Goal: Task Accomplishment & Management: Manage account settings

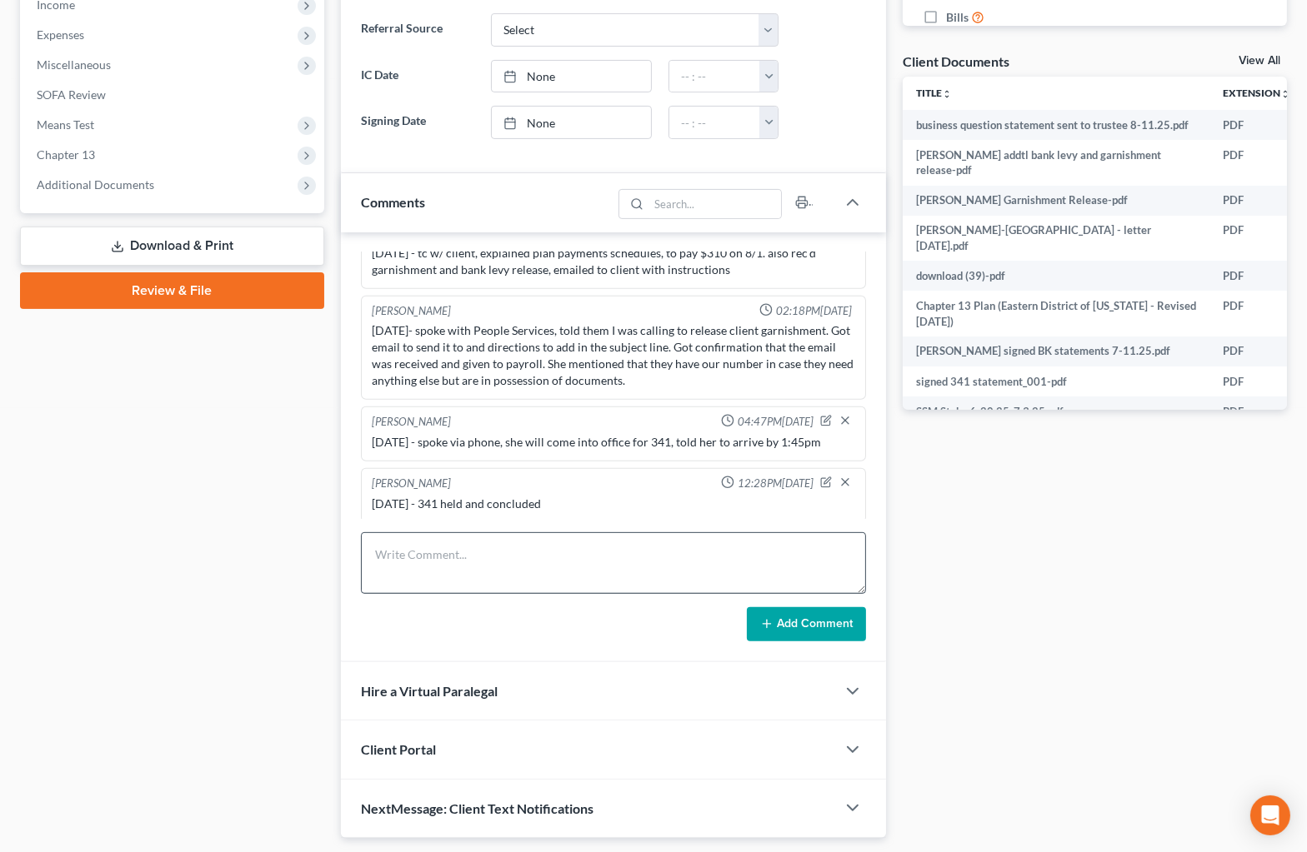
scroll to position [619, 0]
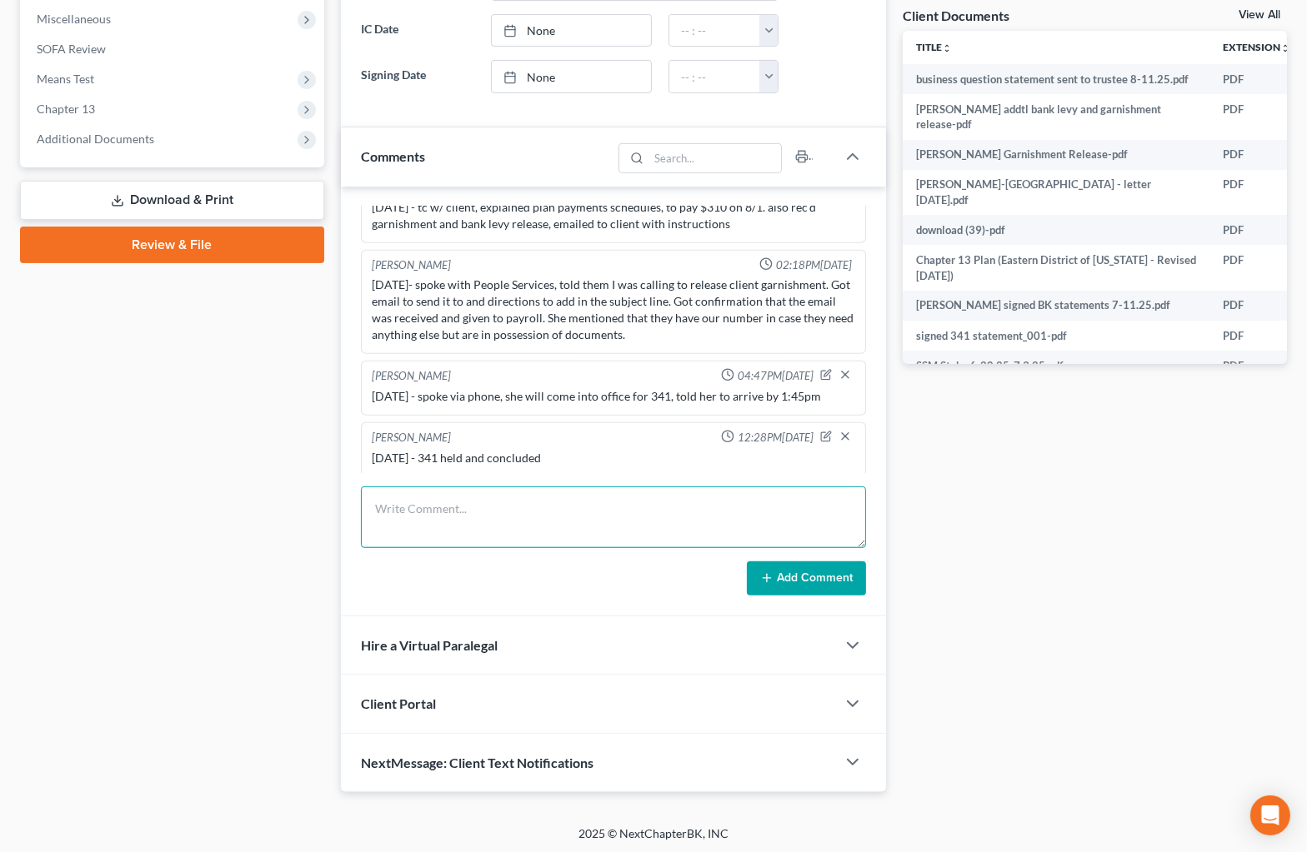
click at [482, 516] on textarea at bounding box center [613, 518] width 505 height 62
type textarea "[DATE]- emailed payment info to client"
click at [784, 577] on button "Add Comment" at bounding box center [806, 579] width 119 height 35
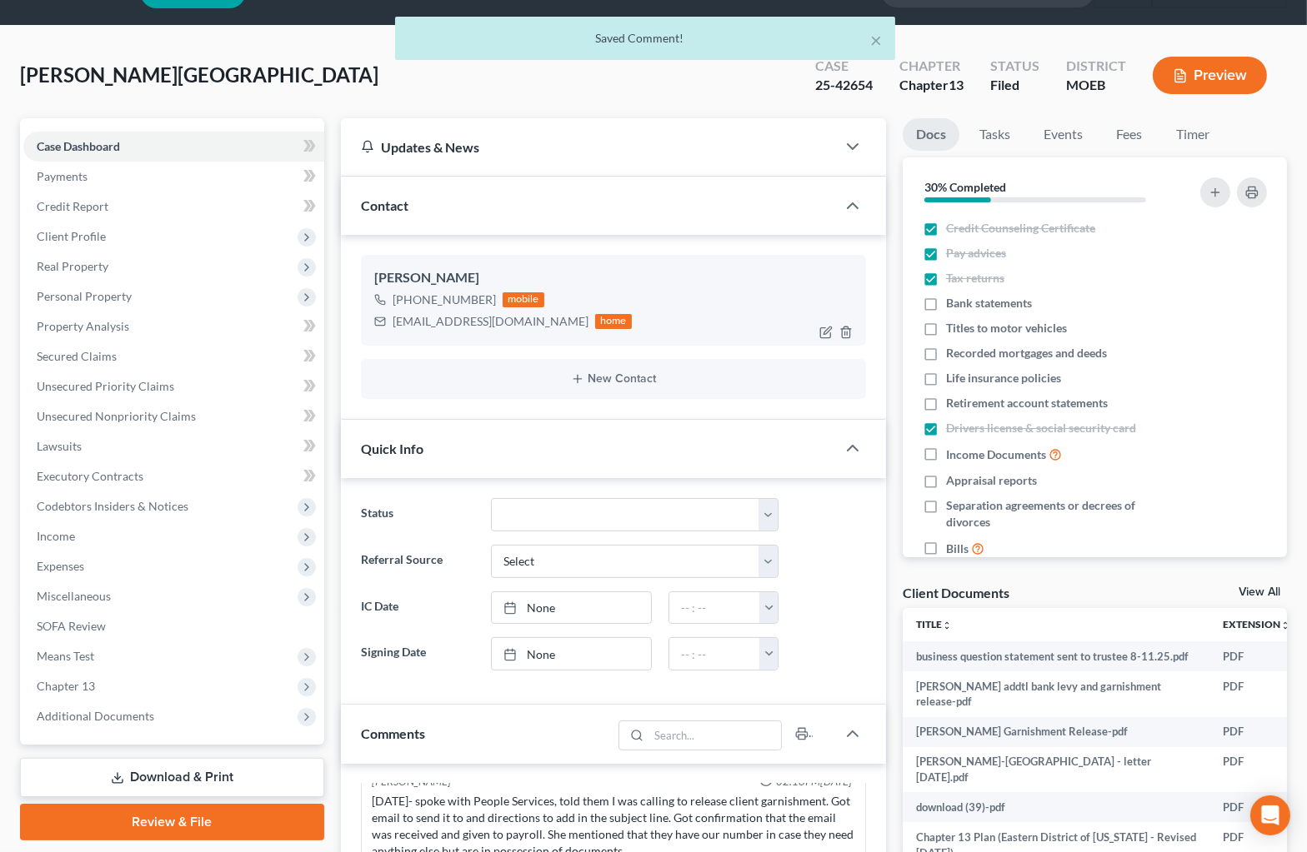
scroll to position [0, 0]
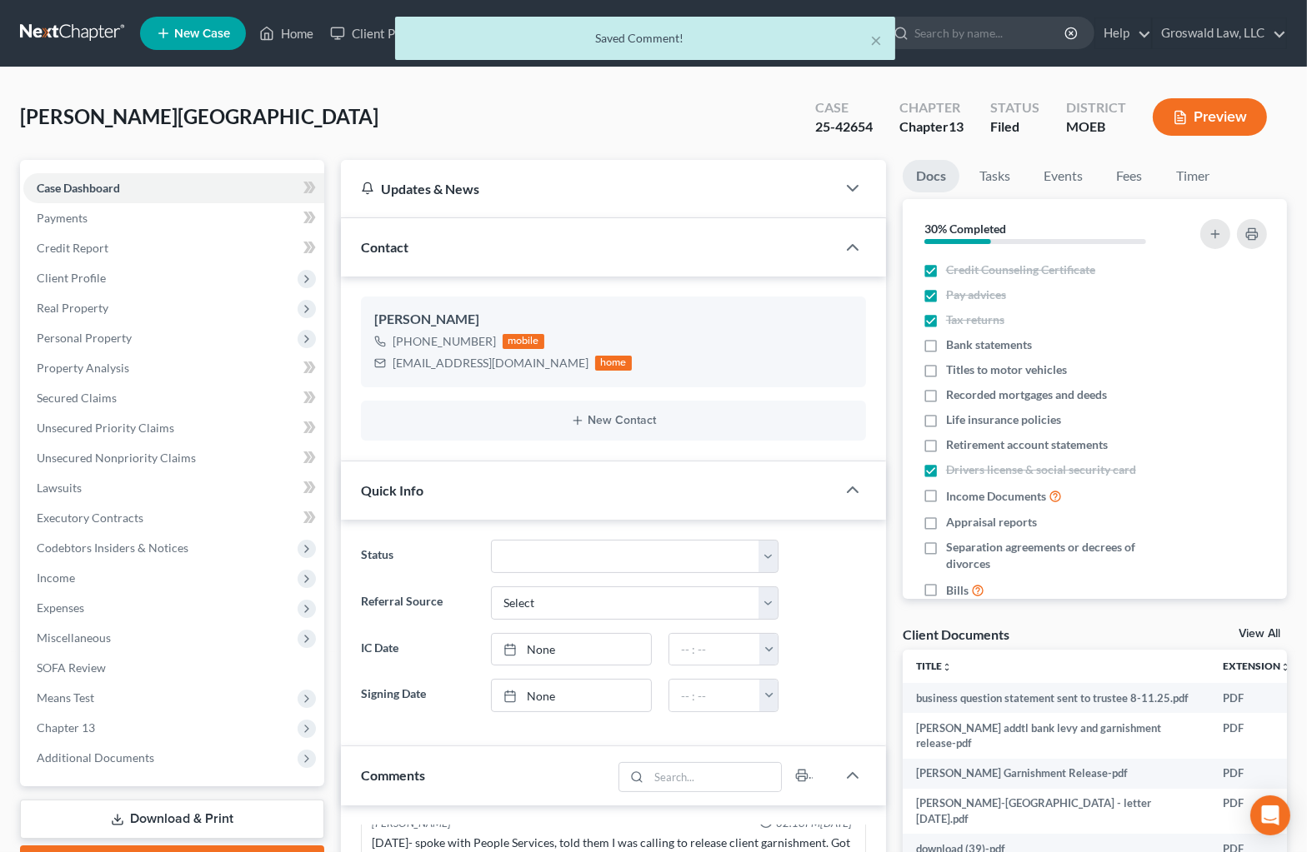
click at [282, 33] on div "× Saved Comment!" at bounding box center [645, 43] width 1307 height 52
drag, startPoint x: 877, startPoint y: 46, endPoint x: 865, endPoint y: 41, distance: 13.5
click at [875, 45] on button "×" at bounding box center [876, 40] width 12 height 20
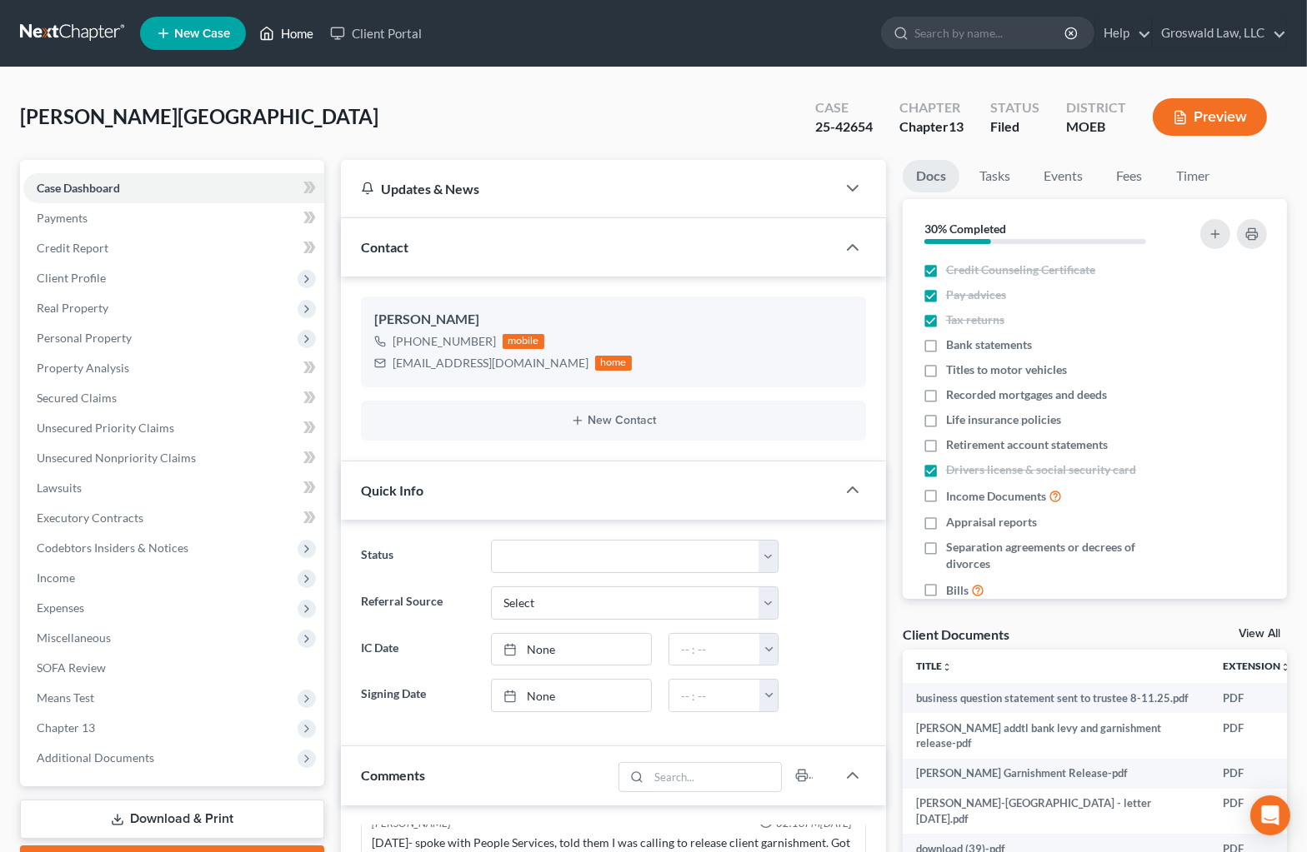
click at [283, 33] on link "Home" at bounding box center [286, 33] width 71 height 30
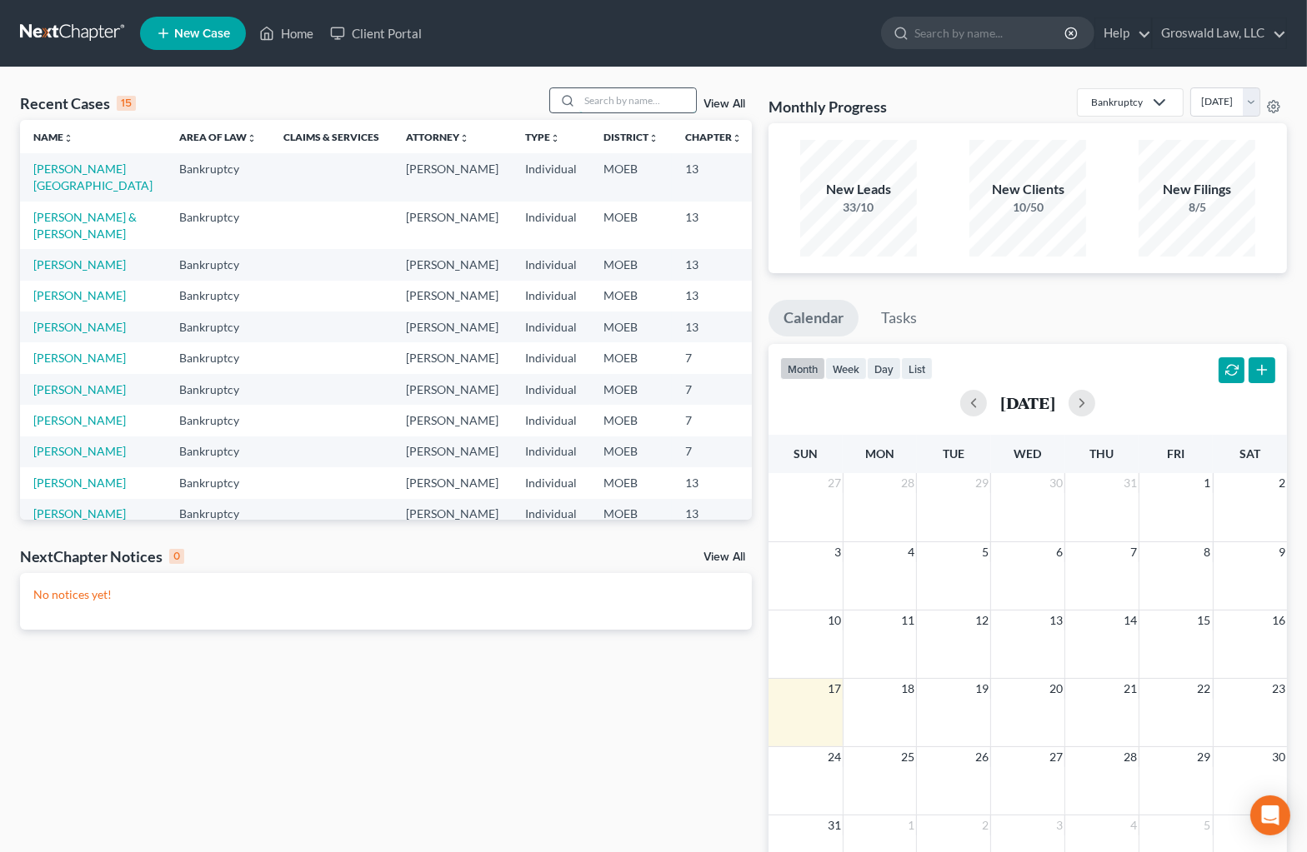
click at [646, 101] on input "search" at bounding box center [637, 100] width 117 height 24
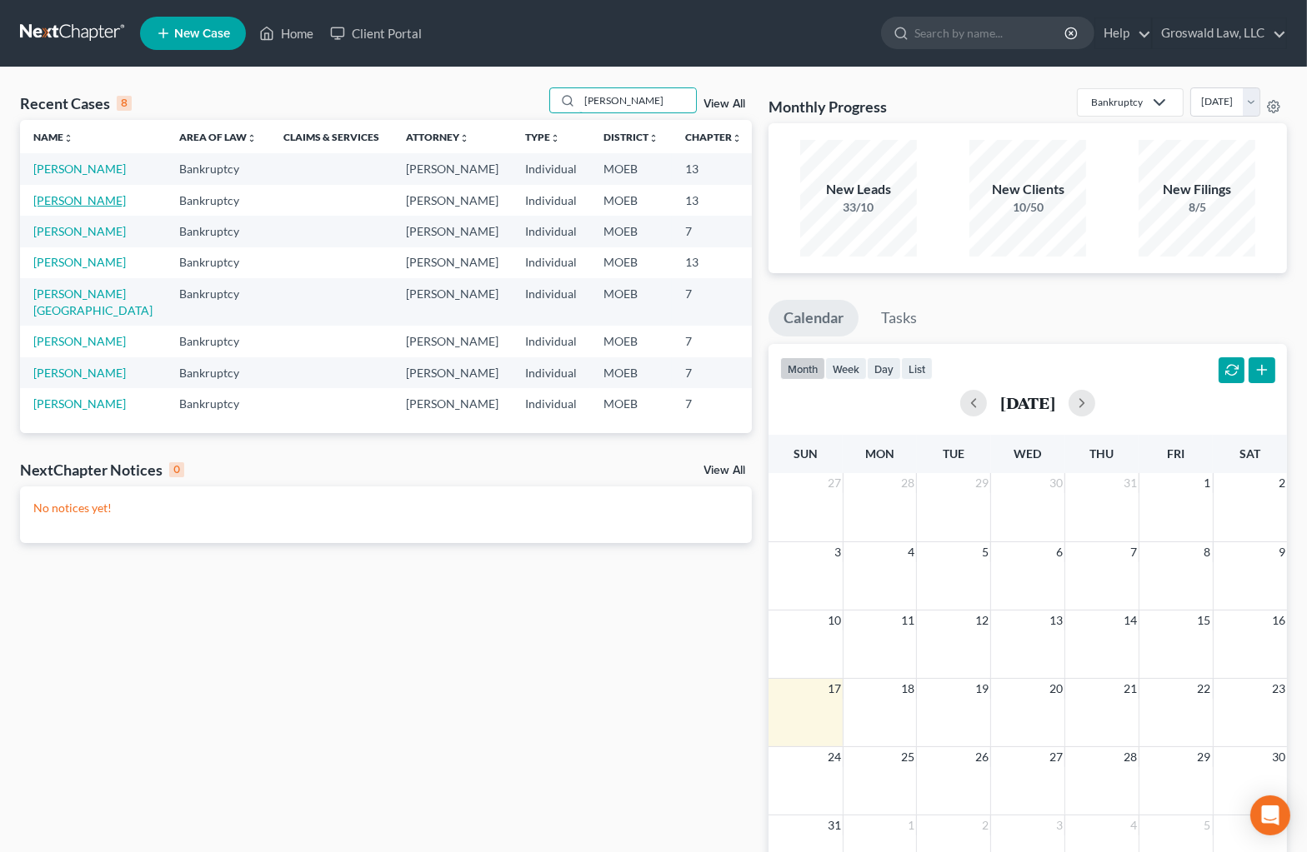
type input "[PERSON_NAME]"
click at [53, 207] on link "[PERSON_NAME]" at bounding box center [79, 200] width 92 height 14
select select "6"
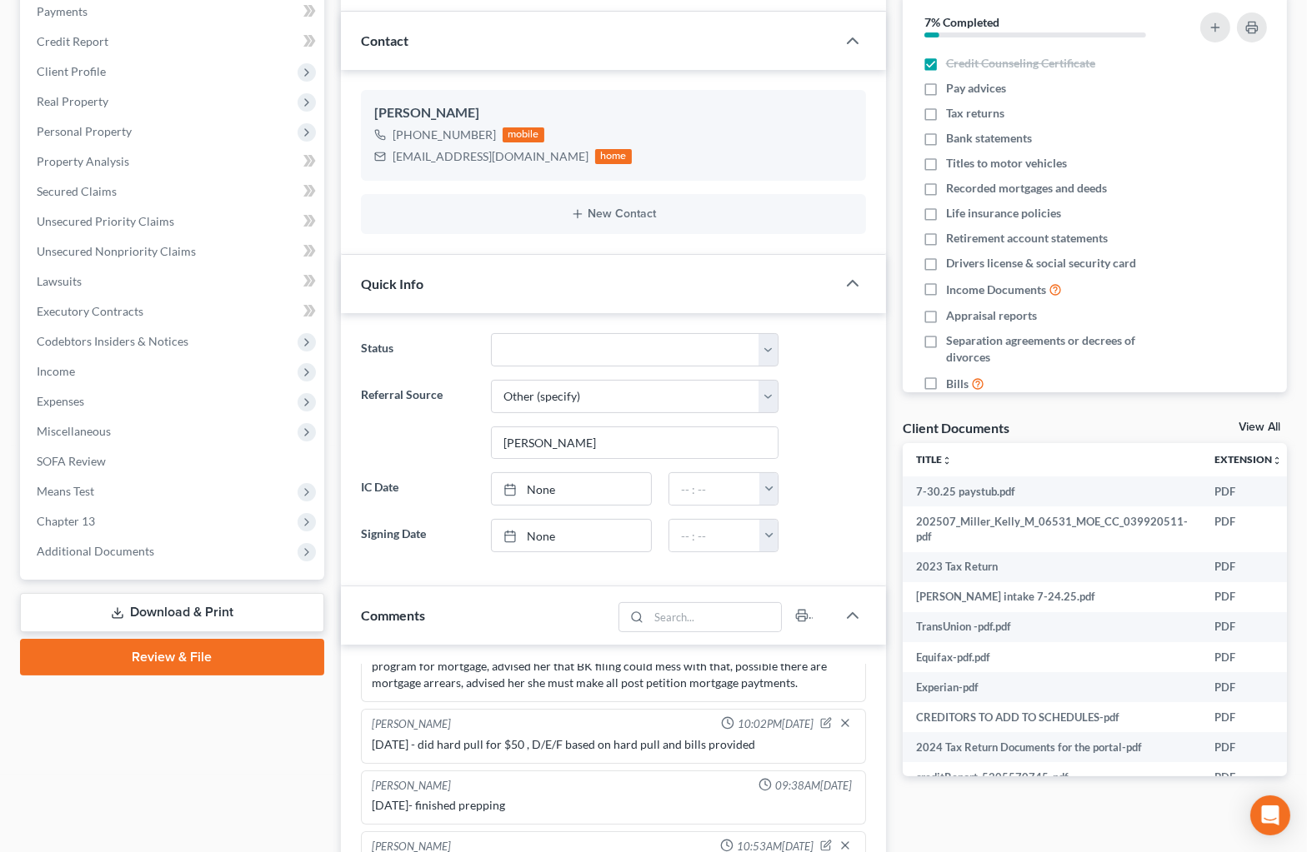
scroll to position [151, 0]
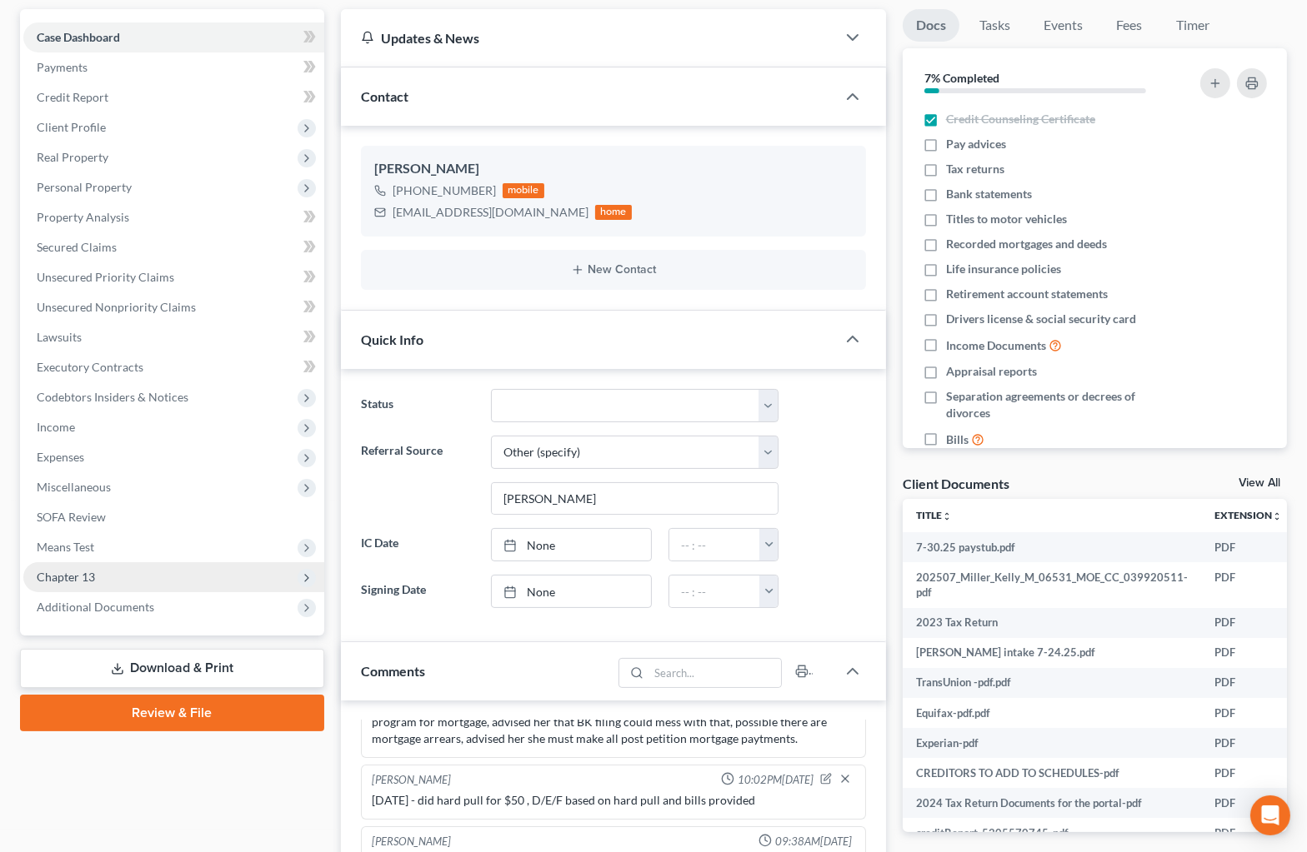
click at [108, 575] on span "Chapter 13" at bounding box center [173, 577] width 301 height 30
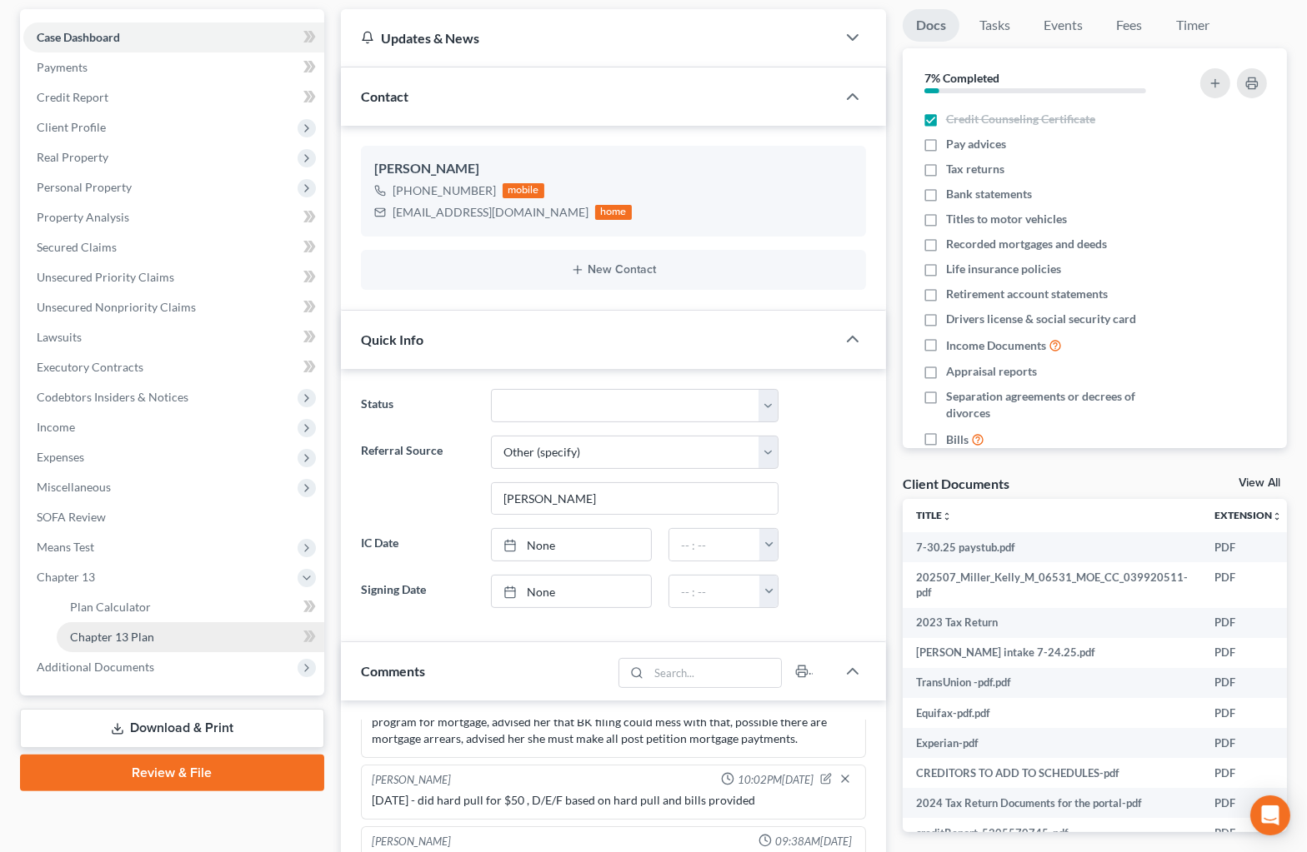
click at [235, 633] on link "Chapter 13 Plan" at bounding box center [190, 637] width 267 height 30
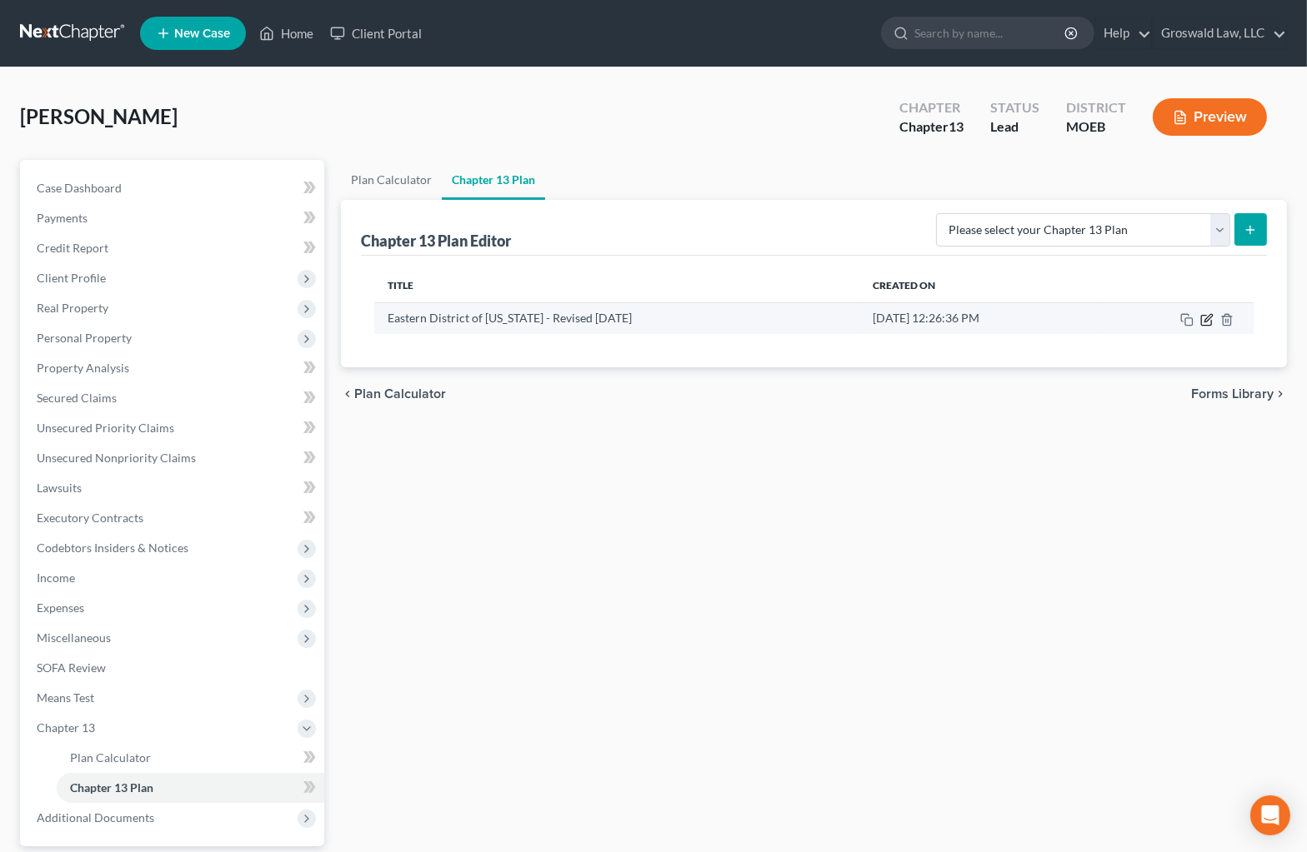
click at [1208, 316] on icon "button" at bounding box center [1206, 319] width 13 height 13
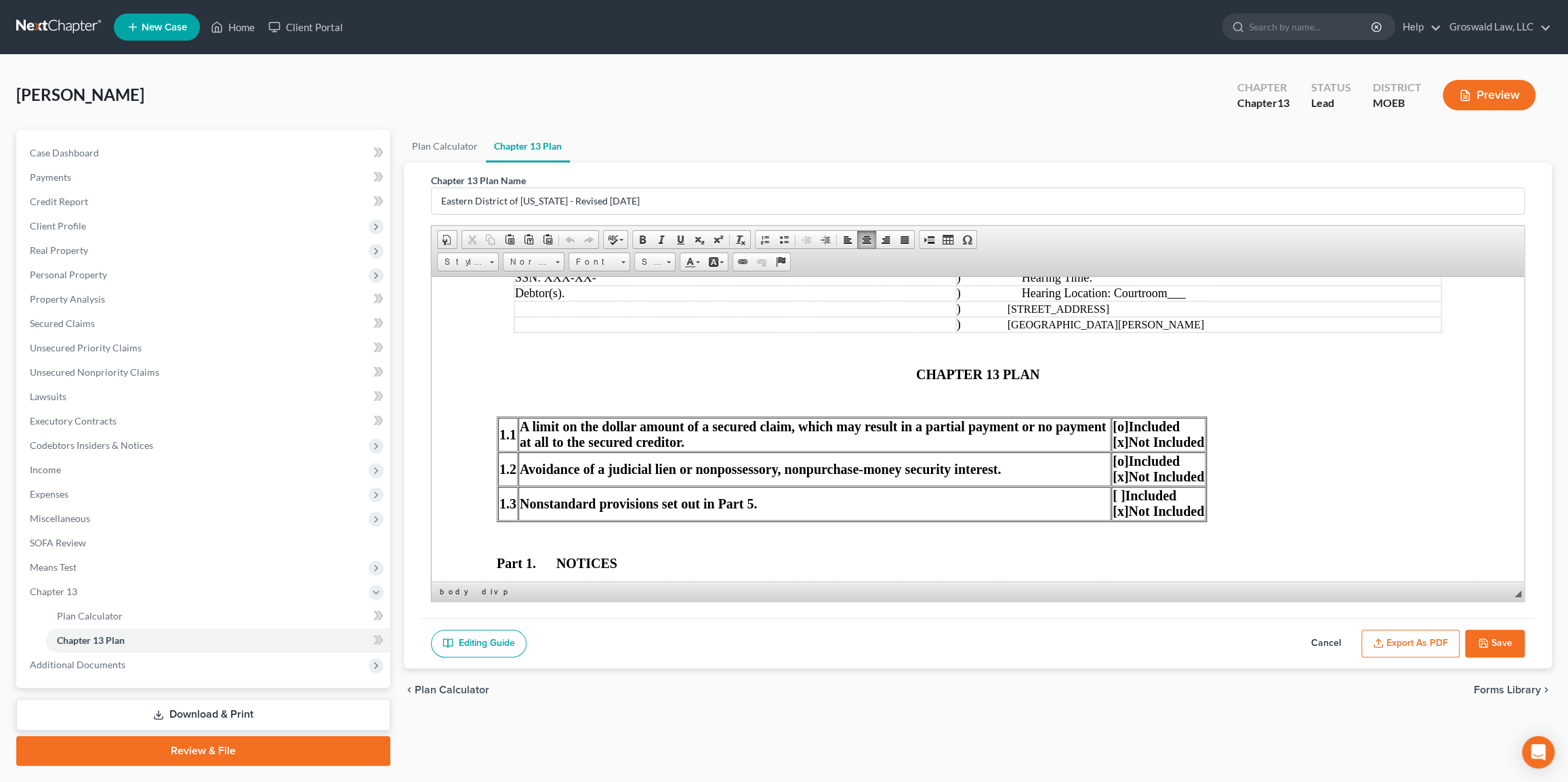
scroll to position [245, 0]
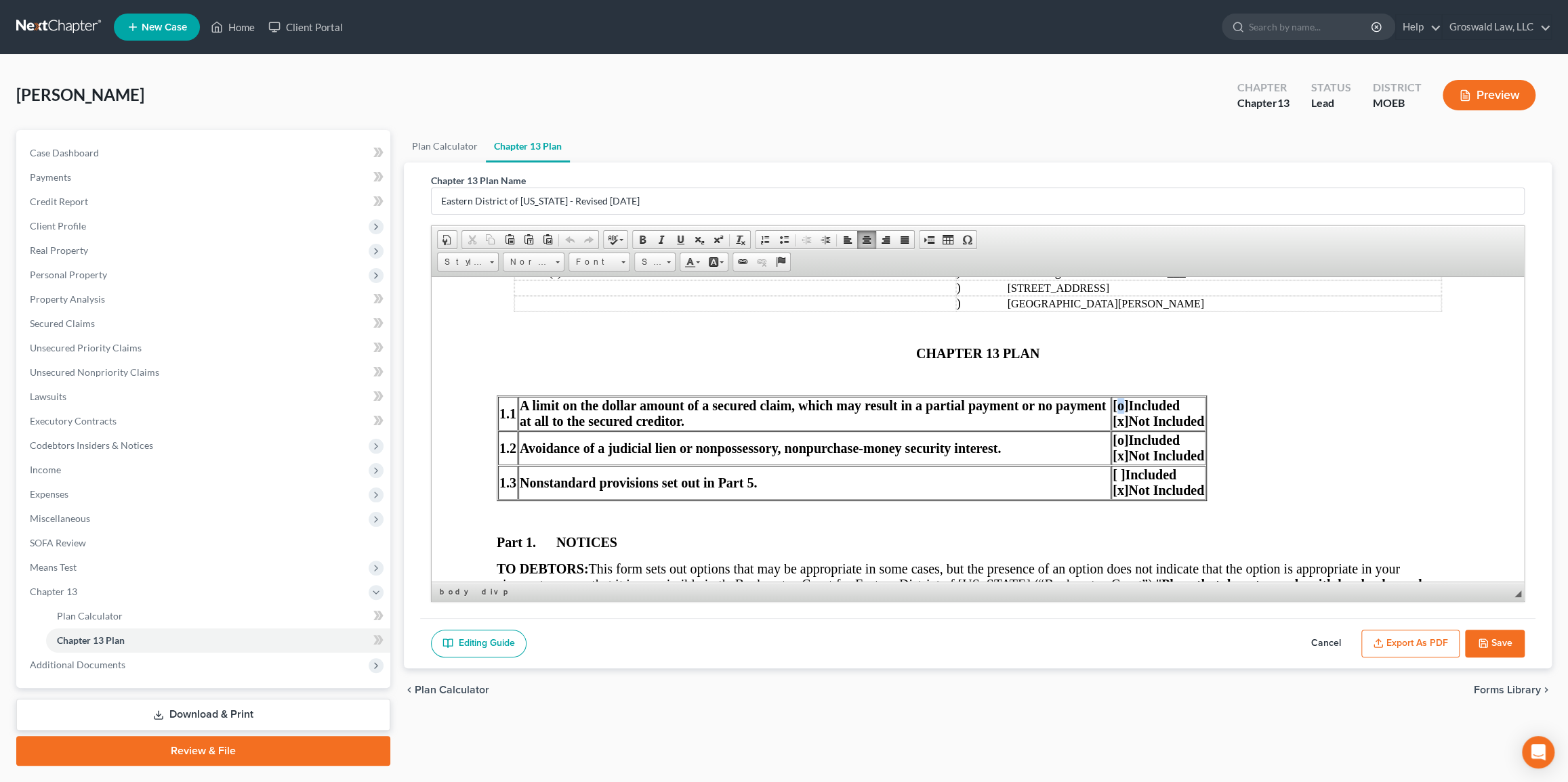
click at [1071, 406] on span "[o]" at bounding box center [1119, 405] width 15 height 15
click at [1071, 442] on span "[o]" at bounding box center [1119, 440] width 15 height 15
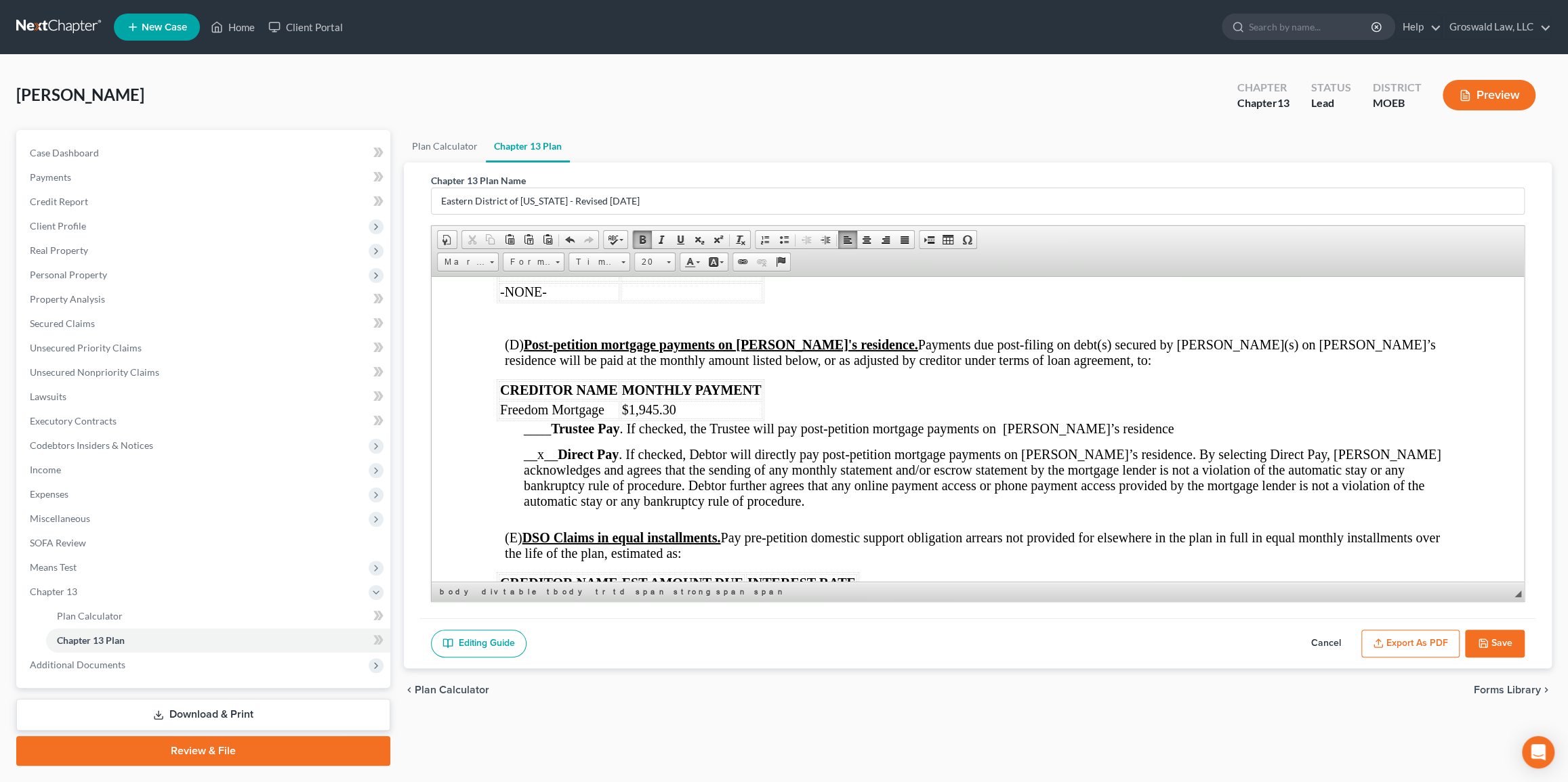
scroll to position [1724, 0]
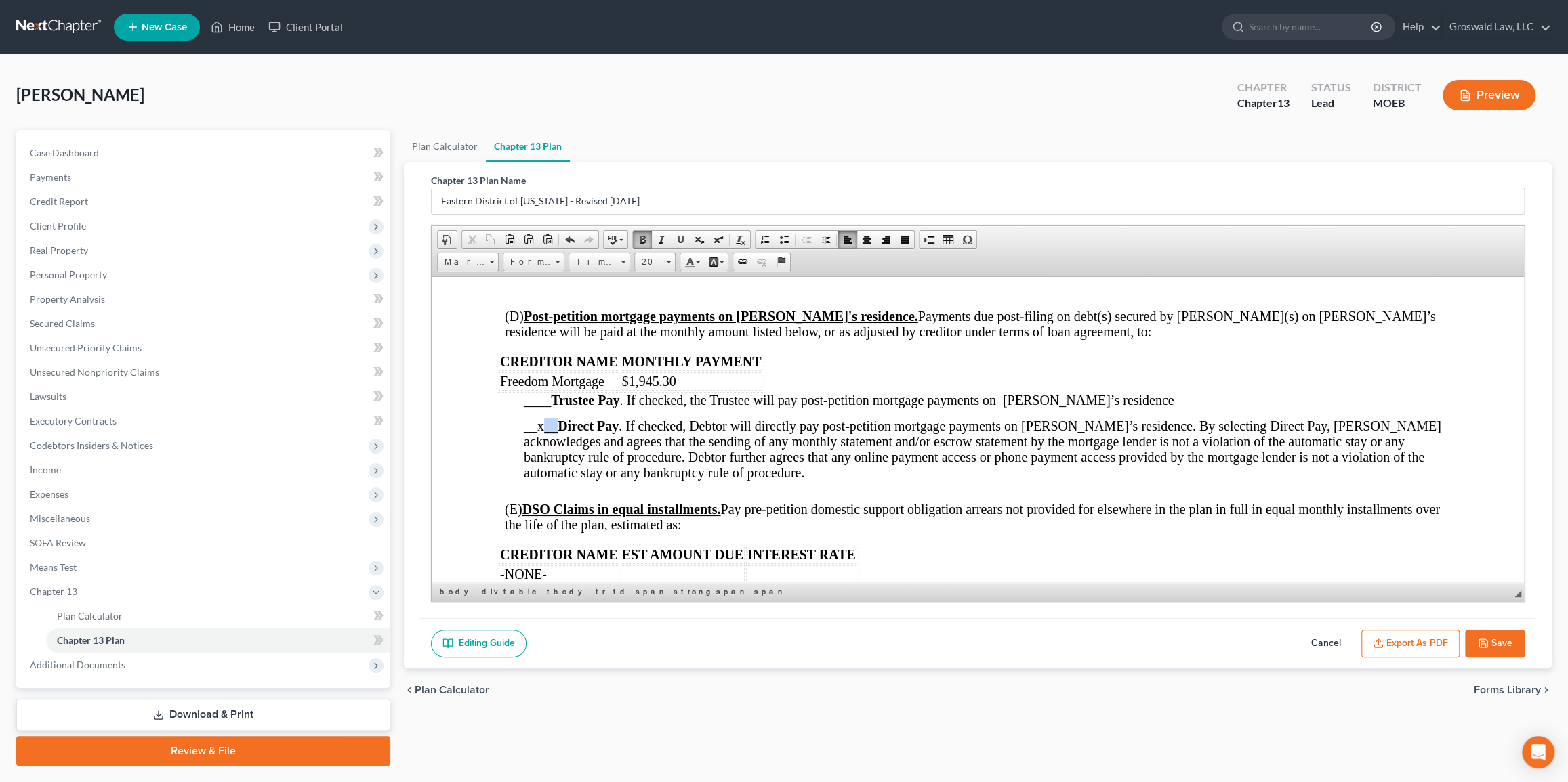
drag, startPoint x: 557, startPoint y: 457, endPoint x: 545, endPoint y: 458, distance: 12.0
click at [545, 458] on span "__x__ Direct Pay . If checked, Debtor will directly pay post-petition mortgage …" at bounding box center [982, 449] width 917 height 62
drag, startPoint x: 535, startPoint y: 459, endPoint x: 522, endPoint y: 459, distance: 13.0
click at [523, 459] on span "__x Direct Pay . If checked, Debtor will directly pay post-petition mortgage pa…" at bounding box center [975, 449] width 904 height 62
drag, startPoint x: 534, startPoint y: 457, endPoint x: 542, endPoint y: 457, distance: 8.0
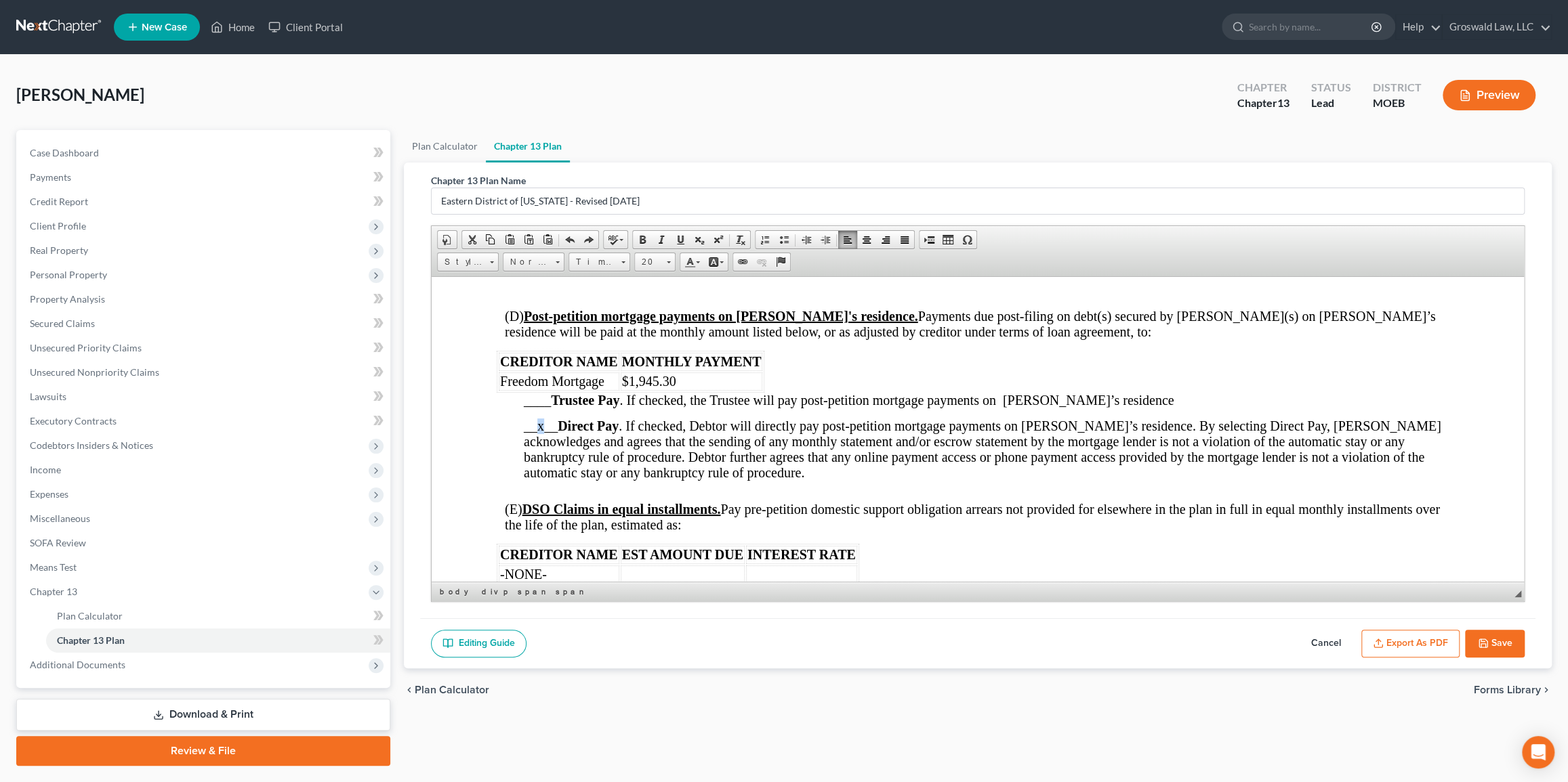
click at [542, 457] on span "__x__ Direct Pay . If checked, Debtor will directly pay post-petition mortgage …" at bounding box center [982, 449] width 917 height 62
click at [672, 237] on link "Underline" at bounding box center [680, 240] width 19 height 18
click at [703, 418] on p at bounding box center [977, 413] width 962 height 10
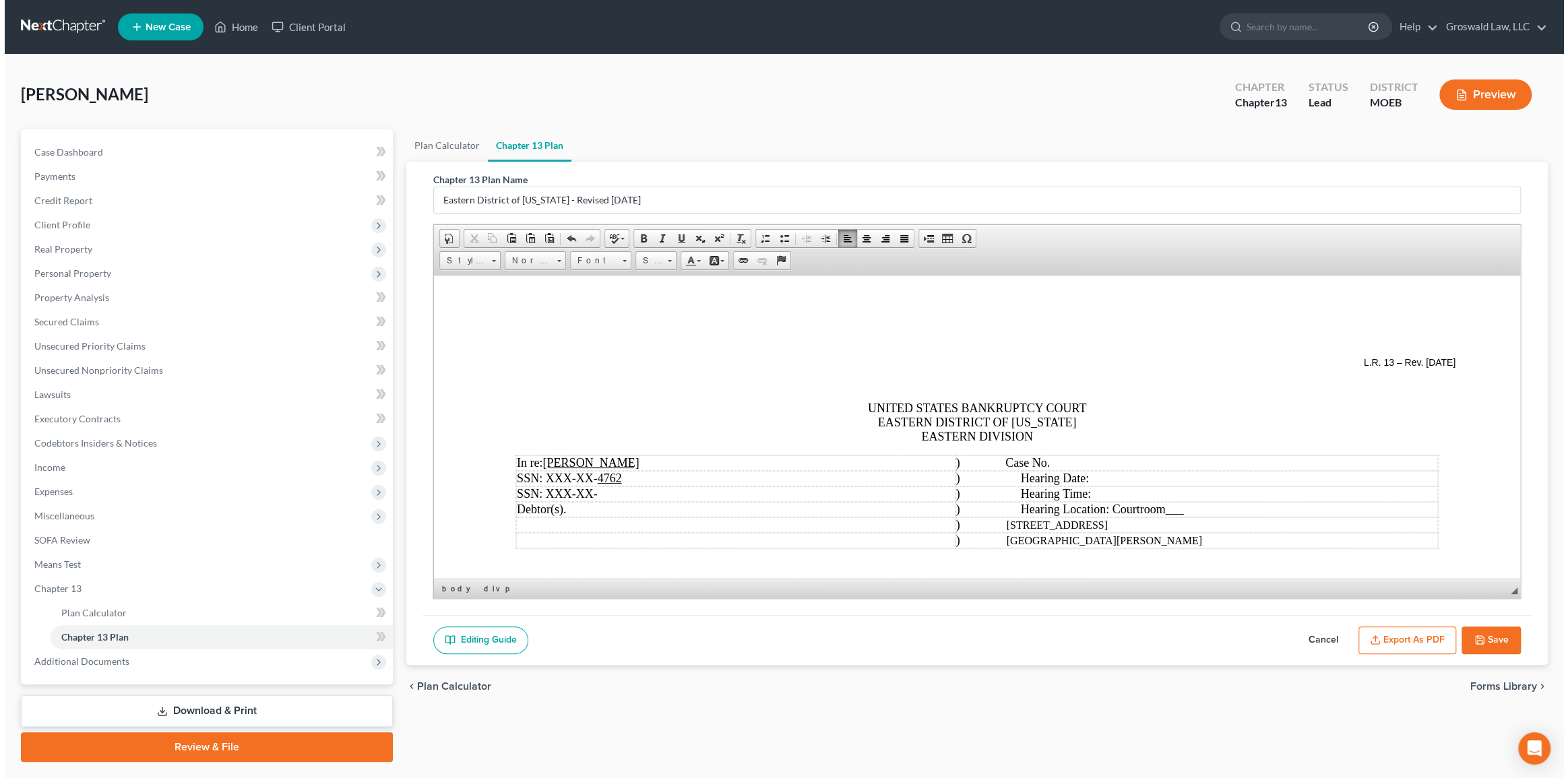
scroll to position [6, 0]
click at [1065, 628] on button "Save" at bounding box center [1486, 641] width 59 height 28
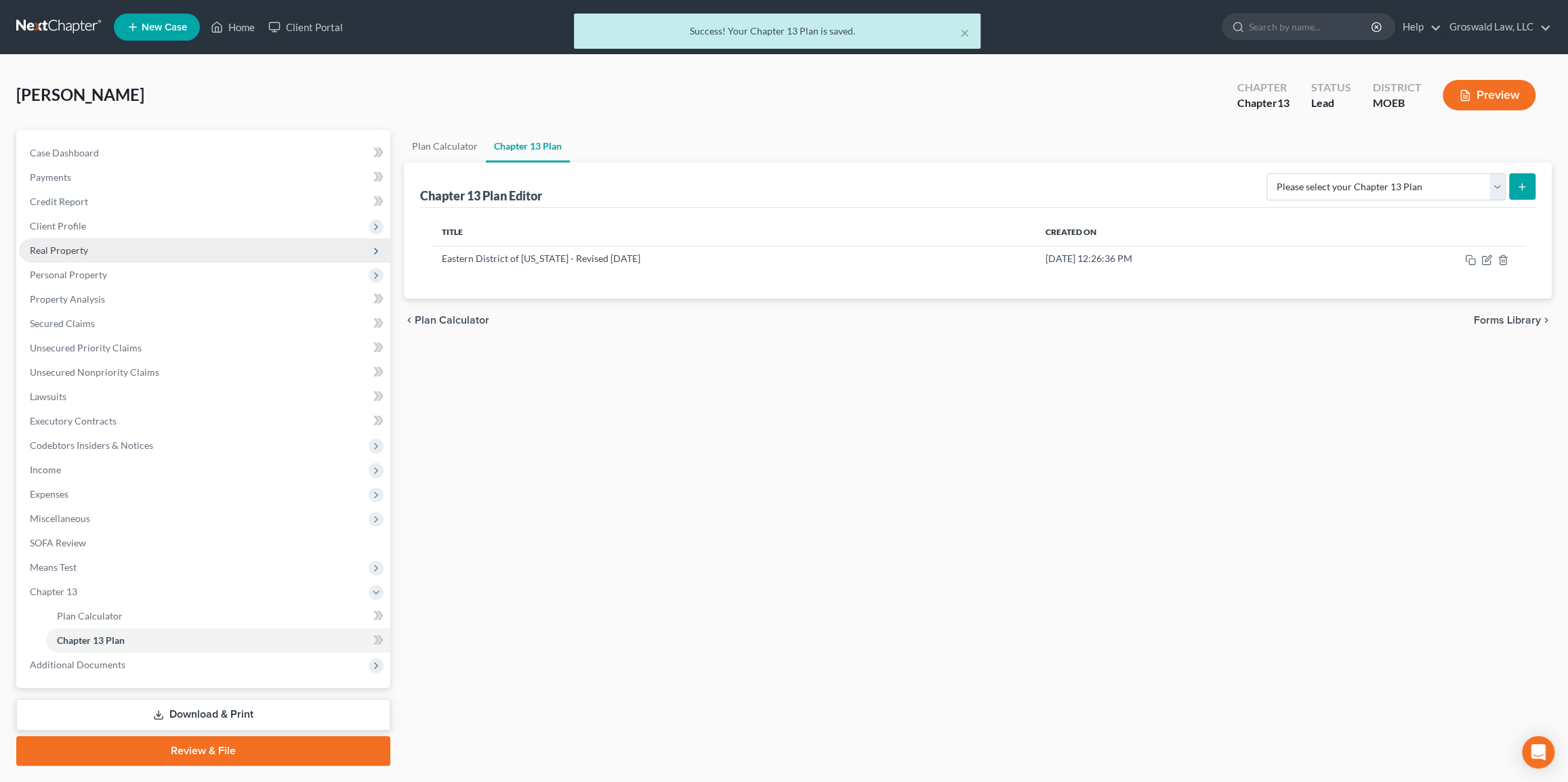
click at [66, 249] on span "Real Property" at bounding box center [59, 250] width 59 height 11
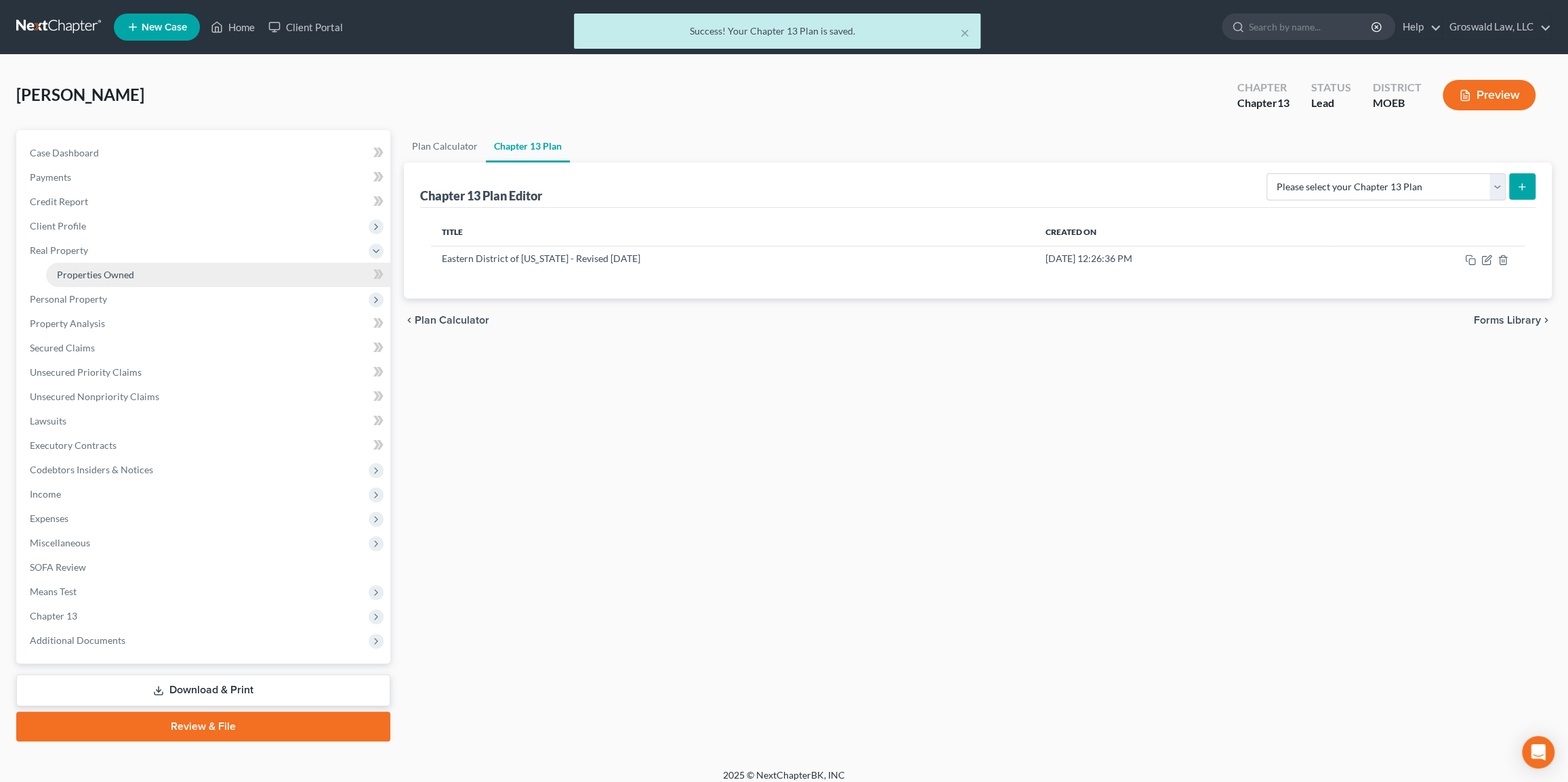
click at [97, 275] on span "Properties Owned" at bounding box center [95, 275] width 77 height 11
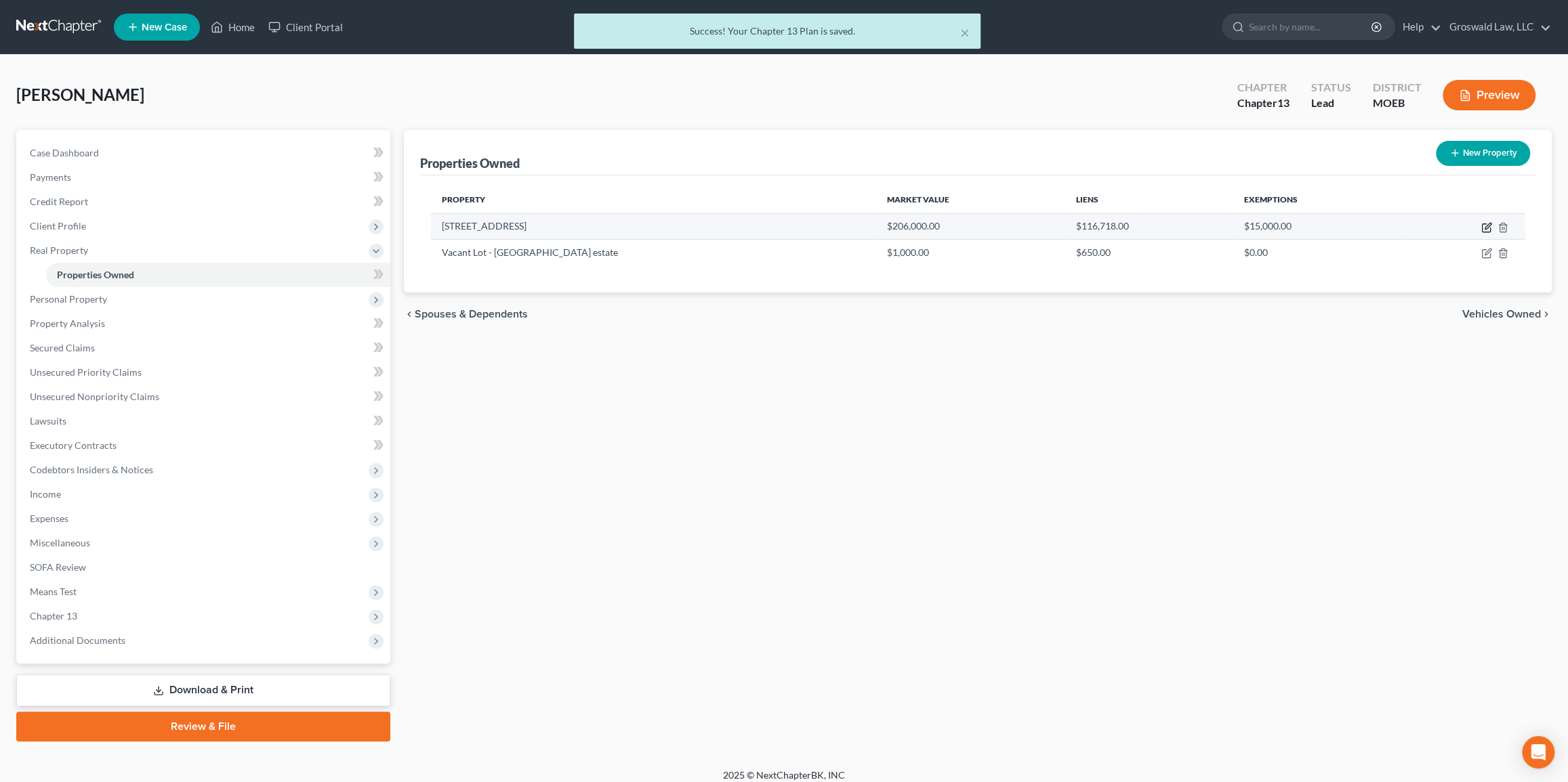
click at [1071, 224] on icon "button" at bounding box center [1487, 227] width 11 height 11
select select "26"
select select "0"
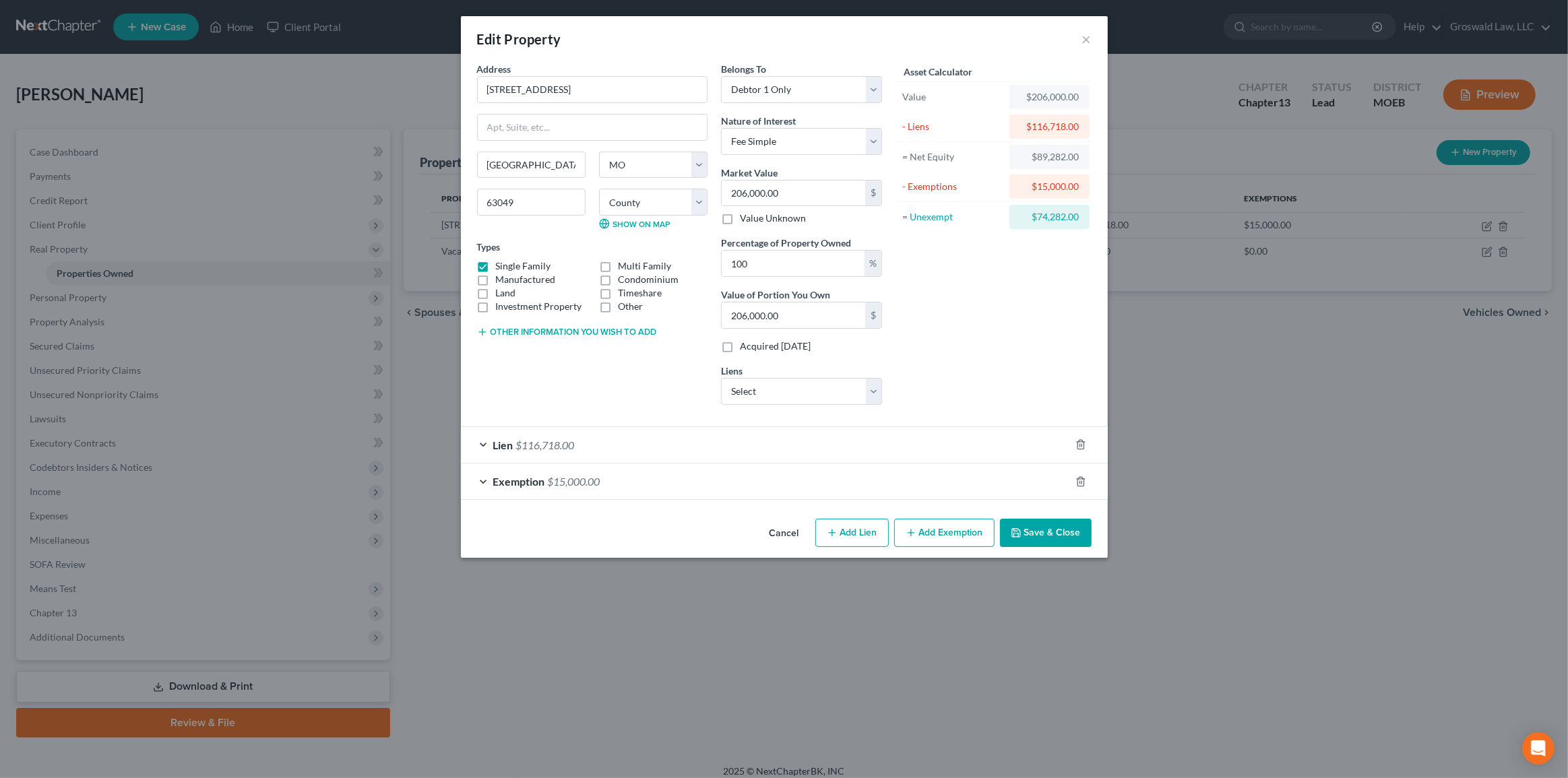
click at [784, 531] on button "Cancel" at bounding box center [784, 533] width 51 height 27
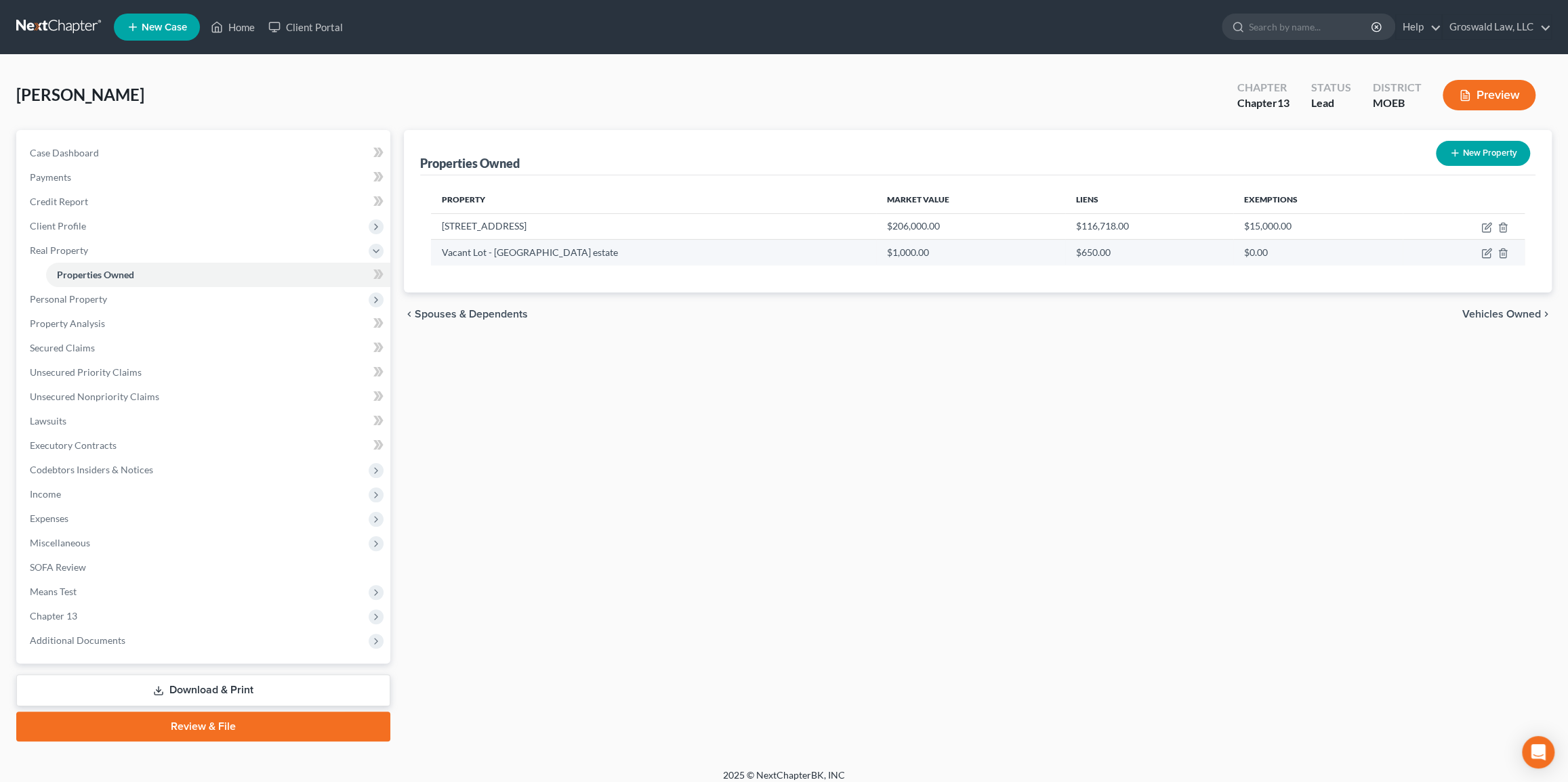
click at [1071, 252] on td at bounding box center [1464, 253] width 122 height 26
click at [1071, 254] on icon "button" at bounding box center [1487, 252] width 6 height 6
select select "26"
select select "35"
select select "0"
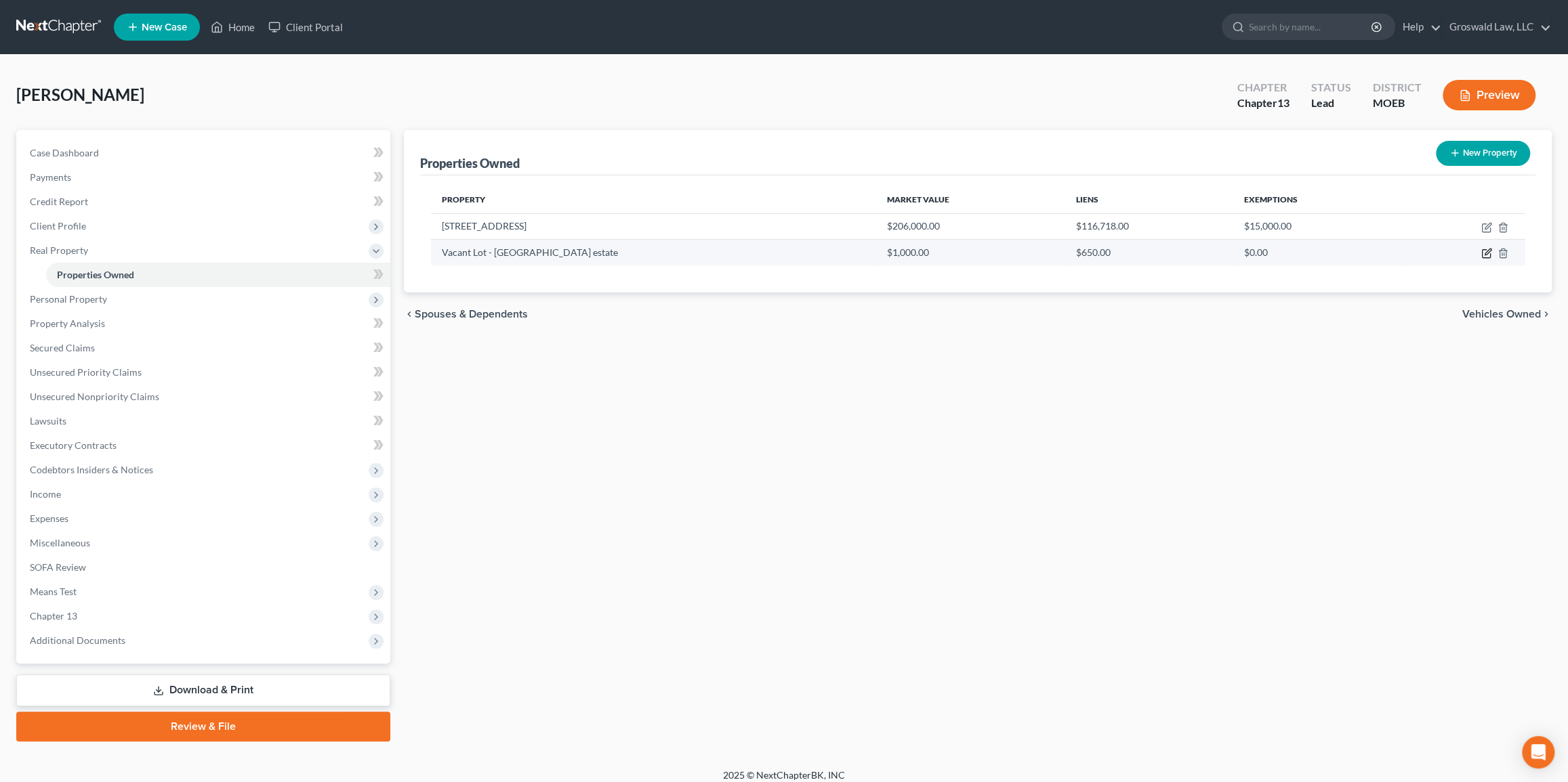
select select "0"
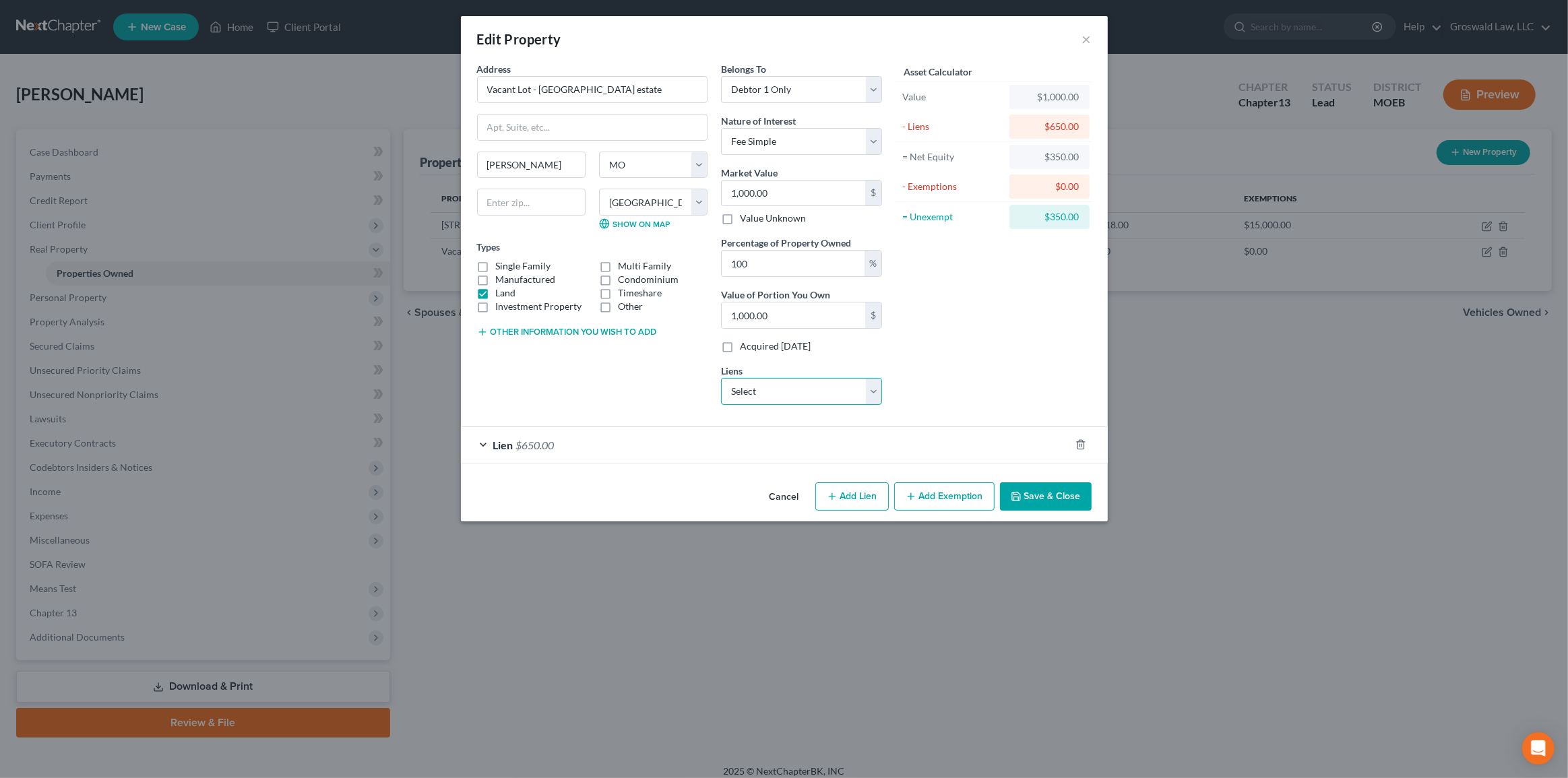
click at [795, 398] on select "Select Woodland Lakes Trusteeship Inc. - $650.06 [GEOGRAPHIC_DATA] #2 Assoc - $…" at bounding box center [801, 391] width 161 height 27
select select "0"
click at [721, 378] on select "Select Woodland Lakes Trusteeship Inc. - $650.06 [GEOGRAPHIC_DATA] #2 Assoc - $…" at bounding box center [801, 391] width 161 height 27
select select
select select "26"
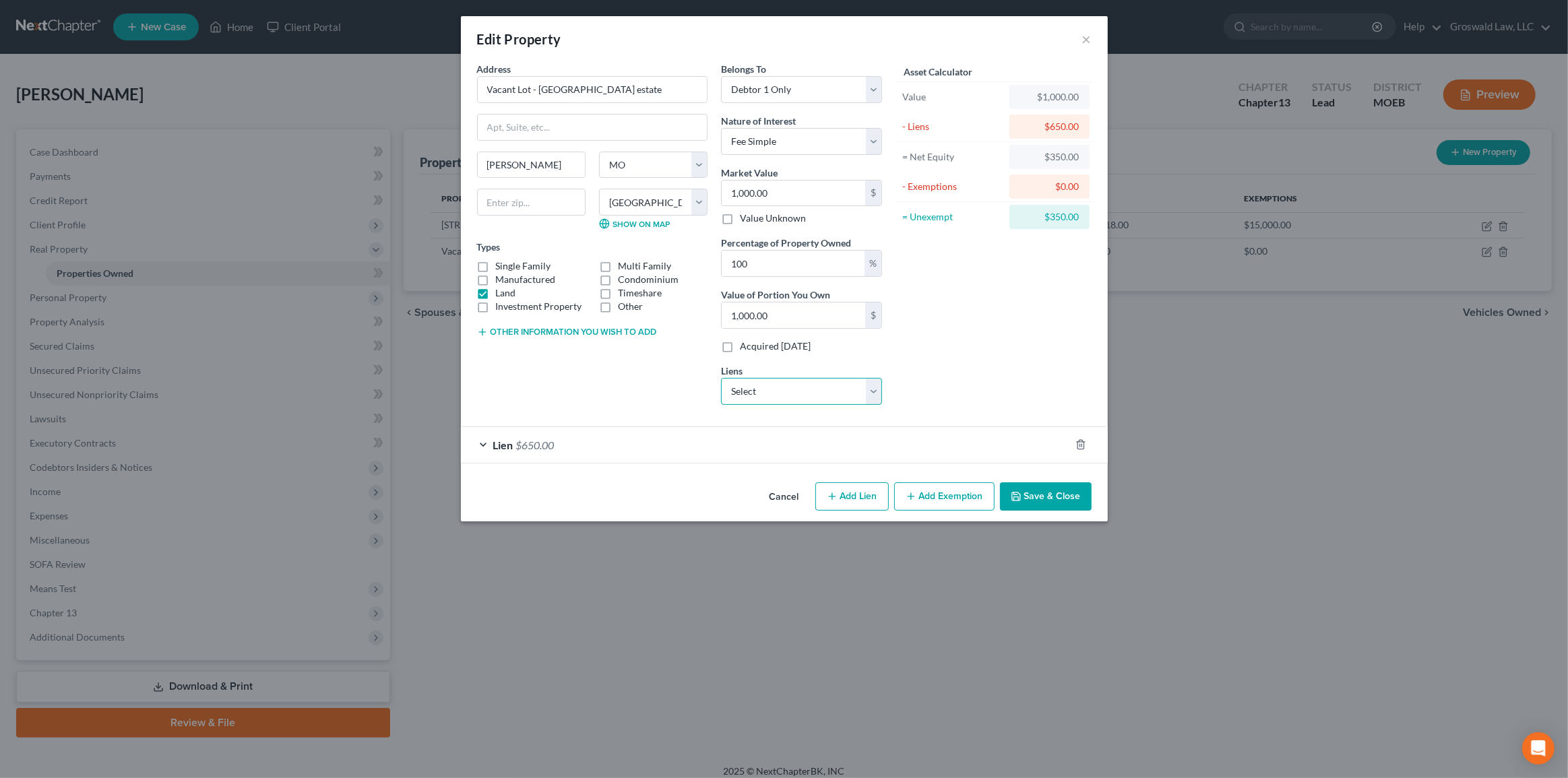
select select "0"
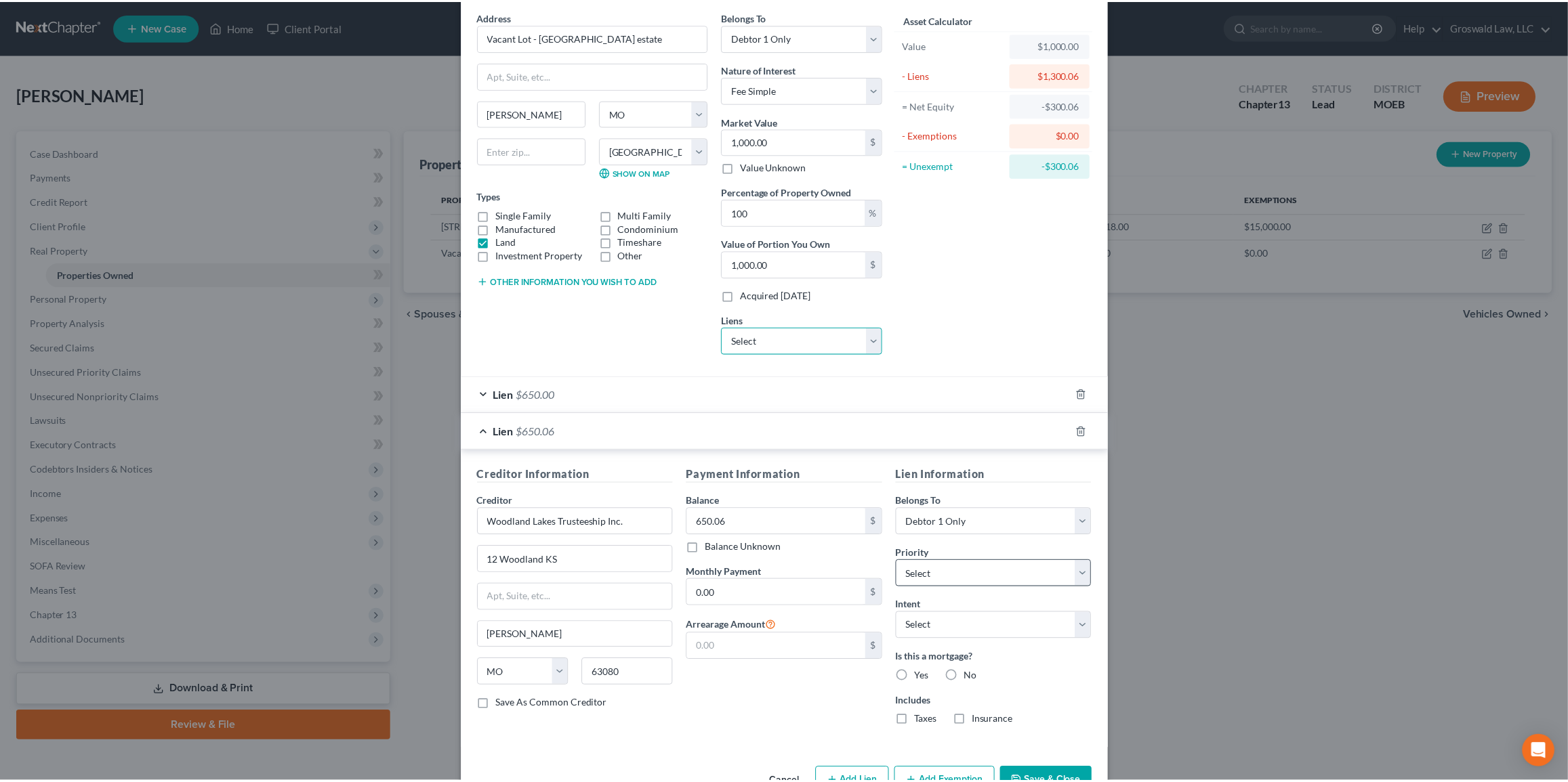
scroll to position [91, 0]
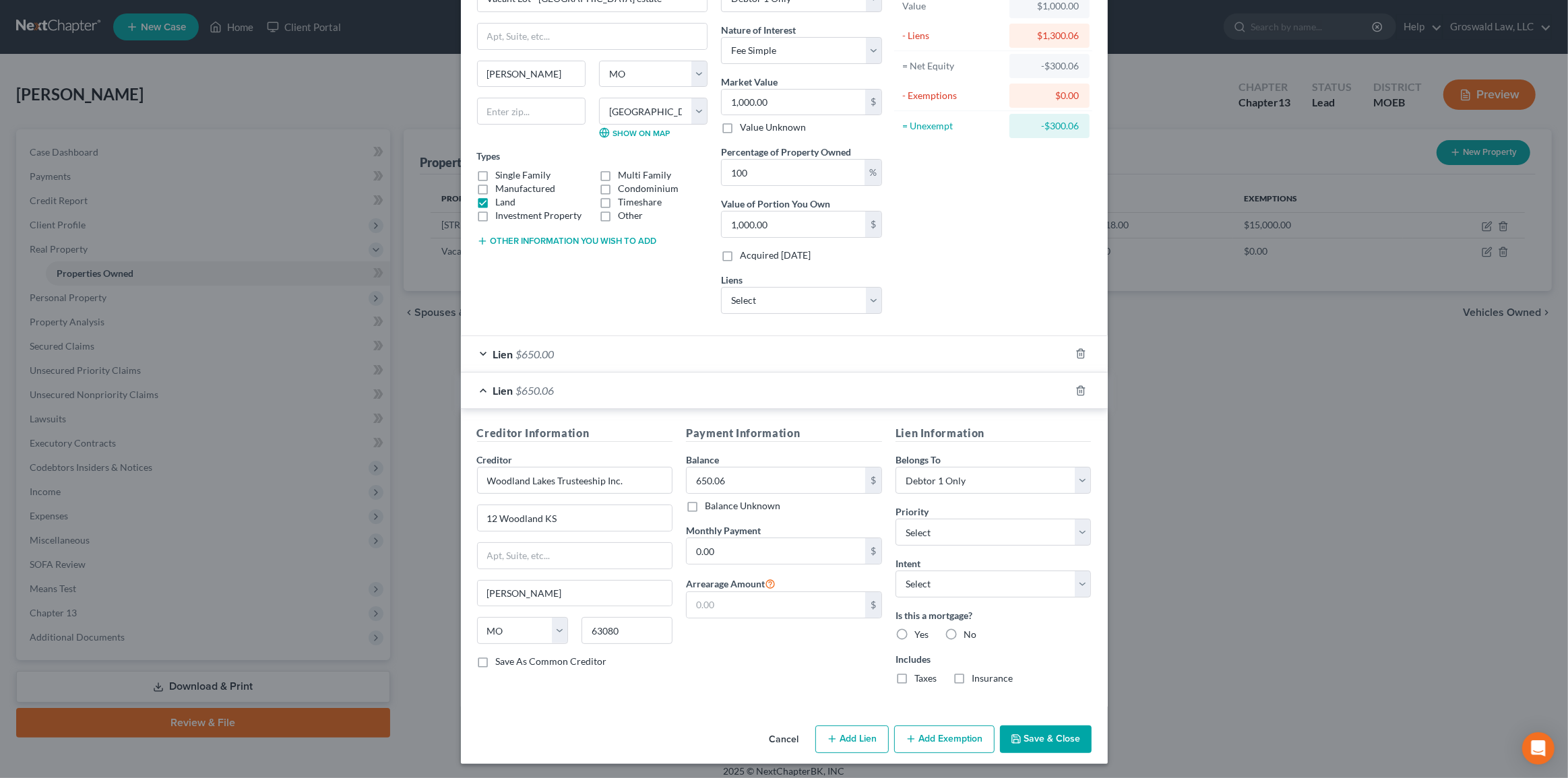
click at [1045, 689] on button "Save & Close" at bounding box center [1046, 739] width 91 height 28
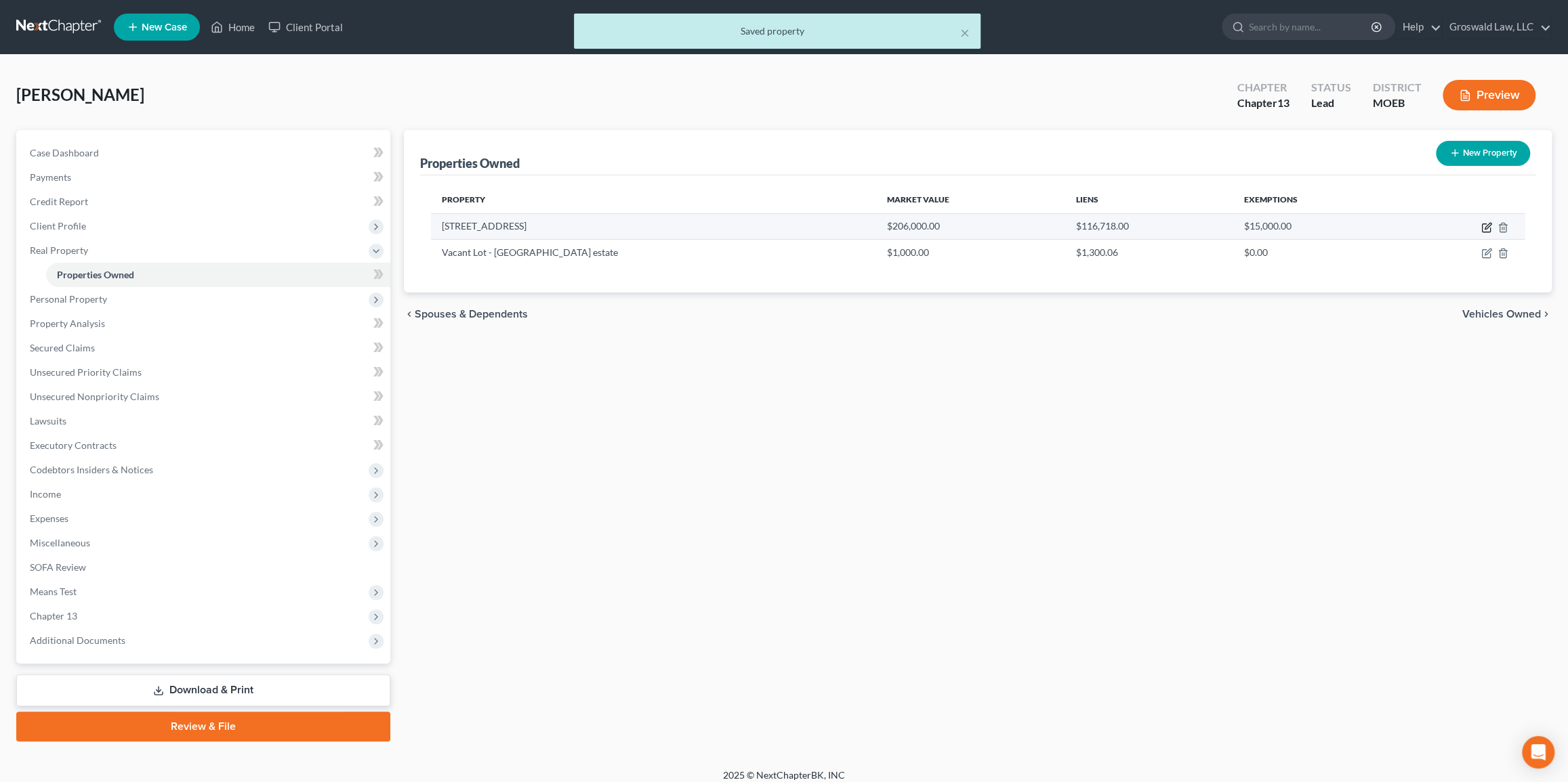
click at [1071, 224] on icon "button" at bounding box center [1487, 227] width 11 height 11
select select "26"
select select "49"
select select "0"
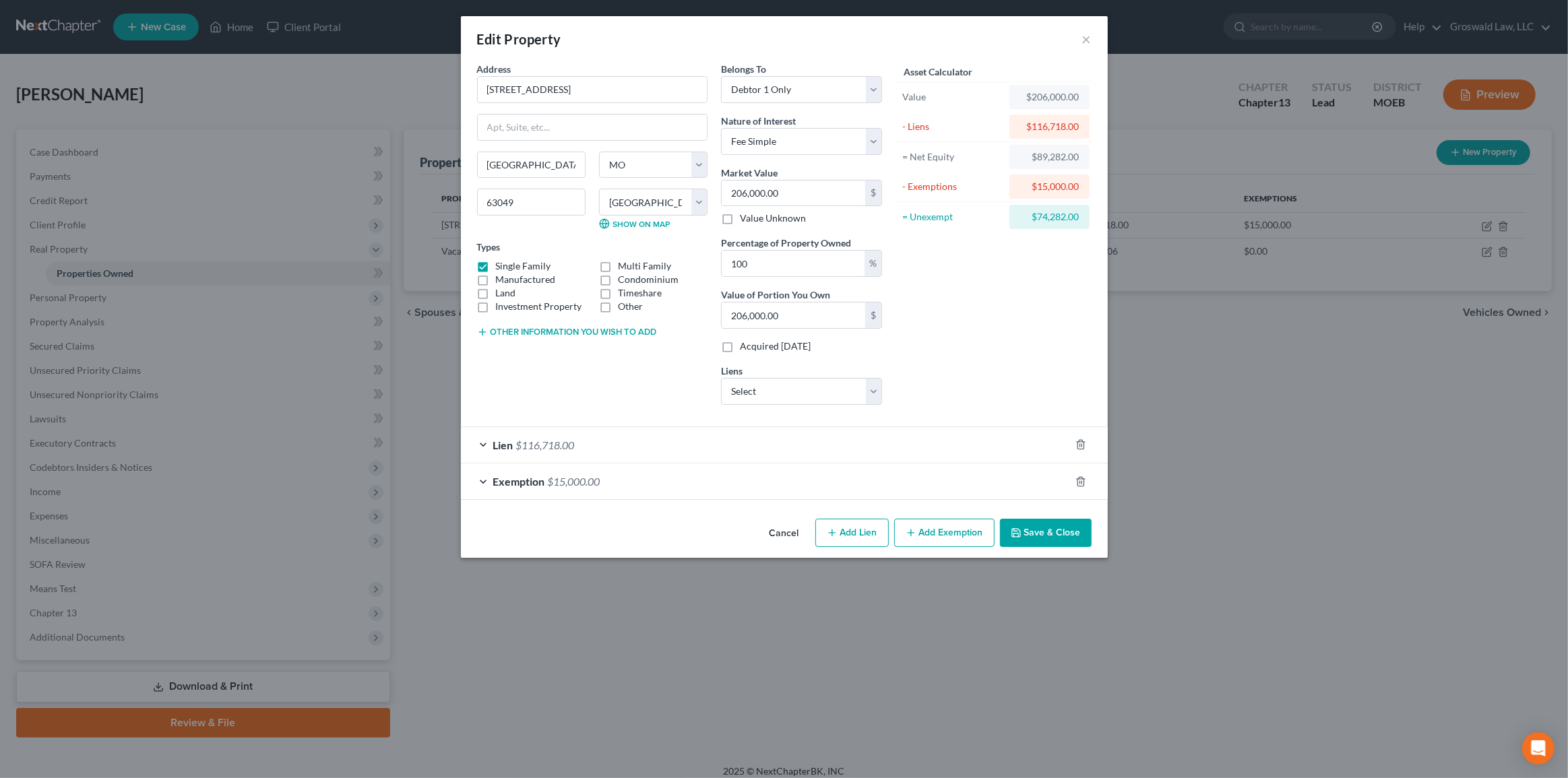
click at [785, 533] on button "Cancel" at bounding box center [784, 533] width 51 height 27
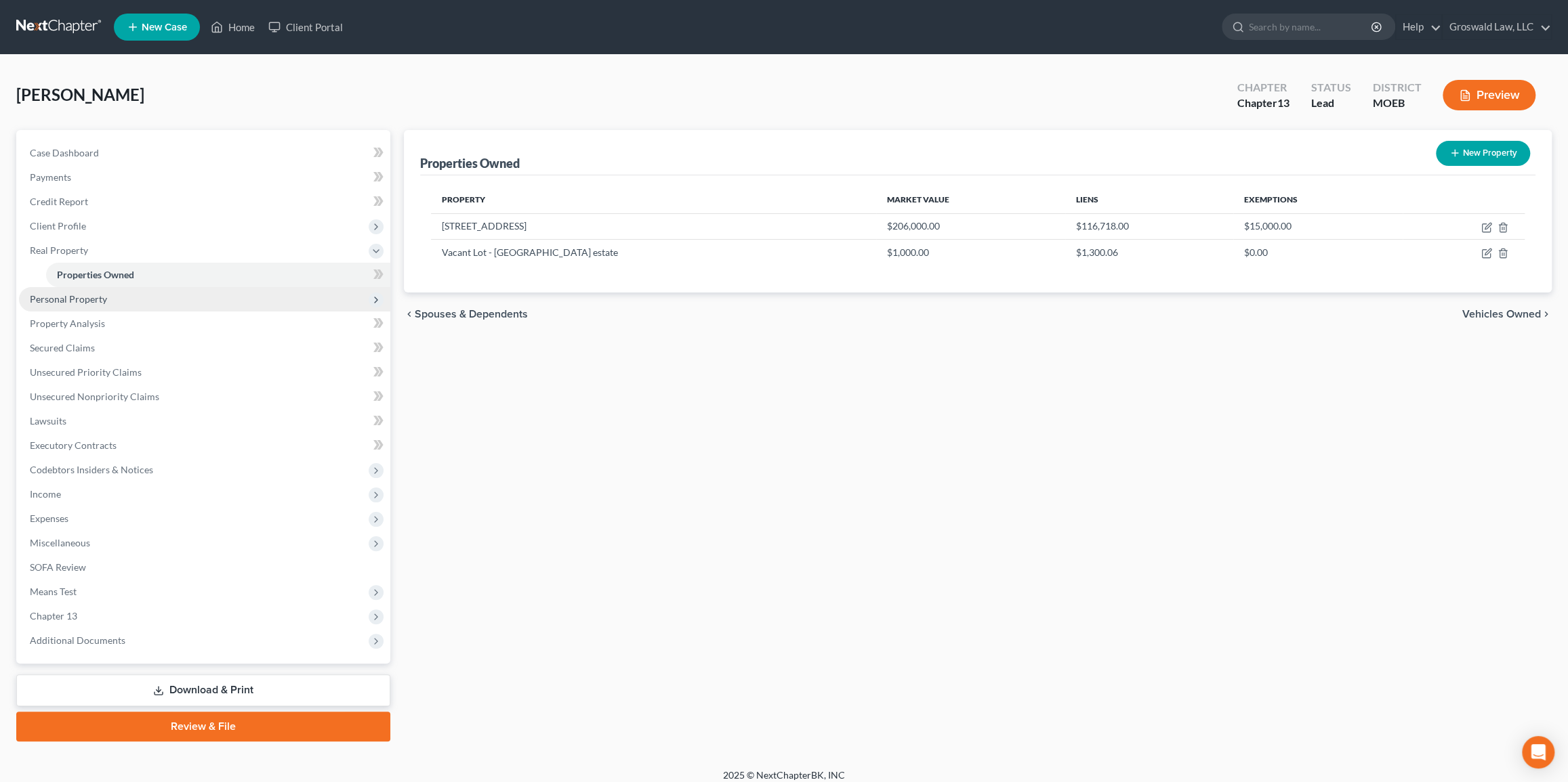
click at [95, 300] on span "Personal Property" at bounding box center [68, 299] width 77 height 11
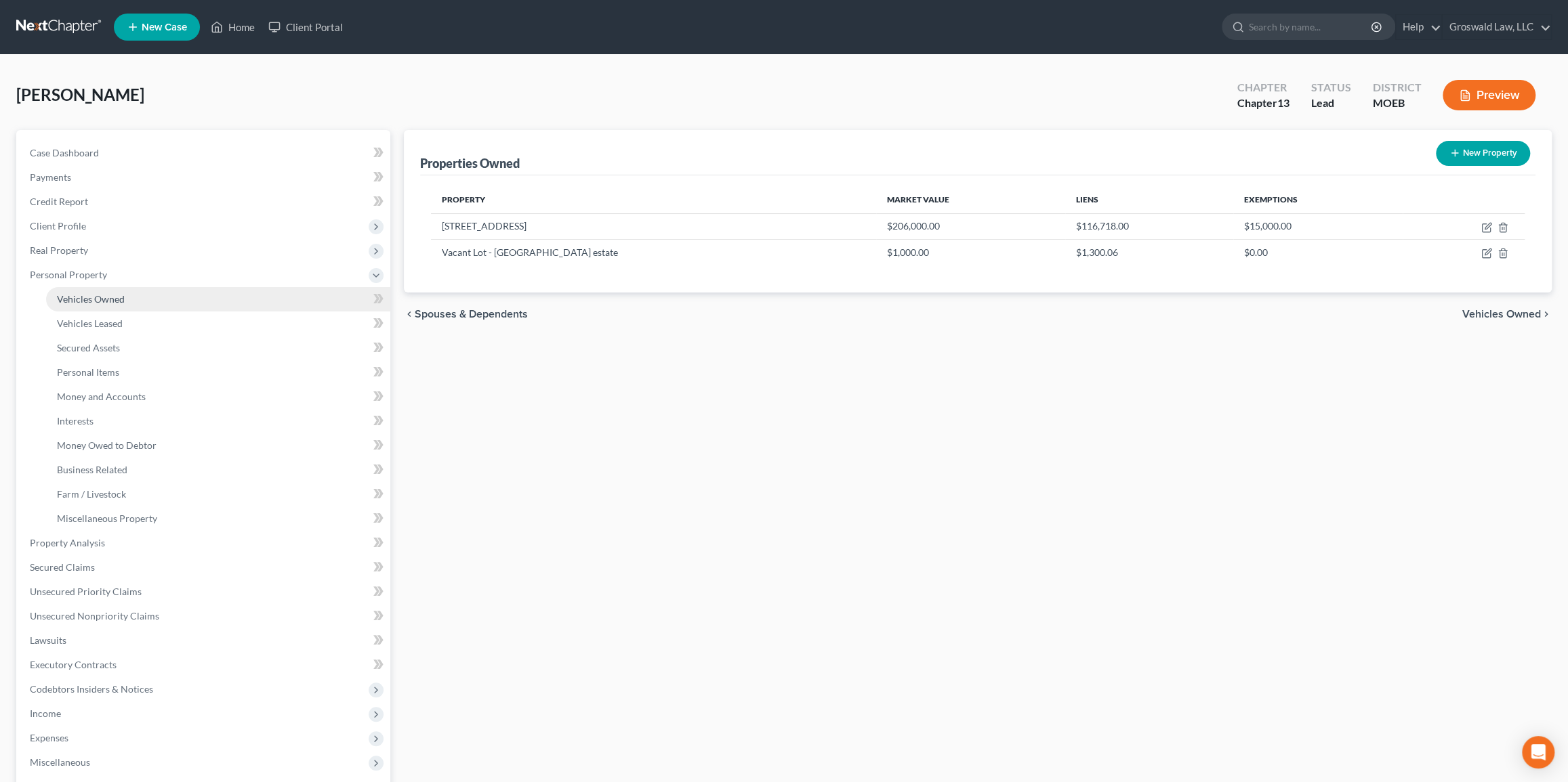
click at [107, 302] on span "Vehicles Owned" at bounding box center [90, 299] width 68 height 11
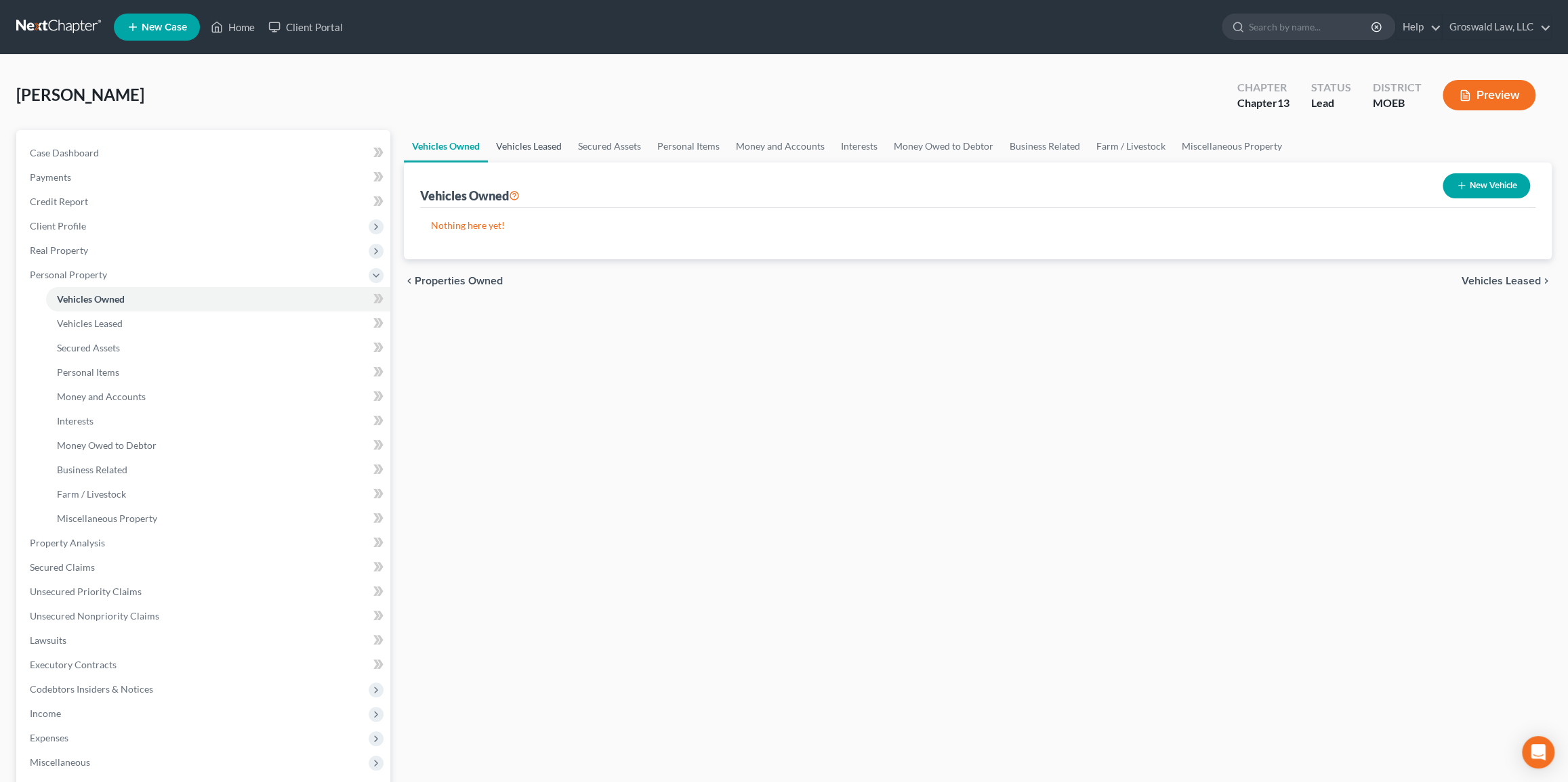
click at [547, 146] on link "Vehicles Leased" at bounding box center [529, 146] width 82 height 33
click at [611, 148] on link "Secured Assets" at bounding box center [609, 146] width 79 height 33
click at [689, 141] on link "Personal Items" at bounding box center [689, 146] width 79 height 33
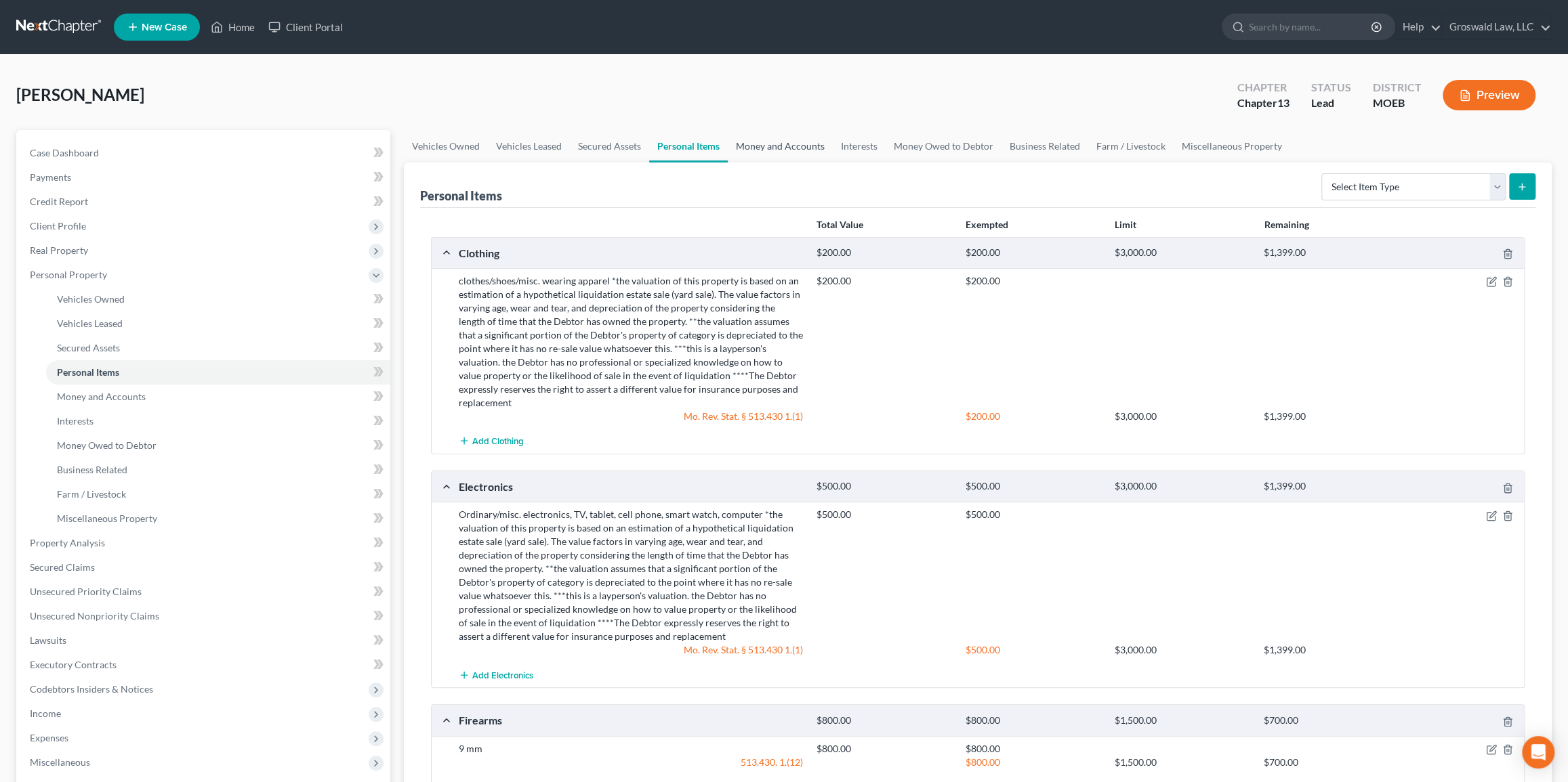
click at [746, 148] on link "Money and Accounts" at bounding box center [780, 146] width 105 height 33
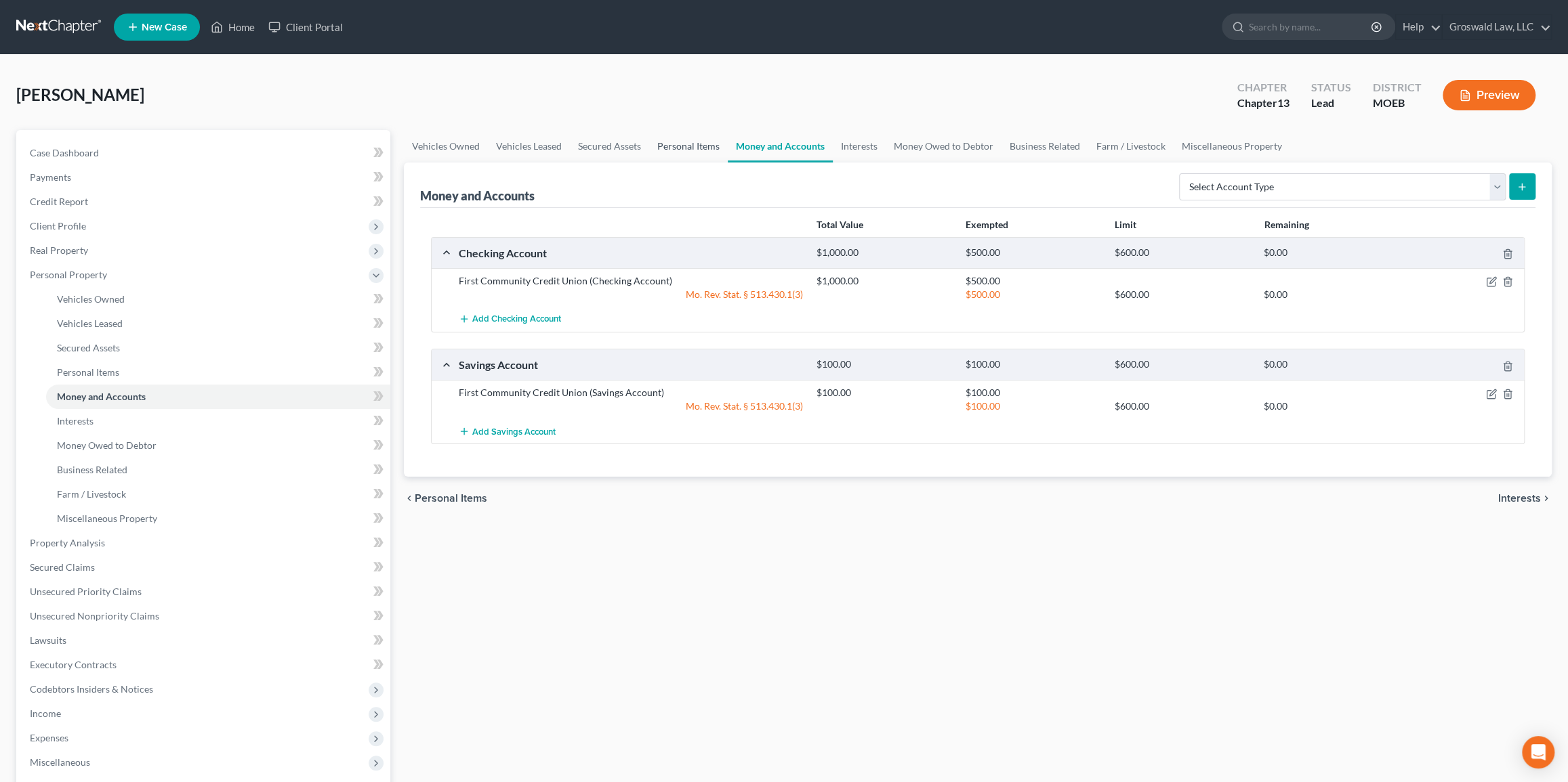
click at [680, 142] on link "Personal Items" at bounding box center [688, 146] width 79 height 33
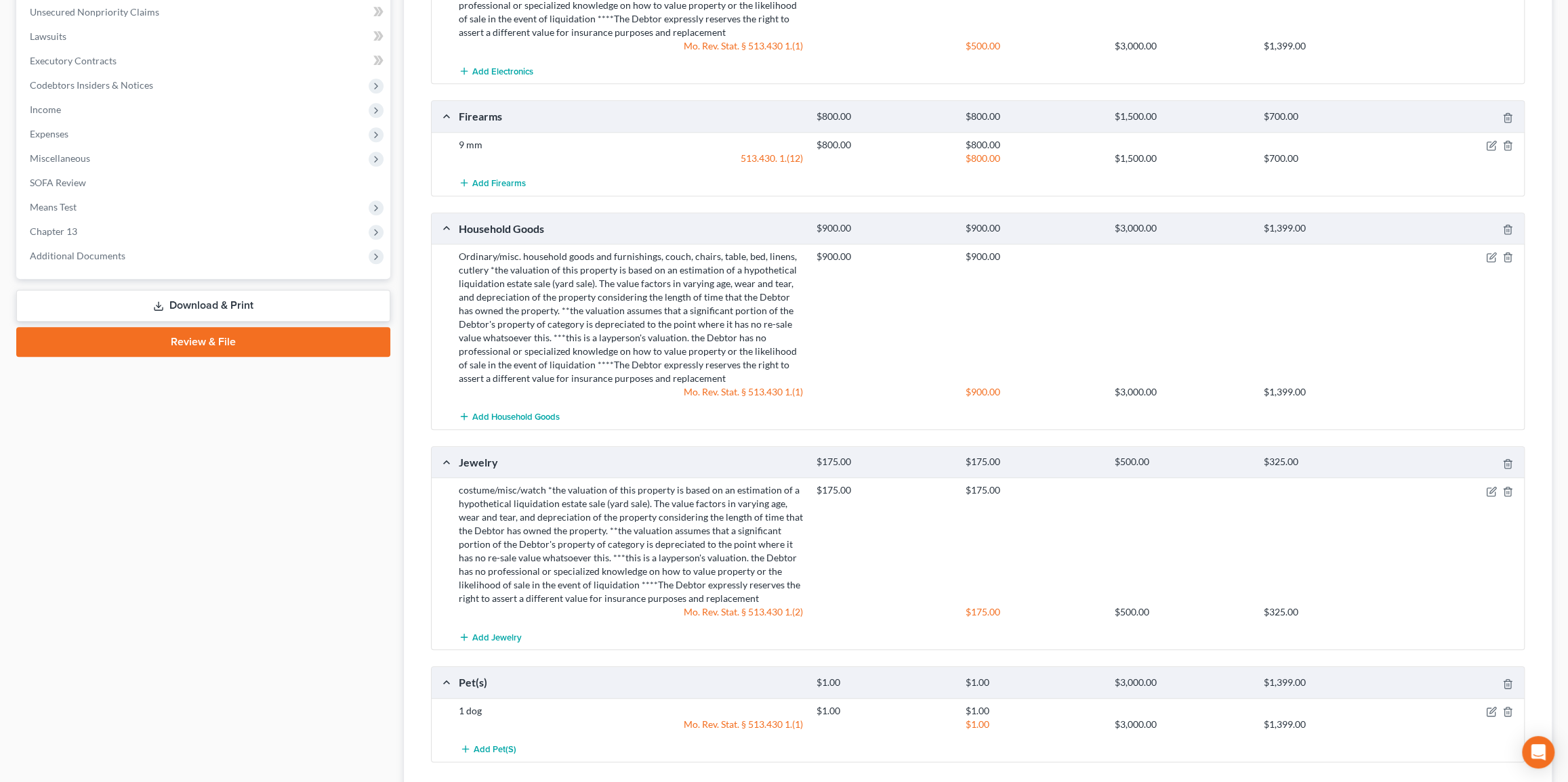
scroll to position [510, 0]
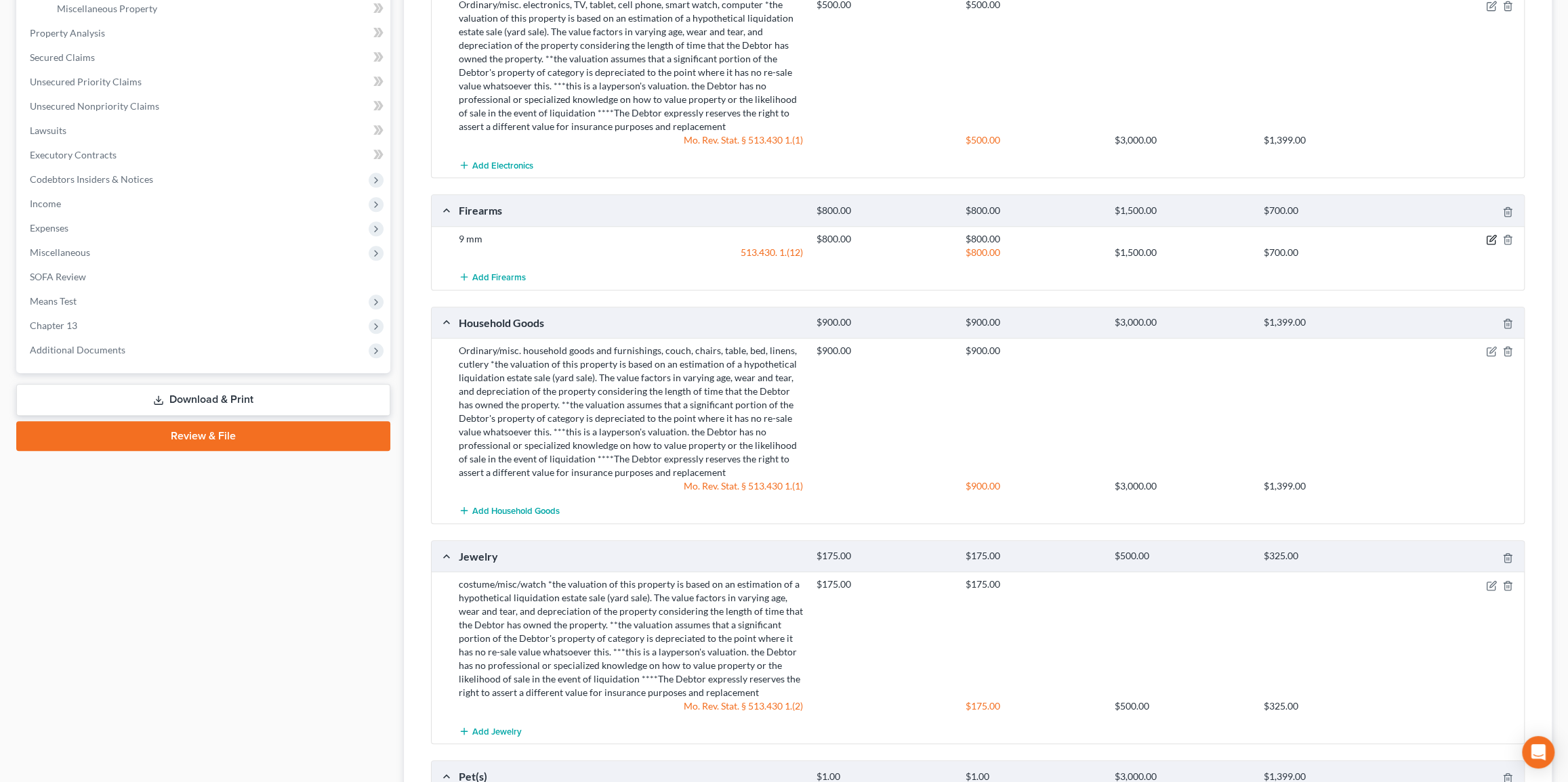
click at [1071, 234] on icon "button" at bounding box center [1491, 239] width 11 height 11
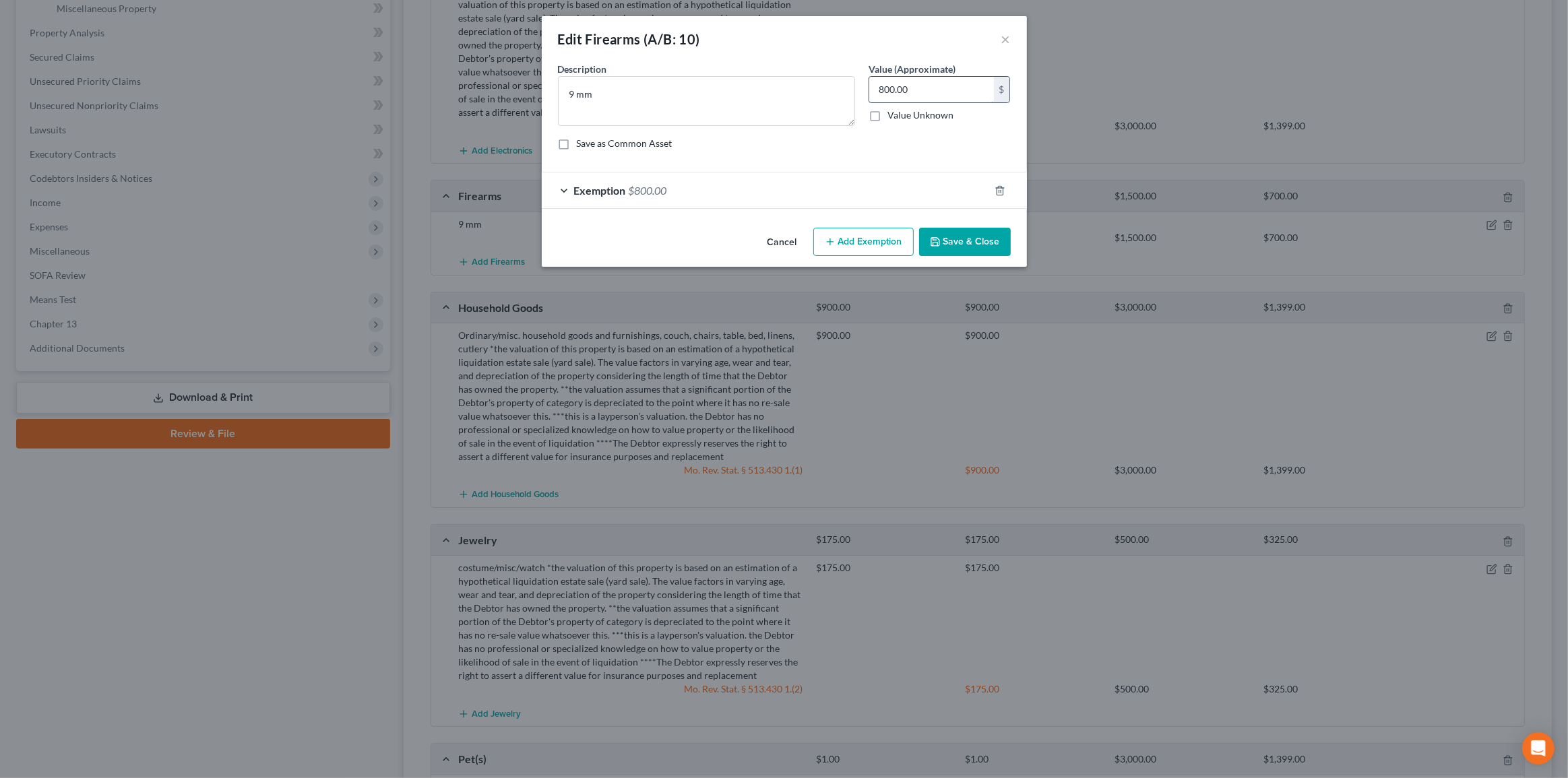
click at [947, 99] on input "800.00" at bounding box center [932, 90] width 125 height 26
type input "200"
click at [703, 188] on div "Exemption $800.00" at bounding box center [765, 190] width 447 height 36
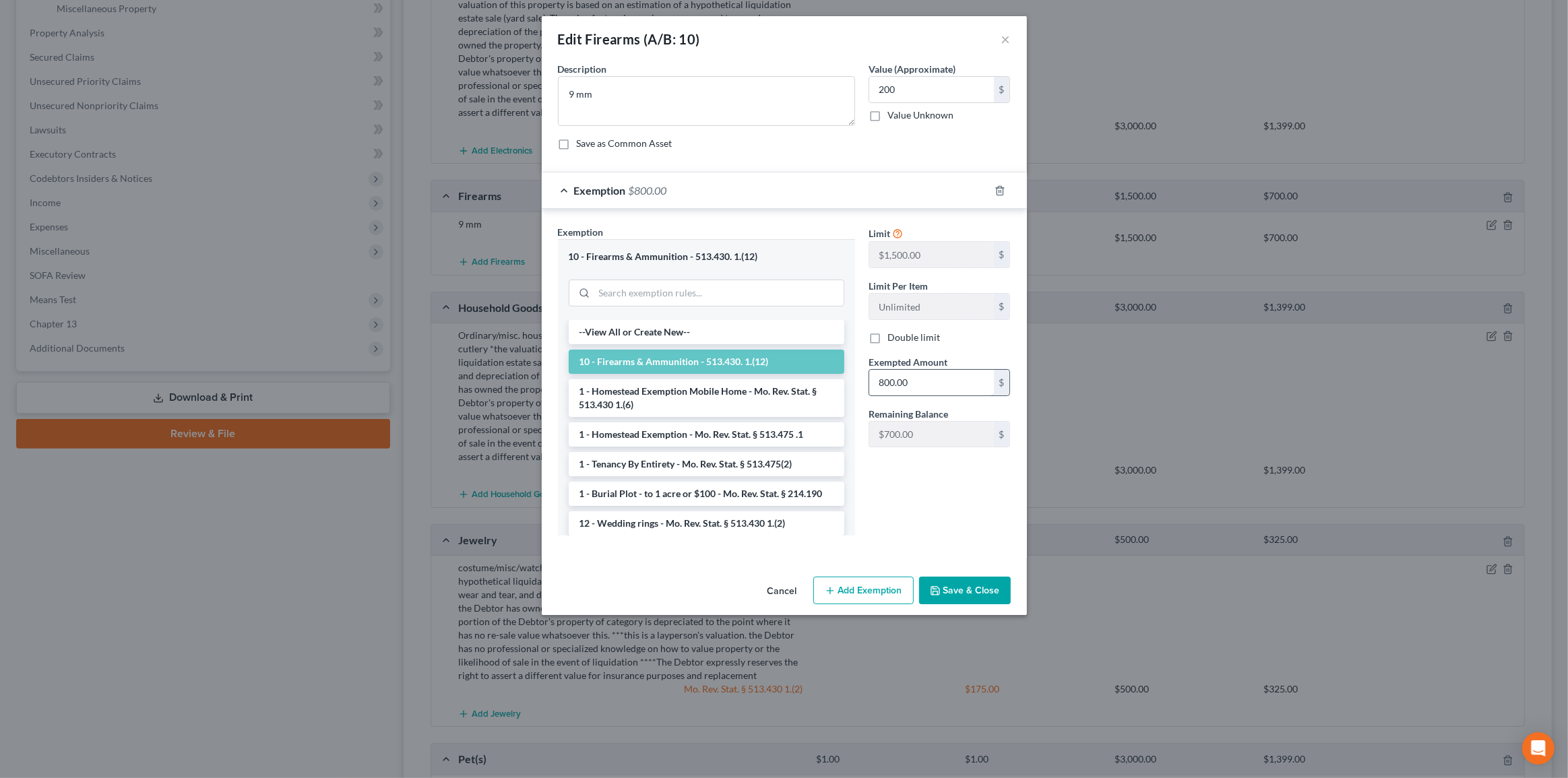
click at [940, 377] on input "800.00" at bounding box center [932, 383] width 125 height 26
type input "1,500"
click at [955, 587] on button "Save & Close" at bounding box center [965, 590] width 91 height 28
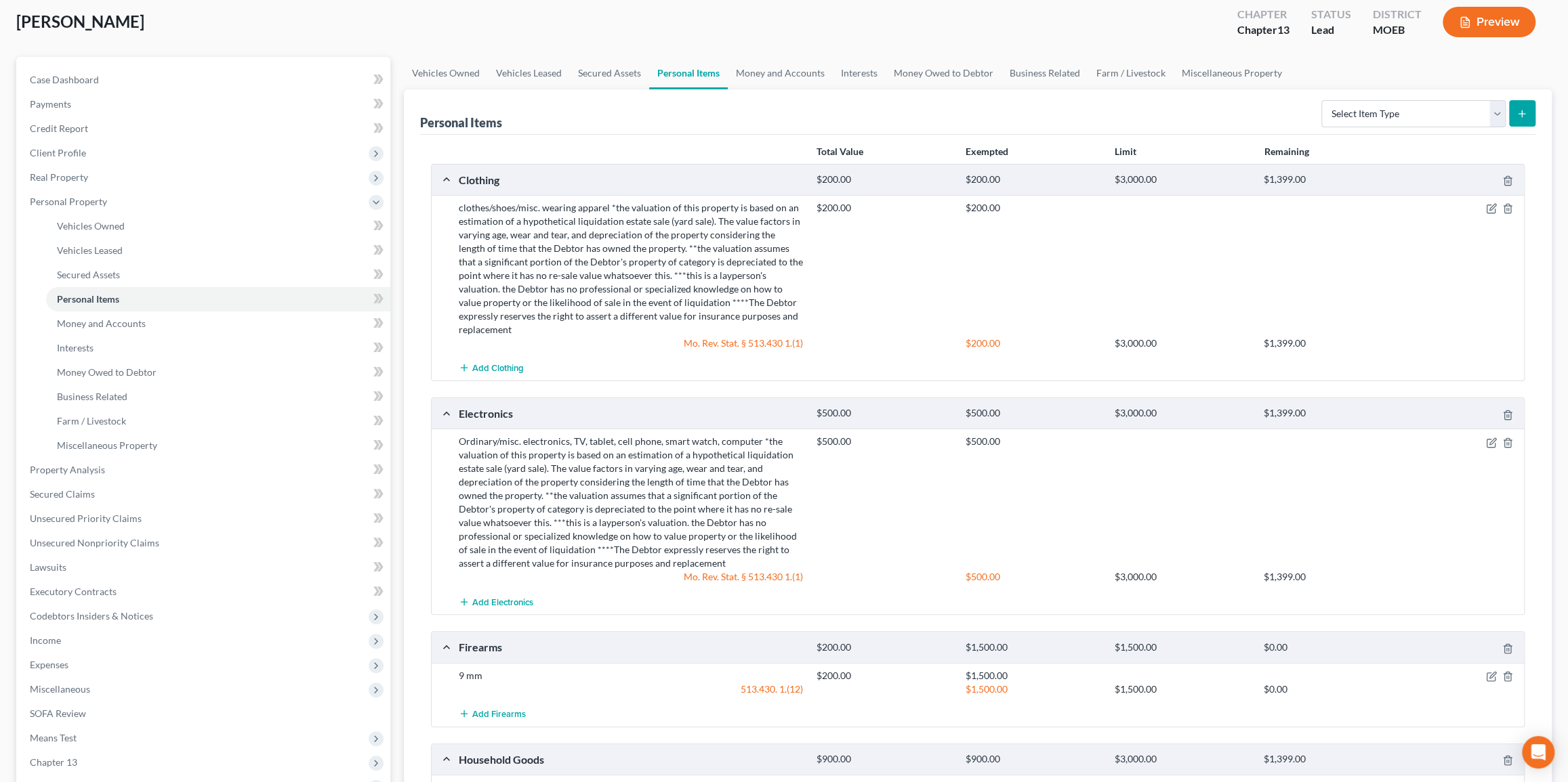
scroll to position [0, 0]
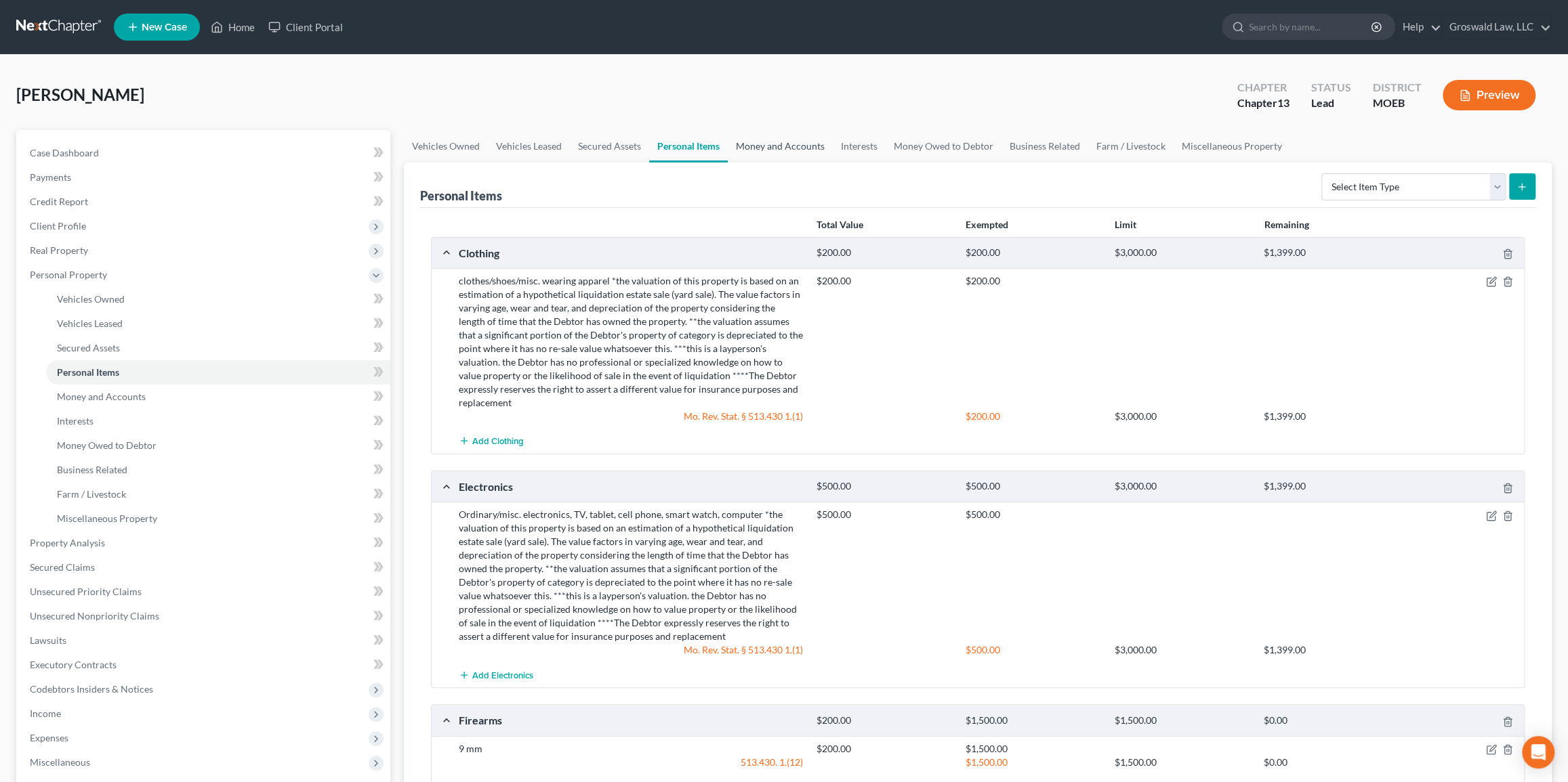
click at [779, 152] on link "Money and Accounts" at bounding box center [780, 146] width 105 height 33
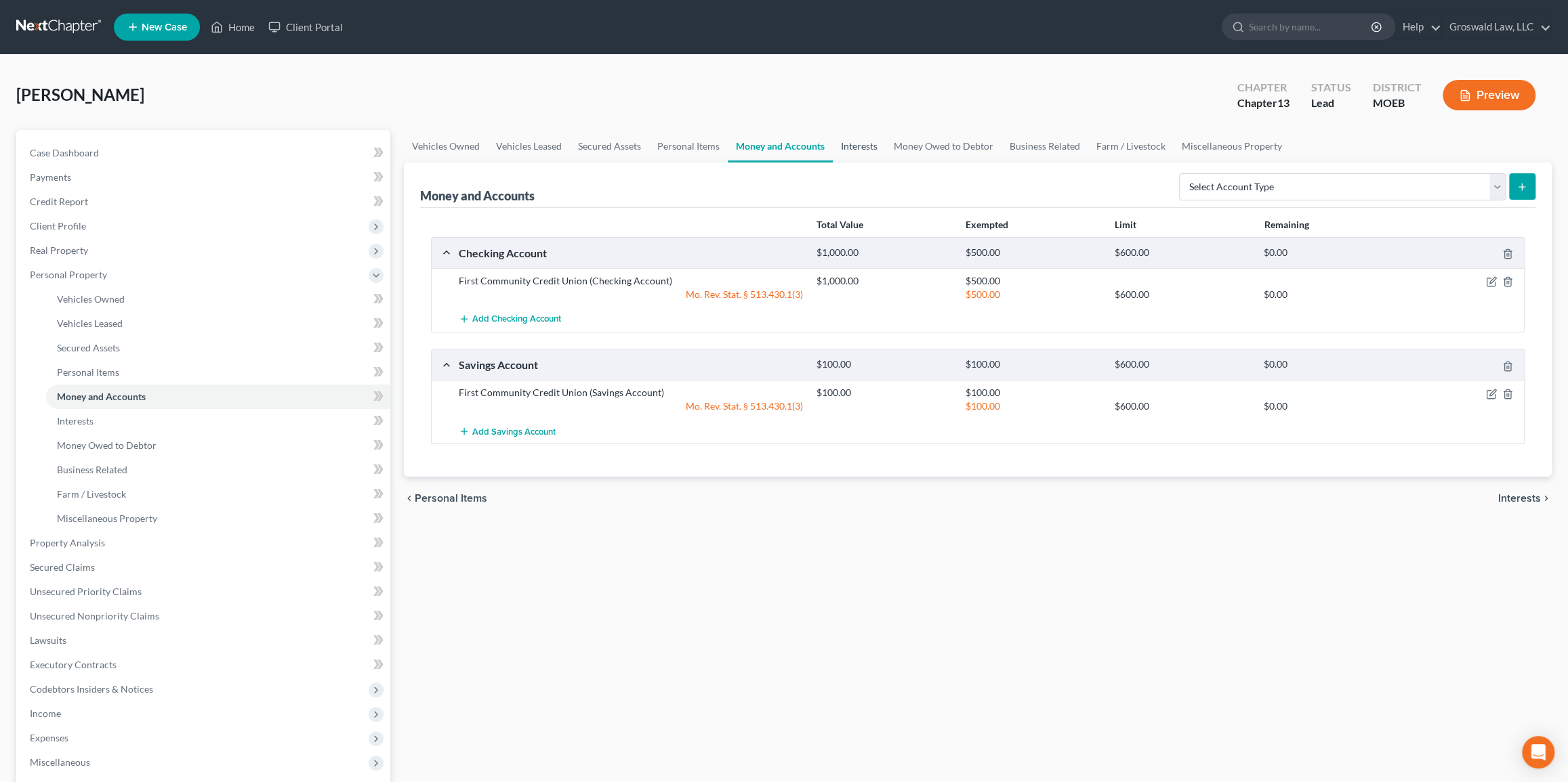
click at [866, 142] on link "Interests" at bounding box center [859, 146] width 53 height 33
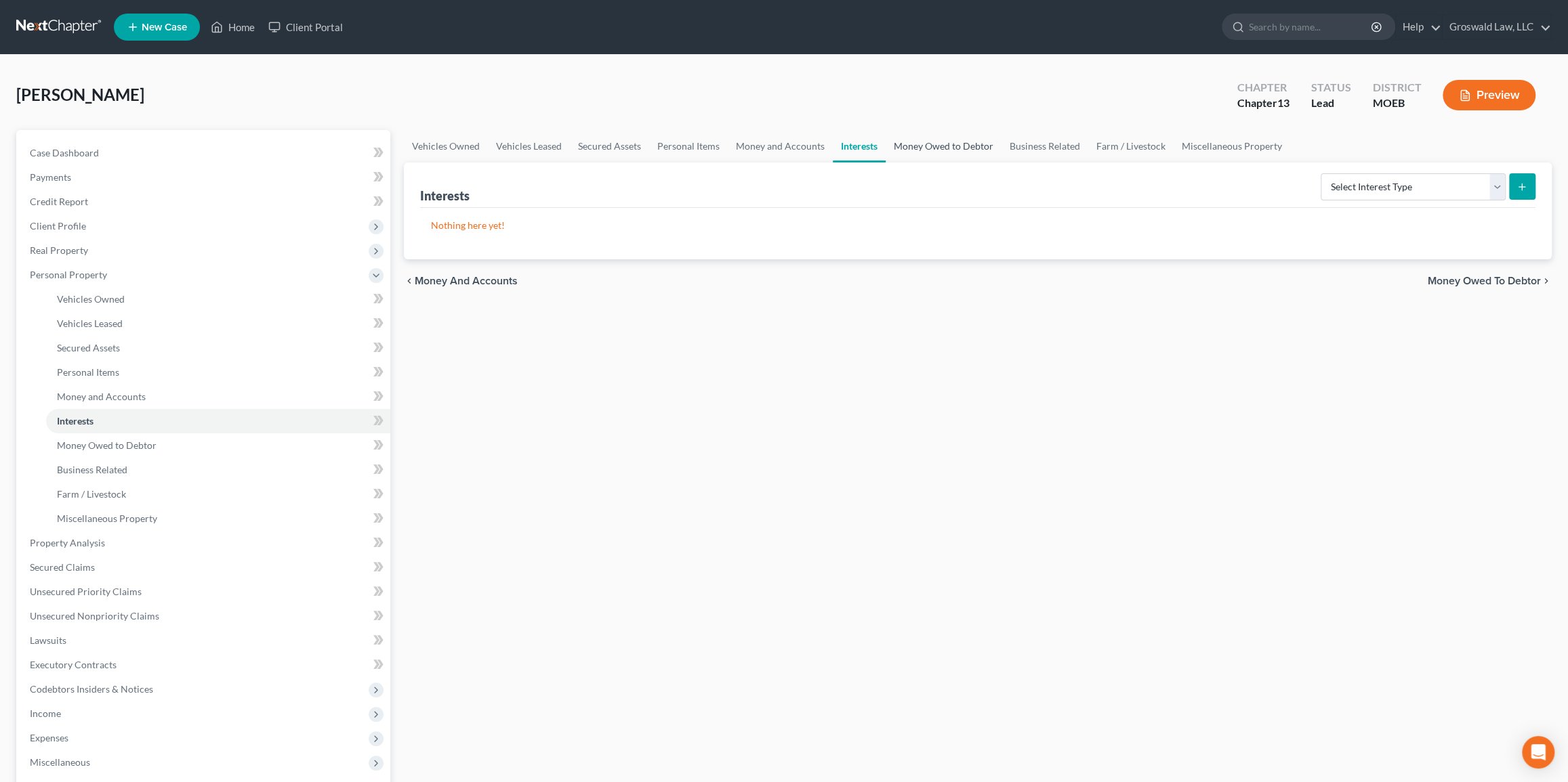
click at [947, 142] on link "Money Owed to Debtor" at bounding box center [943, 146] width 115 height 33
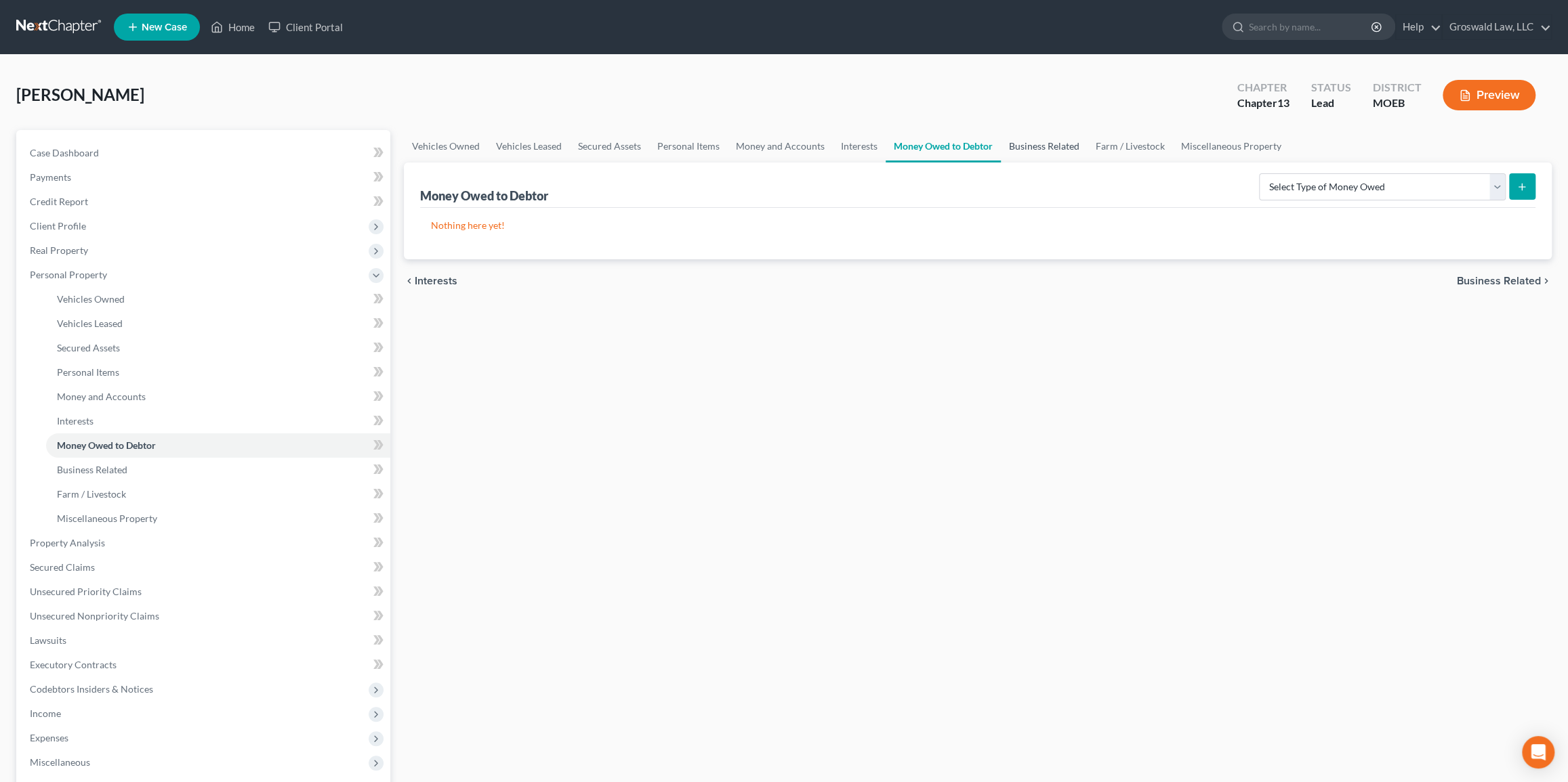
click at [1043, 143] on link "Business Related" at bounding box center [1044, 146] width 87 height 33
click at [1071, 142] on link "Farm / Livestock" at bounding box center [1130, 146] width 85 height 33
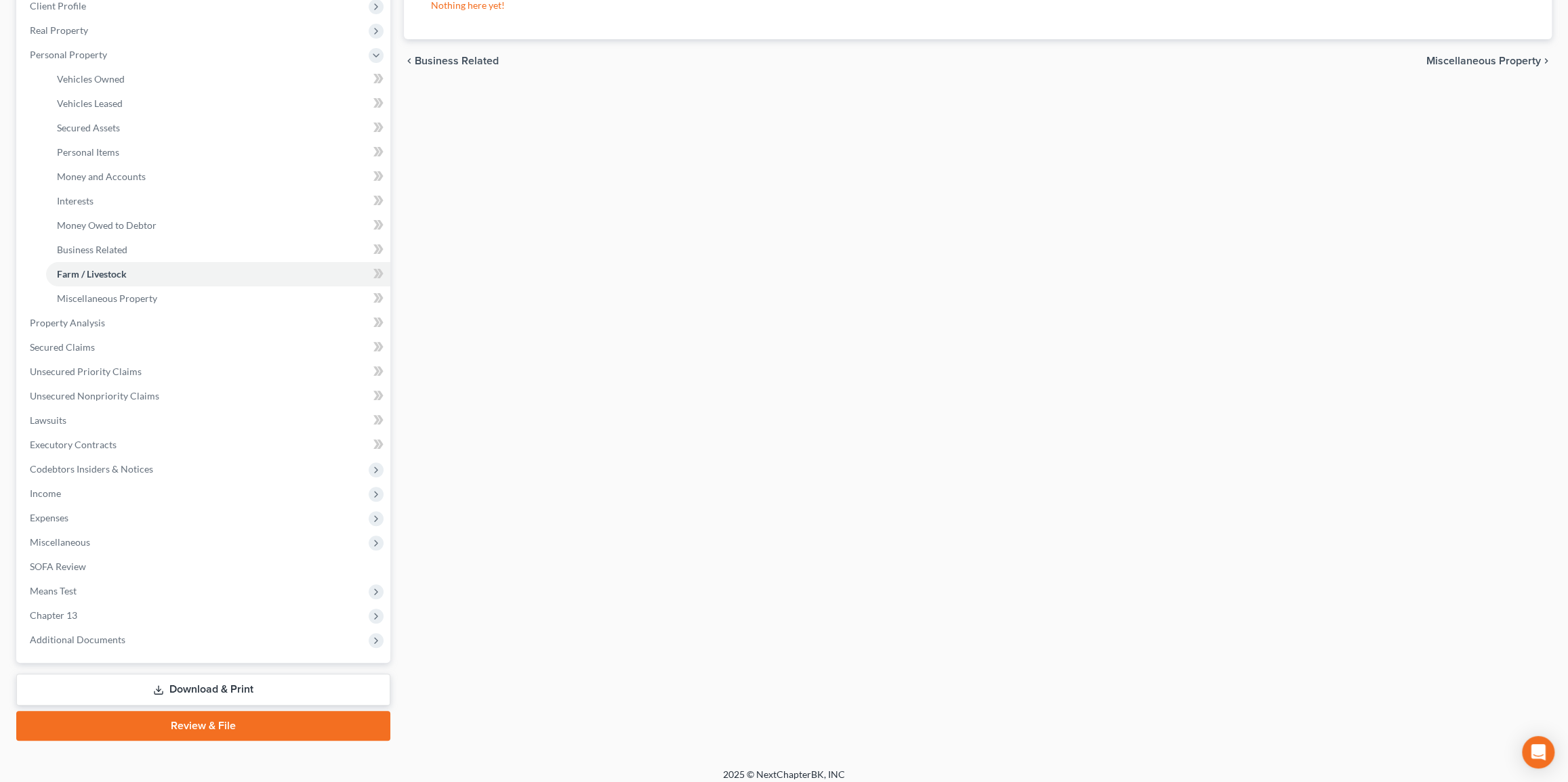
scroll to position [228, 0]
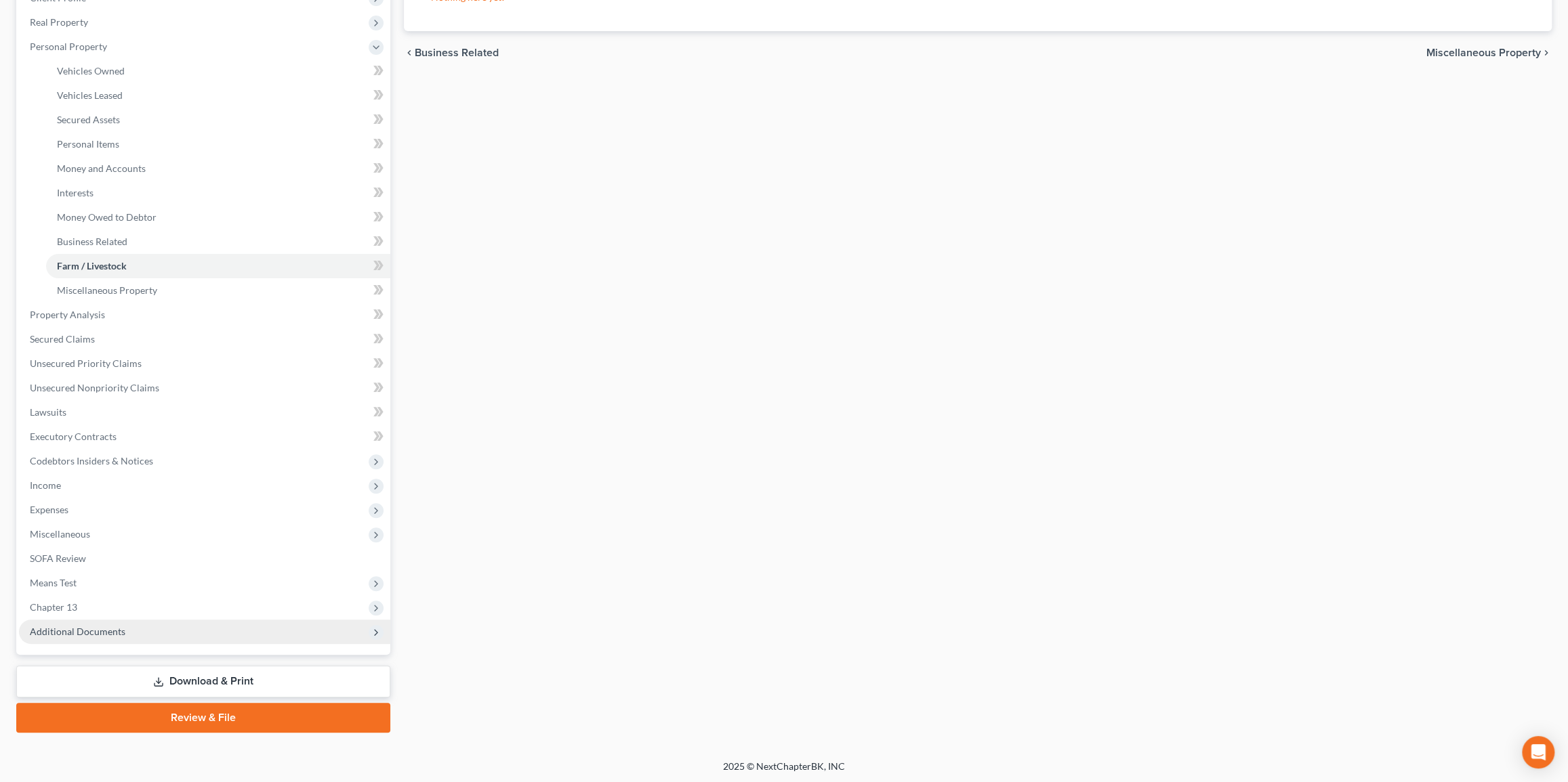
click at [159, 632] on span "Additional Documents" at bounding box center [204, 632] width 372 height 24
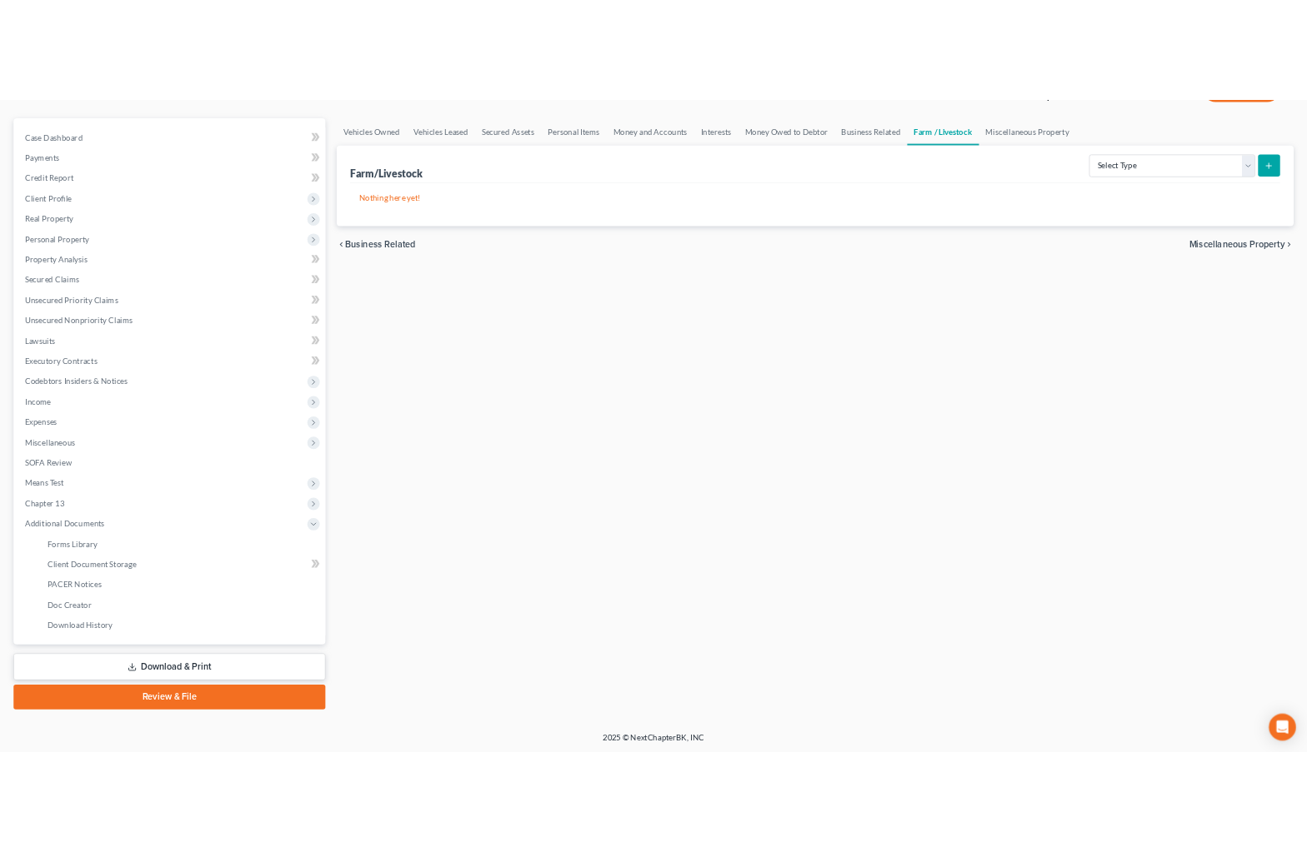
scroll to position [131, 0]
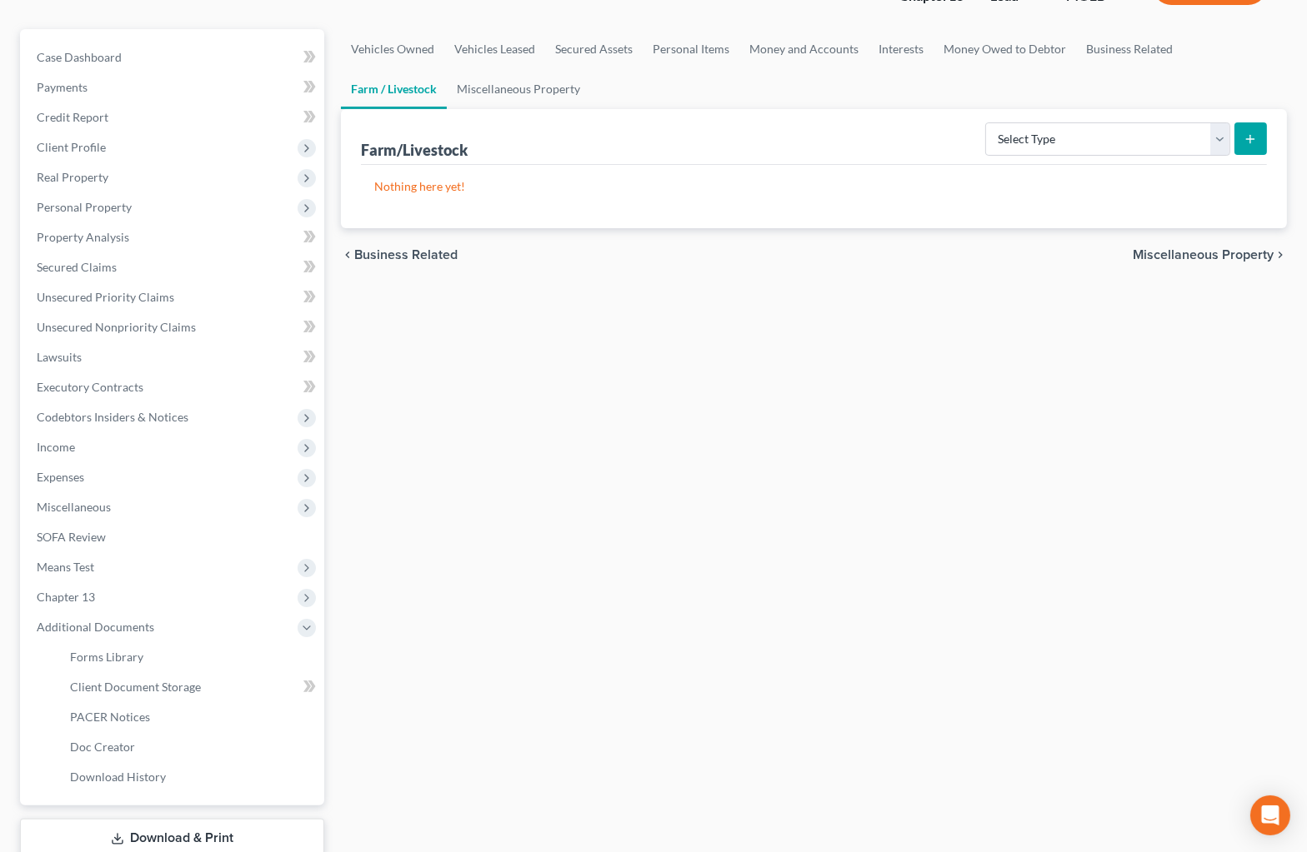
drag, startPoint x: 965, startPoint y: 532, endPoint x: 947, endPoint y: 424, distance: 109.1
click at [962, 527] on div "Vehicles Owned Vehicles Leased Secured Assets Personal Items Money and Accounts…" at bounding box center [813, 465] width 962 height 872
click at [127, 688] on span "Client Document Storage" at bounding box center [135, 687] width 131 height 14
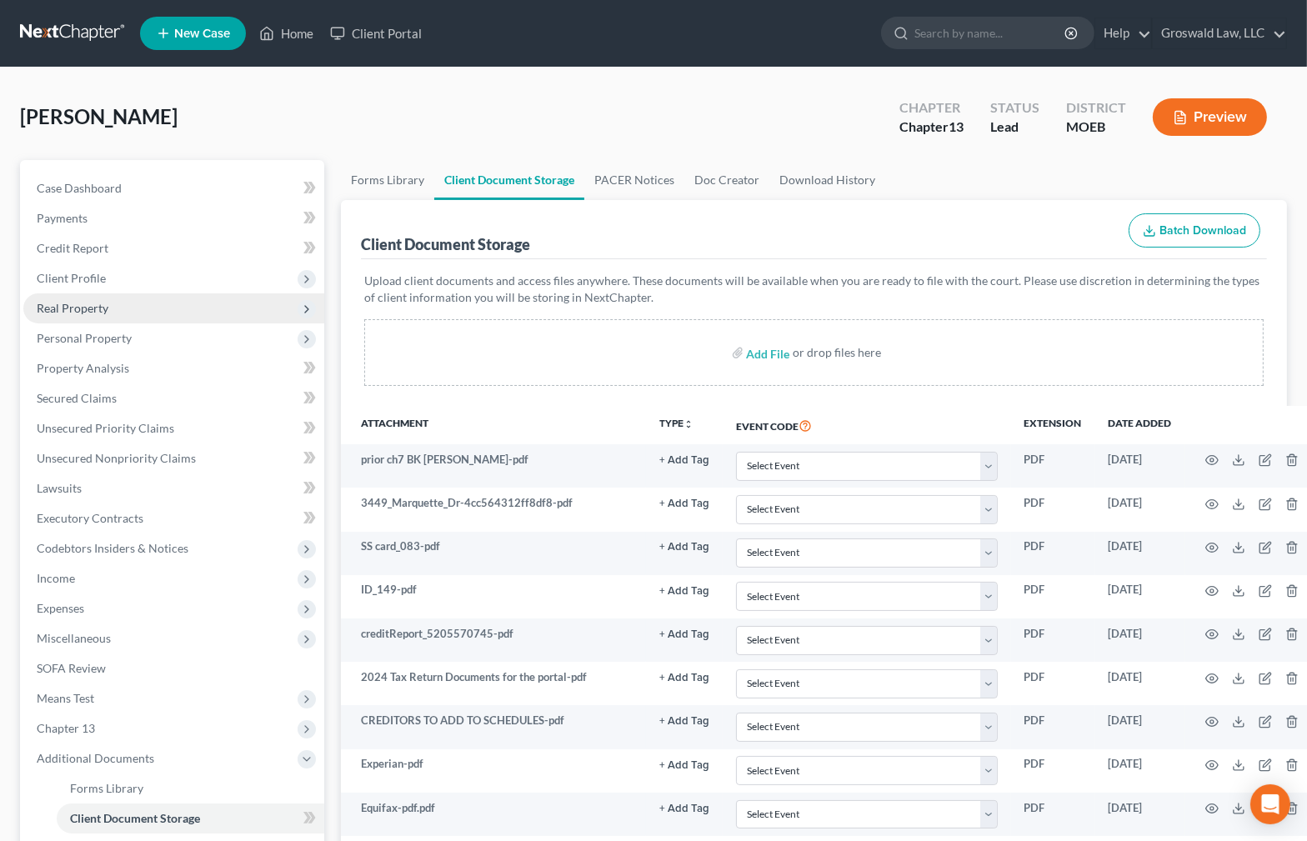
click at [92, 312] on span "Real Property" at bounding box center [73, 308] width 72 height 14
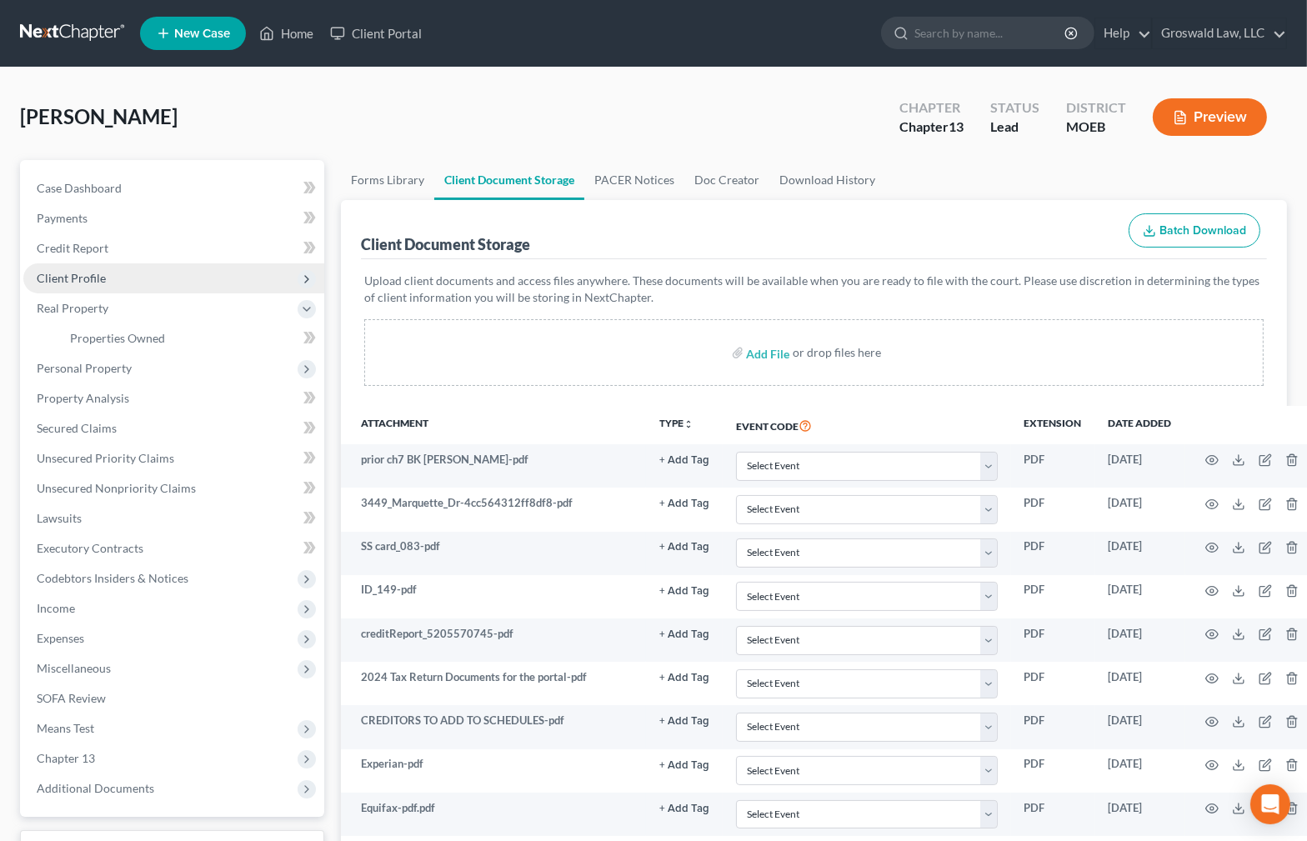
click at [84, 282] on span "Client Profile" at bounding box center [71, 278] width 69 height 14
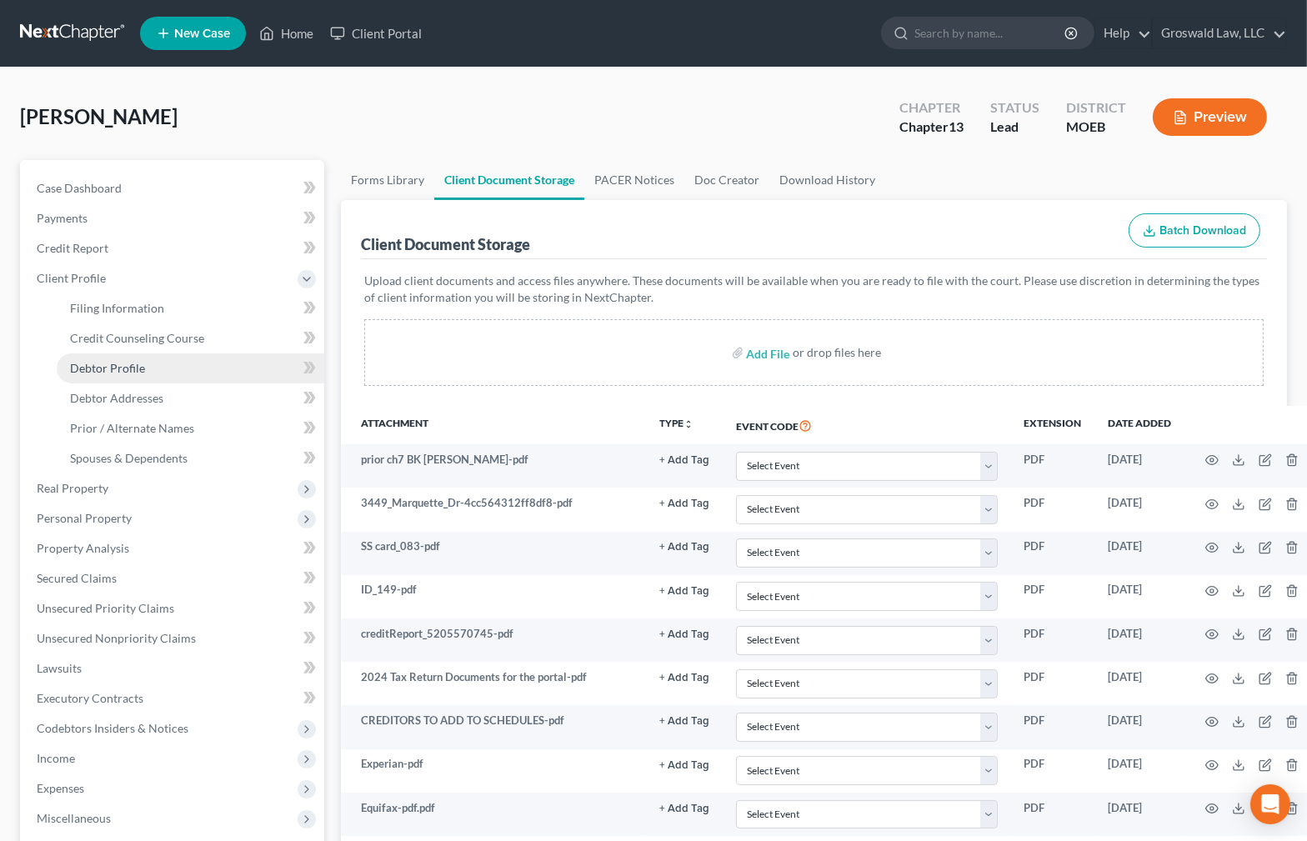
click at [117, 372] on span "Debtor Profile" at bounding box center [107, 368] width 75 height 14
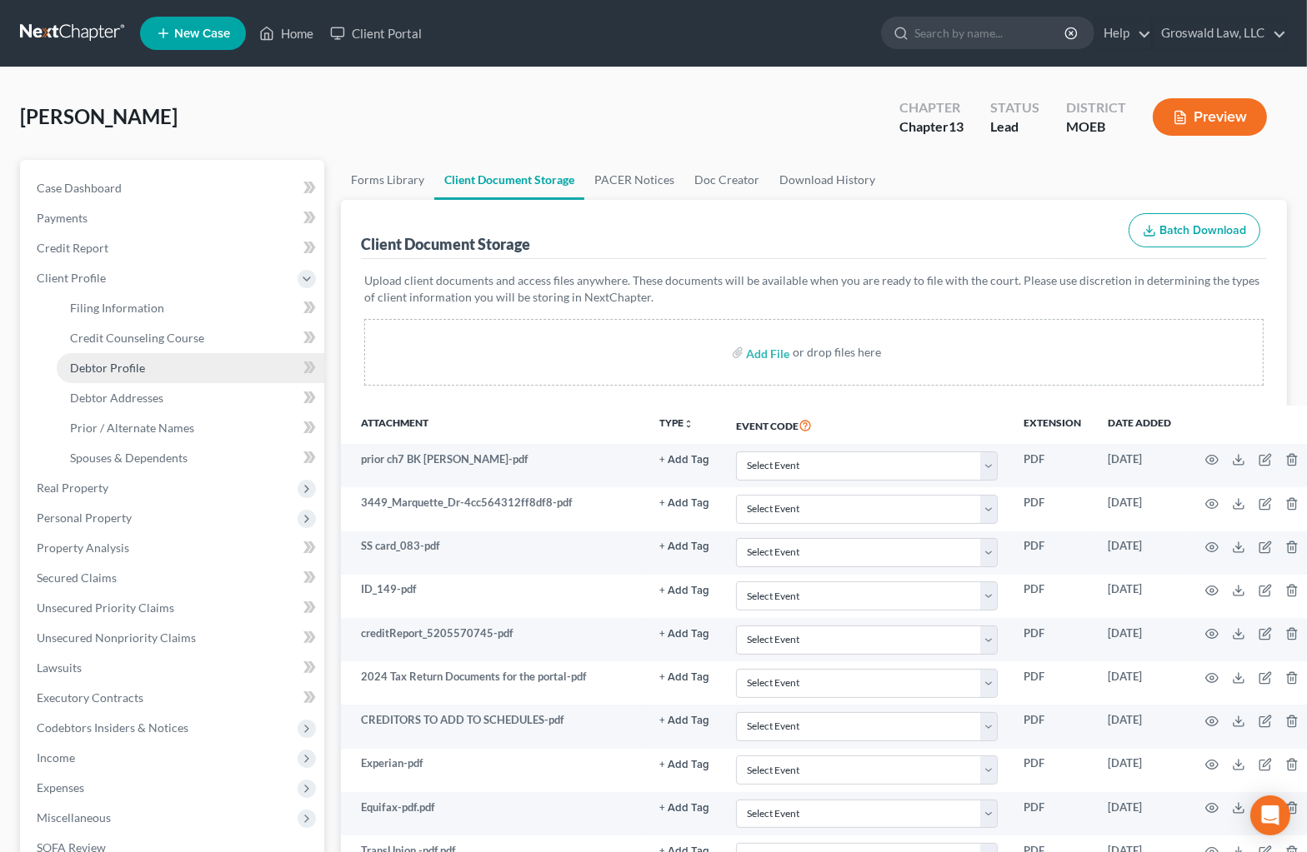
select select "0"
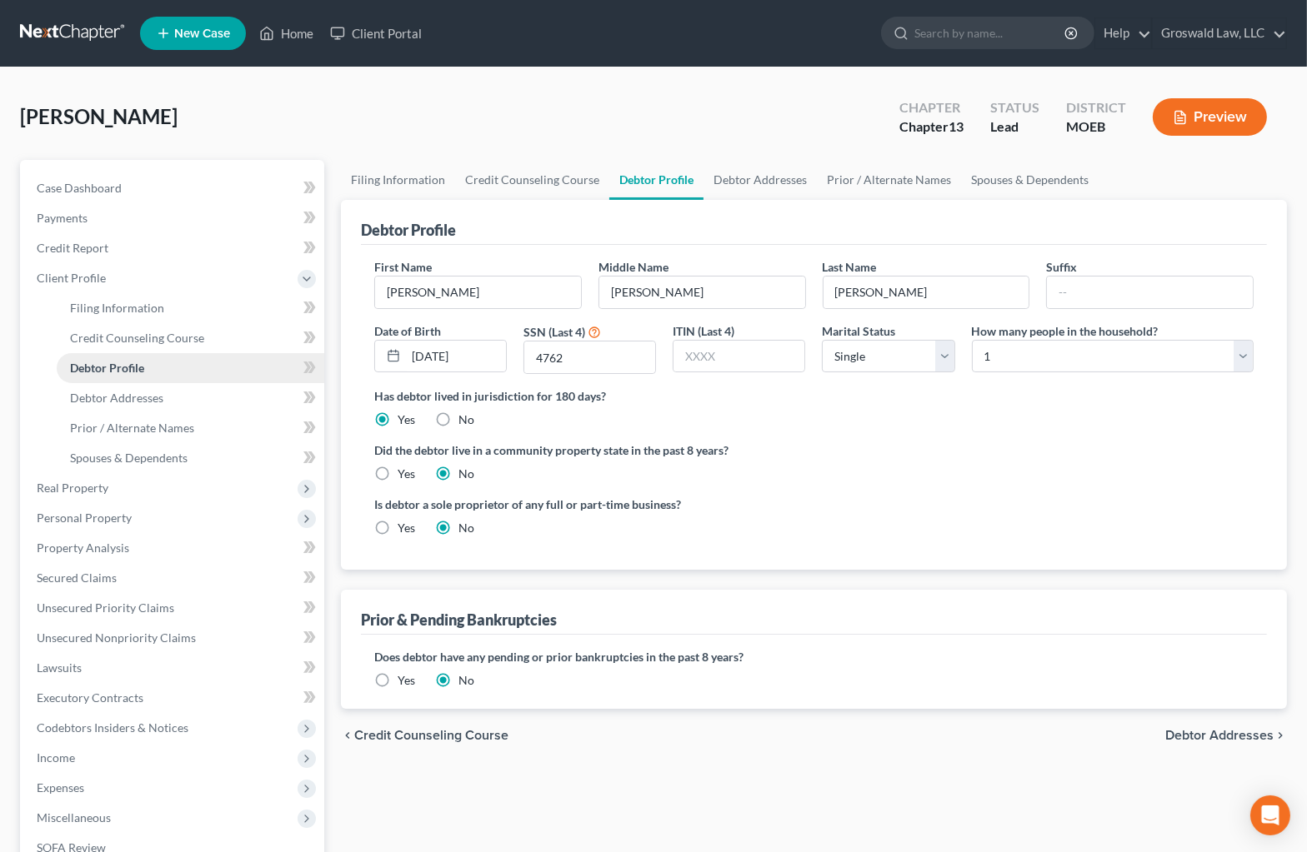
radio input "true"
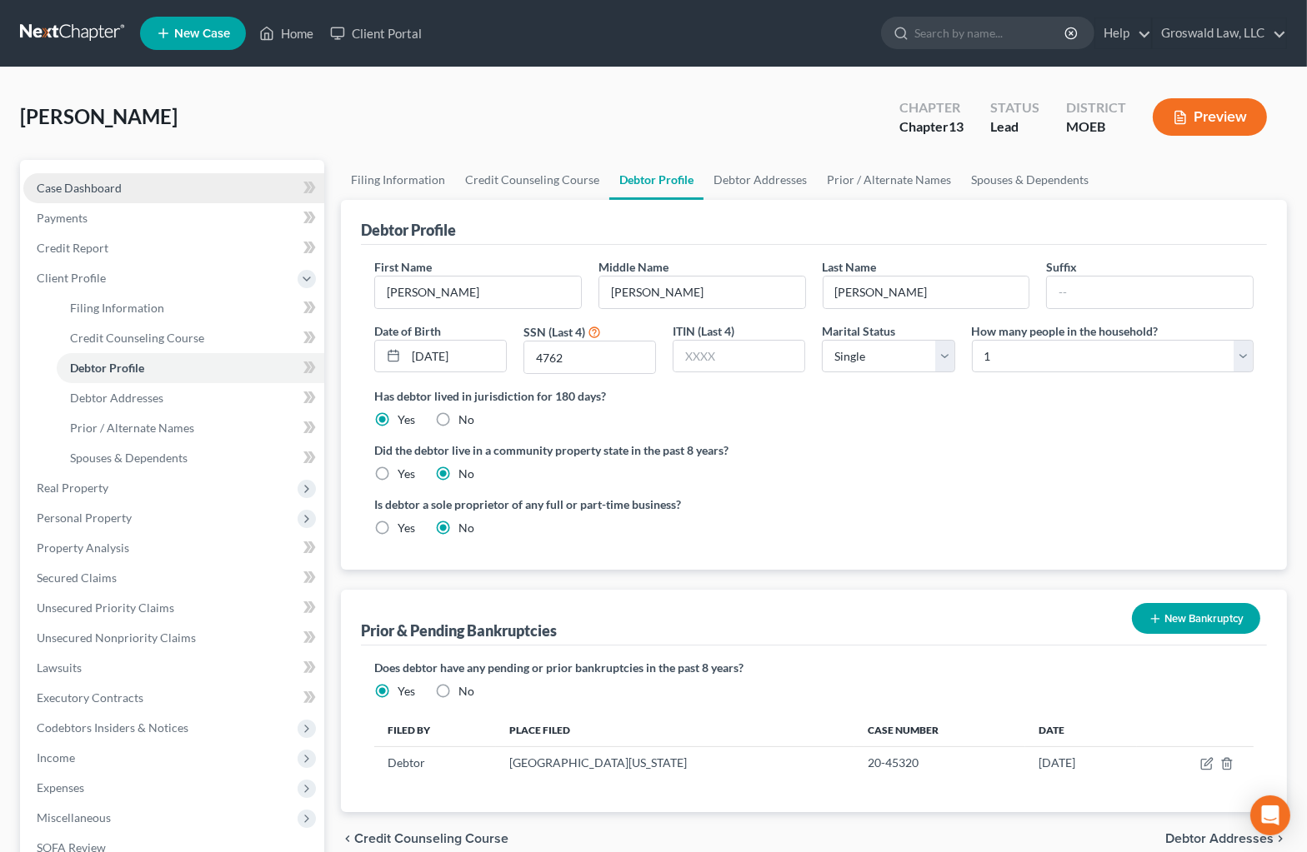
click at [158, 189] on link "Case Dashboard" at bounding box center [173, 188] width 301 height 30
select select "6"
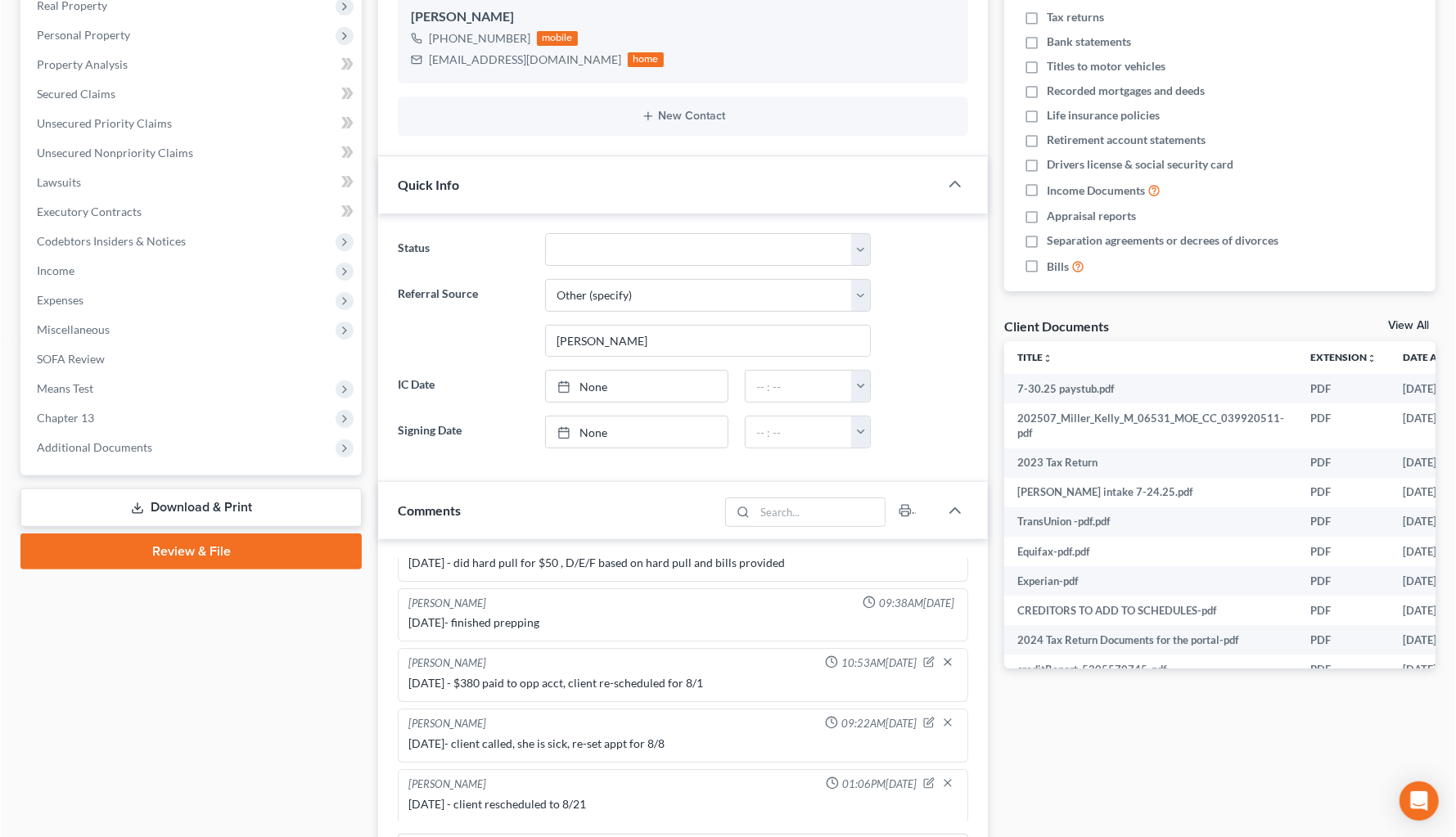
scroll to position [376, 0]
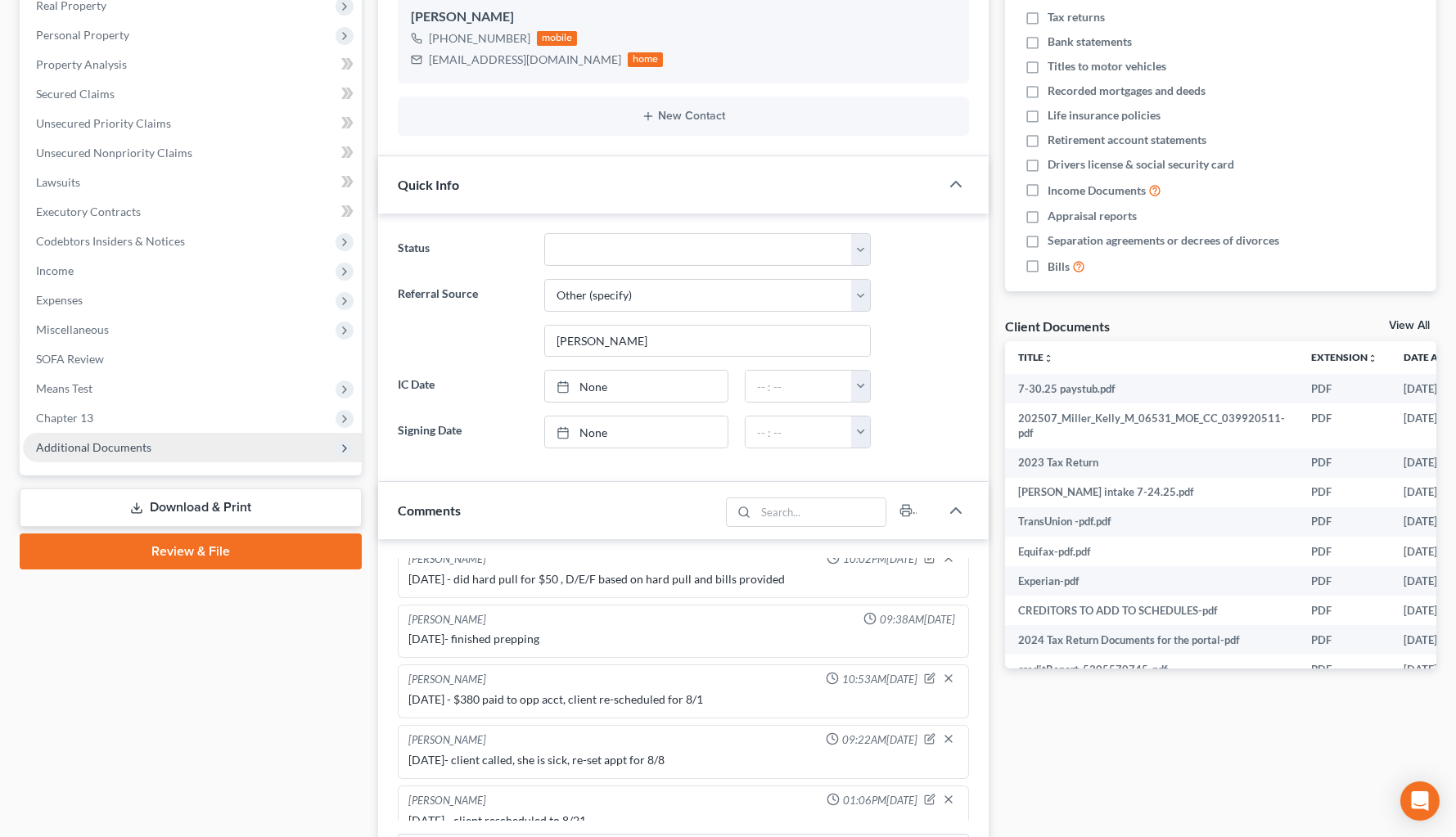
click at [177, 450] on span "Additional Documents" at bounding box center [192, 448] width 339 height 29
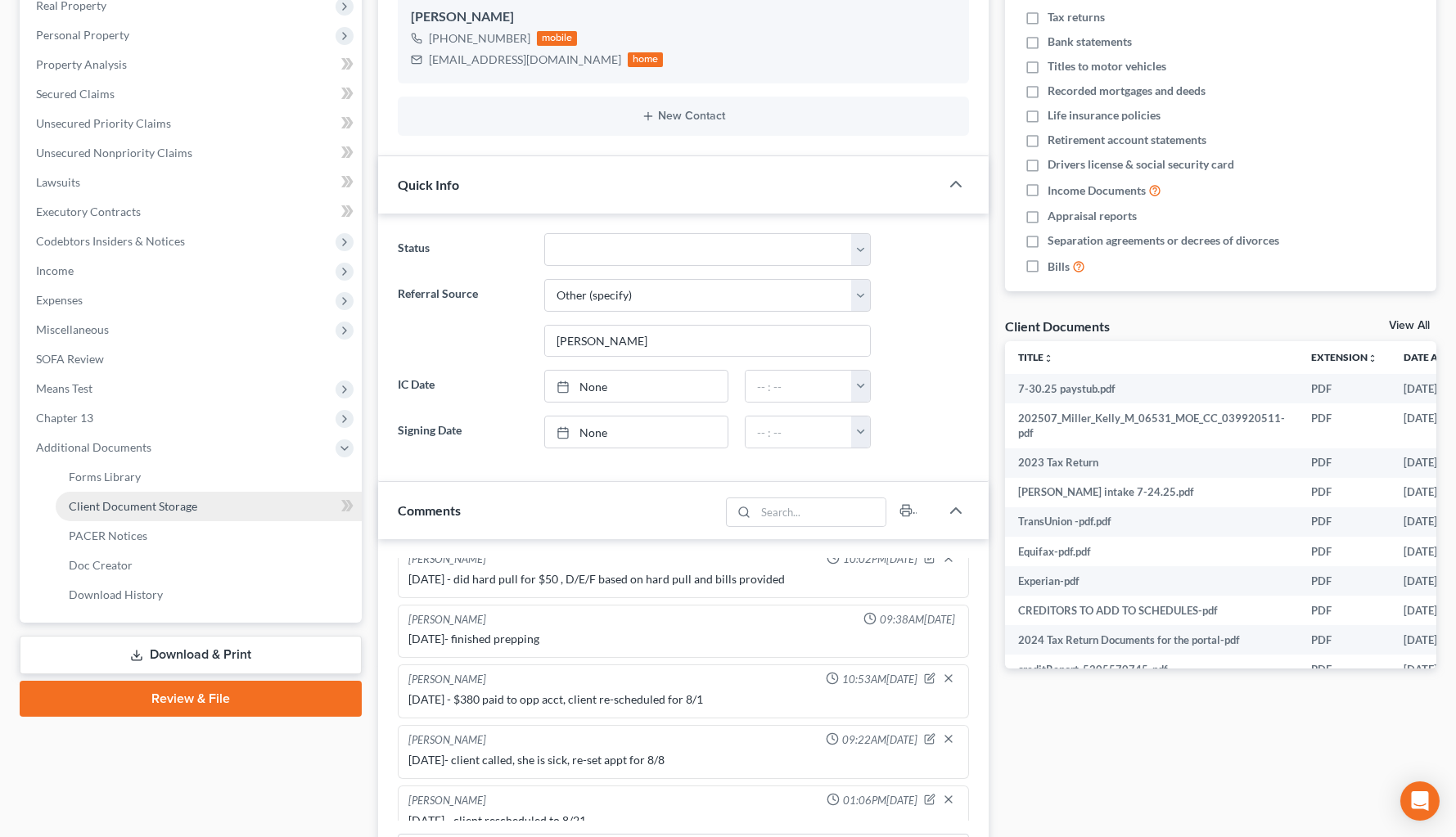
click at [181, 501] on span "Client Document Storage" at bounding box center [133, 506] width 129 height 14
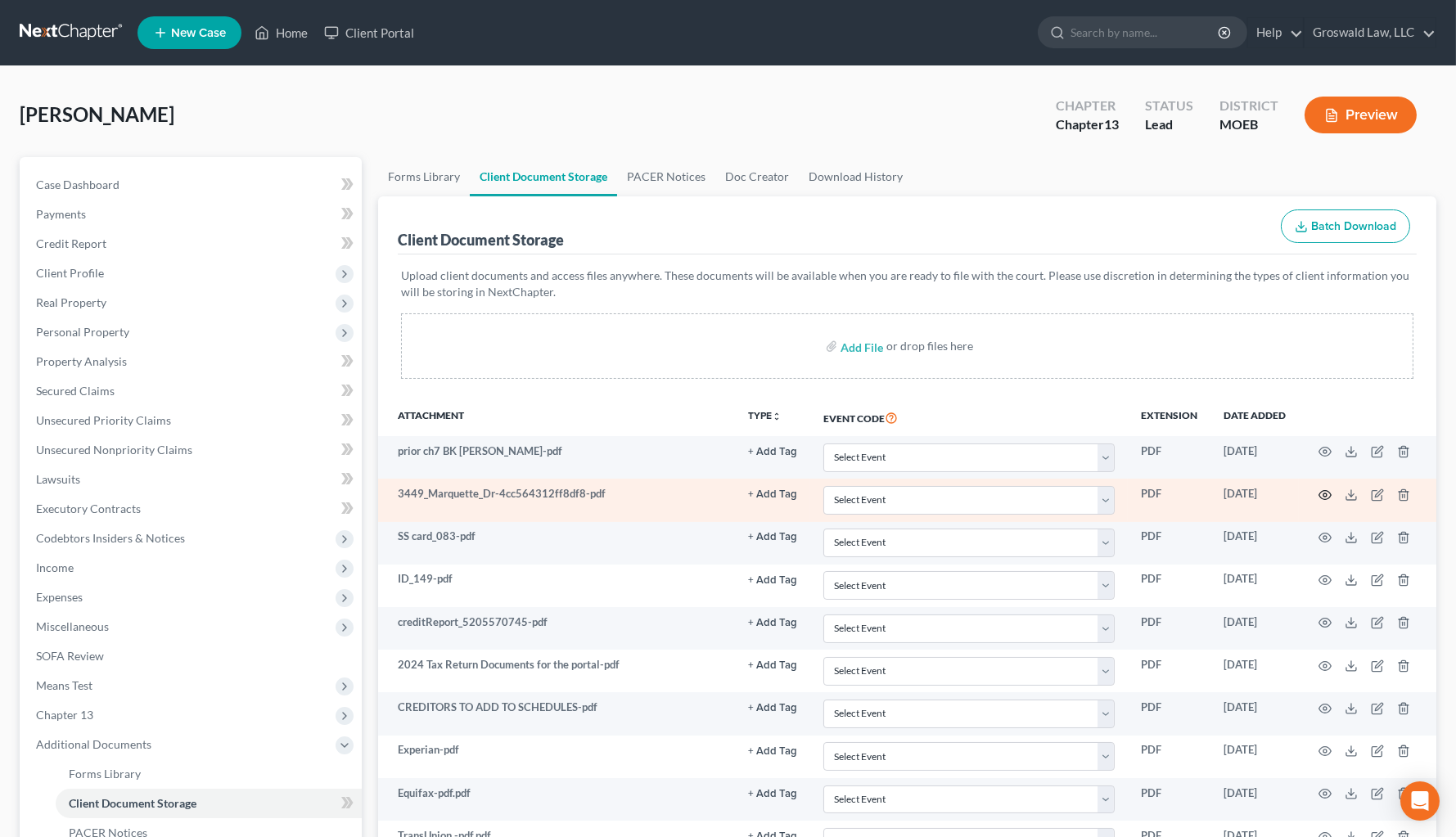
click at [1294, 492] on icon "button" at bounding box center [1325, 494] width 12 height 9
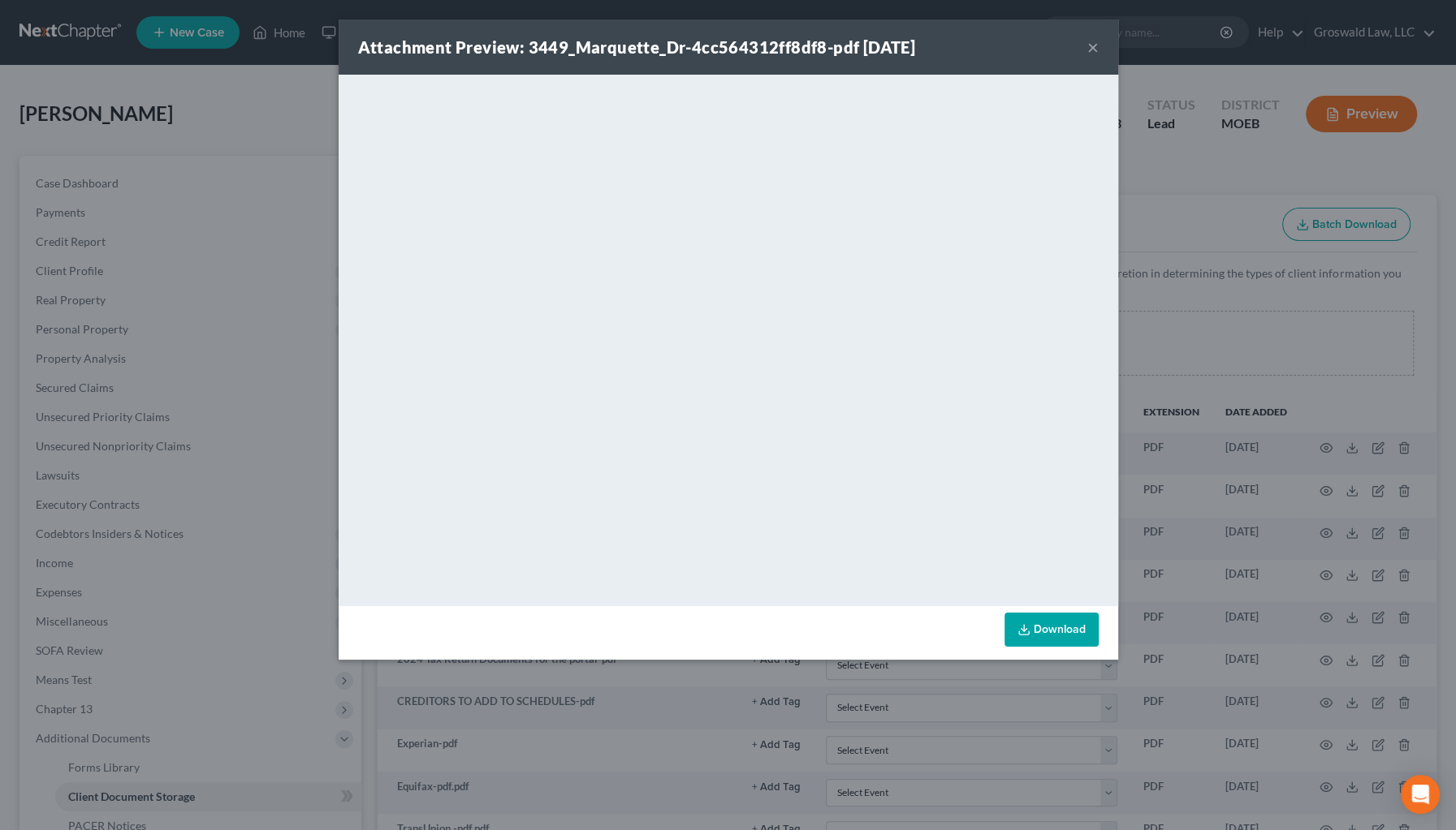
click at [1093, 47] on button "×" at bounding box center [1093, 47] width 12 height 19
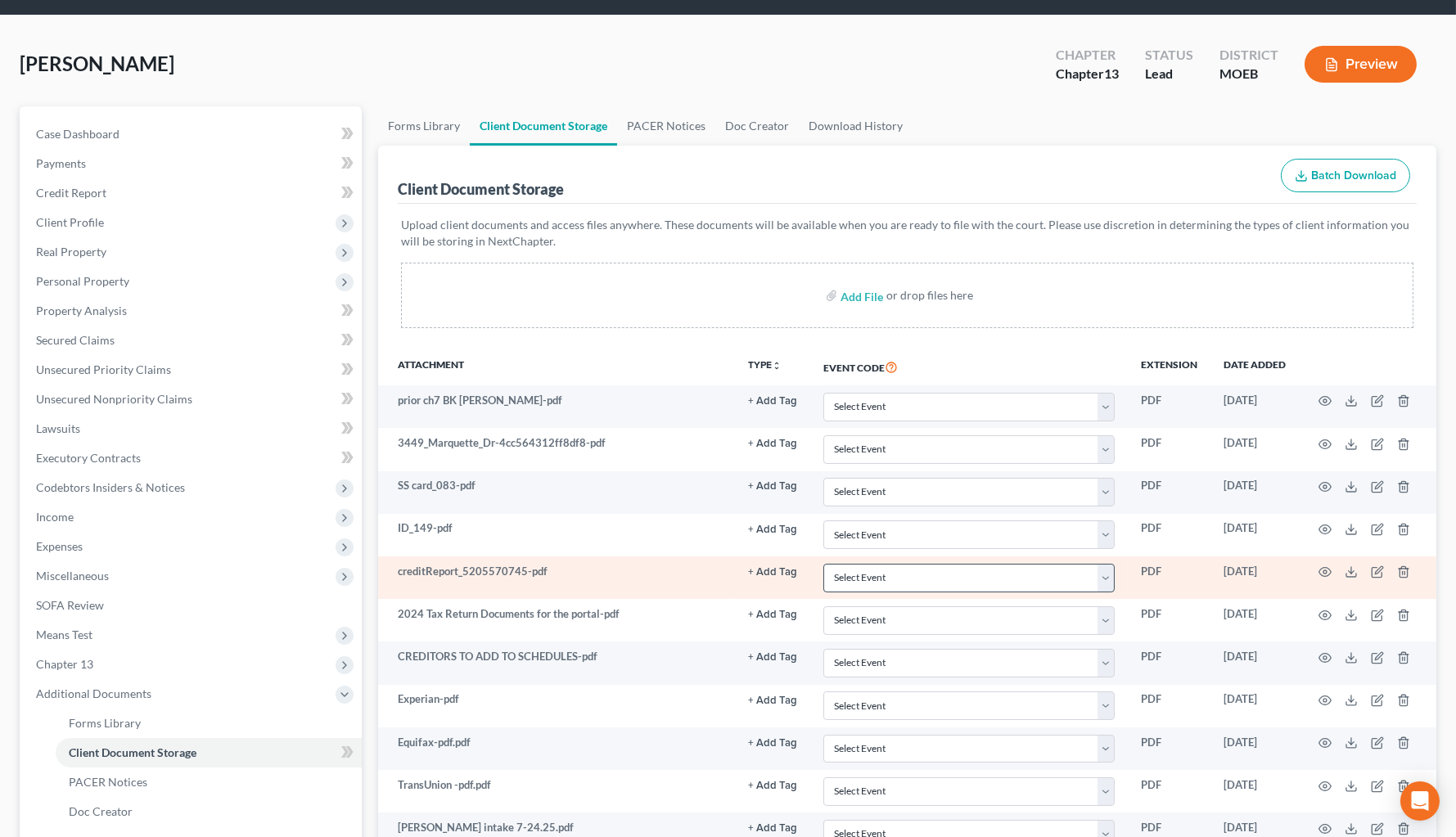
scroll to position [74, 0]
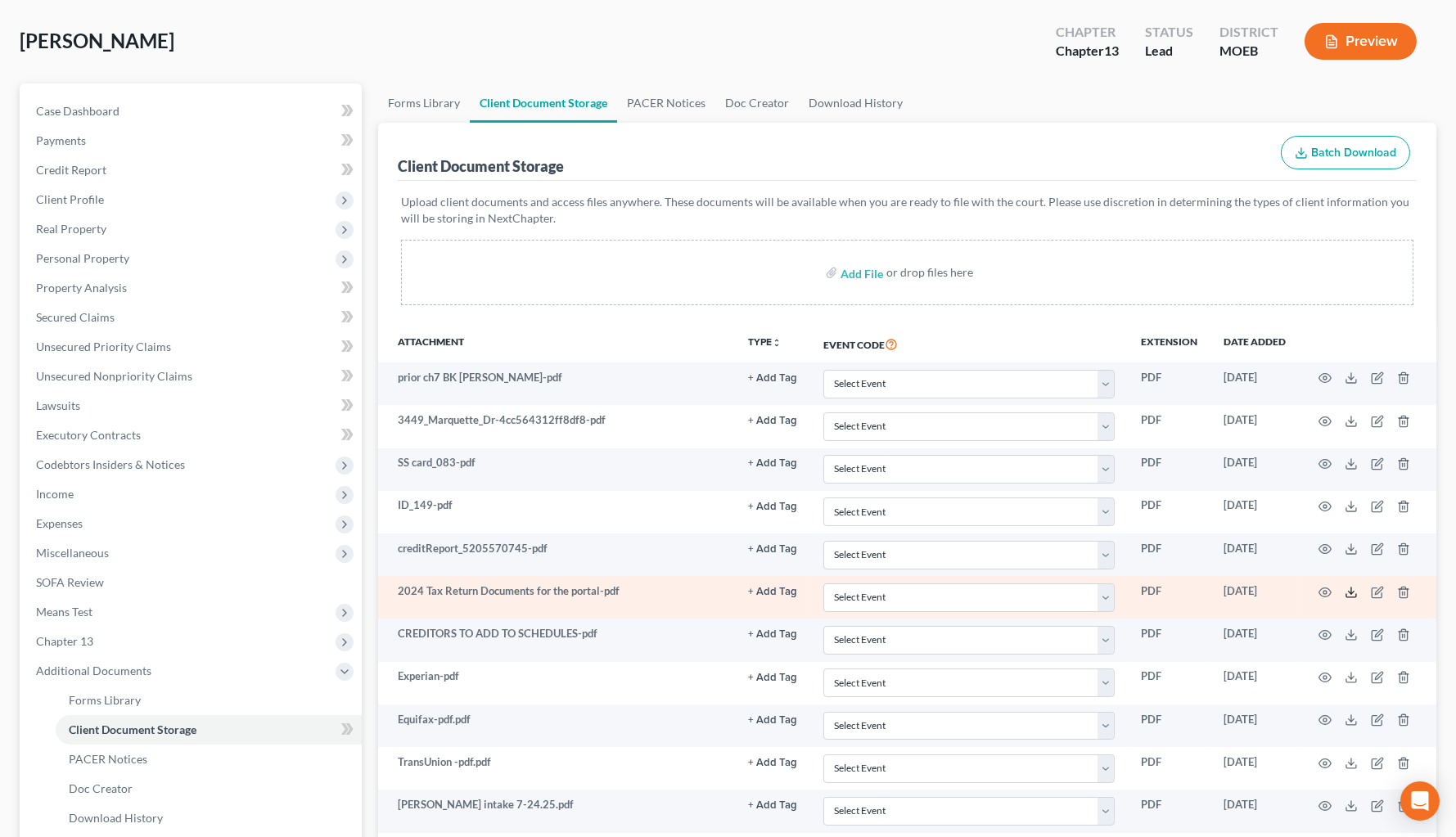
click at [1294, 591] on polyline at bounding box center [1352, 592] width 6 height 2
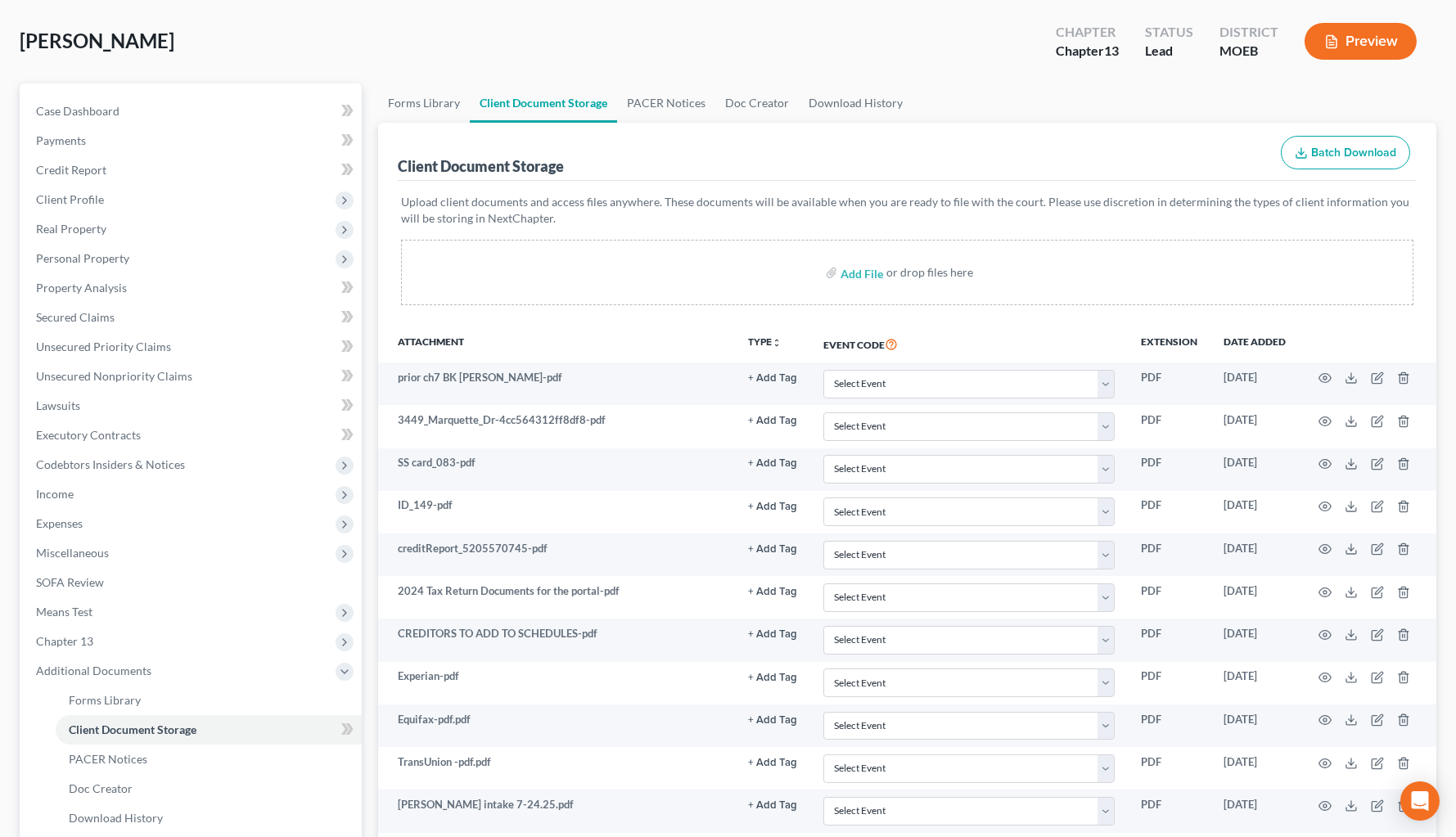
click at [945, 76] on div "[PERSON_NAME] Upgraded Chapter Chapter 13 Status Lead District MOEB Preview" at bounding box center [728, 47] width 1417 height 71
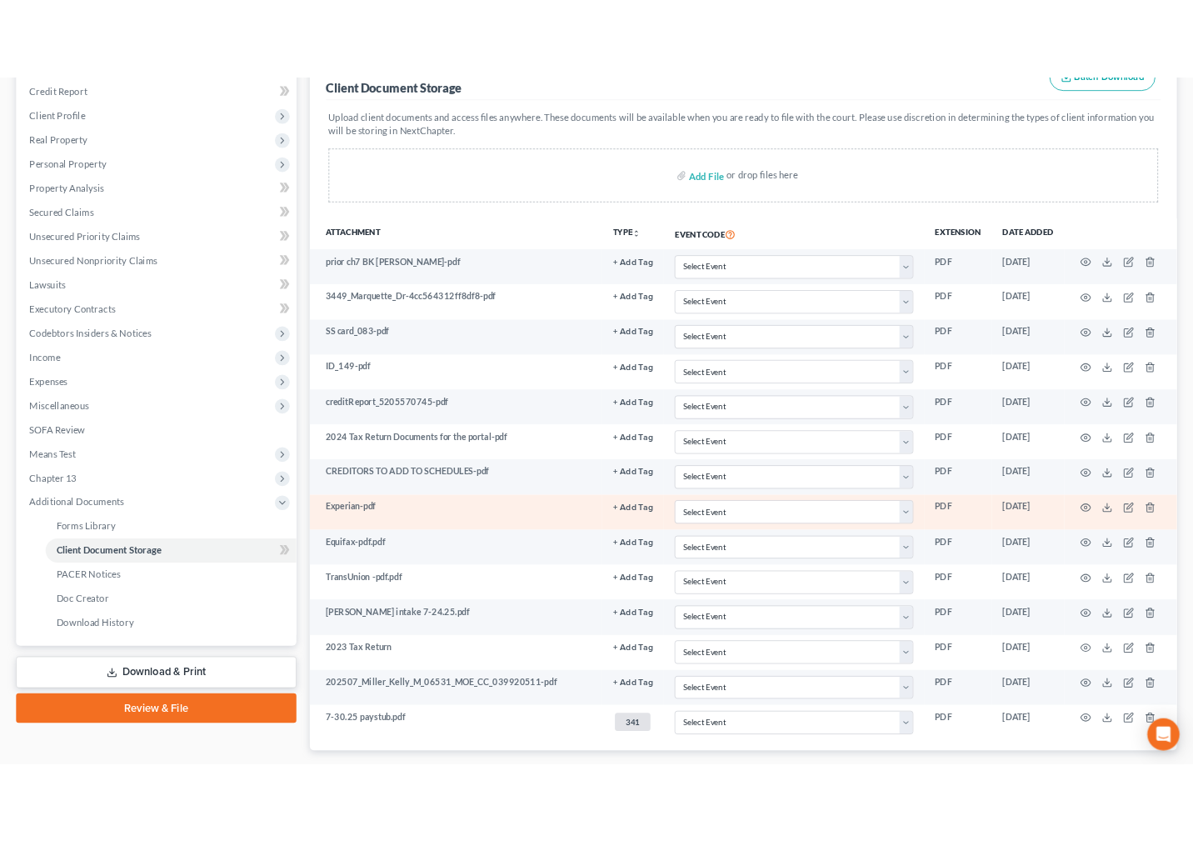
scroll to position [302, 0]
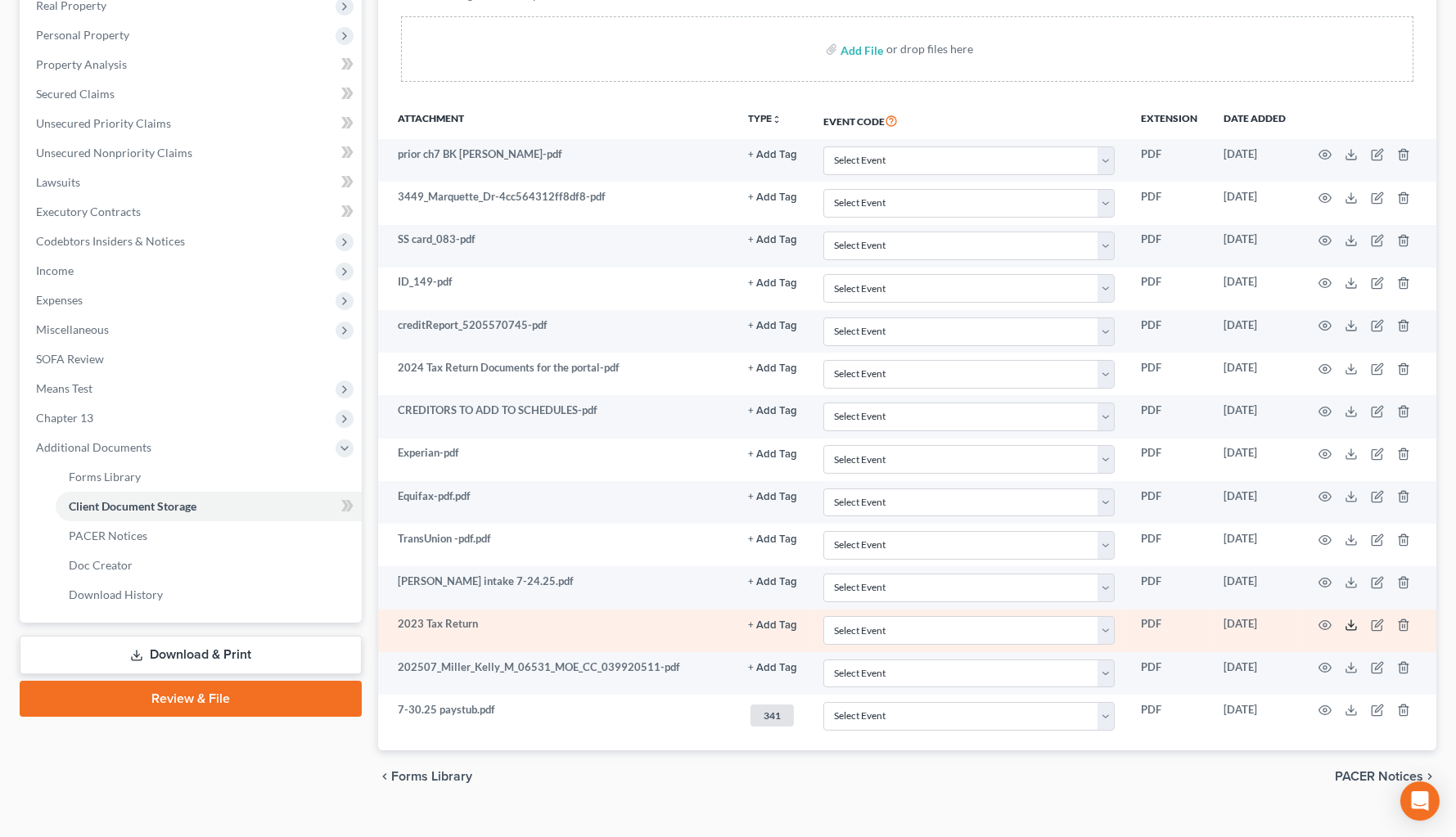
click at [1294, 625] on icon at bounding box center [1351, 625] width 13 height 13
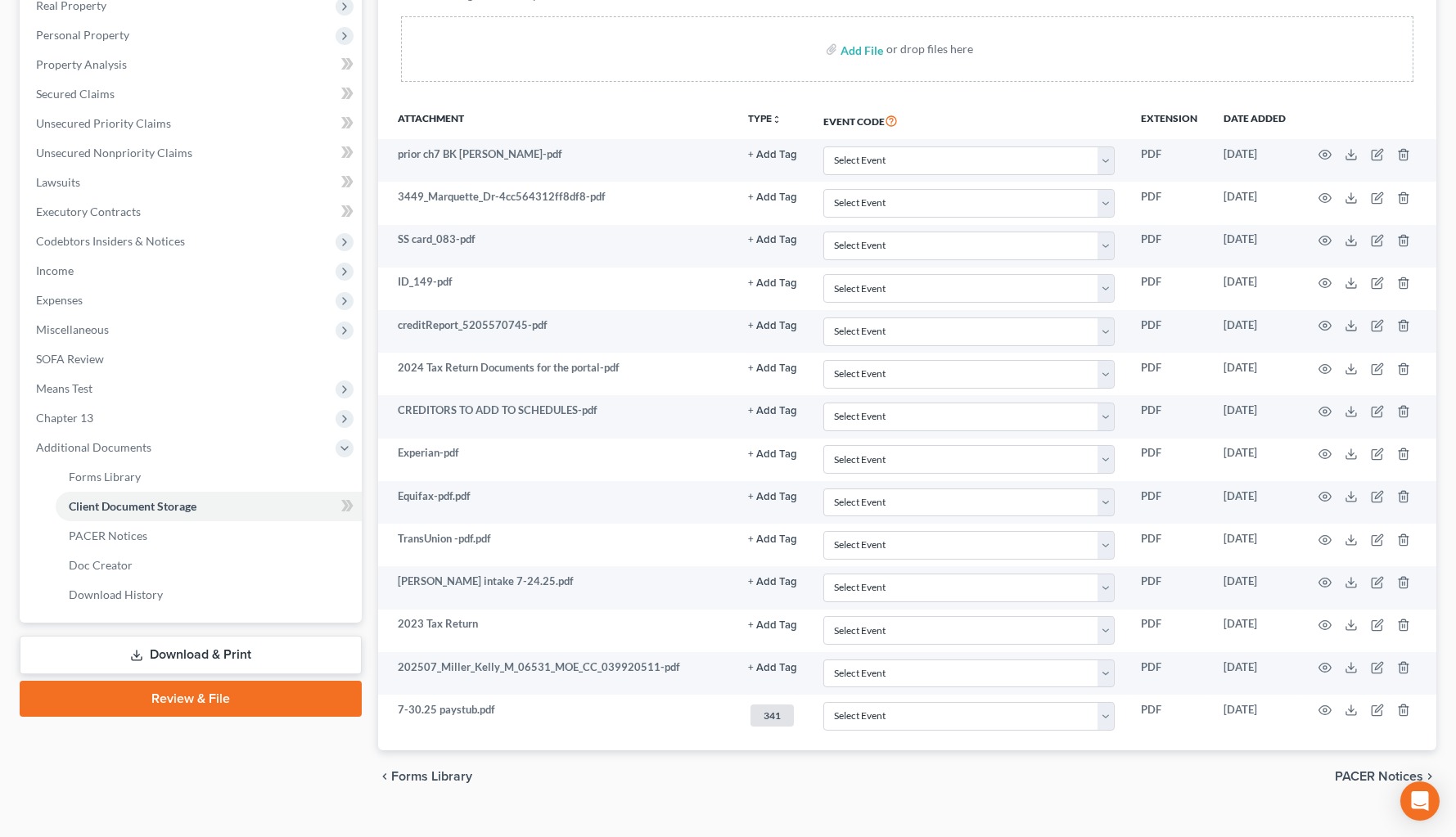
click at [1028, 765] on div "chevron_left Forms Library PACER Notices chevron_right" at bounding box center [907, 776] width 1058 height 52
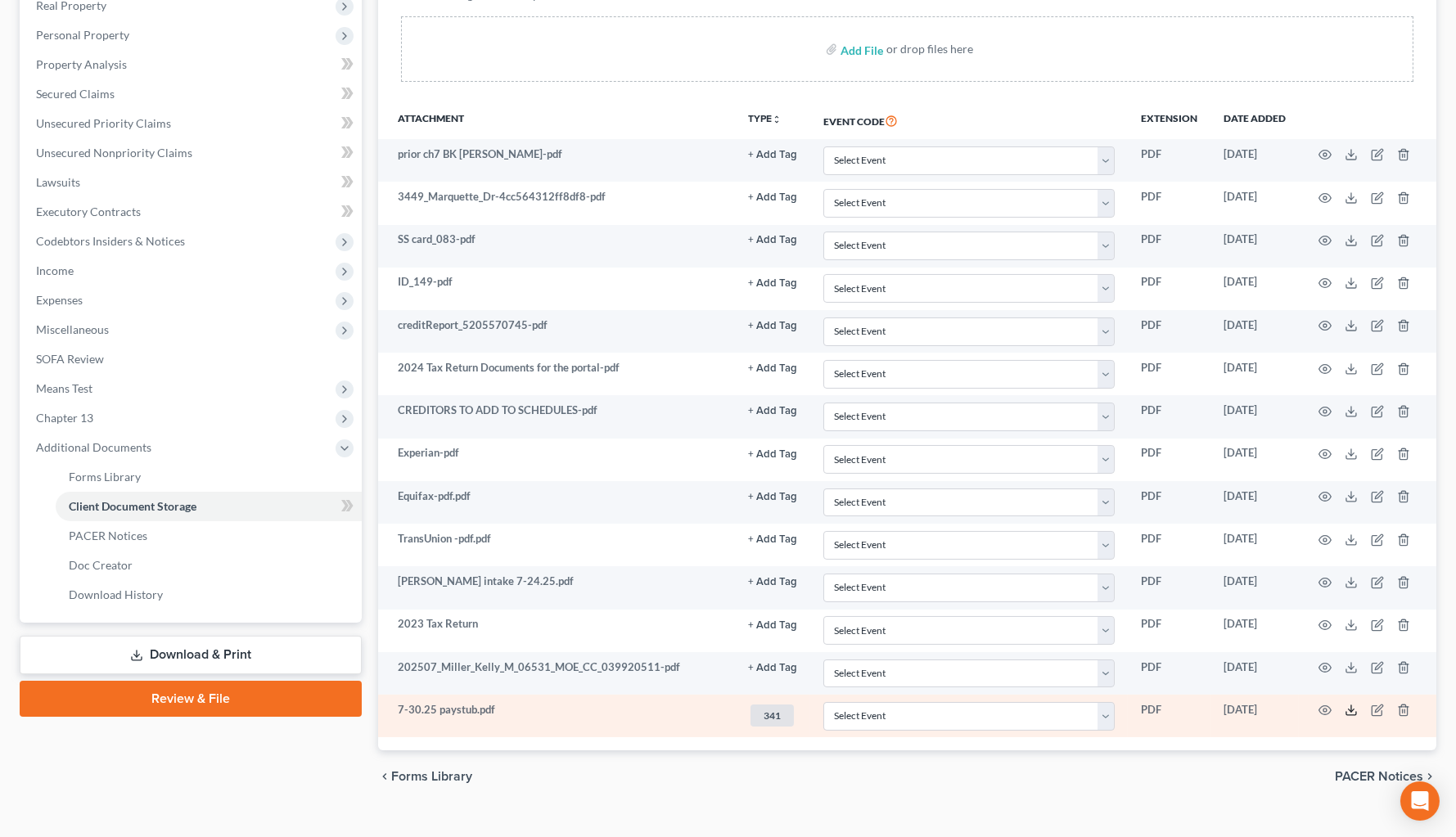
click at [1294, 707] on icon at bounding box center [1351, 710] width 13 height 13
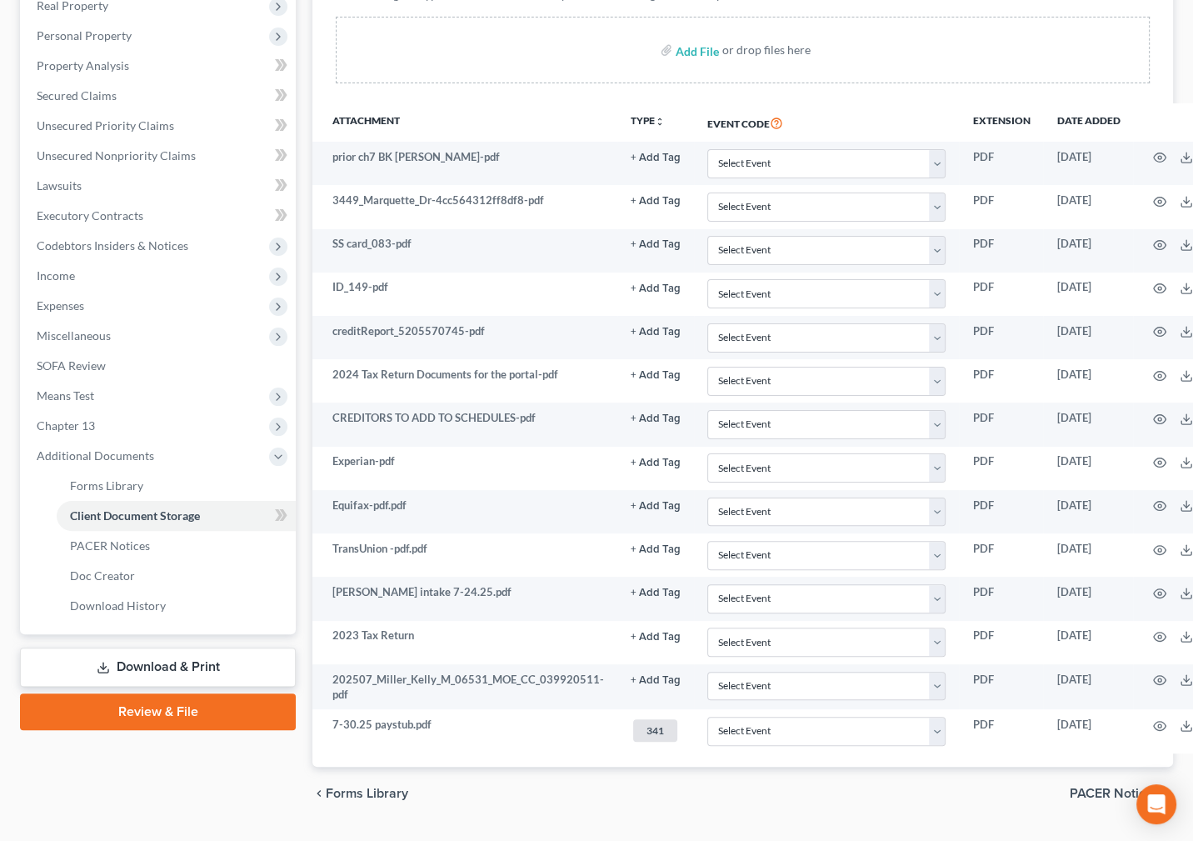
click at [738, 795] on div "chevron_left Forms Library PACER Notices chevron_right" at bounding box center [742, 793] width 861 height 53
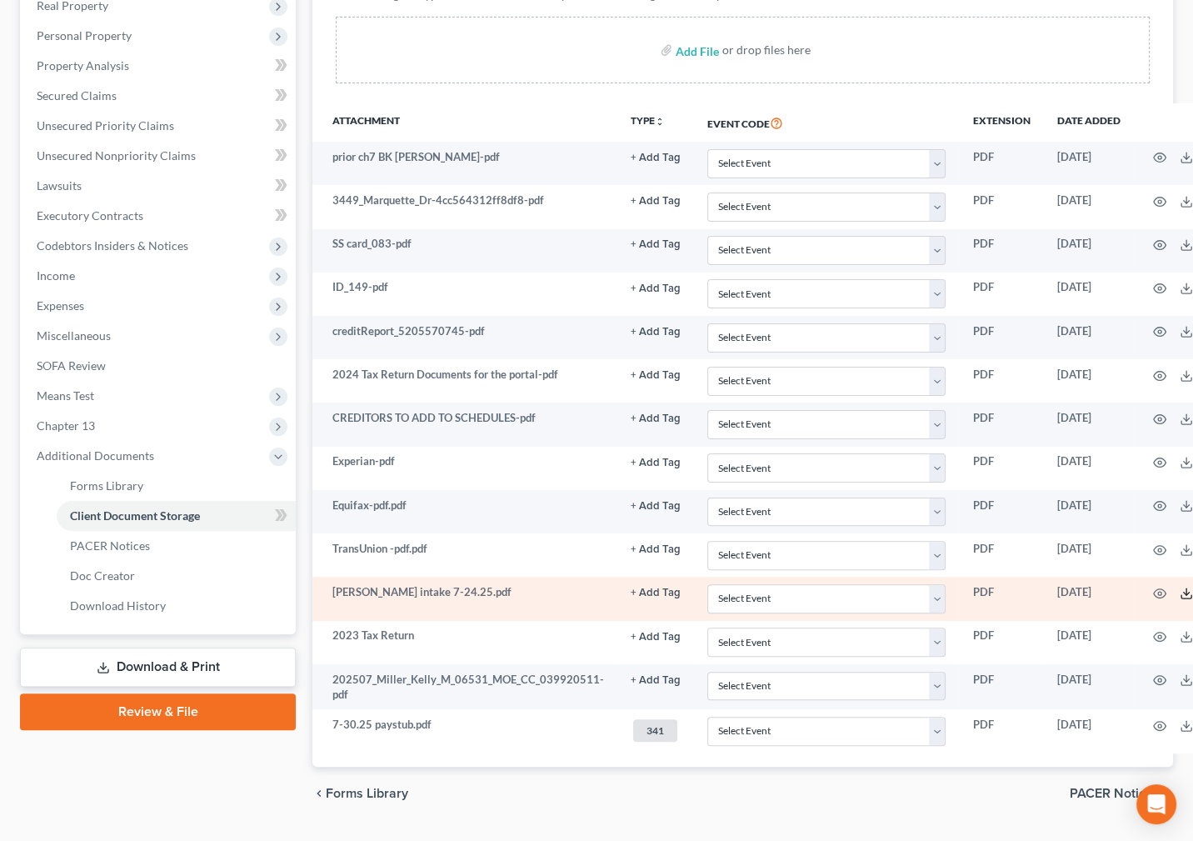
click at [1182, 590] on icon at bounding box center [1186, 593] width 13 height 13
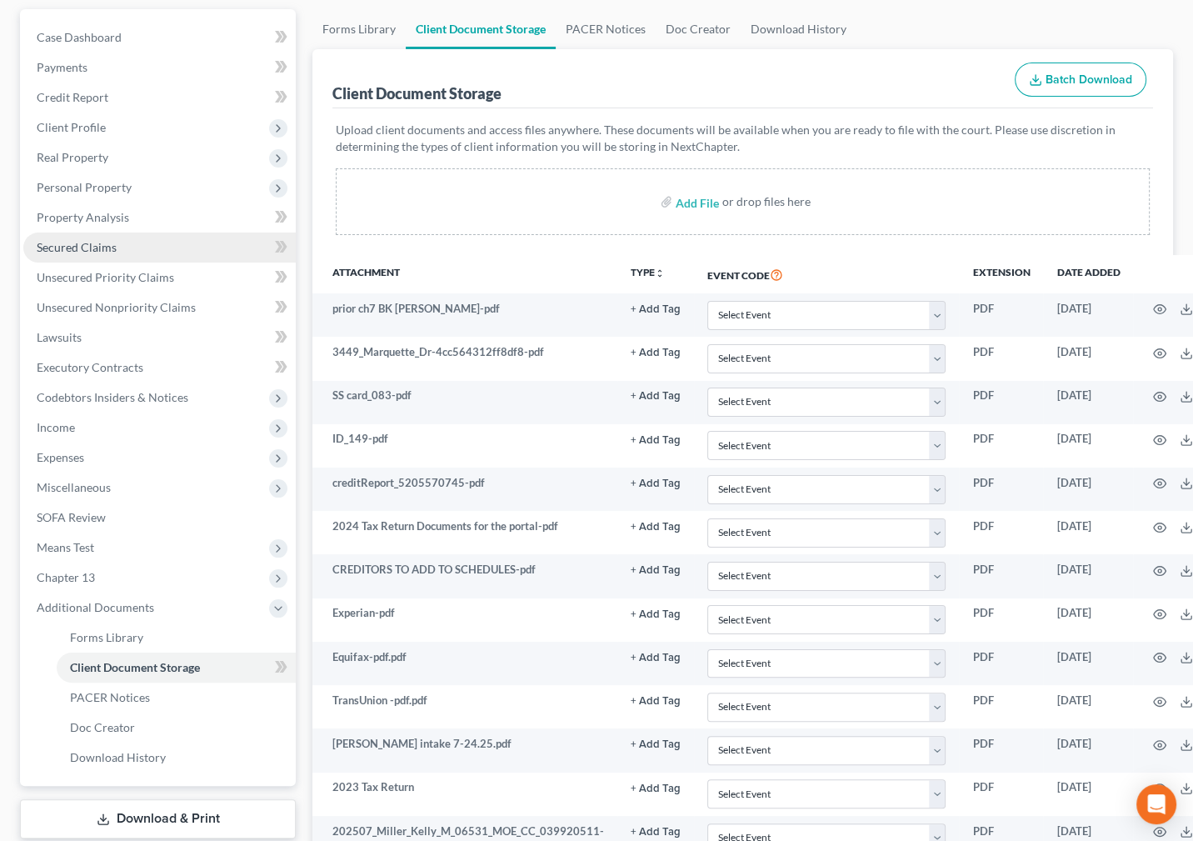
click at [128, 238] on link "Secured Claims" at bounding box center [159, 247] width 272 height 30
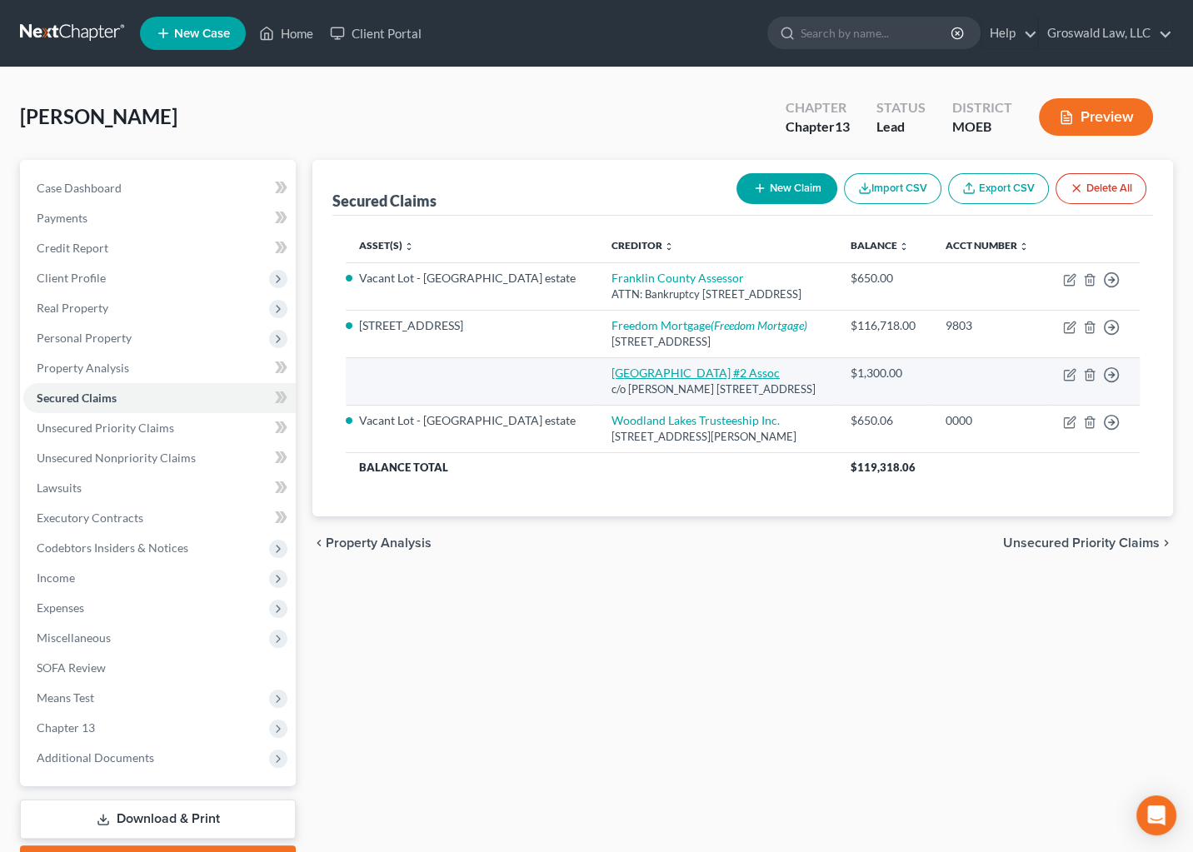
click at [612, 380] on link "[GEOGRAPHIC_DATA] #2 Assoc" at bounding box center [696, 373] width 168 height 14
select select "26"
select select "0"
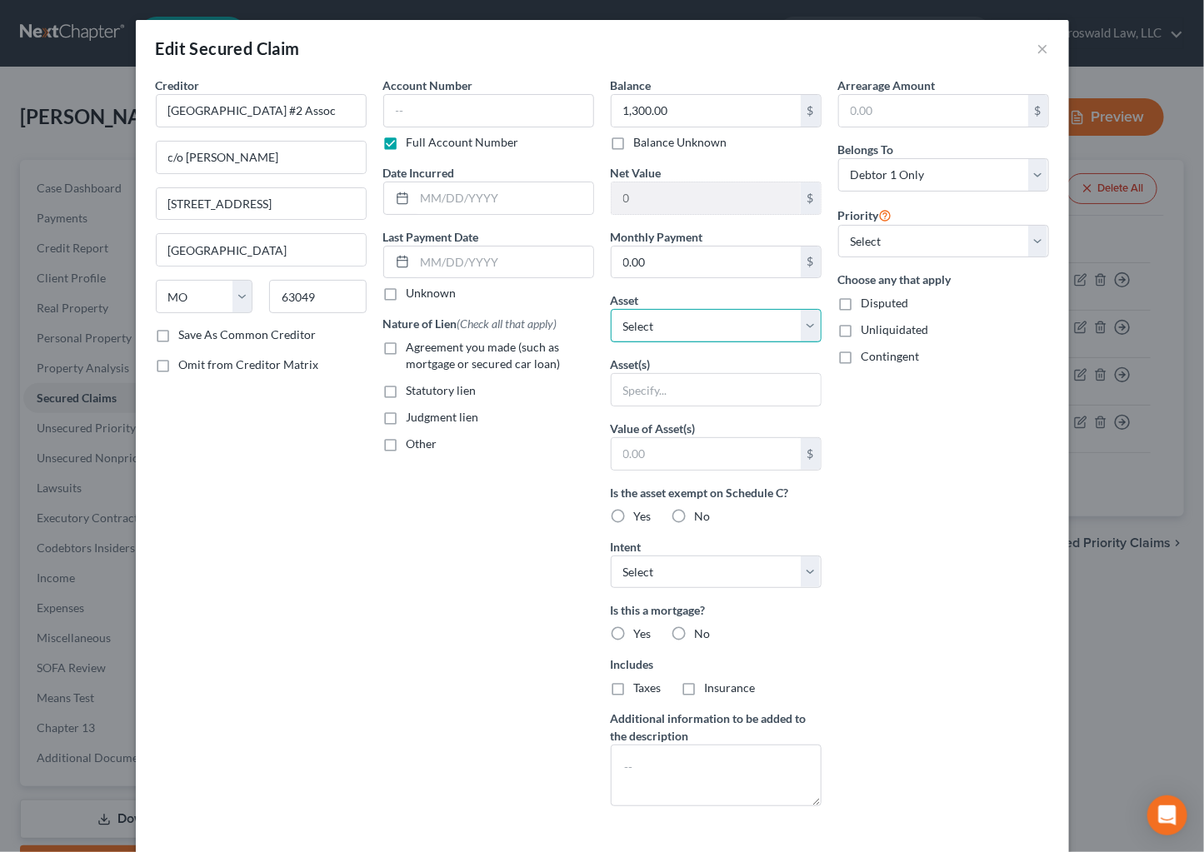
click at [673, 333] on select "Select Other Multiple Assets [STREET_ADDRESS] - $206000.0 Clothing - clothes/sh…" at bounding box center [716, 325] width 211 height 33
select select "2"
click at [611, 309] on select "Select Other Multiple Assets [STREET_ADDRESS] - $206000.0 Clothing - clothes/sh…" at bounding box center [716, 325] width 211 height 33
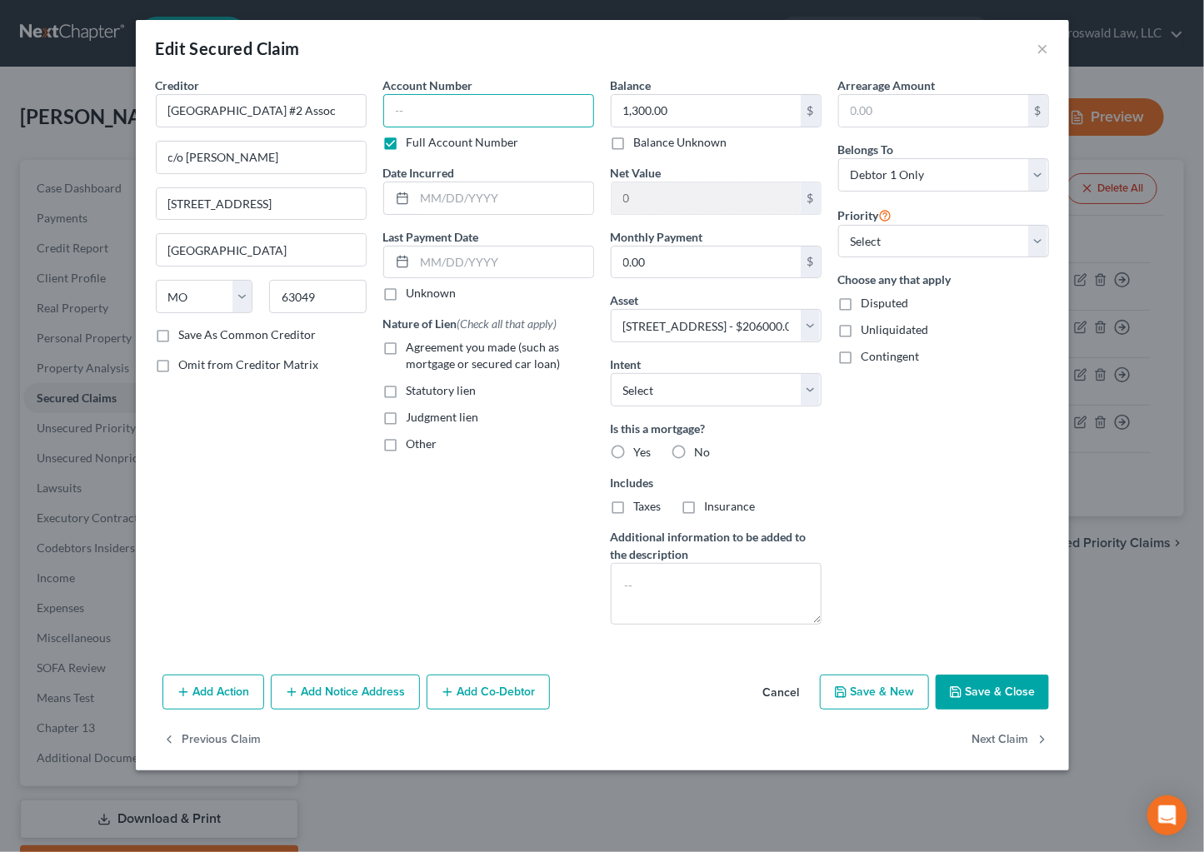
click at [446, 101] on input "text" at bounding box center [488, 110] width 211 height 33
type input "0000"
drag, startPoint x: 464, startPoint y: 195, endPoint x: 457, endPoint y: 178, distance: 18.0
click at [463, 194] on input "text" at bounding box center [504, 198] width 178 height 32
type input "2"
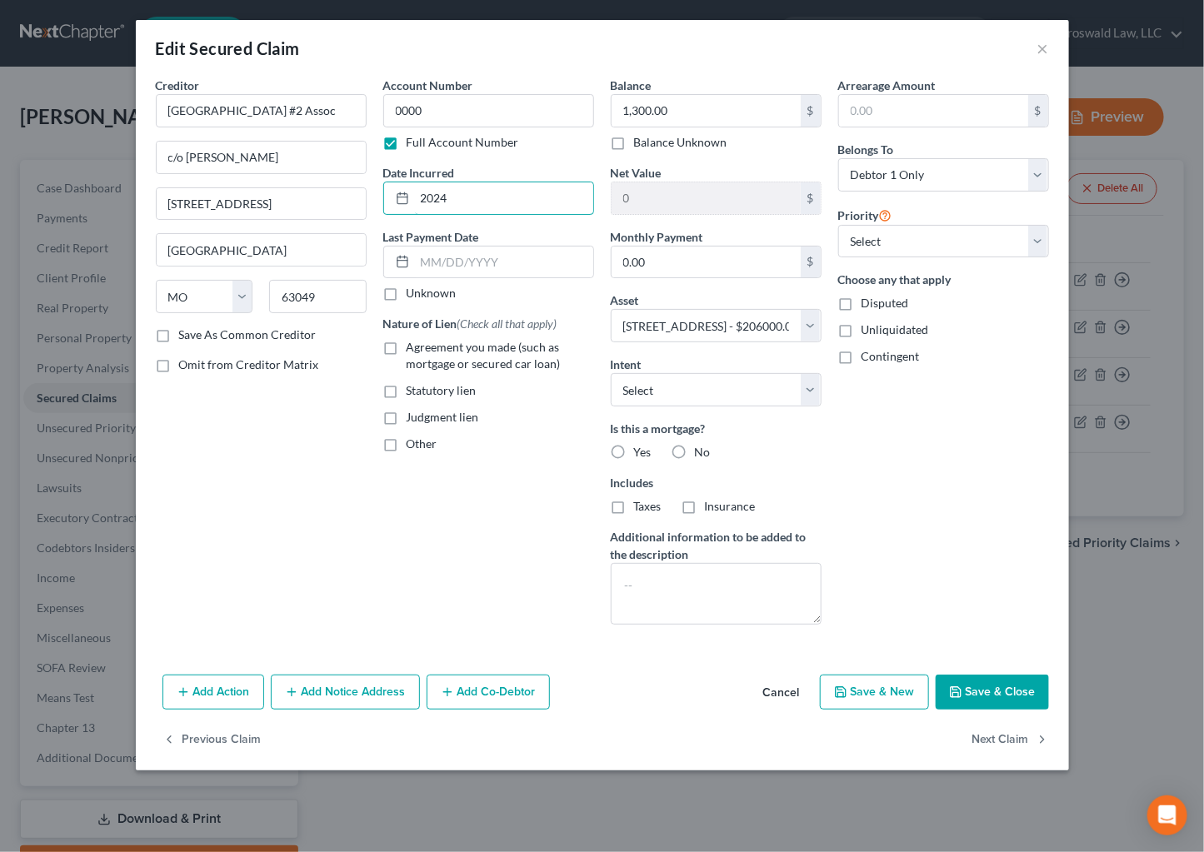
type input "2024"
click at [463, 353] on span "Agreement you made (such as mortgage or secured car loan)" at bounding box center [484, 355] width 154 height 31
click at [424, 350] on input "Agreement you made (such as mortgage or secured car loan)" at bounding box center [418, 344] width 11 height 11
checkbox input "true"
drag, startPoint x: 327, startPoint y: 115, endPoint x: 141, endPoint y: 125, distance: 186.9
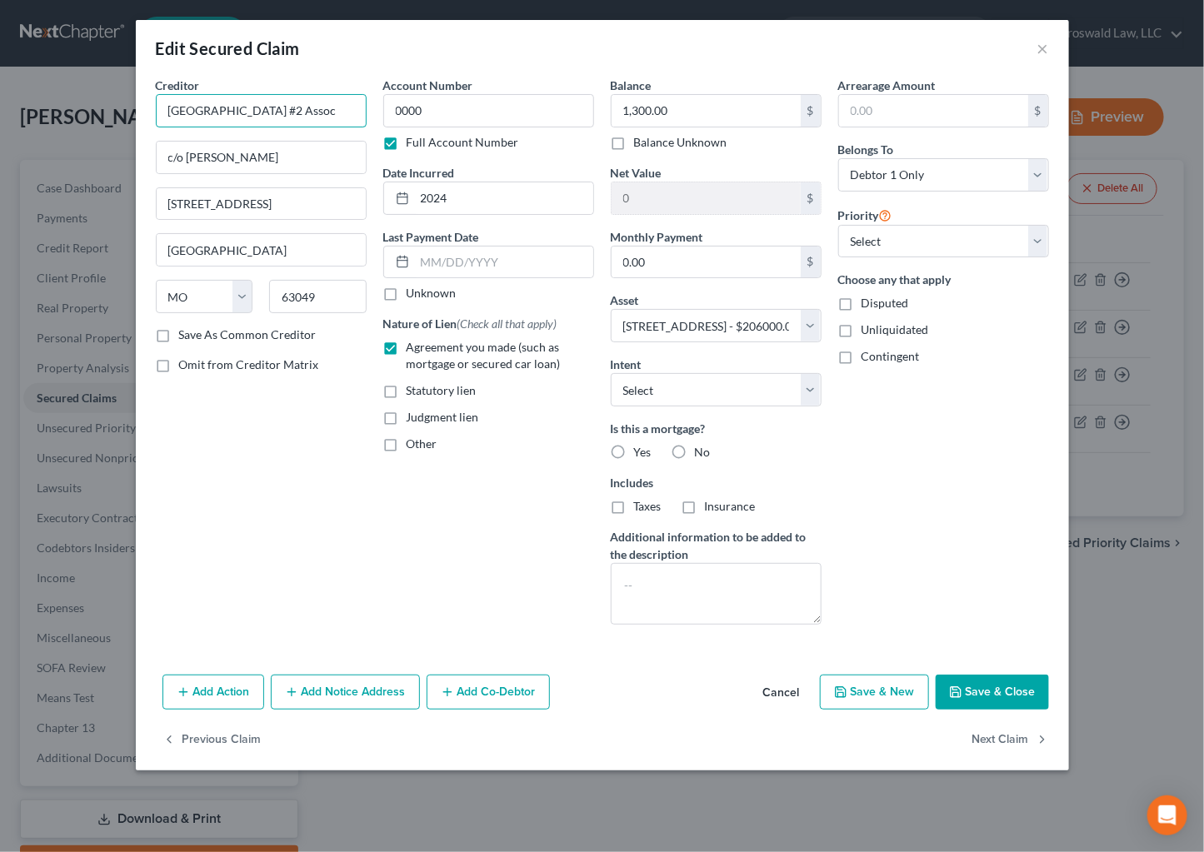
click at [142, 125] on div "Creditor * [GEOGRAPHIC_DATA] #2 Assoc c/o [PERSON_NAME] [GEOGRAPHIC_DATA] [US_S…" at bounding box center [602, 373] width 933 height 592
click at [998, 697] on button "Save & Close" at bounding box center [992, 692] width 113 height 35
select select
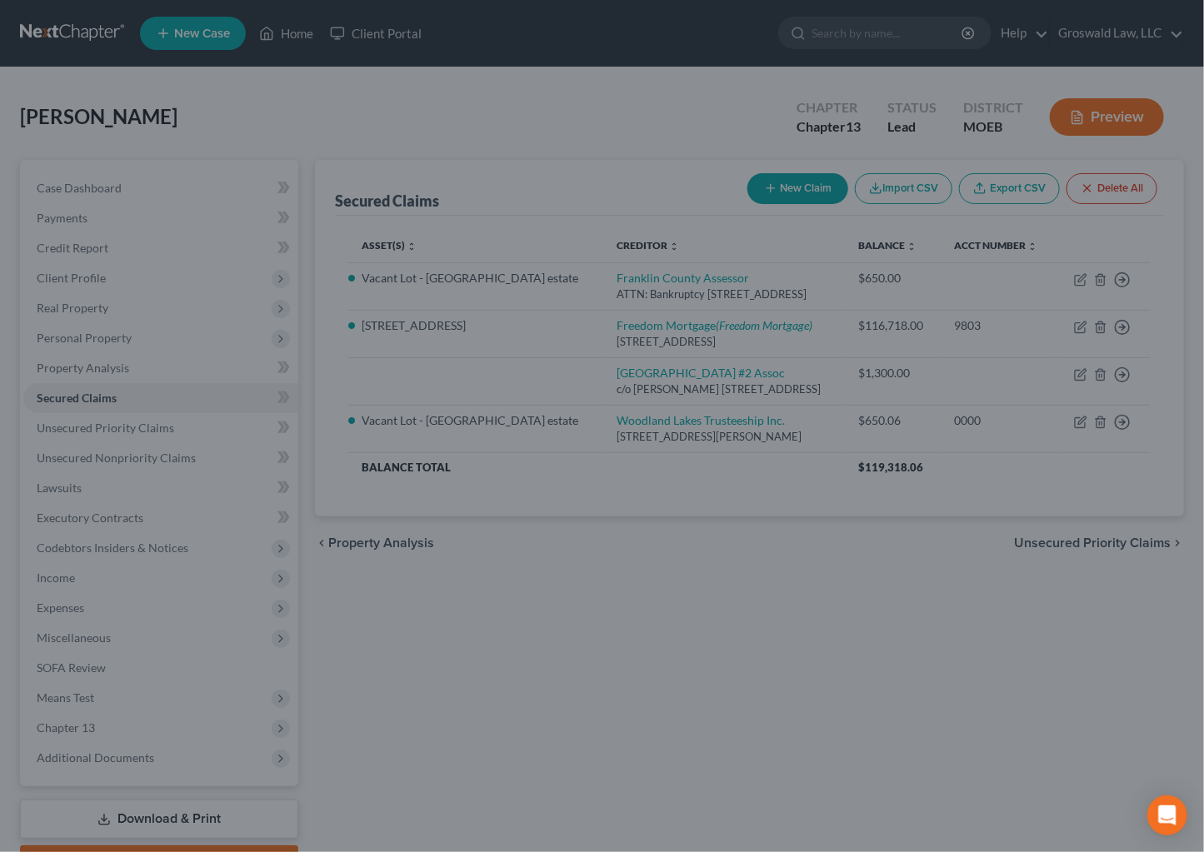
type input "87,982.00"
select select "2"
type input "0"
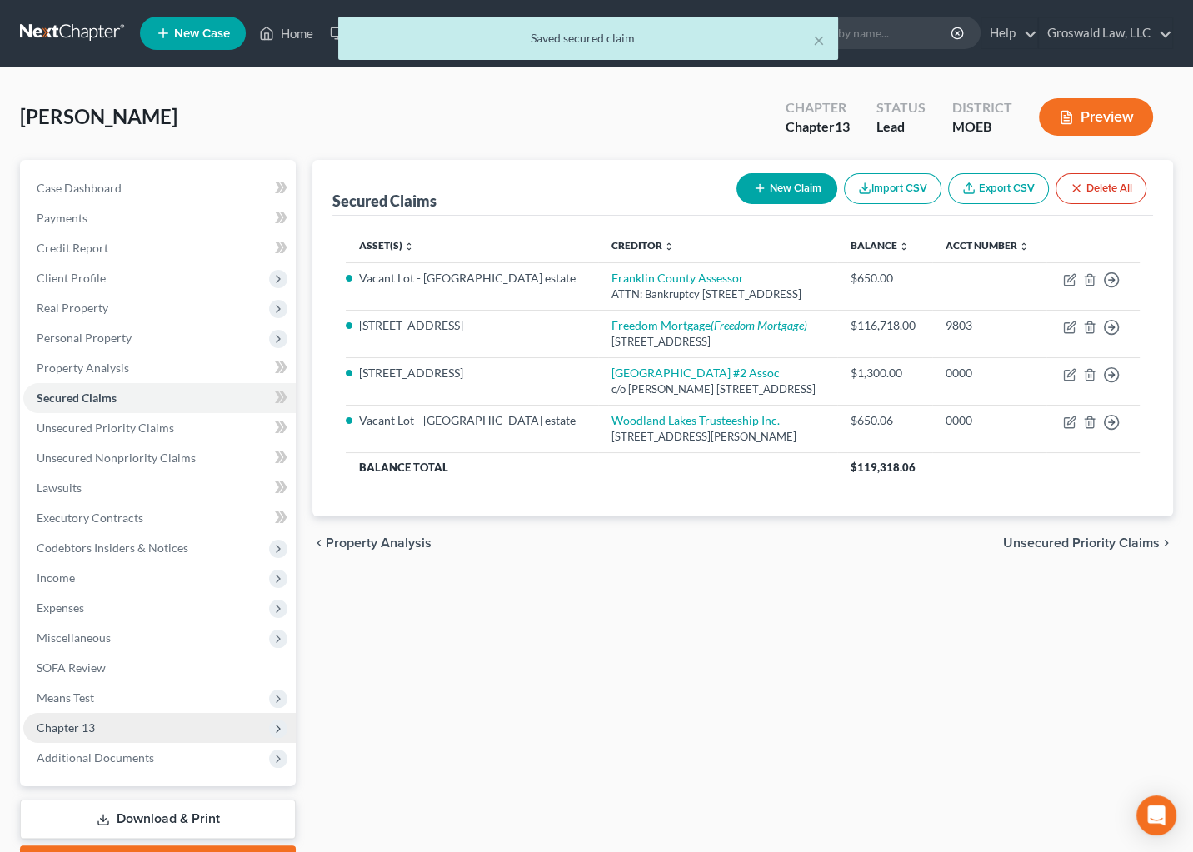
click at [137, 741] on span "Chapter 13" at bounding box center [159, 728] width 272 height 30
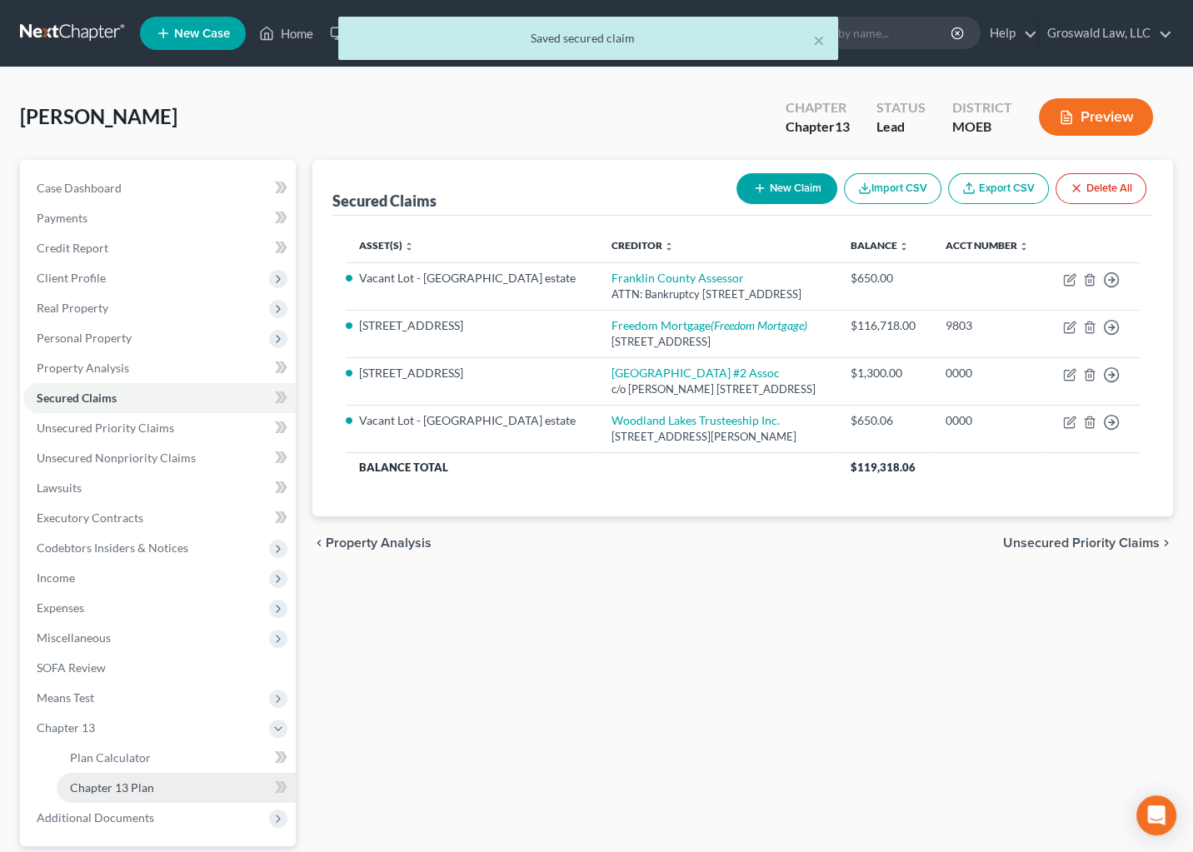
click at [127, 781] on span "Chapter 13 Plan" at bounding box center [112, 788] width 84 height 14
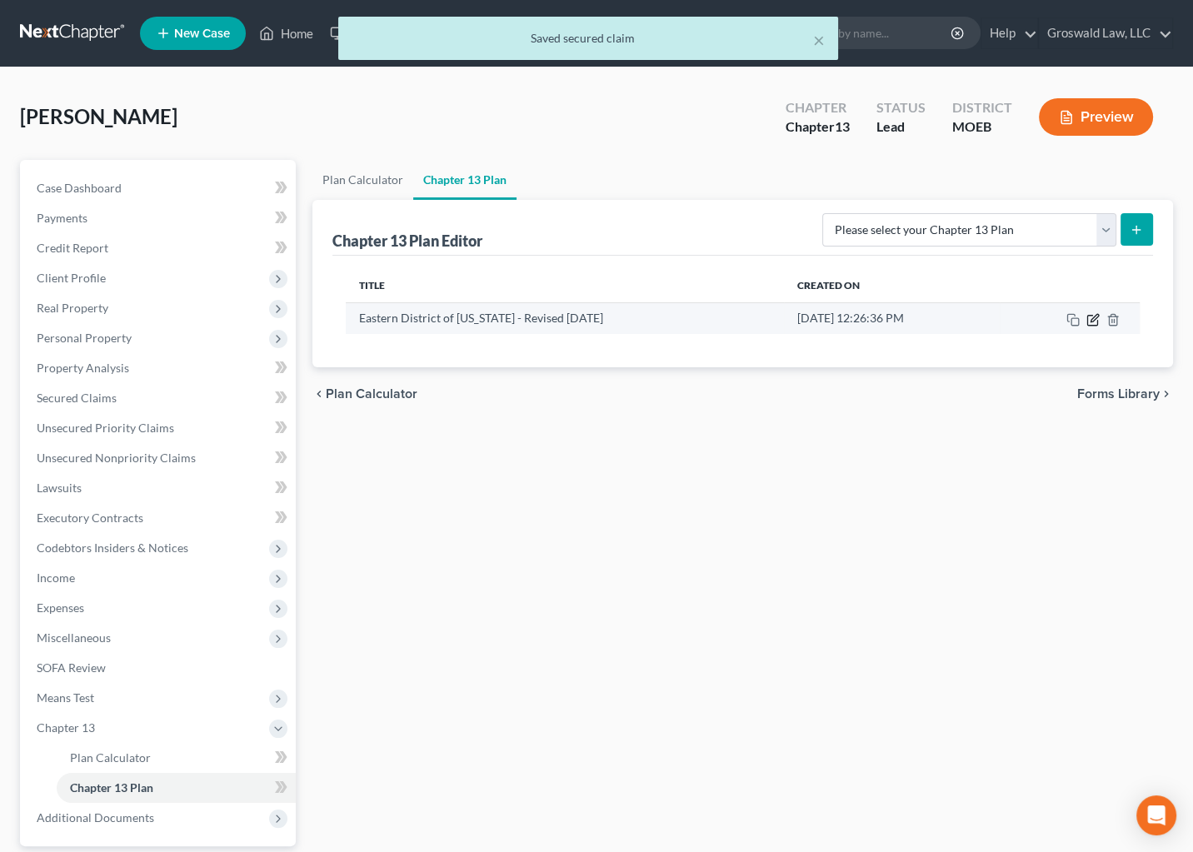
click at [1093, 324] on icon "button" at bounding box center [1092, 320] width 10 height 10
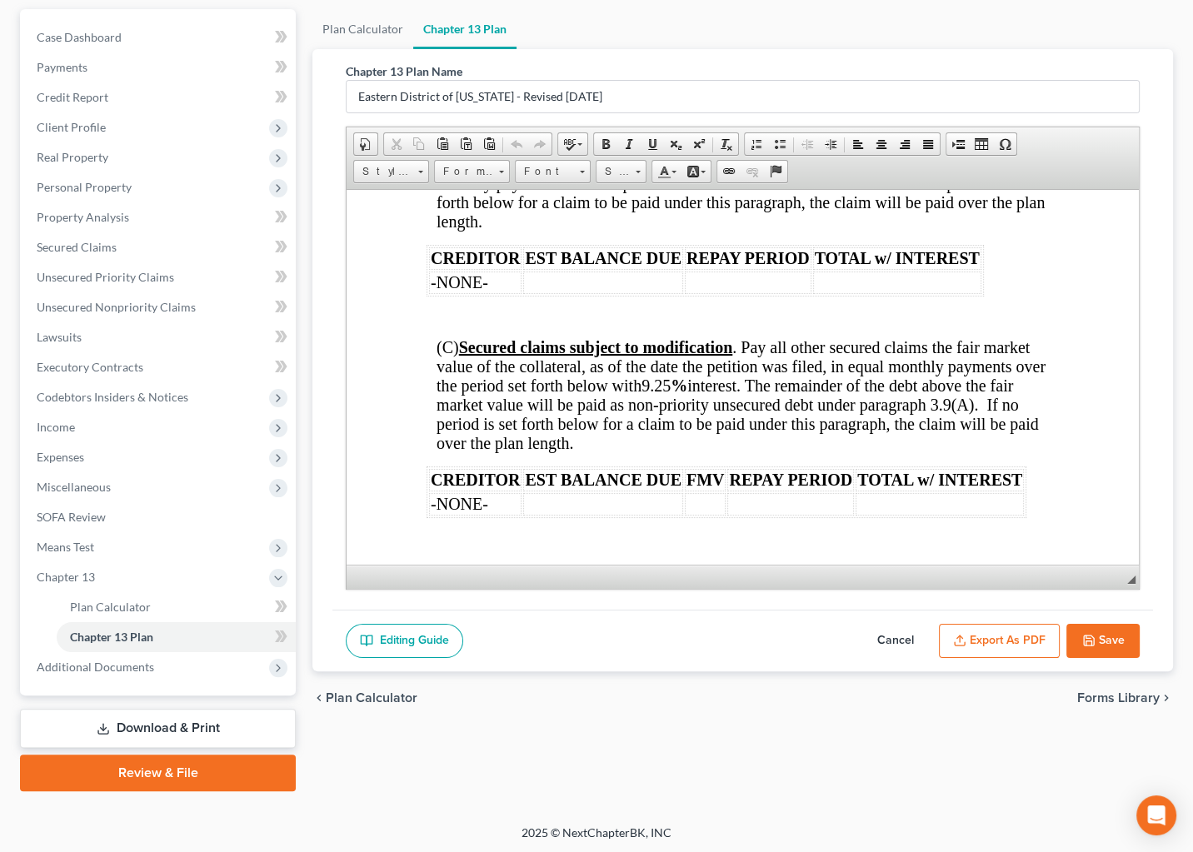
scroll to position [3560, 0]
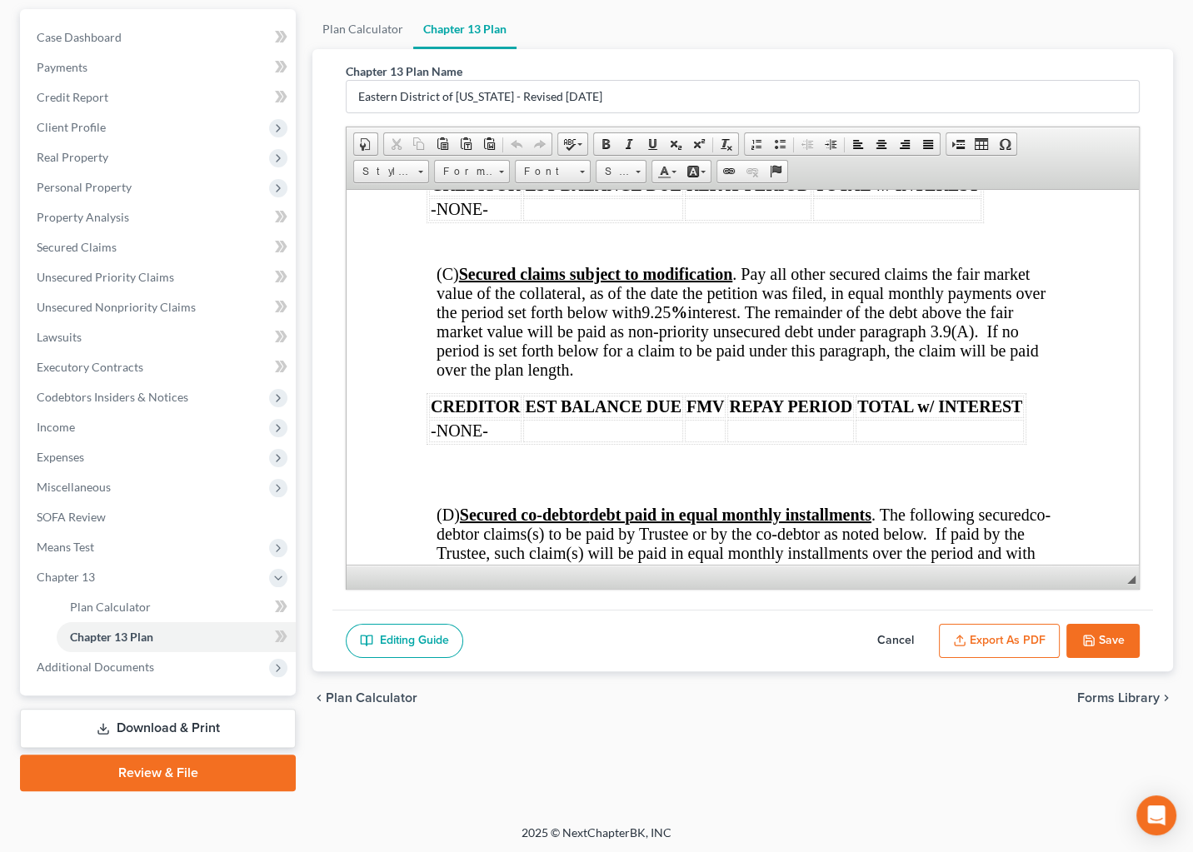
click at [475, 439] on span "-NONE-" at bounding box center [459, 430] width 57 height 18
paste body
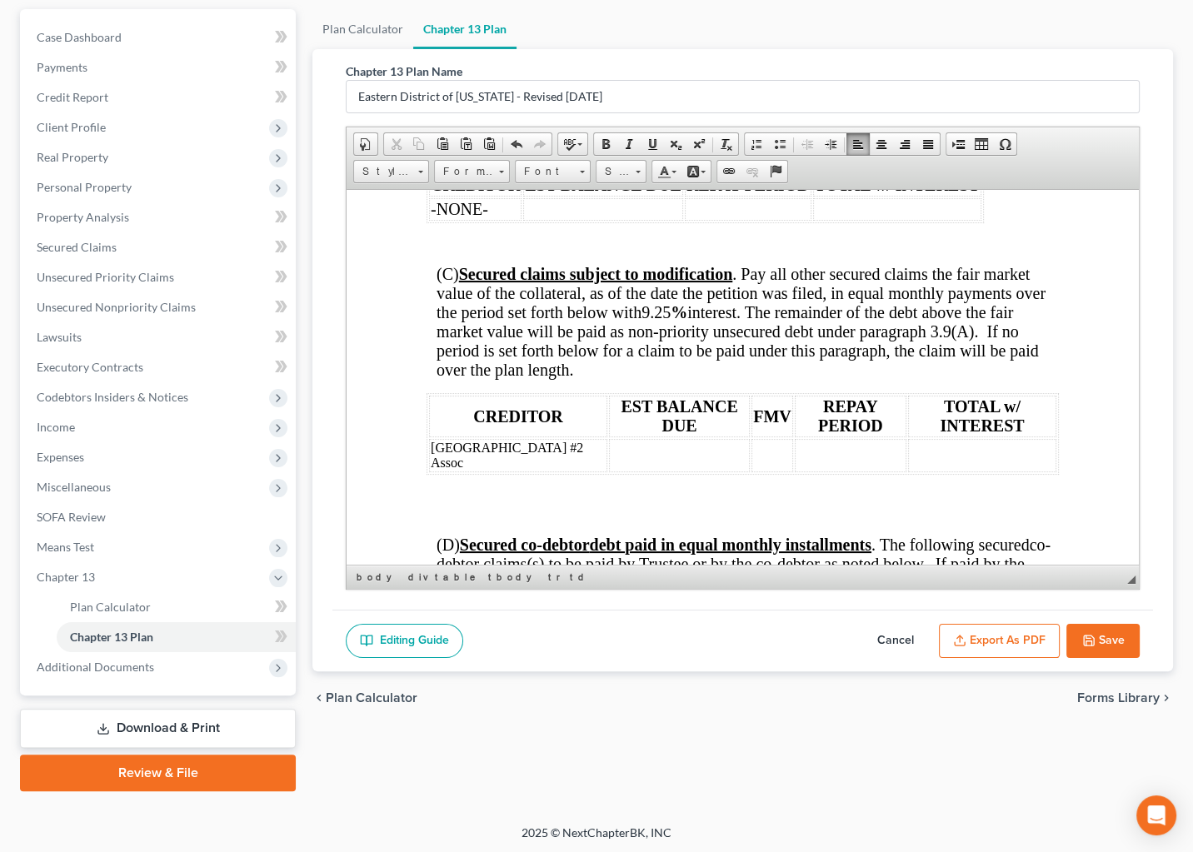
click at [640, 472] on td at bounding box center [679, 454] width 141 height 33
click at [486, 472] on td "[GEOGRAPHIC_DATA] #2 Assoc" at bounding box center [518, 454] width 178 height 33
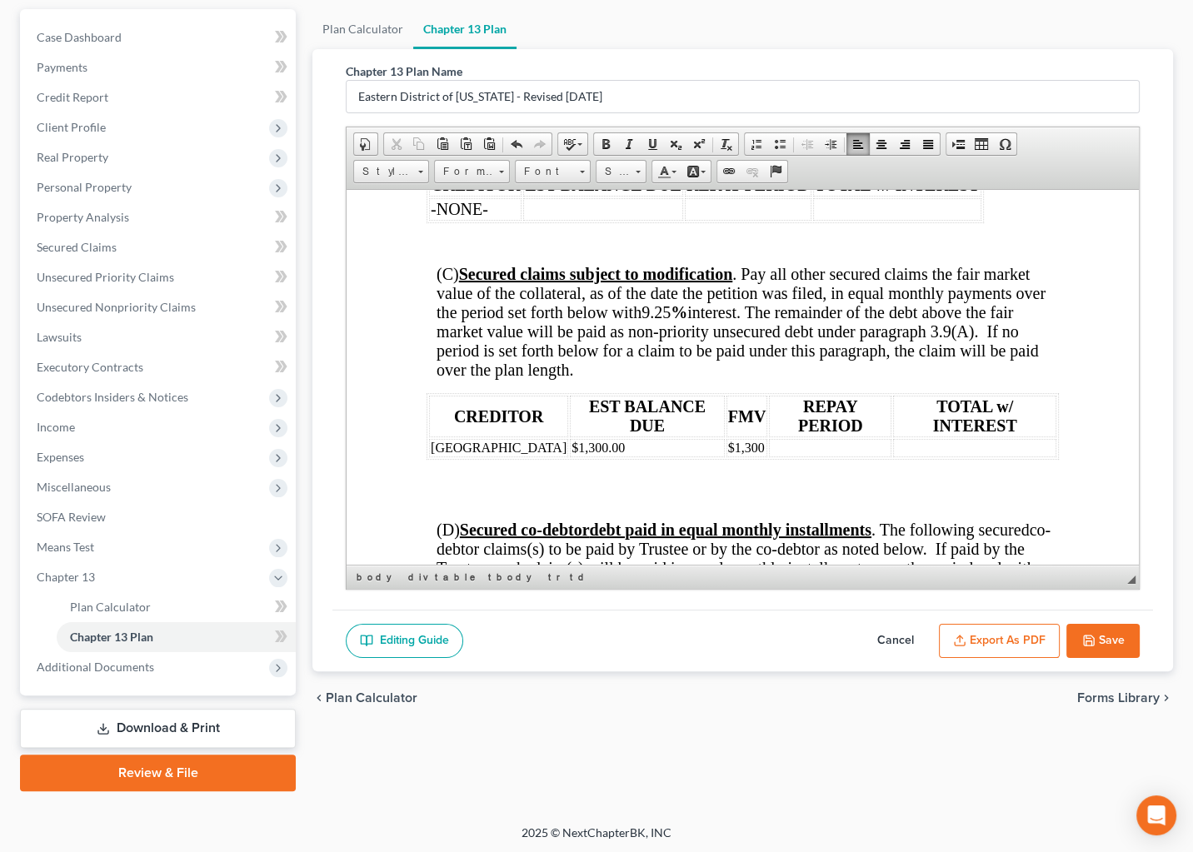
click at [931, 457] on td at bounding box center [974, 447] width 163 height 18
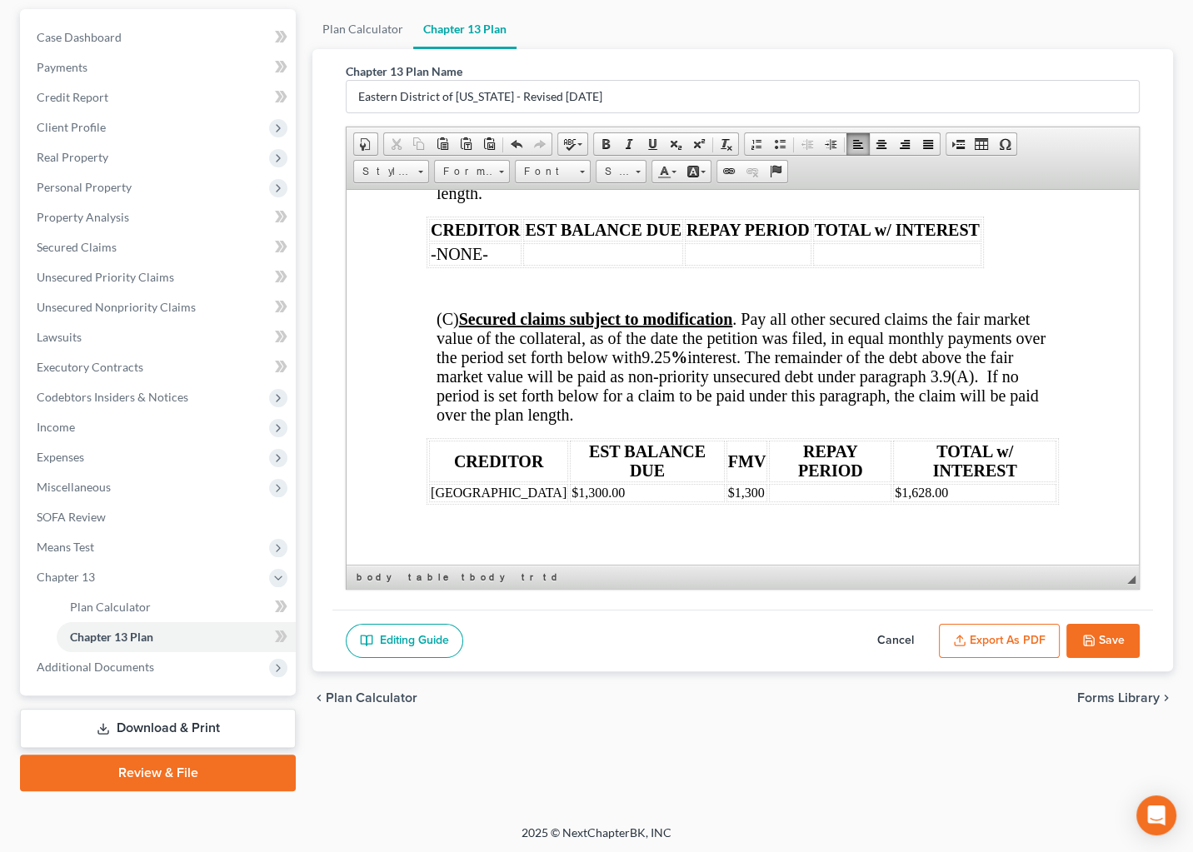
scroll to position [3571, 0]
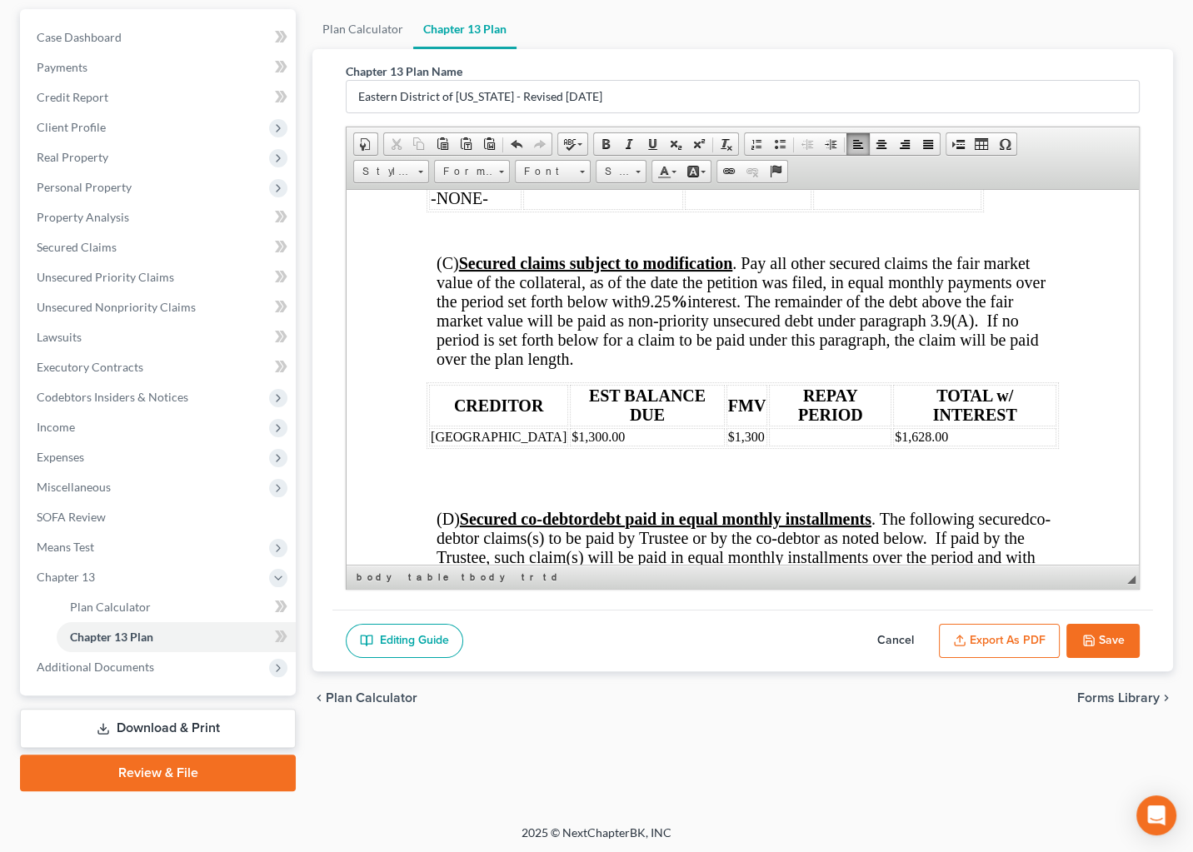
click at [740, 446] on td "$1,300" at bounding box center [748, 436] width 42 height 18
click at [746, 426] on th "FMV" at bounding box center [747, 405] width 43 height 42
drag, startPoint x: 745, startPoint y: 465, endPoint x: 754, endPoint y: 465, distance: 9.2
click at [754, 446] on tr "[GEOGRAPHIC_DATA] $1,300.00 $1,300. $1,628.00" at bounding box center [742, 436] width 627 height 18
click at [746, 426] on th "FMV" at bounding box center [747, 405] width 43 height 42
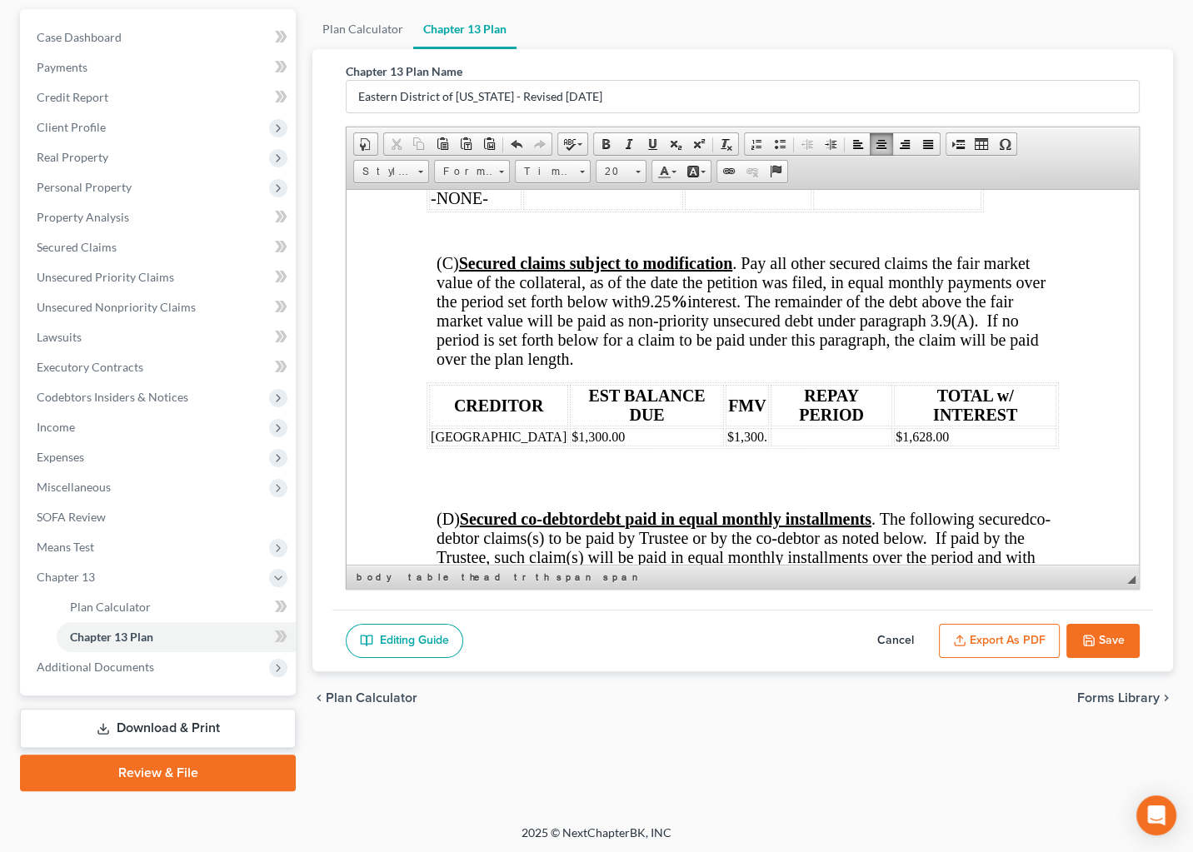
click at [747, 426] on th "FMV" at bounding box center [747, 405] width 43 height 42
click at [747, 447] on table "CREDITOR EST BALANCE DUE FMV REPAY PERIOD TOTAL w/ INTEREST [GEOGRAPHIC_DATA] $…" at bounding box center [743, 415] width 632 height 67
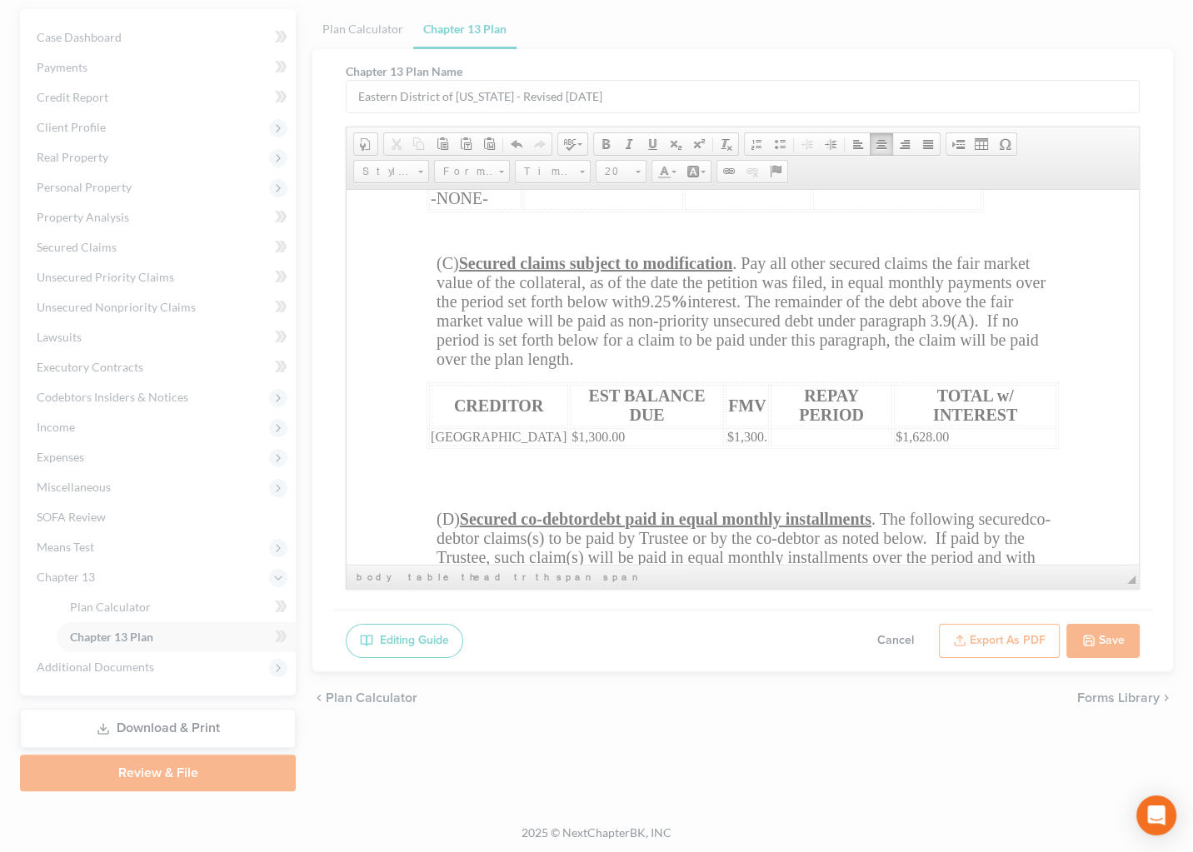
select select "row"
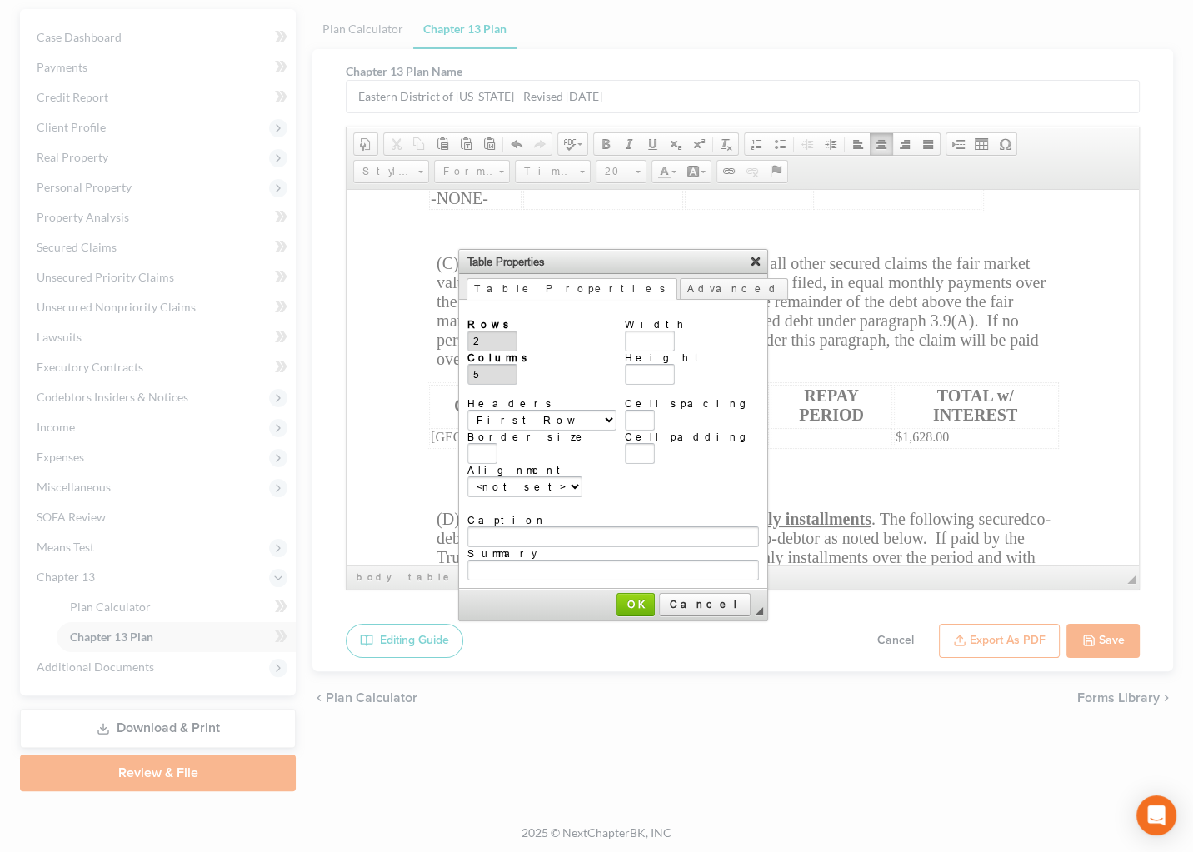
click at [747, 260] on link "X" at bounding box center [755, 260] width 17 height 17
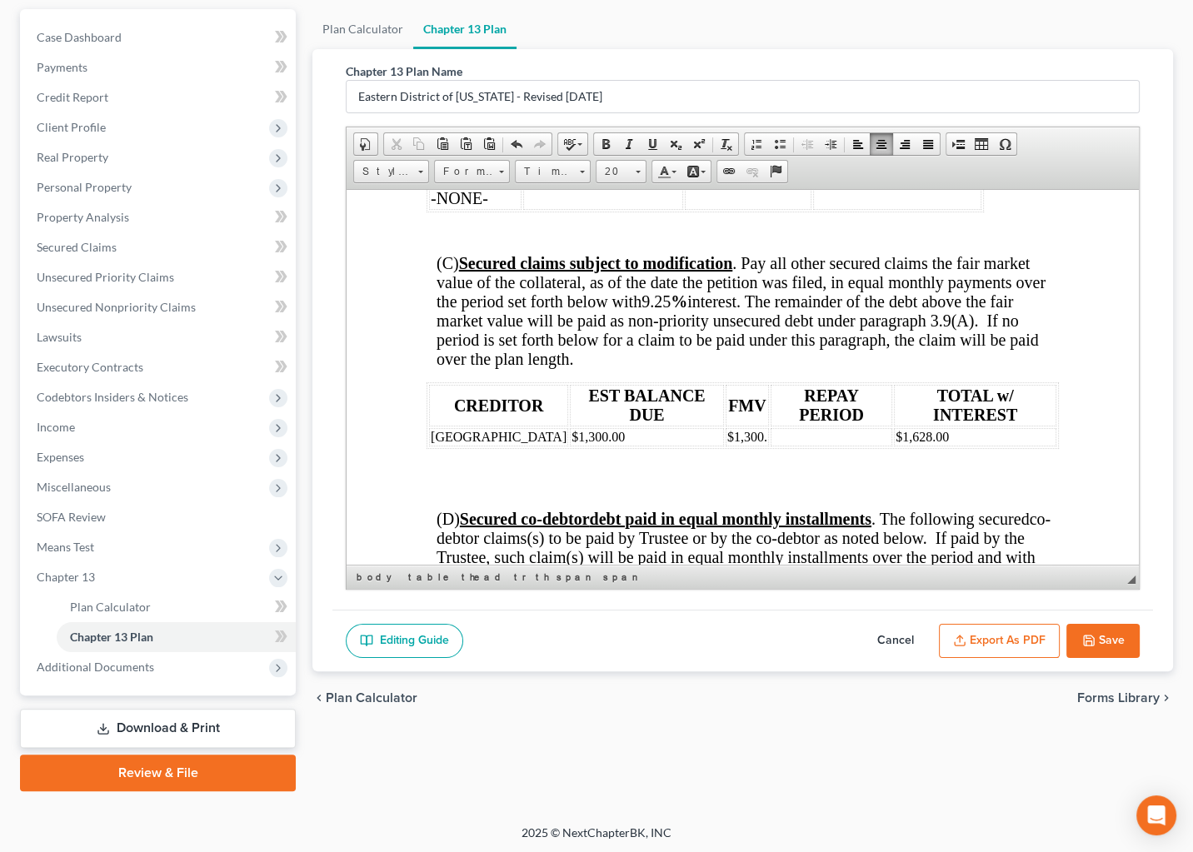
click at [799, 423] on span "REPAY PERIOD" at bounding box center [831, 404] width 65 height 37
click at [745, 426] on th "FMV" at bounding box center [747, 405] width 43 height 42
click at [746, 426] on th "FMV" at bounding box center [747, 405] width 43 height 42
click at [743, 446] on td "$1,300." at bounding box center [747, 436] width 43 height 18
click at [1108, 641] on button "Save" at bounding box center [1103, 641] width 73 height 35
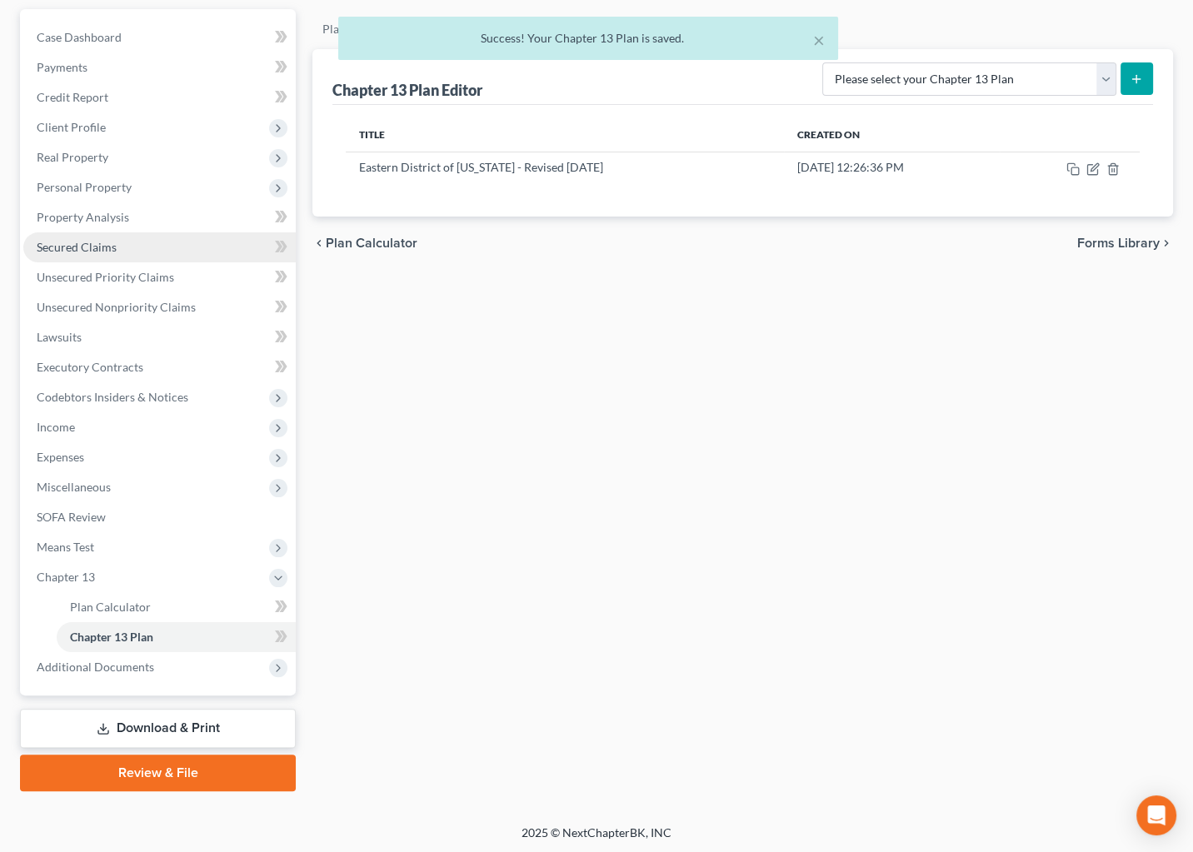
click at [100, 252] on link "Secured Claims" at bounding box center [159, 247] width 272 height 30
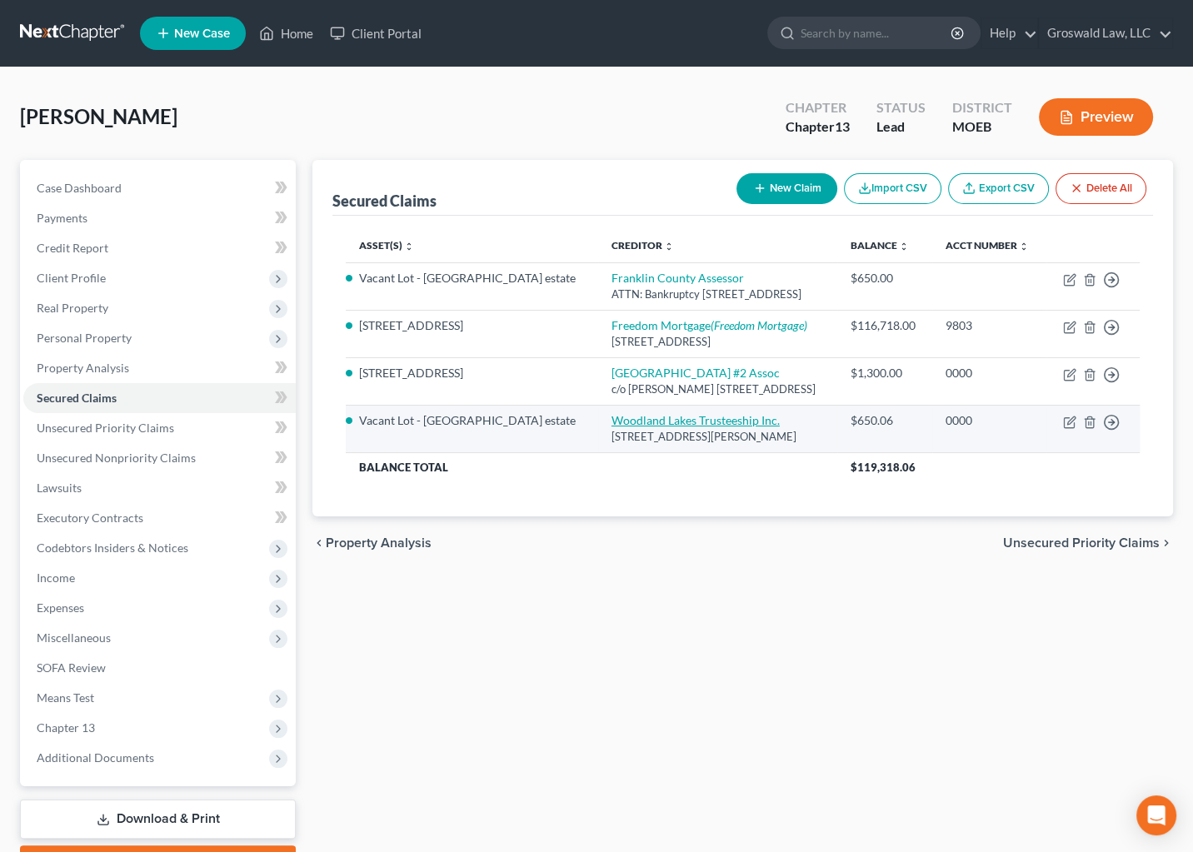
click at [658, 427] on link "Woodland Lakes Trusteeship Inc." at bounding box center [696, 420] width 168 height 14
select select "26"
select select "0"
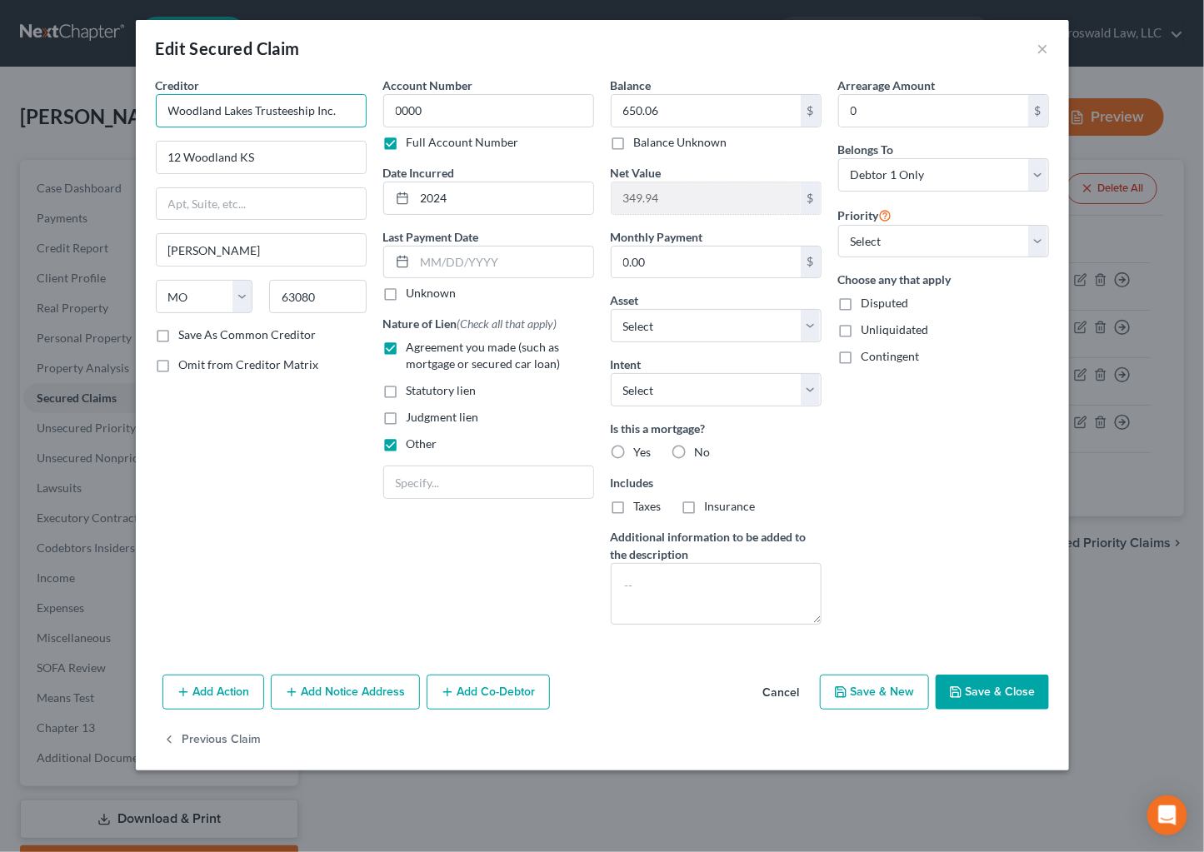
drag, startPoint x: 334, startPoint y: 109, endPoint x: -19, endPoint y: 108, distance: 353.3
click at [0, 108] on html "Home New Case Client Portal Groswald Law, LLC [PERSON_NAME][EMAIL_ADDRESS][DOMA…" at bounding box center [602, 496] width 1204 height 992
click at [198, 108] on input "Woodland Lakes Trusteeship Inc." at bounding box center [261, 110] width 211 height 33
click at [285, 108] on input "Woodland Lakes Trusteeship Inc." at bounding box center [261, 110] width 211 height 33
drag, startPoint x: 312, startPoint y: 115, endPoint x: 74, endPoint y: 122, distance: 238.5
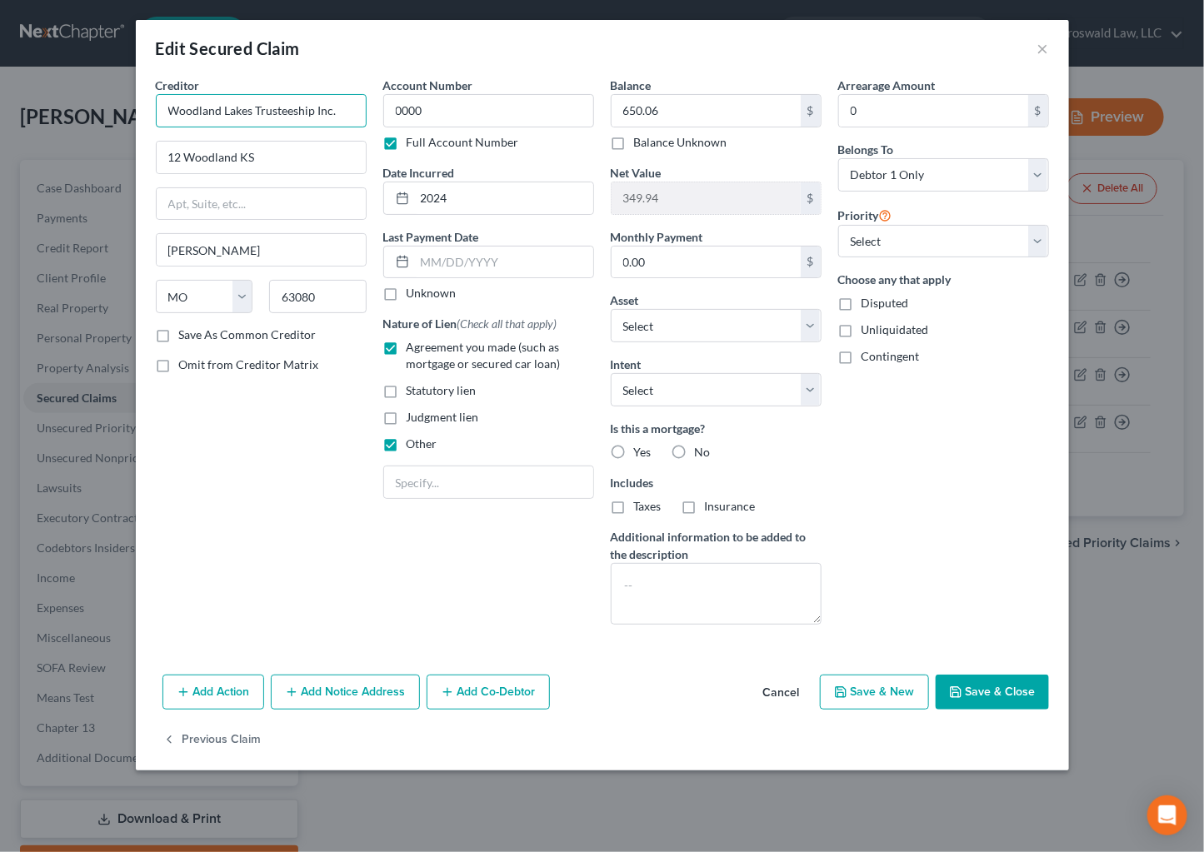
click at [74, 122] on div "Edit Secured Claim × Creditor * Woodland Lakes Trusteeship Inc. 12 Woodland [GE…" at bounding box center [602, 426] width 1204 height 852
click at [703, 108] on input "650.06" at bounding box center [706, 111] width 189 height 32
type input "650.00"
click at [1010, 695] on button "Save & Close" at bounding box center [992, 692] width 113 height 35
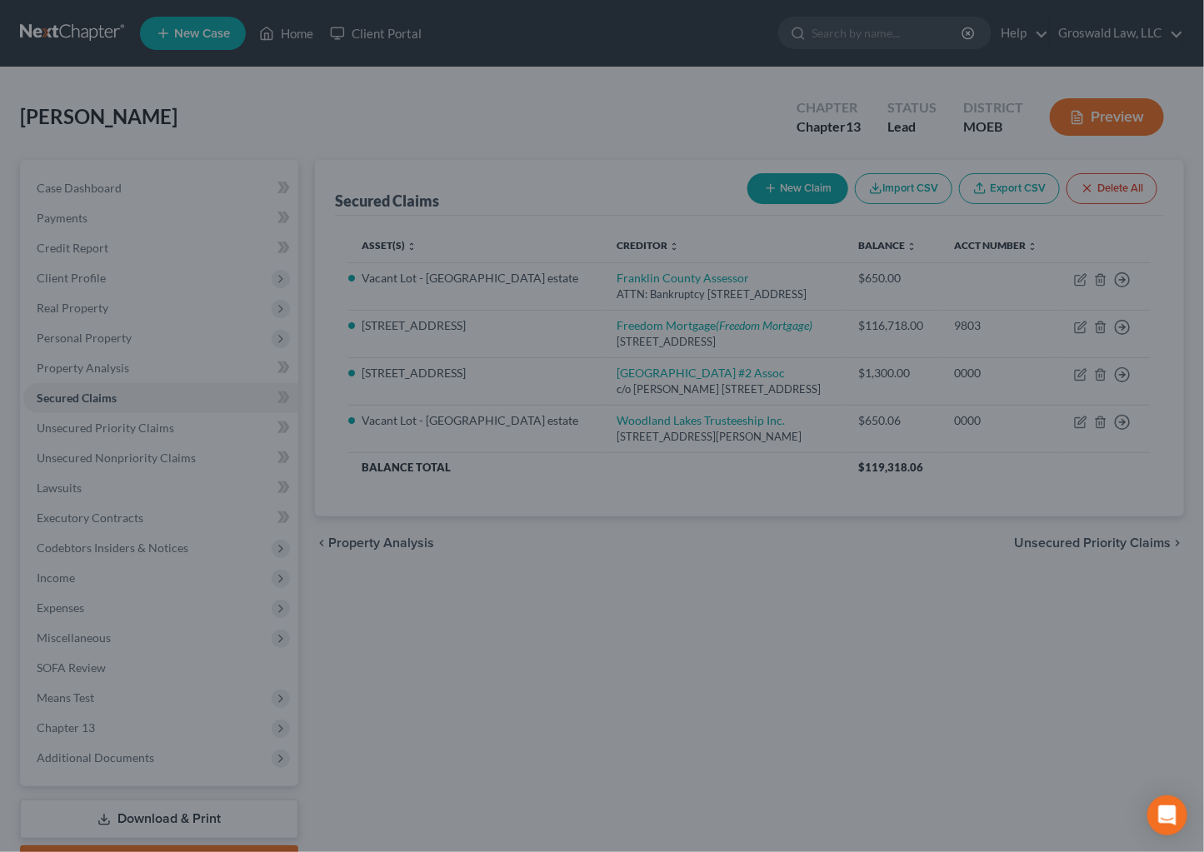
type input "350.00"
select select "4"
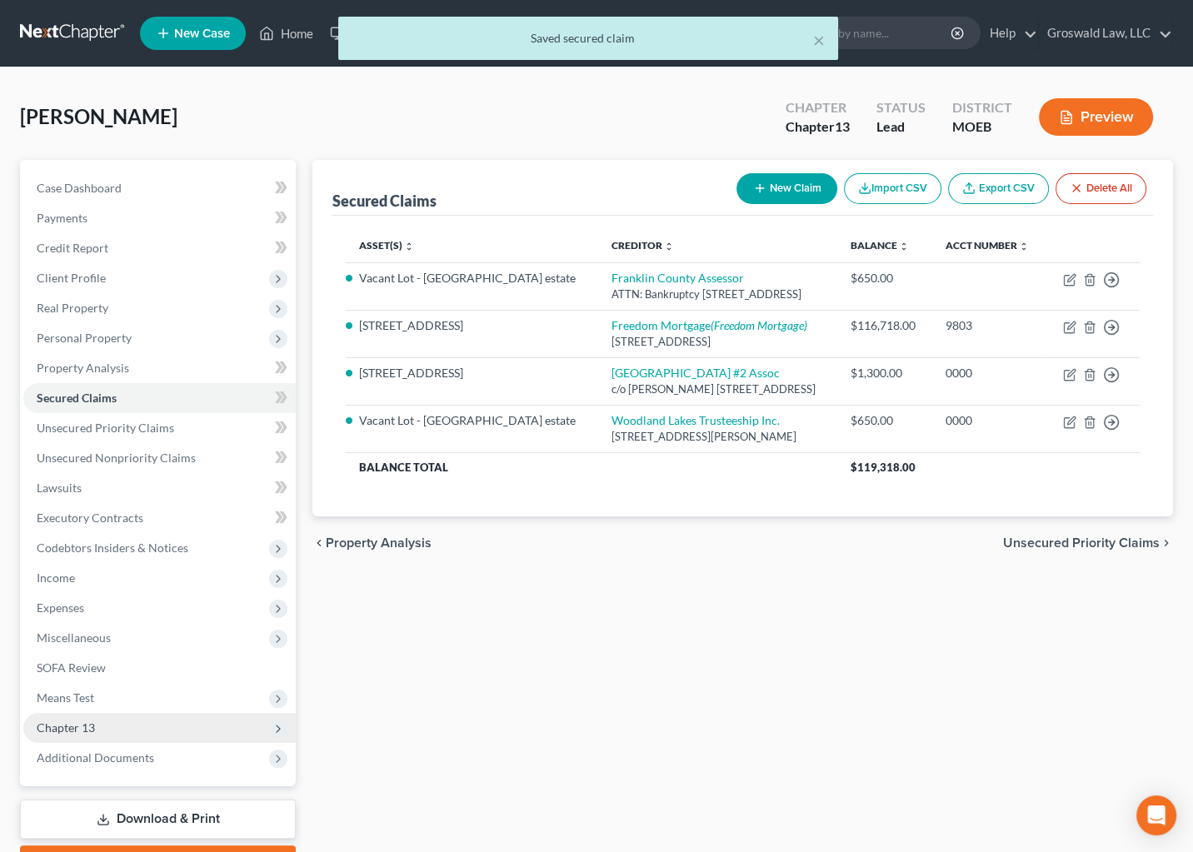
click at [94, 718] on span "Chapter 13" at bounding box center [159, 728] width 272 height 30
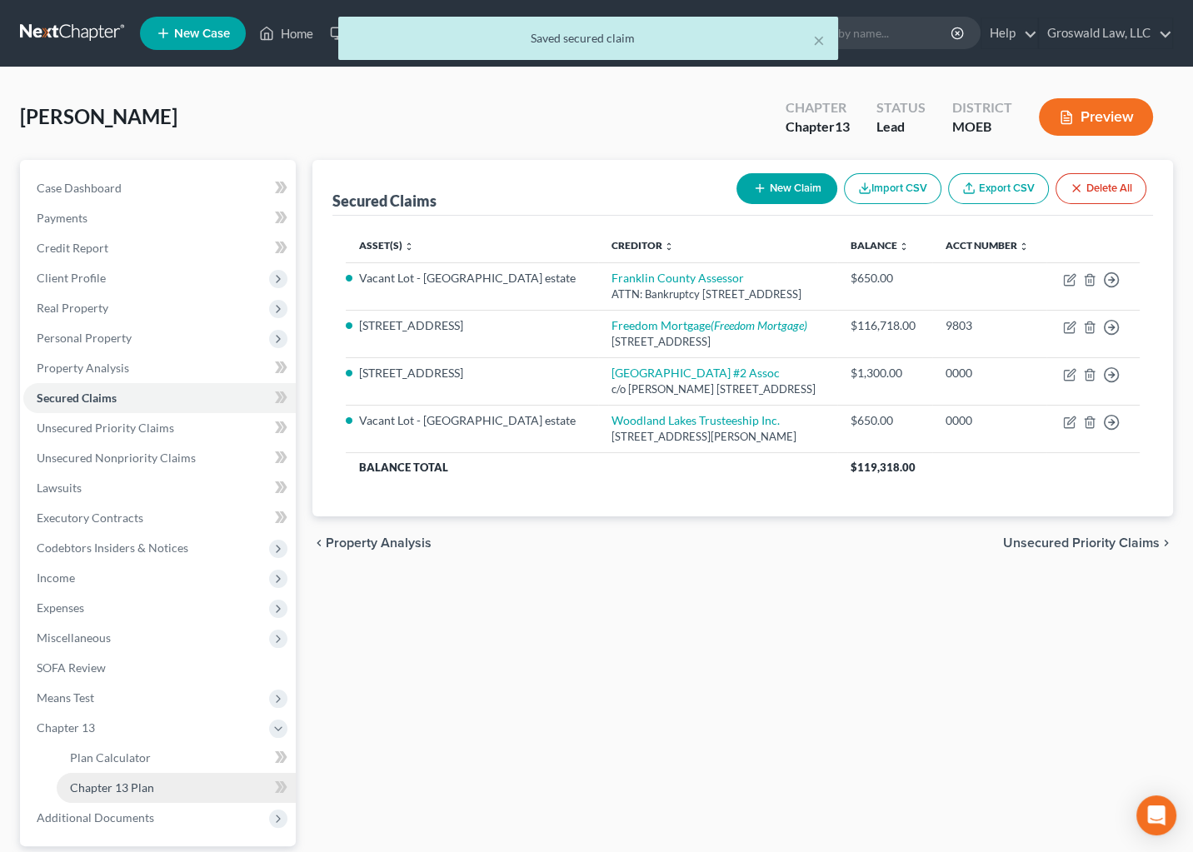
click at [157, 790] on link "Chapter 13 Plan" at bounding box center [176, 788] width 239 height 30
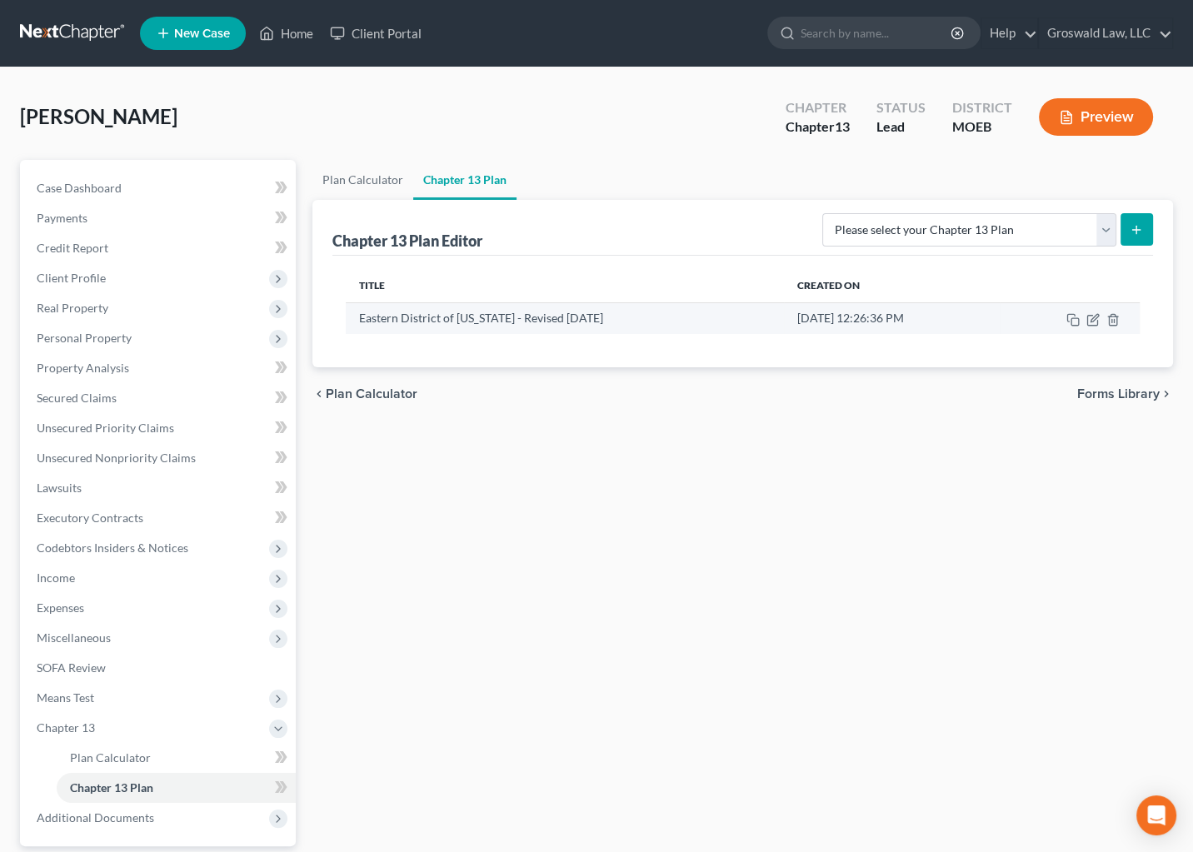
click at [1100, 322] on td at bounding box center [1070, 318] width 140 height 32
click at [1094, 318] on icon "button" at bounding box center [1094, 317] width 7 height 7
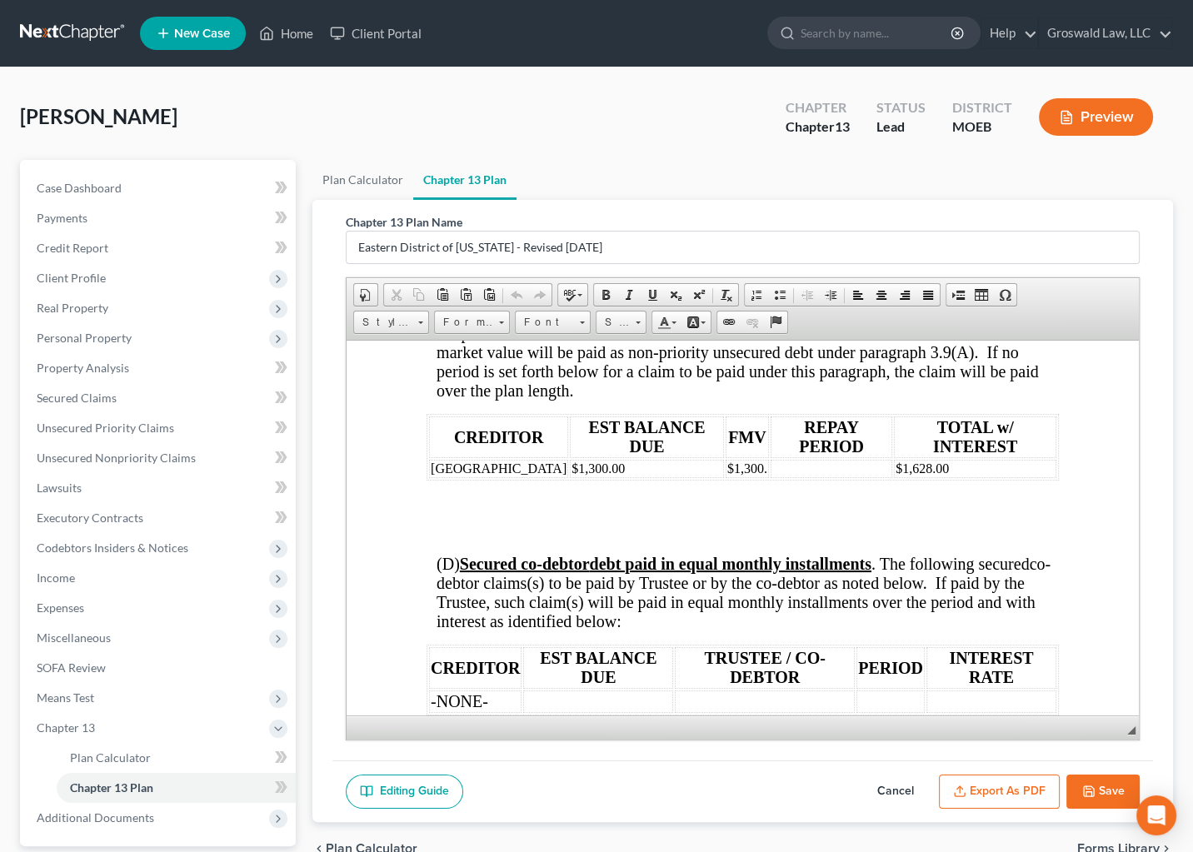
scroll to position [3712, 0]
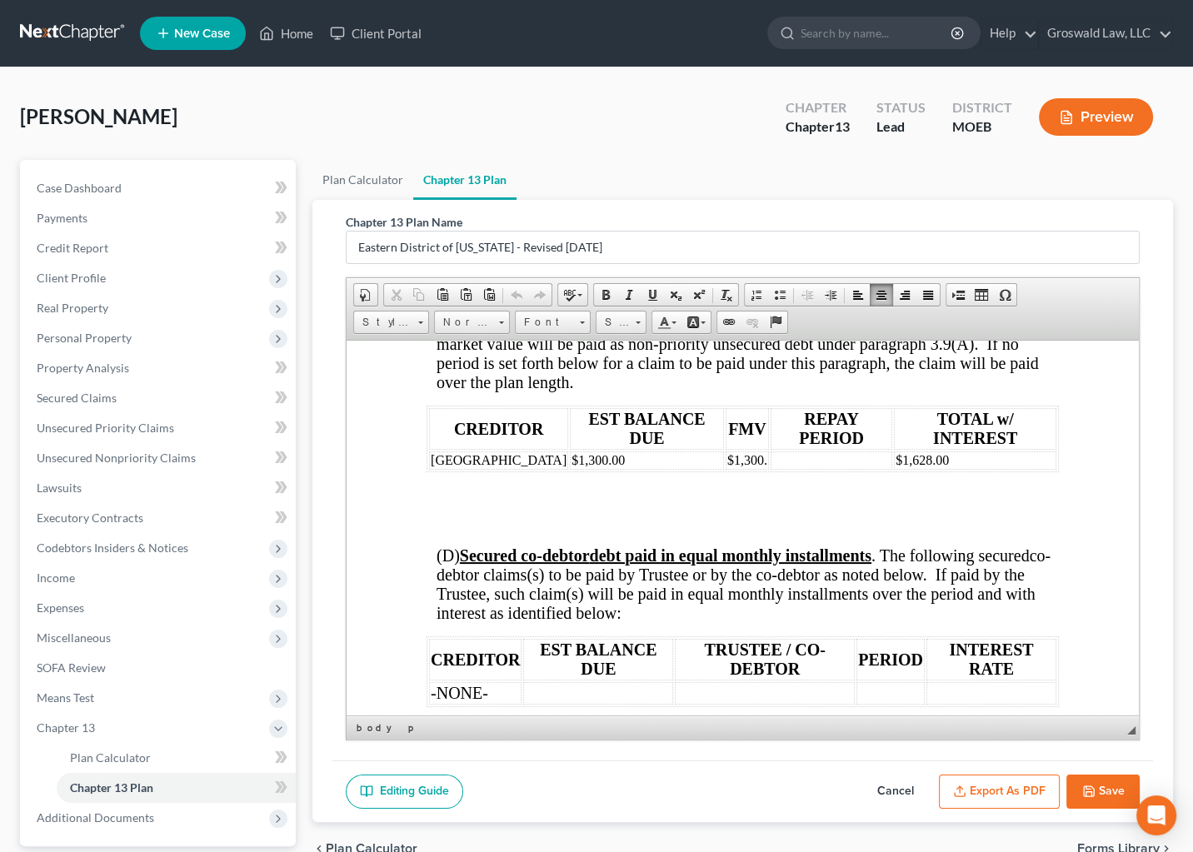
click at [894, 469] on td "$1,628.00" at bounding box center [975, 460] width 162 height 18
click at [1022, 469] on td "$1,628.00" at bounding box center [975, 460] width 162 height 18
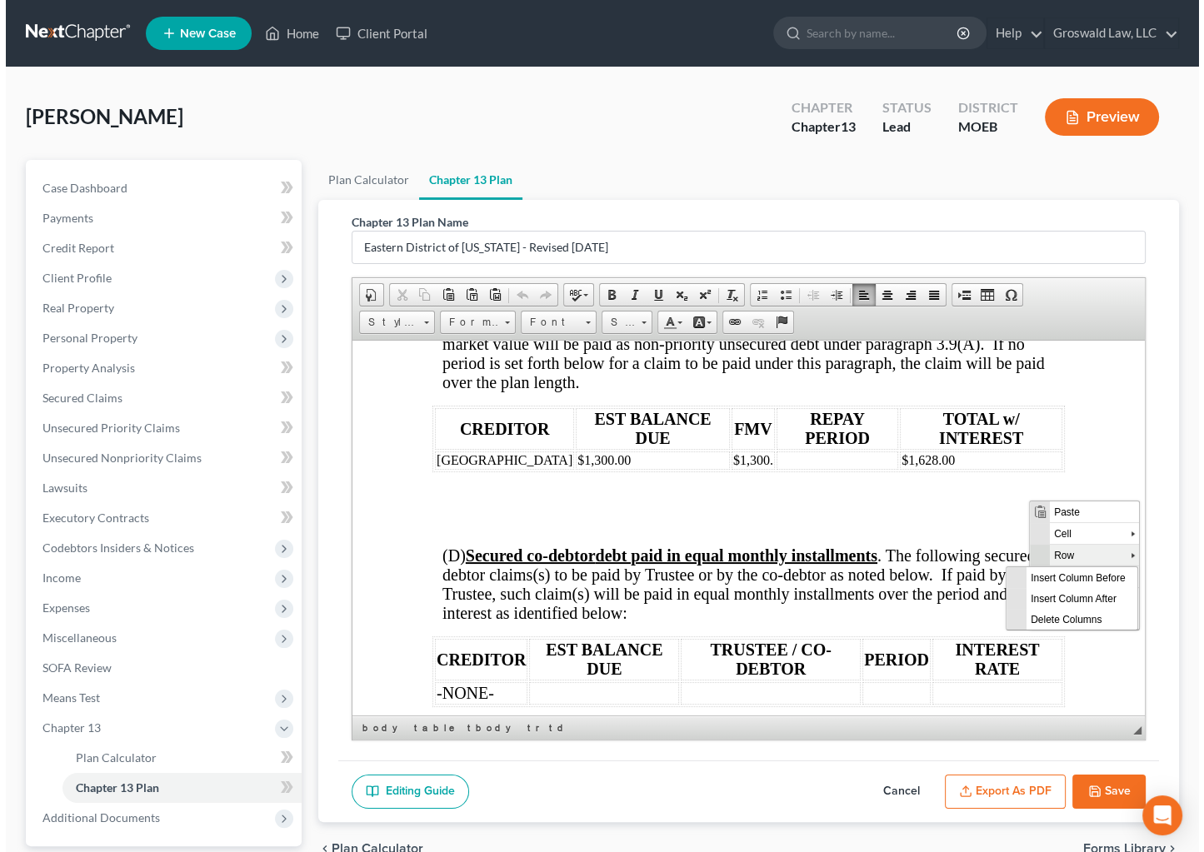
scroll to position [0, 0]
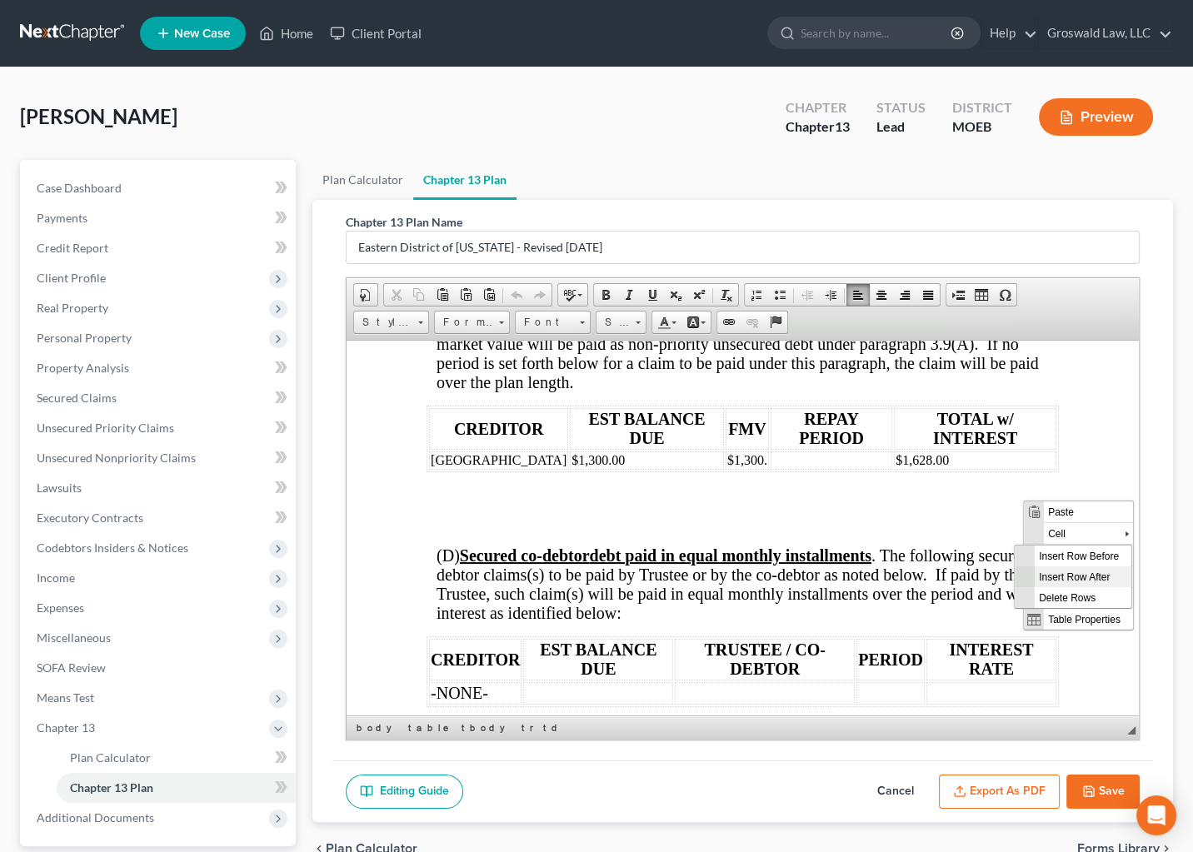
click at [1080, 579] on span "Insert Row After" at bounding box center [1083, 577] width 97 height 21
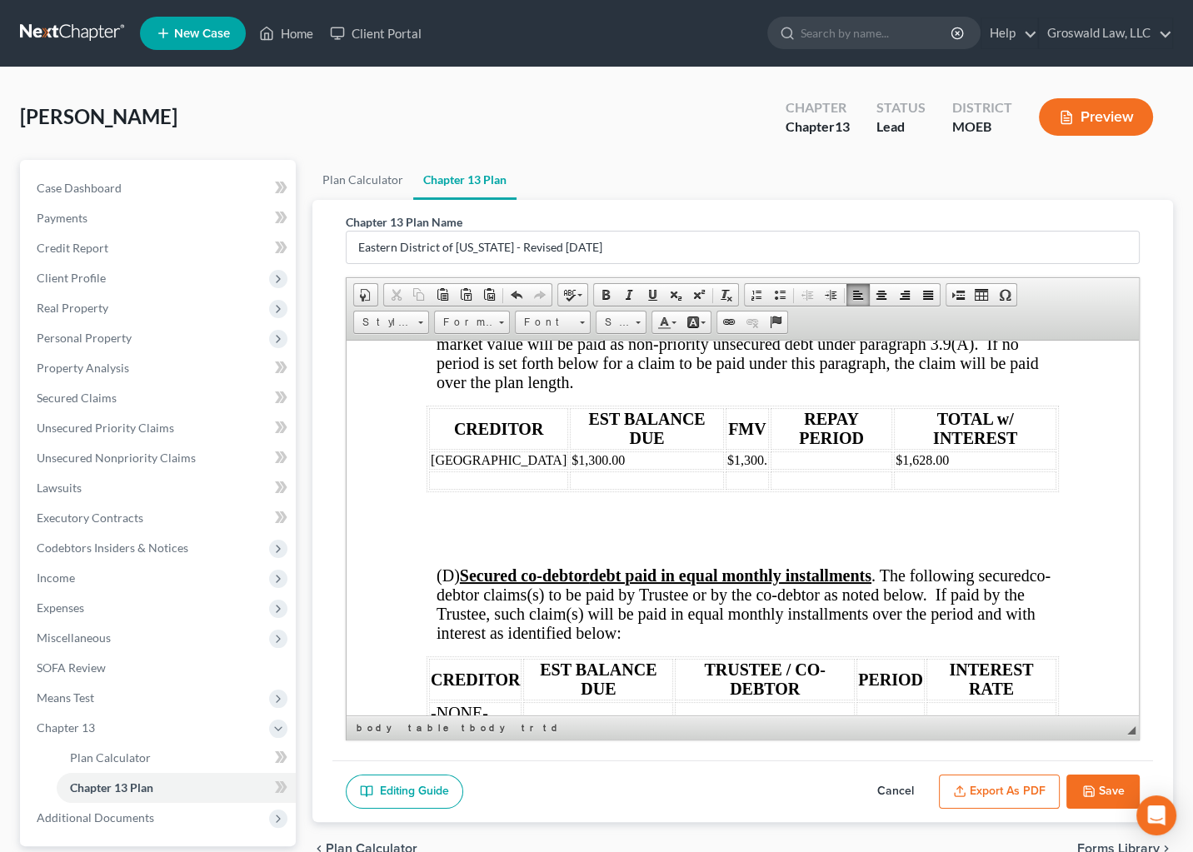
click at [487, 489] on td at bounding box center [498, 480] width 139 height 18
paste body
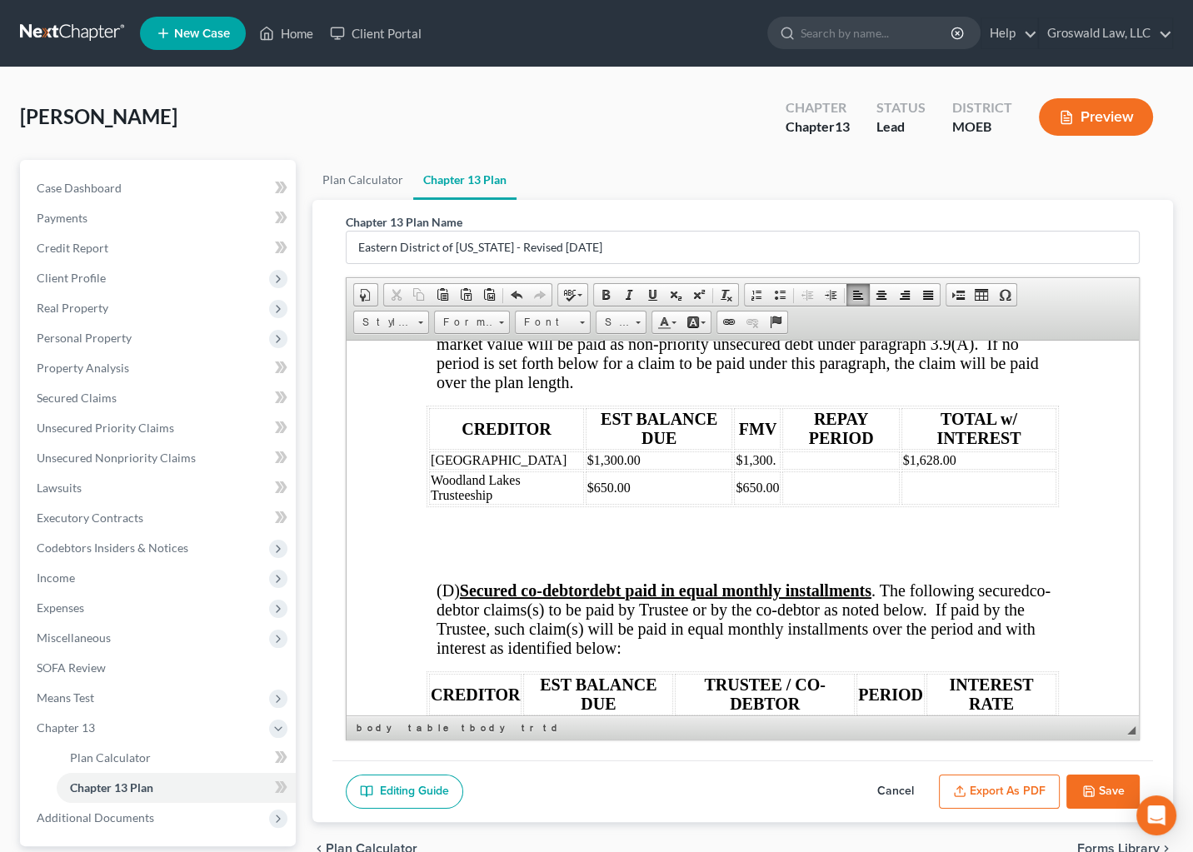
drag, startPoint x: 754, startPoint y: 505, endPoint x: 777, endPoint y: 507, distance: 22.6
click at [757, 469] on td "$1,300." at bounding box center [757, 460] width 47 height 18
click at [1000, 504] on td at bounding box center [981, 487] width 152 height 33
click at [968, 504] on td "$841.00" at bounding box center [981, 487] width 152 height 33
click at [921, 504] on td "$841.00" at bounding box center [981, 487] width 152 height 33
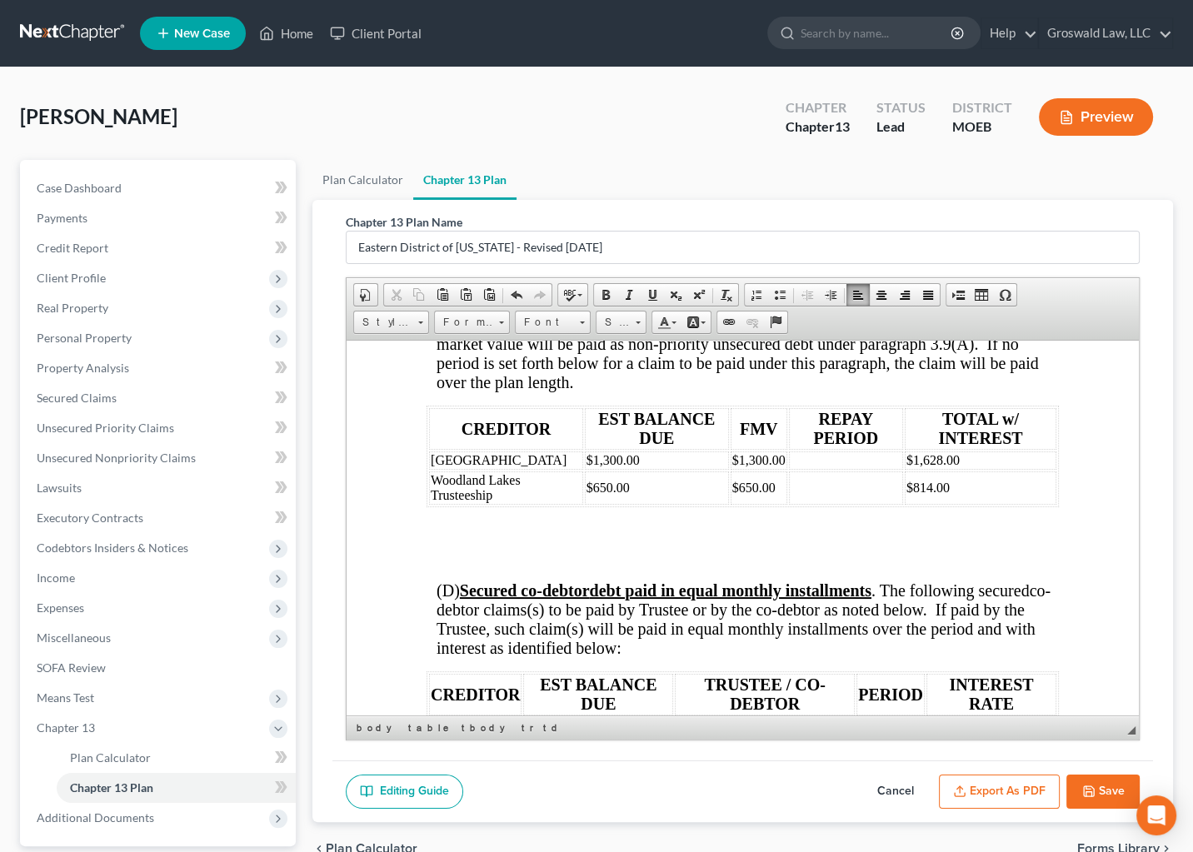
click at [1098, 783] on button "Save" at bounding box center [1103, 792] width 73 height 35
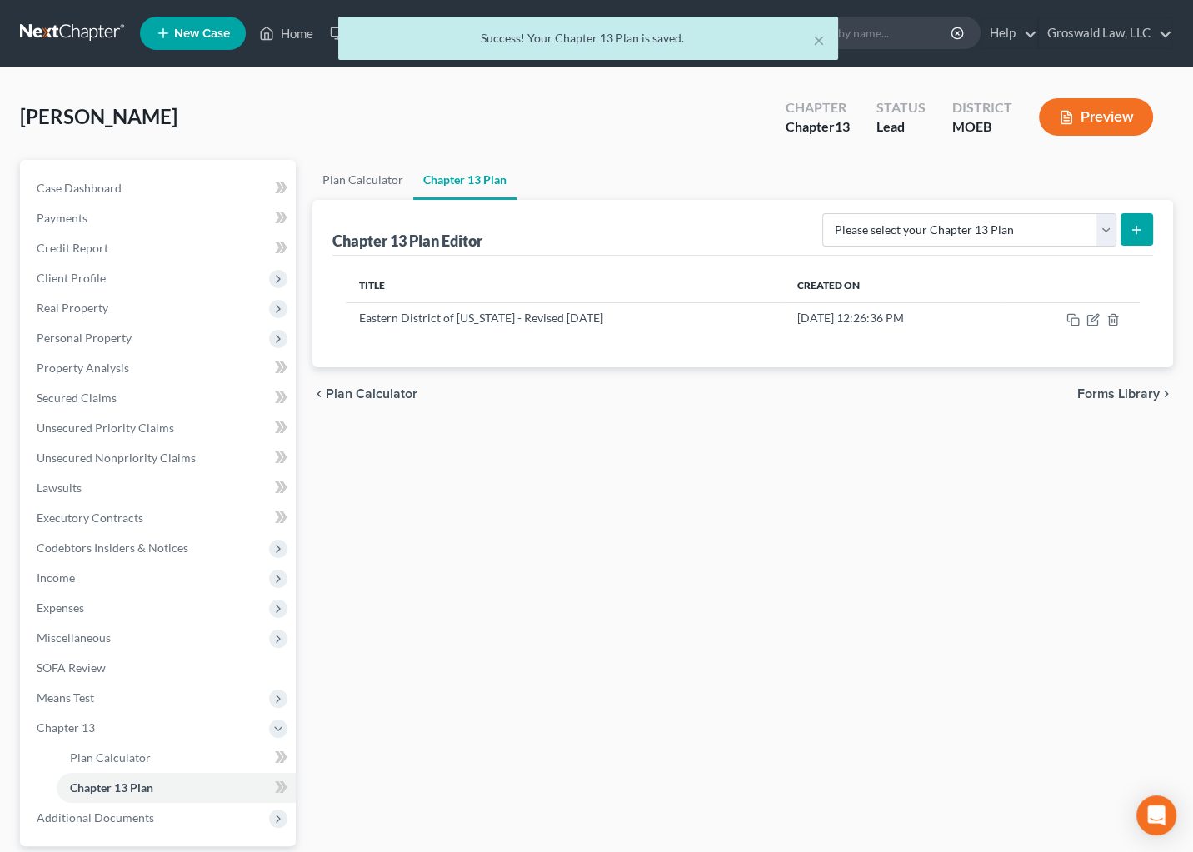
drag, startPoint x: 1050, startPoint y: 619, endPoint x: 998, endPoint y: 587, distance: 60.6
click at [1050, 619] on div "Plan Calculator Chapter 13 Plan Chapter 13 Plan Editor Please select your Chapt…" at bounding box center [742, 551] width 877 height 782
click at [98, 400] on span "Secured Claims" at bounding box center [77, 398] width 80 height 14
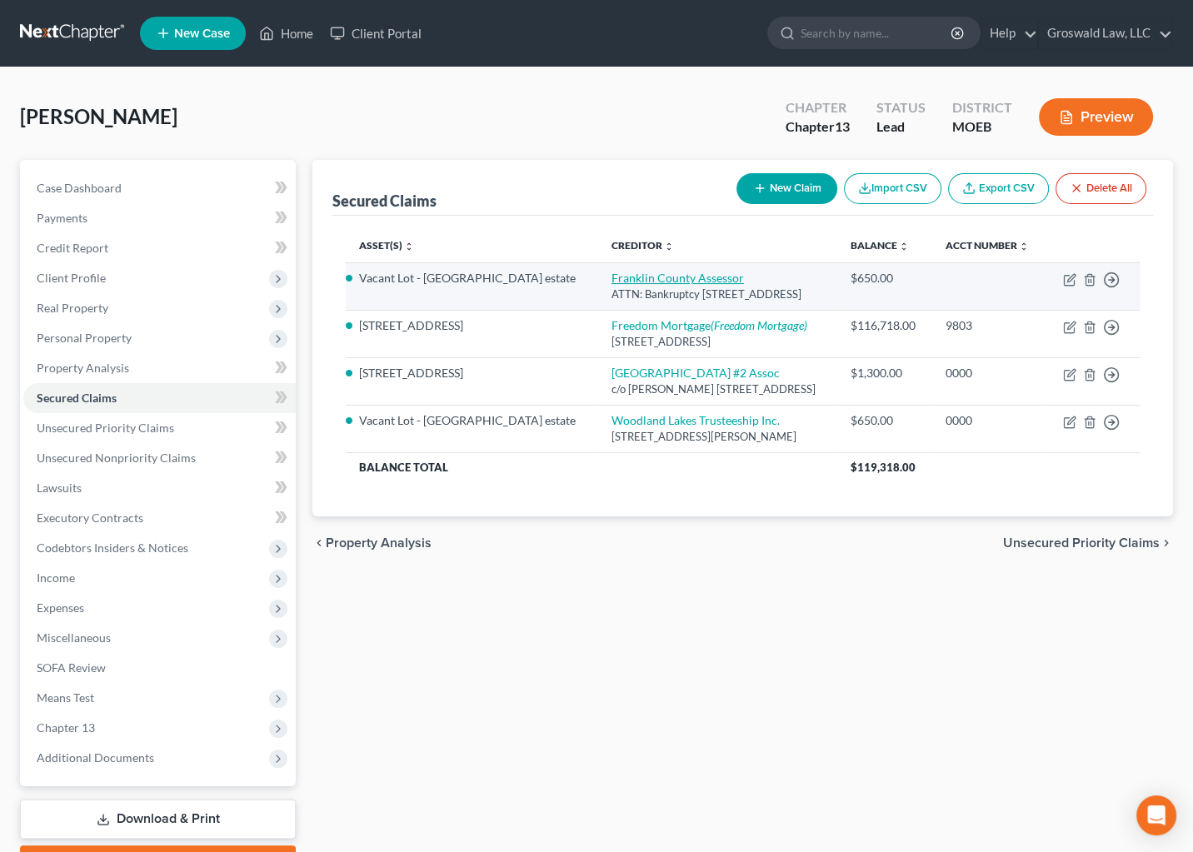
click at [630, 285] on link "Franklin County Assessor" at bounding box center [678, 278] width 132 height 14
select select "26"
select select "0"
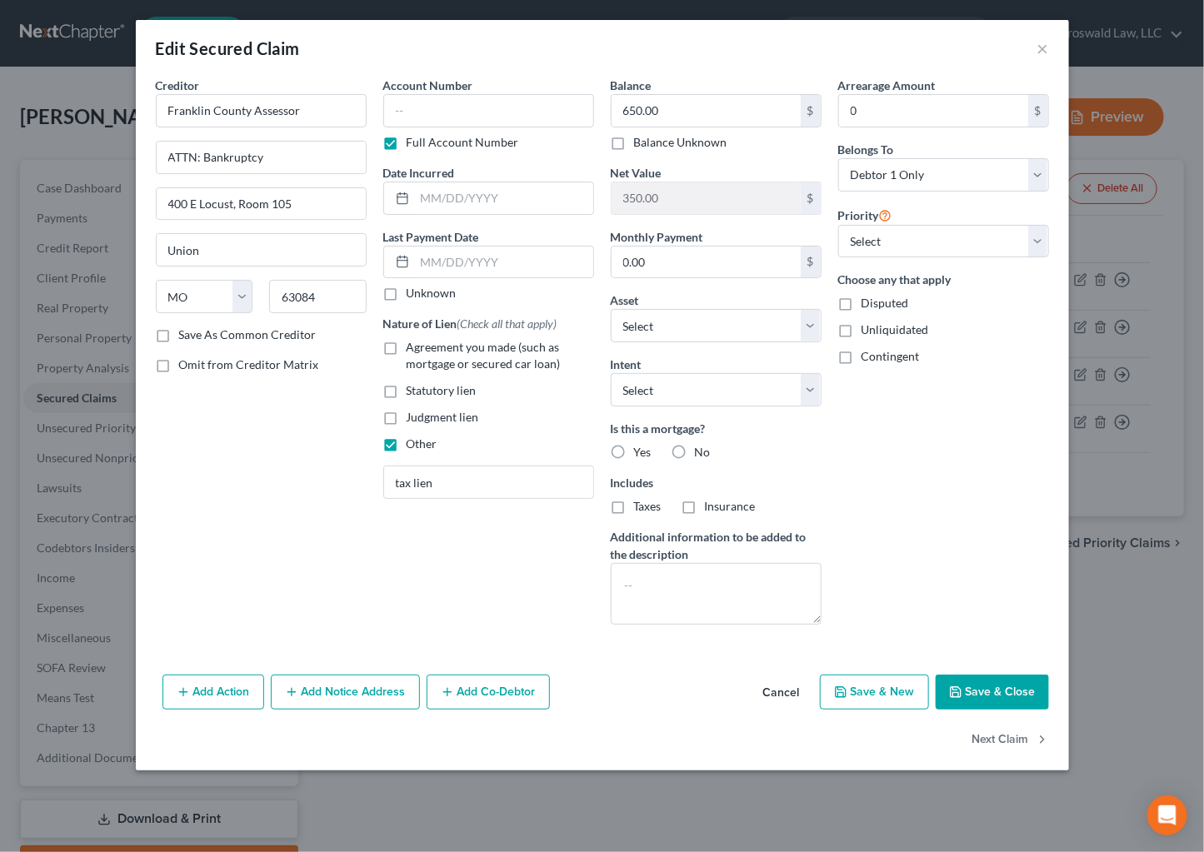
click at [793, 689] on button "Cancel" at bounding box center [781, 693] width 63 height 33
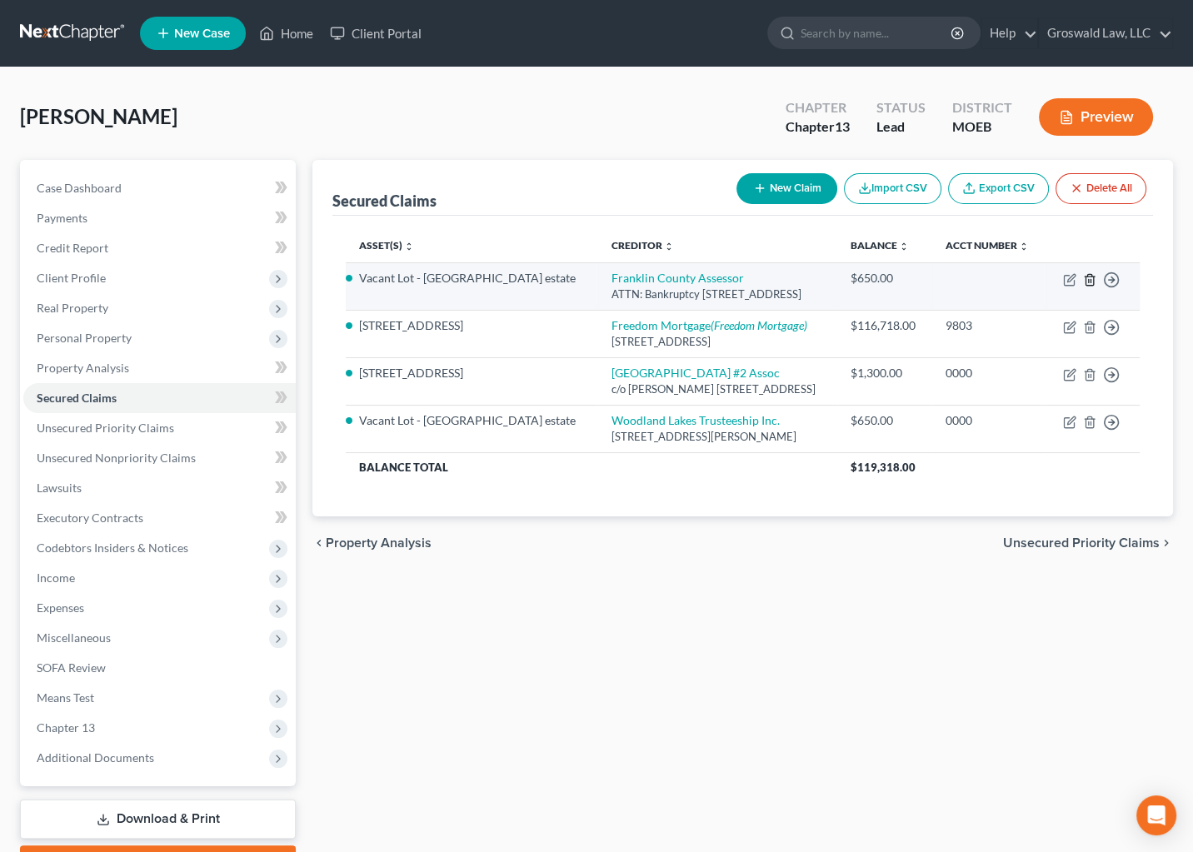
click at [1089, 287] on icon "button" at bounding box center [1089, 279] width 13 height 13
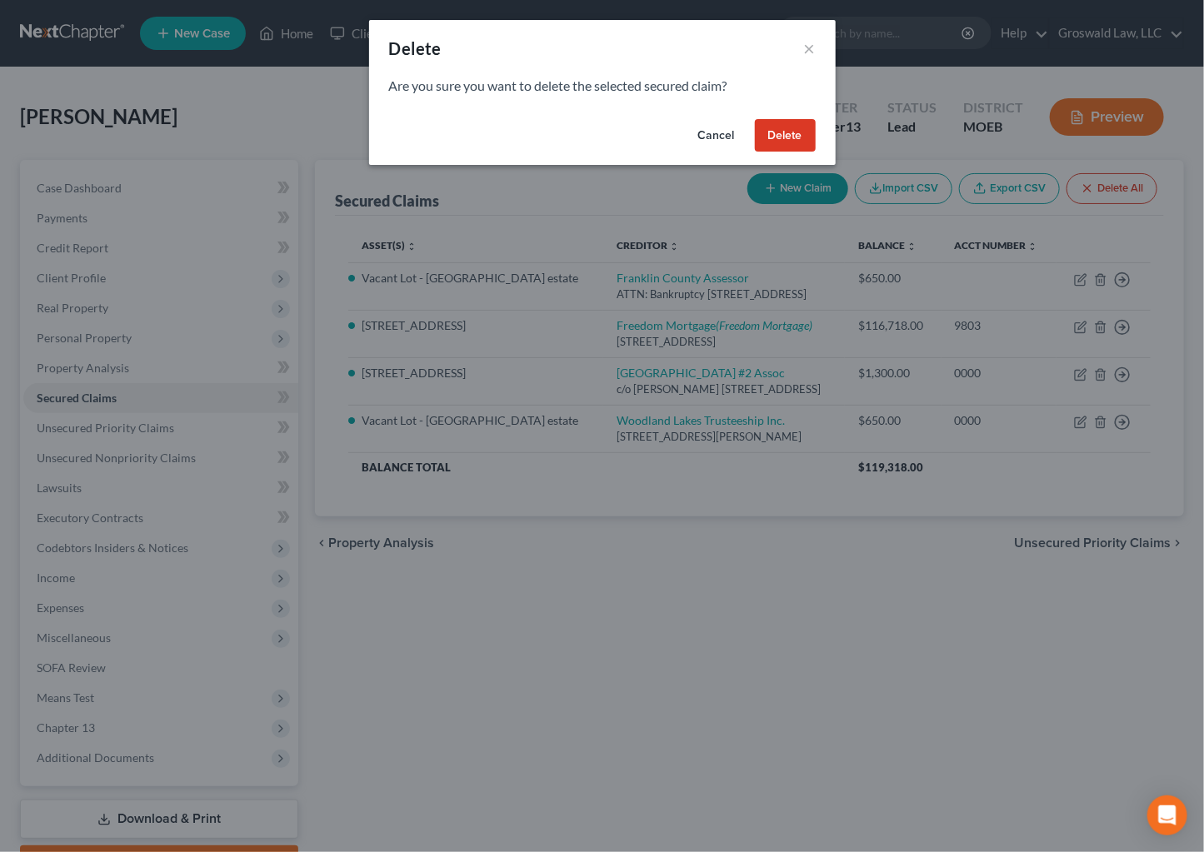
click at [786, 136] on button "Delete" at bounding box center [785, 135] width 61 height 33
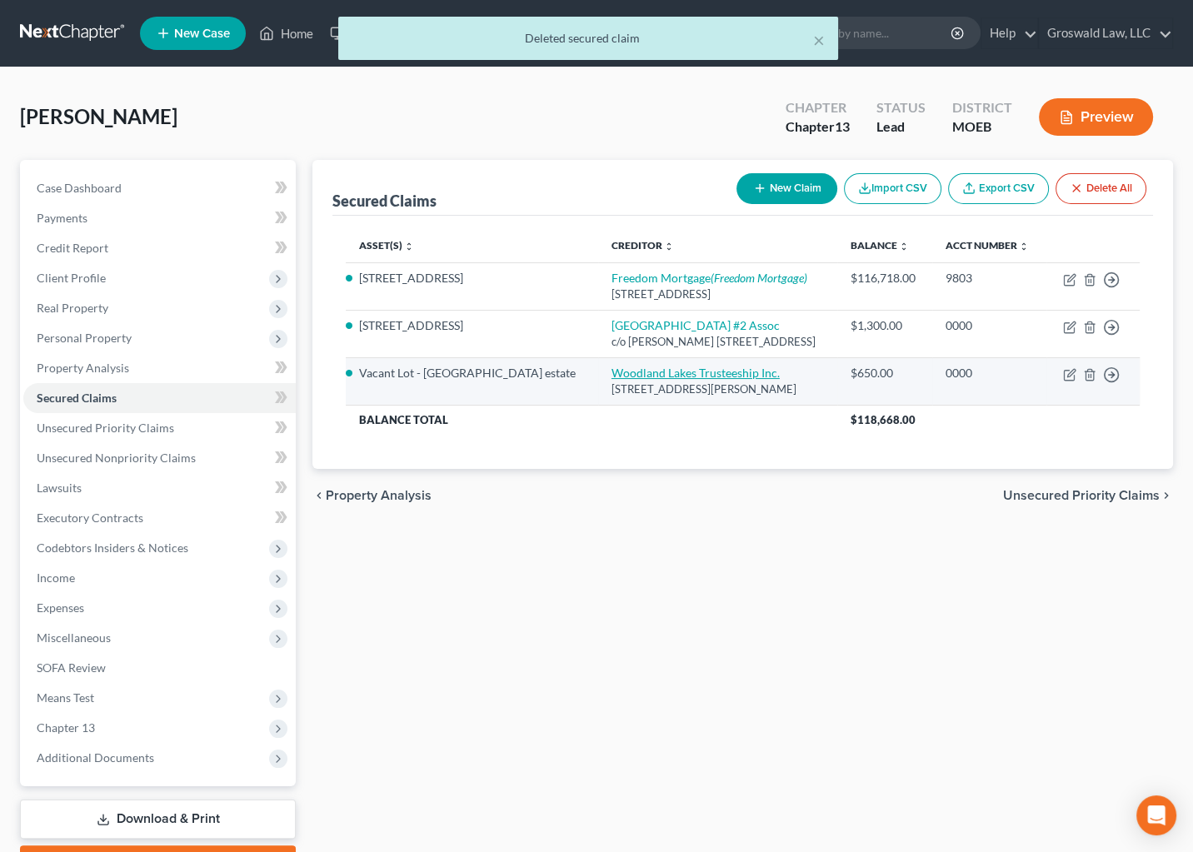
click at [612, 380] on link "Woodland Lakes Trusteeship Inc." at bounding box center [696, 373] width 168 height 14
select select "26"
select select "0"
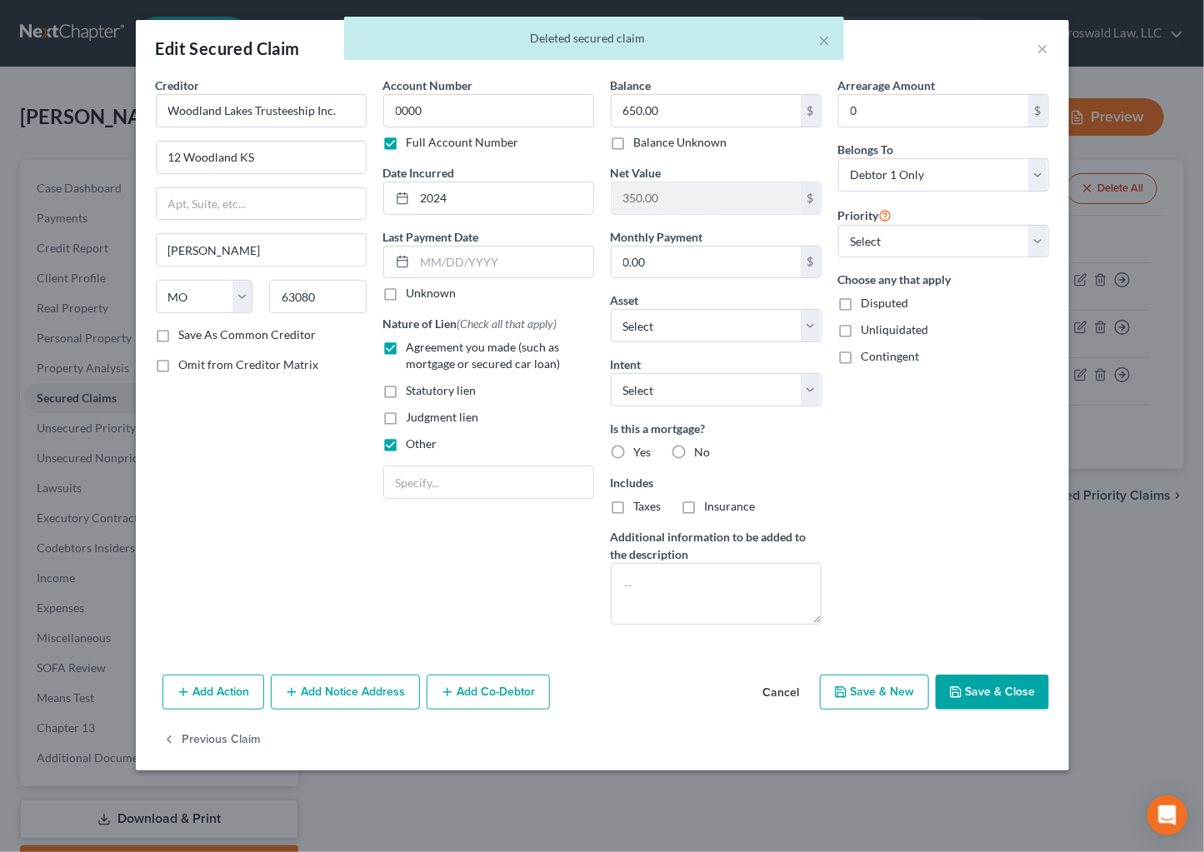
click at [361, 692] on button "Add Notice Address" at bounding box center [345, 692] width 149 height 35
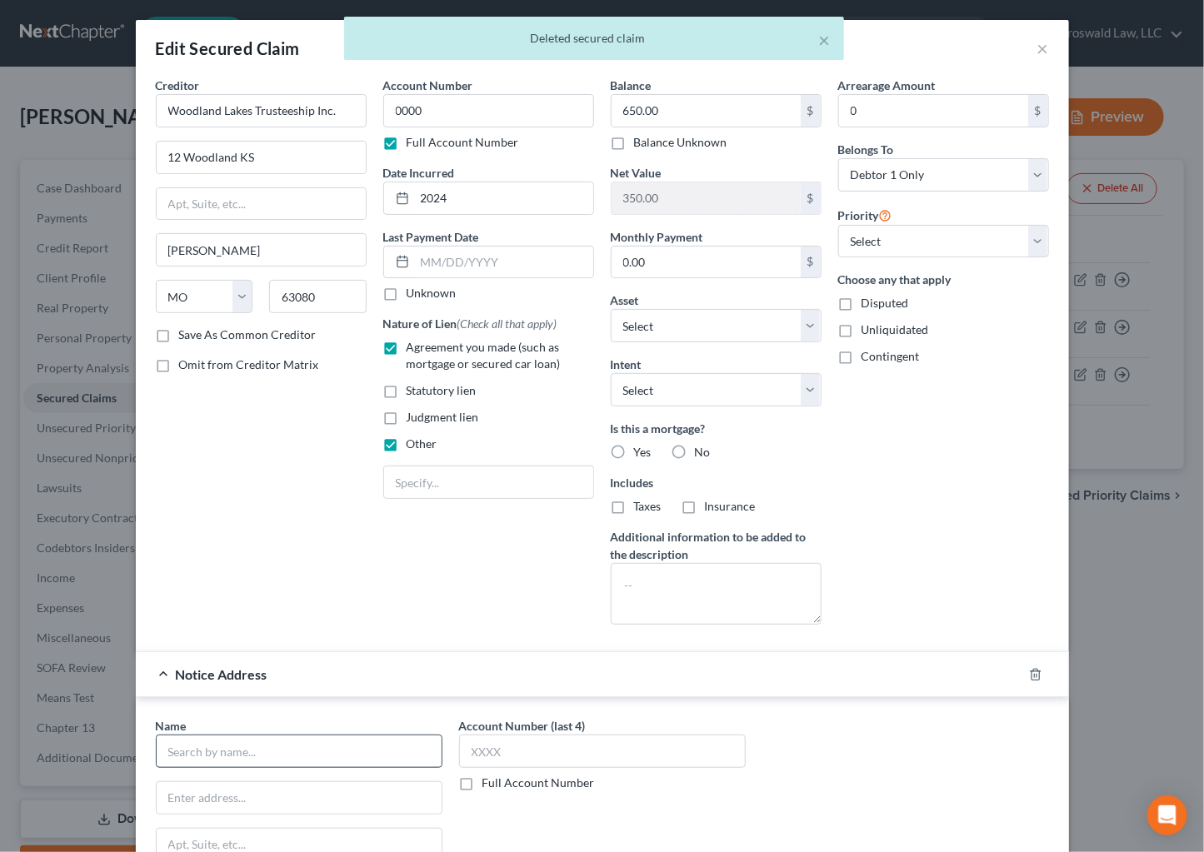
scroll to position [296, 0]
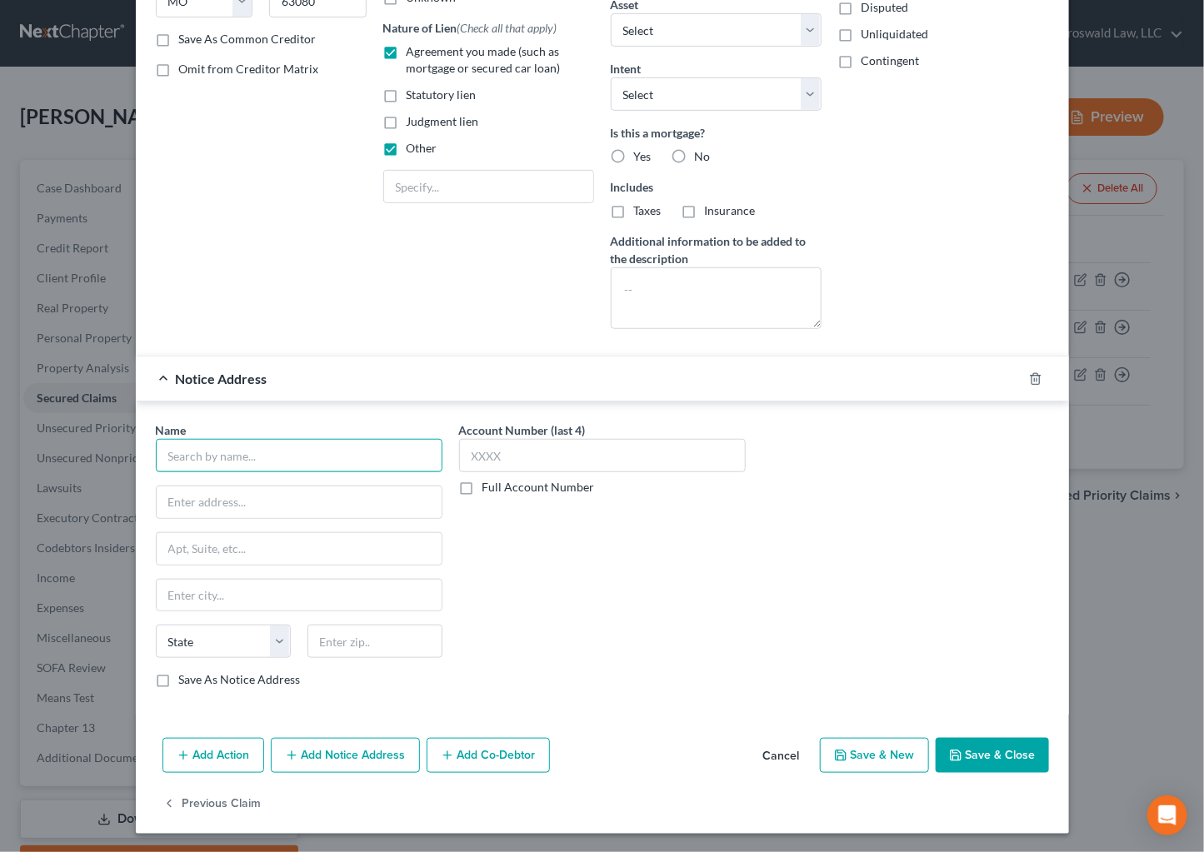
click at [251, 452] on input "text" at bounding box center [299, 455] width 287 height 33
click at [252, 489] on div "Franklin County Assessor" at bounding box center [255, 485] width 173 height 17
type input "Franklin County Assessor"
type input "ATTN: Bankruptcy"
type input "400 E Locust, Room 105"
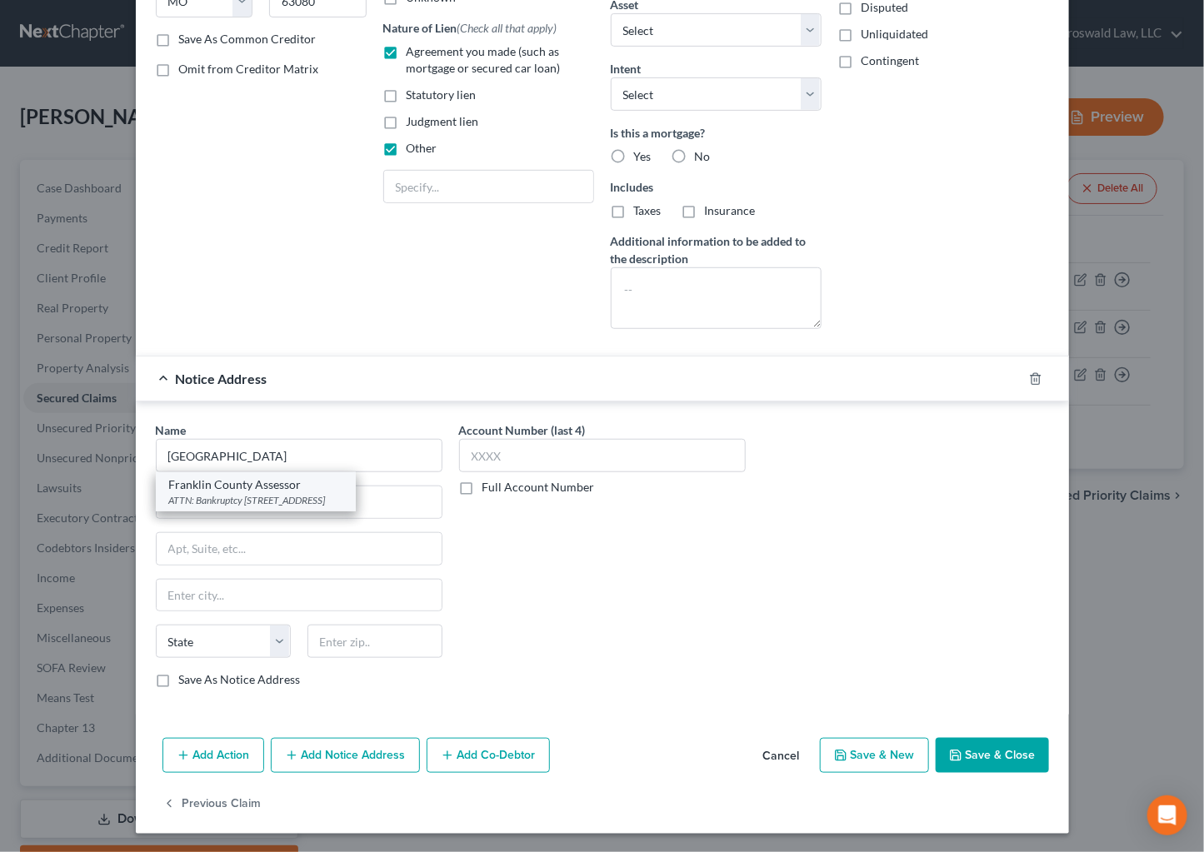
type input "Union"
select select "26"
type input "63084"
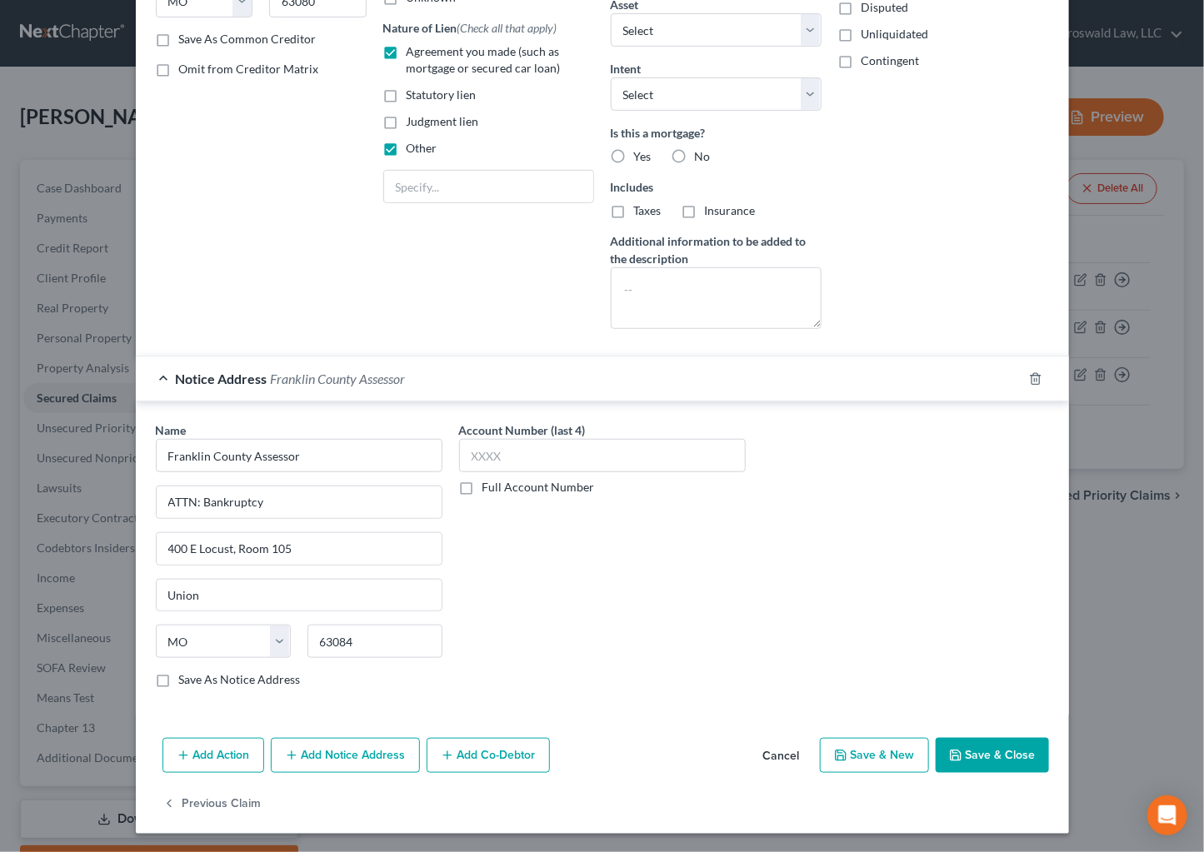
click at [641, 428] on div "Account Number (last 4) Full Account Number" at bounding box center [602, 459] width 287 height 74
click at [633, 450] on input "text" at bounding box center [602, 455] width 287 height 33
type input "0000"
click at [951, 752] on icon "button" at bounding box center [955, 755] width 13 height 13
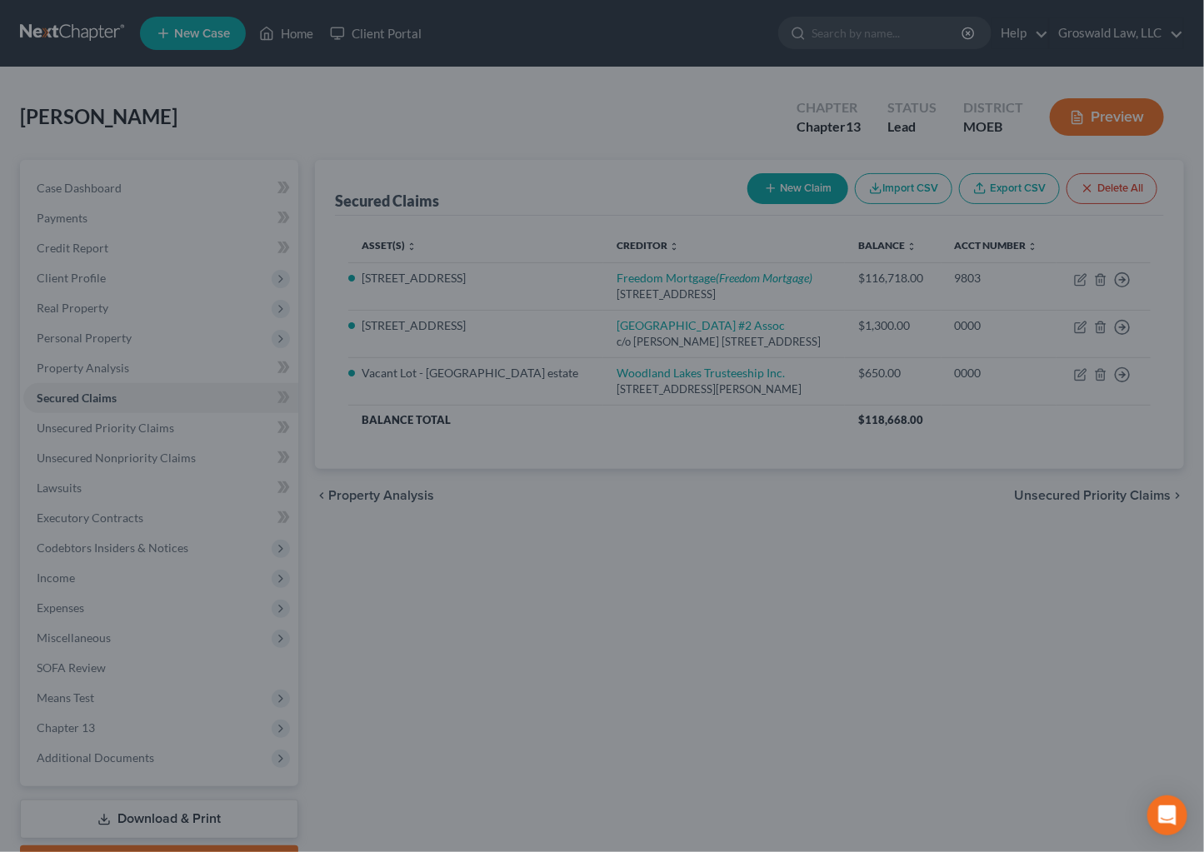
select select "4"
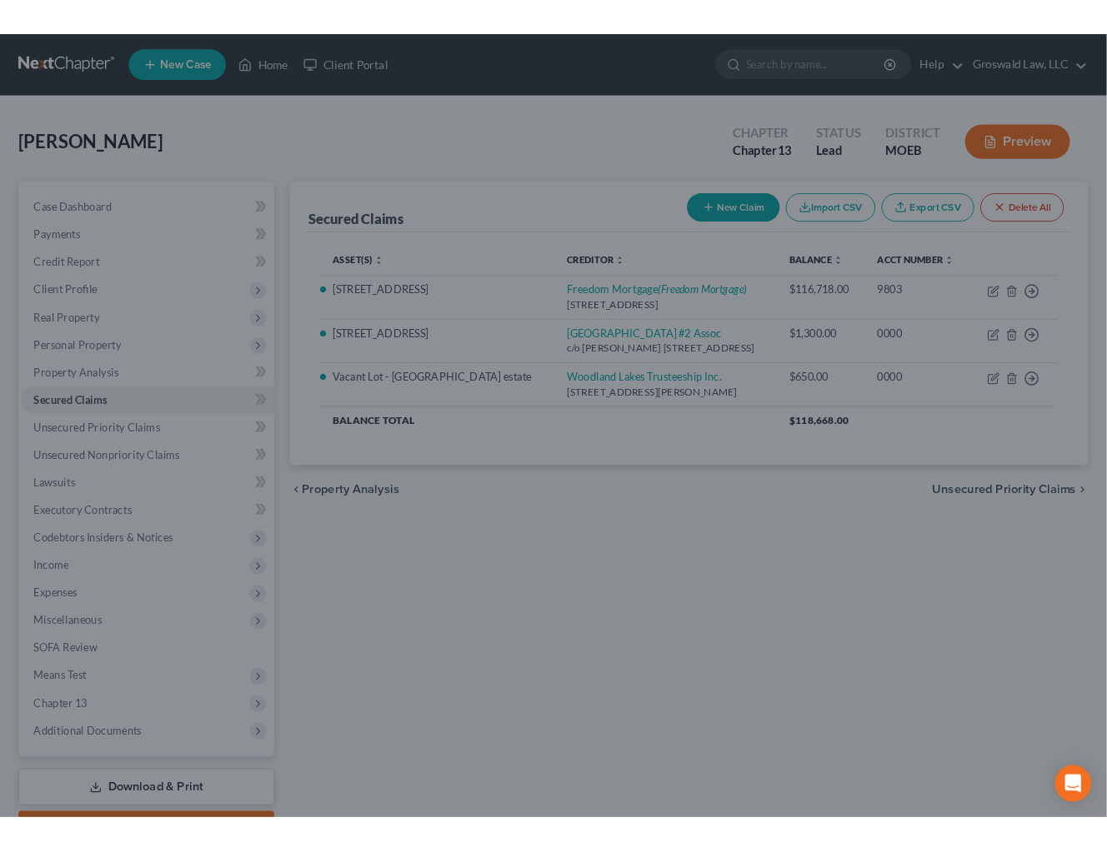
scroll to position [0, 0]
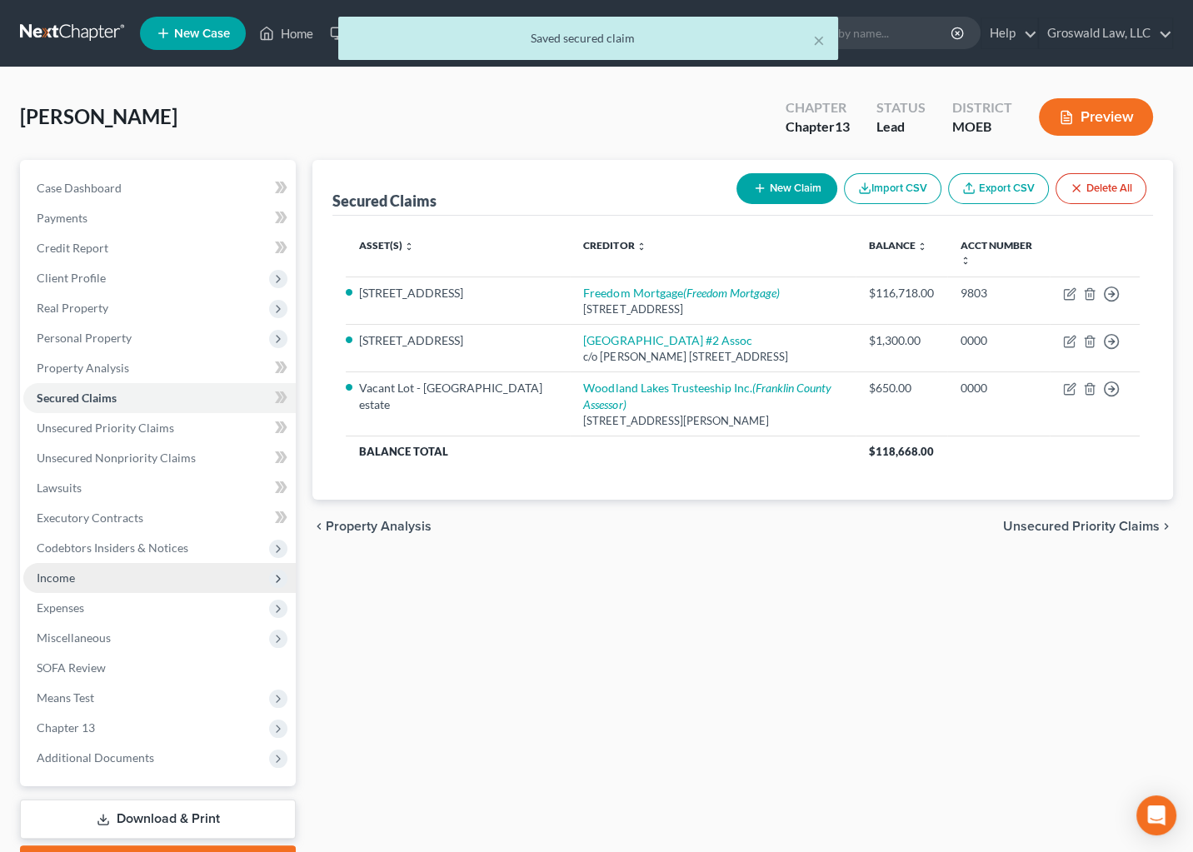
click at [107, 579] on span "Income" at bounding box center [159, 578] width 272 height 30
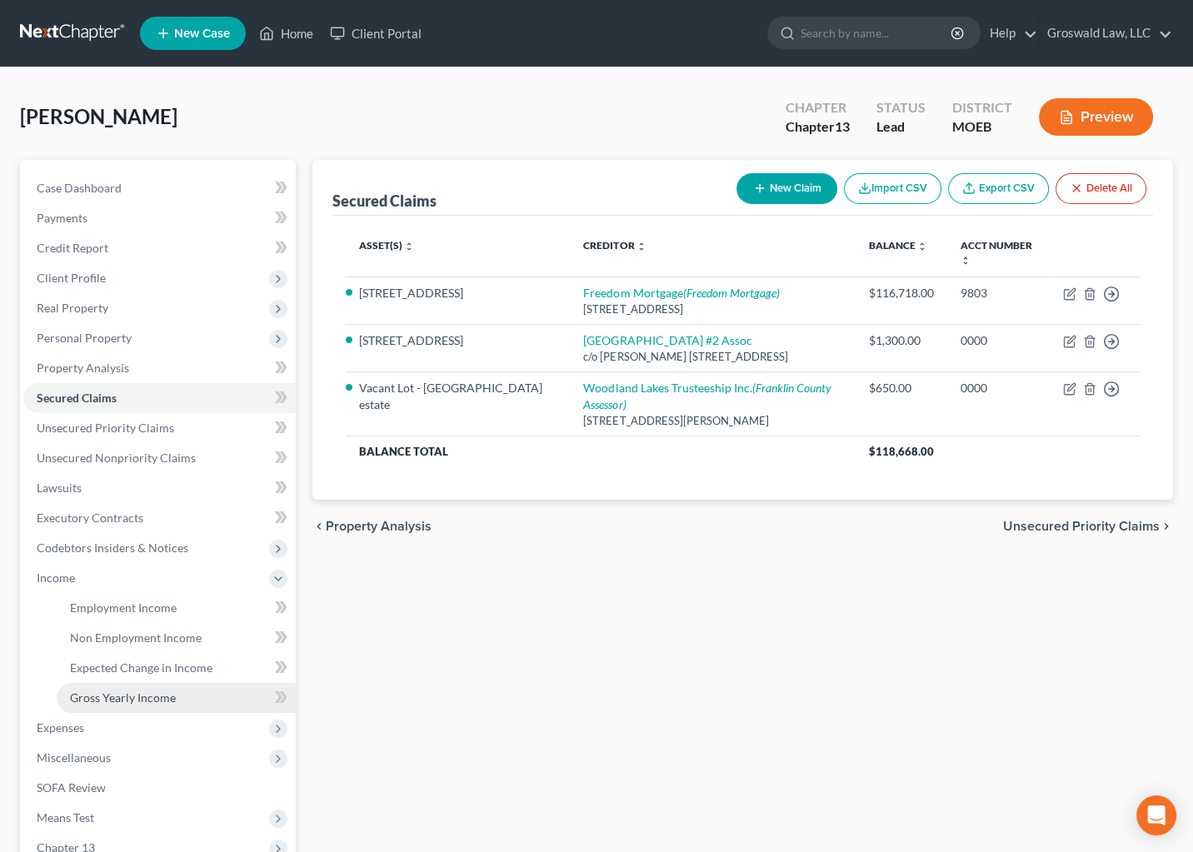
click at [149, 694] on span "Gross Yearly Income" at bounding box center [123, 698] width 106 height 14
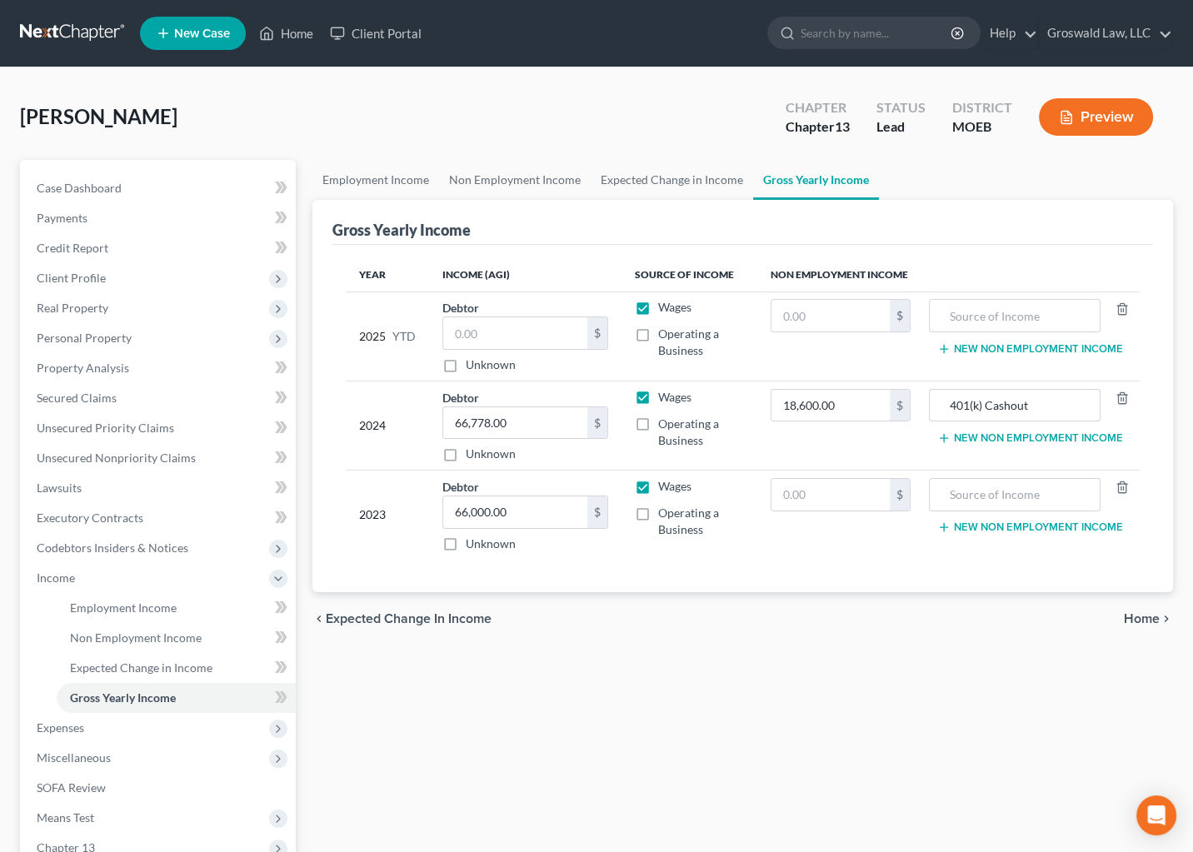
click at [1024, 731] on div "Employment Income Non Employment Income Expected Change in Income Gross Yearly …" at bounding box center [742, 581] width 877 height 842
click at [1019, 782] on div "Employment Income Non Employment Income Expected Change in Income Gross Yearly …" at bounding box center [742, 581] width 877 height 842
drag, startPoint x: 1057, startPoint y: 722, endPoint x: 1047, endPoint y: 714, distance: 11.8
click at [1056, 722] on div "Employment Income Non Employment Income Expected Change in Income Gross Yearly …" at bounding box center [742, 581] width 877 height 842
drag, startPoint x: 1042, startPoint y: 403, endPoint x: 640, endPoint y: 397, distance: 401.7
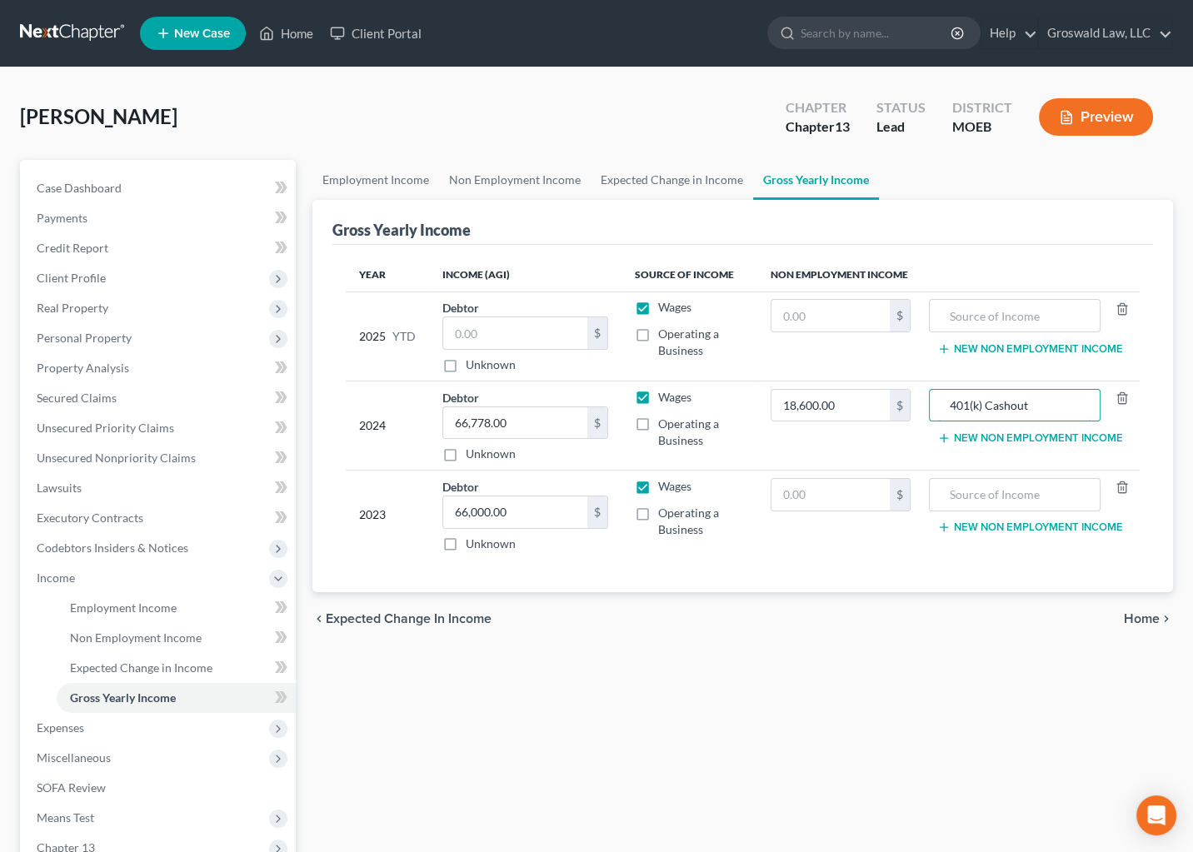
click at [640, 398] on tr "2024 Debtor 66,778.00 $ Unknown Balance Undetermined 66,778.00 $ Unknown Wages …" at bounding box center [743, 425] width 794 height 89
type input "Retirement Cashout"
drag, startPoint x: 937, startPoint y: 766, endPoint x: 634, endPoint y: 760, distance: 303.4
click at [933, 765] on div "Employment Income Non Employment Income Expected Change in Income Gross Yearly …" at bounding box center [742, 581] width 877 height 842
drag, startPoint x: 899, startPoint y: 799, endPoint x: 890, endPoint y: 787, distance: 15.5
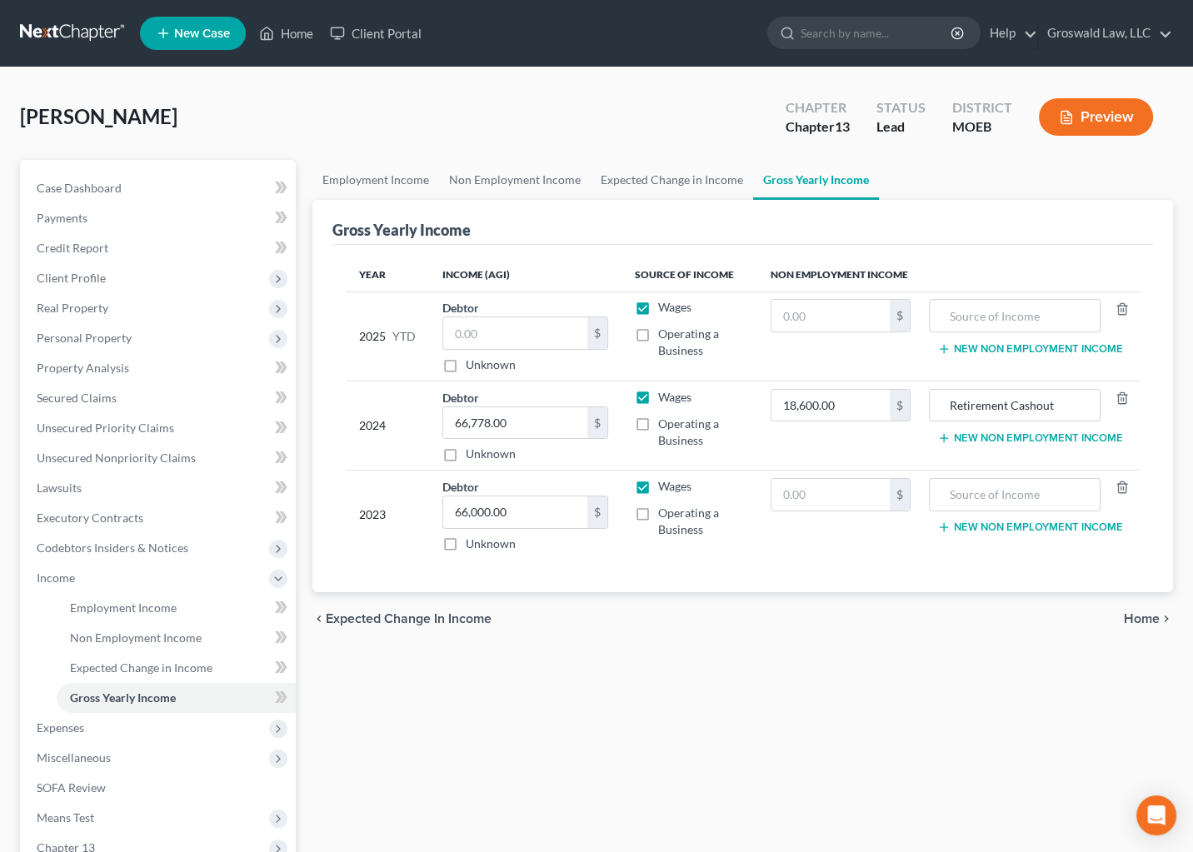
click at [899, 799] on div "Employment Income Non Employment Income Expected Change in Income Gross Yearly …" at bounding box center [742, 581] width 877 height 842
type input "73,521"
click at [686, 792] on div "Employment Income Non Employment Income Expected Change in Income Gross Yearly …" at bounding box center [742, 581] width 877 height 842
click at [1135, 751] on div "Employment Income Non Employment Income Expected Change in Income Gross Yearly …" at bounding box center [742, 581] width 877 height 842
click at [873, 656] on div "Employment Income Non Employment Income Expected Change in Income Gross Yearly …" at bounding box center [742, 581] width 877 height 842
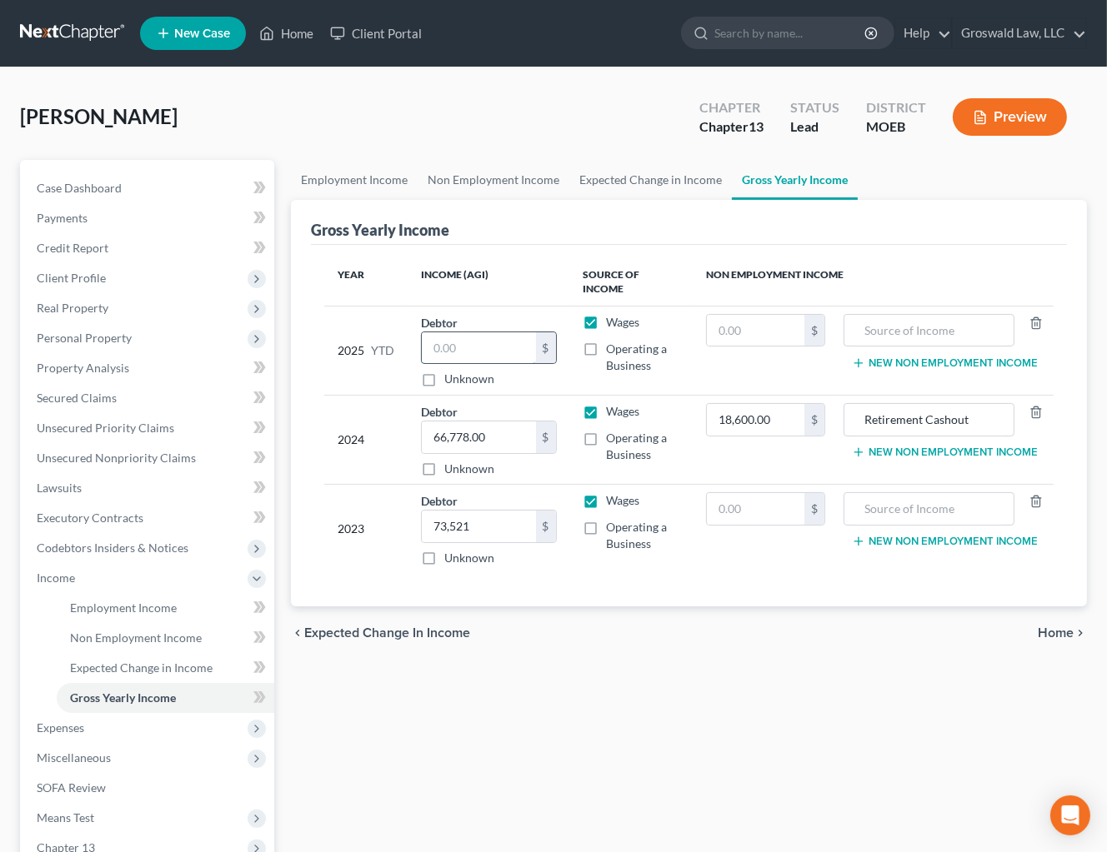
click at [468, 350] on input "text" at bounding box center [479, 348] width 114 height 32
type input "14,001.55"
click at [492, 724] on div "Employment Income Non Employment Income Expected Change in Income Gross Yearly …" at bounding box center [688, 581] width 812 height 842
click at [120, 607] on span "Employment Income" at bounding box center [123, 608] width 107 height 14
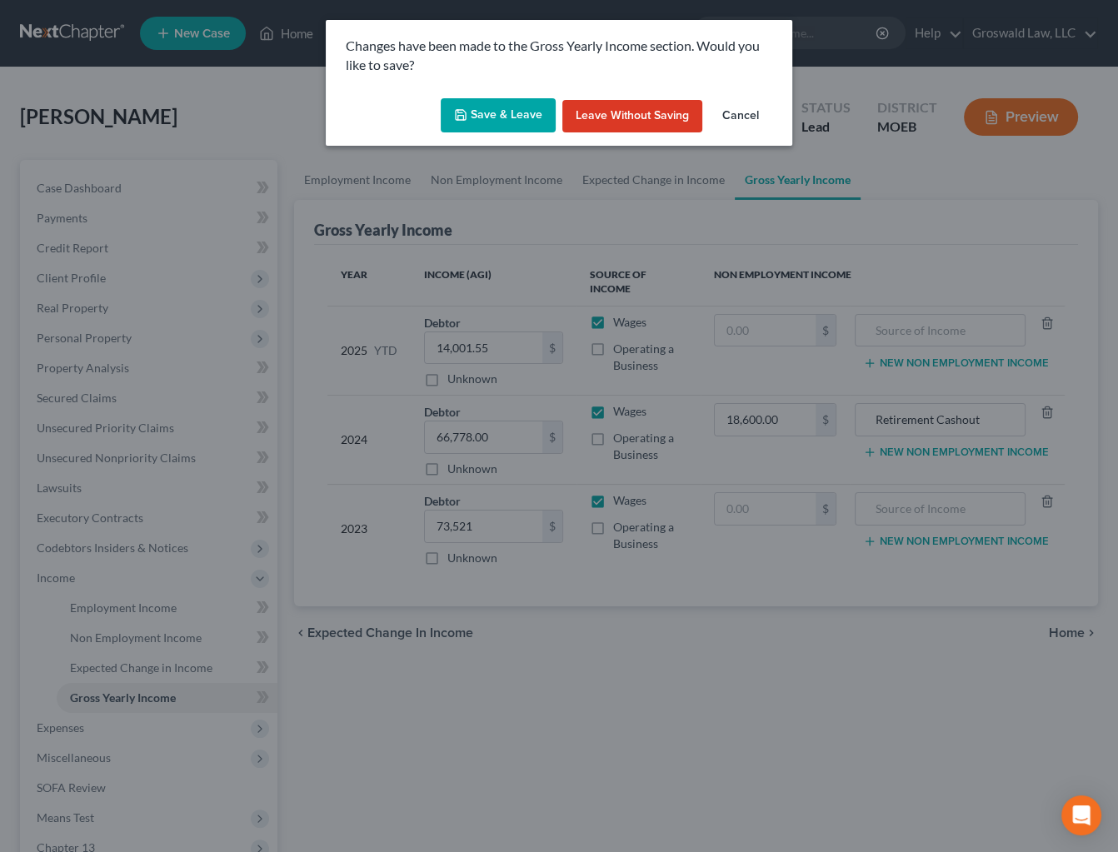
click at [525, 112] on button "Save & Leave" at bounding box center [498, 115] width 115 height 35
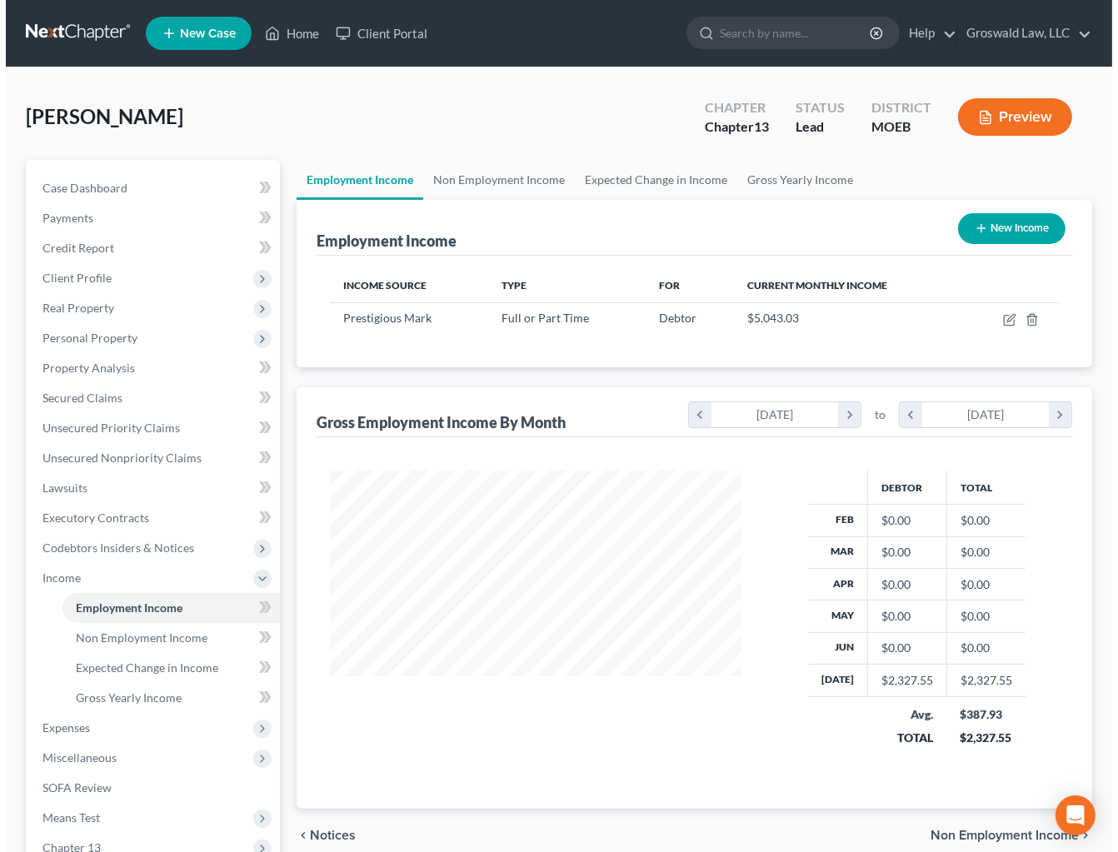
scroll to position [298, 444]
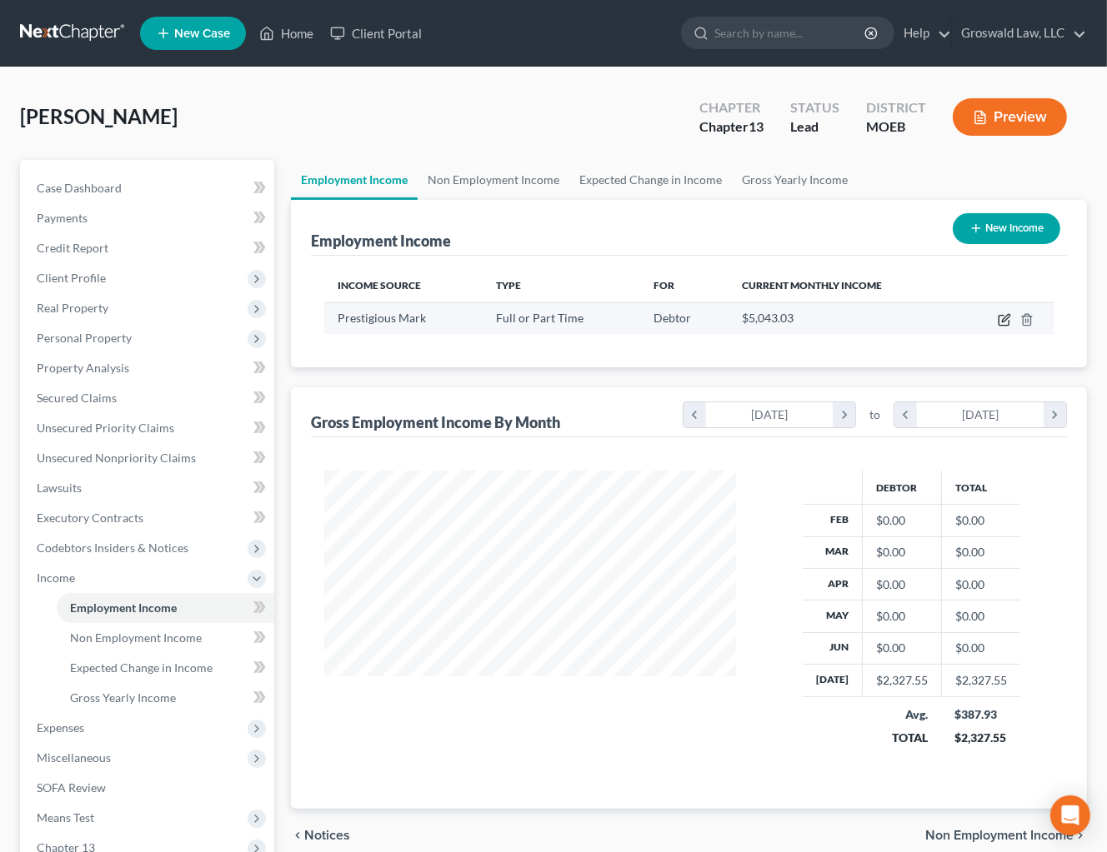
click at [1003, 320] on icon "button" at bounding box center [1005, 317] width 7 height 7
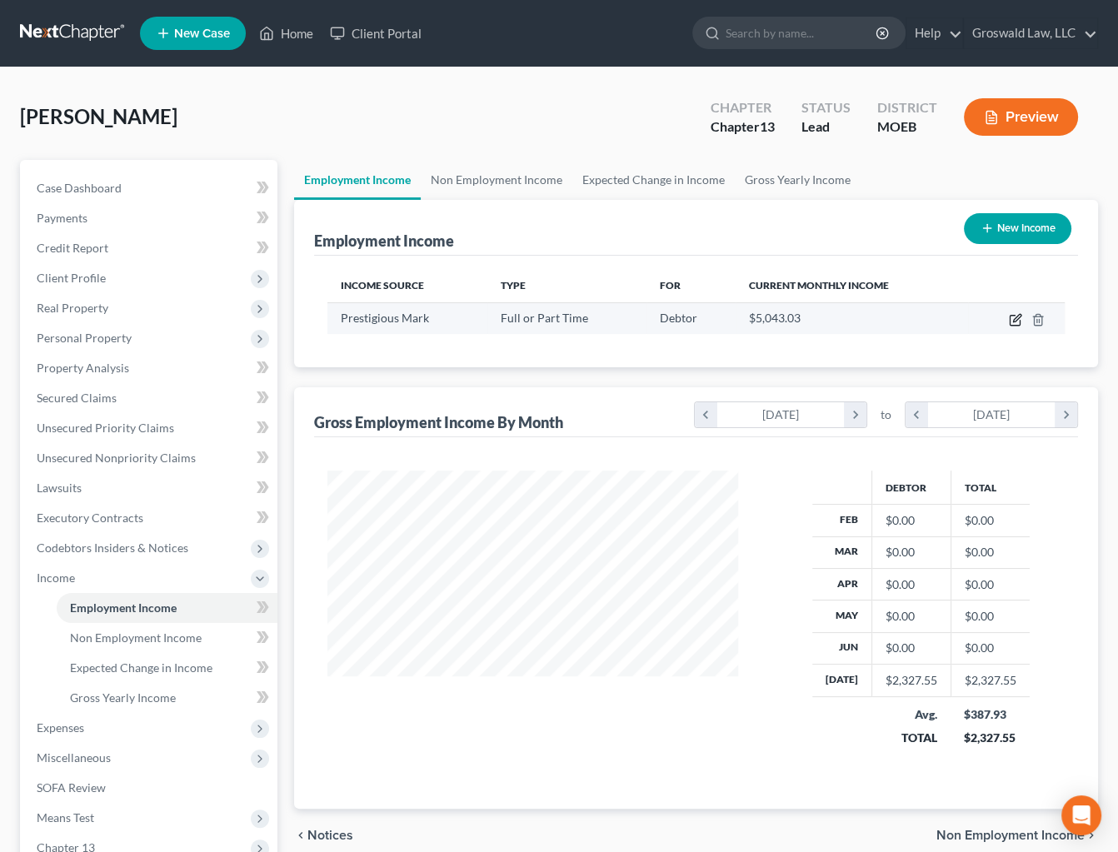
select select "0"
select select "2"
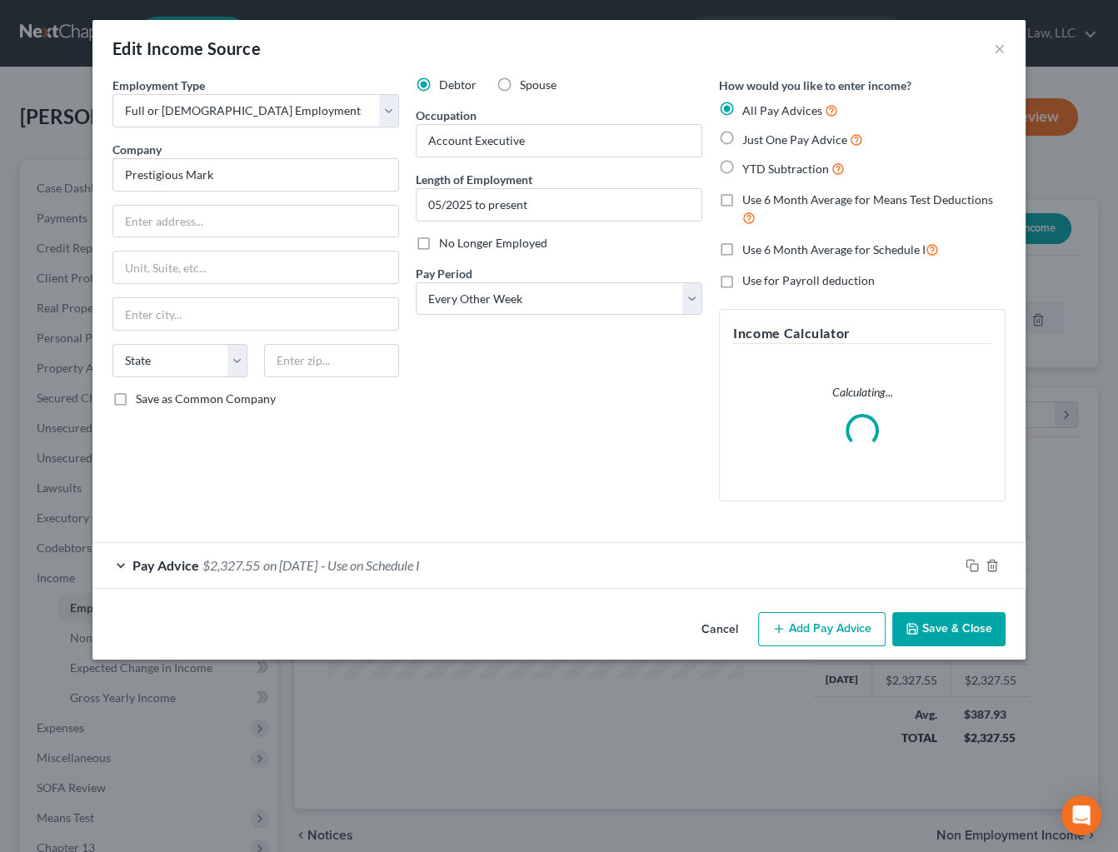
scroll to position [298, 450]
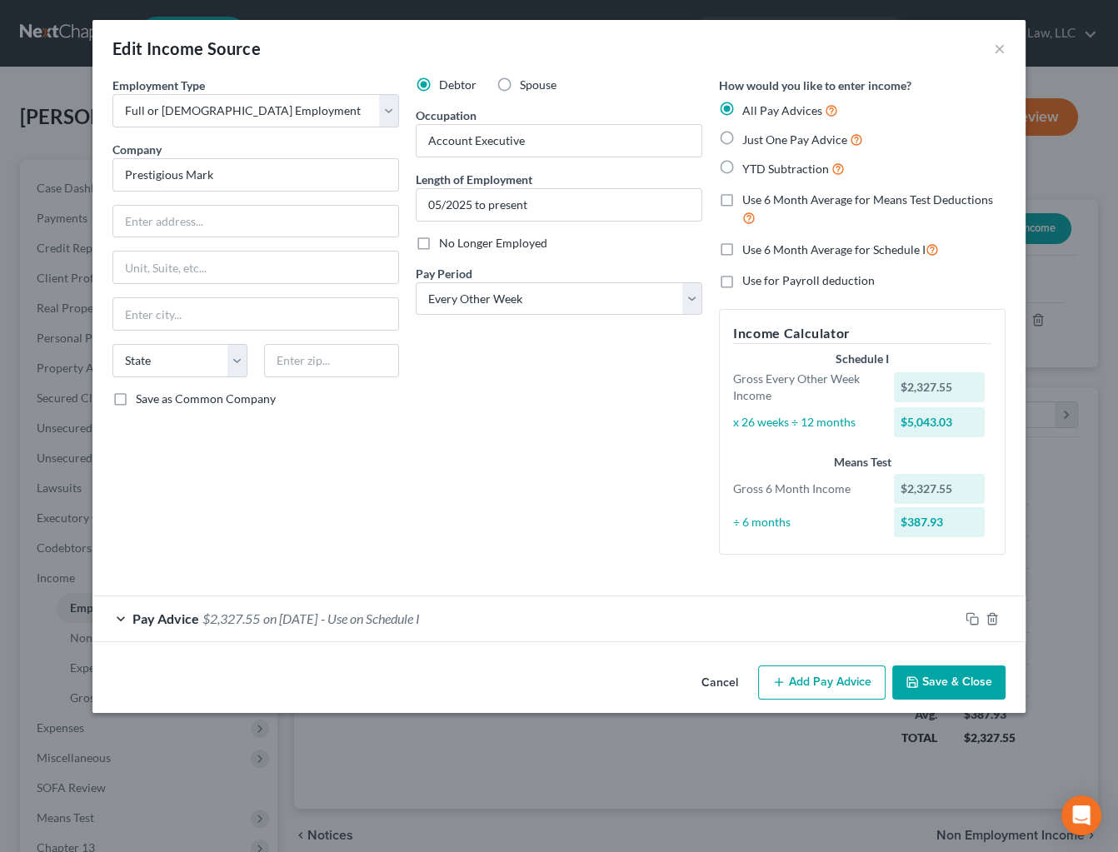
click at [772, 167] on span "YTD Subtraction" at bounding box center [785, 169] width 87 height 14
click at [760, 167] on input "YTD Subtraction" at bounding box center [754, 164] width 11 height 11
radio input "true"
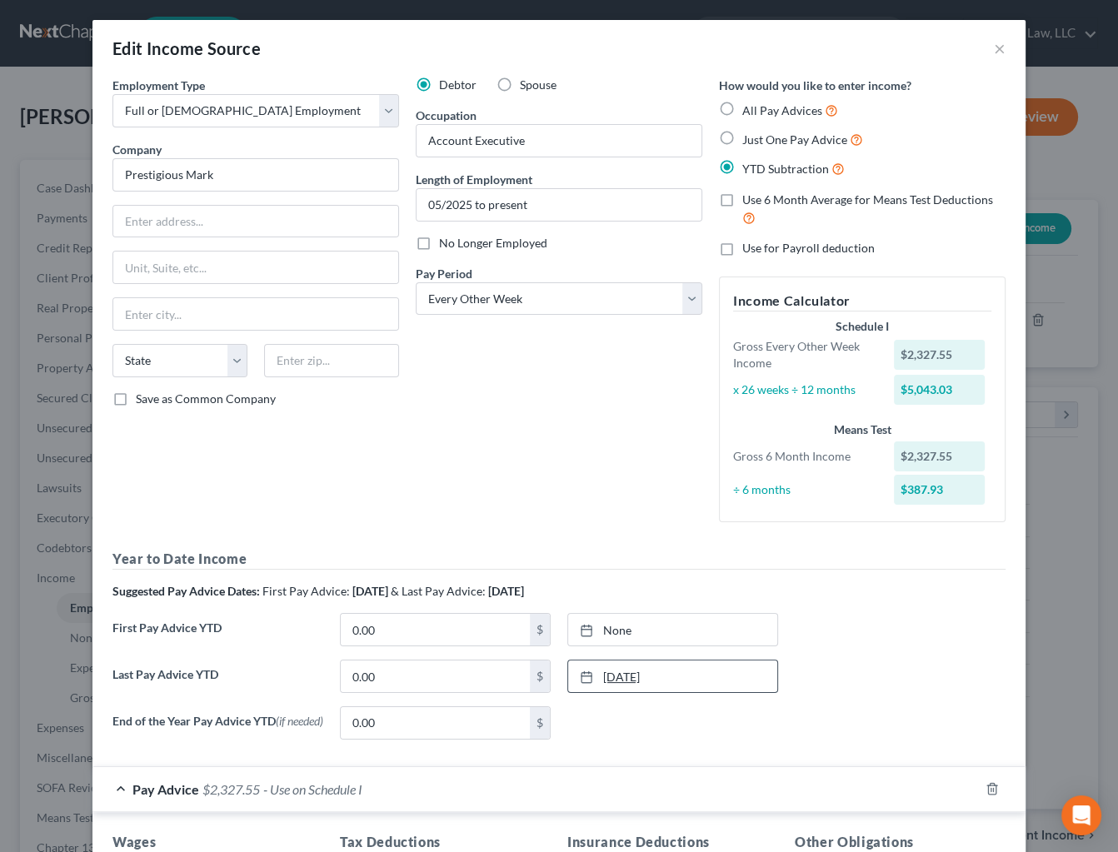
click at [580, 672] on icon at bounding box center [586, 677] width 13 height 13
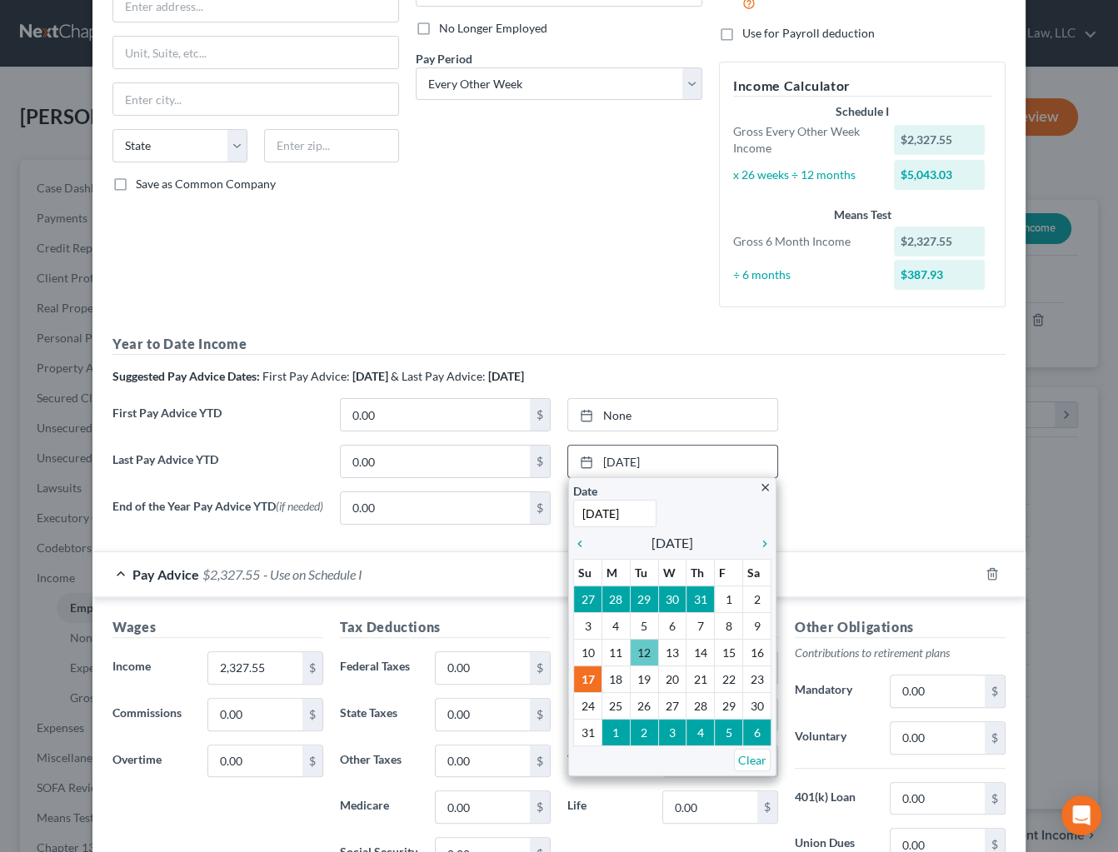
scroll to position [227, 0]
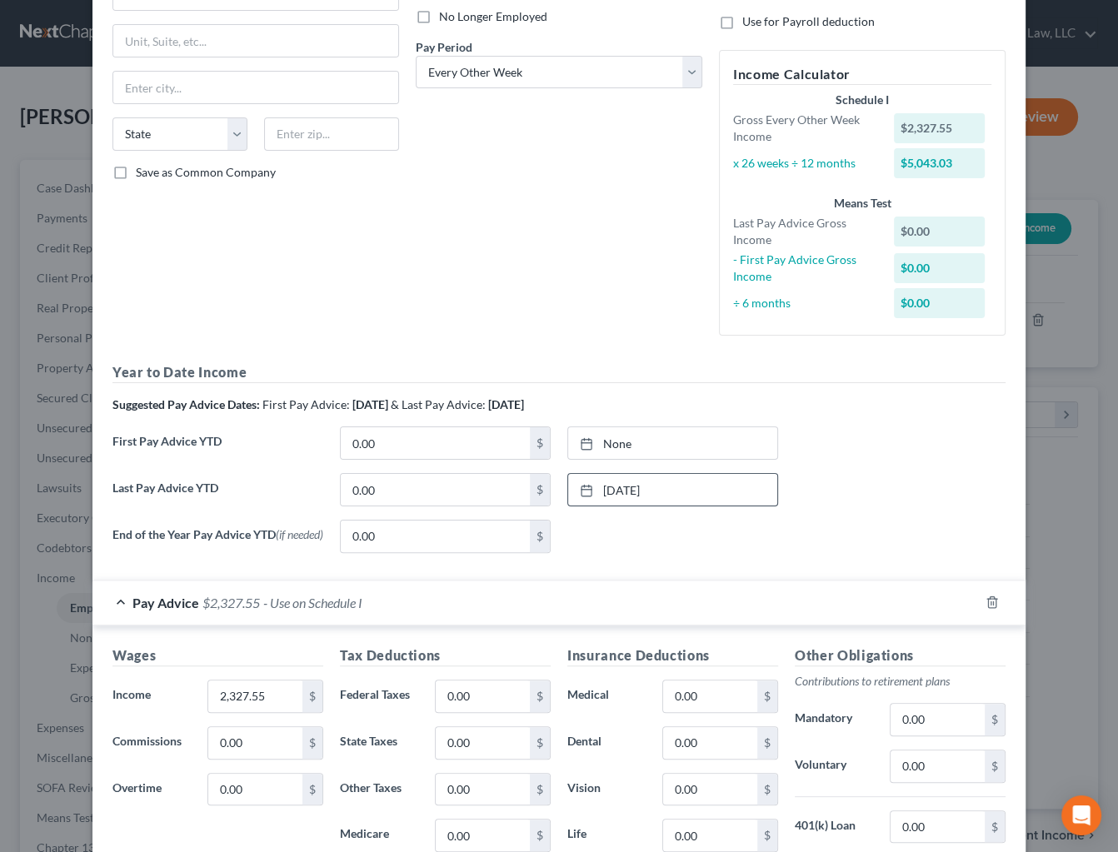
click at [594, 298] on div "Debtor Spouse Occupation Account Executive Length of Employment 05/2025 to pres…" at bounding box center [558, 99] width 303 height 499
click at [413, 487] on input "0.00" at bounding box center [435, 490] width 189 height 32
type input "14,001.55"
click at [444, 249] on div "Debtor Spouse Occupation Account Executive Length of Employment 05/2025 to pres…" at bounding box center [558, 99] width 303 height 499
click at [590, 288] on div "Debtor Spouse Occupation Account Executive Length of Employment 05/2025 to pres…" at bounding box center [558, 99] width 303 height 499
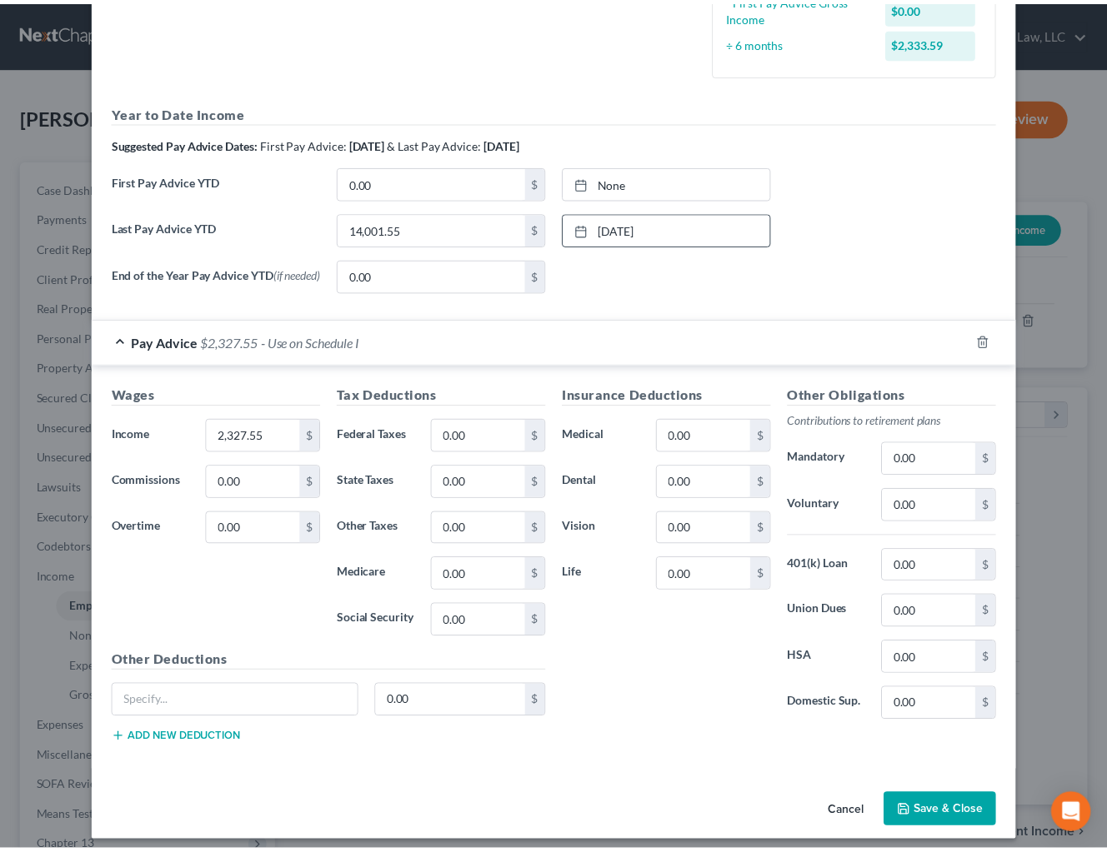
scroll to position [500, 0]
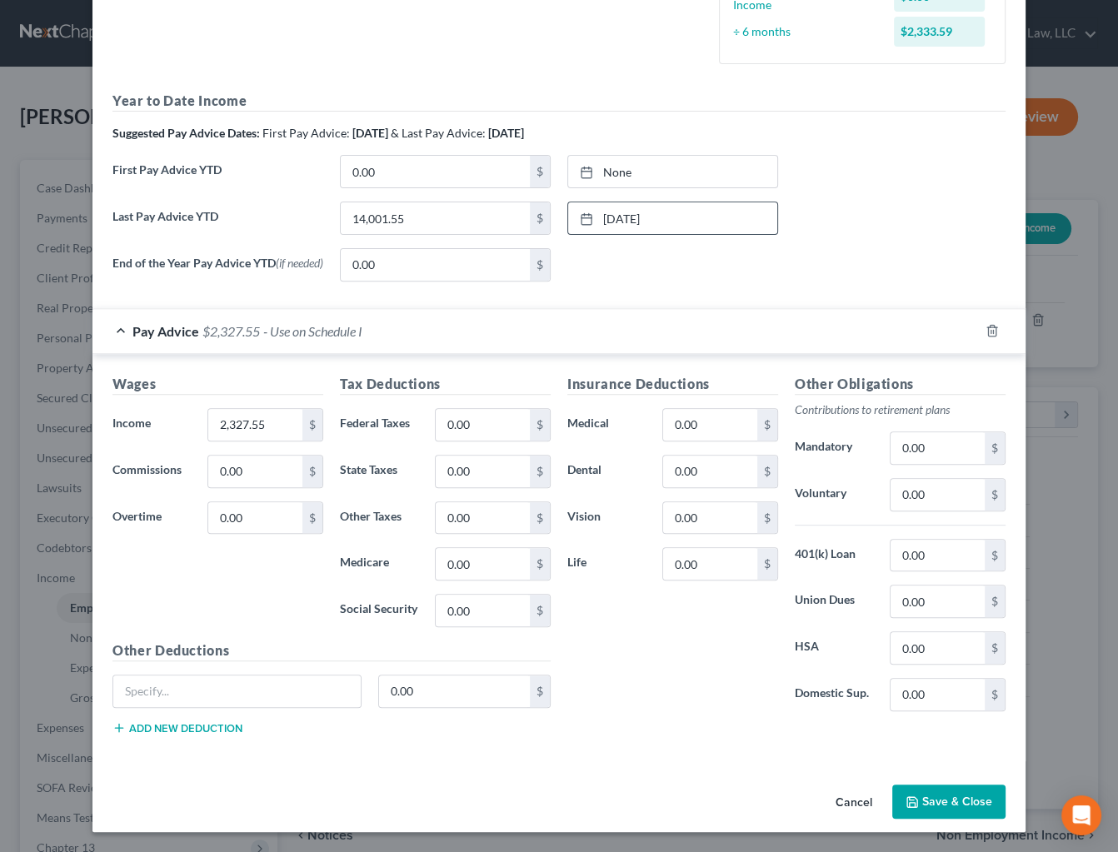
click at [968, 803] on button "Save & Close" at bounding box center [948, 802] width 113 height 35
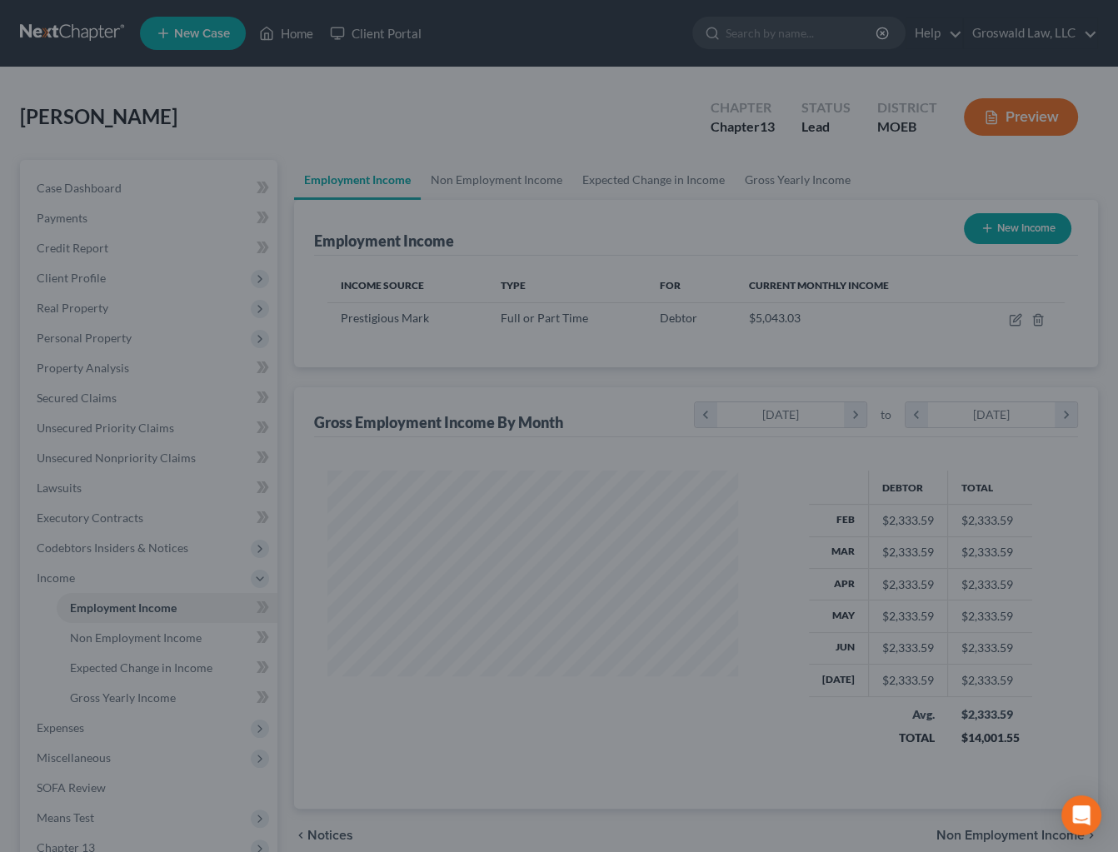
scroll to position [833032, 832885]
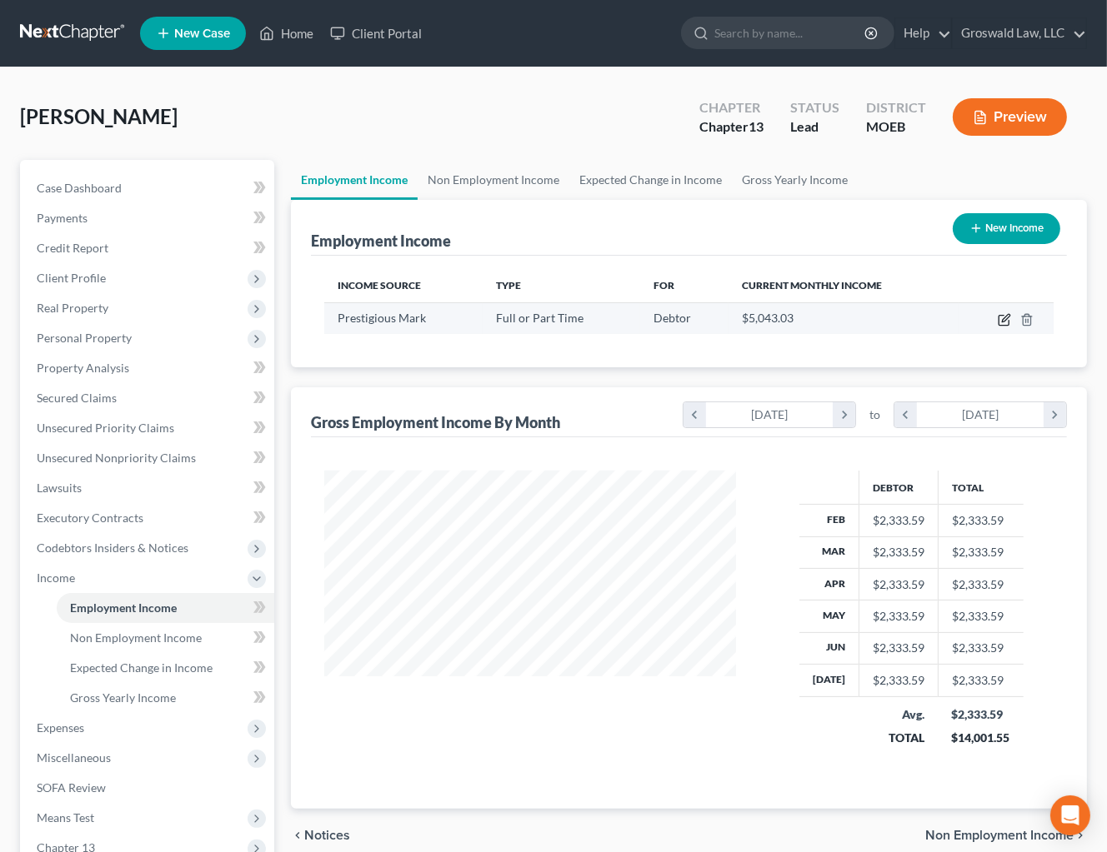
click at [1002, 325] on icon "button" at bounding box center [1003, 321] width 10 height 10
select select "0"
select select "2"
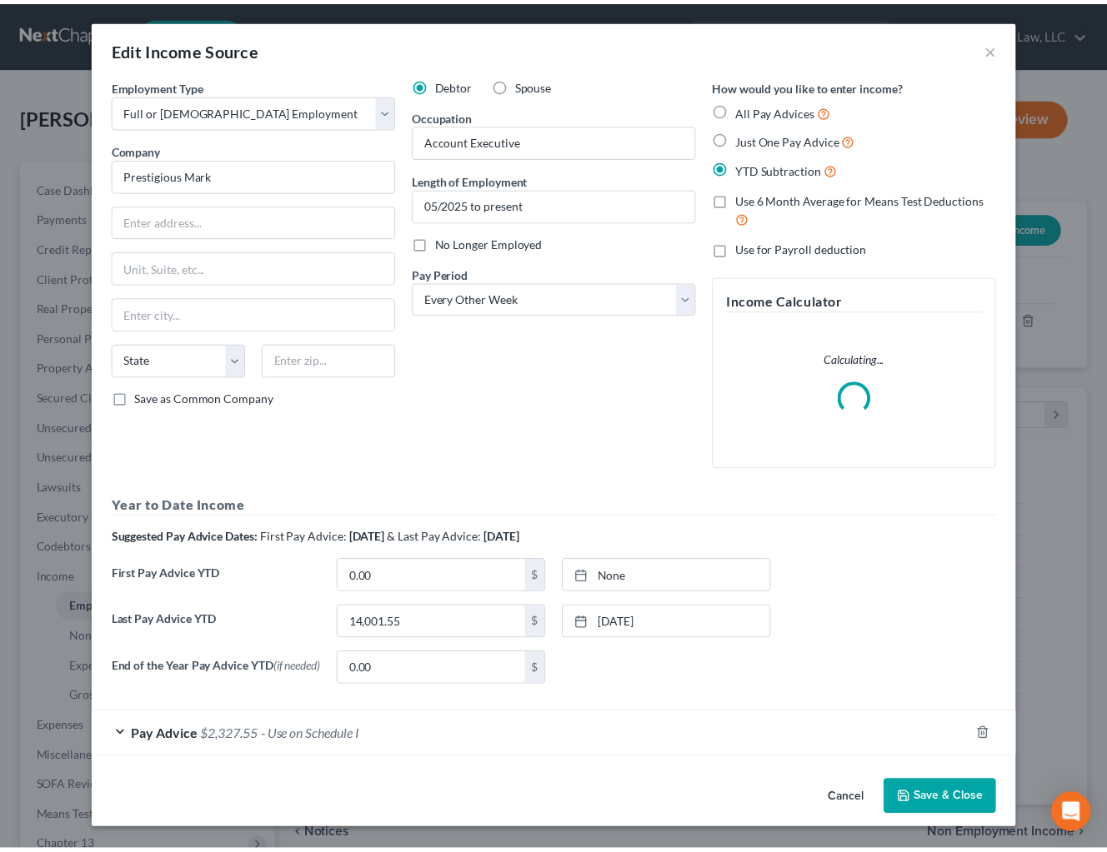
scroll to position [0, 0]
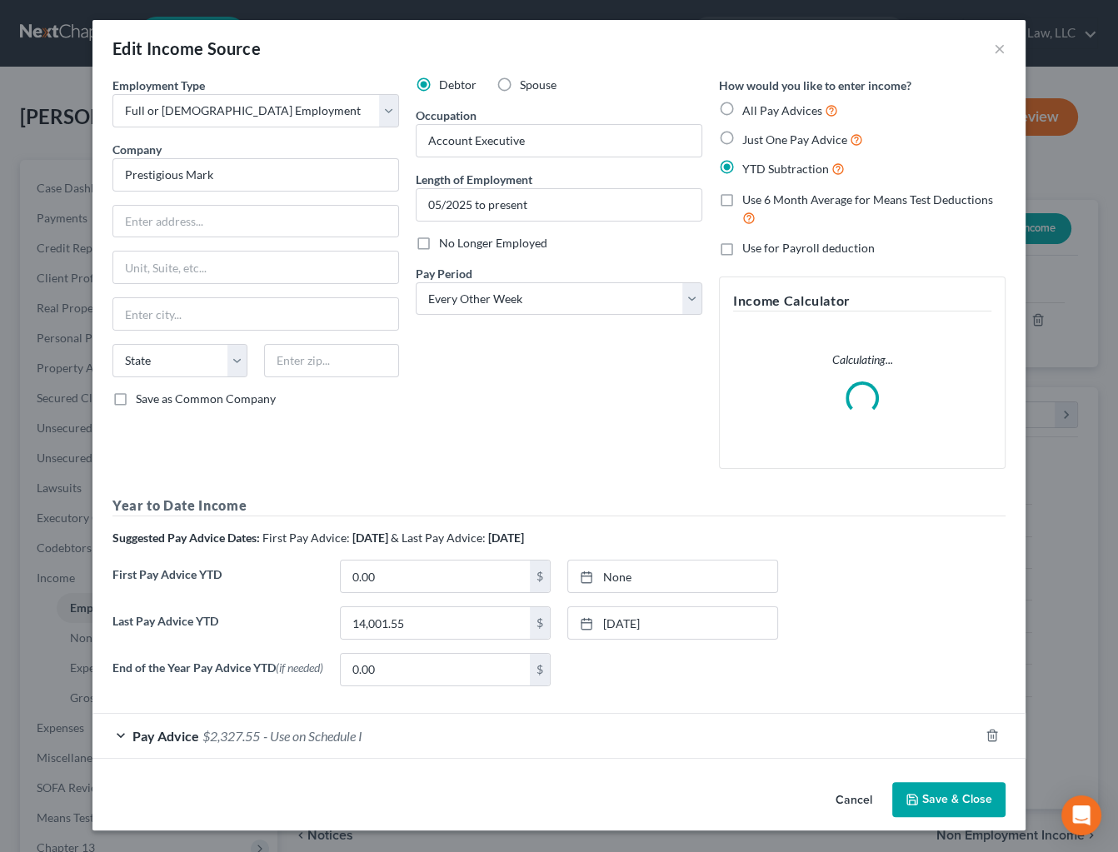
click at [850, 804] on button "Cancel" at bounding box center [853, 800] width 63 height 33
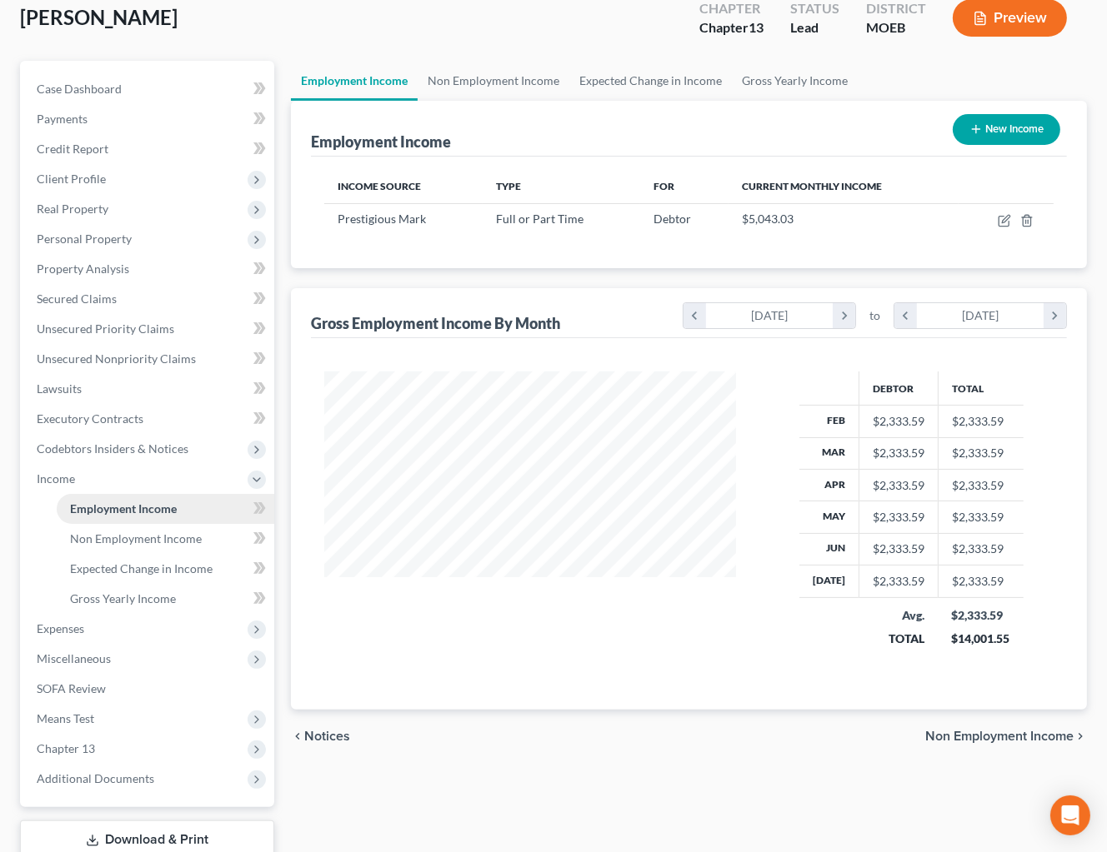
scroll to position [211, 0]
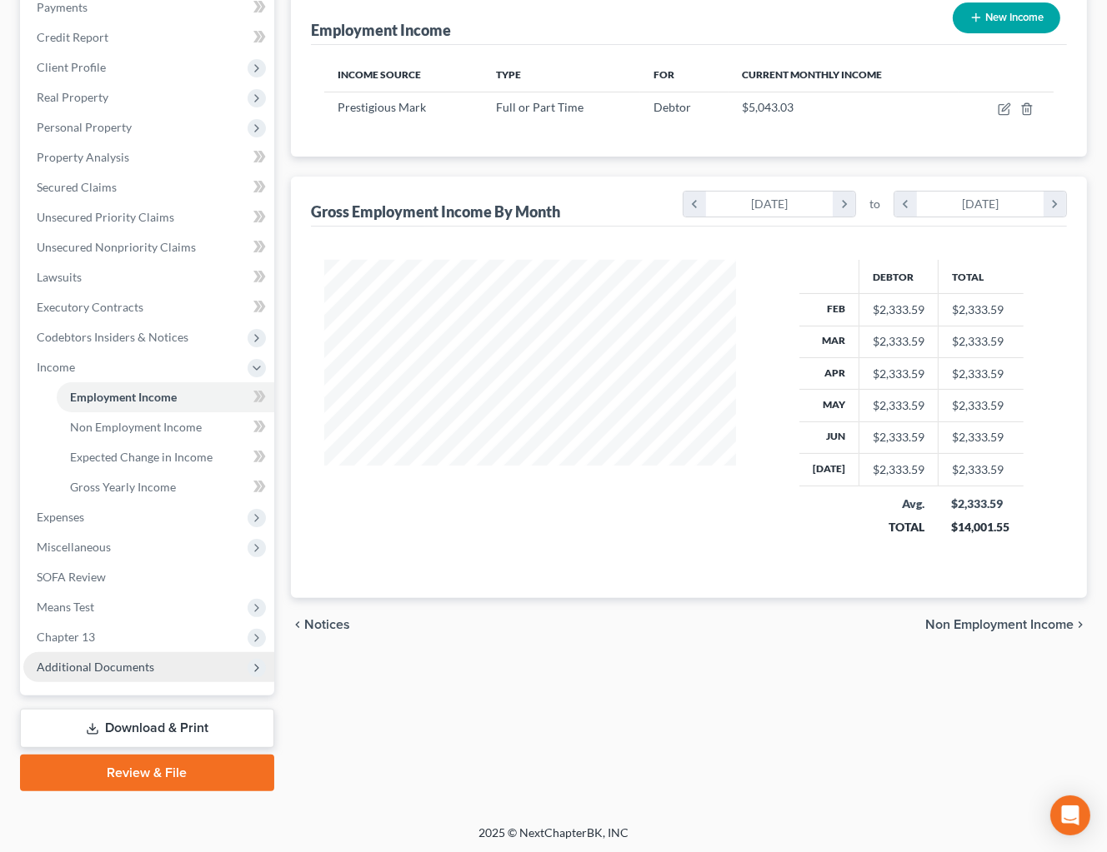
click at [137, 660] on span "Additional Documents" at bounding box center [95, 667] width 117 height 14
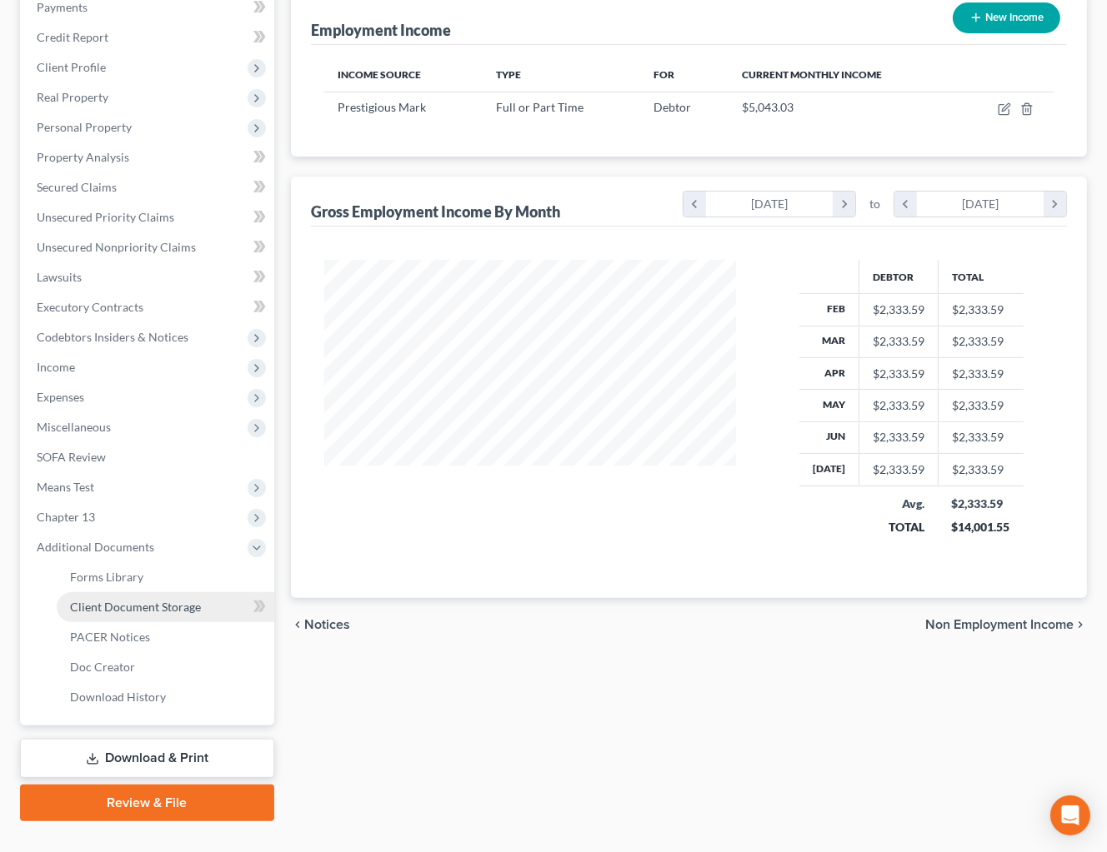
click at [164, 600] on span "Client Document Storage" at bounding box center [135, 607] width 131 height 14
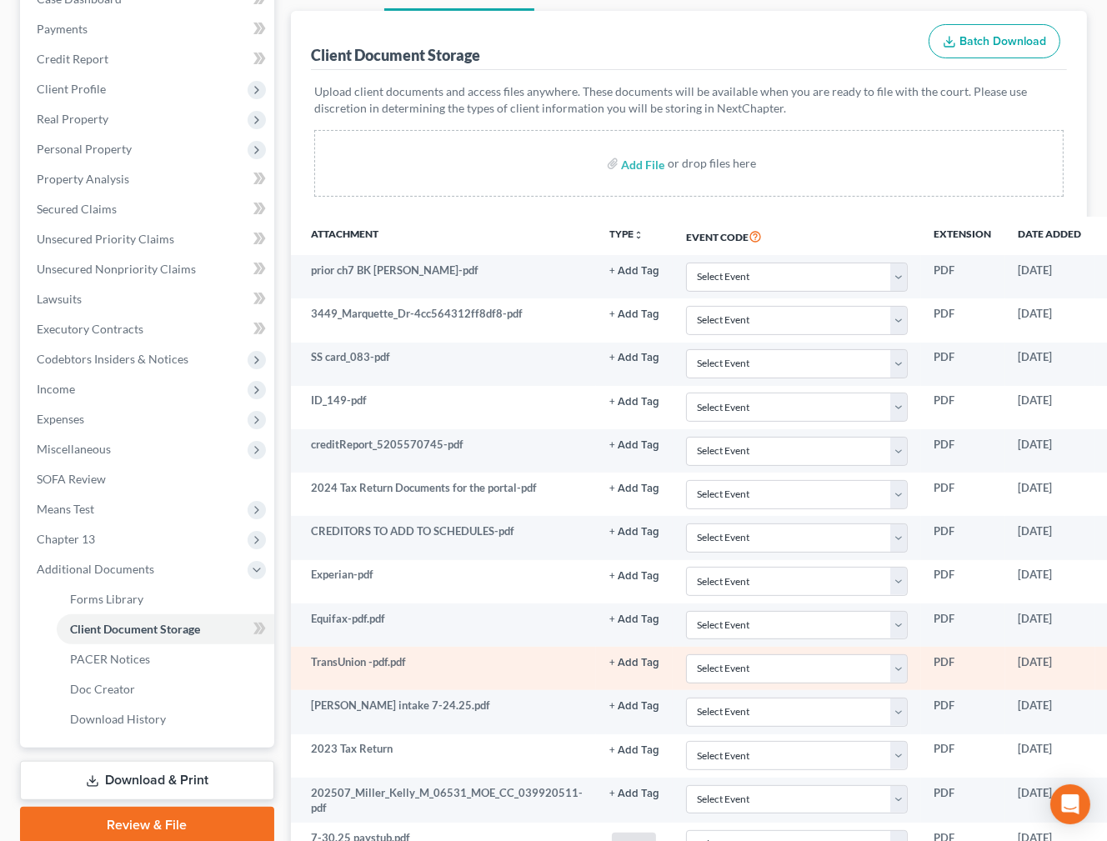
scroll to position [342, 0]
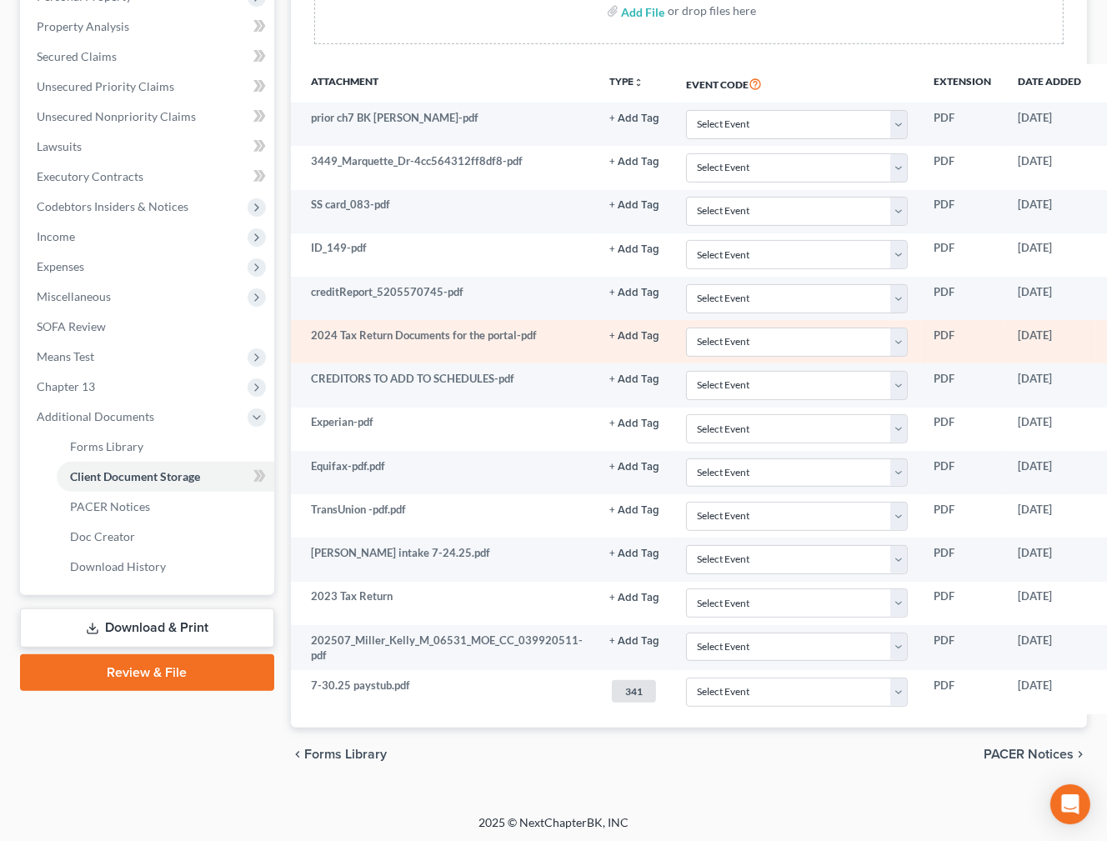
click at [627, 124] on button "+ Add Tag" at bounding box center [634, 118] width 50 height 11
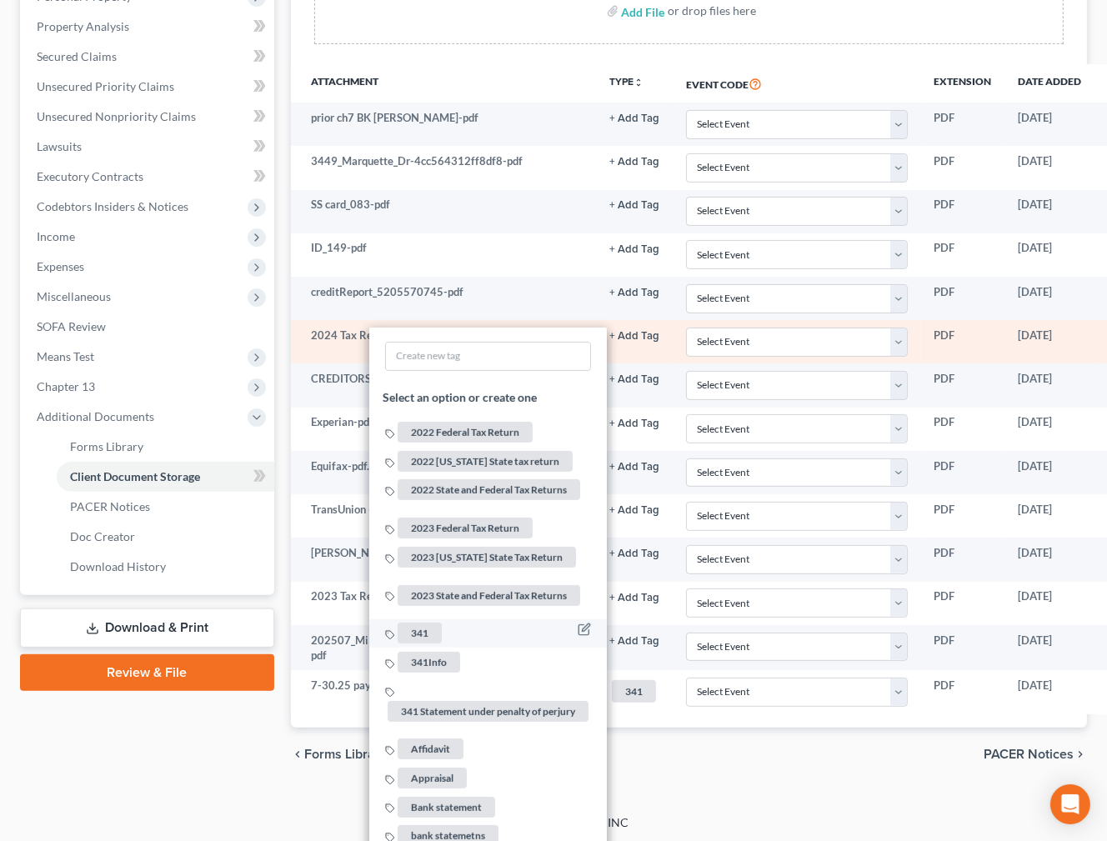
click at [418, 622] on span "341" at bounding box center [419, 632] width 44 height 21
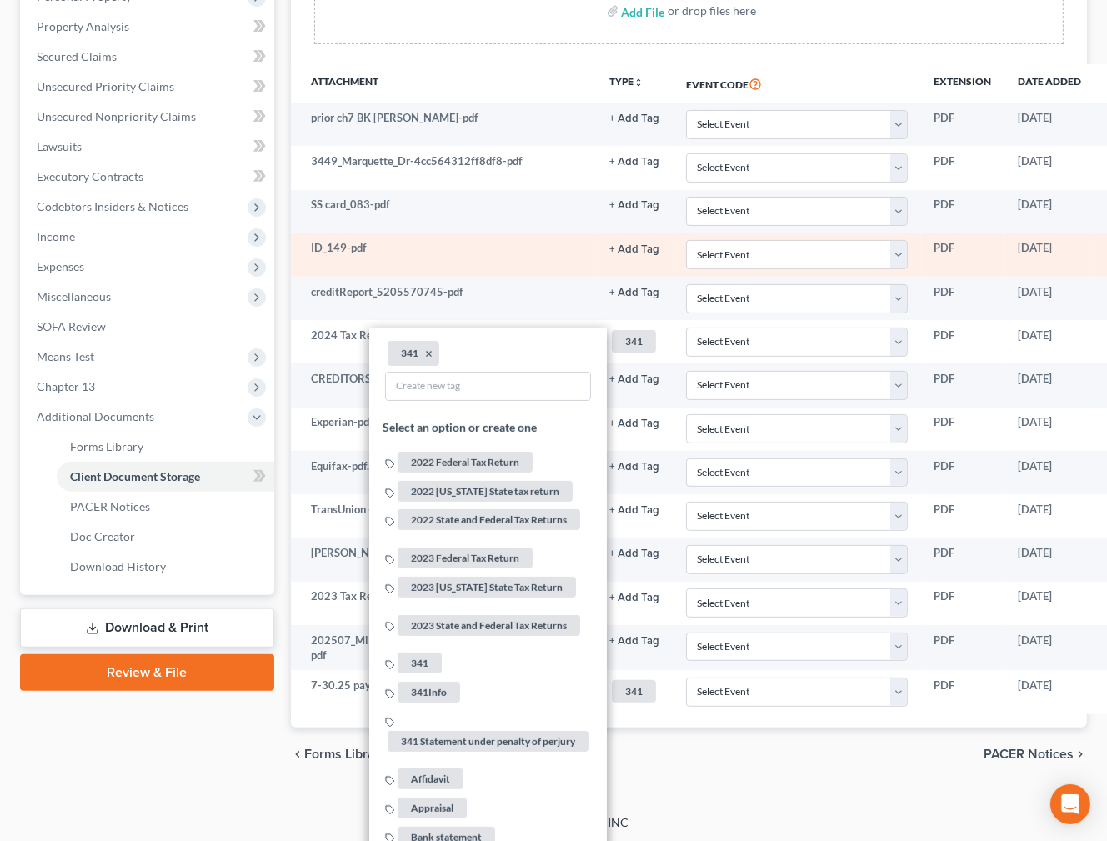
click at [616, 124] on button "+ Add Tag" at bounding box center [634, 118] width 50 height 11
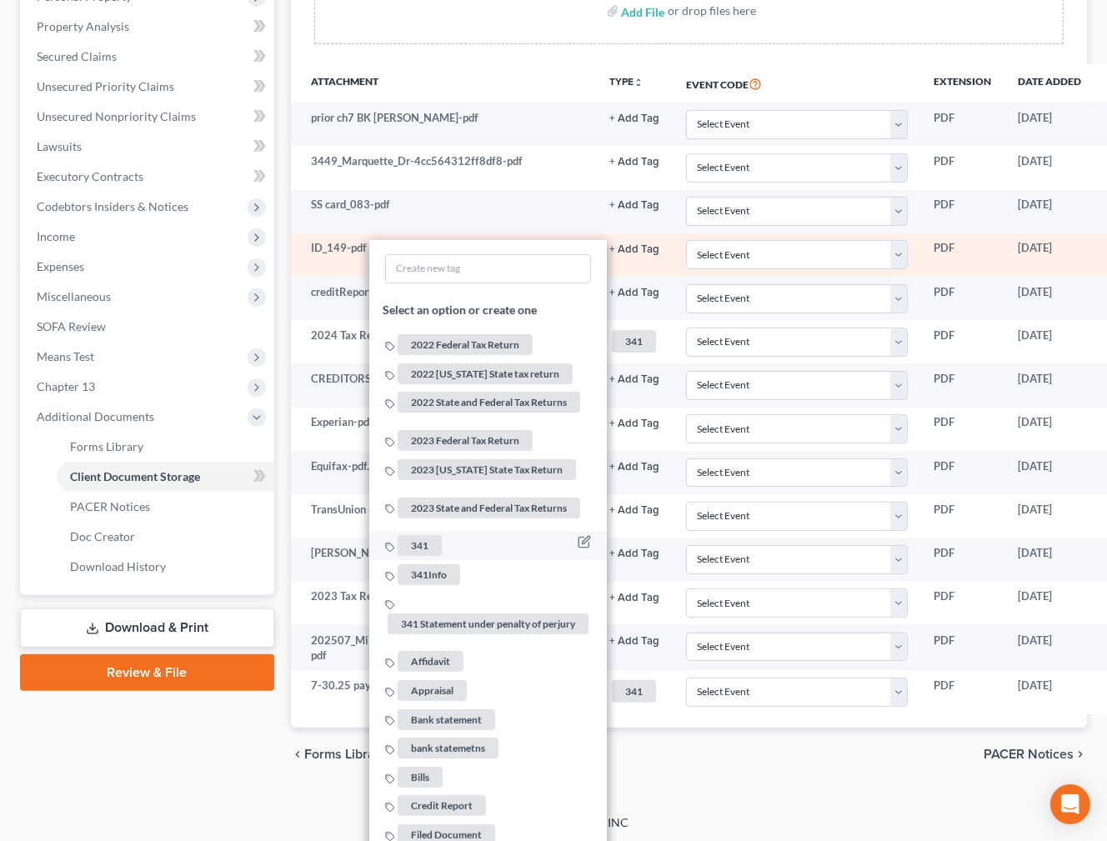
click at [424, 536] on span "341" at bounding box center [419, 546] width 44 height 21
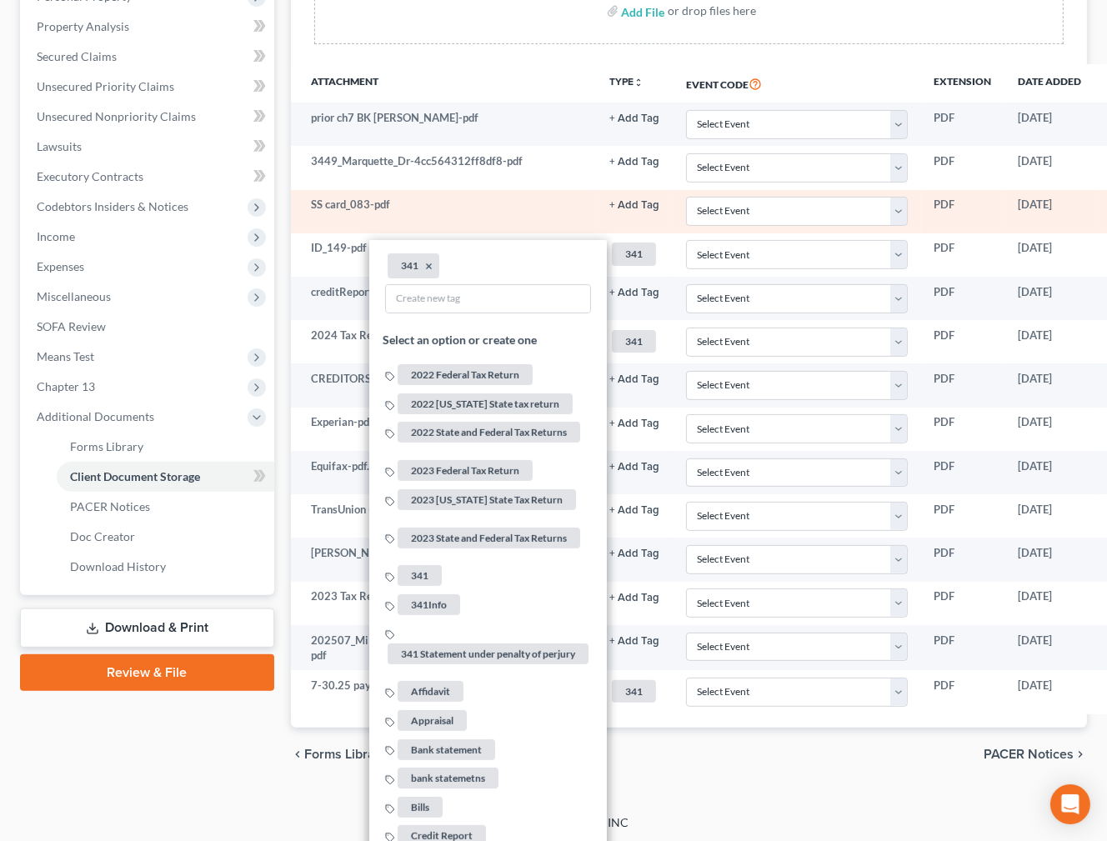
click at [626, 124] on button "+ Add Tag" at bounding box center [634, 118] width 50 height 11
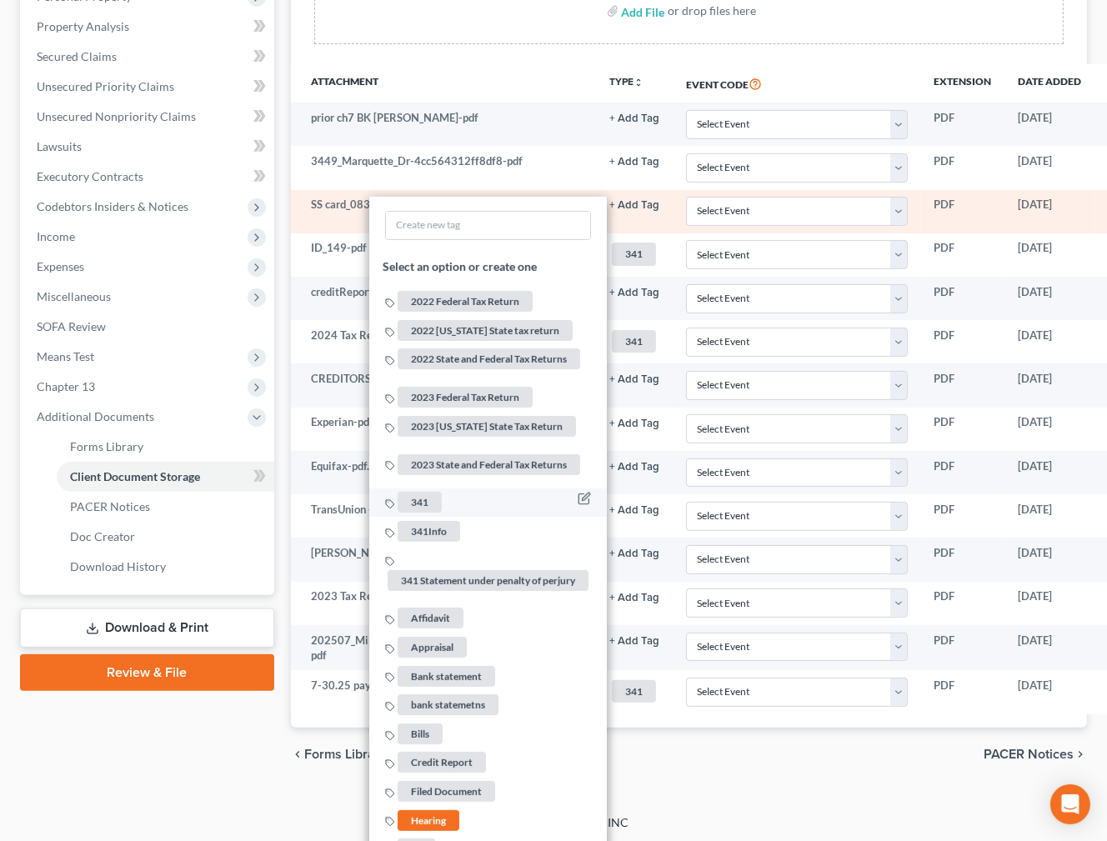
click at [417, 492] on span "341" at bounding box center [419, 502] width 44 height 21
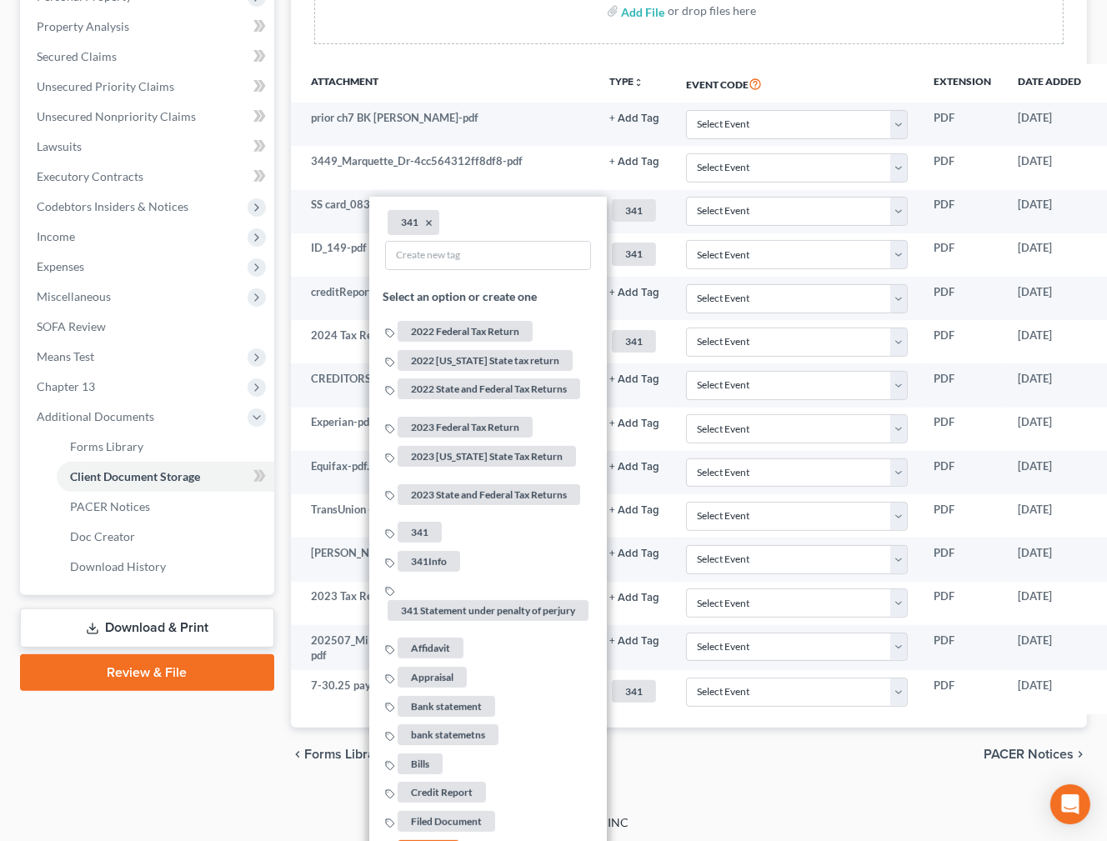
click at [181, 782] on div "Petition Navigation Case Dashboard Payments Invoices Payments Payments Credit R…" at bounding box center [553, 306] width 1067 height 976
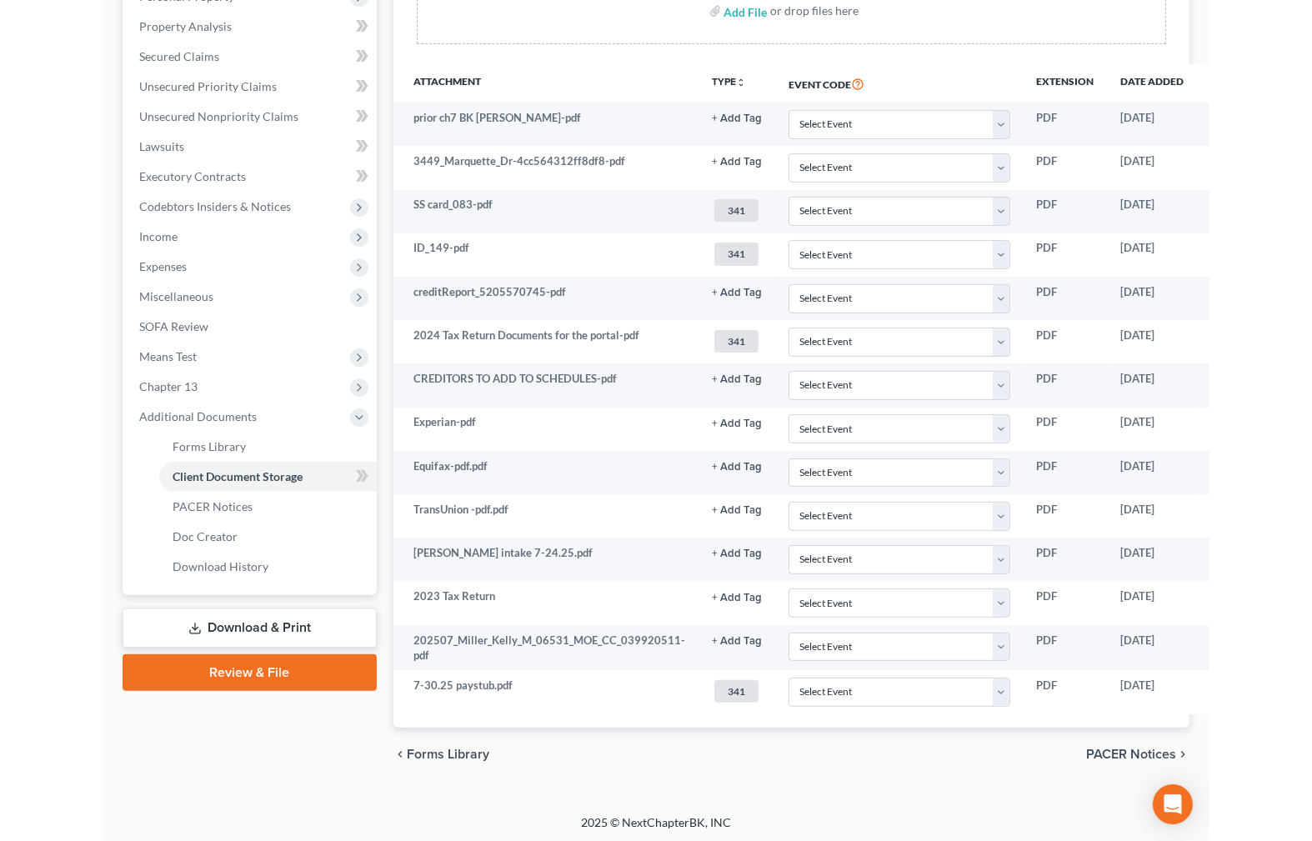
scroll to position [311, 0]
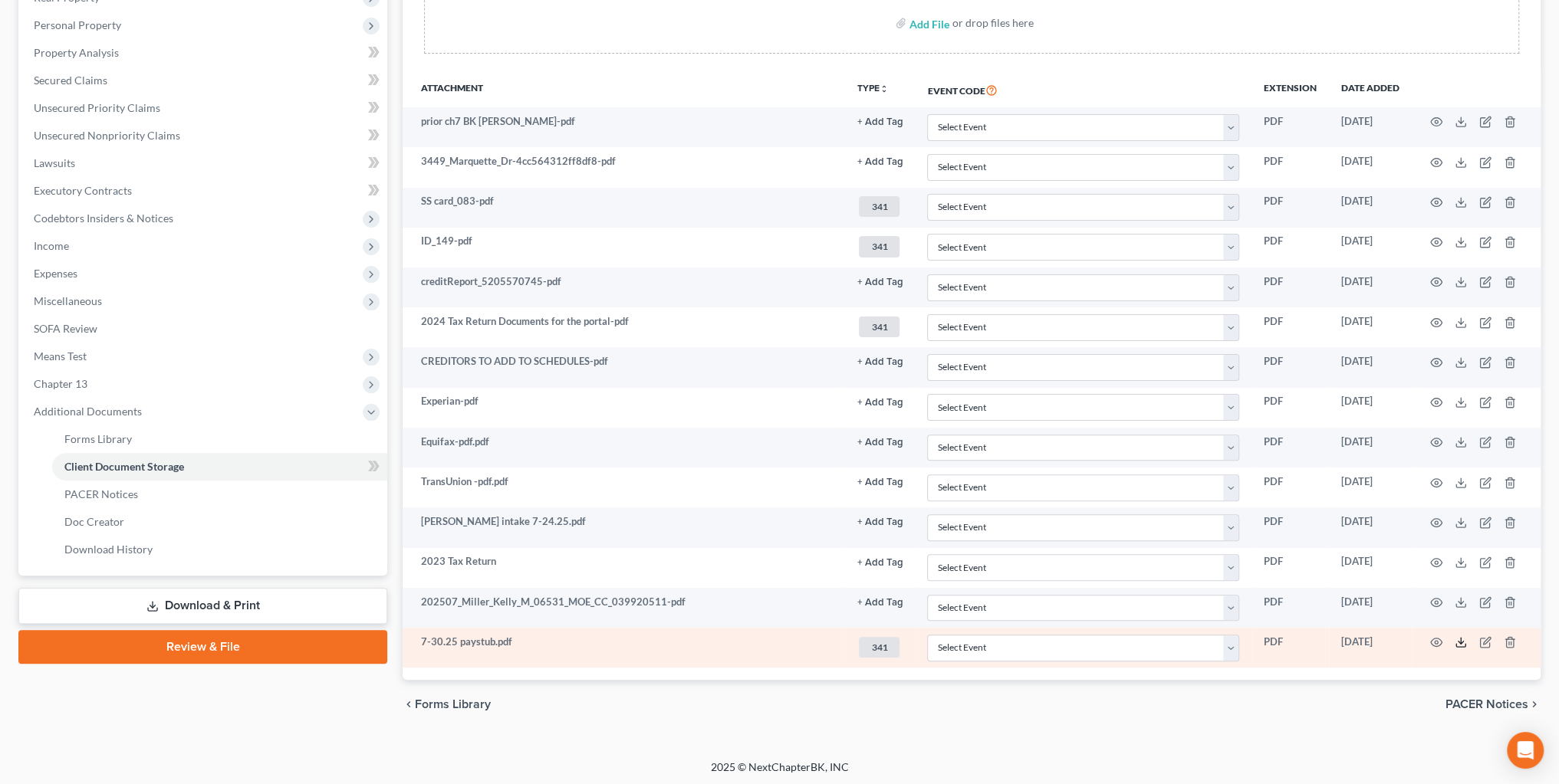
click at [1212, 637] on icon at bounding box center [1461, 642] width 12 height 12
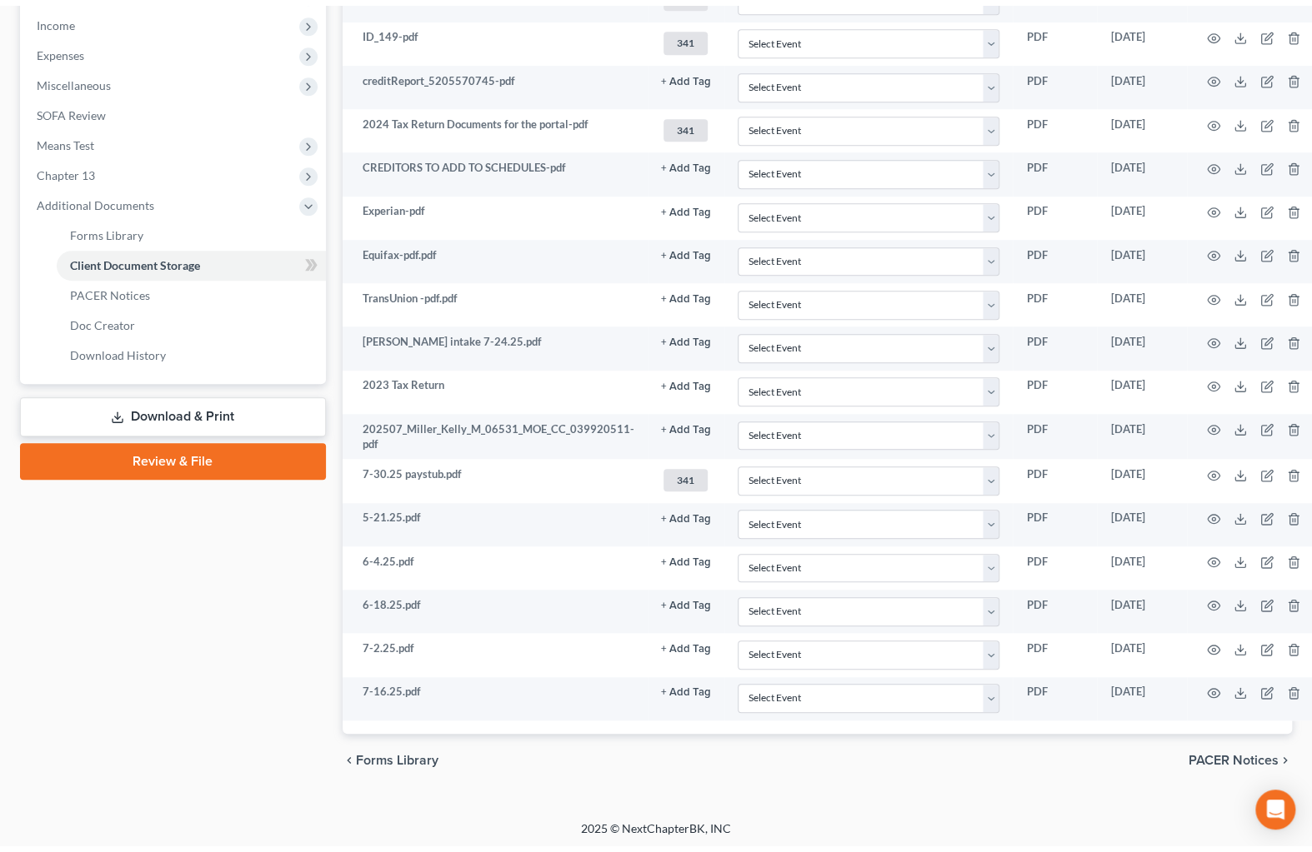
scroll to position [103, 0]
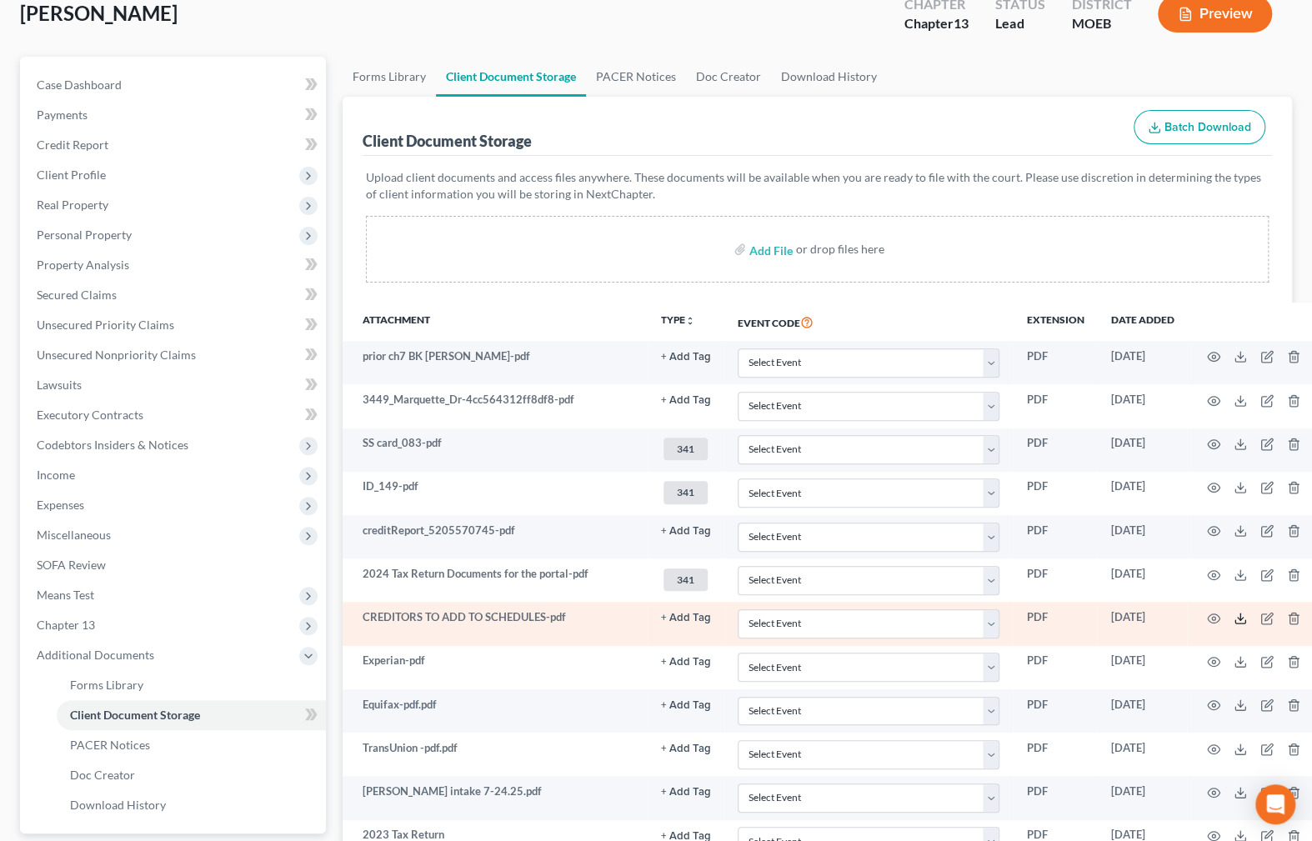
click at [1233, 612] on icon at bounding box center [1239, 618] width 13 height 13
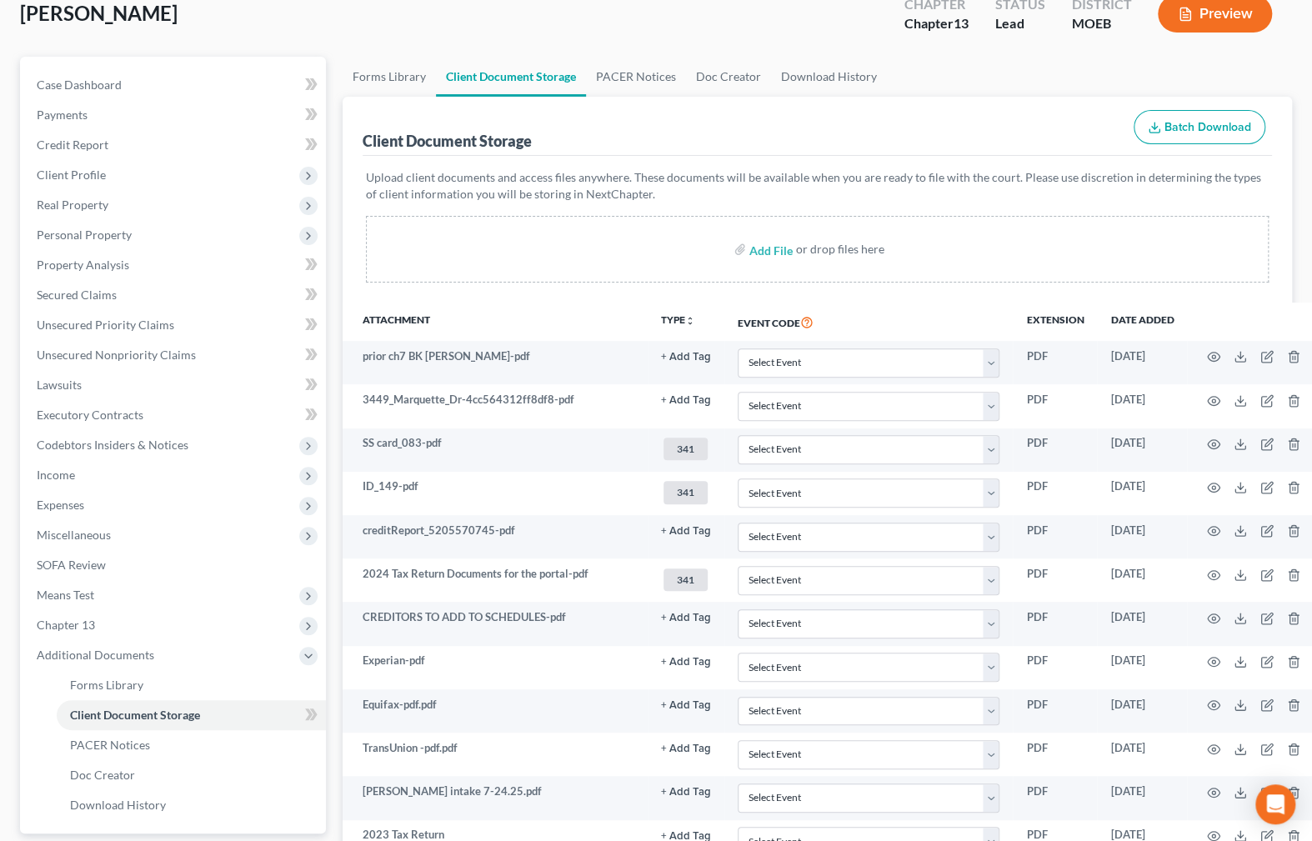
drag, startPoint x: 718, startPoint y: 304, endPoint x: 451, endPoint y: 300, distance: 267.5
click at [724, 304] on th "Event Code" at bounding box center [868, 321] width 289 height 38
click at [176, 354] on span "Unsecured Nonpriority Claims" at bounding box center [116, 354] width 159 height 14
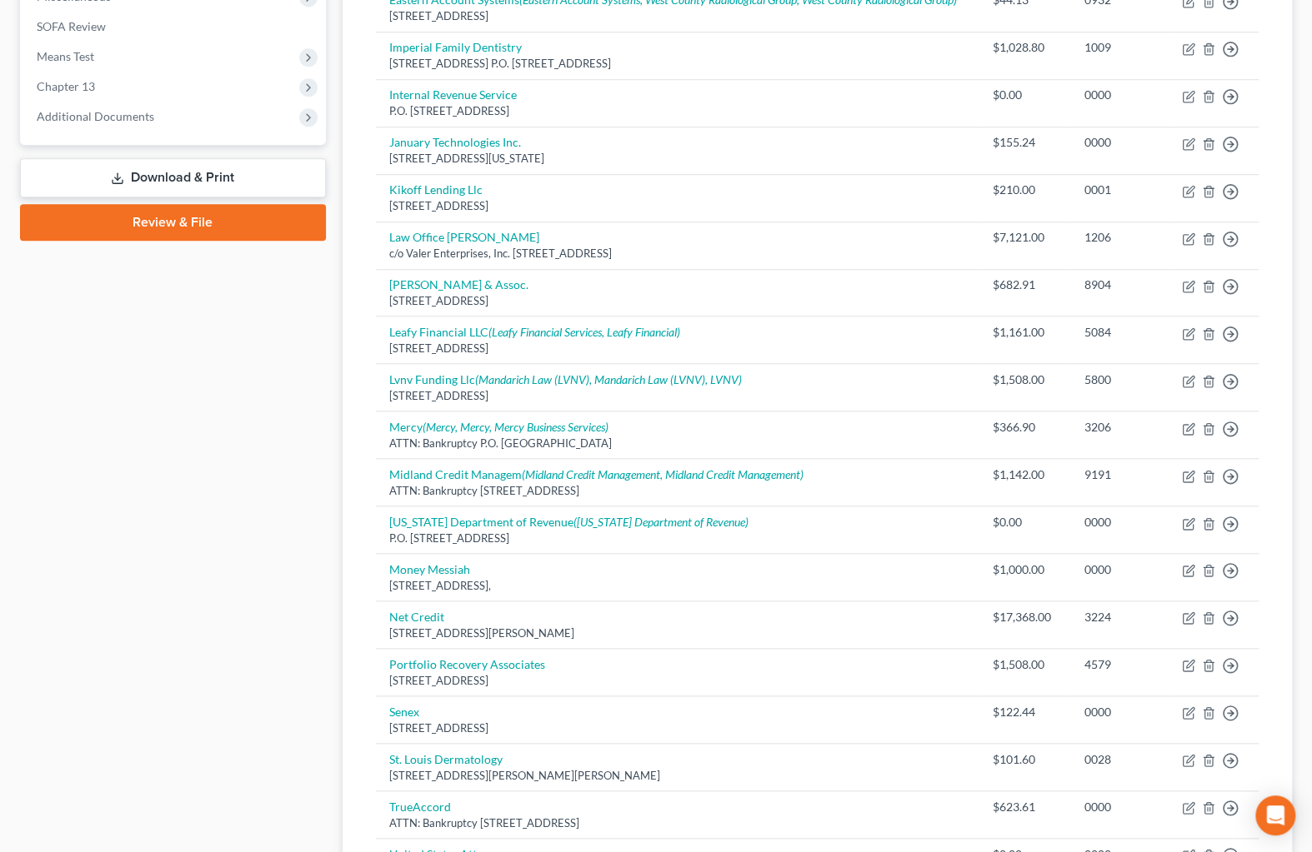
scroll to position [900, 0]
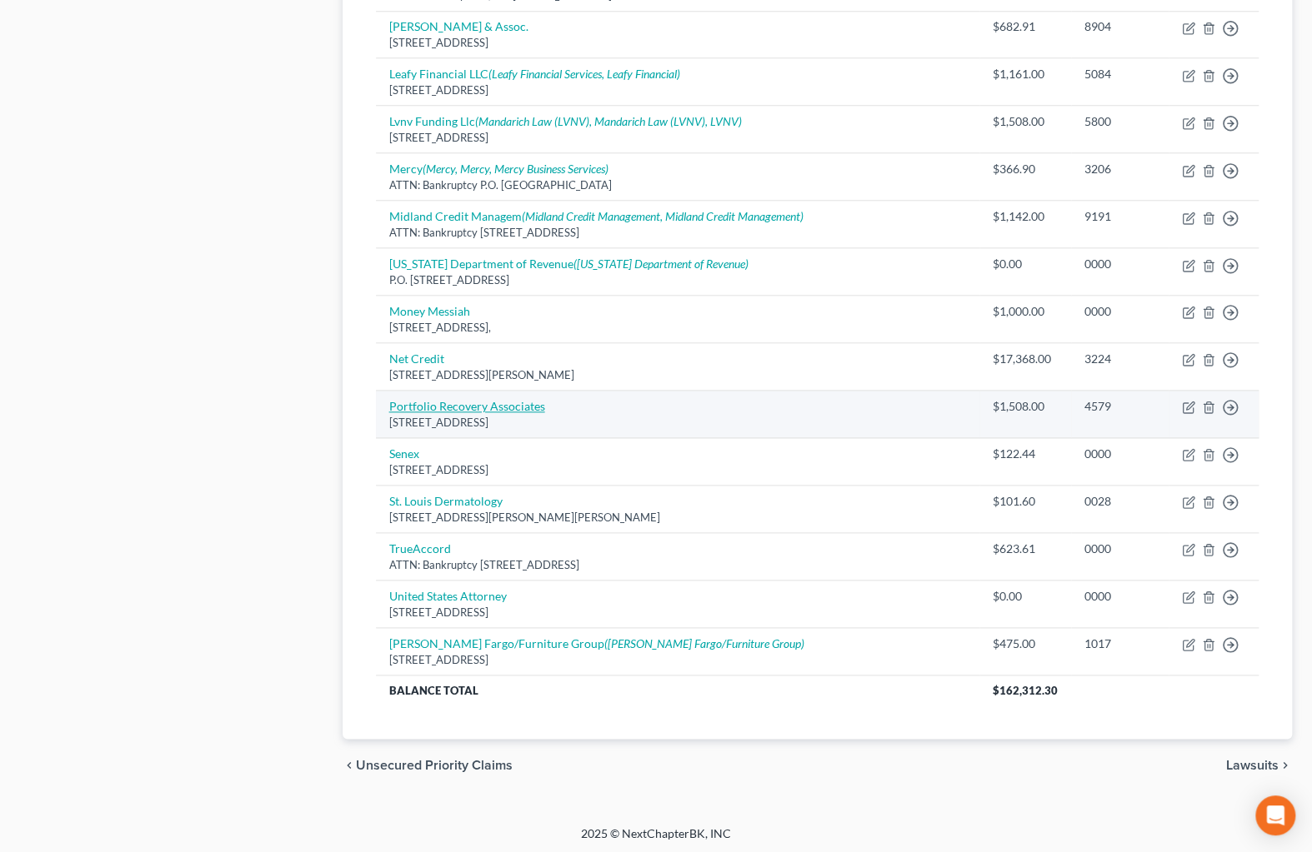
click at [460, 399] on link "Portfolio Recovery Associates" at bounding box center [467, 406] width 156 height 14
select select "48"
select select "14"
select select "0"
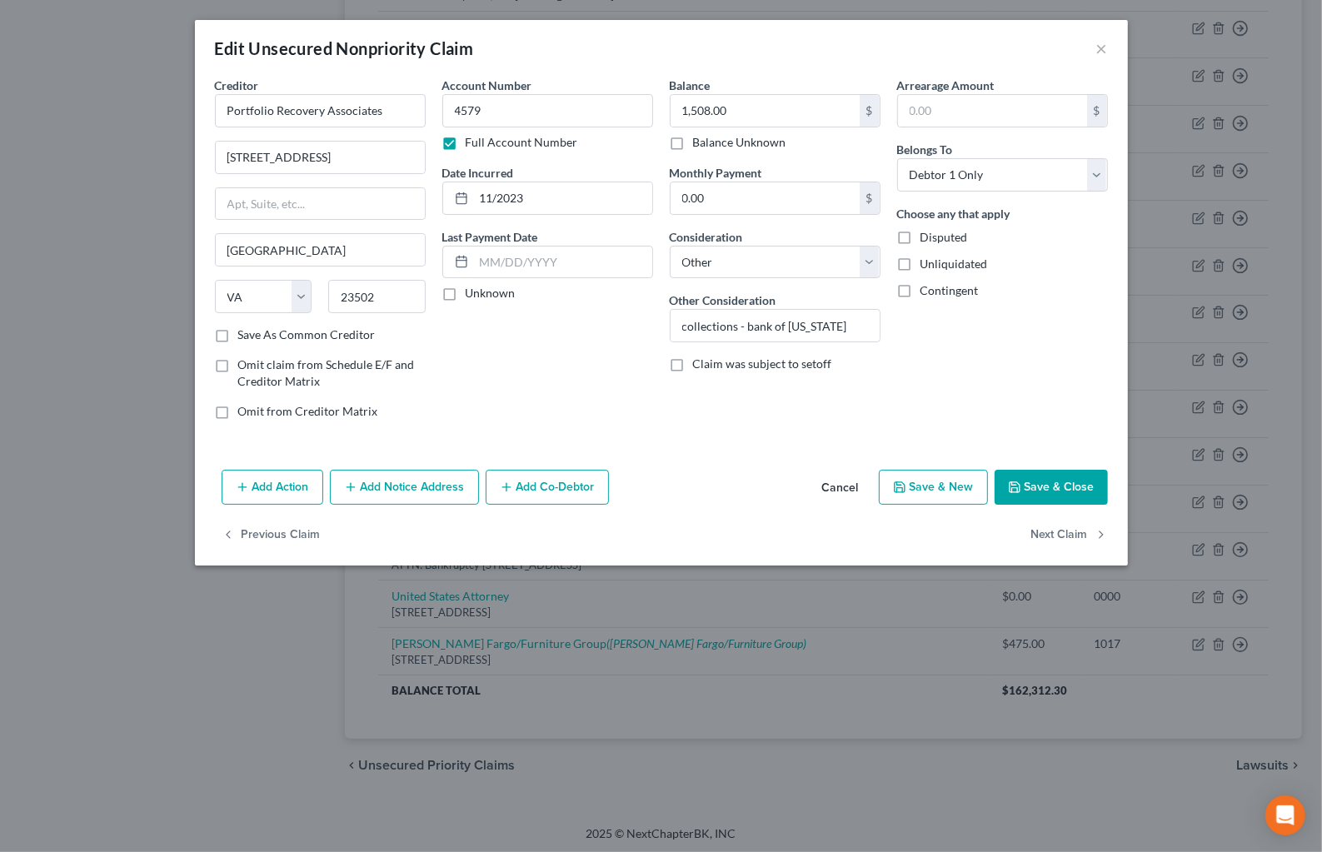
click at [850, 493] on button "Cancel" at bounding box center [840, 488] width 63 height 33
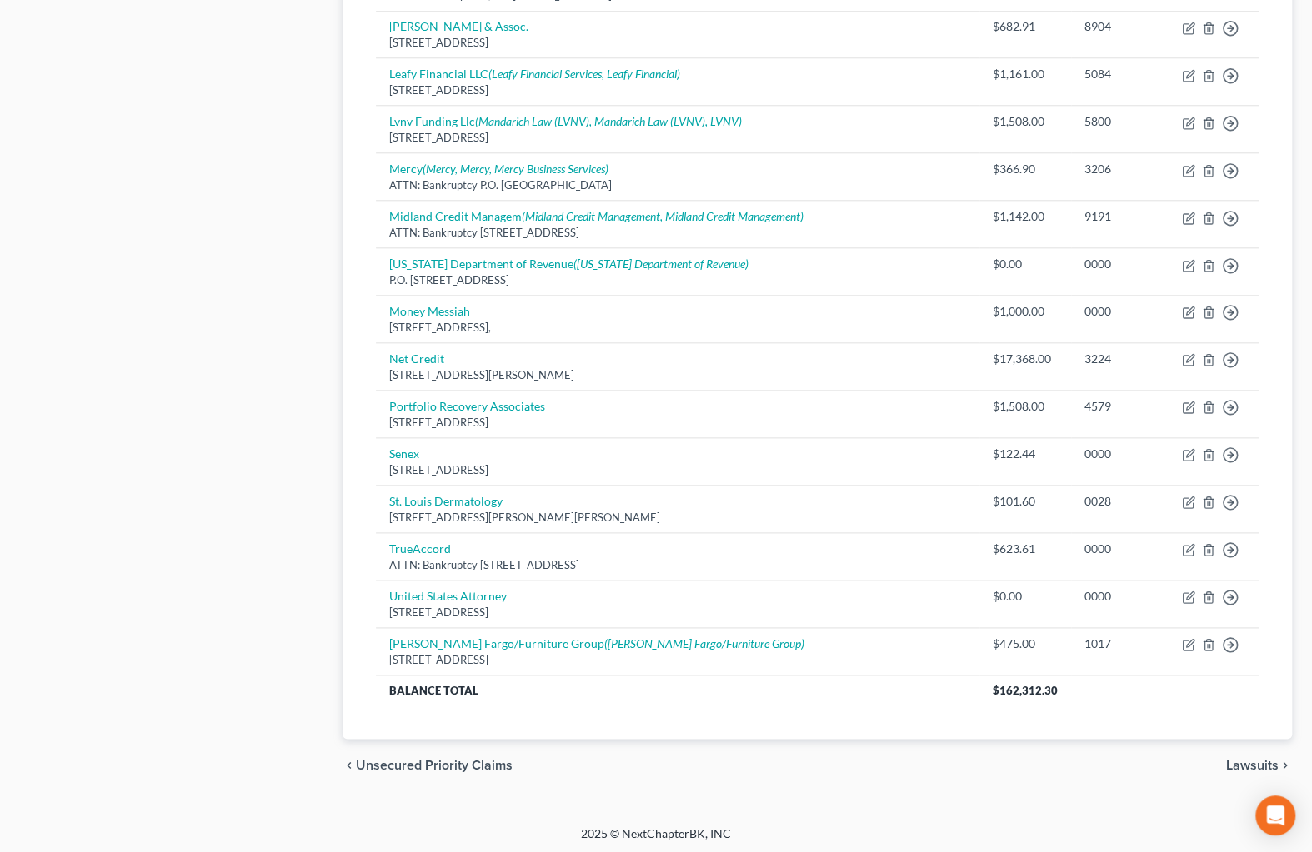
click at [908, 792] on div "Petition Navigation Case Dashboard Payments Invoices Payments Payments Credit R…" at bounding box center [656, 33] width 1272 height 1546
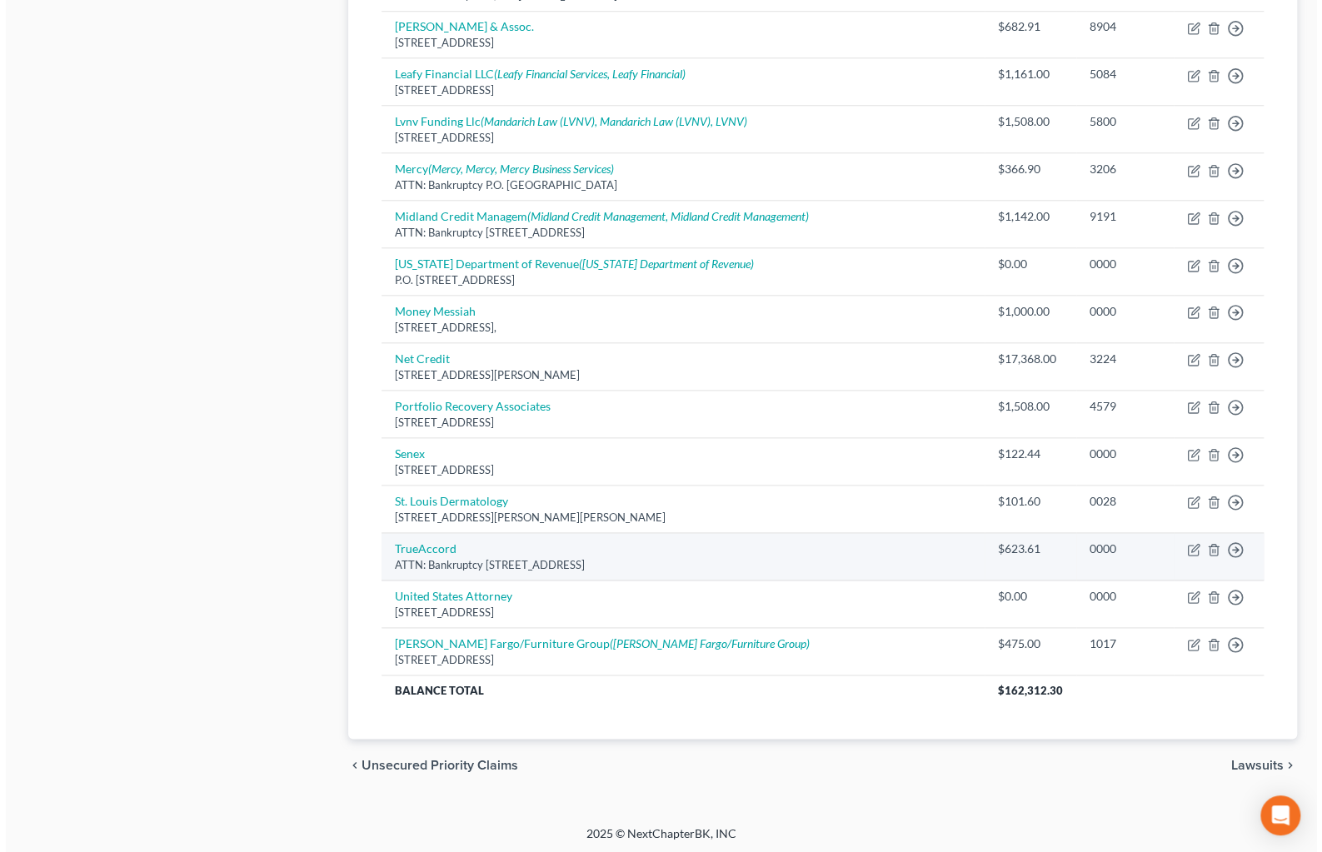
scroll to position [824, 0]
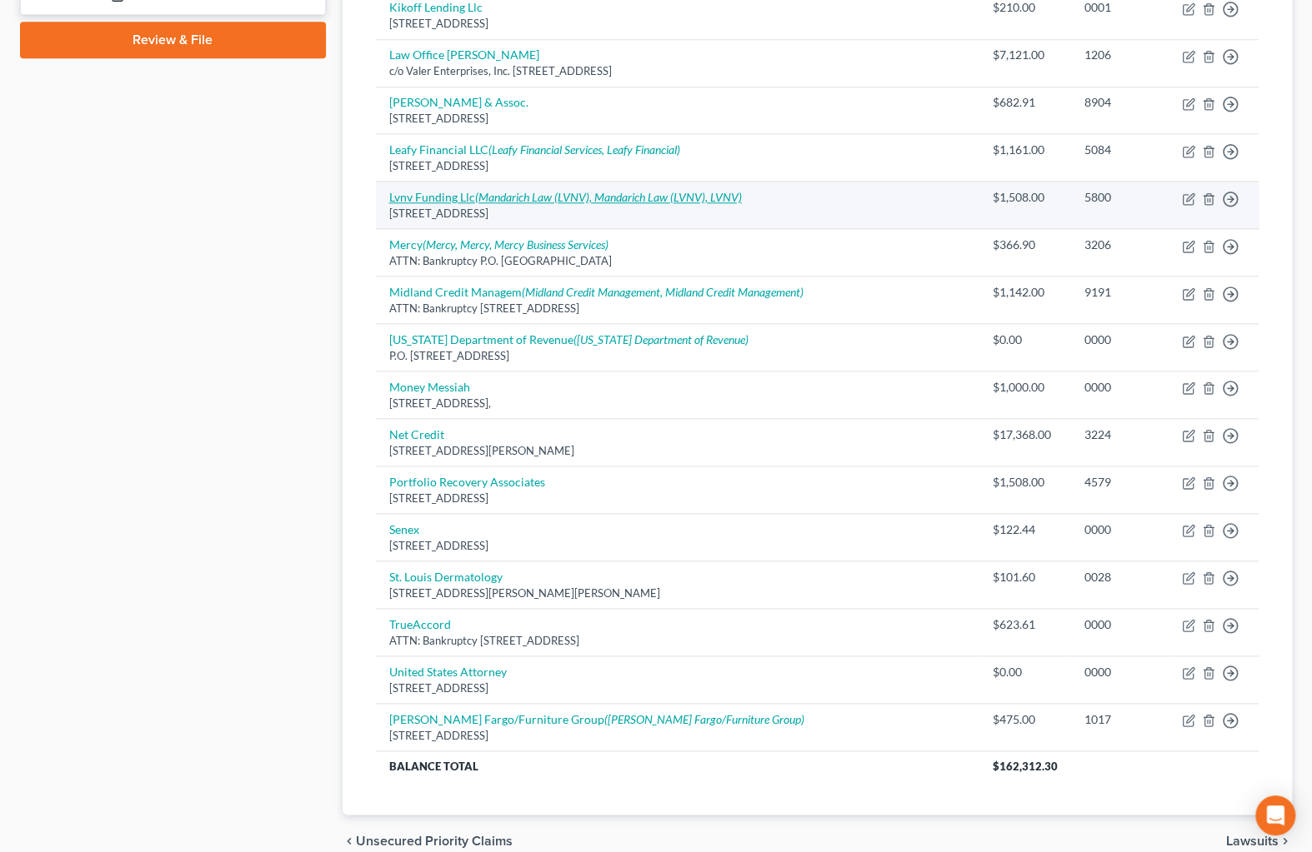
click at [545, 196] on icon "(Mandarich Law (LVNV), Mandarich Law (LVNV), LVNV)" at bounding box center [608, 197] width 267 height 14
select select "42"
select select "14"
select select "0"
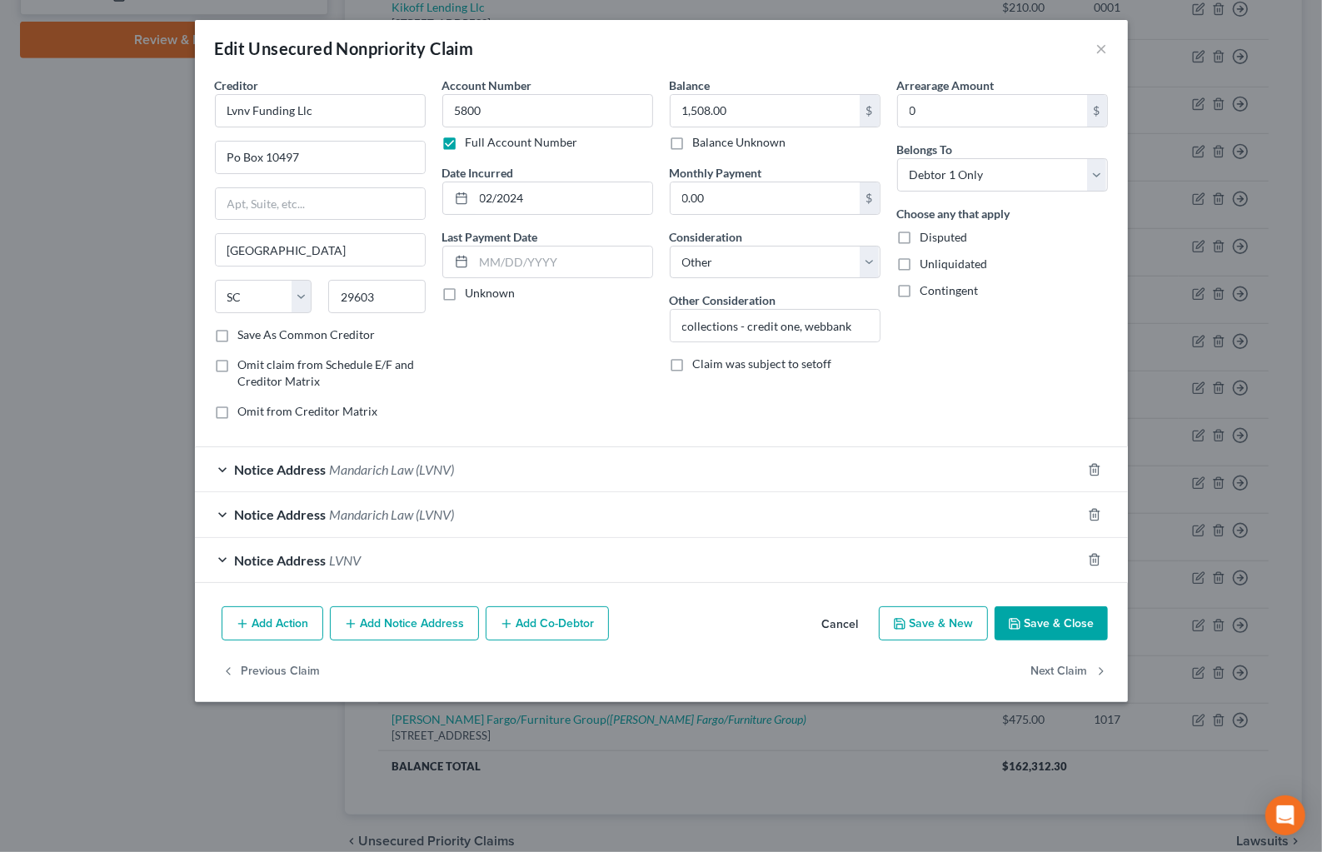
click at [432, 518] on span "Mandarich Law (LVNV)" at bounding box center [392, 515] width 125 height 16
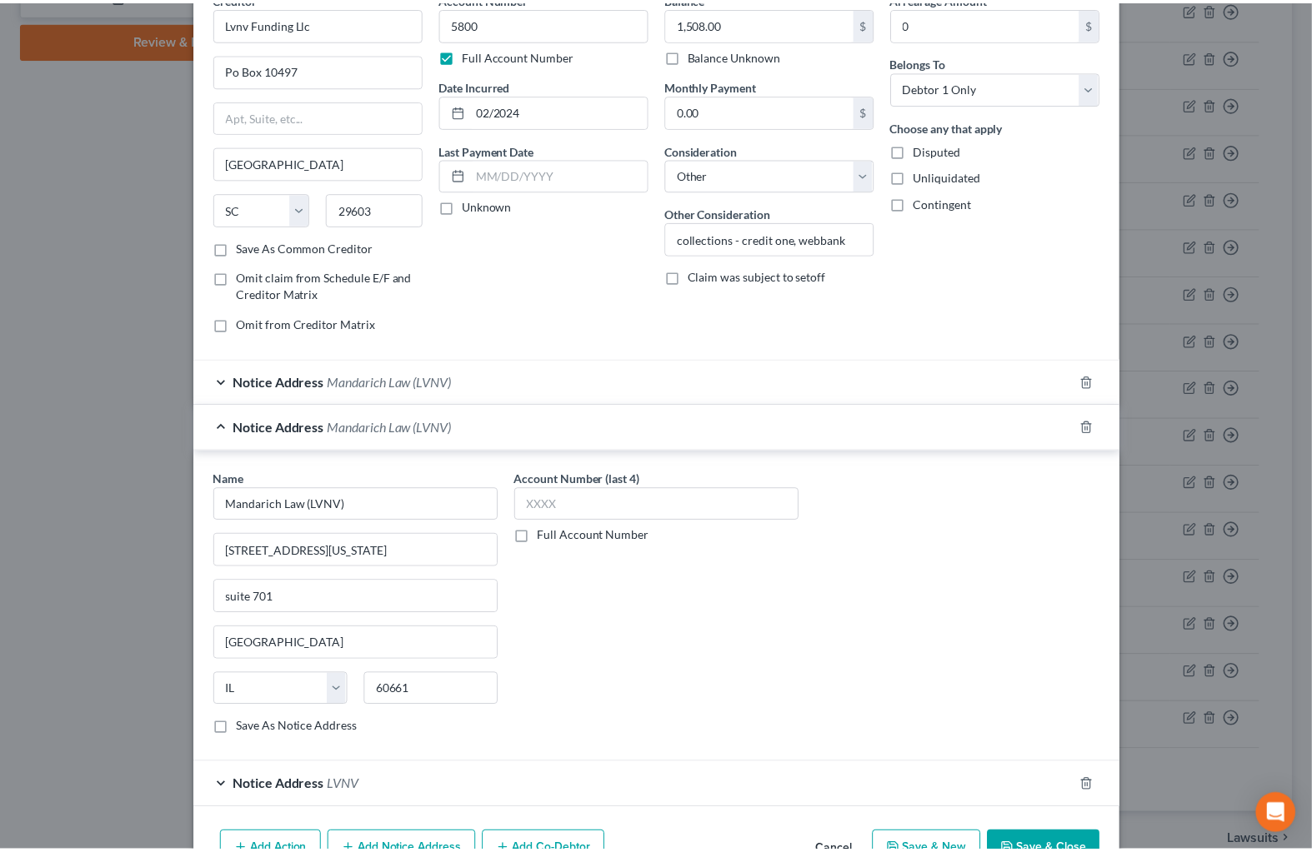
scroll to position [182, 0]
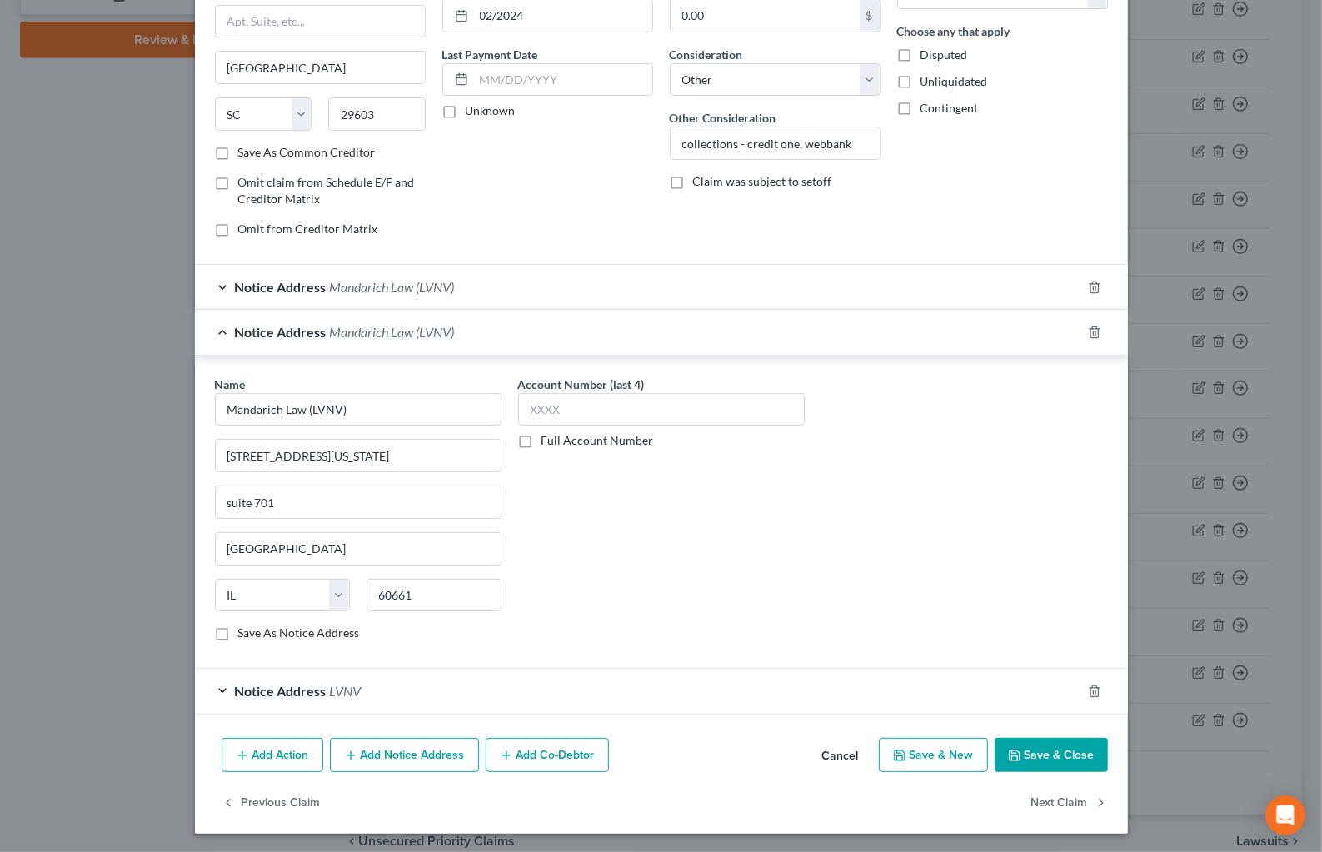
click at [855, 746] on button "Cancel" at bounding box center [840, 756] width 63 height 33
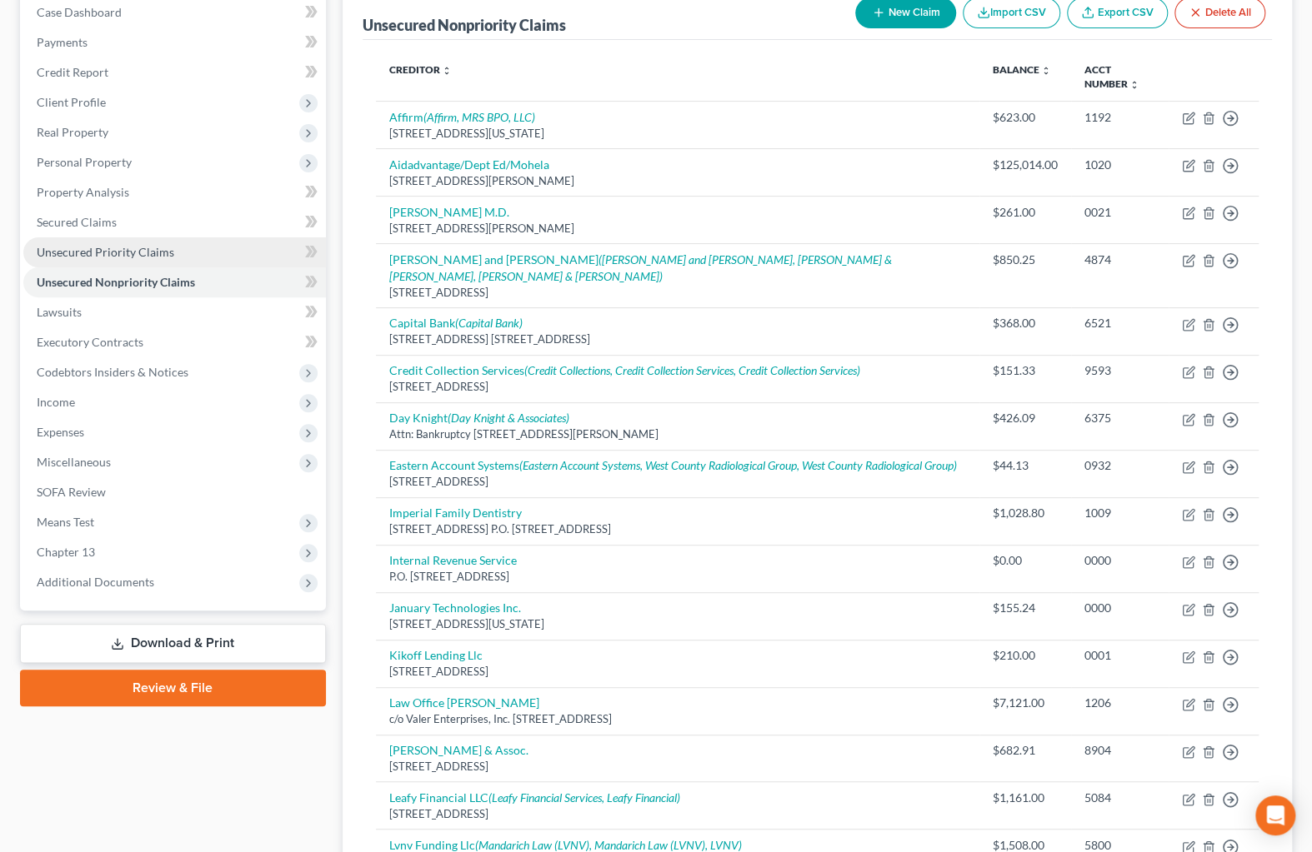
scroll to position [142, 0]
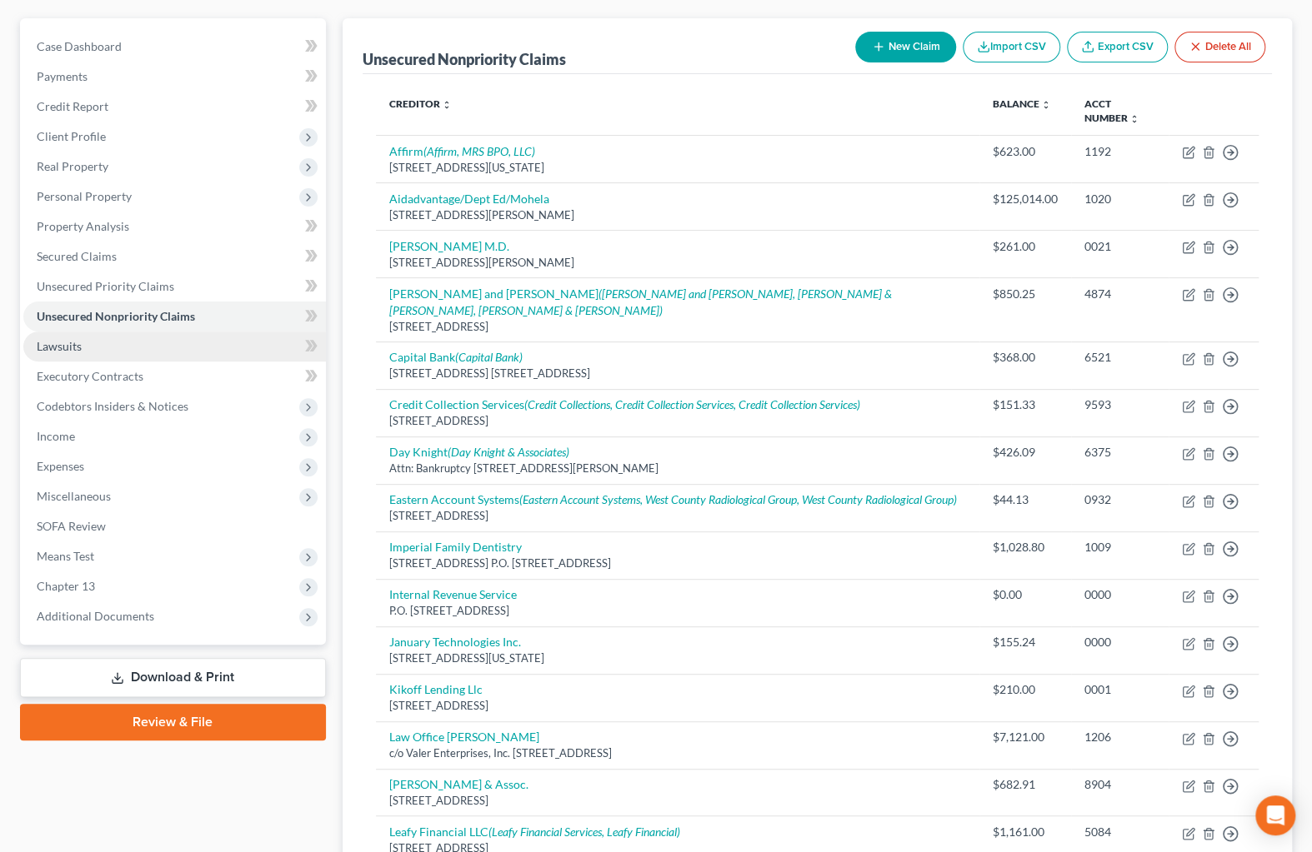
click at [77, 341] on span "Lawsuits" at bounding box center [59, 346] width 45 height 14
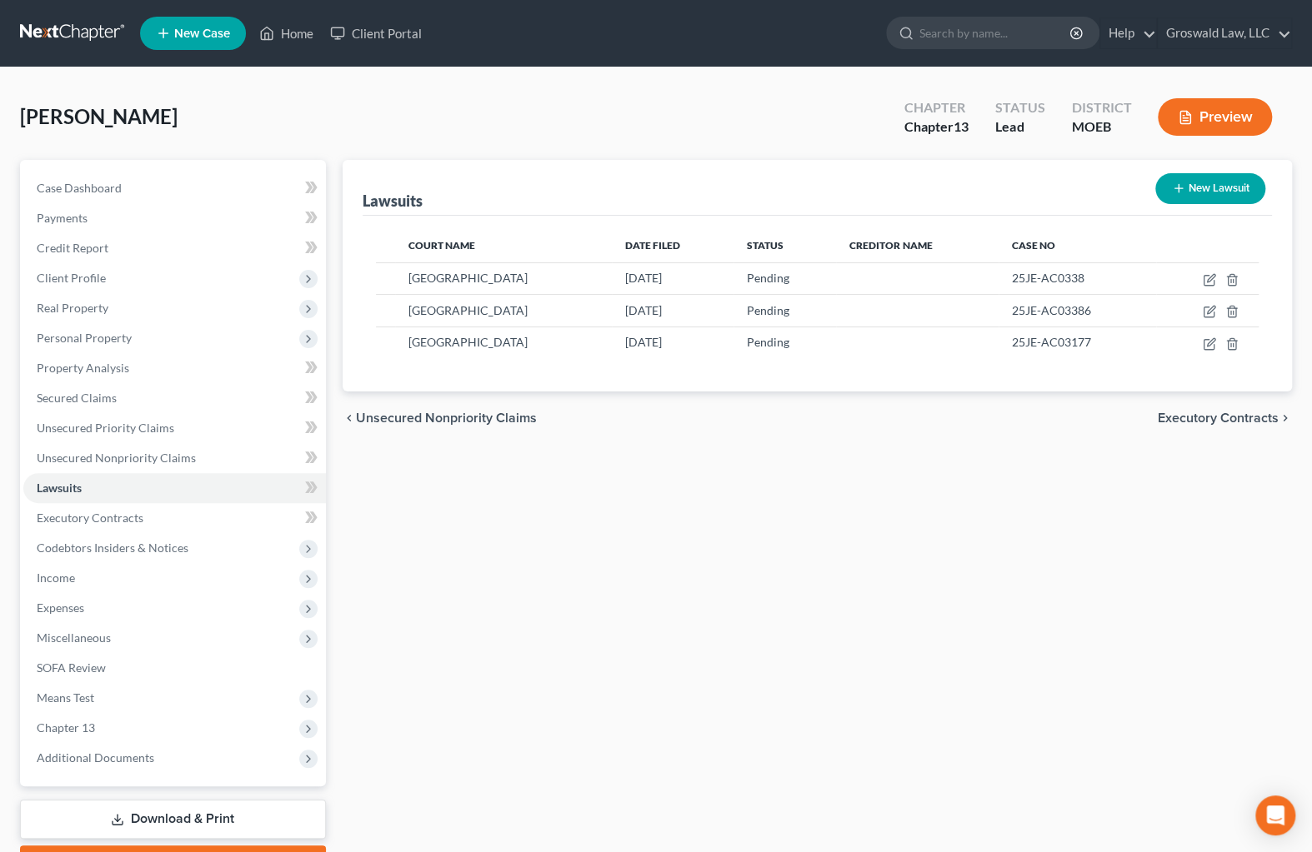
drag, startPoint x: 762, startPoint y: 620, endPoint x: 757, endPoint y: 608, distance: 12.7
click at [762, 620] on div "Lawsuits New Lawsuit Court Name Date Filed Status Creditor Name Case No [GEOGRA…" at bounding box center [817, 521] width 967 height 722
click at [1054, 675] on div "Lawsuits New Lawsuit Court Name Date Filed Status Creditor Name Case No [GEOGRA…" at bounding box center [817, 521] width 967 height 722
click at [1238, 620] on div "Lawsuits New Lawsuit Court Name Date Filed Status Creditor Name Case No [GEOGRA…" at bounding box center [817, 521] width 967 height 722
click at [297, 33] on link "Home" at bounding box center [286, 33] width 71 height 30
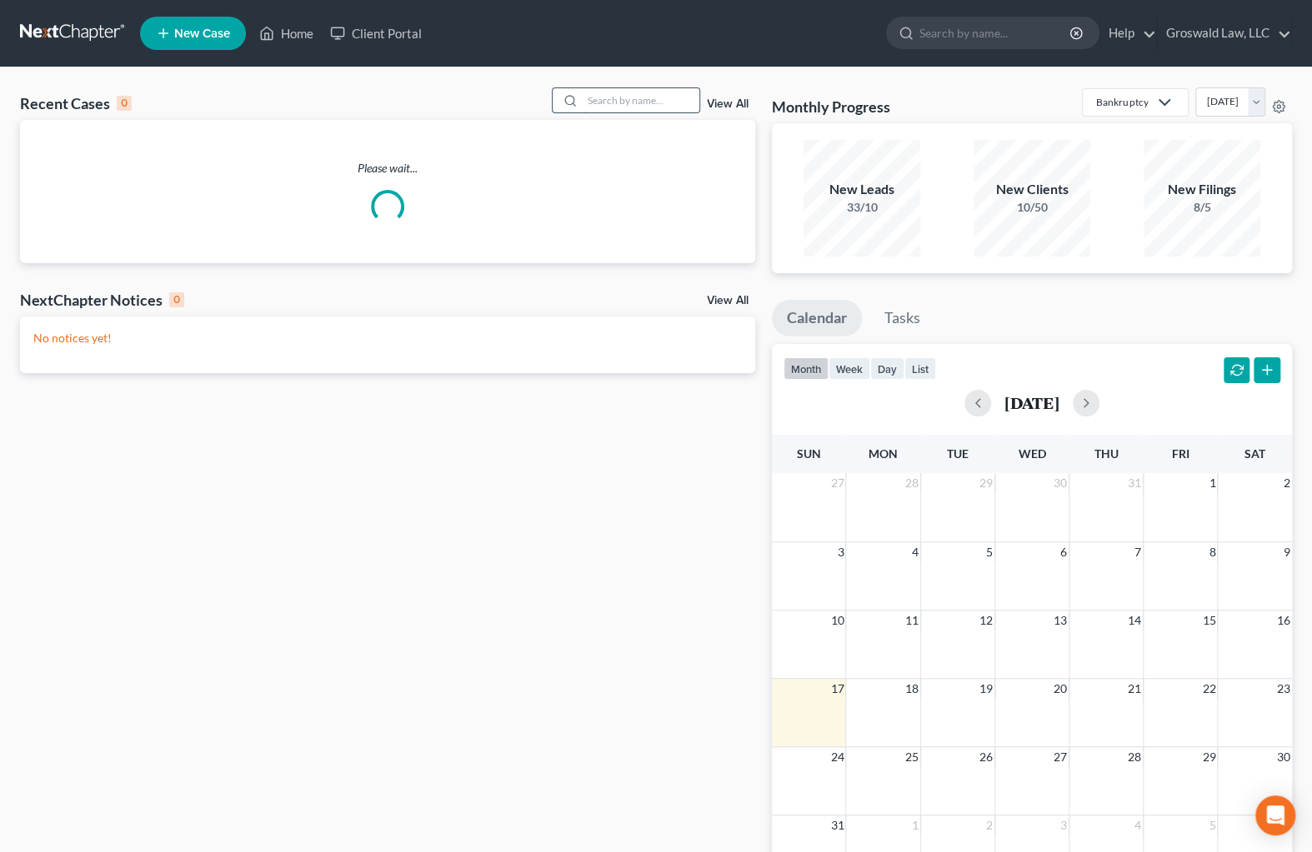
click at [592, 99] on input "search" at bounding box center [640, 100] width 117 height 24
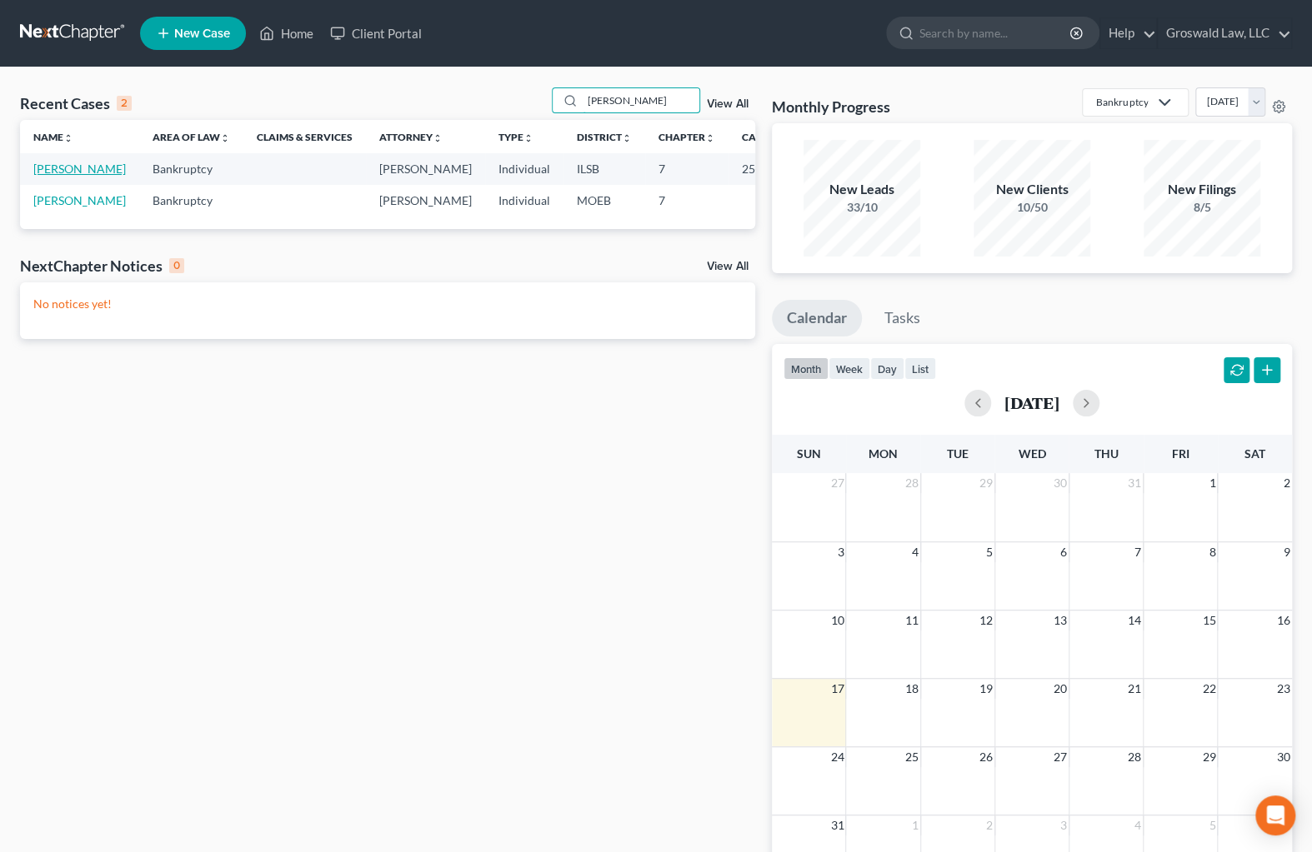
type input "[PERSON_NAME]"
click at [44, 176] on link "[PERSON_NAME]" at bounding box center [79, 169] width 92 height 14
select select "6"
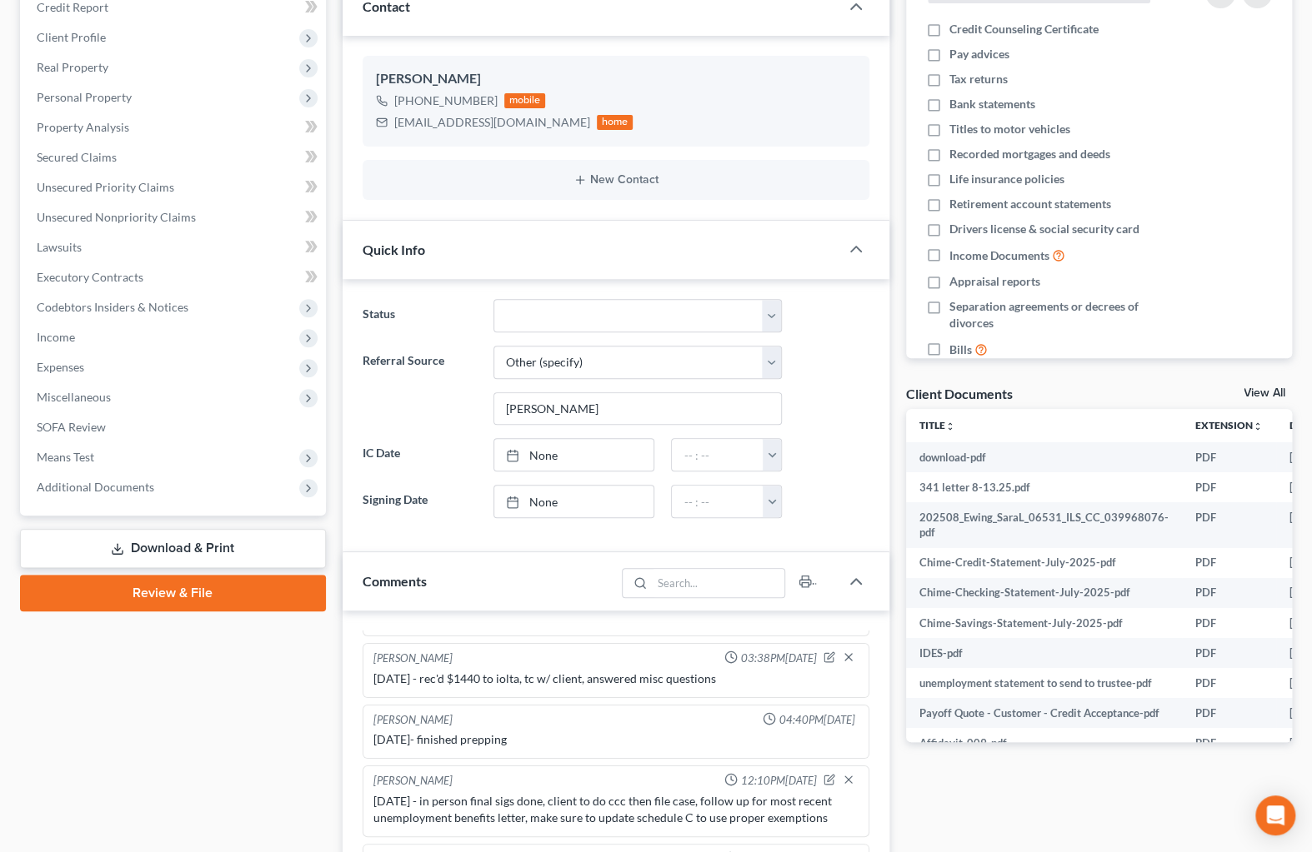
scroll to position [302, 0]
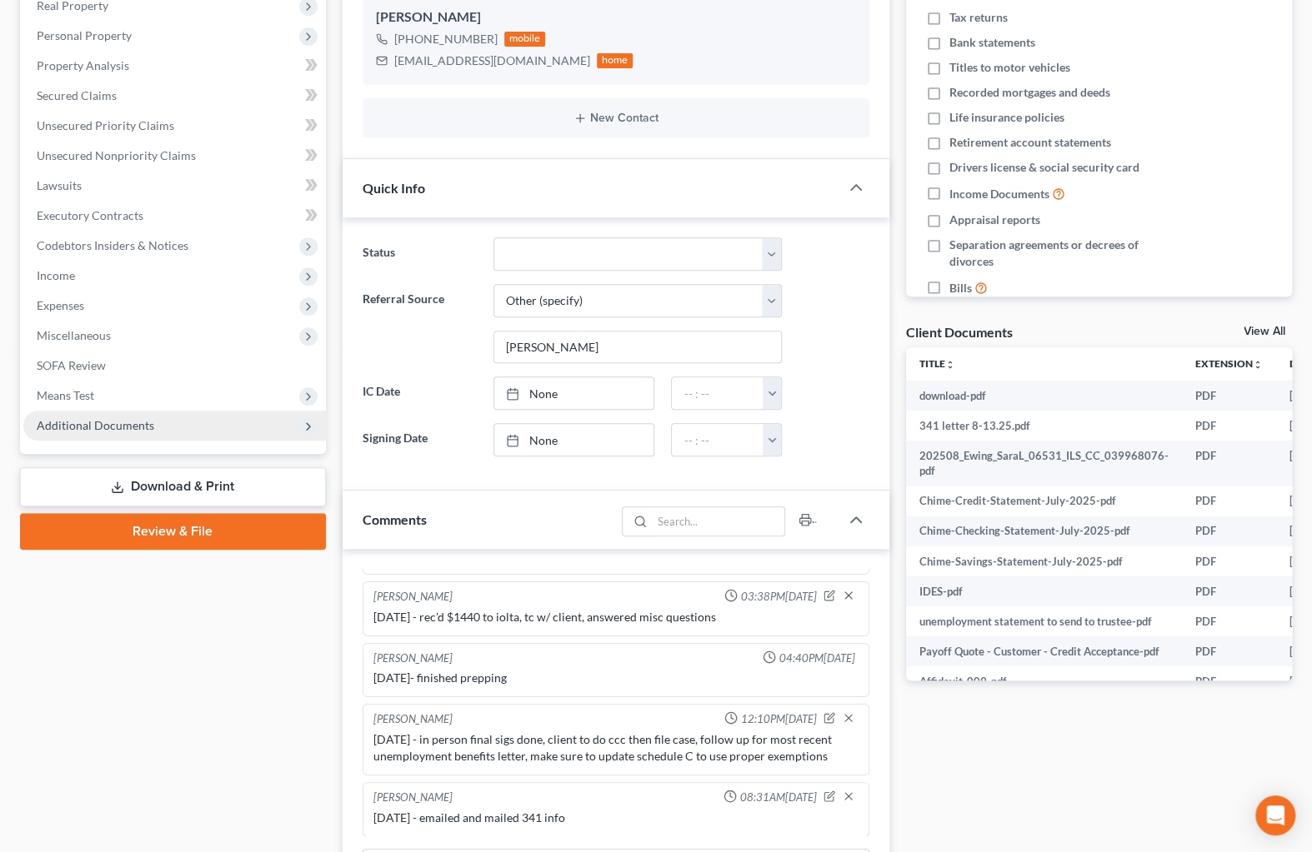
click at [169, 426] on span "Additional Documents" at bounding box center [174, 426] width 302 height 30
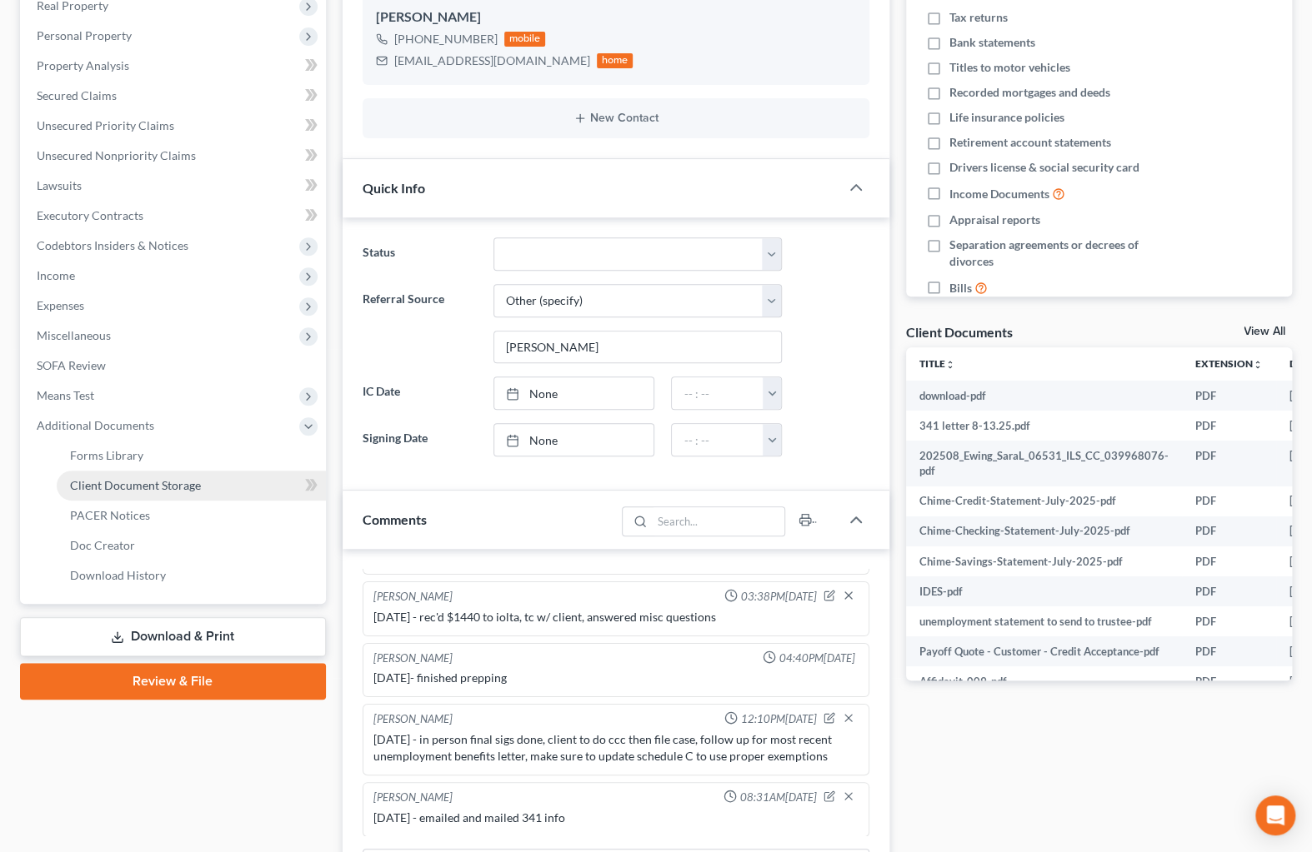
click at [143, 490] on span "Client Document Storage" at bounding box center [135, 485] width 131 height 14
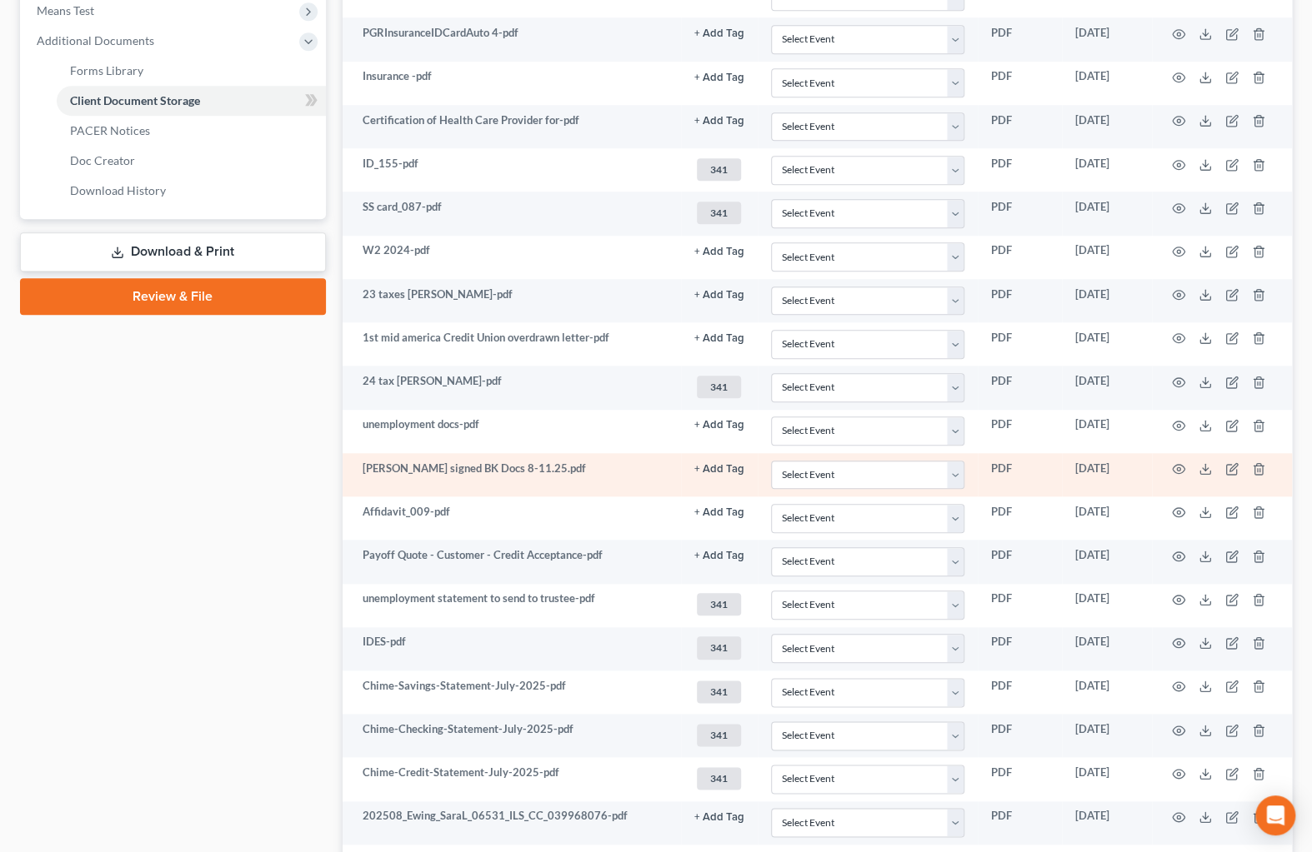
scroll to position [682, 0]
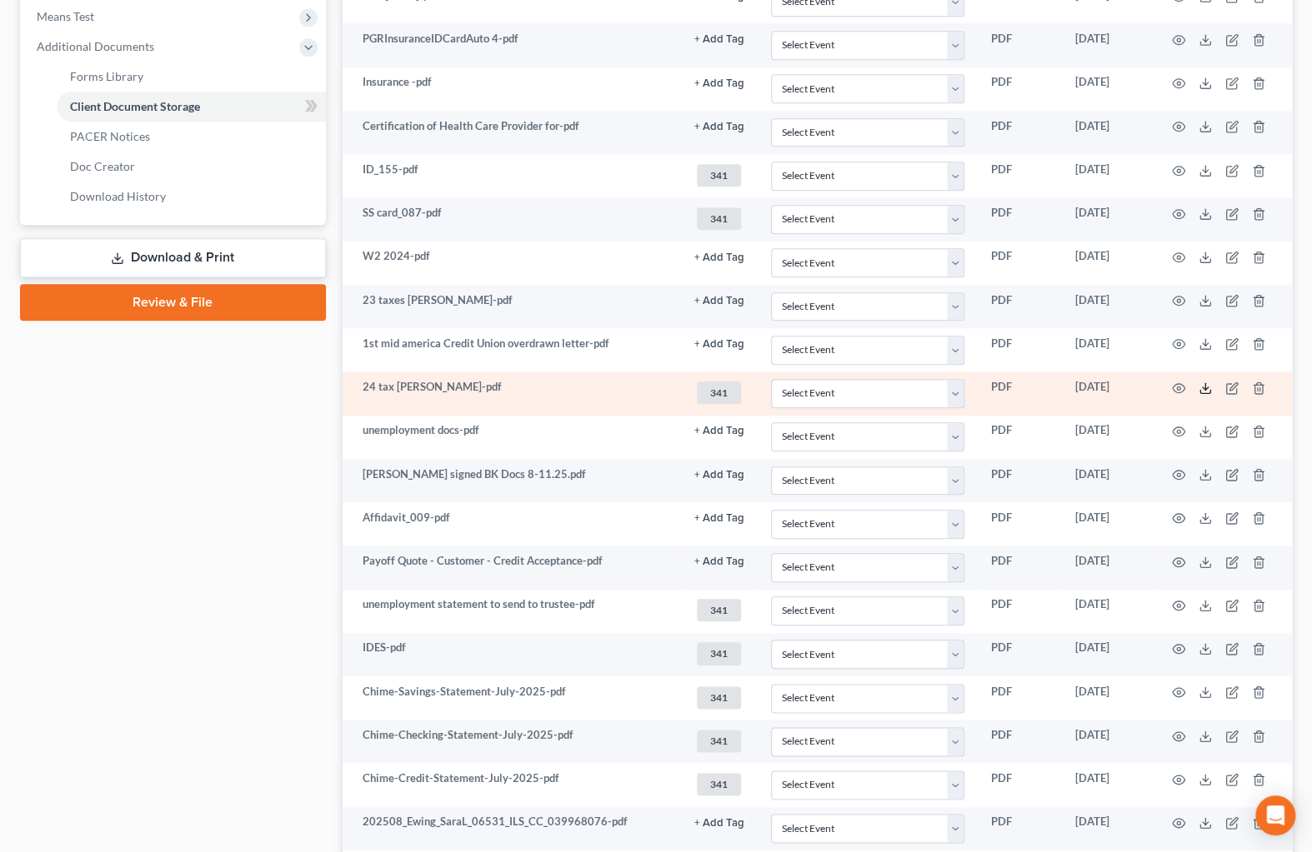
click at [1207, 382] on icon at bounding box center [1204, 388] width 13 height 13
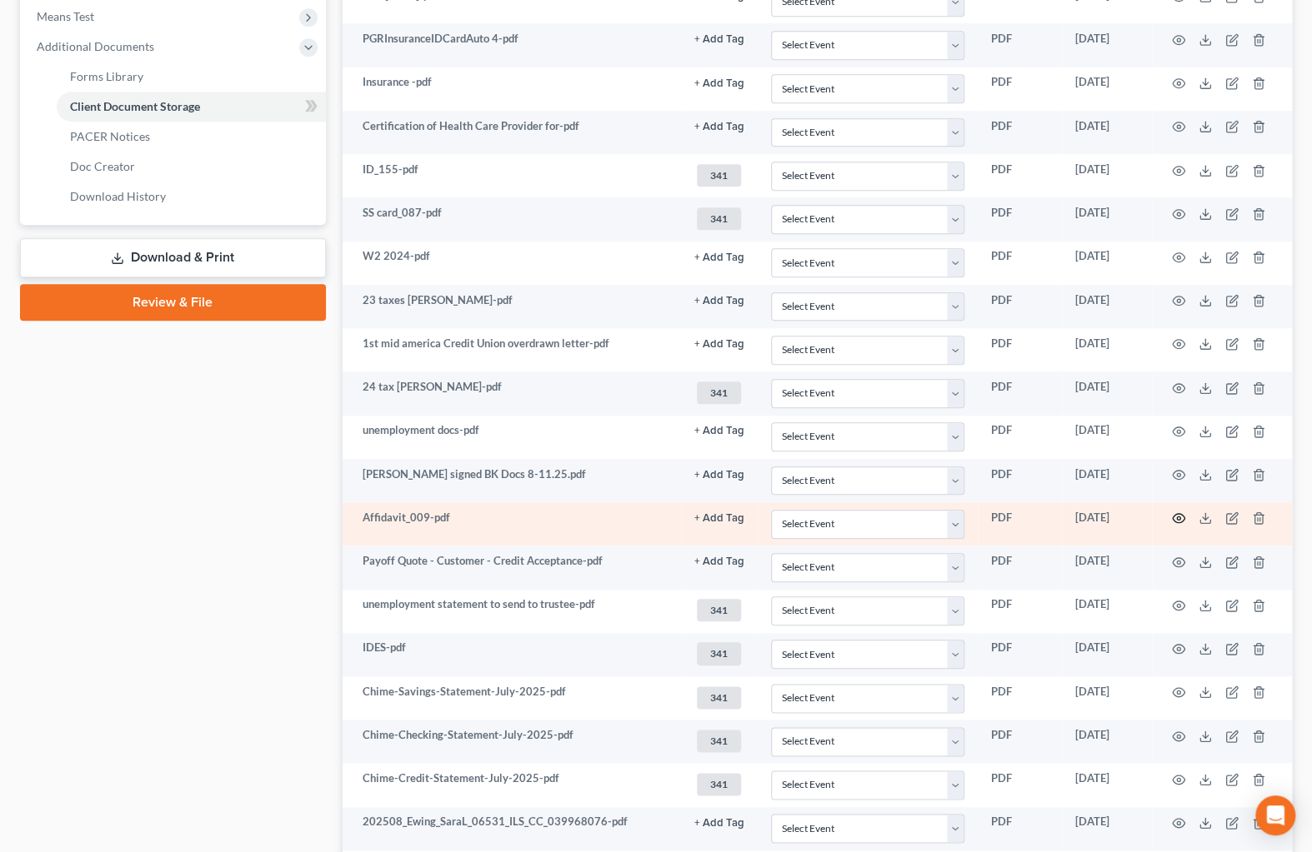
click at [1177, 517] on icon "button" at bounding box center [1178, 518] width 13 height 13
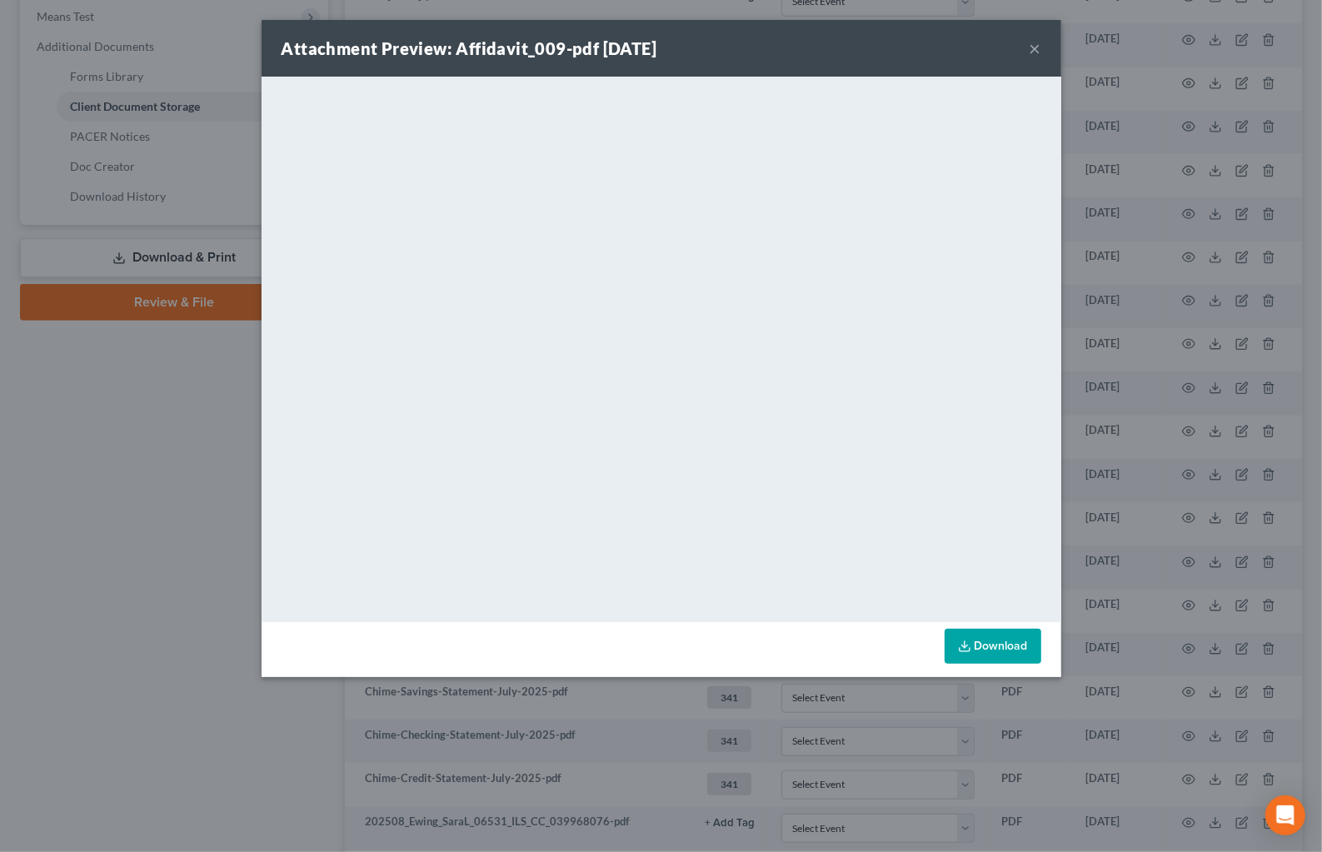
click at [1034, 49] on button "×" at bounding box center [1036, 48] width 12 height 20
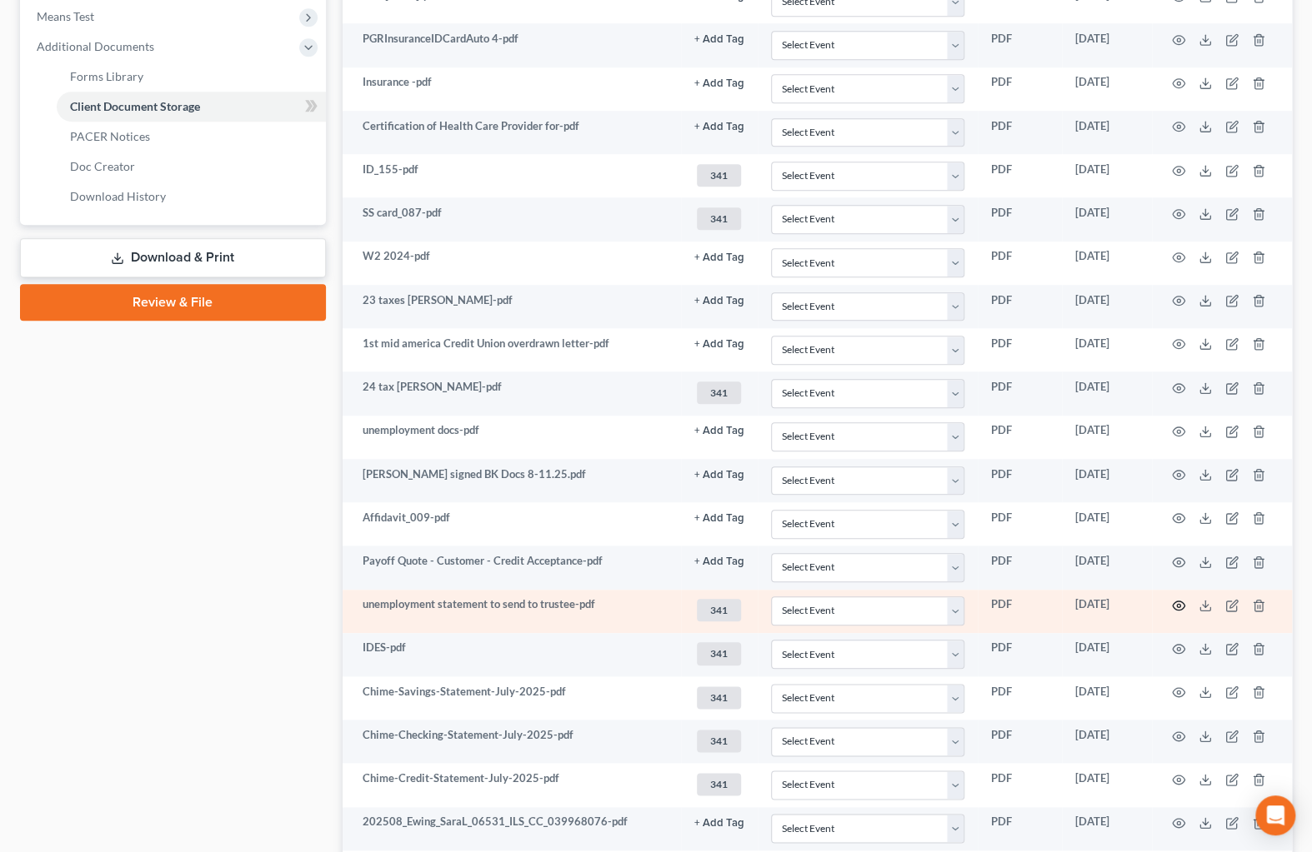
click at [1181, 602] on icon "button" at bounding box center [1178, 605] width 13 height 13
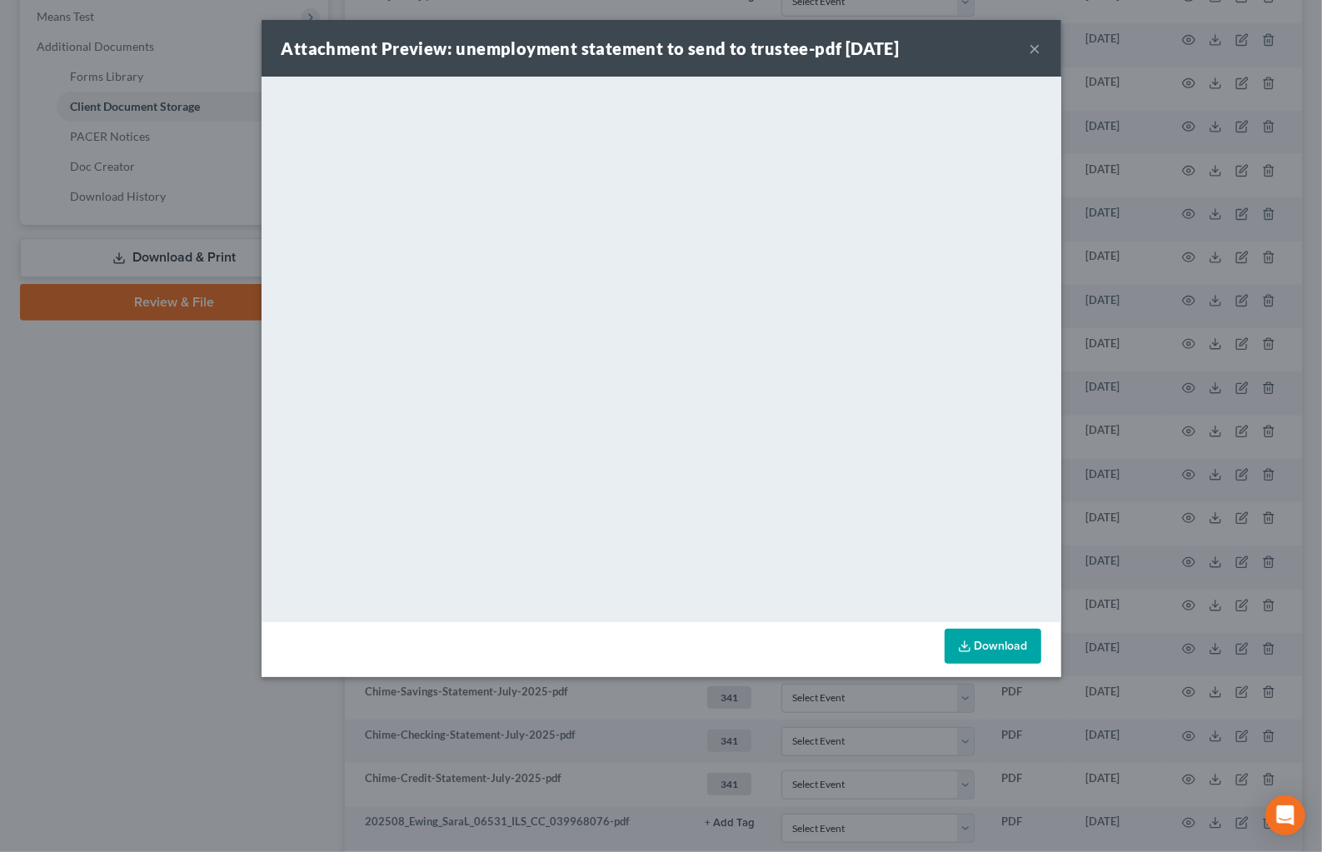
click at [1042, 51] on div "Attachment Preview: unemployment statement to send to trustee-pdf [DATE] ×" at bounding box center [662, 48] width 800 height 57
click at [1038, 51] on button "×" at bounding box center [1036, 48] width 12 height 20
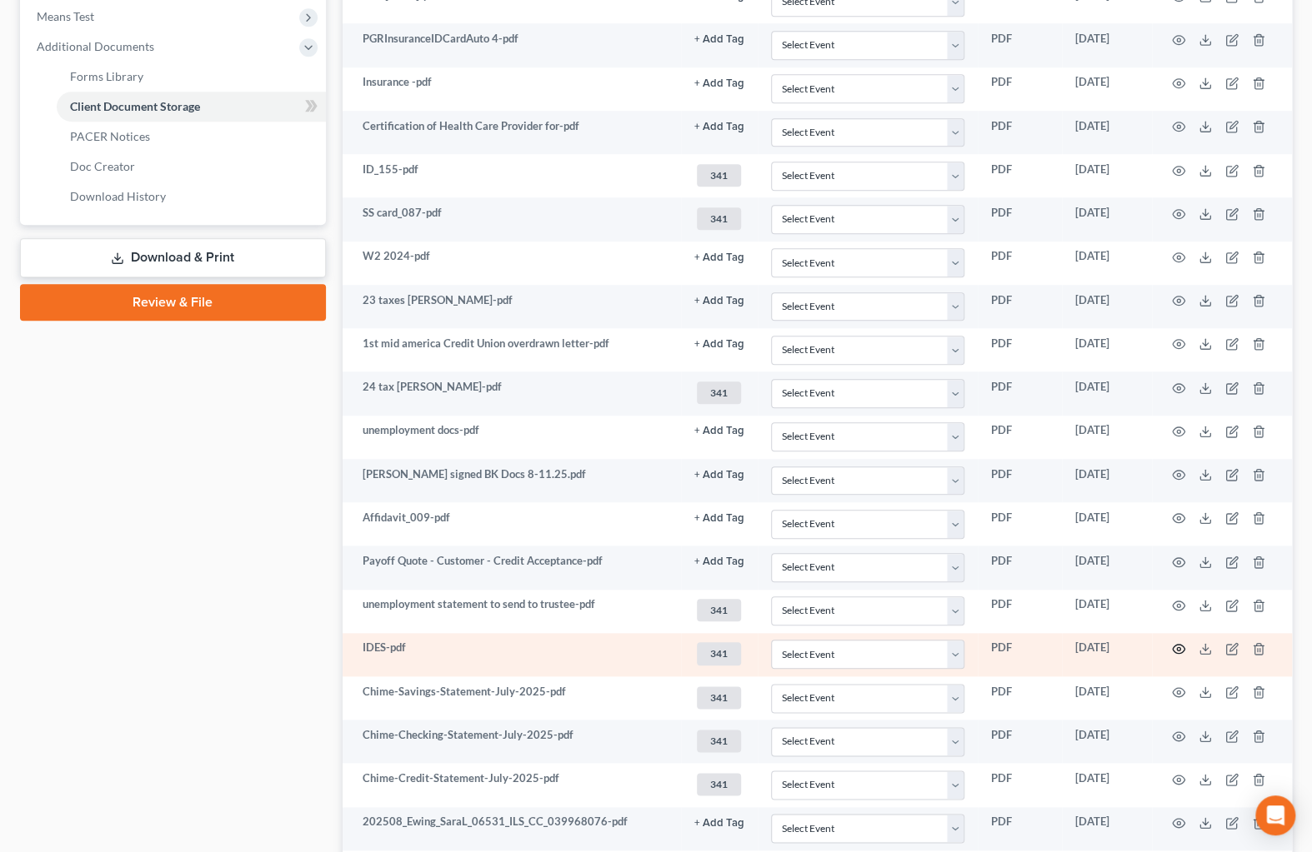
click at [1177, 644] on icon "button" at bounding box center [1178, 648] width 13 height 13
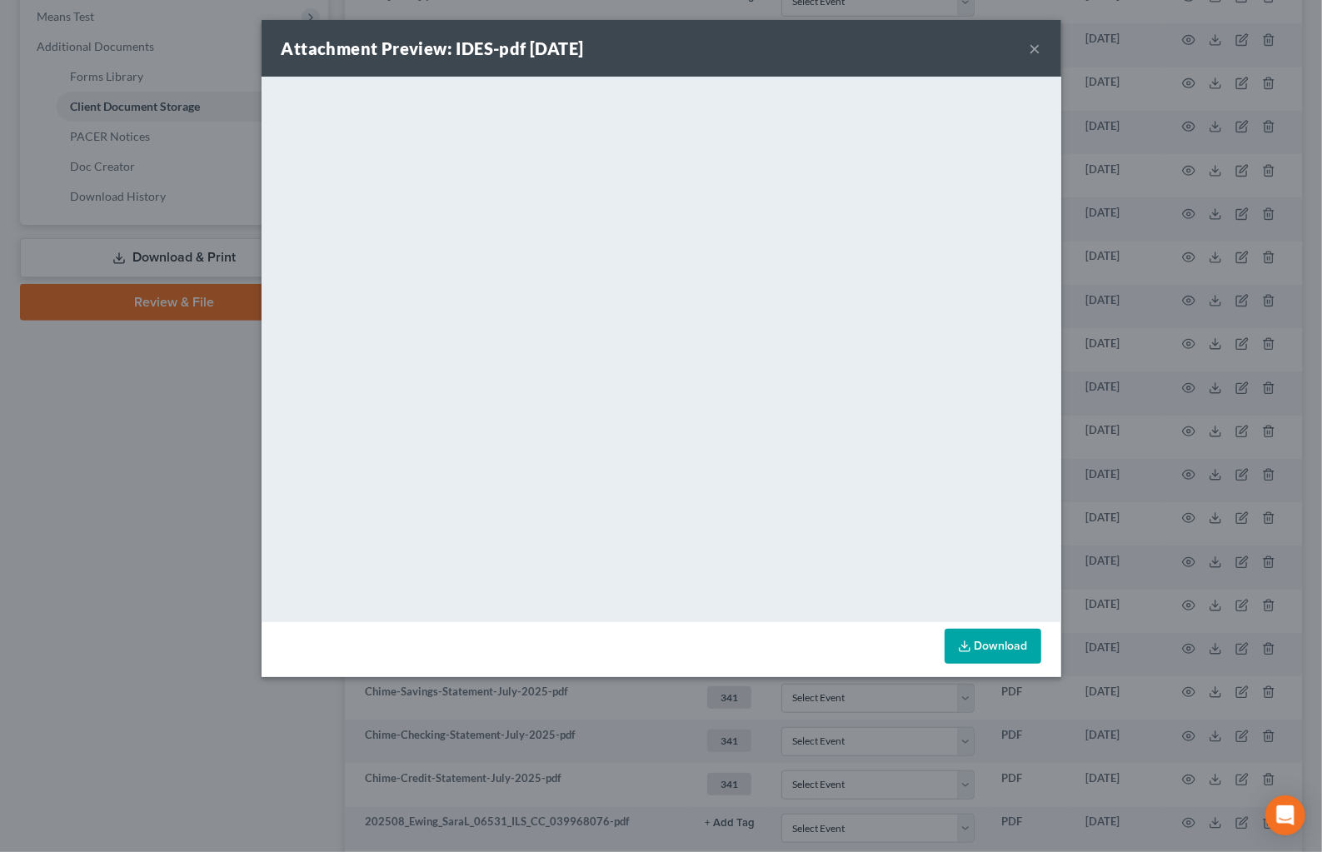
click at [1037, 53] on button "×" at bounding box center [1036, 48] width 12 height 20
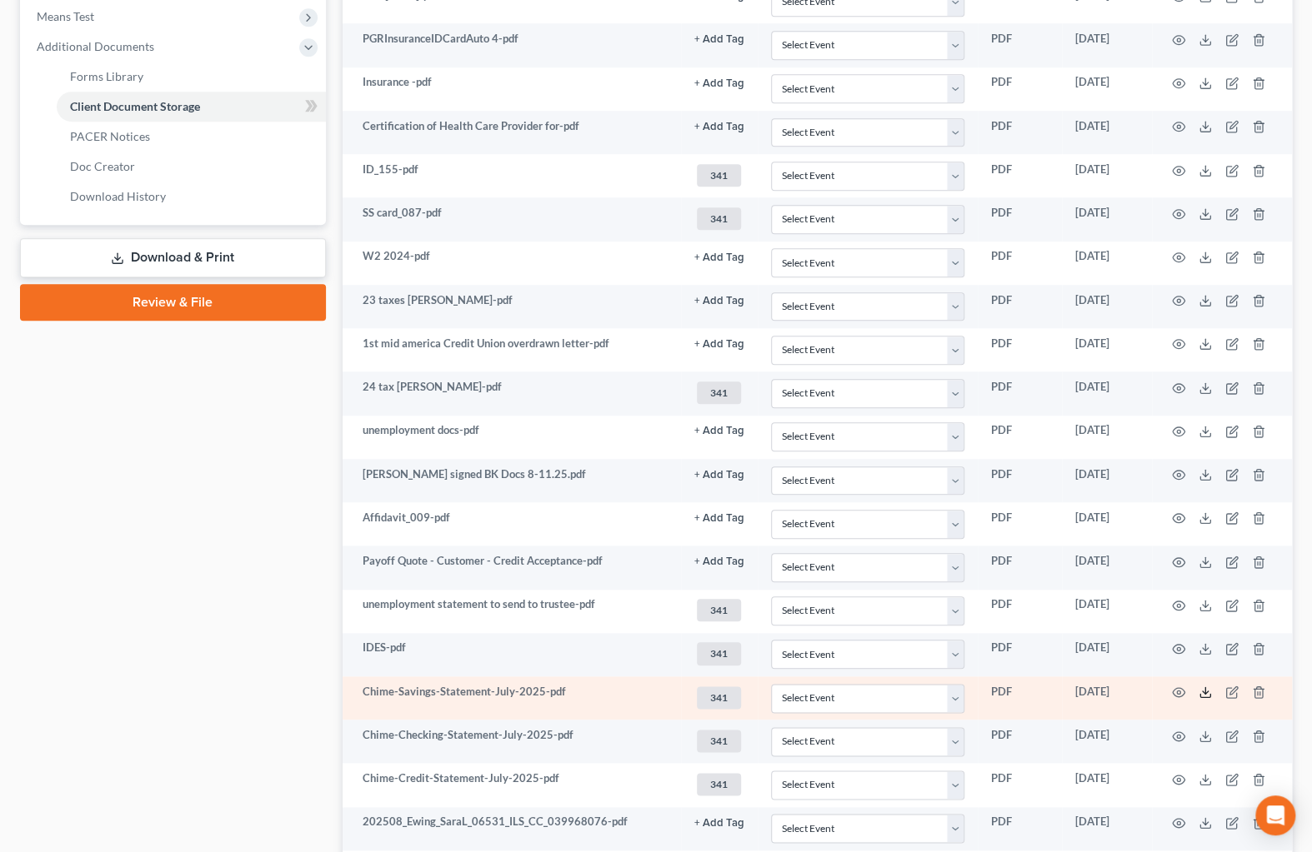
click at [1205, 688] on line at bounding box center [1205, 690] width 0 height 7
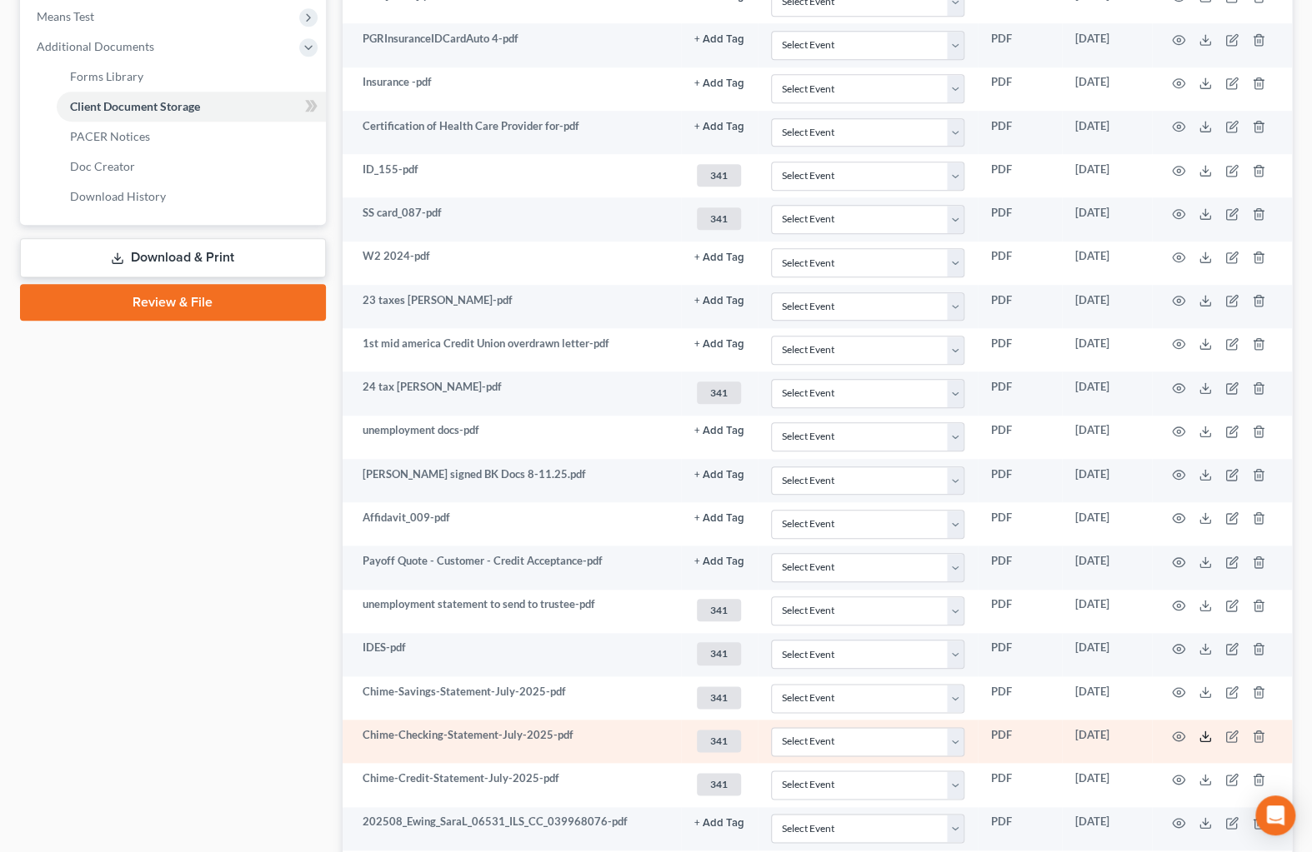
click at [1202, 730] on icon at bounding box center [1204, 736] width 13 height 13
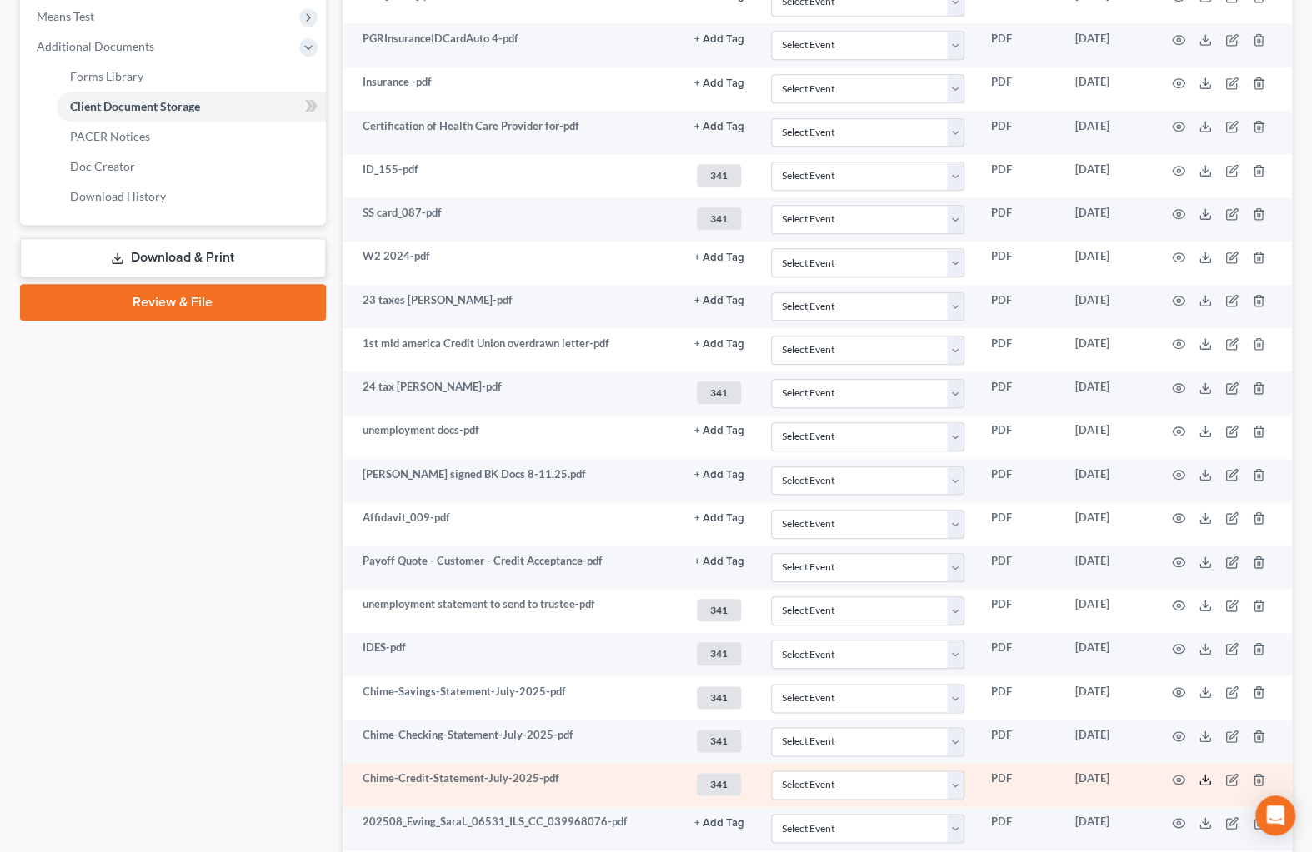
click at [1208, 773] on icon at bounding box center [1204, 779] width 13 height 13
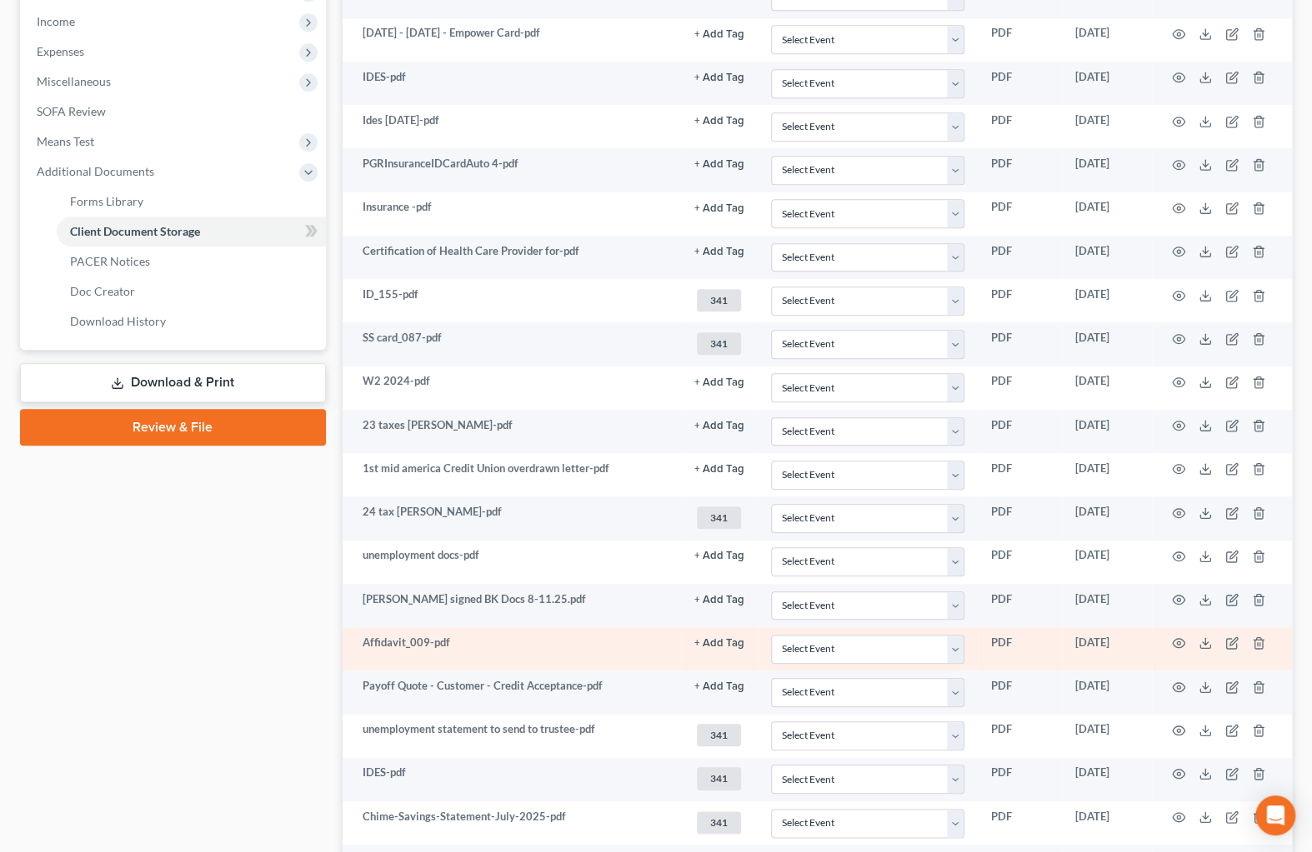
scroll to position [530, 0]
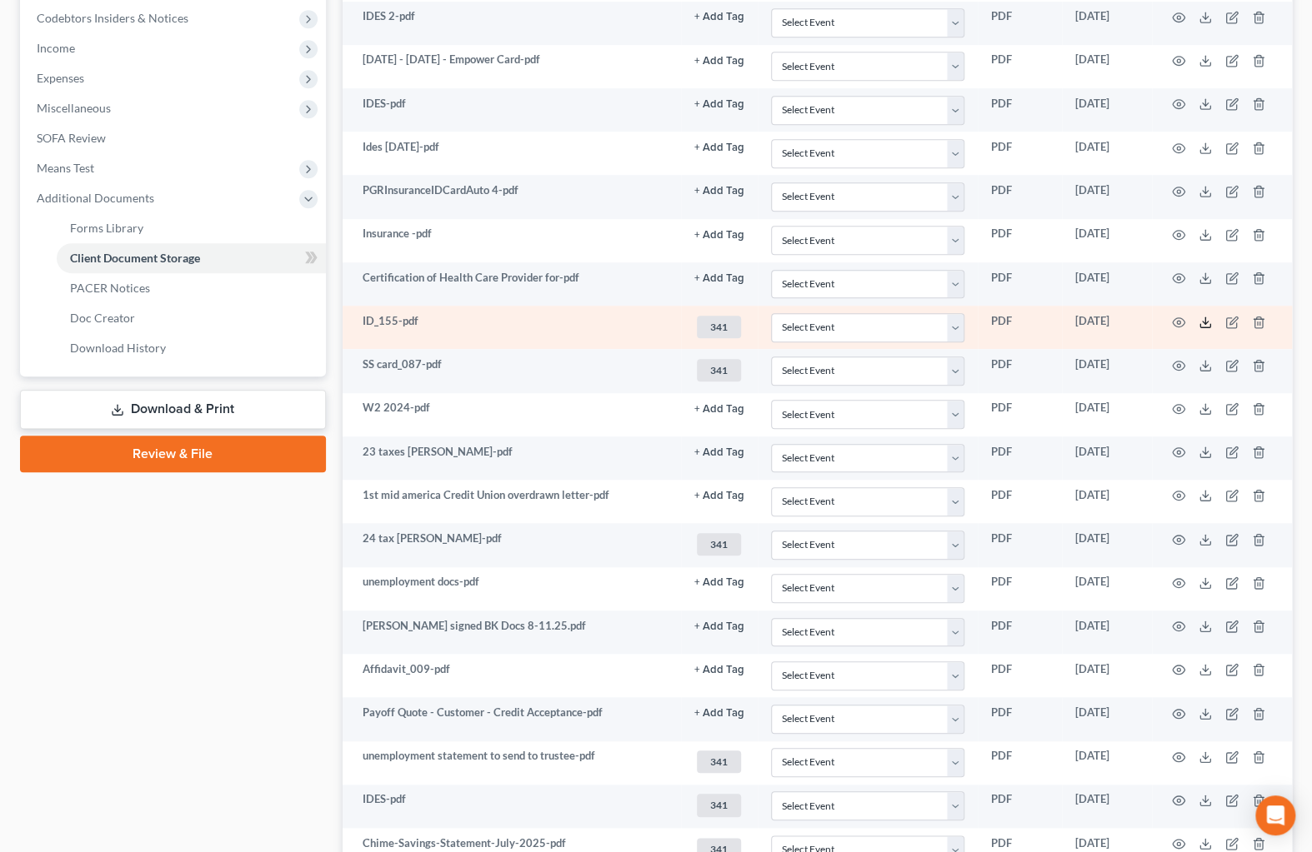
click at [1201, 317] on icon at bounding box center [1204, 322] width 13 height 13
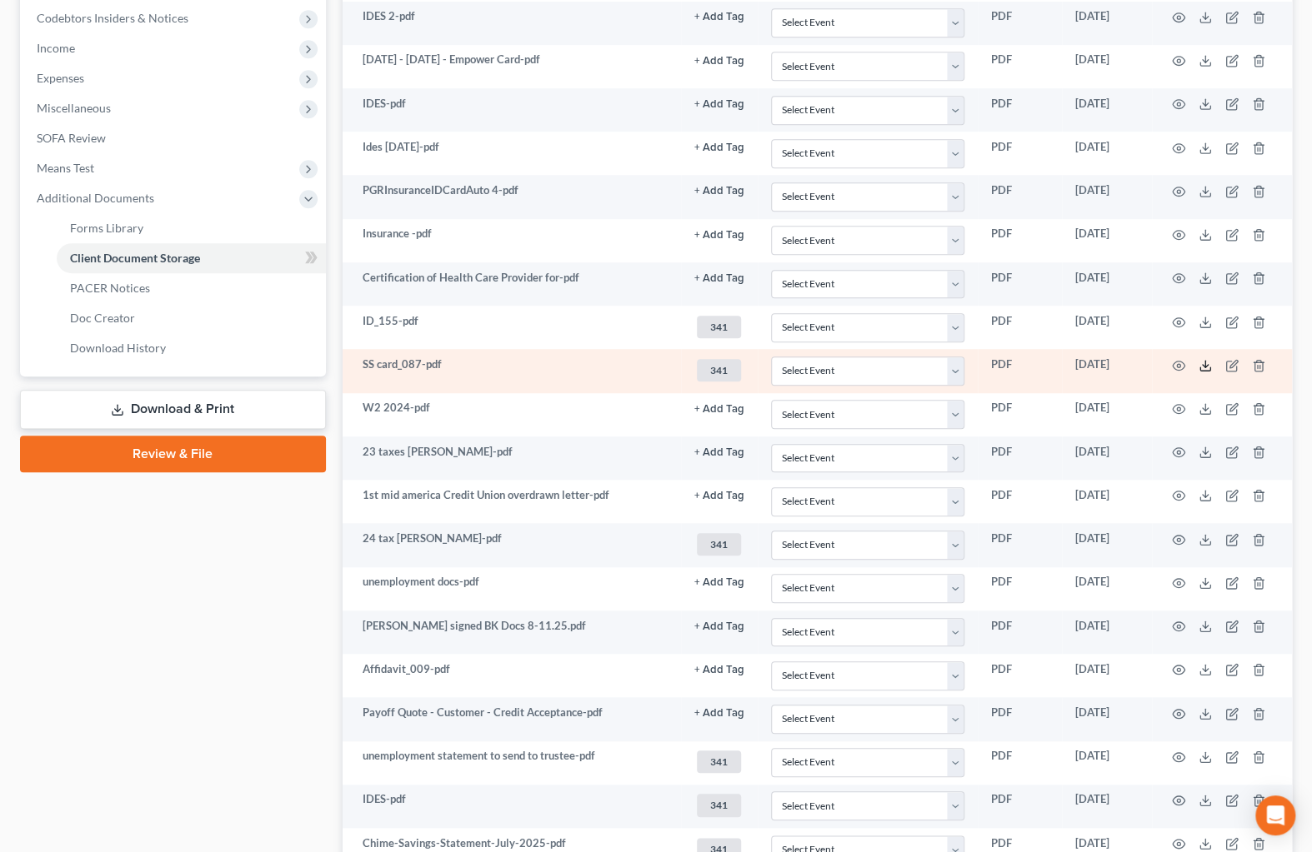
click at [1200, 359] on icon at bounding box center [1204, 365] width 13 height 13
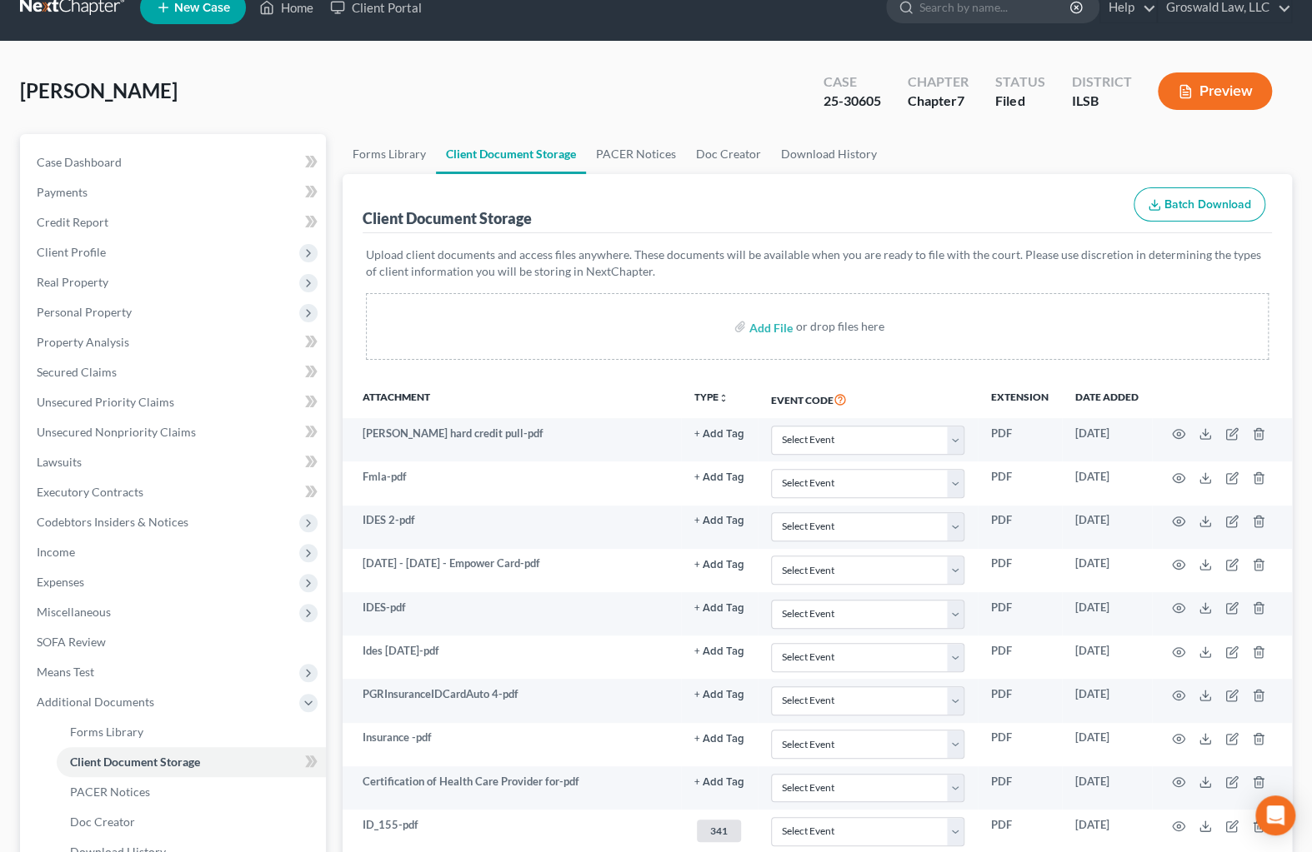
scroll to position [0, 0]
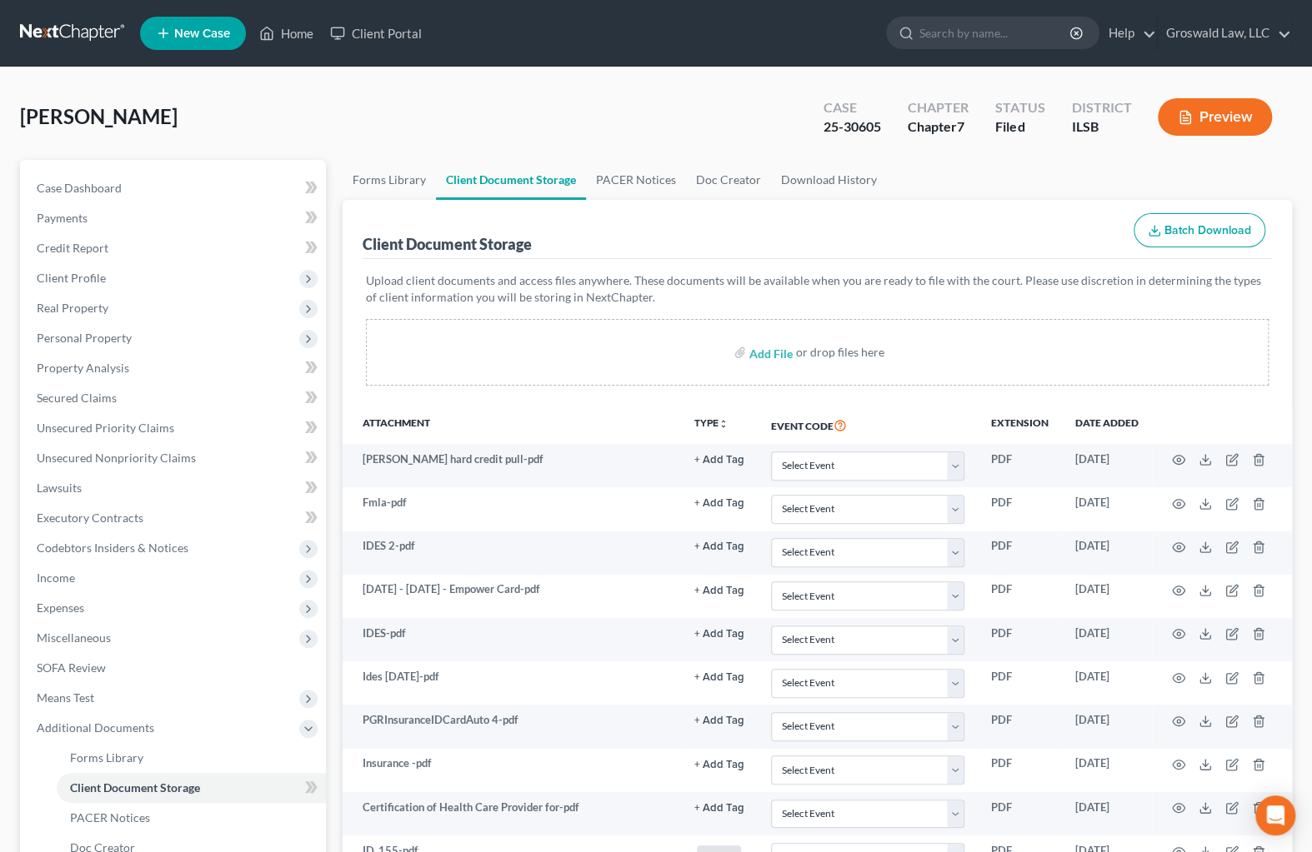
click at [132, 182] on link "Case Dashboard" at bounding box center [174, 188] width 302 height 30
select select "6"
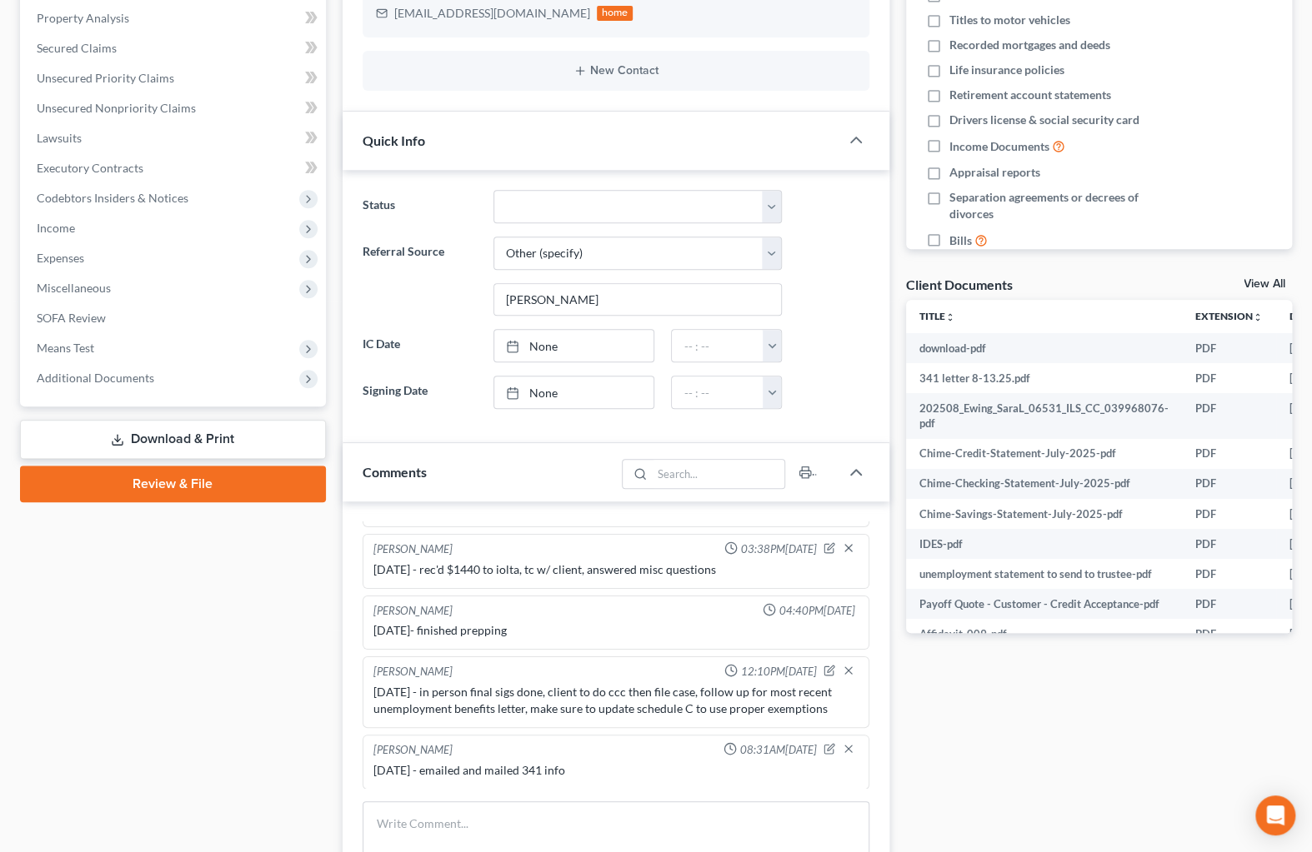
scroll to position [530, 0]
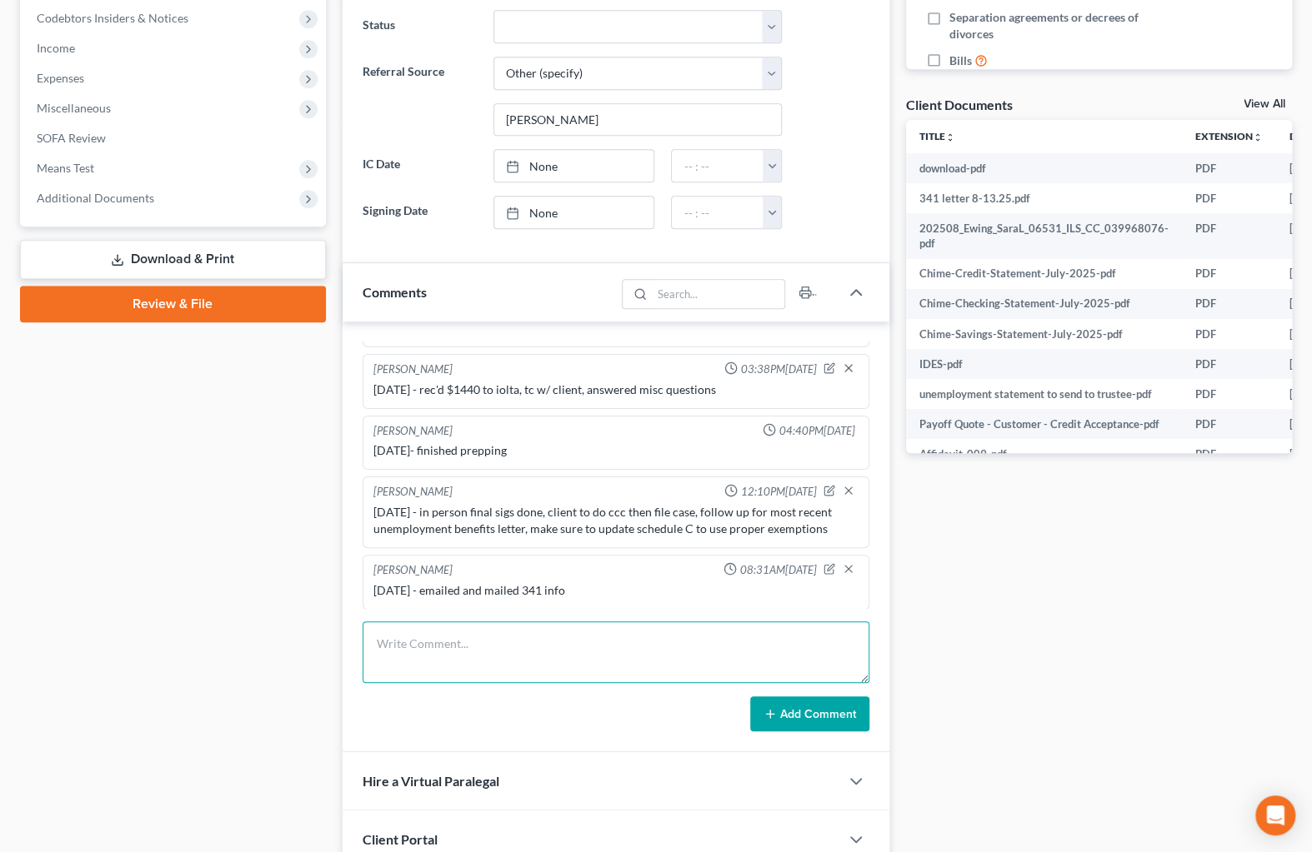
click at [467, 645] on textarea at bounding box center [615, 653] width 507 height 62
type textarea "[DATE] - Sent trustee Eggman ID, SS card, 24 taxes, proof of unemployment incom…"
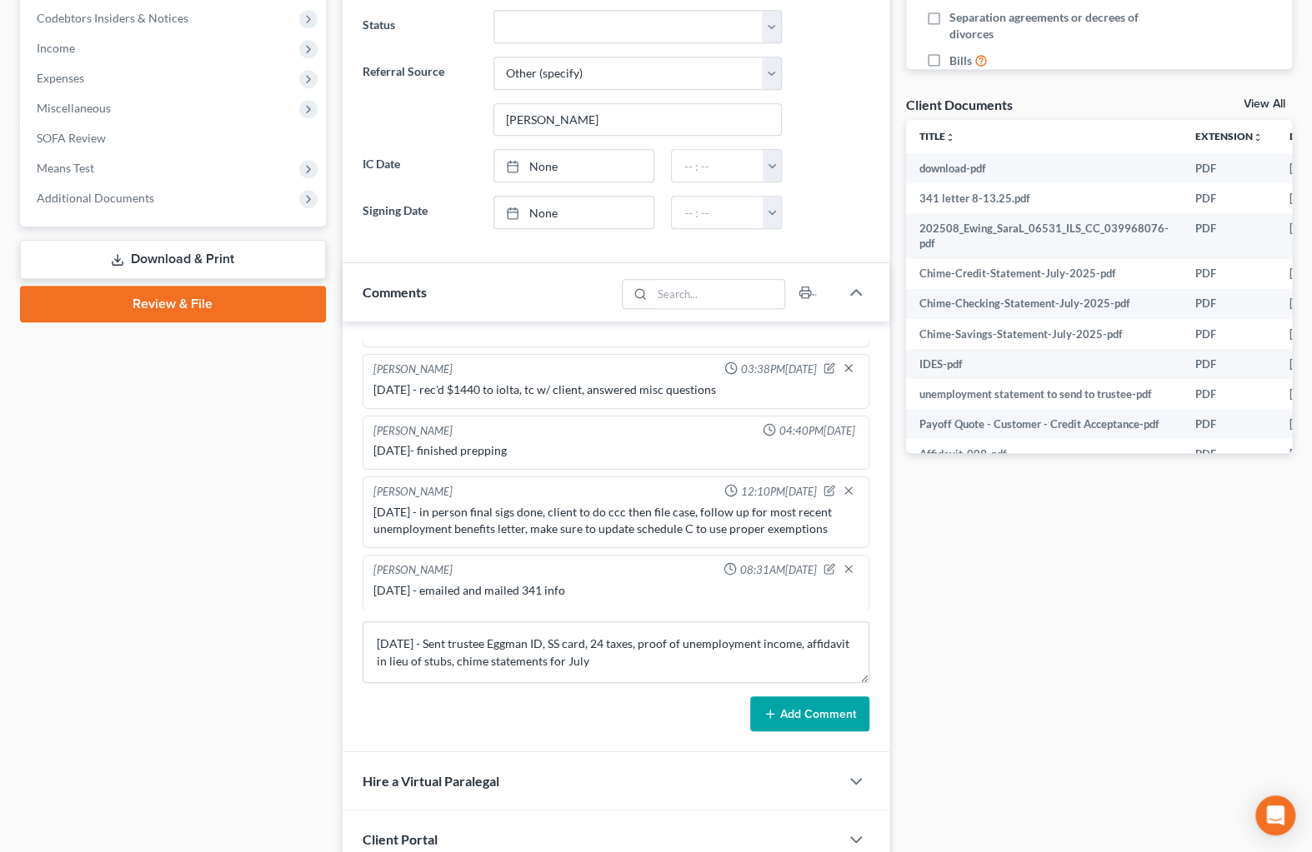
drag, startPoint x: 820, startPoint y: 707, endPoint x: 15, endPoint y: 53, distance: 1036.8
click at [820, 706] on button "Add Comment" at bounding box center [809, 714] width 119 height 35
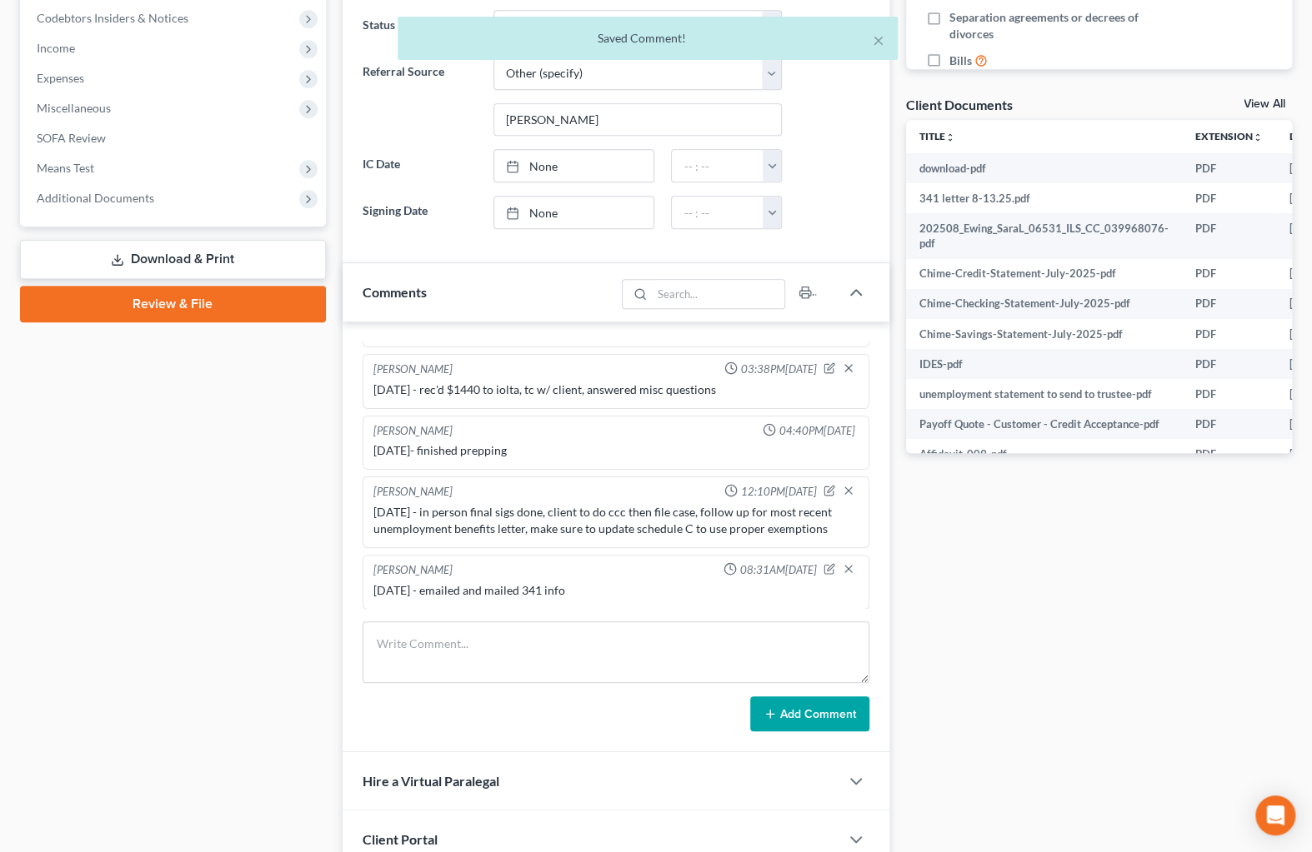
scroll to position [350, 0]
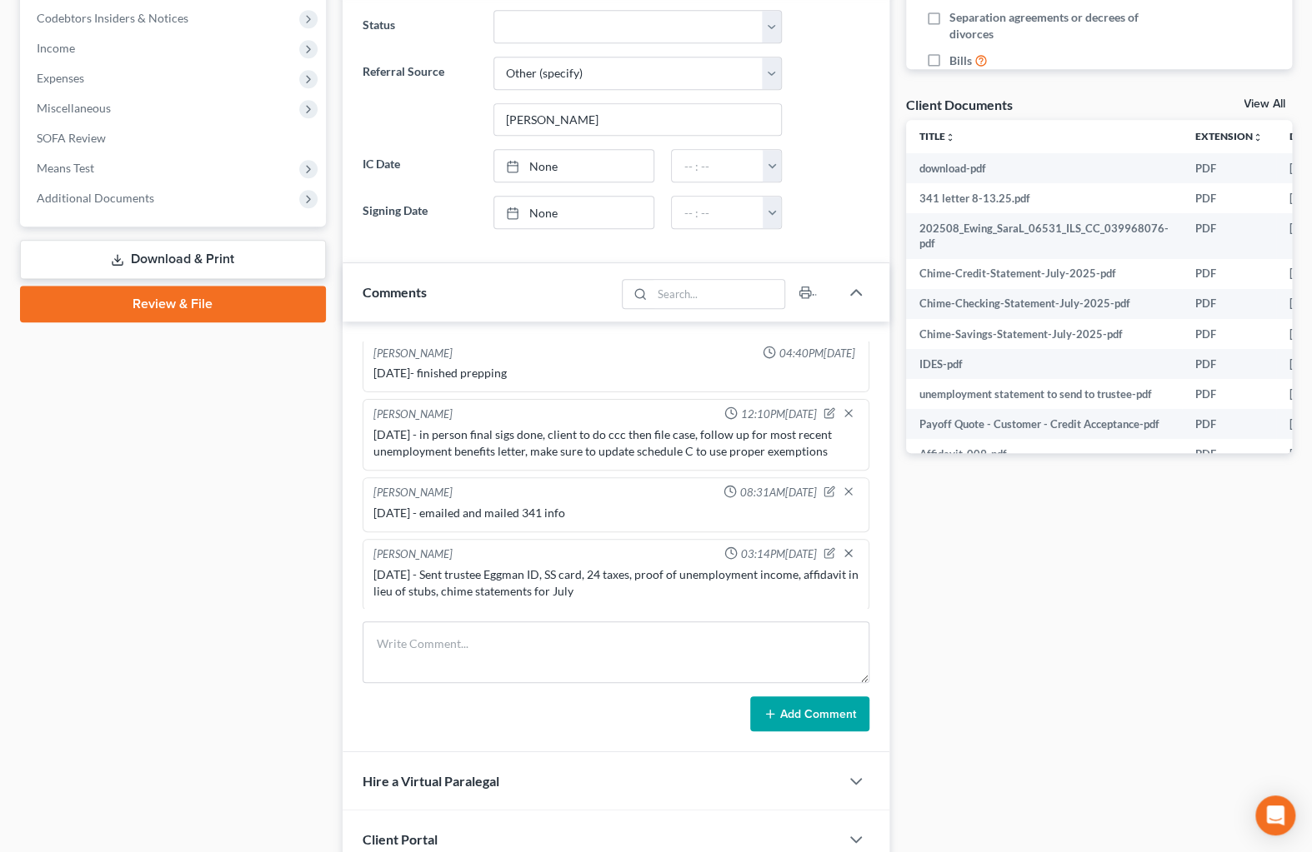
drag, startPoint x: 1168, startPoint y: 661, endPoint x: 776, endPoint y: 191, distance: 612.3
click at [1168, 661] on div "Docs Tasks Events Fees Timer 0% Completed Nothing here yet! Credit Counseling C…" at bounding box center [1098, 279] width 402 height 1298
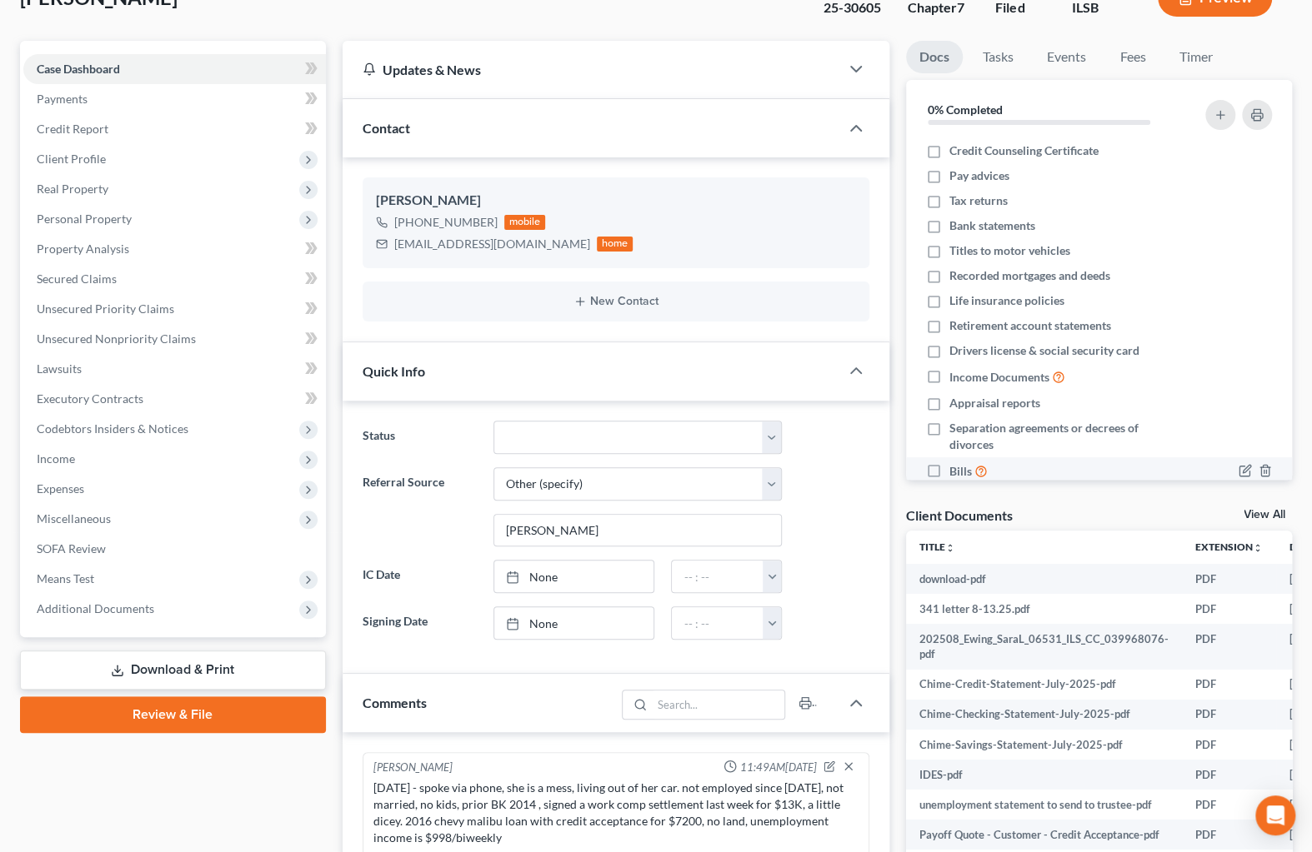
scroll to position [0, 0]
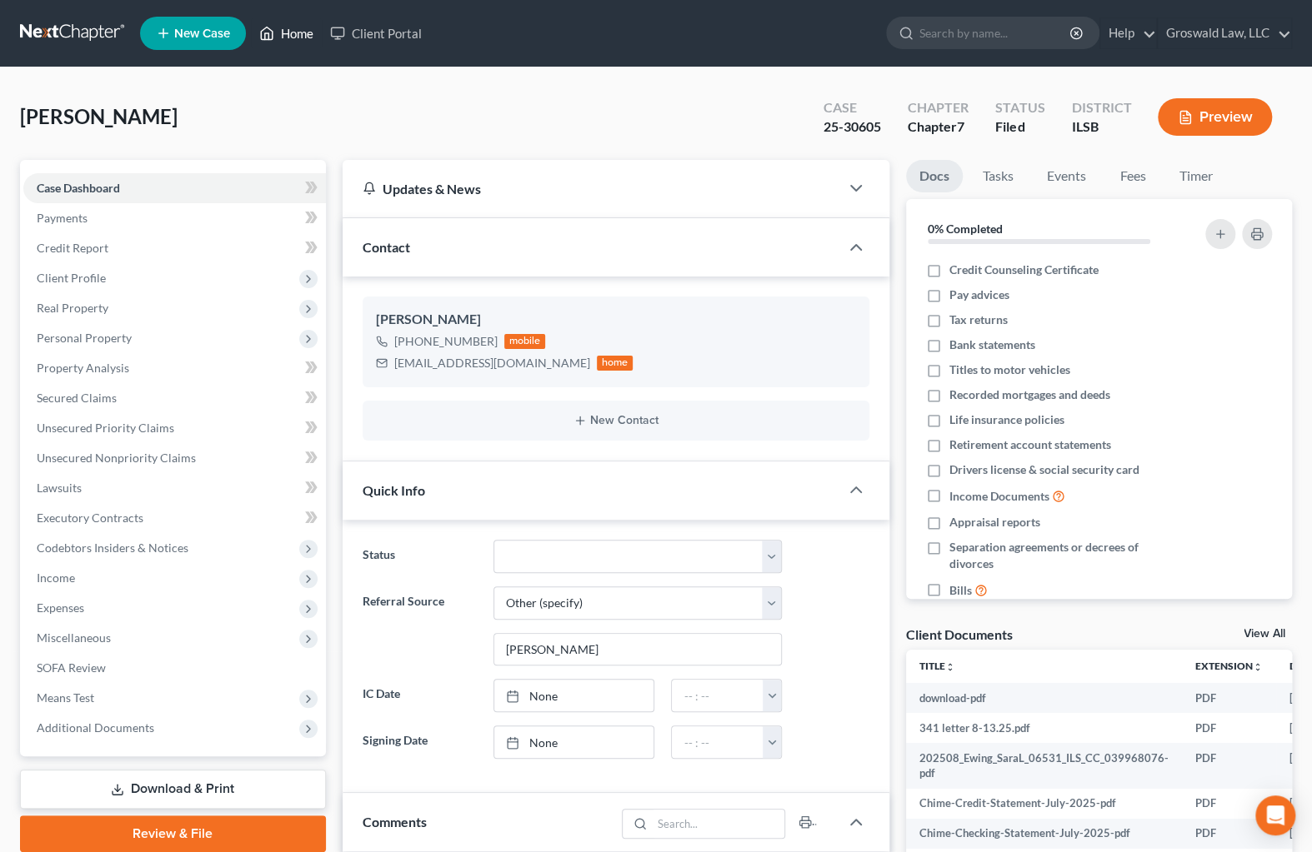
drag, startPoint x: 302, startPoint y: 36, endPoint x: 366, endPoint y: 66, distance: 70.1
click at [302, 36] on link "Home" at bounding box center [286, 33] width 71 height 30
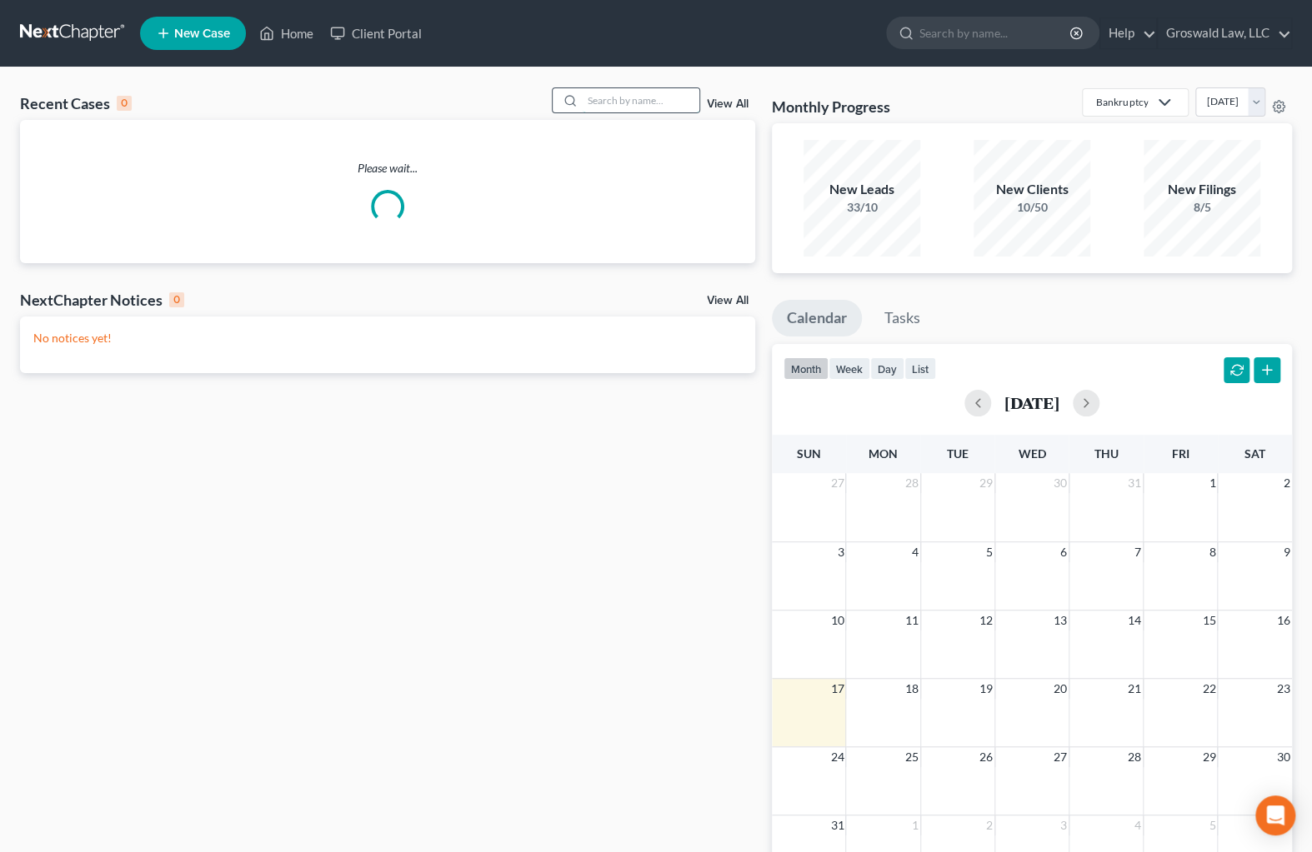
click at [610, 102] on input "search" at bounding box center [640, 100] width 117 height 24
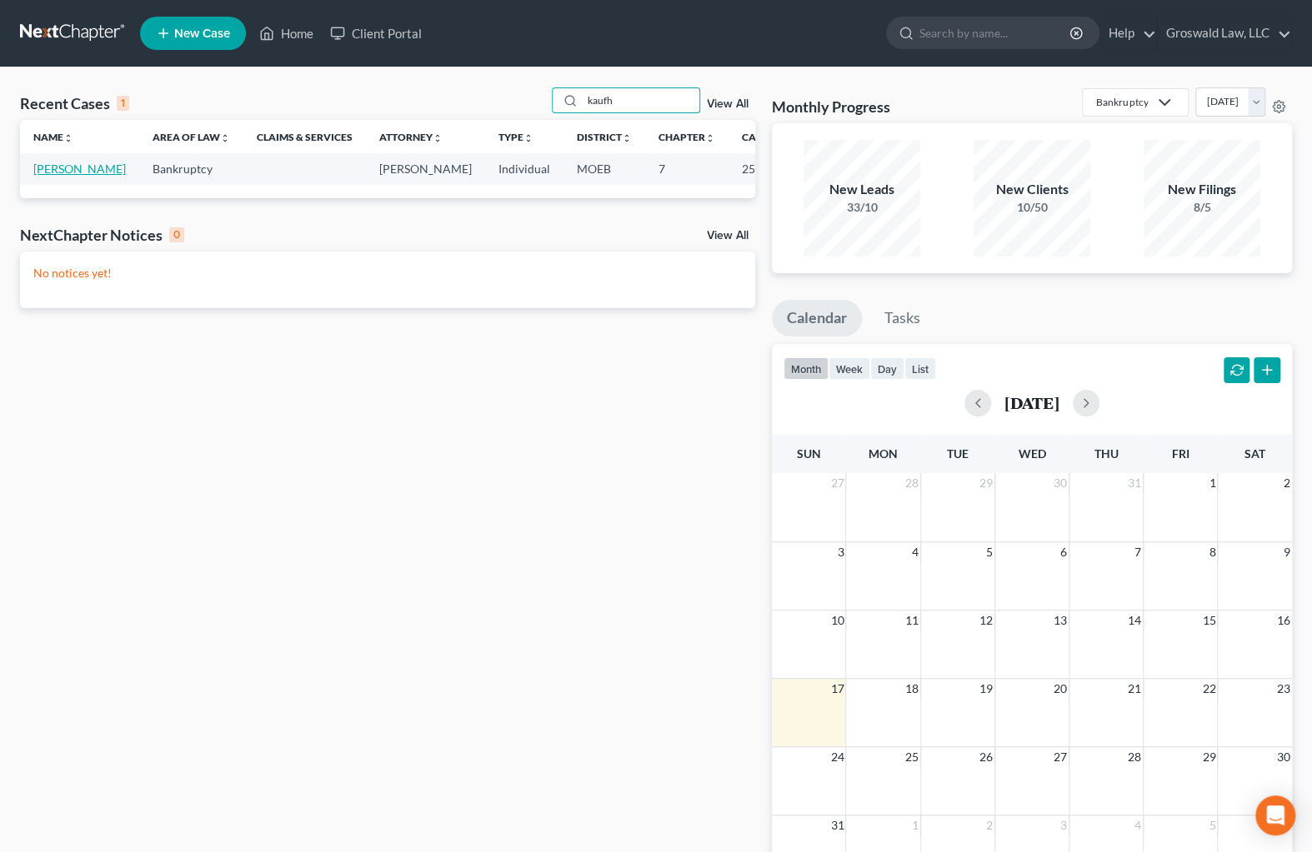
type input "kaufh"
click at [42, 172] on link "[PERSON_NAME]" at bounding box center [79, 169] width 92 height 14
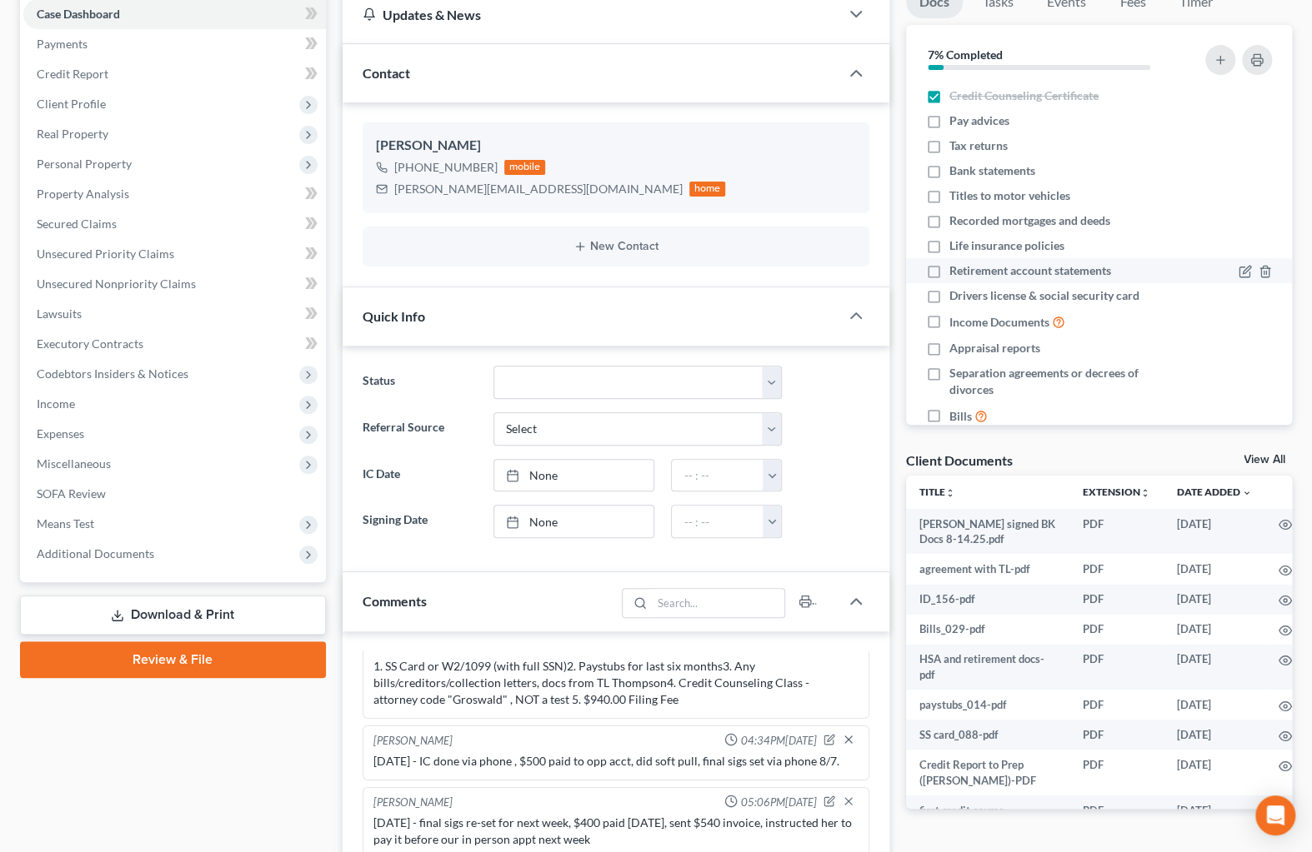
scroll to position [13, 0]
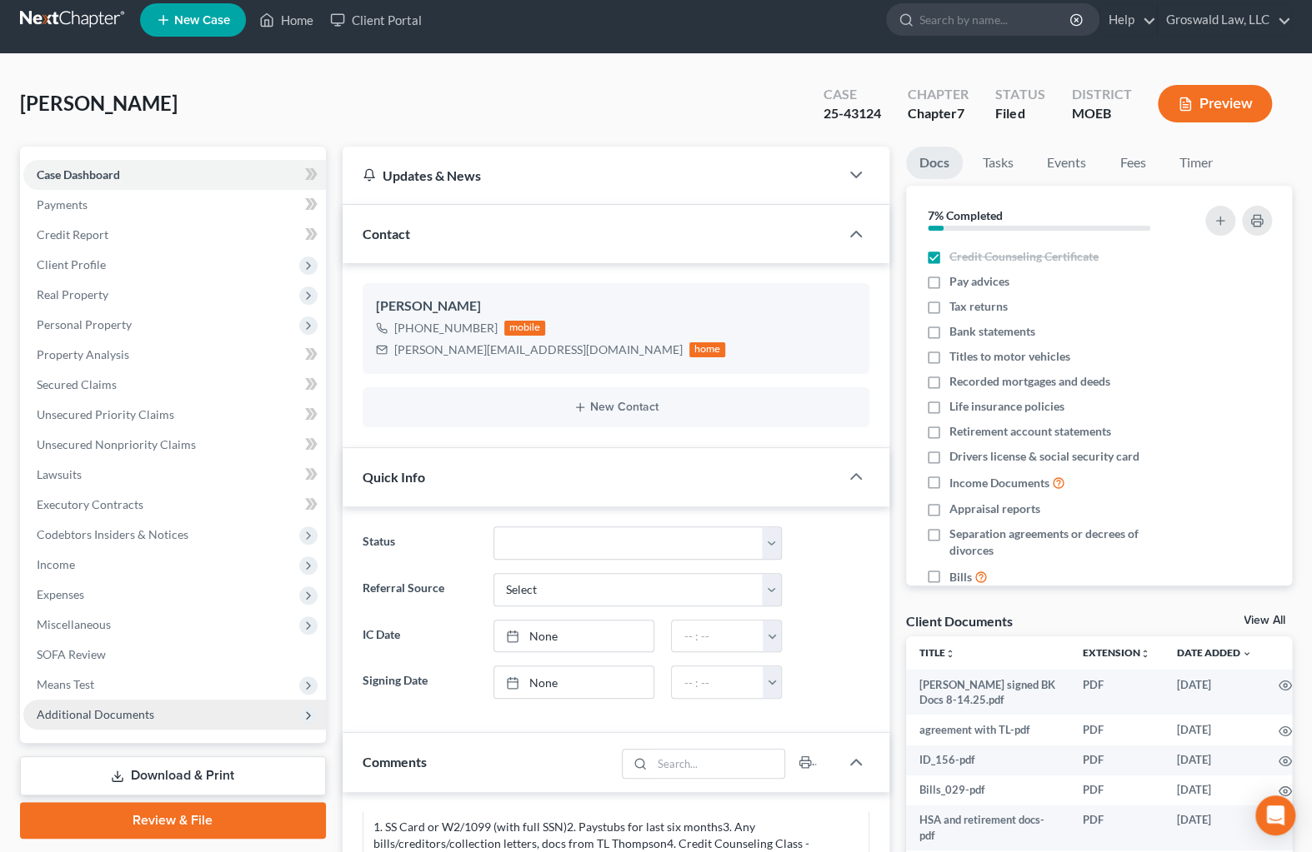
drag, startPoint x: 172, startPoint y: 712, endPoint x: 178, endPoint y: 701, distance: 13.0
click at [172, 712] on span "Additional Documents" at bounding box center [174, 715] width 302 height 30
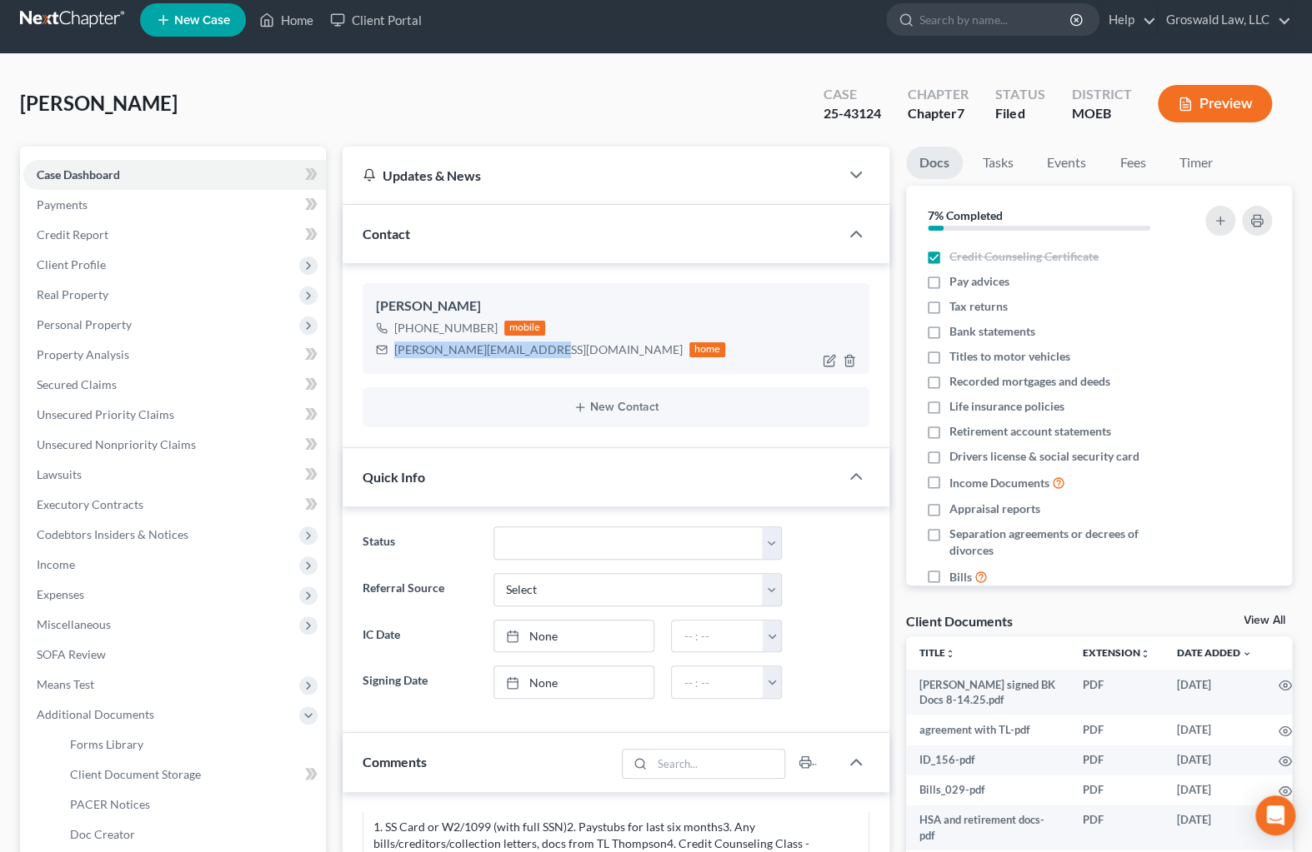
drag, startPoint x: 537, startPoint y: 350, endPoint x: 367, endPoint y: 367, distance: 170.8
click at [367, 367] on div "[PERSON_NAME] [PHONE_NUMBER] mobile [PERSON_NAME][EMAIL_ADDRESS][DOMAIN_NAME] h…" at bounding box center [615, 328] width 507 height 90
copy div "[PERSON_NAME][EMAIL_ADDRESS][DOMAIN_NAME]"
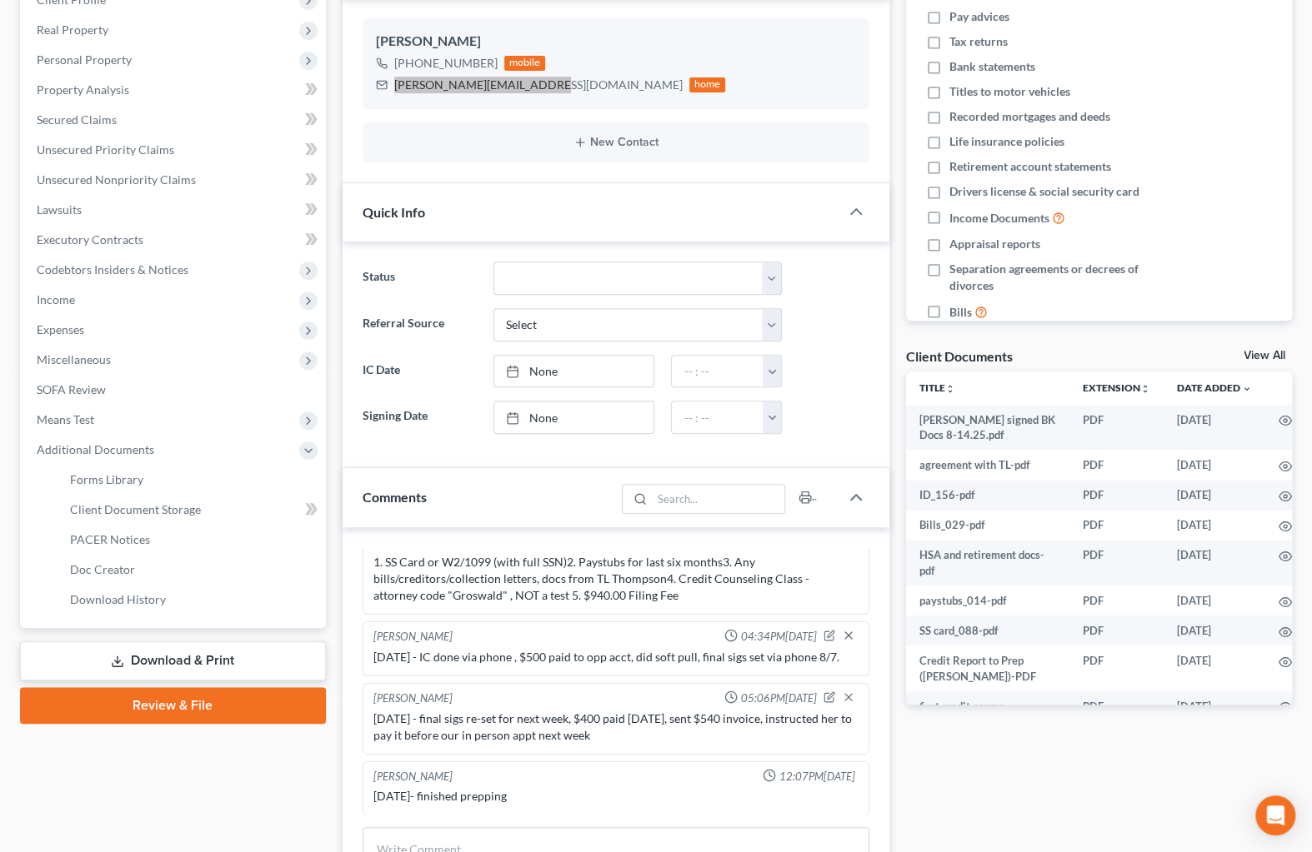
scroll to position [317, 0]
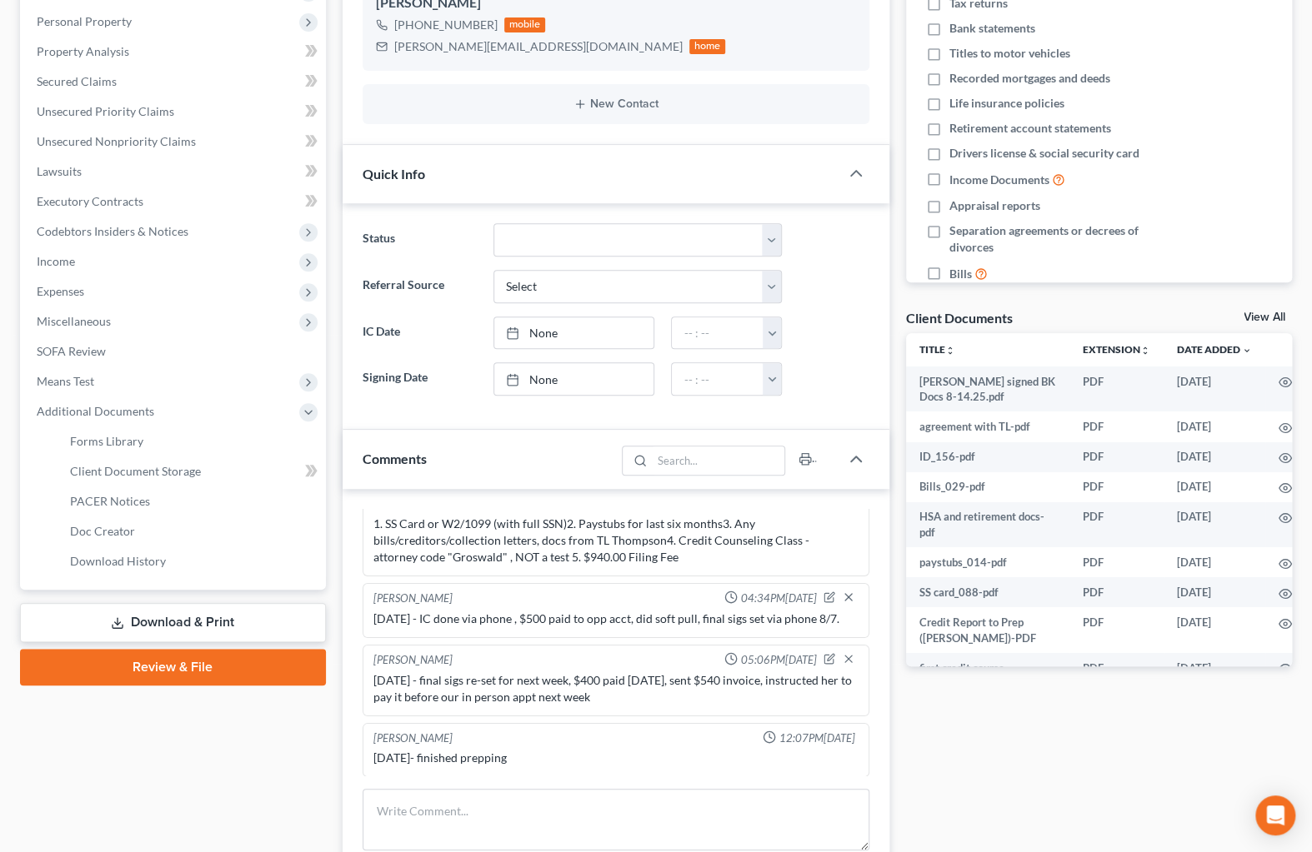
drag, startPoint x: 896, startPoint y: 596, endPoint x: 395, endPoint y: 652, distance: 503.9
click at [896, 596] on div "Updates & News × [US_STATE] [GEOGRAPHIC_DATA] Notes: Take a look at NextChapter…" at bounding box center [615, 469] width 563 height 1252
click at [131, 473] on span "Client Document Storage" at bounding box center [135, 471] width 131 height 14
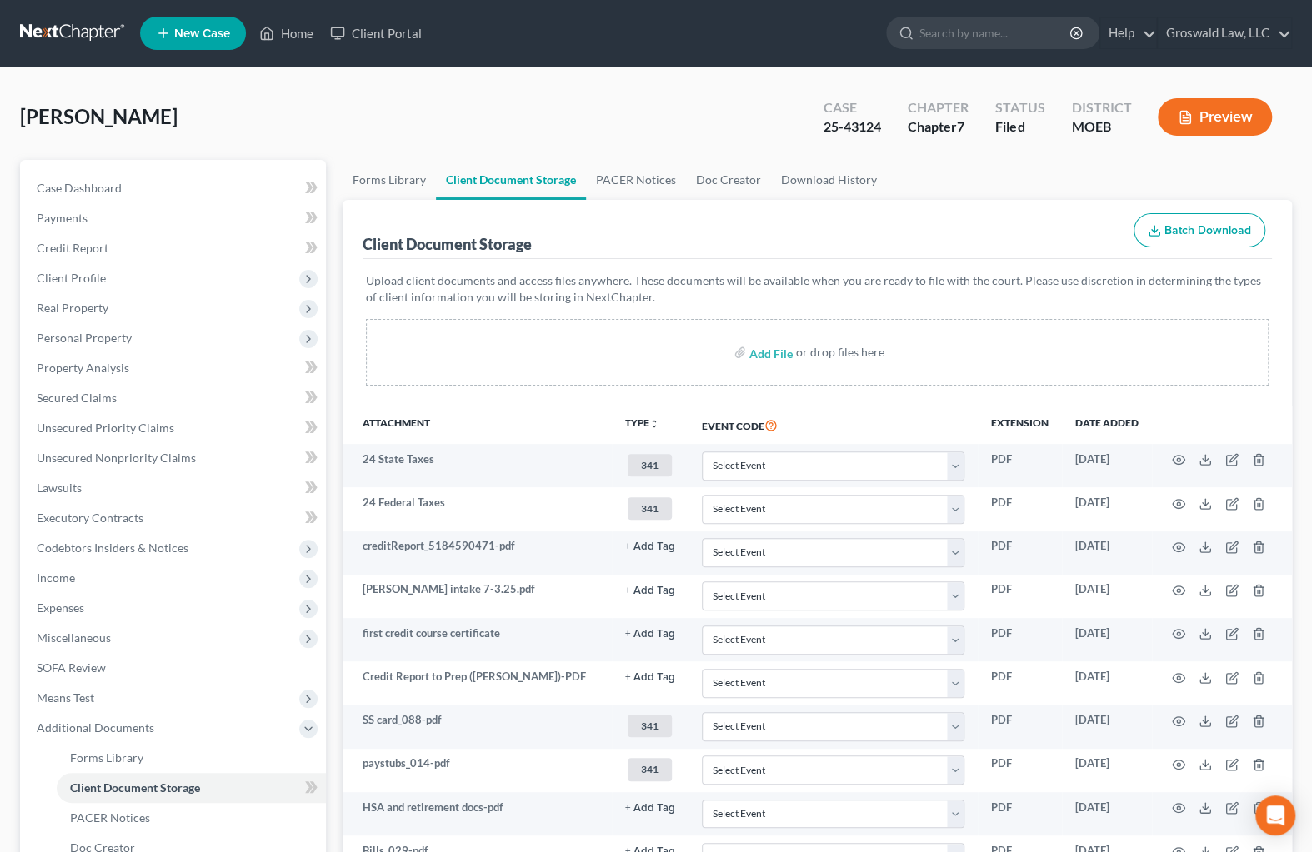
drag, startPoint x: 928, startPoint y: 285, endPoint x: 915, endPoint y: 285, distance: 13.3
click at [928, 285] on p "Upload client documents and access files anywhere. These documents will be avai…" at bounding box center [817, 288] width 903 height 33
click at [101, 277] on span "Client Profile" at bounding box center [71, 278] width 69 height 14
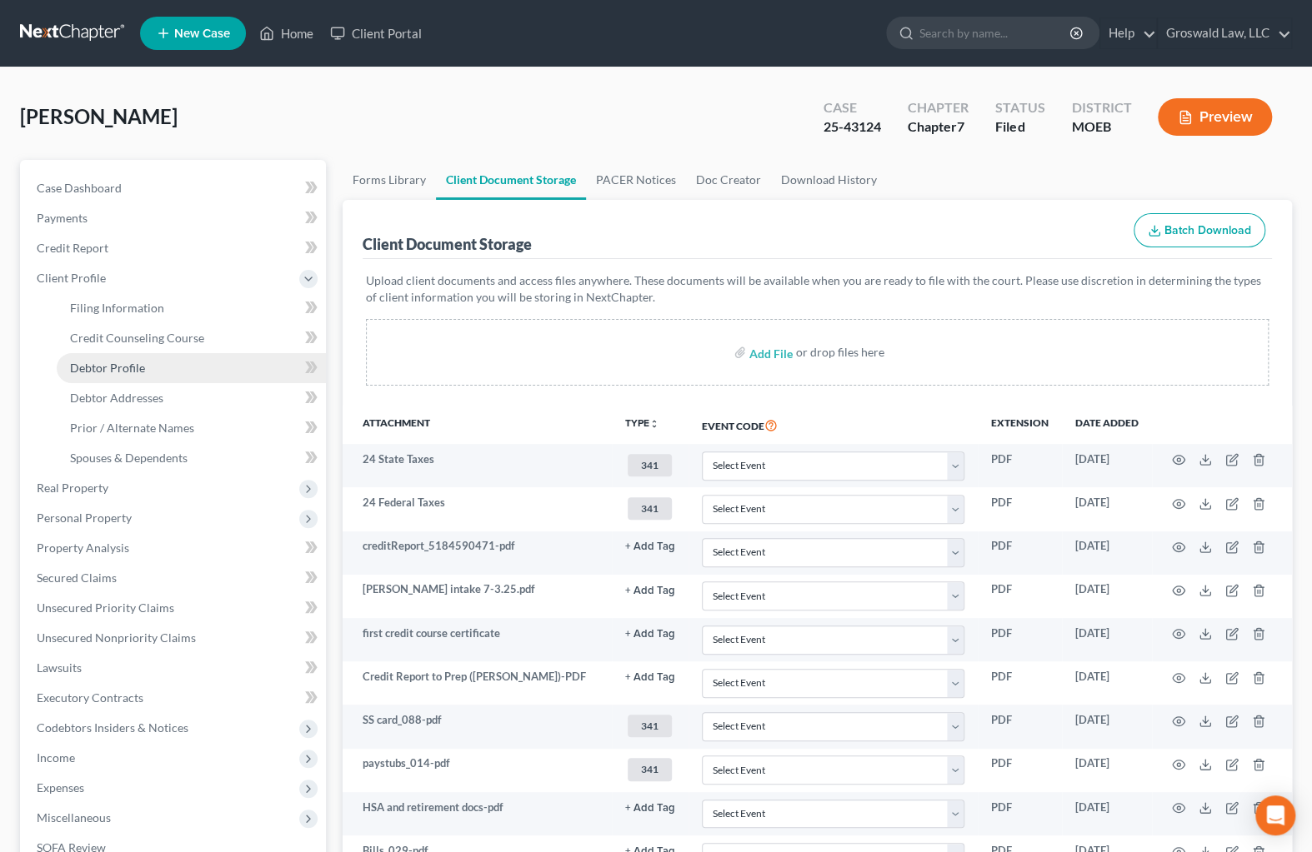
click at [133, 361] on span "Debtor Profile" at bounding box center [107, 368] width 75 height 14
select select "0"
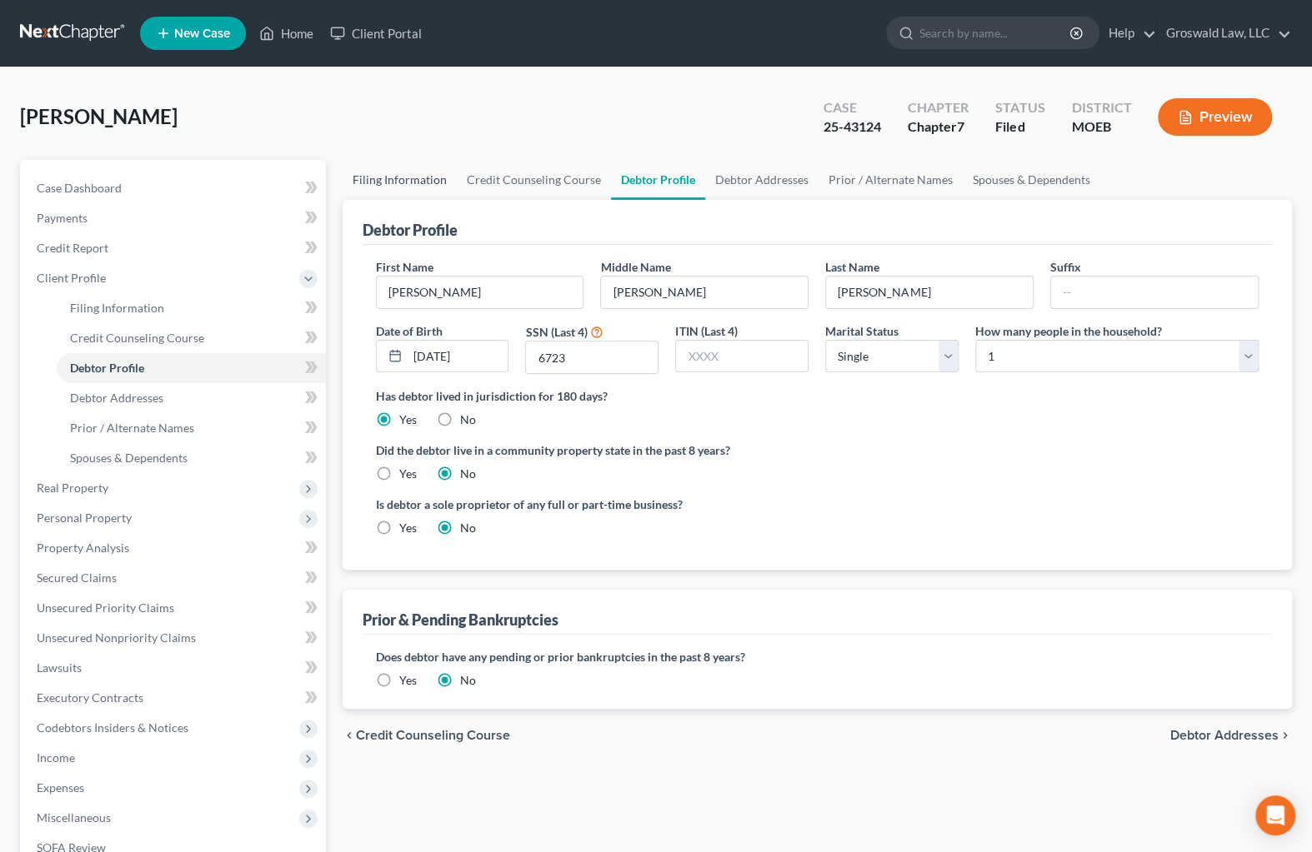
click at [405, 177] on link "Filing Information" at bounding box center [399, 180] width 114 height 40
select select "1"
select select "0"
select select "26"
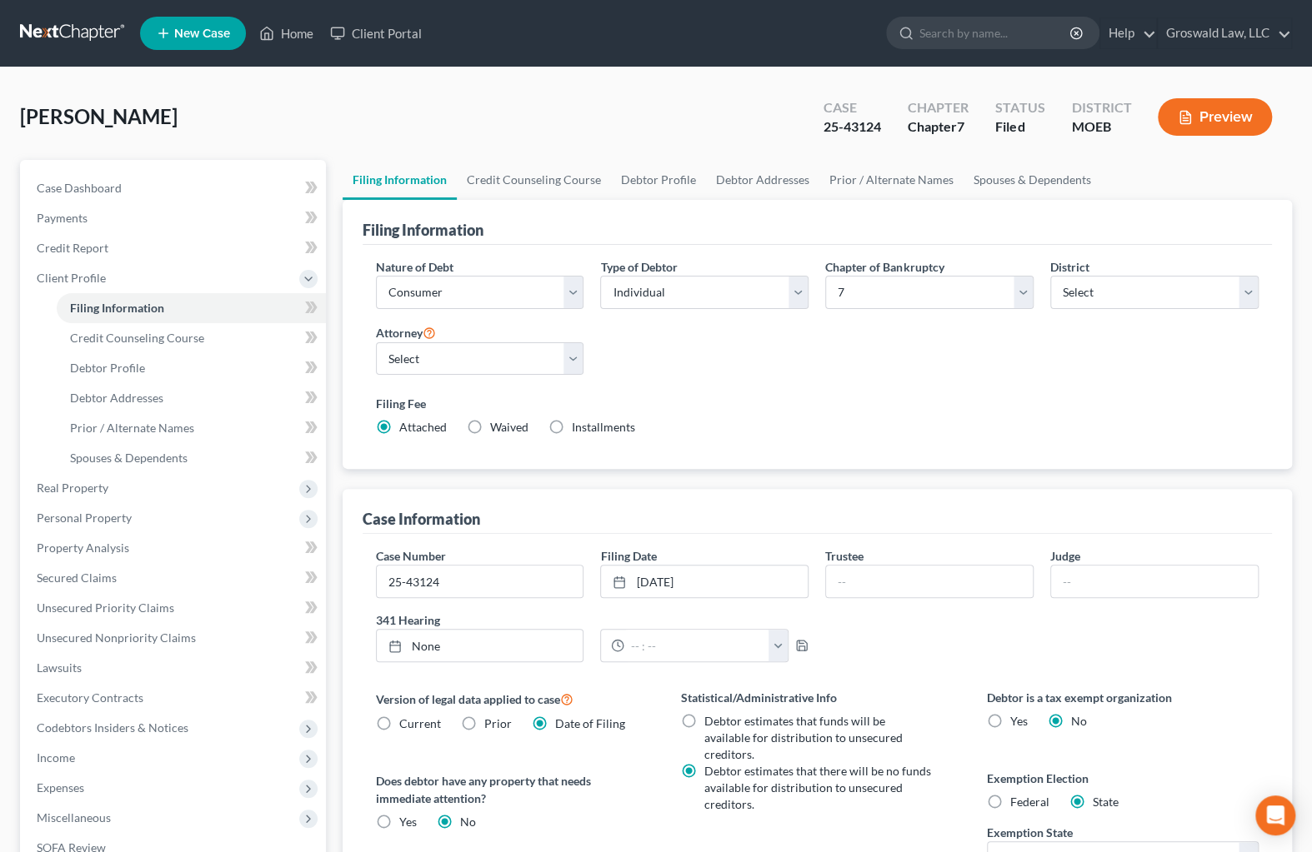
click at [907, 361] on div "Nature of Debt Select Business Consumer Other Nature of Business Select Clearin…" at bounding box center [817, 354] width 900 height 192
click at [117, 519] on span "Personal Property" at bounding box center [84, 518] width 95 height 14
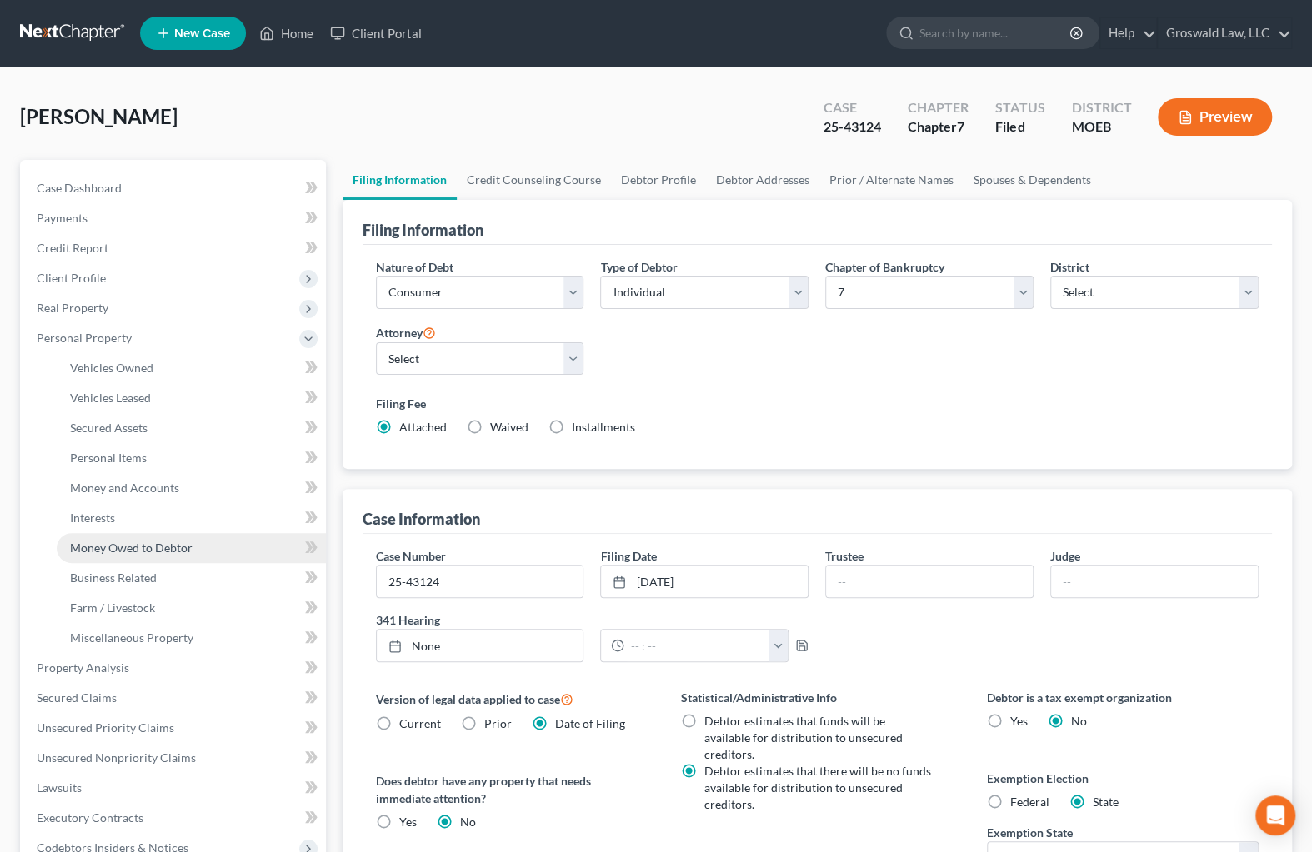
click at [125, 542] on span "Money Owed to Debtor" at bounding box center [131, 548] width 122 height 14
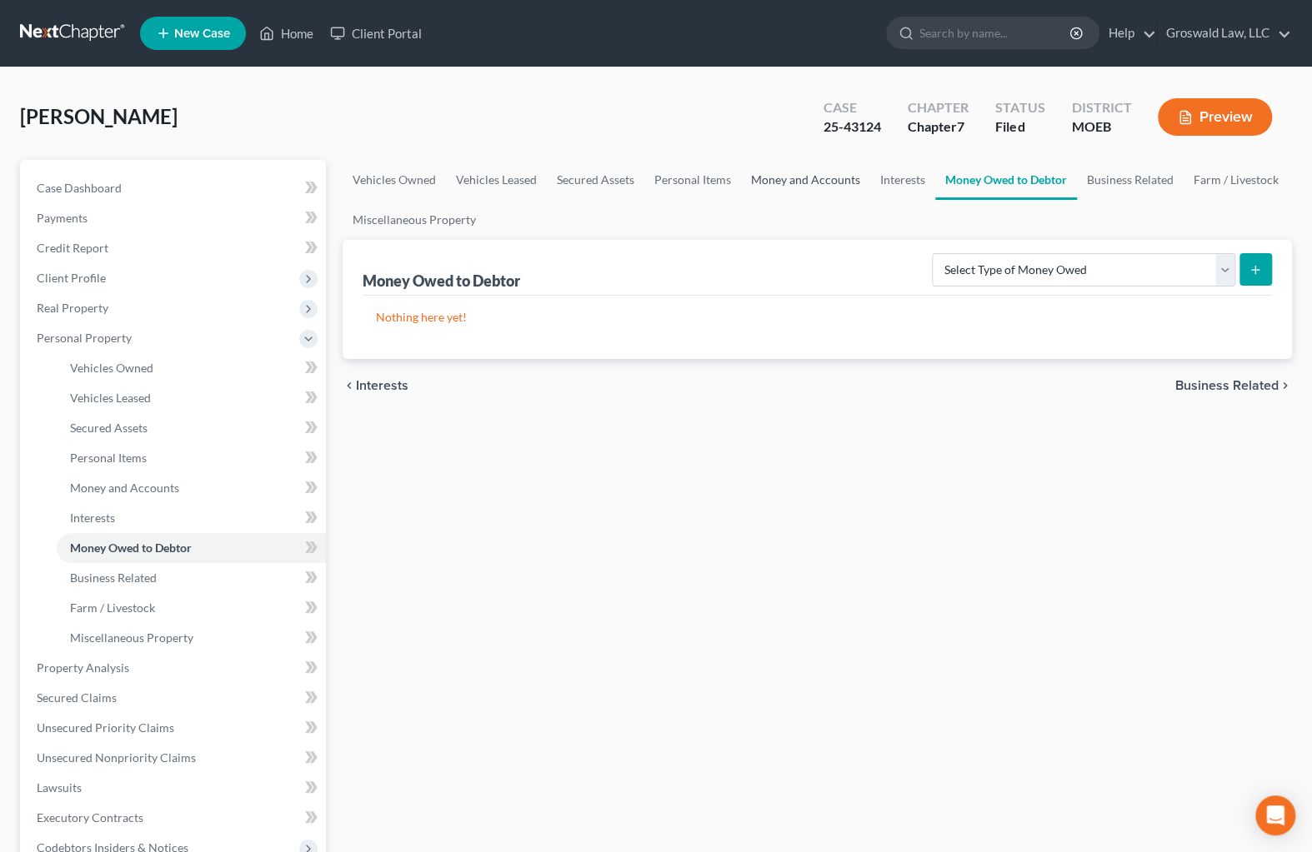
click at [836, 185] on link "Money and Accounts" at bounding box center [805, 180] width 129 height 40
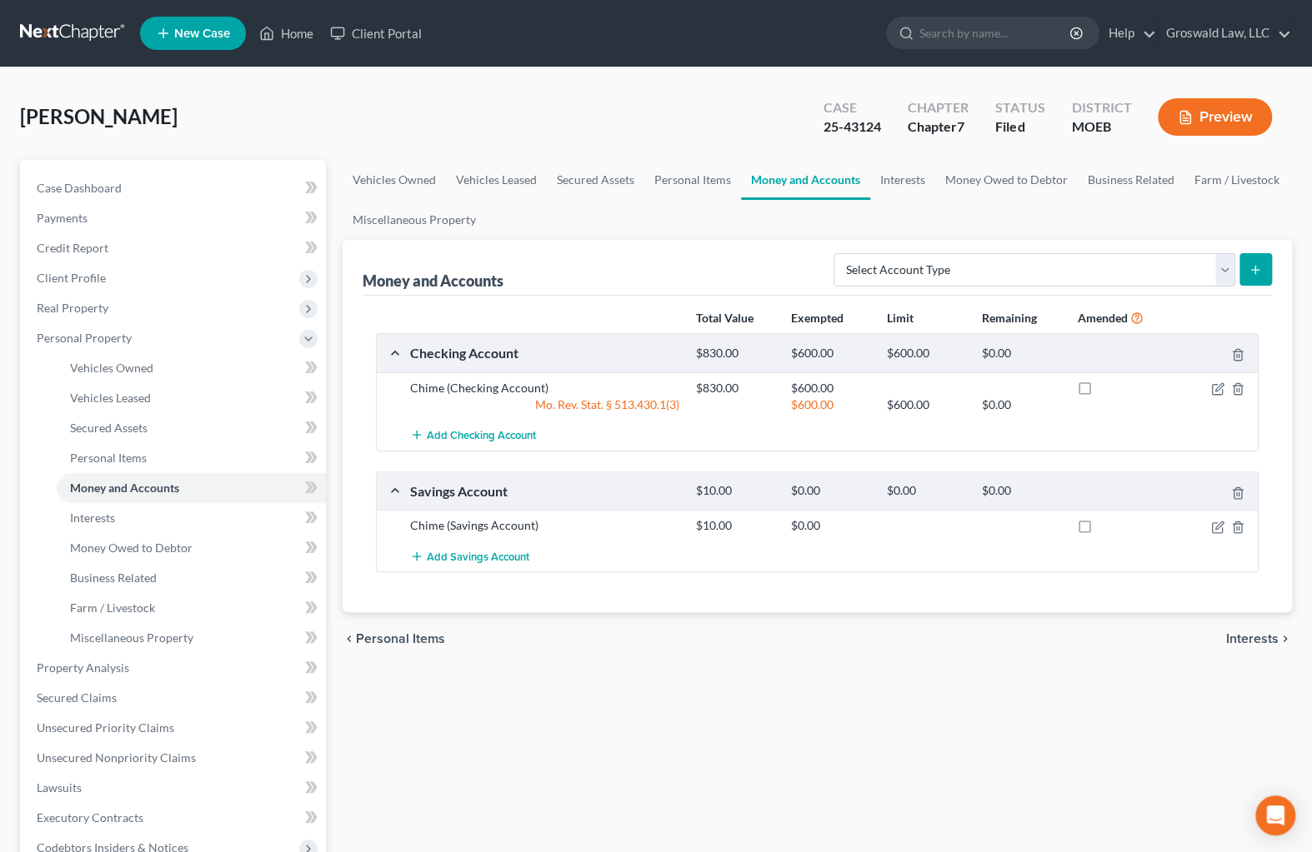
drag, startPoint x: 892, startPoint y: 769, endPoint x: 794, endPoint y: 700, distance: 119.5
click at [892, 768] on div "Vehicles Owned Vehicles Leased Secured Assets Personal Items Money and Accounts…" at bounding box center [817, 656] width 967 height 992
drag, startPoint x: 147, startPoint y: 182, endPoint x: 196, endPoint y: 204, distance: 53.0
click at [147, 182] on link "Case Dashboard" at bounding box center [174, 188] width 302 height 30
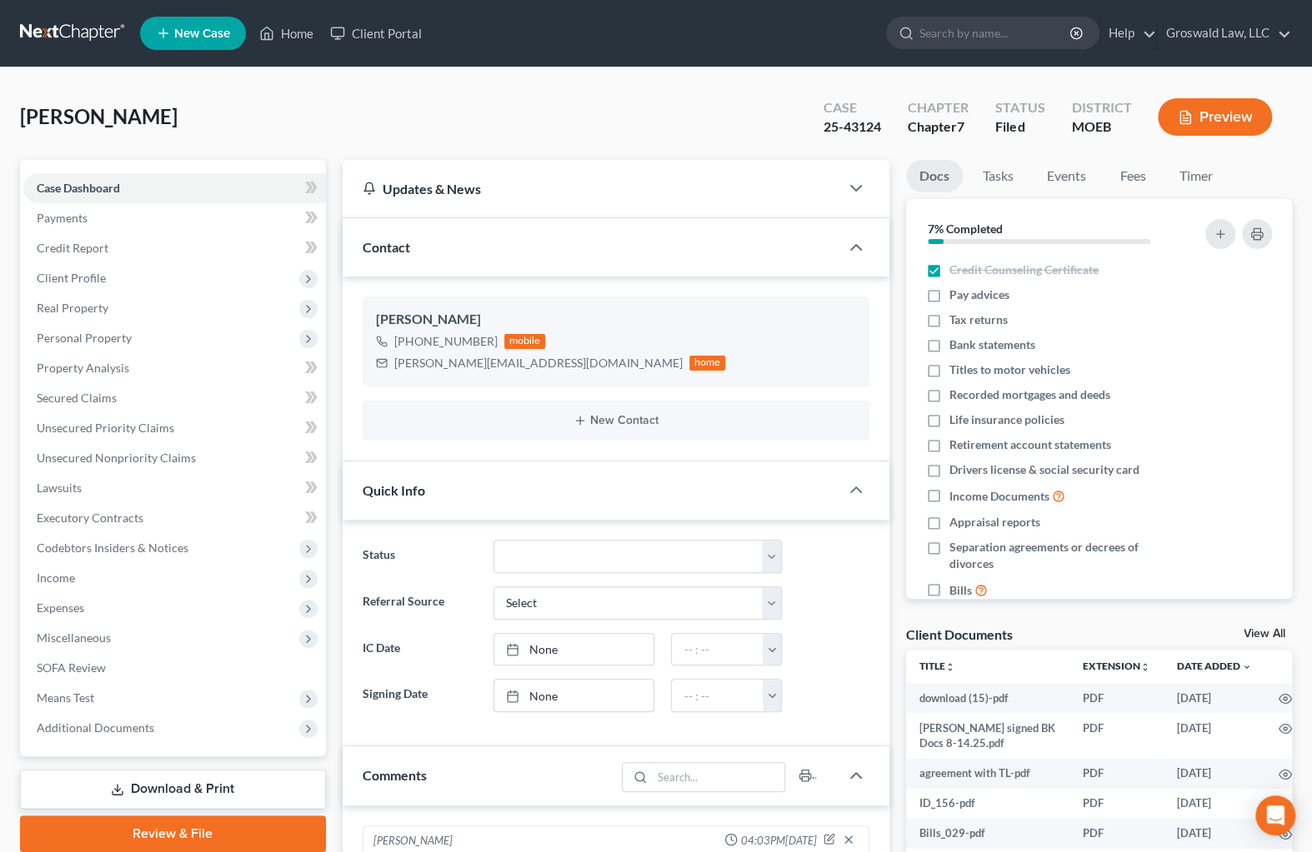
scroll to position [209, 0]
drag, startPoint x: 537, startPoint y: 362, endPoint x: 405, endPoint y: 350, distance: 132.3
click at [383, 363] on div "[PERSON_NAME][EMAIL_ADDRESS][DOMAIN_NAME] home" at bounding box center [551, 363] width 350 height 22
copy div "[PERSON_NAME][EMAIL_ADDRESS][DOMAIN_NAME]"
drag, startPoint x: 892, startPoint y: 617, endPoint x: 804, endPoint y: 607, distance: 88.8
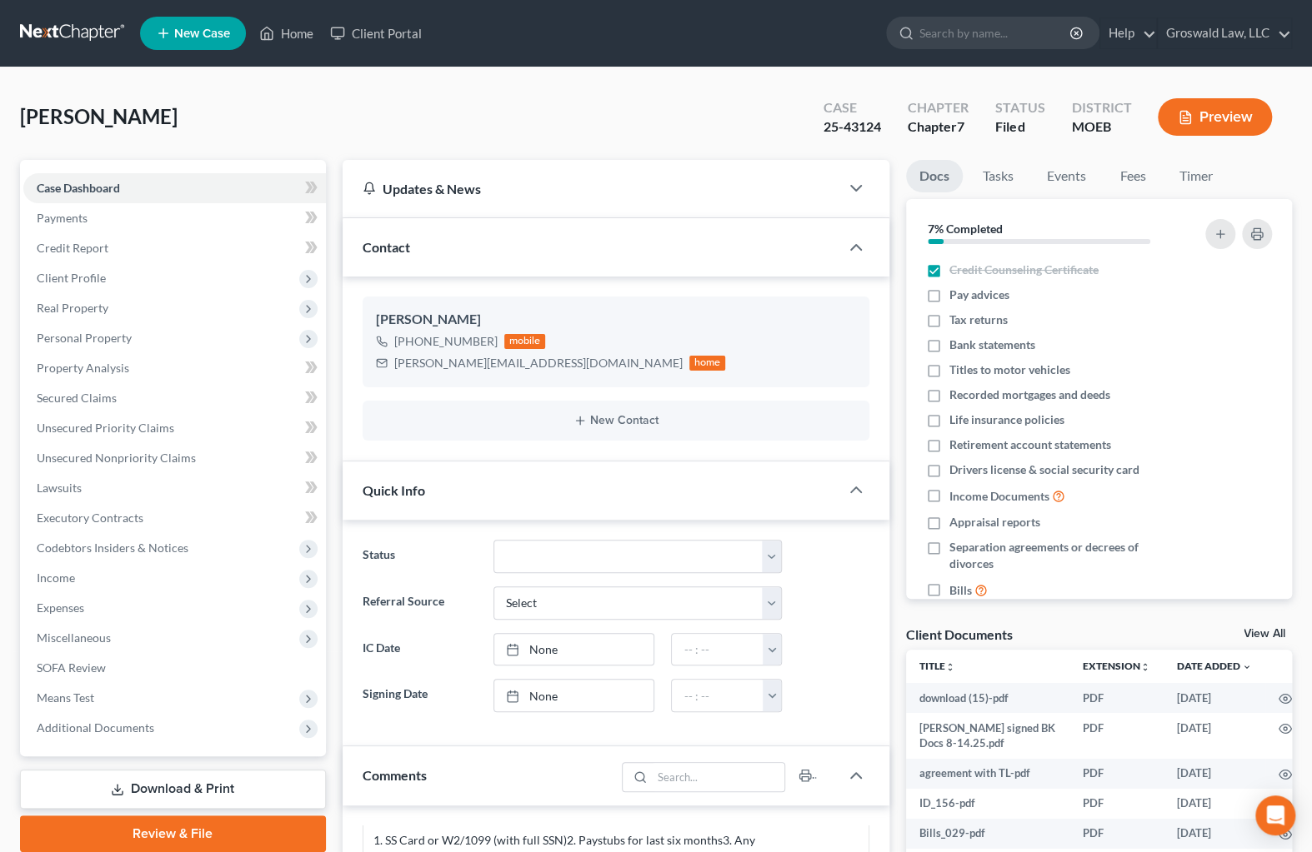
click at [892, 617] on div "Updates & News × [US_STATE] [GEOGRAPHIC_DATA] Notes: Take a look at NextChapter…" at bounding box center [615, 786] width 563 height 1252
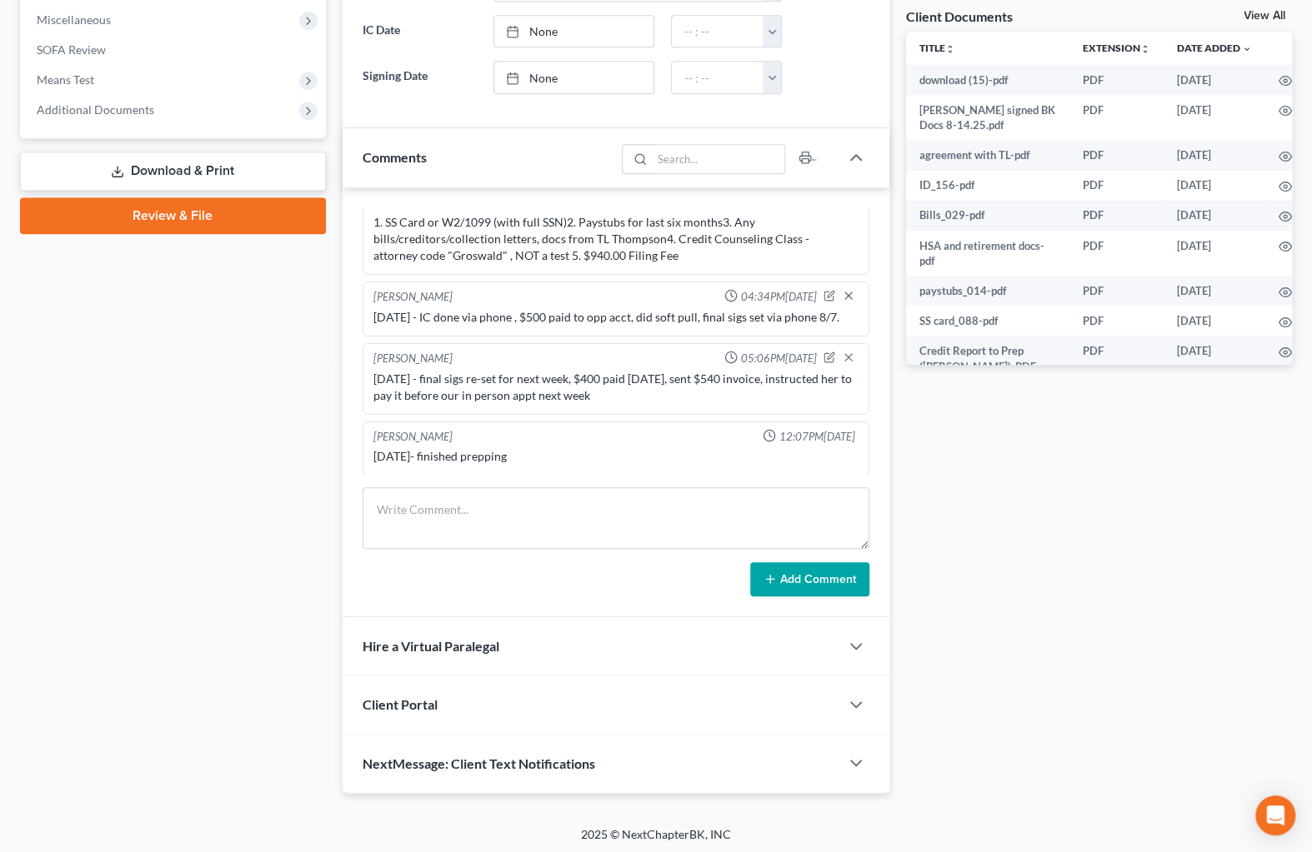
scroll to position [619, 0]
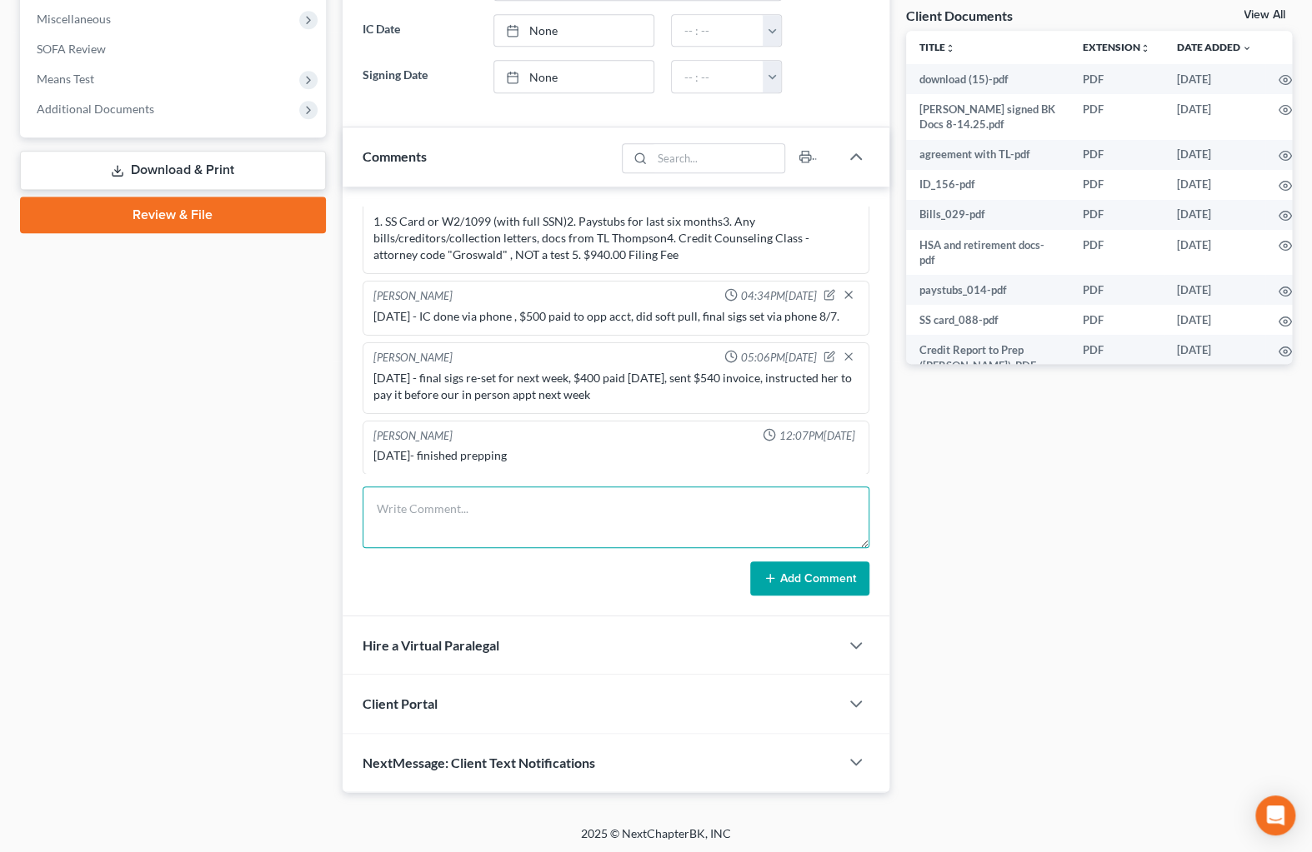
click at [527, 511] on textarea at bounding box center [615, 518] width 507 height 62
type textarea "[DATE] - in person sigs done and case filed"
click at [802, 581] on button "Add Comment" at bounding box center [809, 579] width 119 height 35
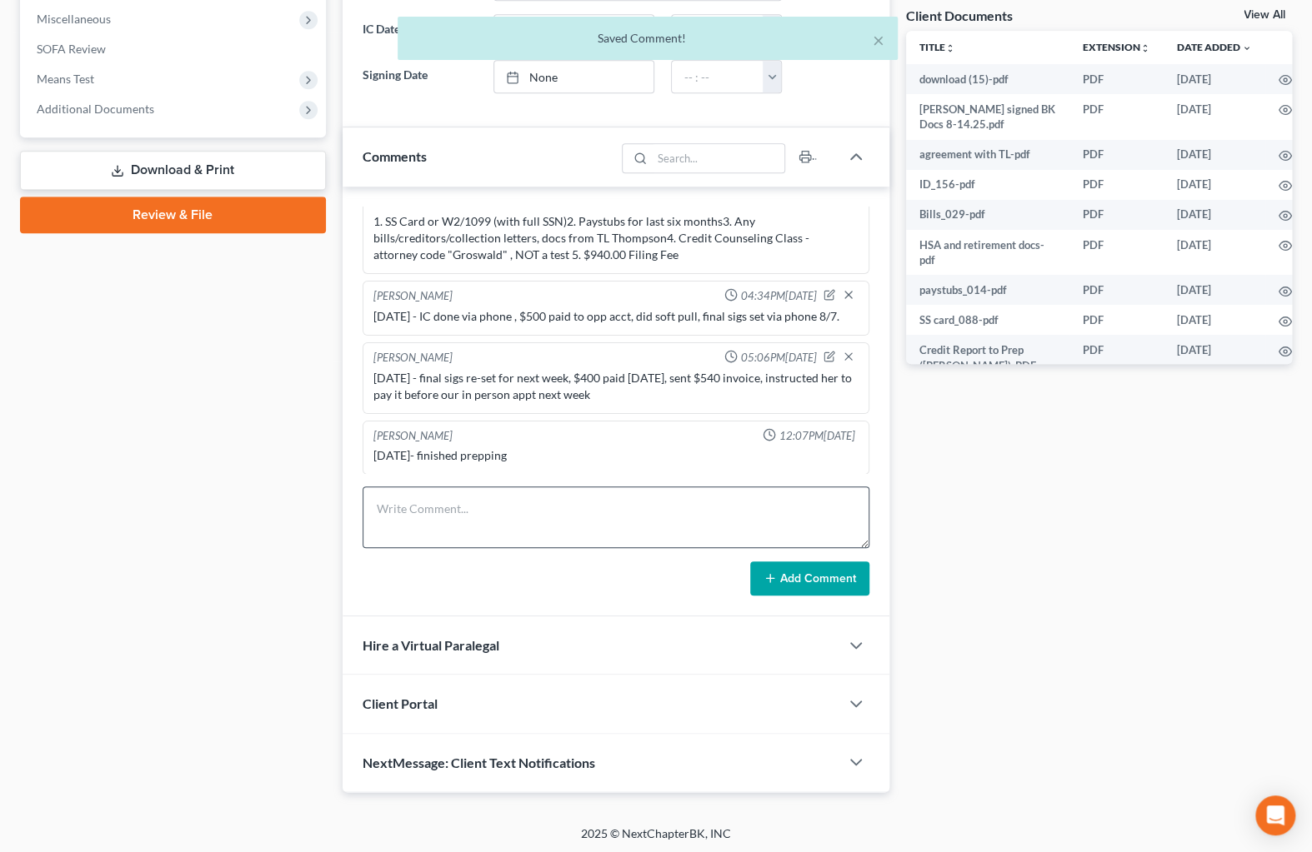
scroll to position [271, 0]
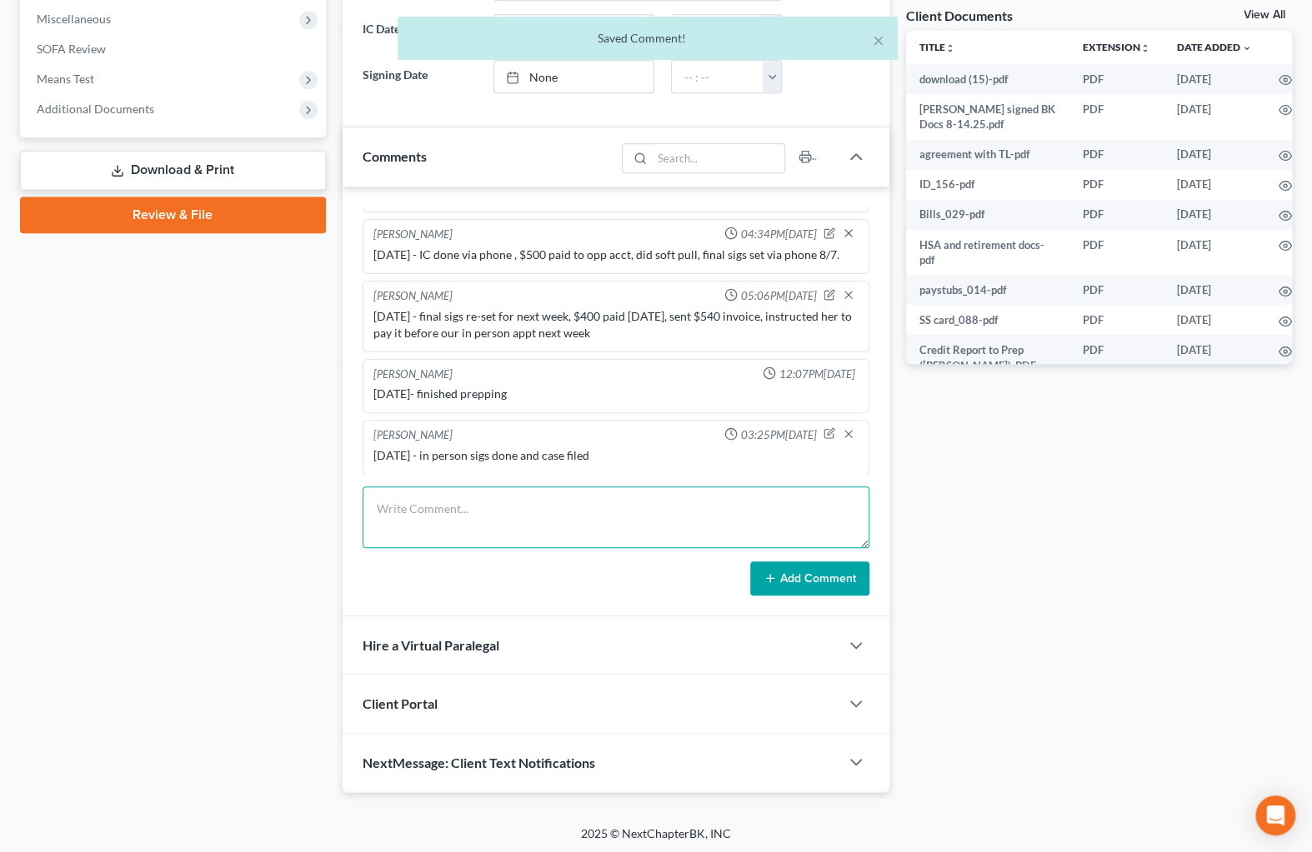
click at [564, 533] on textarea at bounding box center [615, 518] width 507 height 62
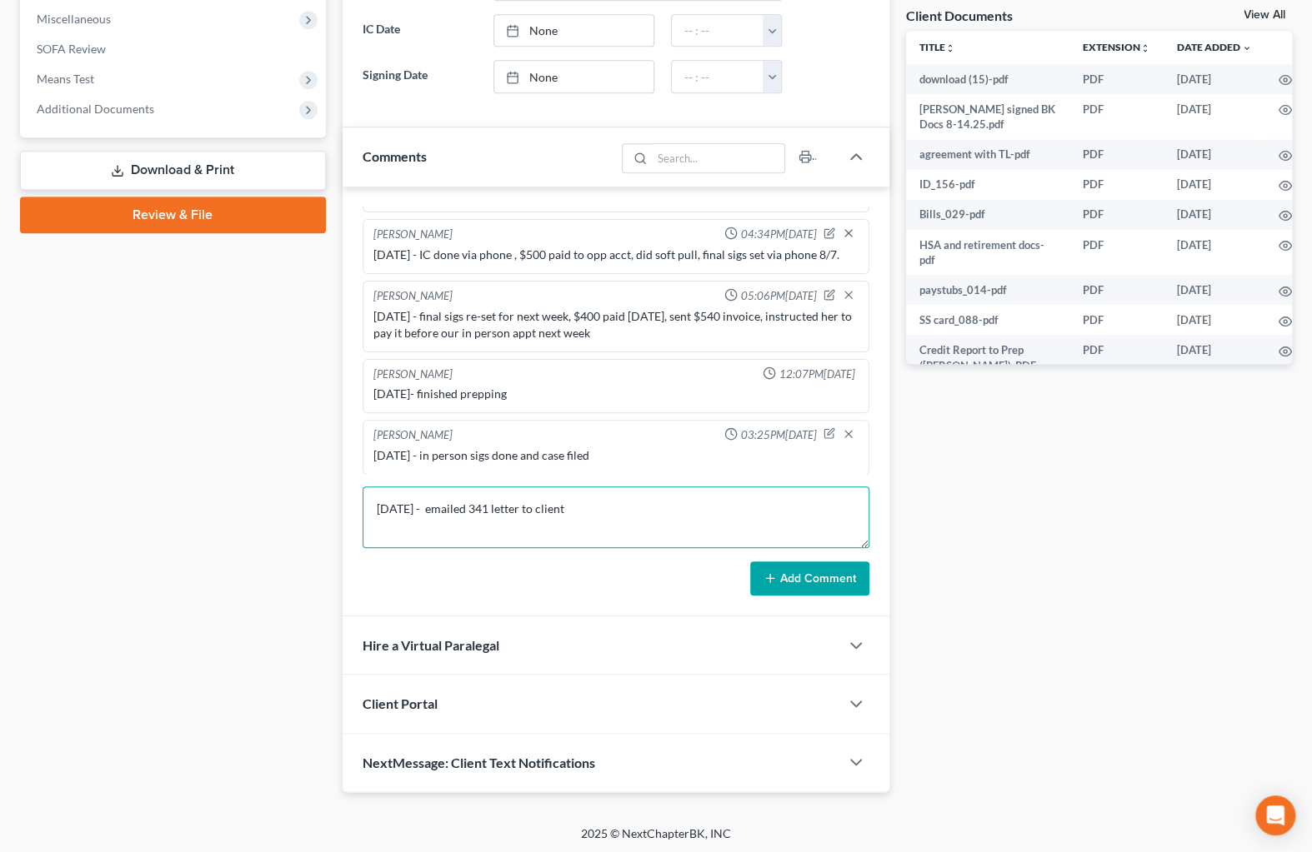
type textarea "[DATE] - emailed 341 letter to client"
click at [807, 579] on button "Add Comment" at bounding box center [809, 579] width 119 height 35
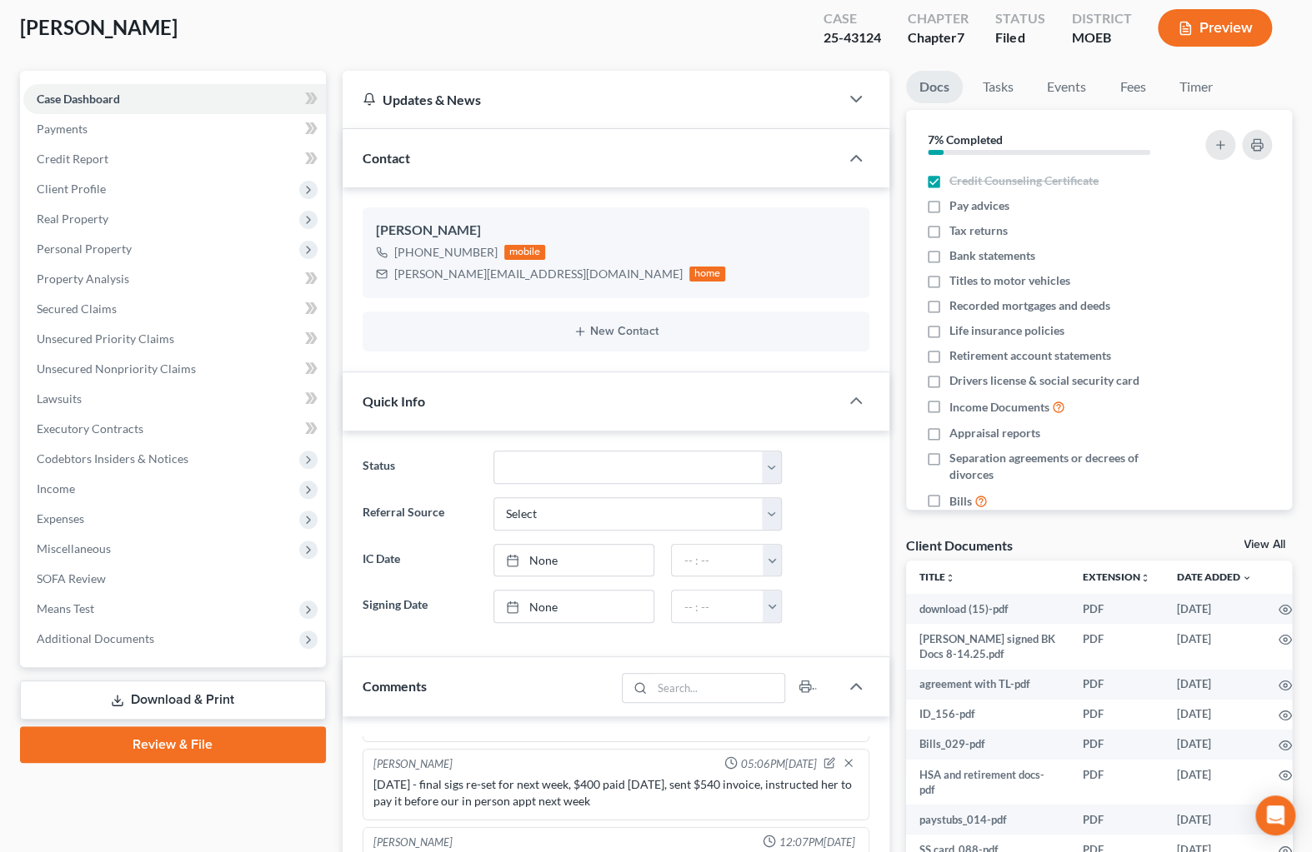
scroll to position [0, 0]
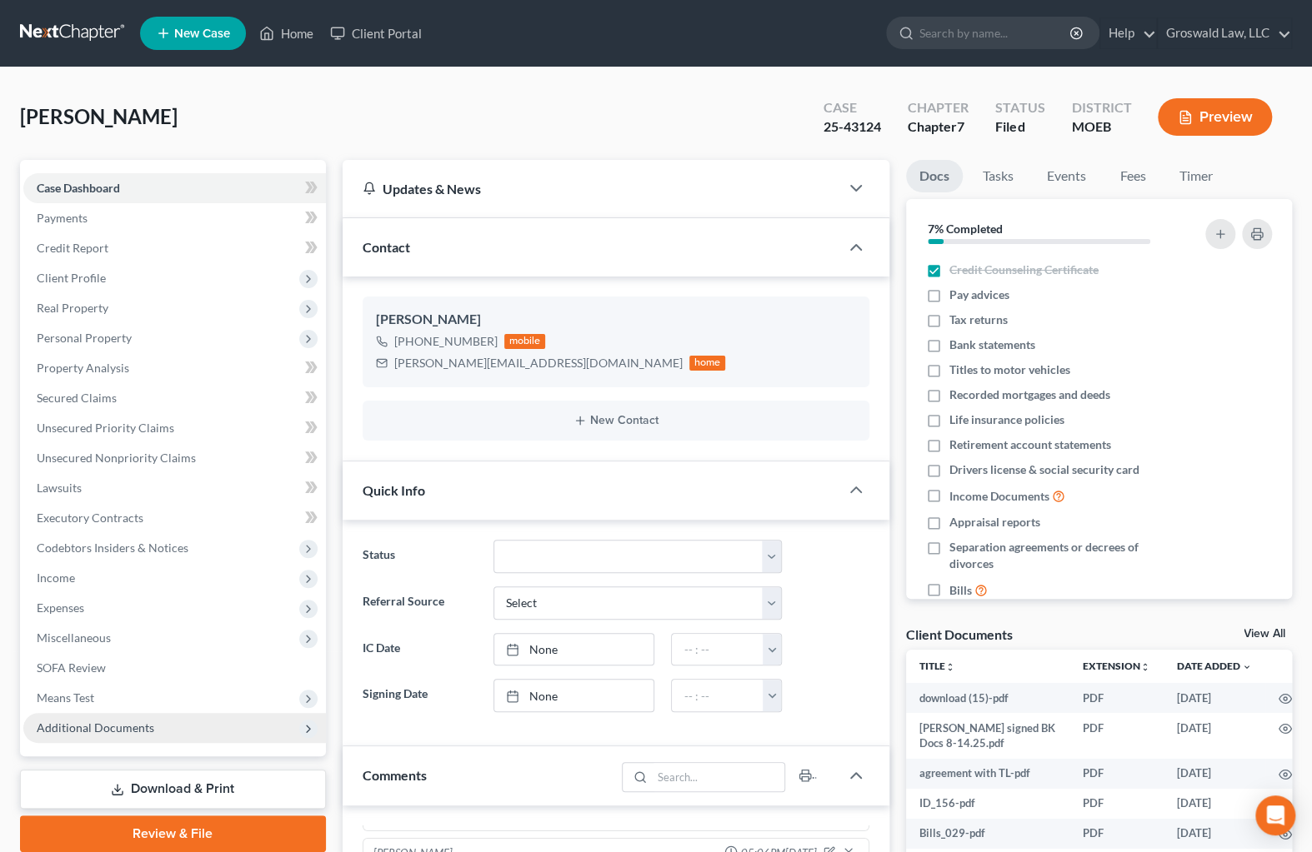
drag, startPoint x: 192, startPoint y: 733, endPoint x: 197, endPoint y: 715, distance: 18.8
click at [192, 733] on span "Additional Documents" at bounding box center [174, 728] width 302 height 30
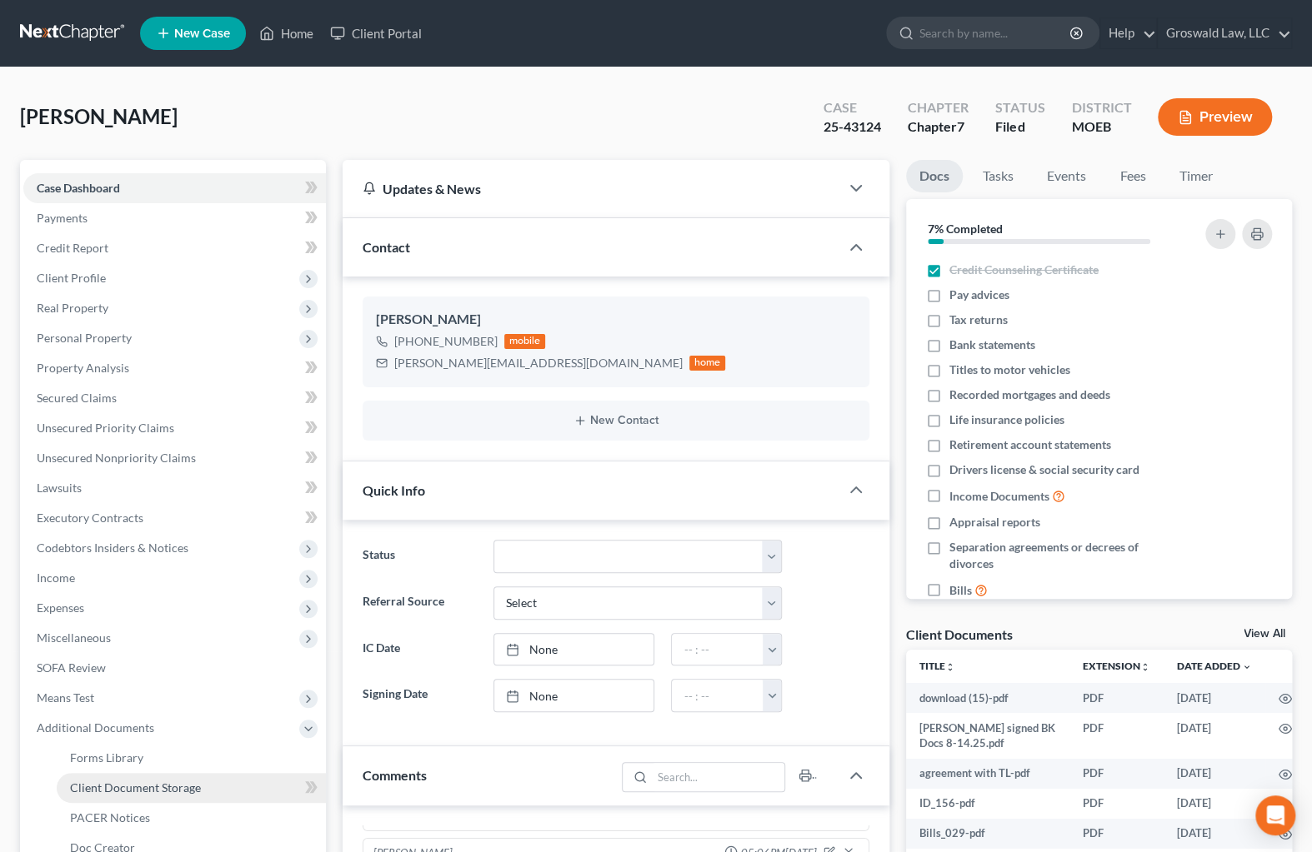
click at [171, 791] on span "Client Document Storage" at bounding box center [135, 788] width 131 height 14
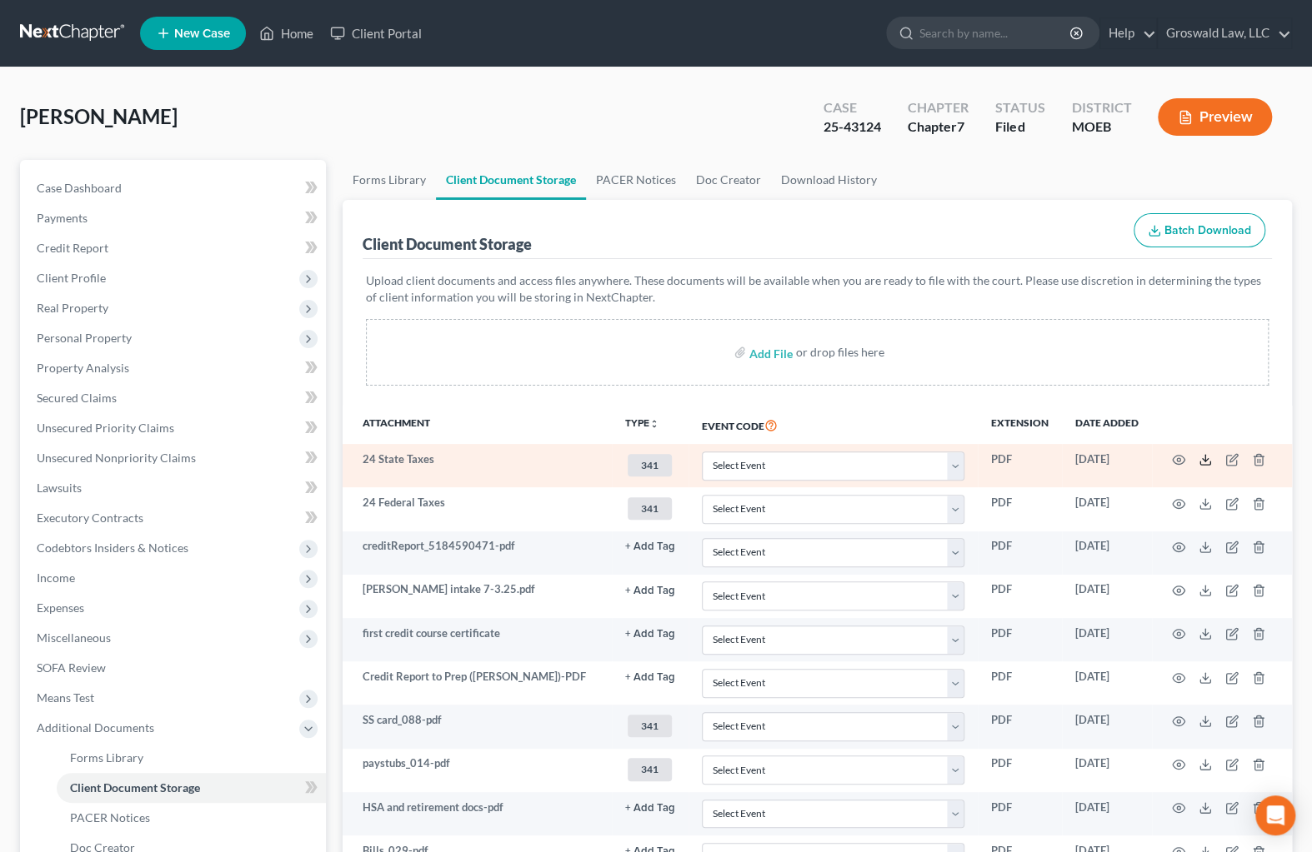
click at [1200, 459] on icon at bounding box center [1204, 459] width 13 height 13
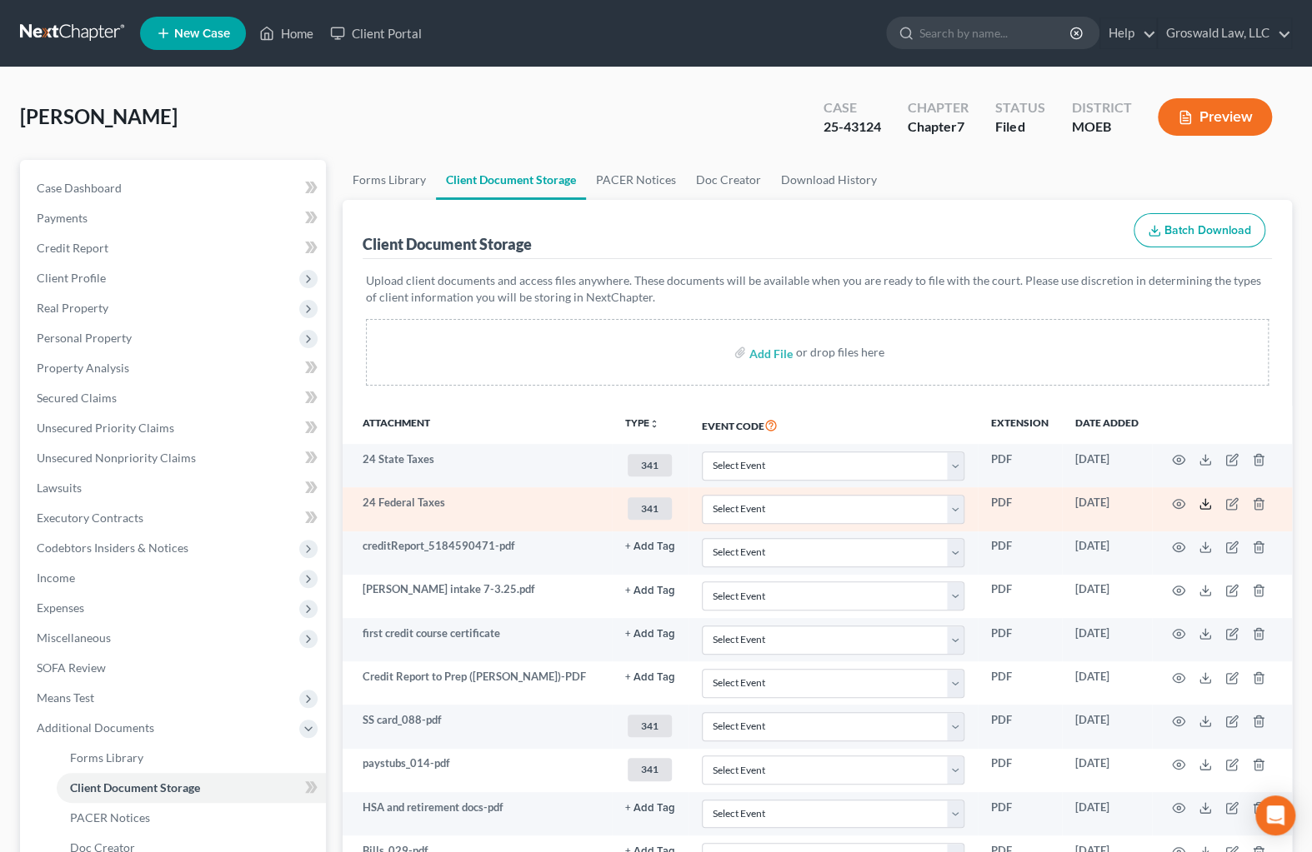
click at [1202, 505] on icon at bounding box center [1204, 503] width 13 height 13
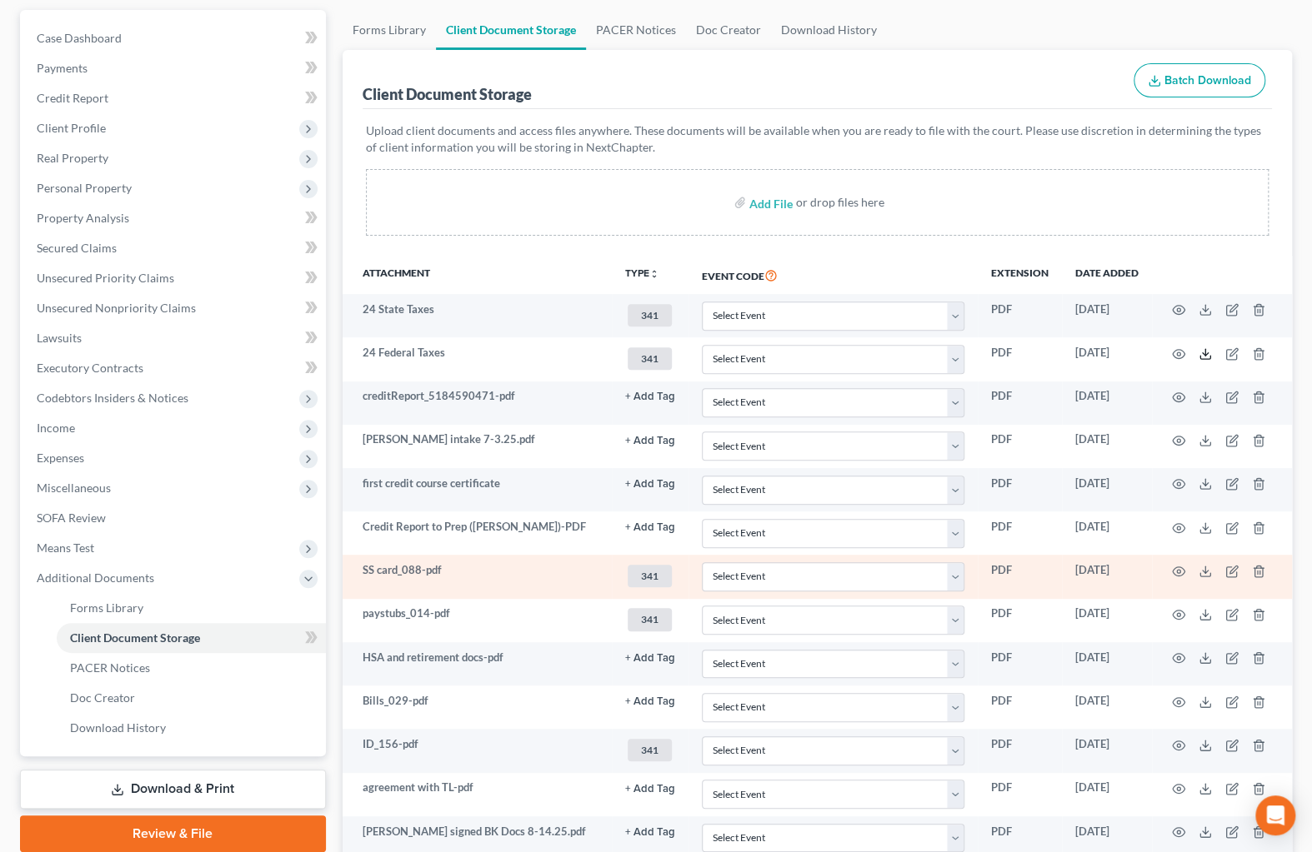
scroll to position [151, 0]
click at [1202, 567] on icon at bounding box center [1204, 570] width 13 height 13
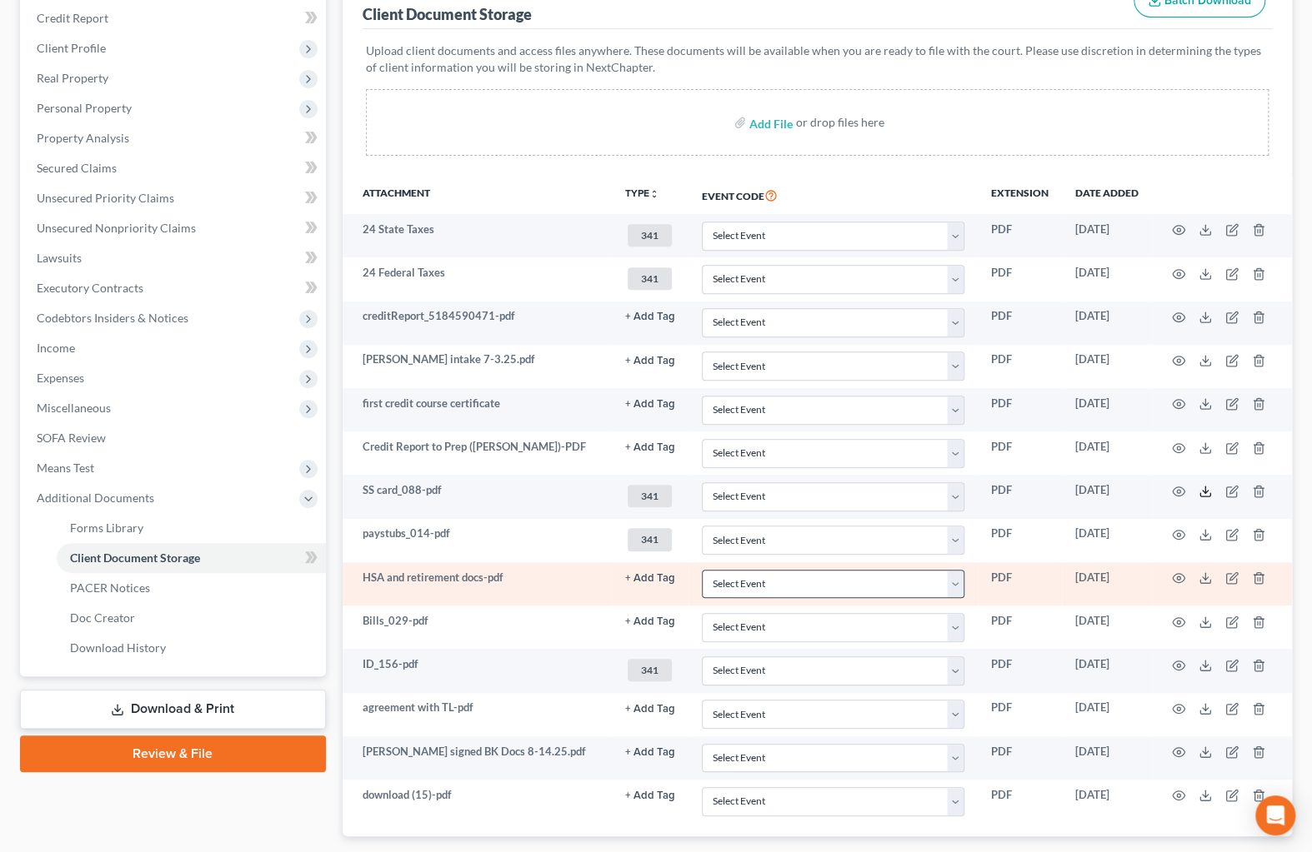
scroll to position [302, 0]
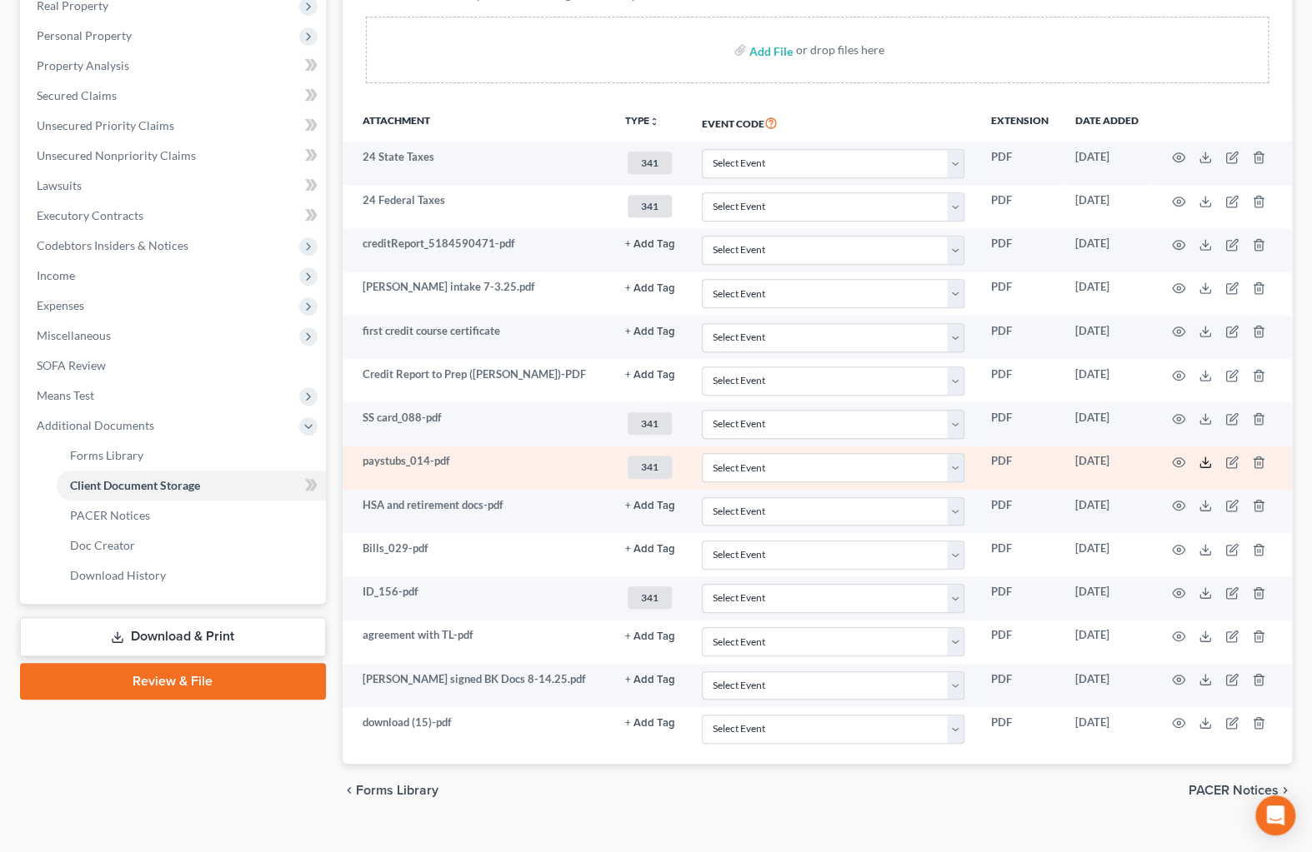
click at [1205, 457] on line at bounding box center [1205, 460] width 0 height 7
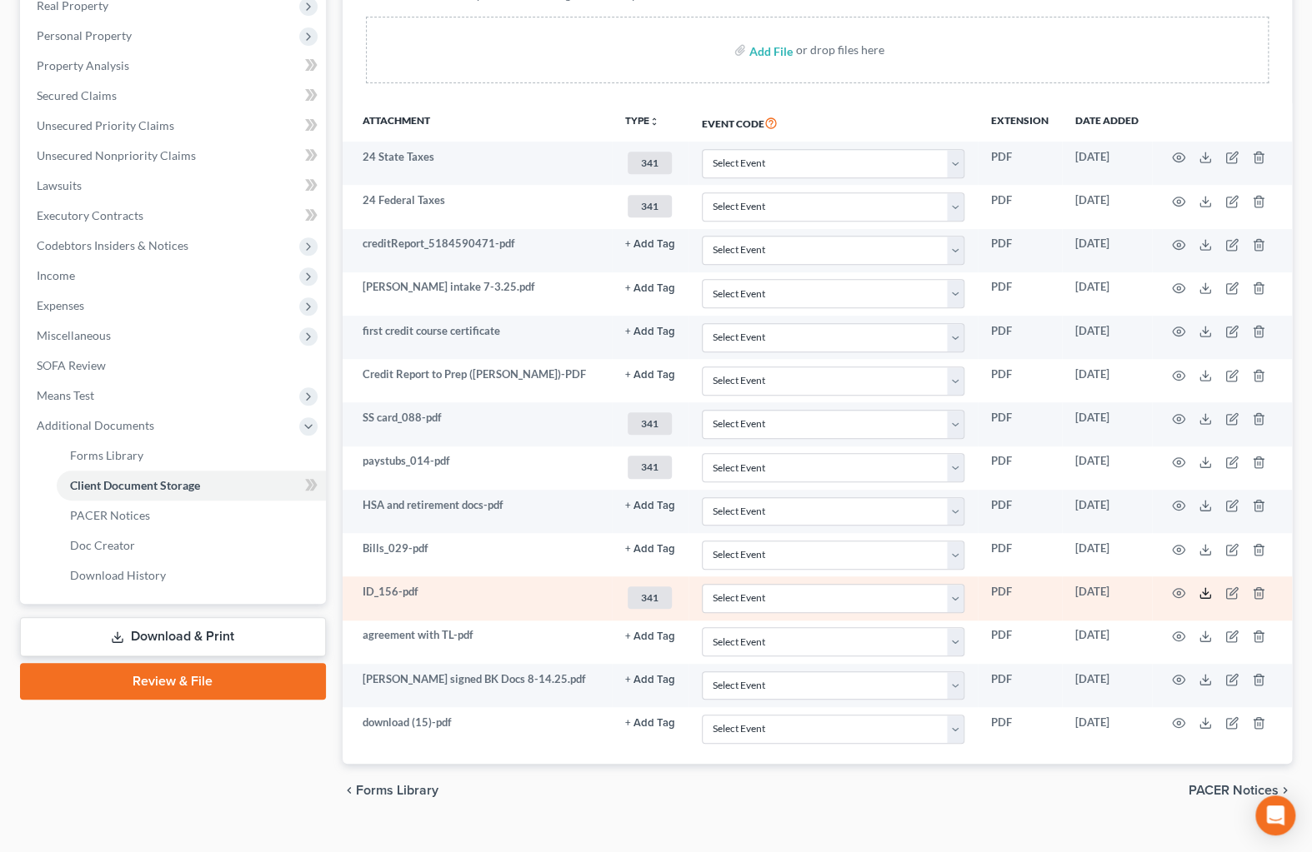
click at [1207, 589] on icon at bounding box center [1204, 593] width 13 height 13
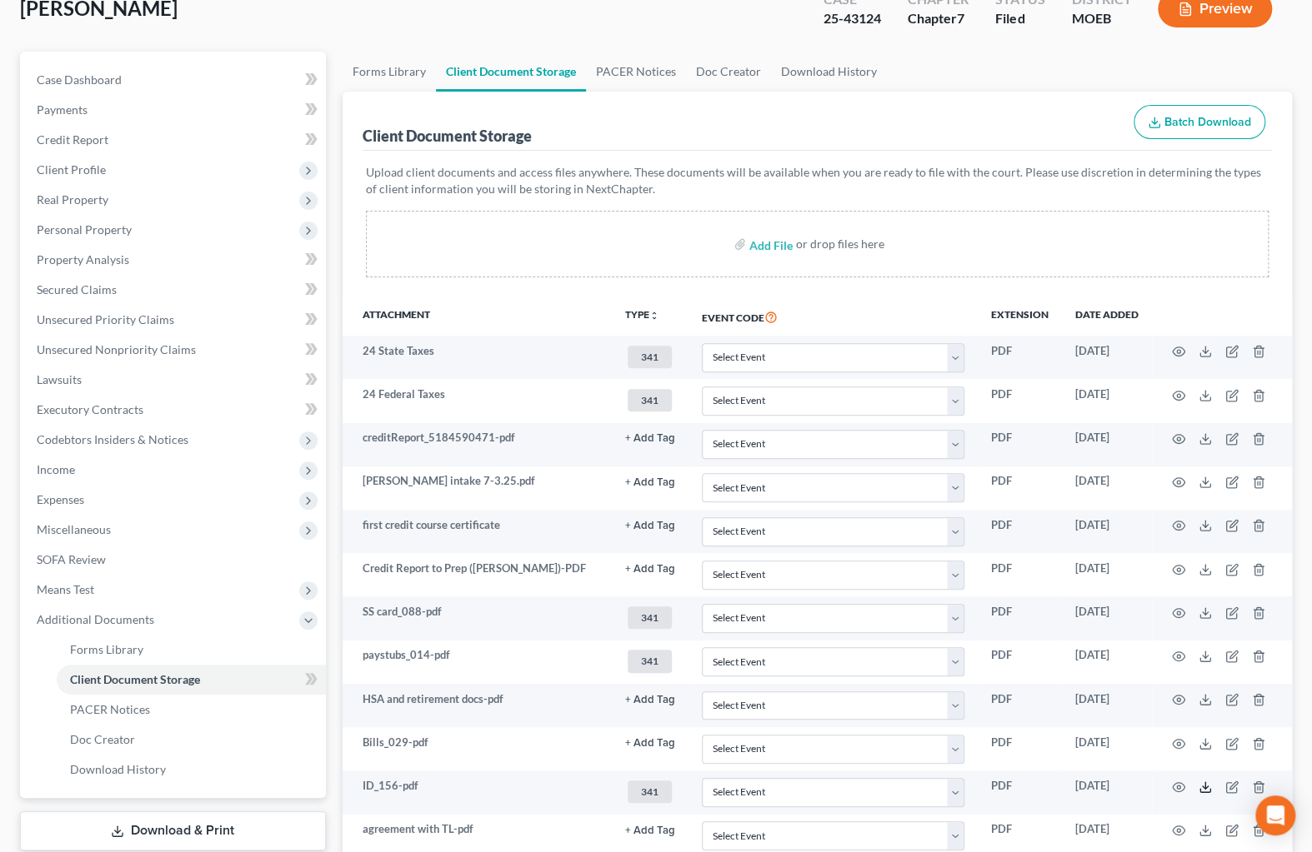
scroll to position [0, 0]
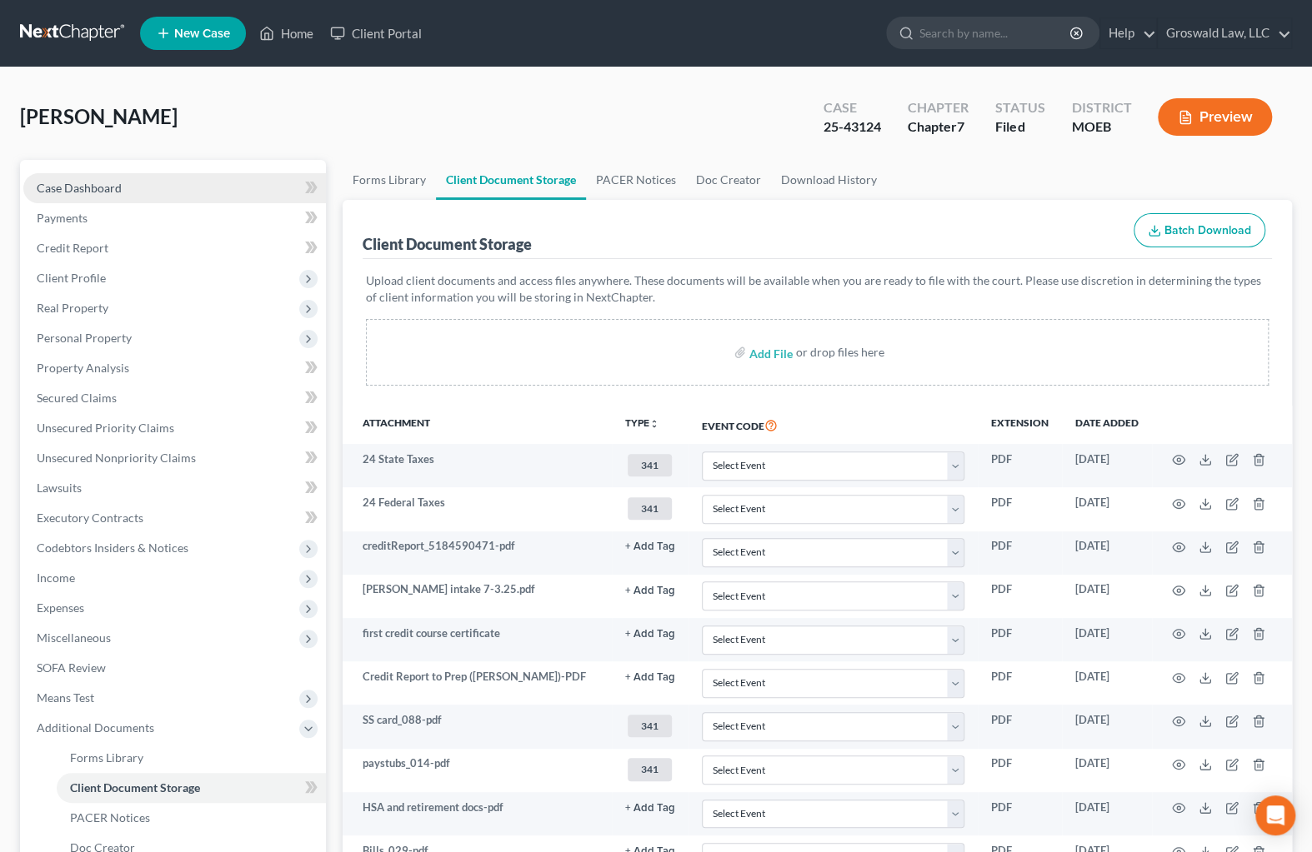
click at [150, 177] on link "Case Dashboard" at bounding box center [174, 188] width 302 height 30
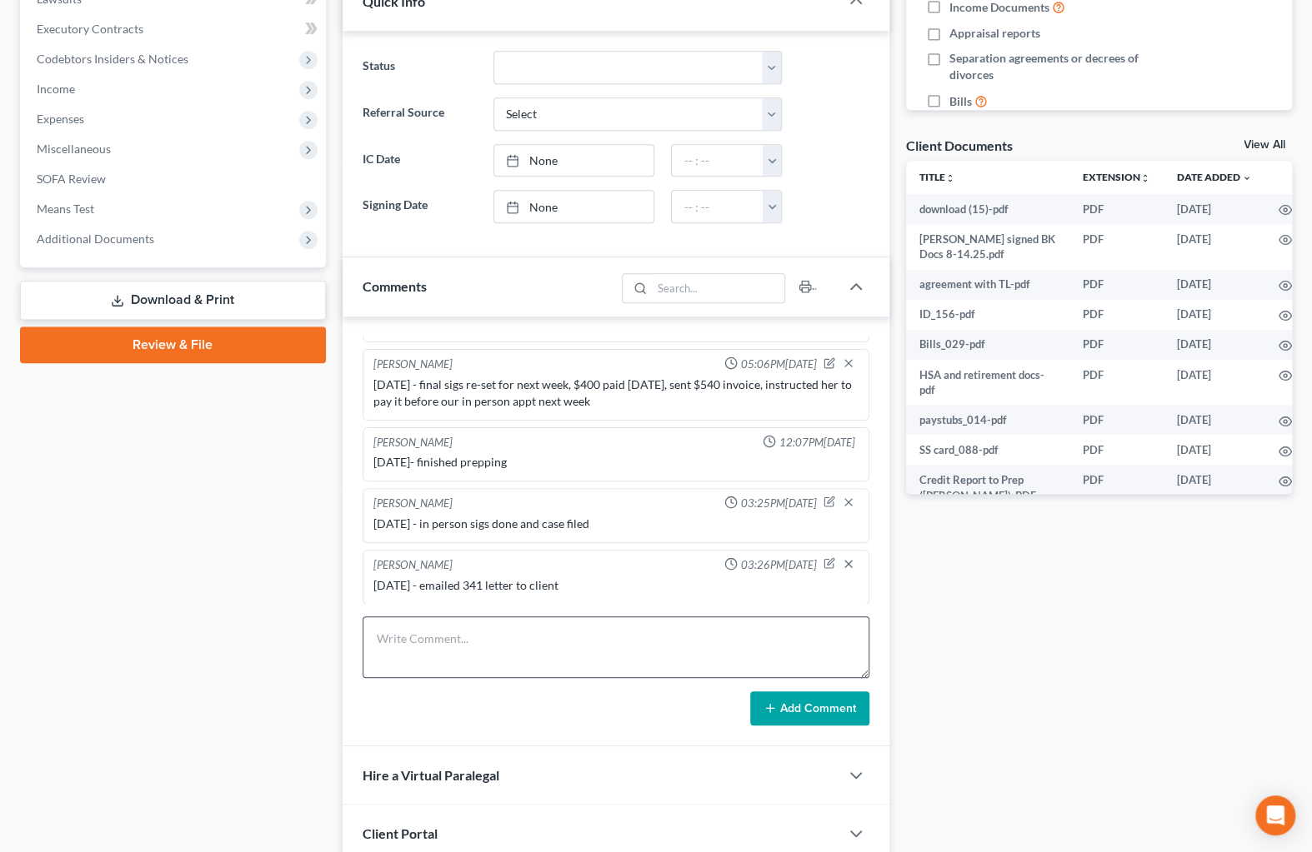
scroll to position [619, 0]
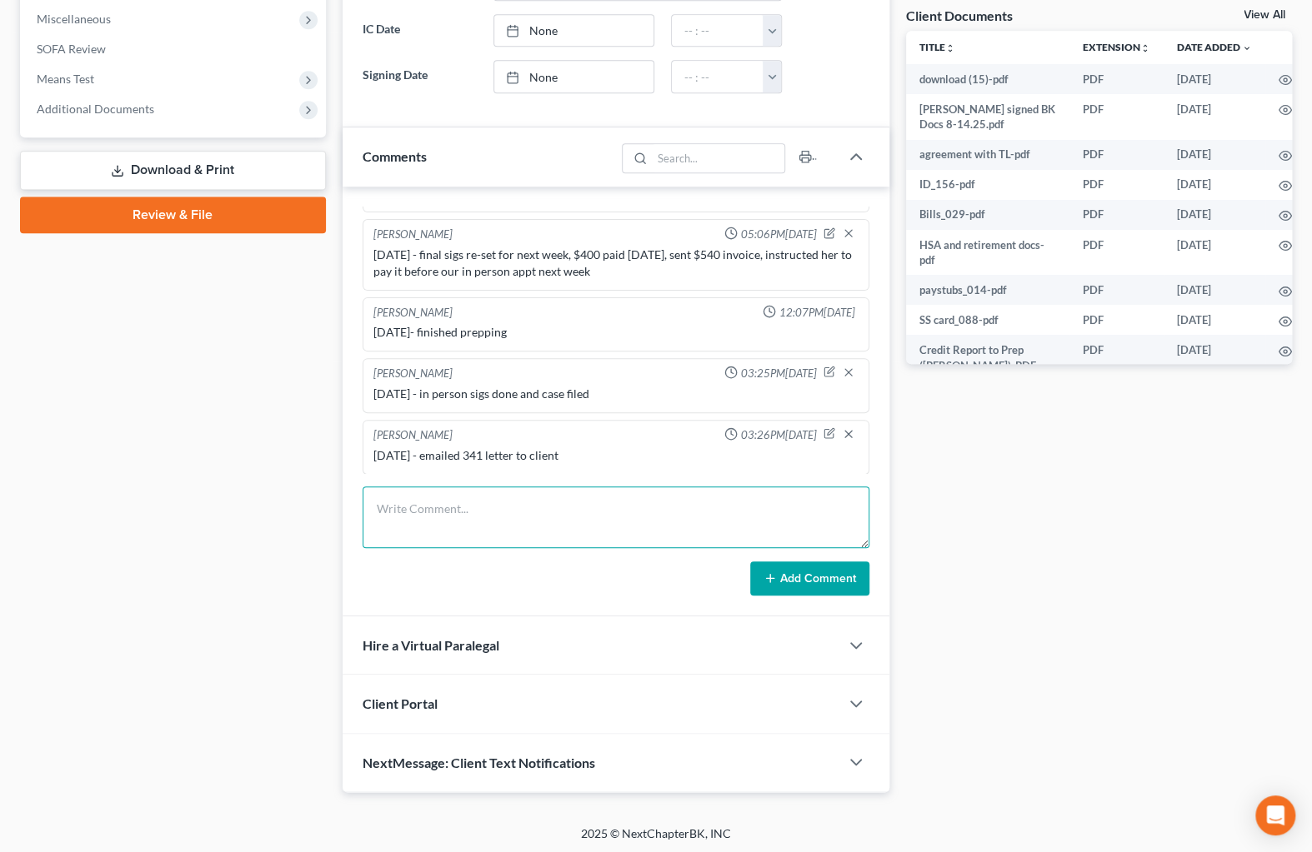
drag, startPoint x: 520, startPoint y: 512, endPoint x: 532, endPoint y: 492, distance: 23.6
click at [521, 508] on textarea at bounding box center [615, 518] width 507 height 62
type textarea "8/17/"
click at [823, 427] on icon "button" at bounding box center [829, 433] width 12 height 12
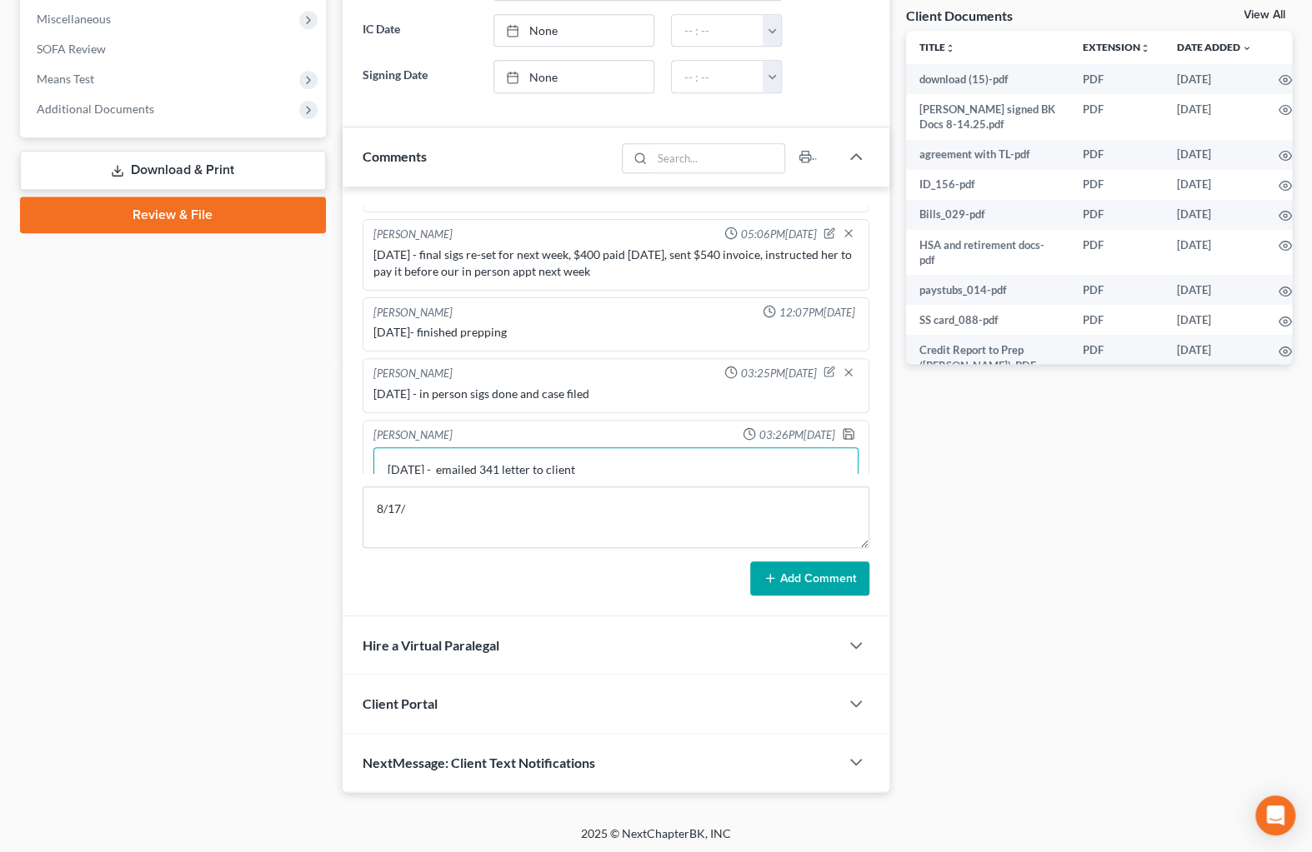
click at [479, 464] on textarea "[DATE] - emailed 341 letter to client" at bounding box center [615, 478] width 485 height 62
type textarea "[DATE] - emailed and texted 341 letter to client"
click at [846, 432] on polyline "button" at bounding box center [849, 434] width 6 height 4
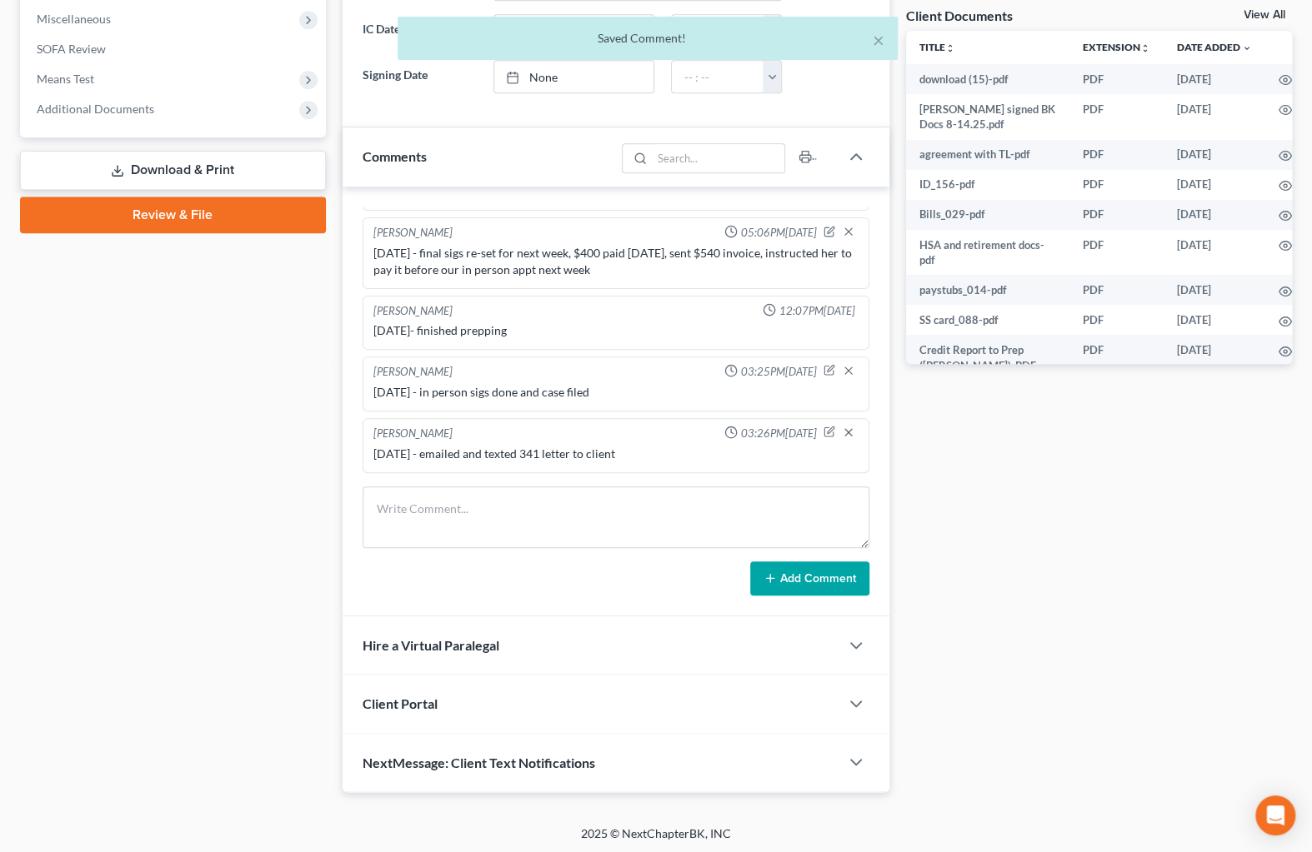
scroll to position [332, 0]
drag, startPoint x: 476, startPoint y: 497, endPoint x: 472, endPoint y: 507, distance: 11.6
click at [476, 498] on textarea at bounding box center [615, 518] width 507 height 62
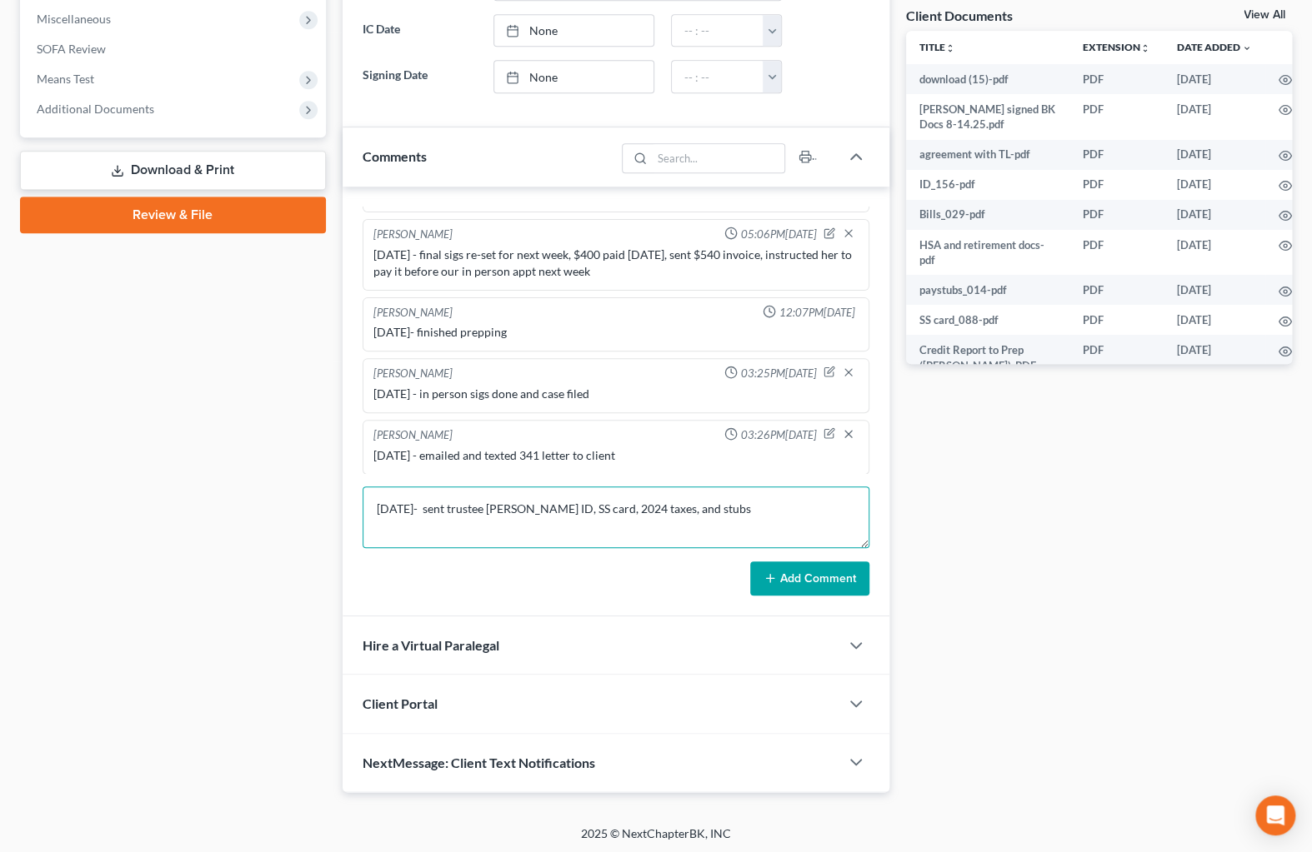
type textarea "[DATE]- sent trustee [PERSON_NAME] ID, SS card, 2024 taxes, and stubs"
click at [816, 567] on button "Add Comment" at bounding box center [809, 579] width 119 height 35
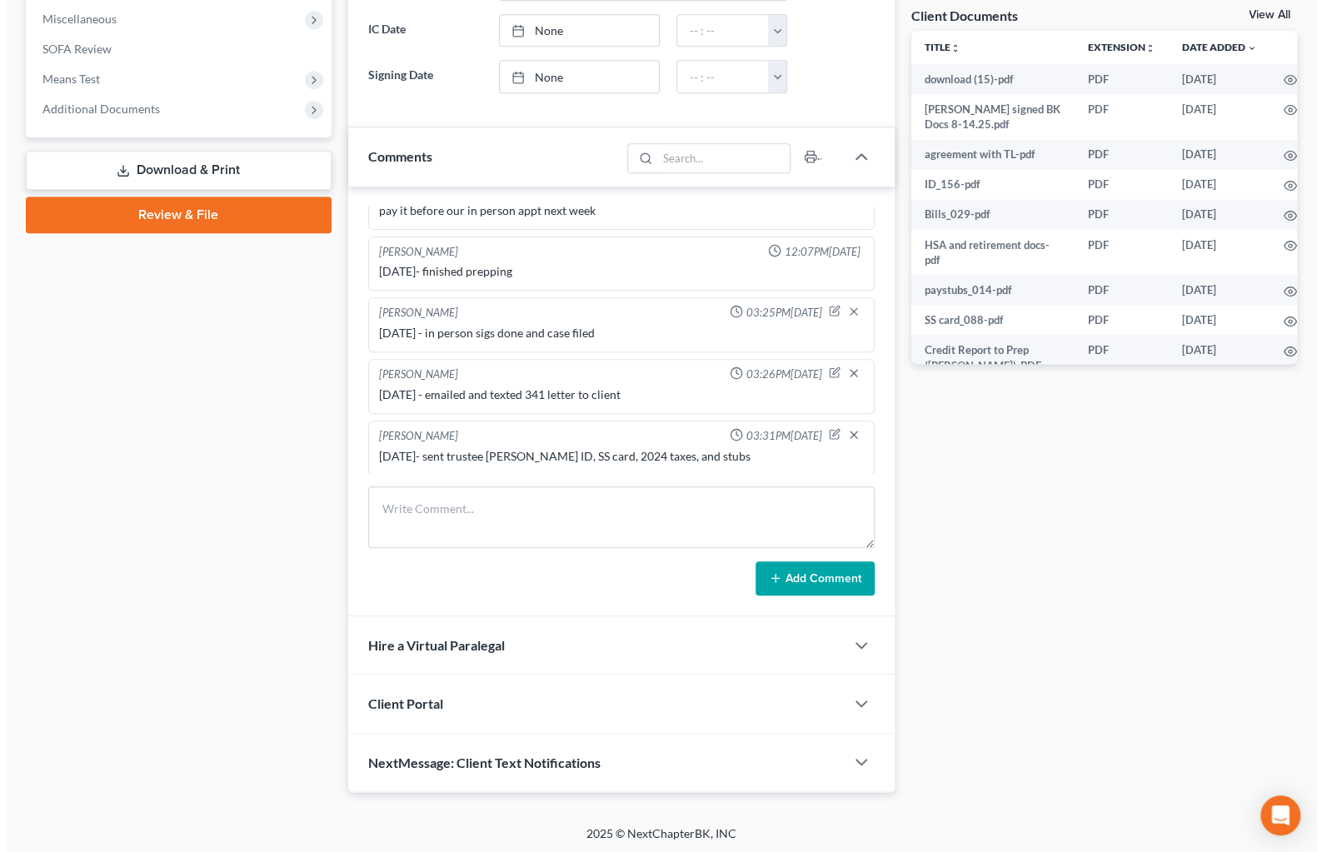
scroll to position [0, 21]
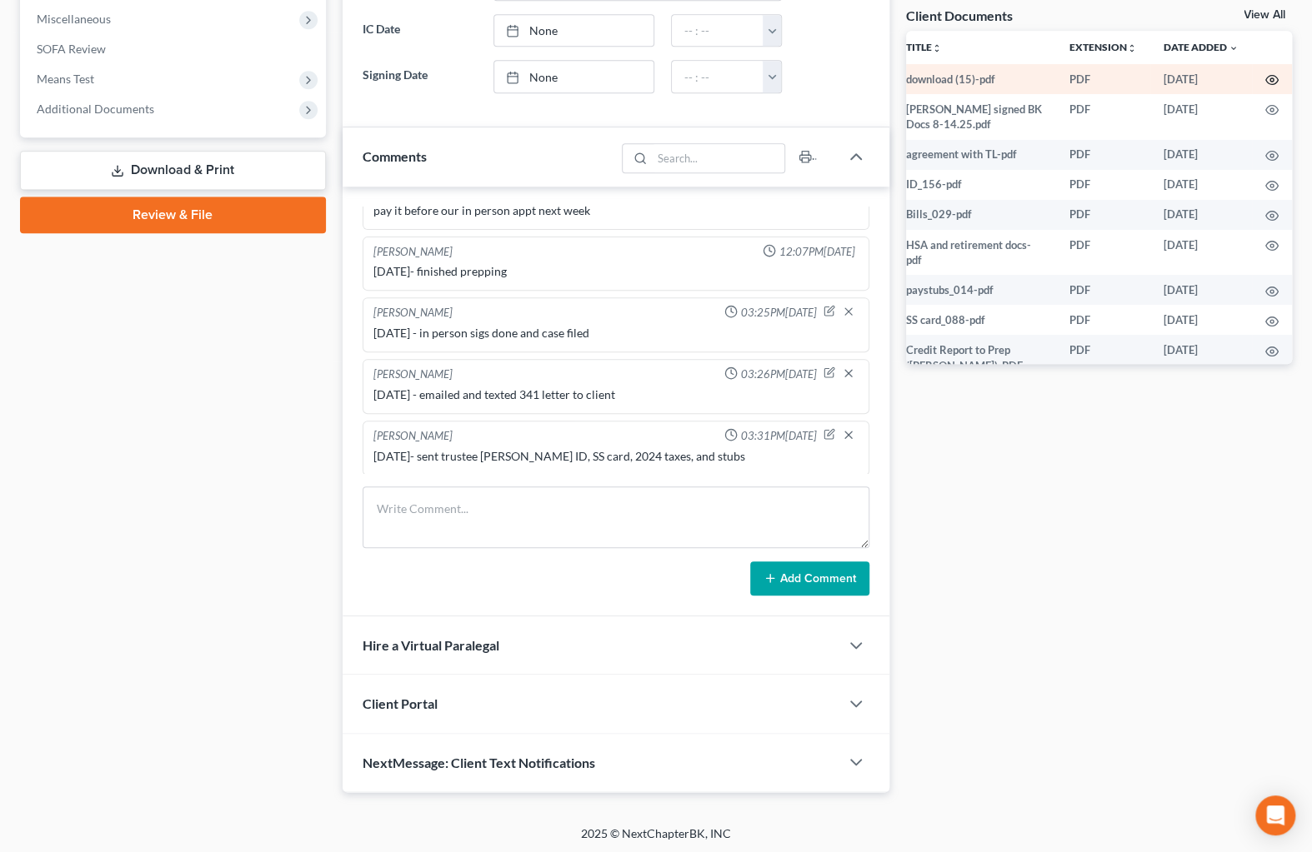
click at [1265, 82] on icon "button" at bounding box center [1271, 79] width 13 height 13
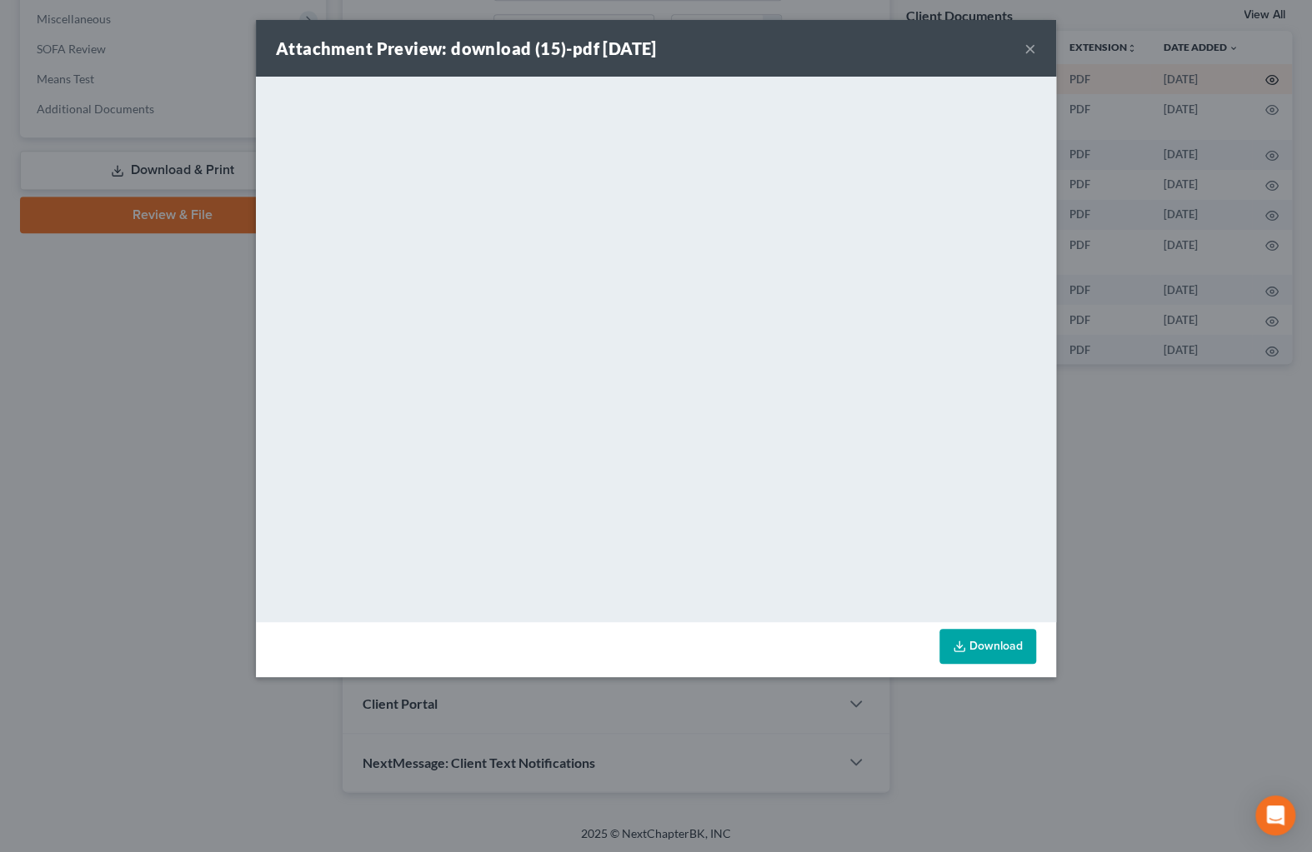
scroll to position [0, 17]
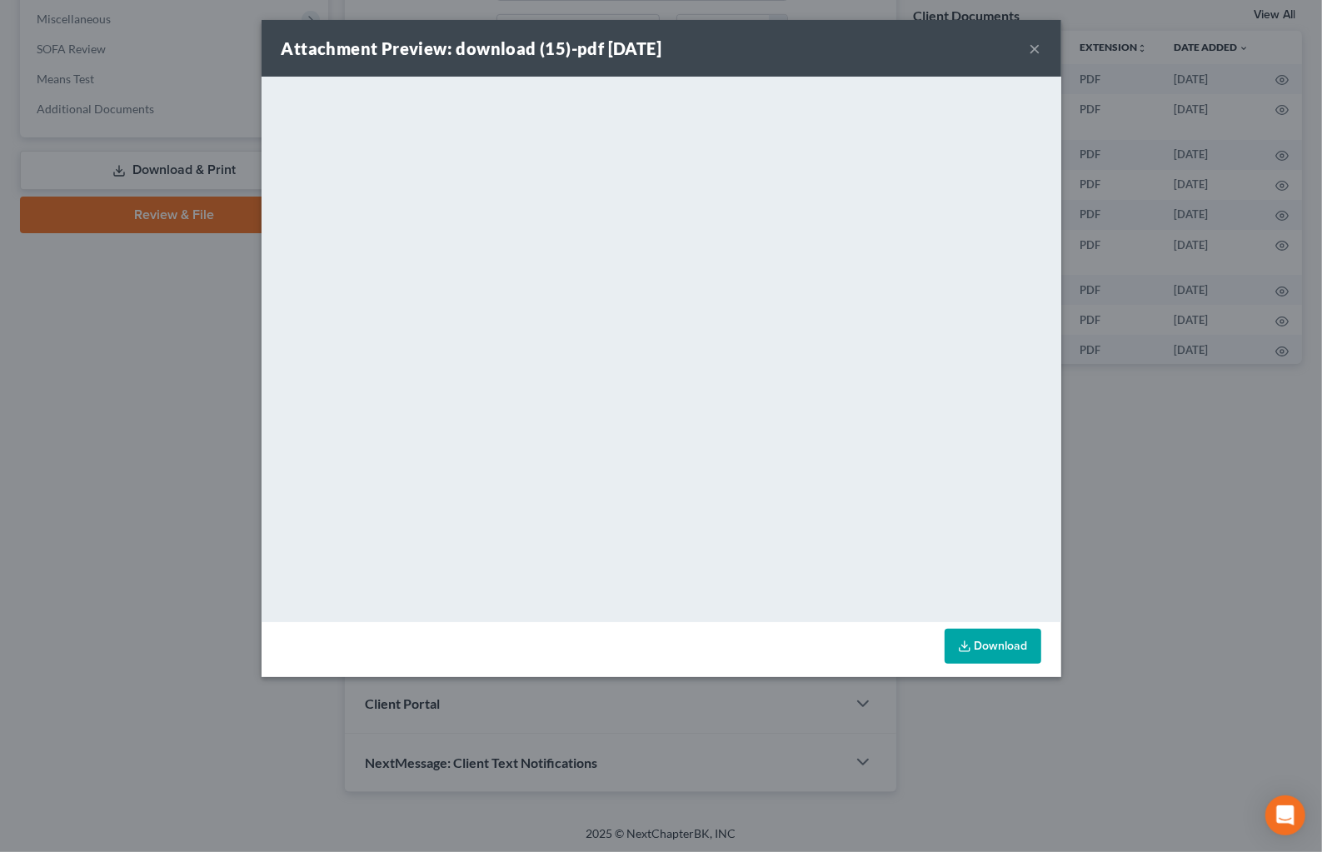
click at [1033, 47] on button "×" at bounding box center [1036, 48] width 12 height 20
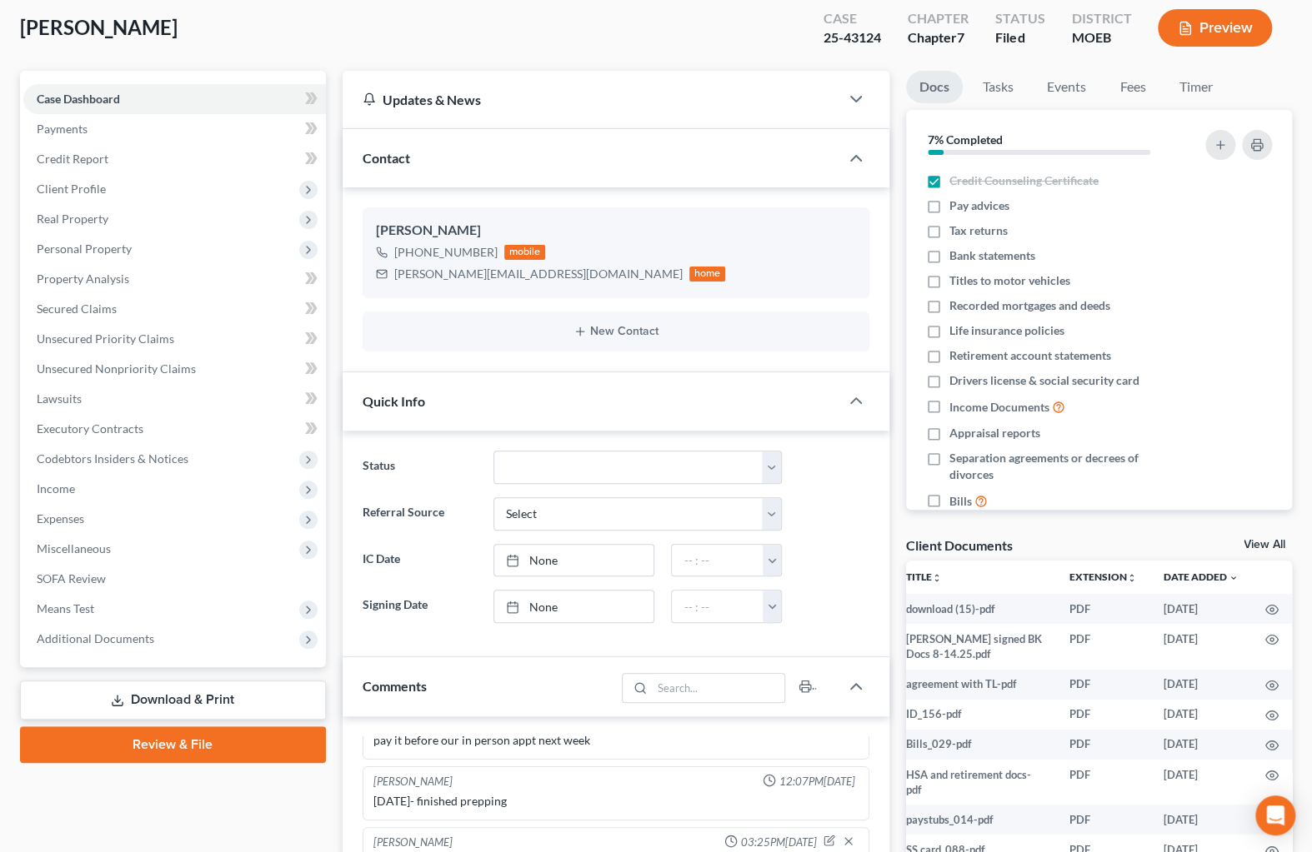
scroll to position [0, 0]
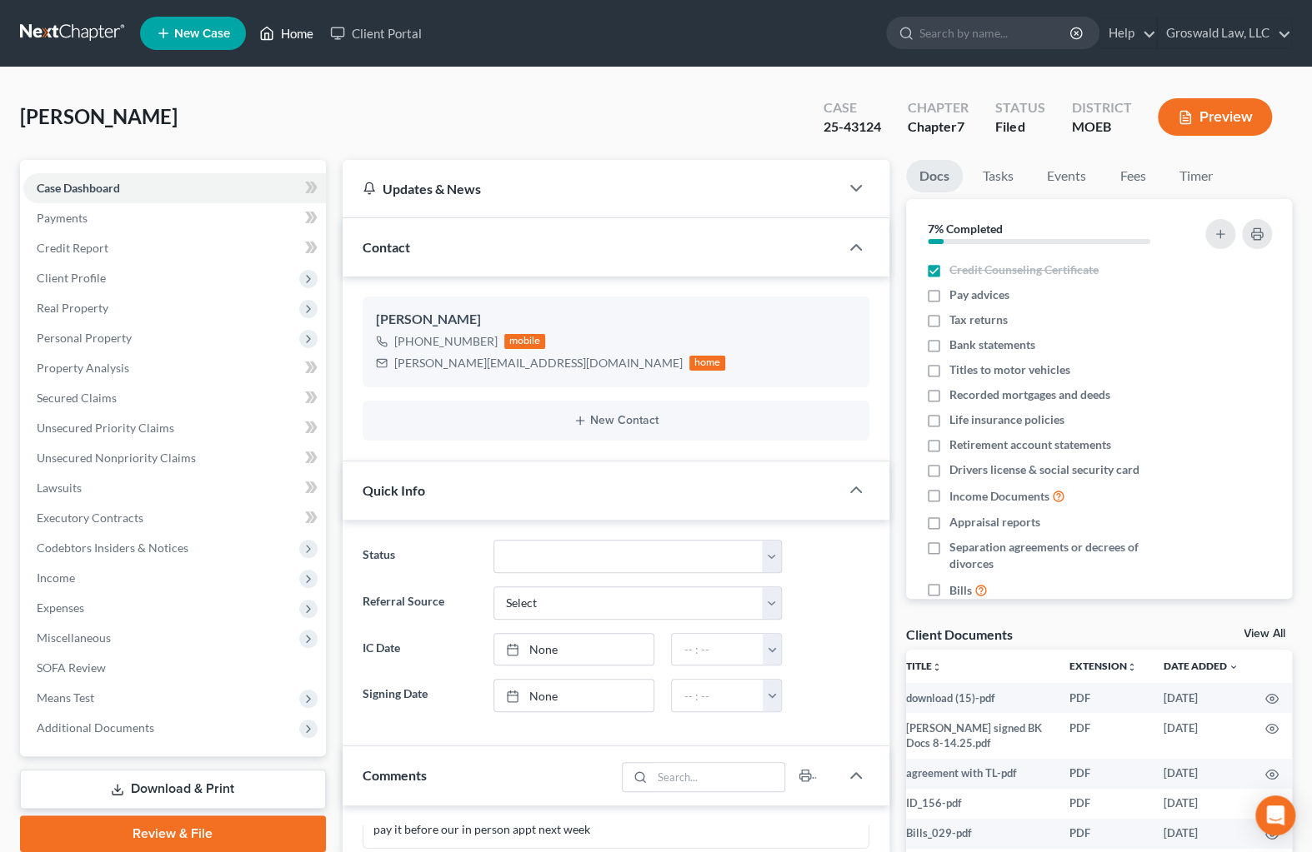
click at [308, 31] on link "Home" at bounding box center [286, 33] width 71 height 30
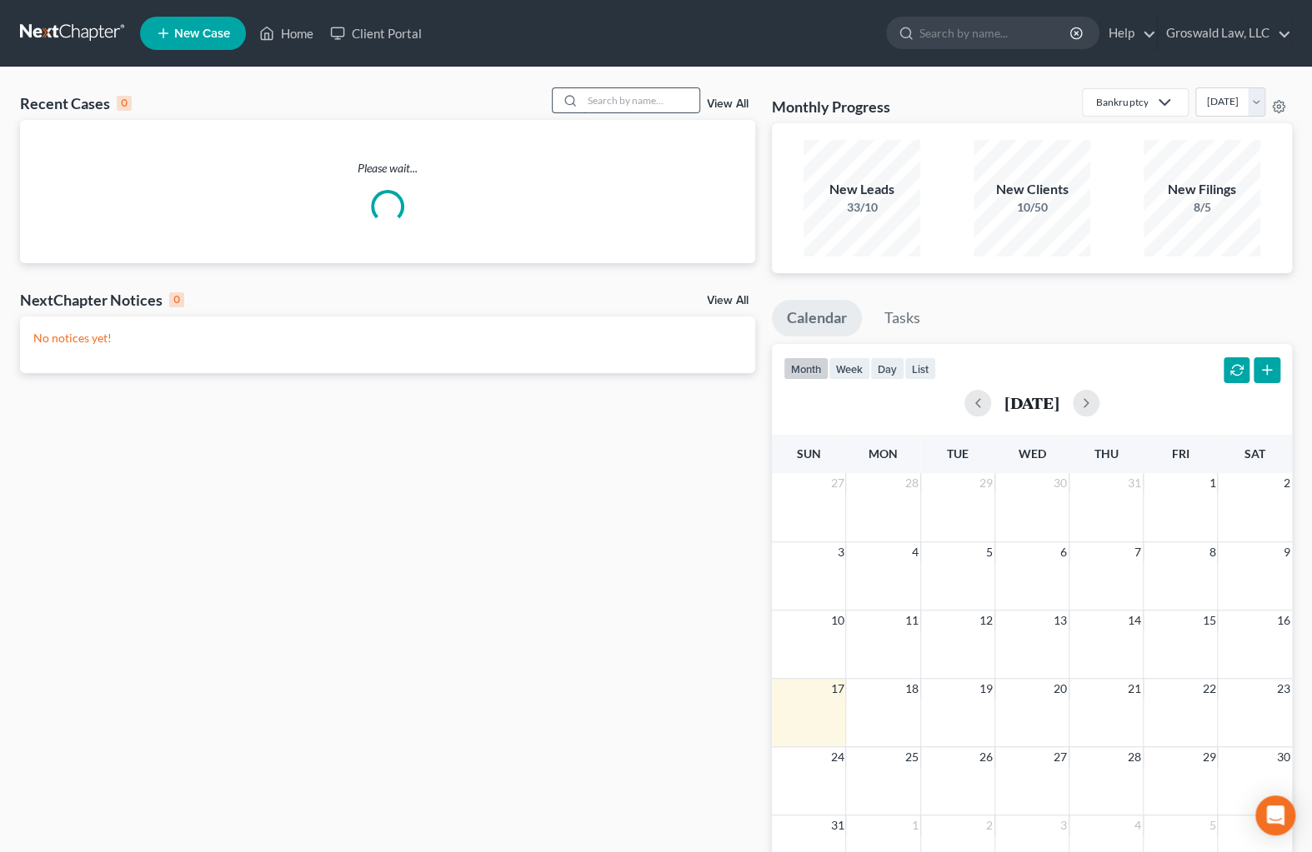
click at [625, 100] on input "search" at bounding box center [640, 100] width 117 height 24
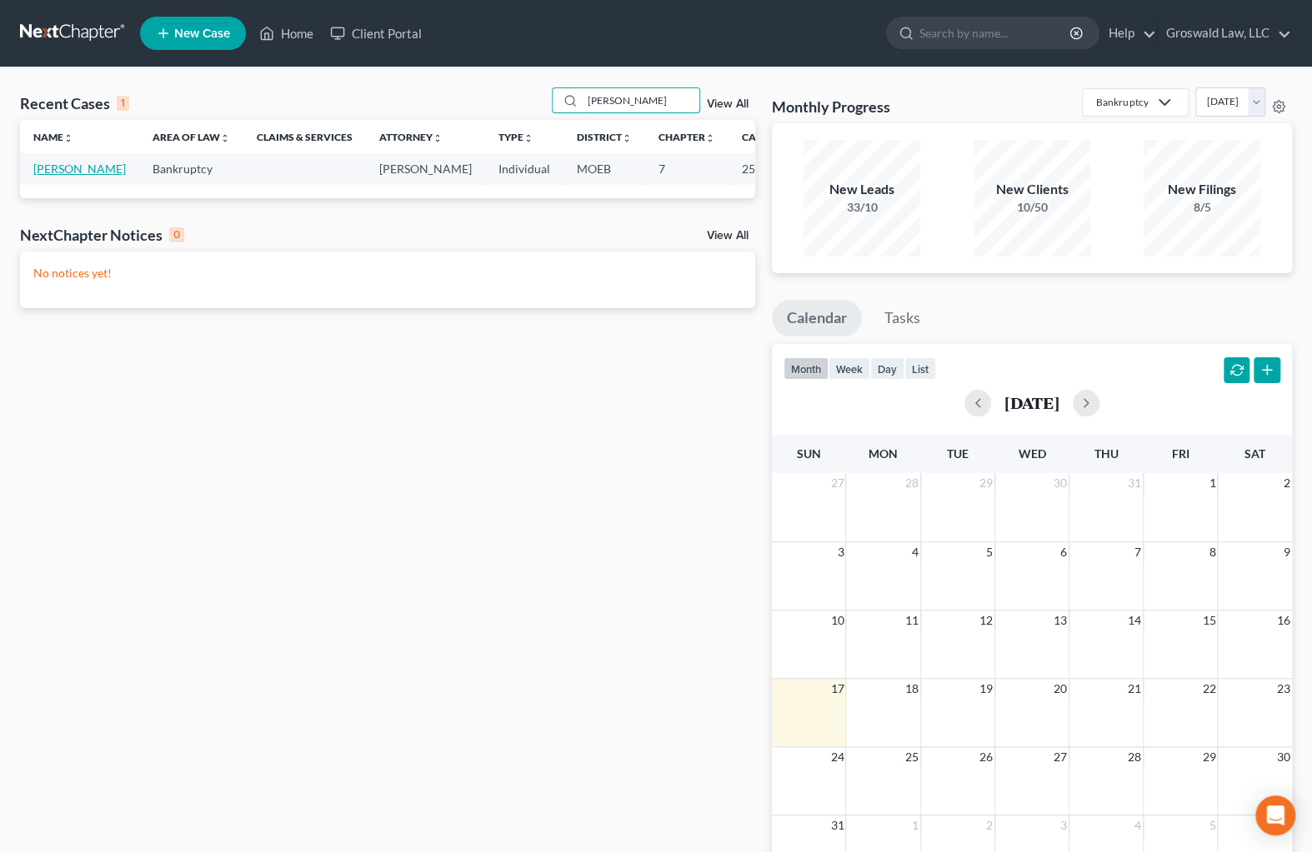
type input "[PERSON_NAME]"
click at [55, 167] on link "[PERSON_NAME]" at bounding box center [79, 169] width 92 height 14
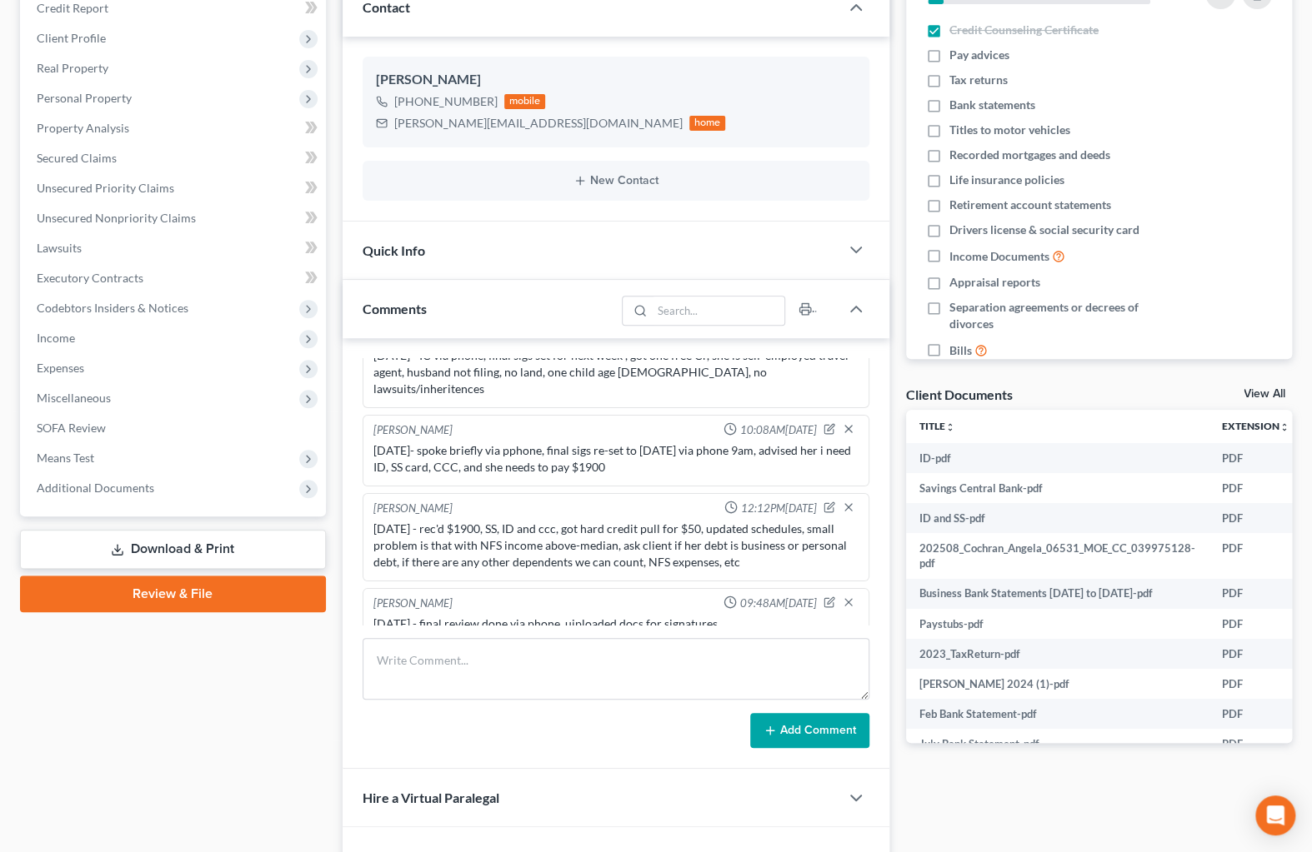
scroll to position [393, 0]
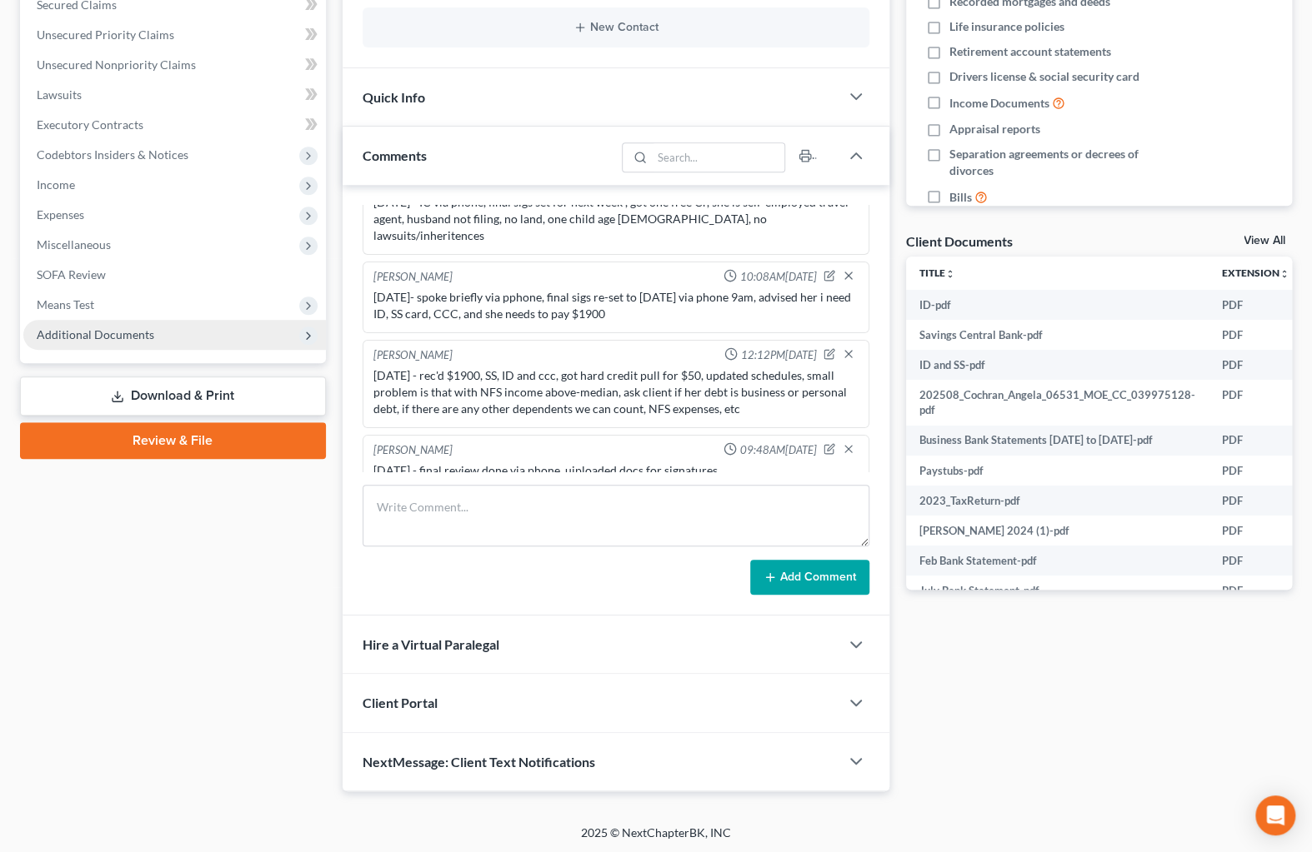
click at [155, 337] on span "Additional Documents" at bounding box center [174, 335] width 302 height 30
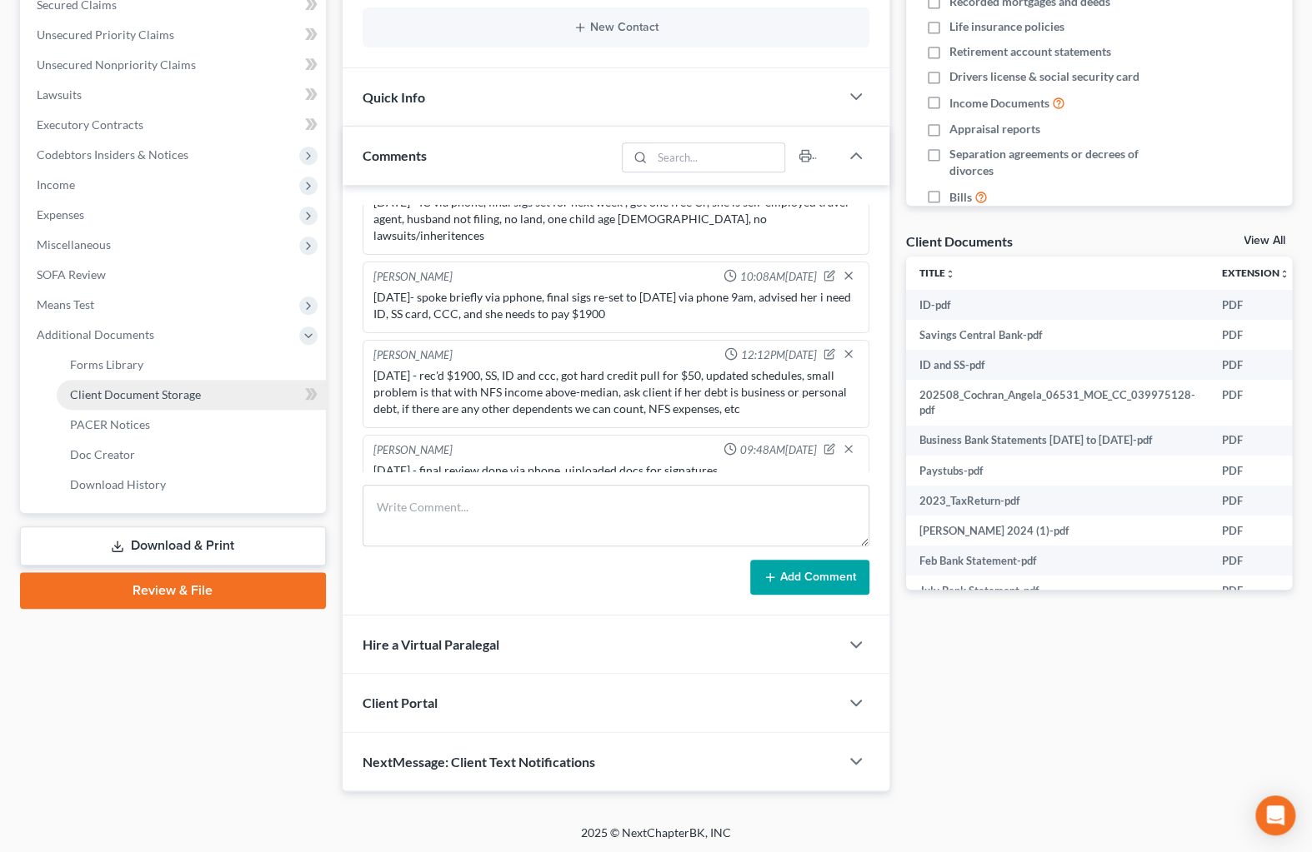
click at [181, 390] on span "Client Document Storage" at bounding box center [135, 394] width 131 height 14
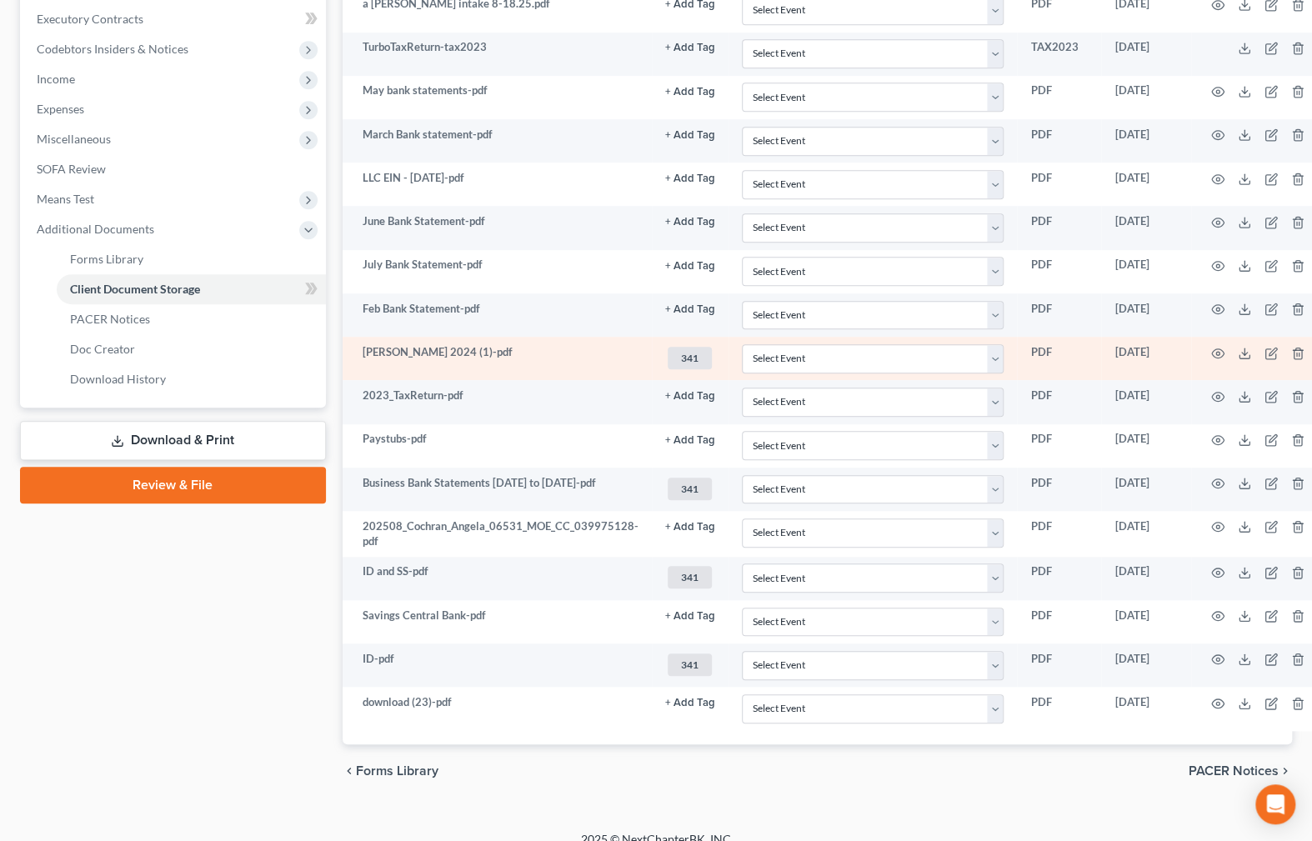
scroll to position [515, 0]
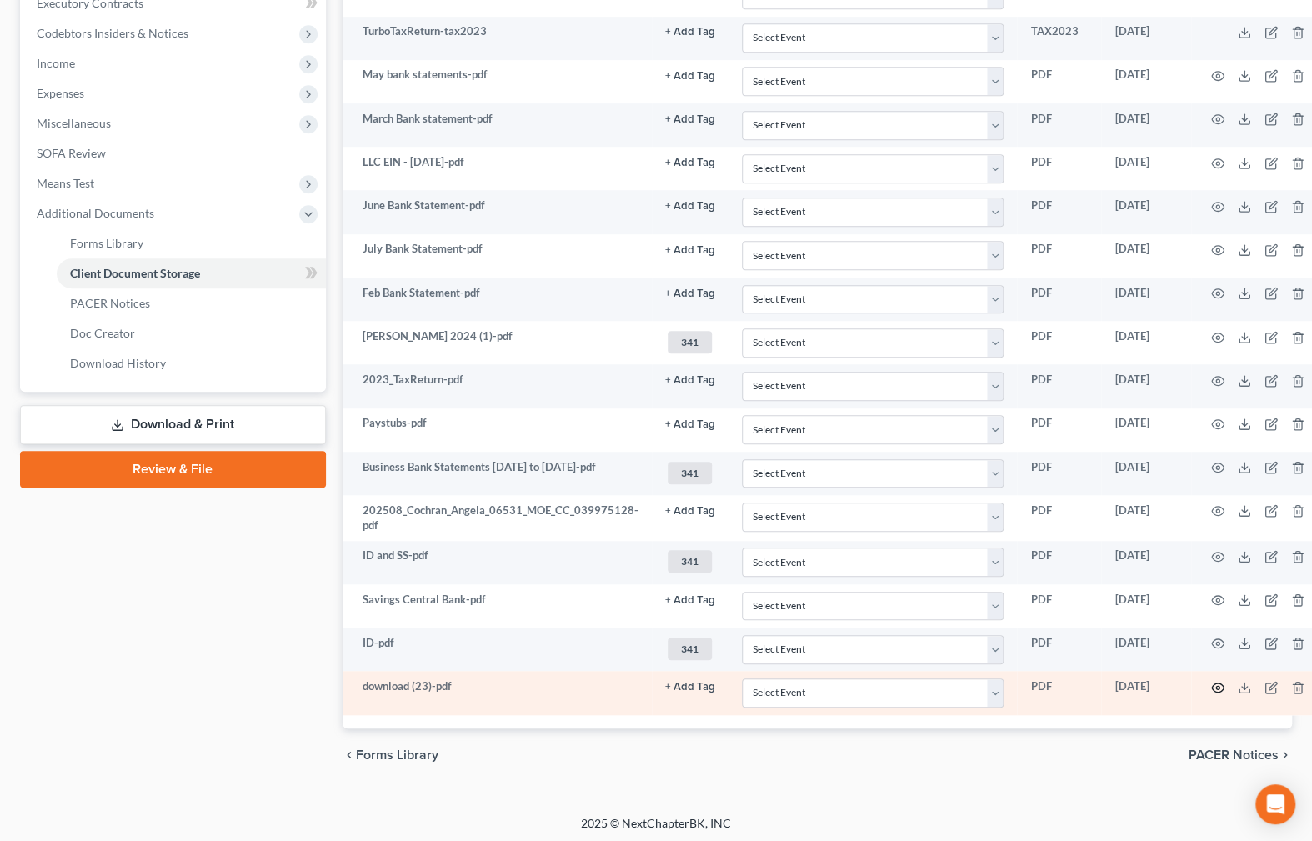
click at [1211, 682] on icon "button" at bounding box center [1217, 687] width 13 height 13
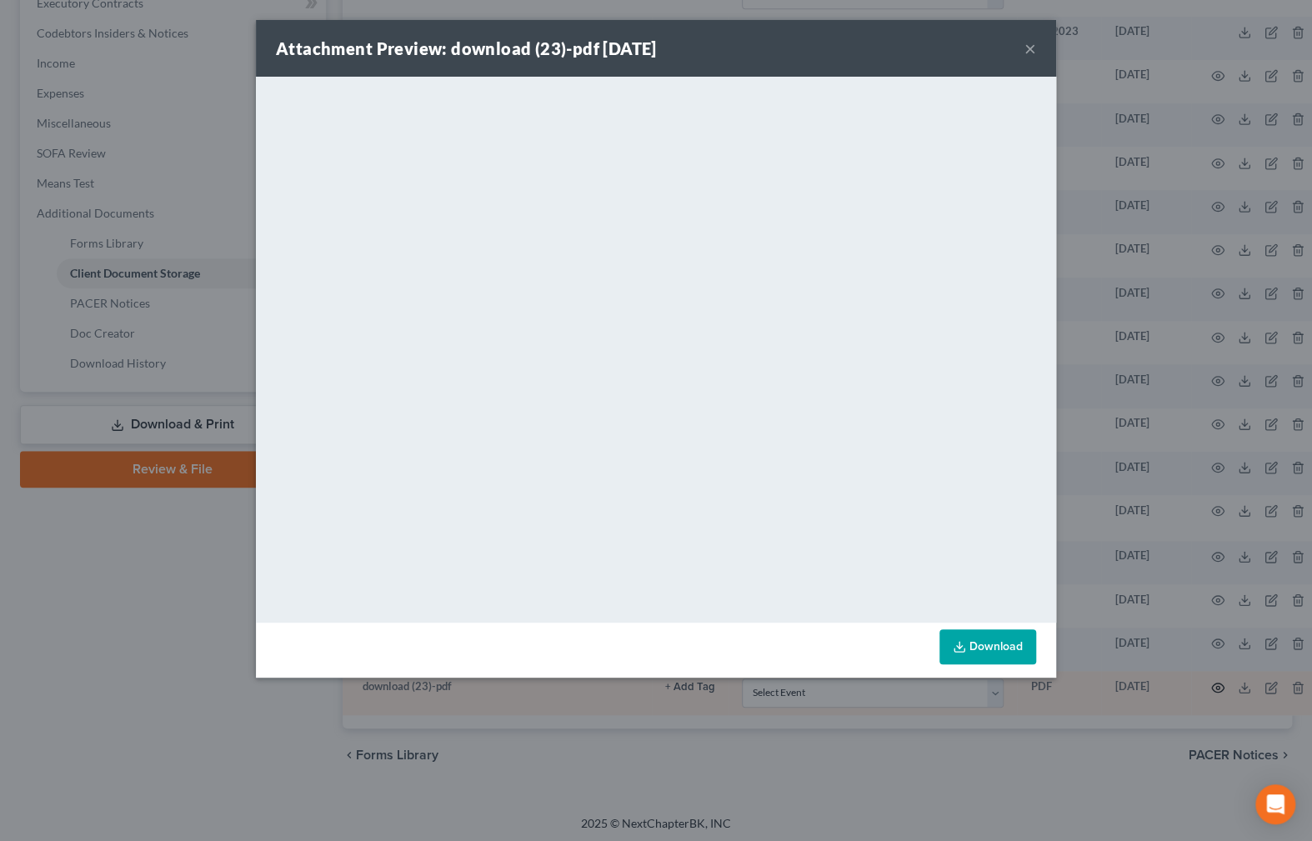
scroll to position [503, 0]
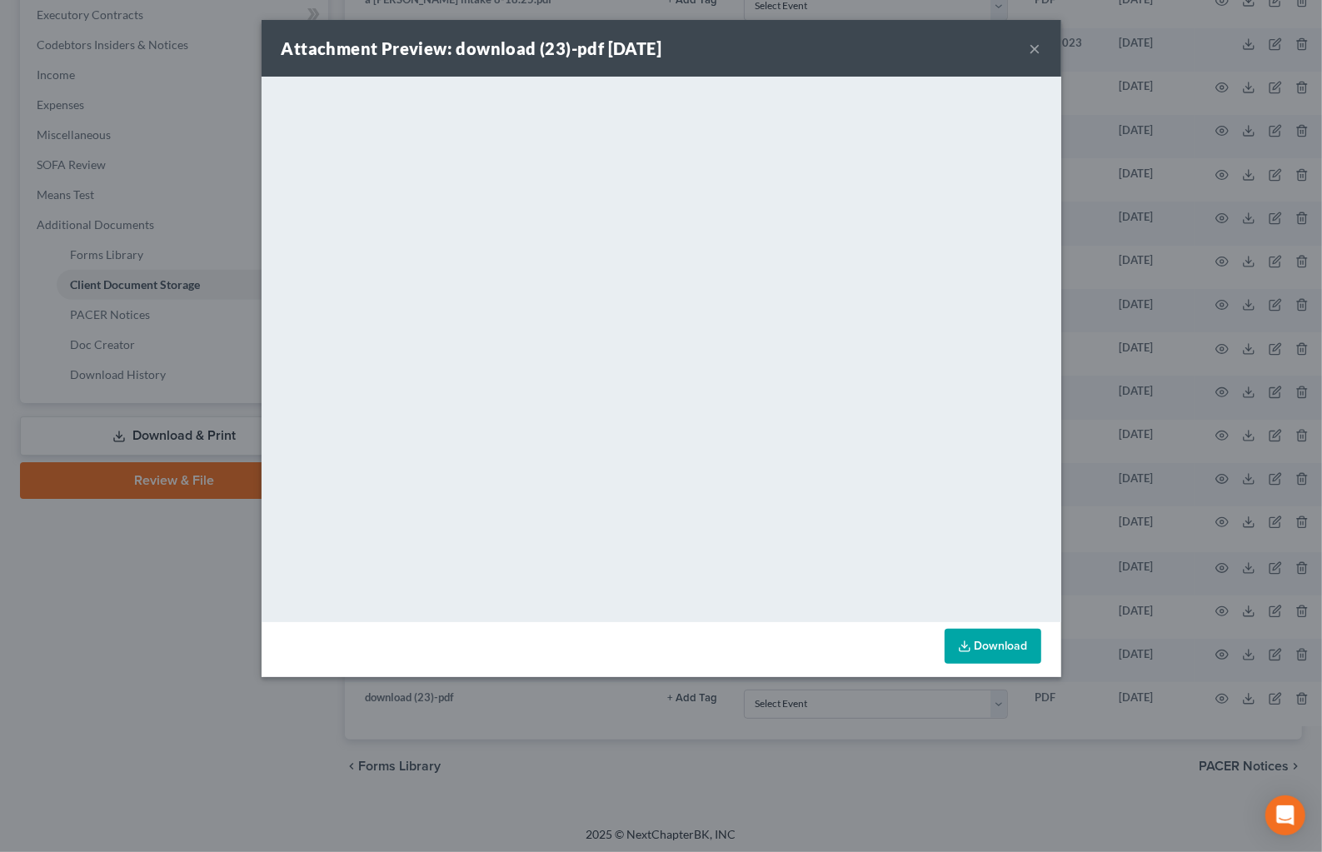
click at [1038, 44] on button "×" at bounding box center [1036, 48] width 12 height 20
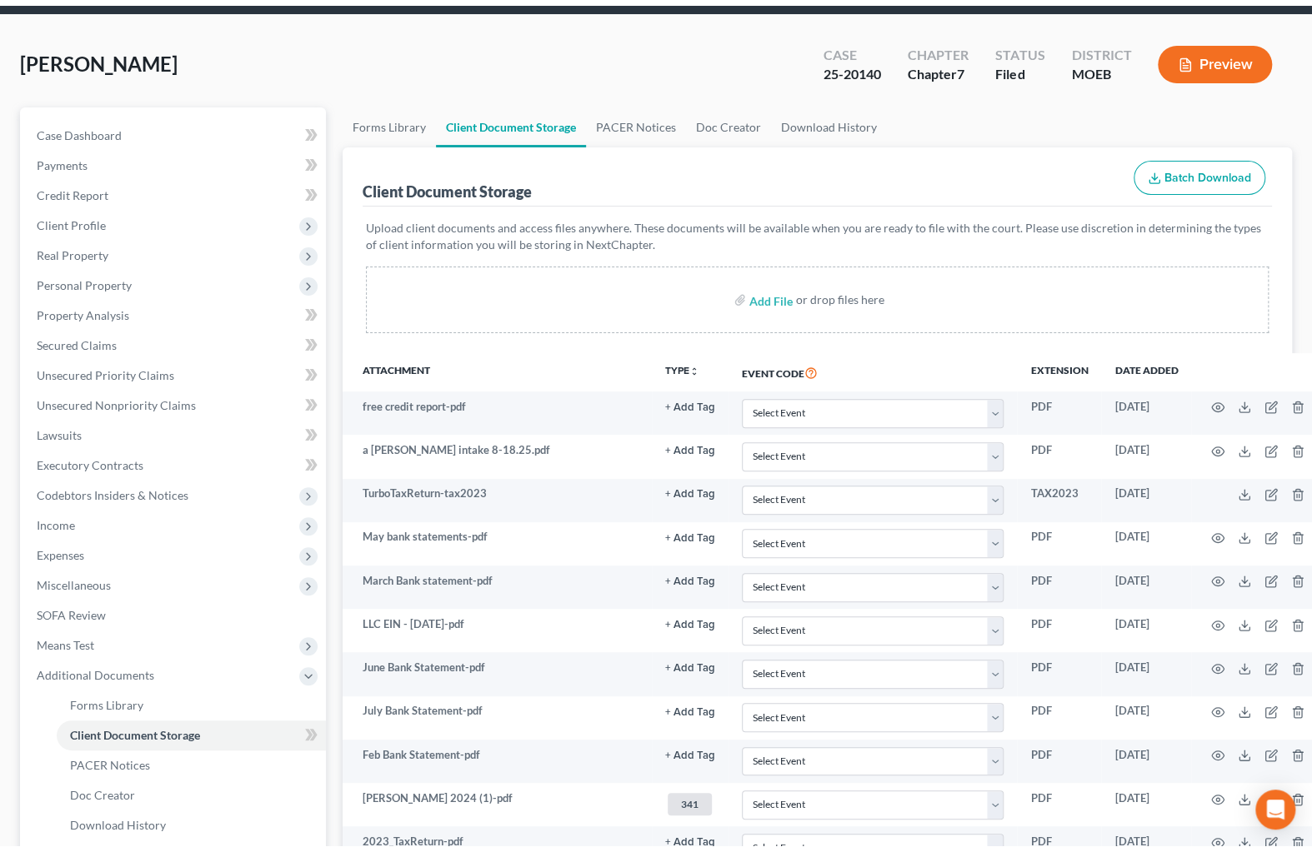
scroll to position [0, 0]
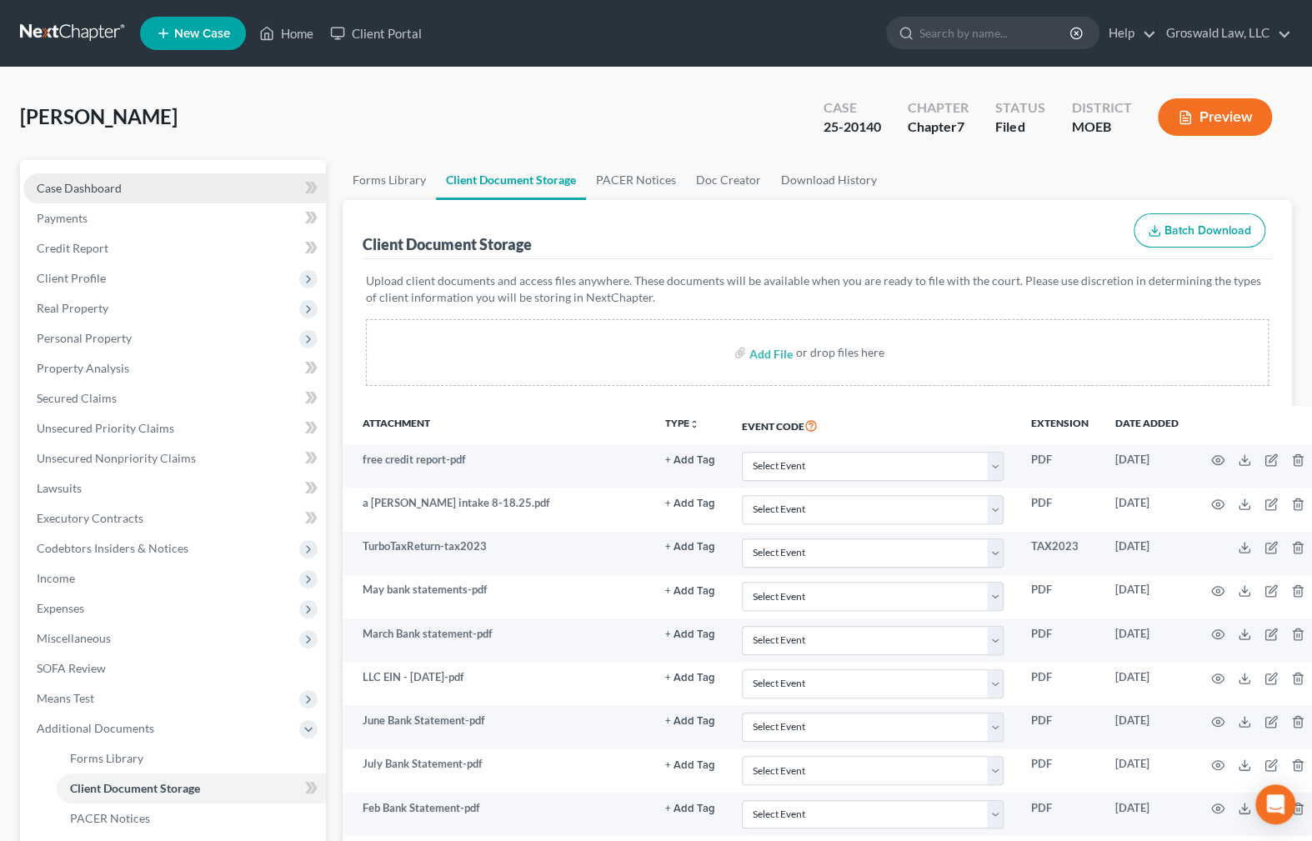
click at [159, 179] on link "Case Dashboard" at bounding box center [174, 188] width 302 height 30
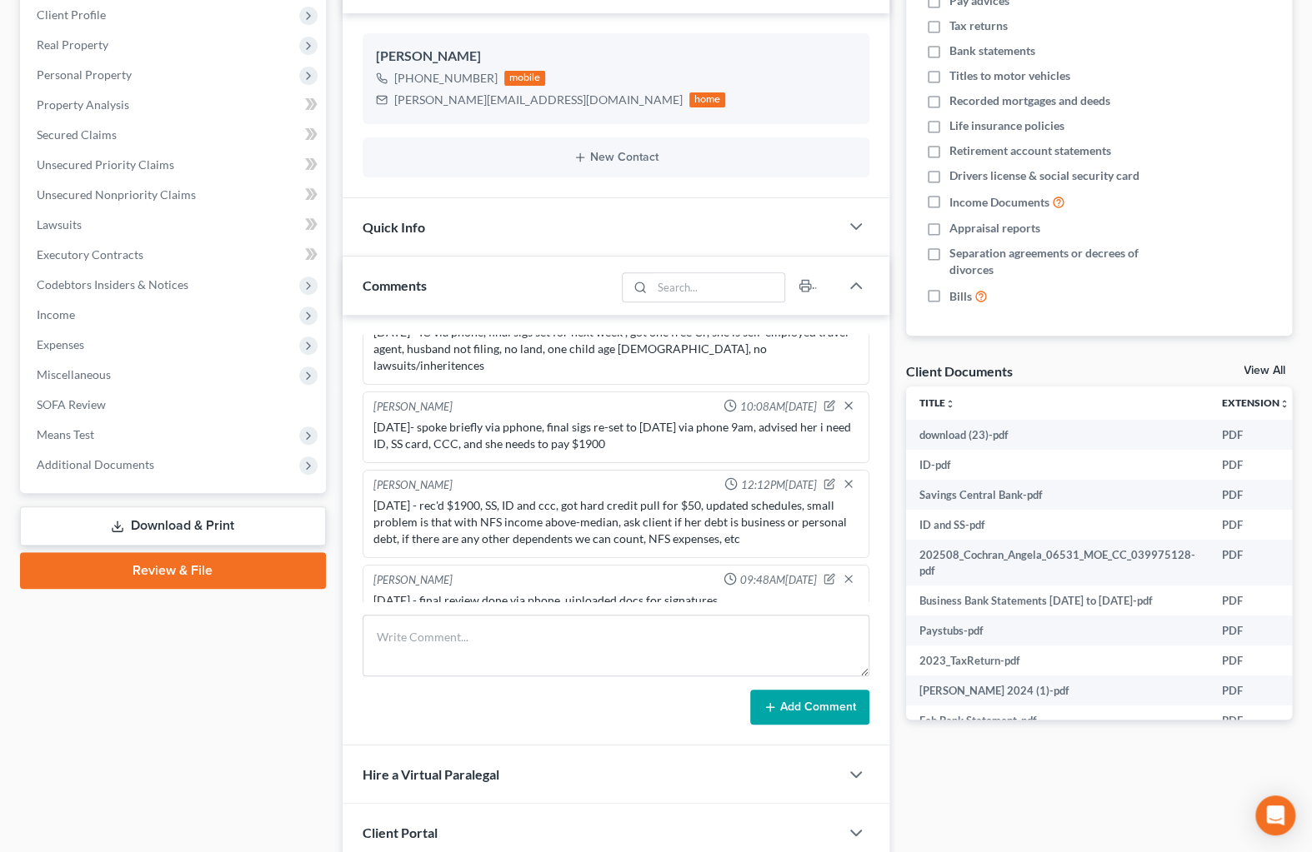
scroll to position [393, 0]
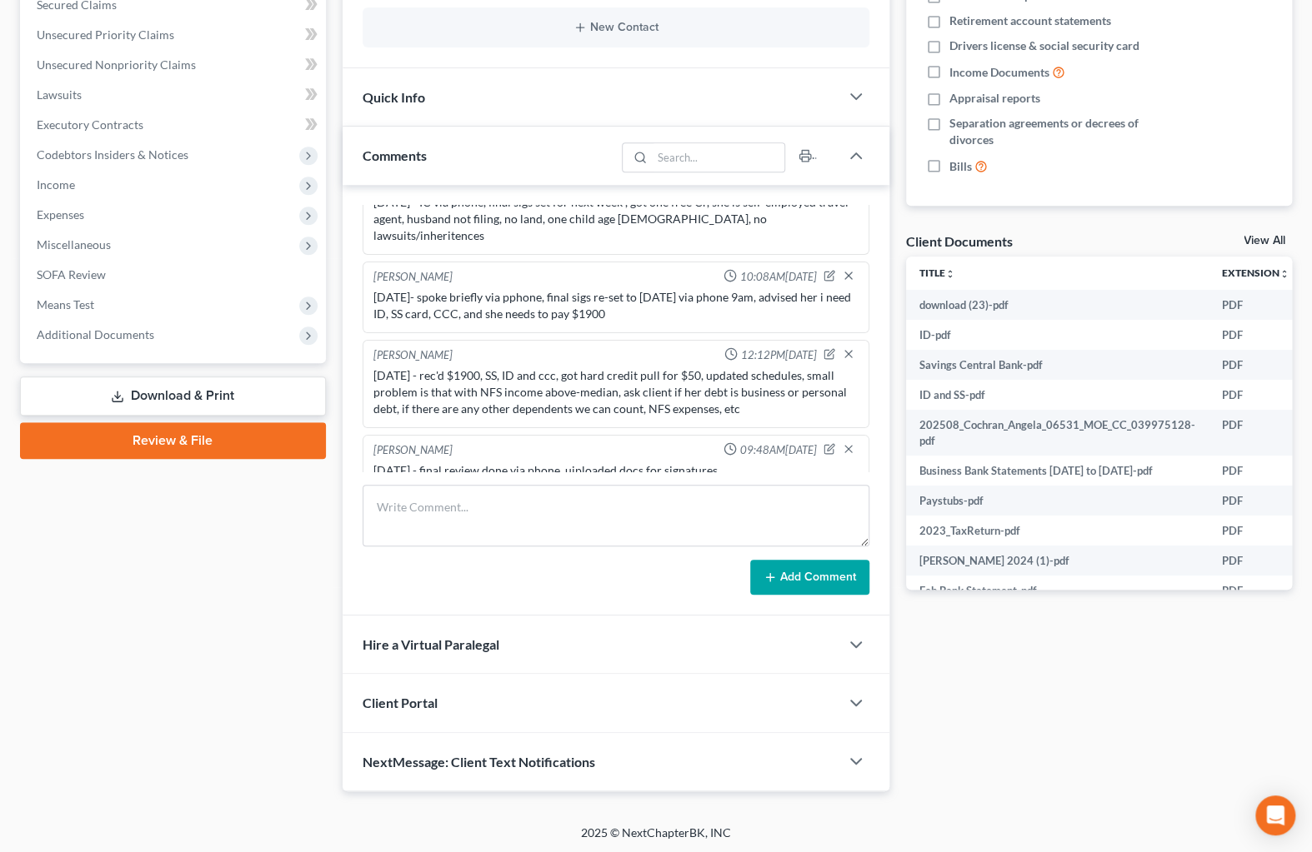
click at [1057, 741] on div "Docs Tasks Events Fees Timer 7% Completed Nothing here yet! Credit Counseling C…" at bounding box center [1098, 279] width 402 height 1025
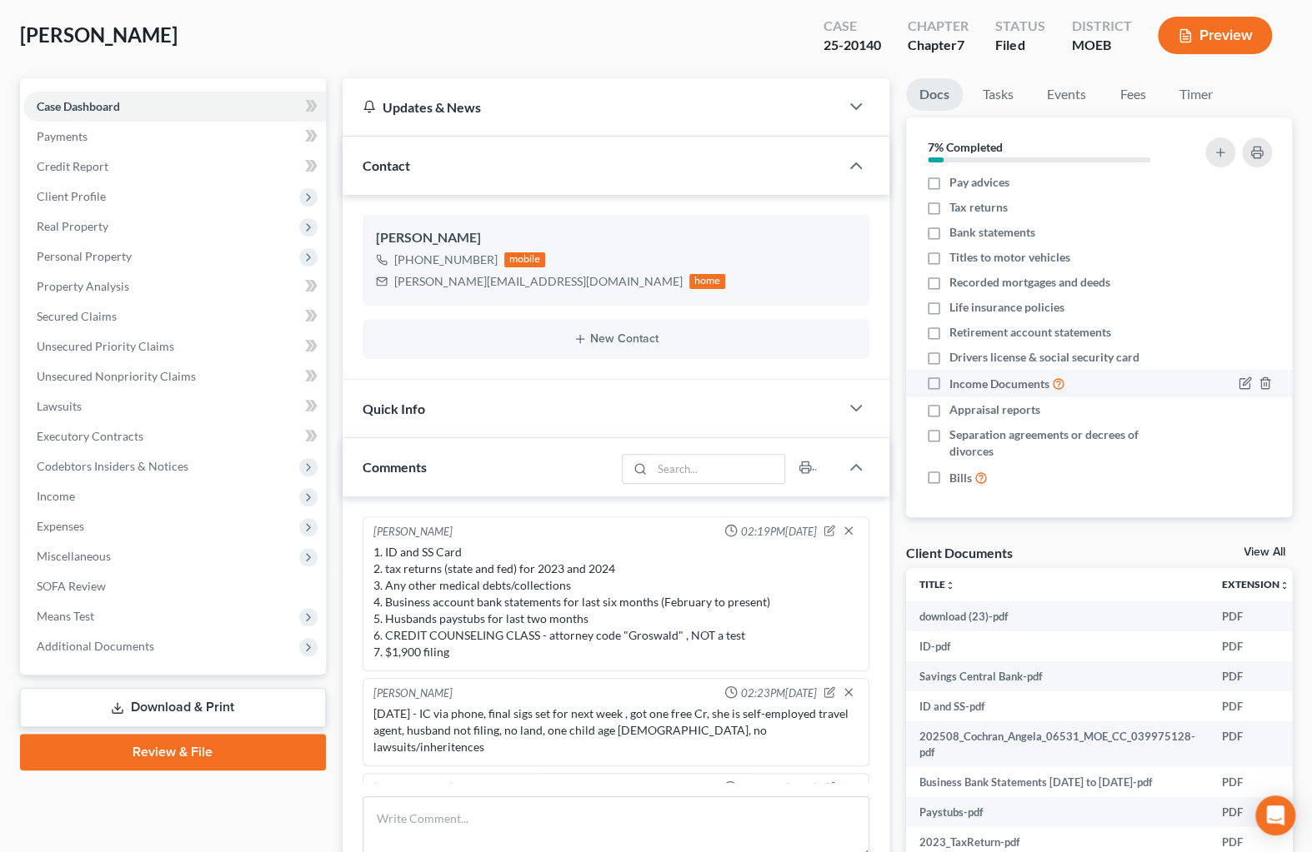
scroll to position [0, 0]
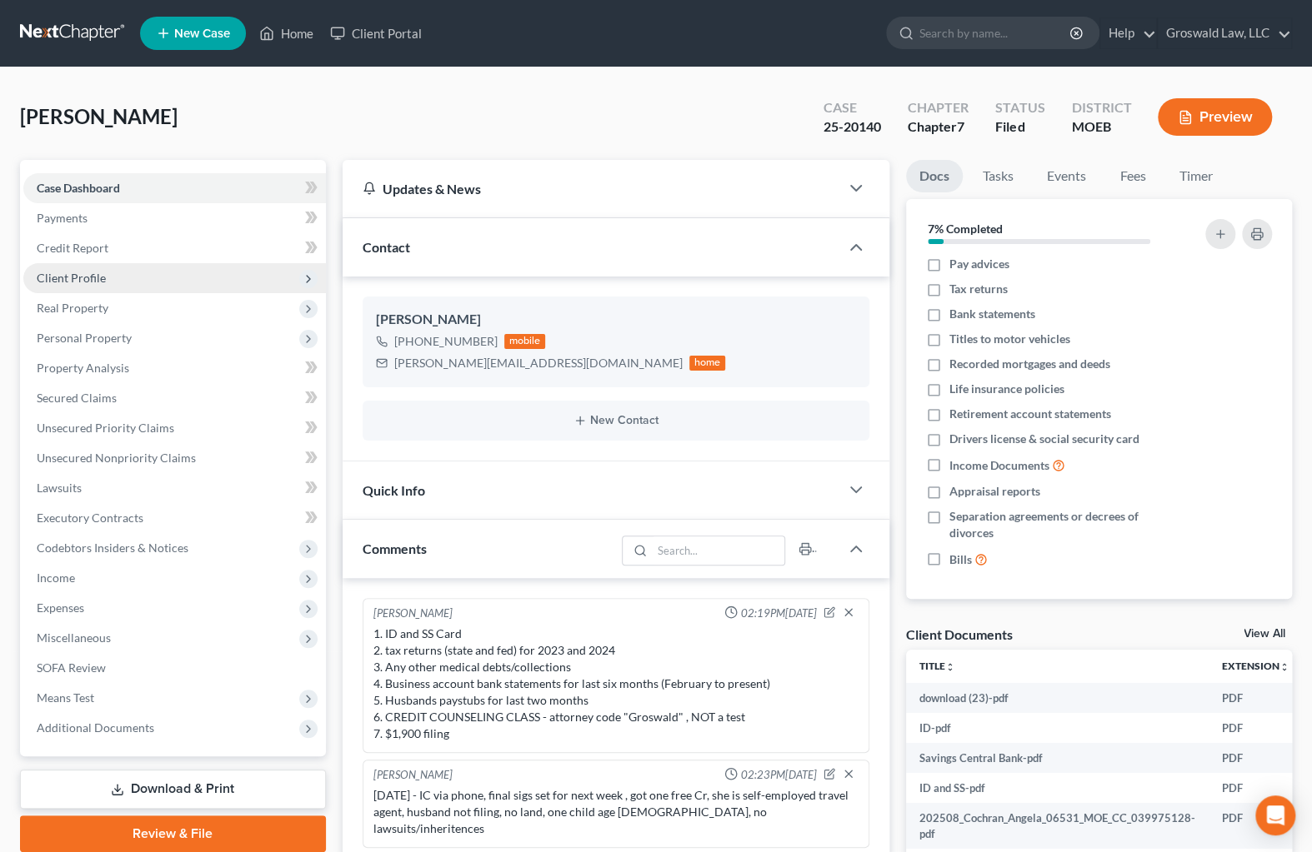
click at [102, 277] on span "Client Profile" at bounding box center [71, 278] width 69 height 14
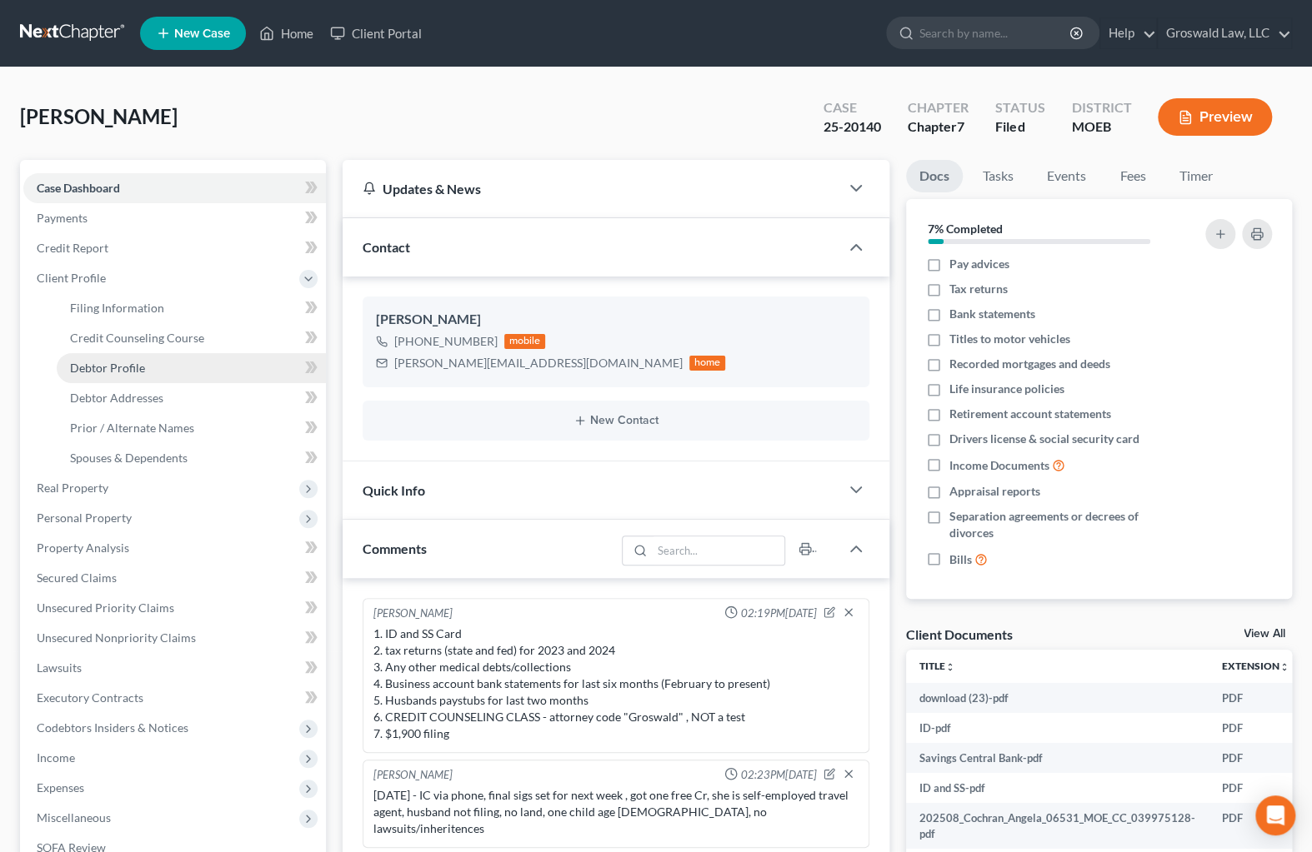
click at [128, 366] on span "Debtor Profile" at bounding box center [107, 368] width 75 height 14
select select "1"
select select "5"
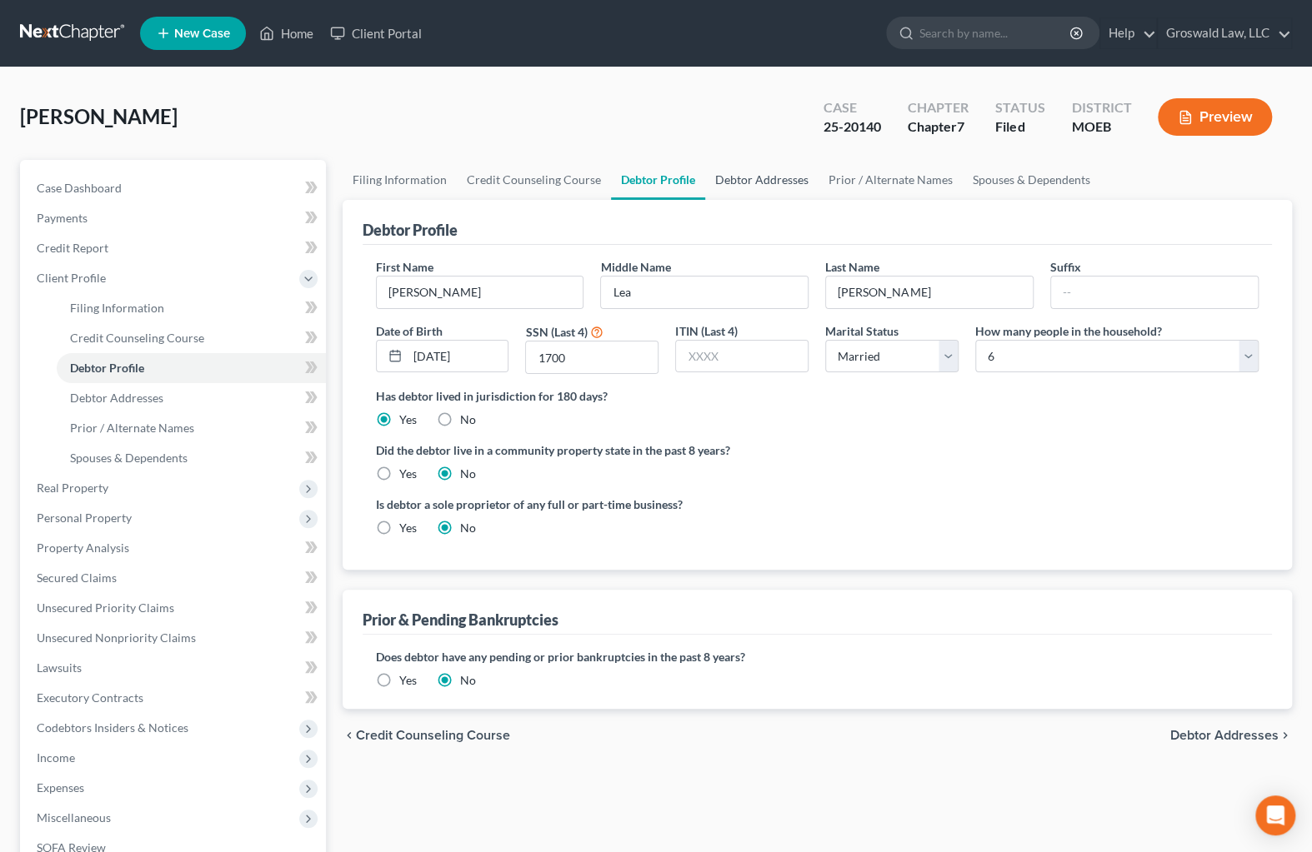
click at [727, 181] on link "Debtor Addresses" at bounding box center [761, 180] width 113 height 40
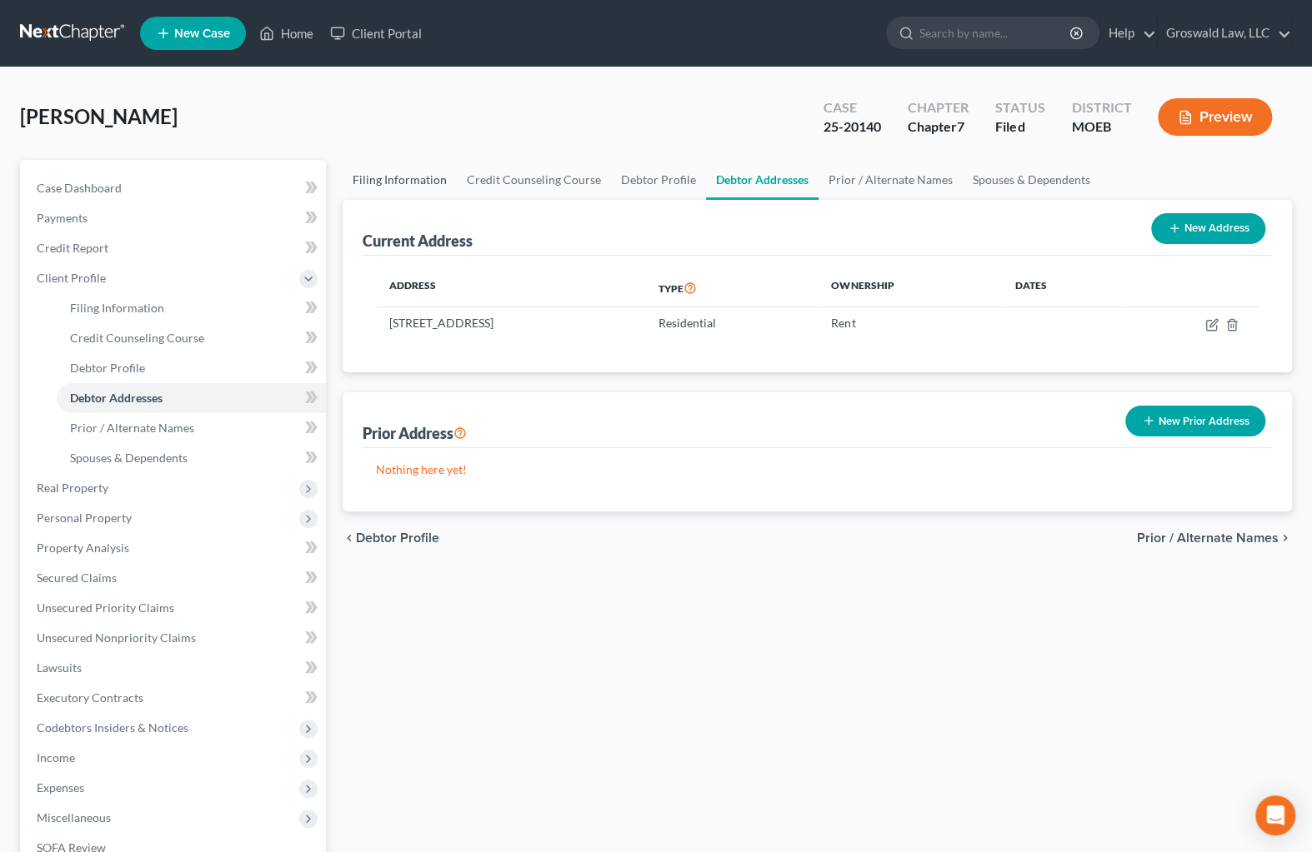
click at [391, 177] on link "Filing Information" at bounding box center [399, 180] width 114 height 40
select select "1"
select select "0"
select select "45"
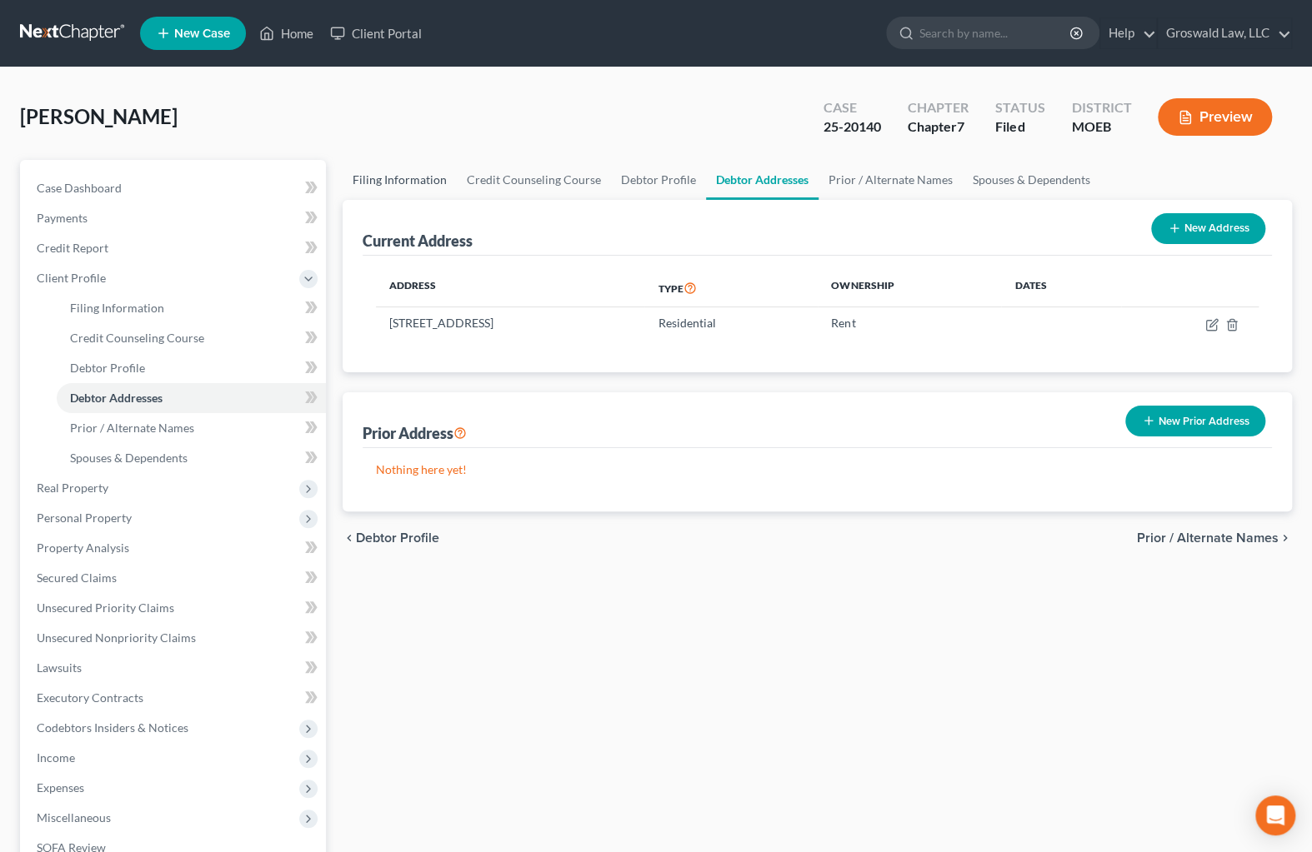
select select "0"
select select "26"
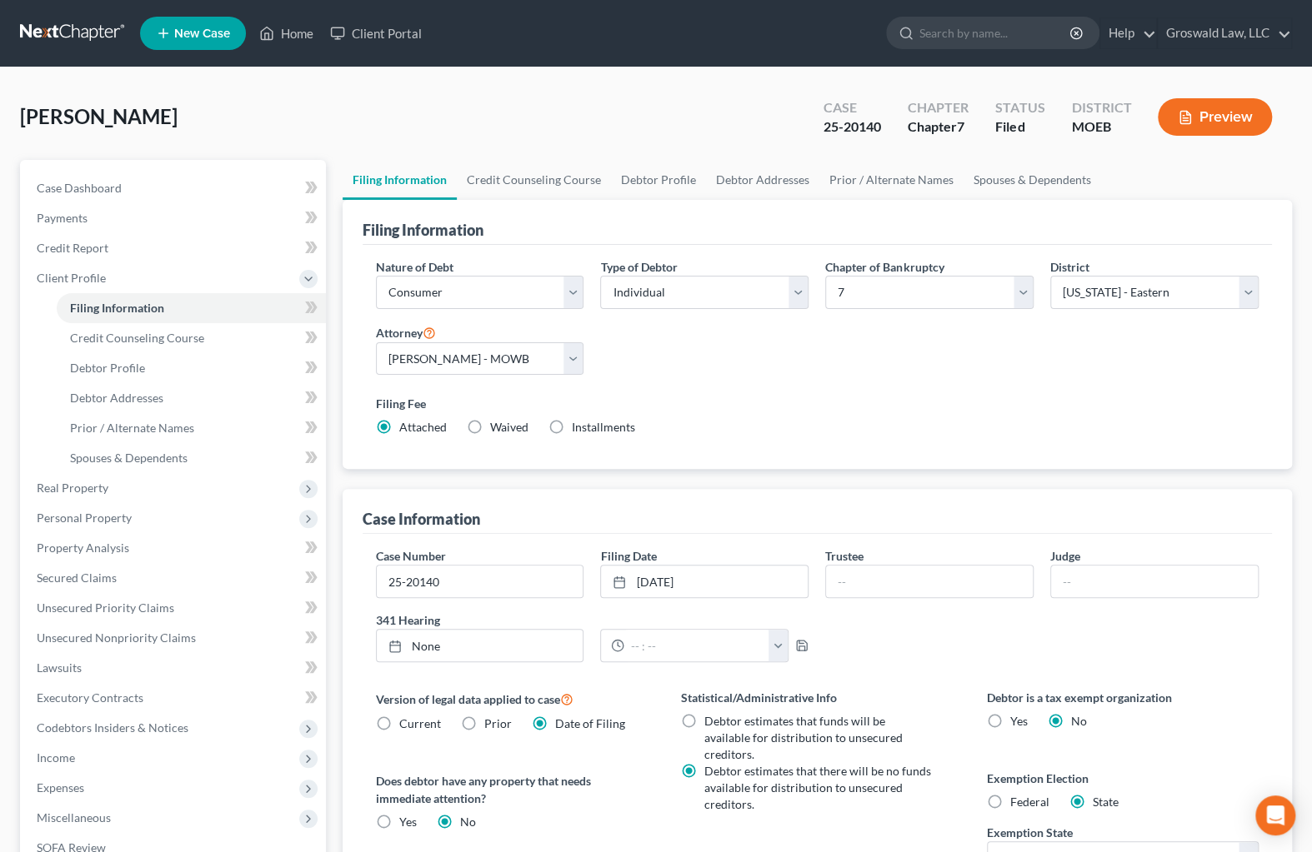
click at [996, 477] on div "Filing Information Nature of Debt Select Business Consumer Other Nature of Busi…" at bounding box center [817, 616] width 950 height 832
click at [113, 522] on span "Personal Property" at bounding box center [84, 518] width 95 height 14
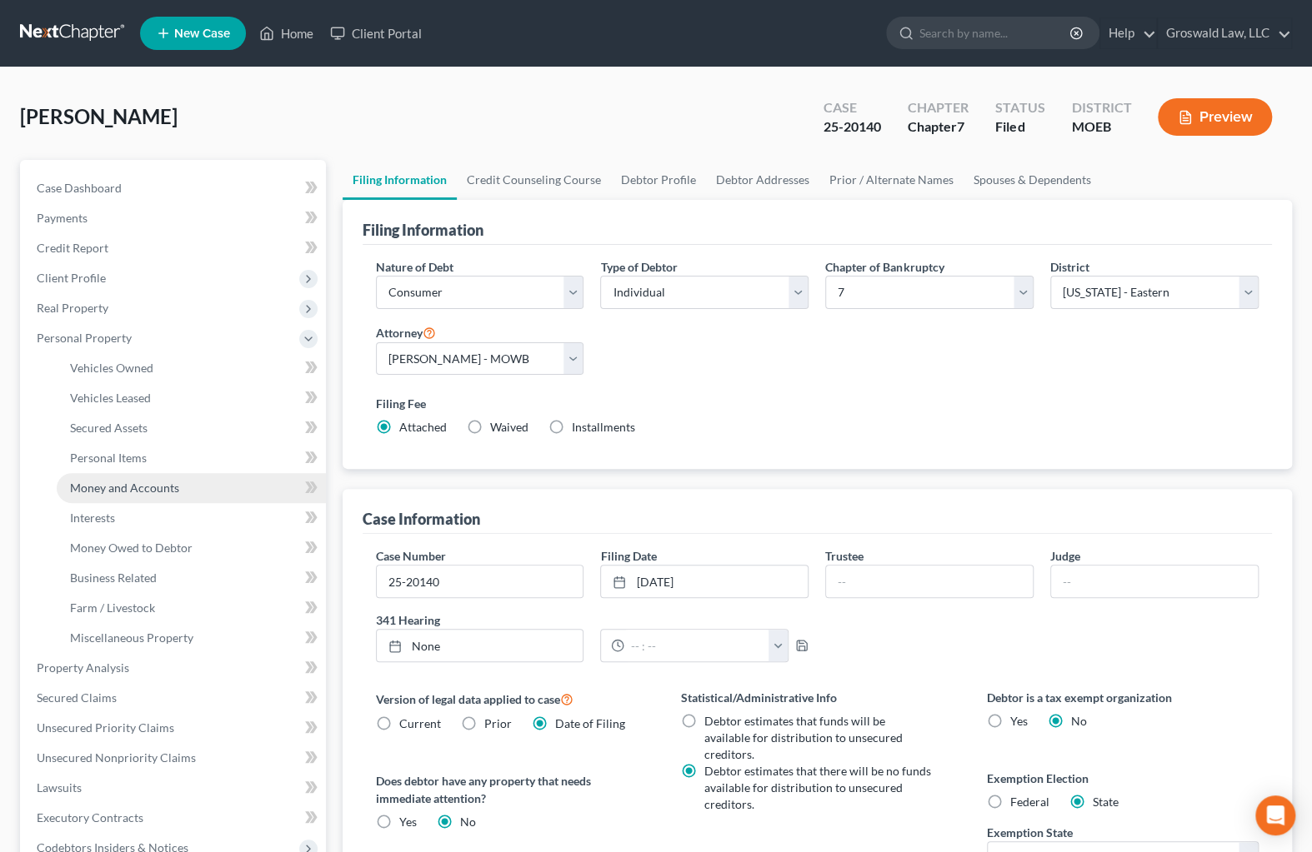
click at [142, 484] on span "Money and Accounts" at bounding box center [124, 488] width 109 height 14
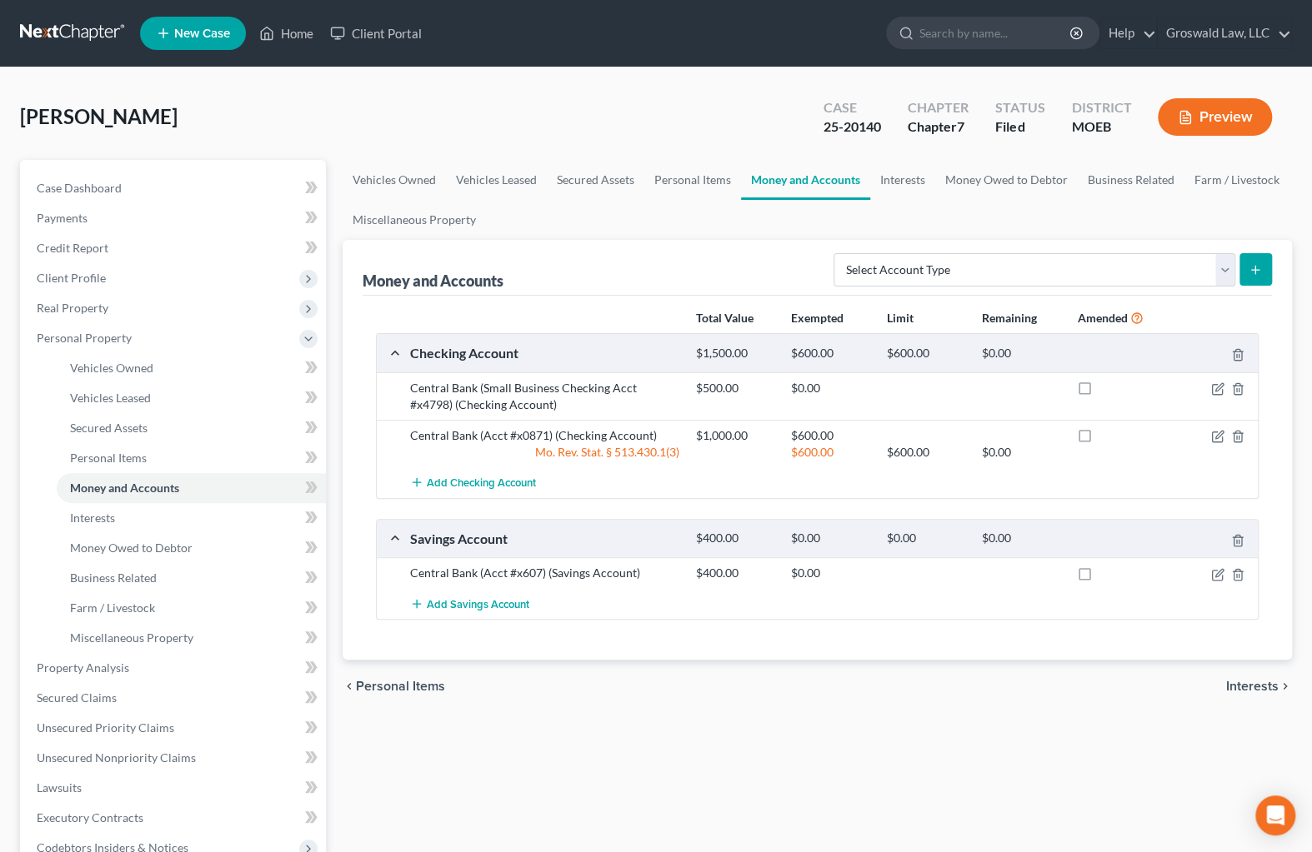
click at [626, 700] on div "chevron_left Personal Items Interests chevron_right" at bounding box center [817, 686] width 950 height 53
click at [661, 716] on div "Vehicles Owned Vehicles Leased Secured Assets Personal Items Money and Accounts…" at bounding box center [817, 656] width 967 height 992
click at [150, 191] on link "Case Dashboard" at bounding box center [174, 188] width 302 height 30
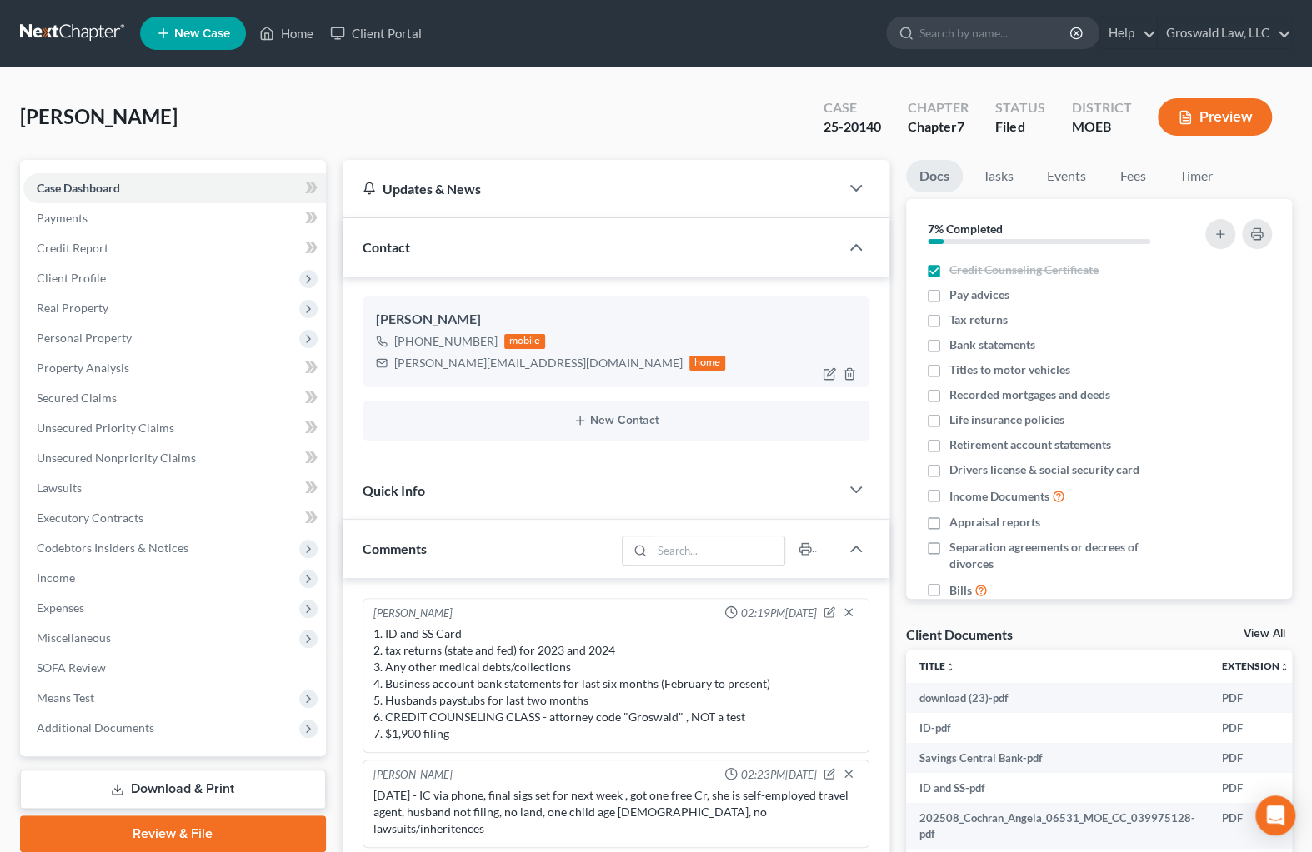
scroll to position [200, 0]
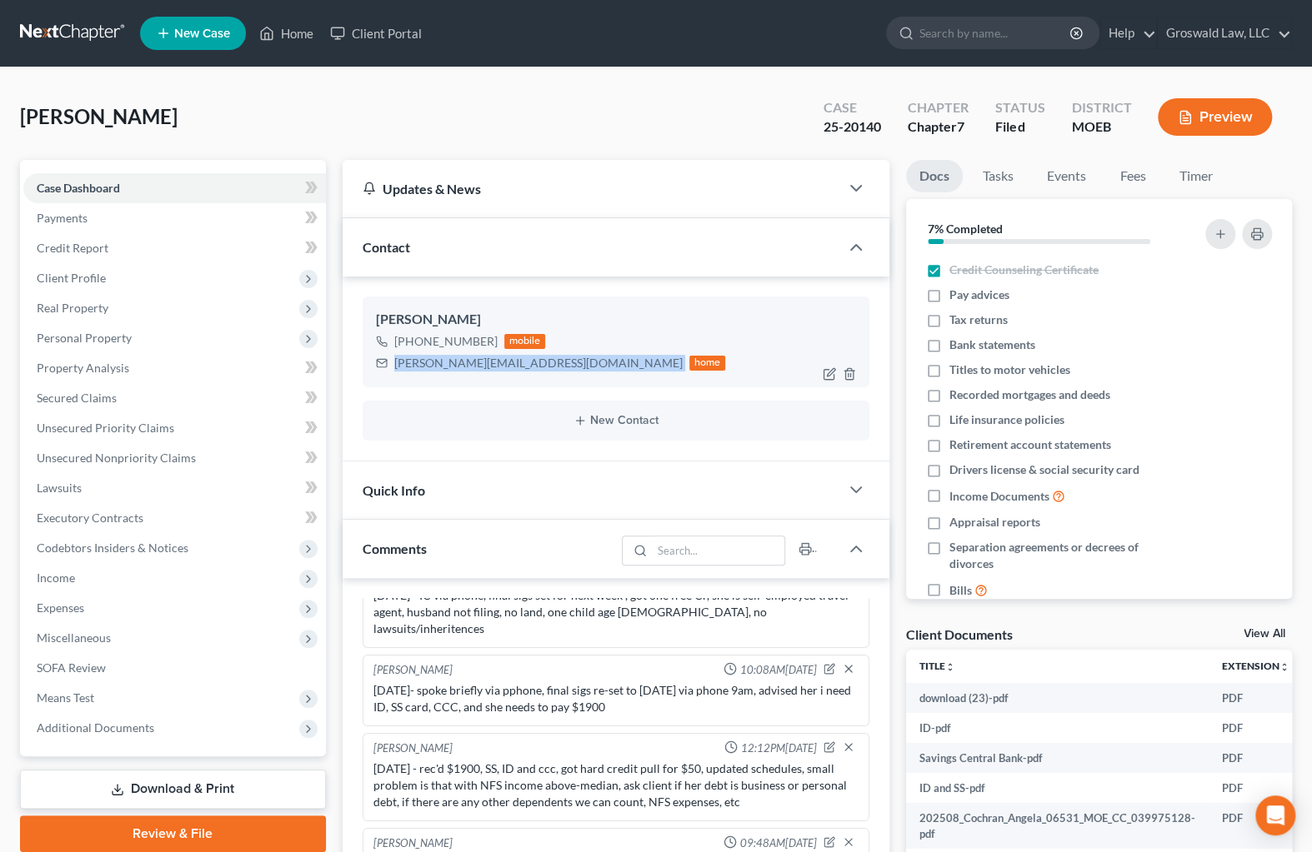
drag, startPoint x: 537, startPoint y: 363, endPoint x: 385, endPoint y: 367, distance: 151.7
click at [385, 367] on div "[PERSON_NAME][EMAIL_ADDRESS][DOMAIN_NAME] home" at bounding box center [551, 363] width 350 height 22
copy div "[PERSON_NAME][EMAIL_ADDRESS][DOMAIN_NAME]"
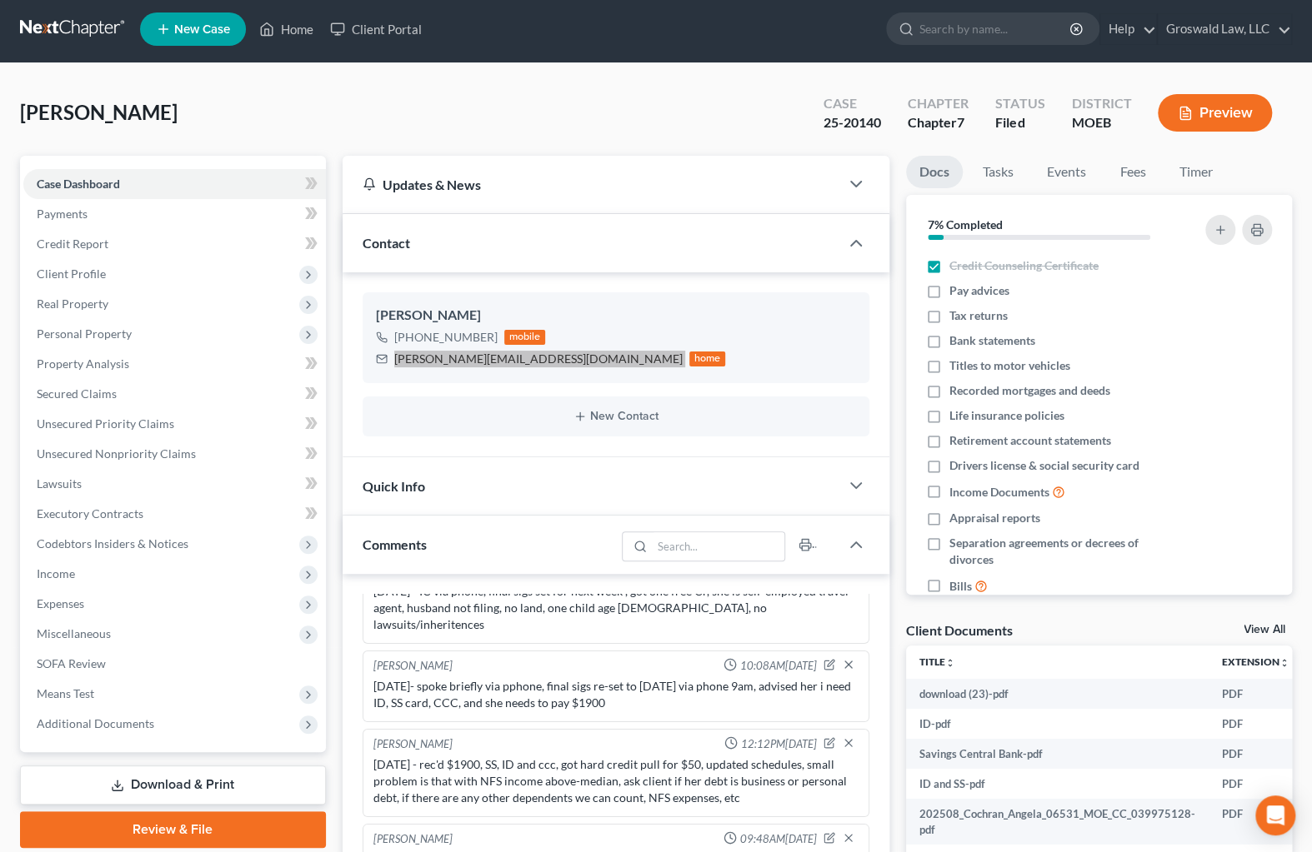
scroll to position [302, 0]
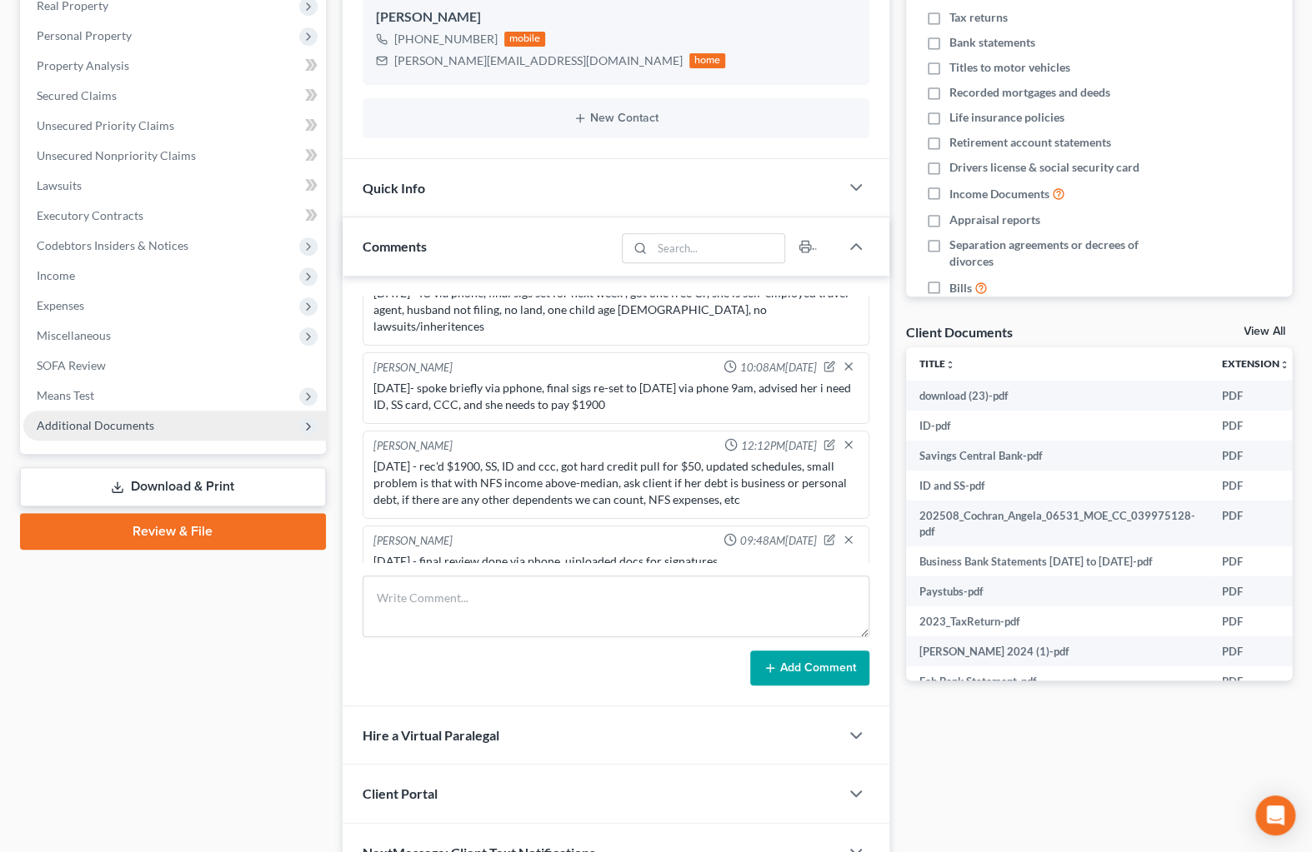
click at [83, 423] on span "Additional Documents" at bounding box center [95, 425] width 117 height 14
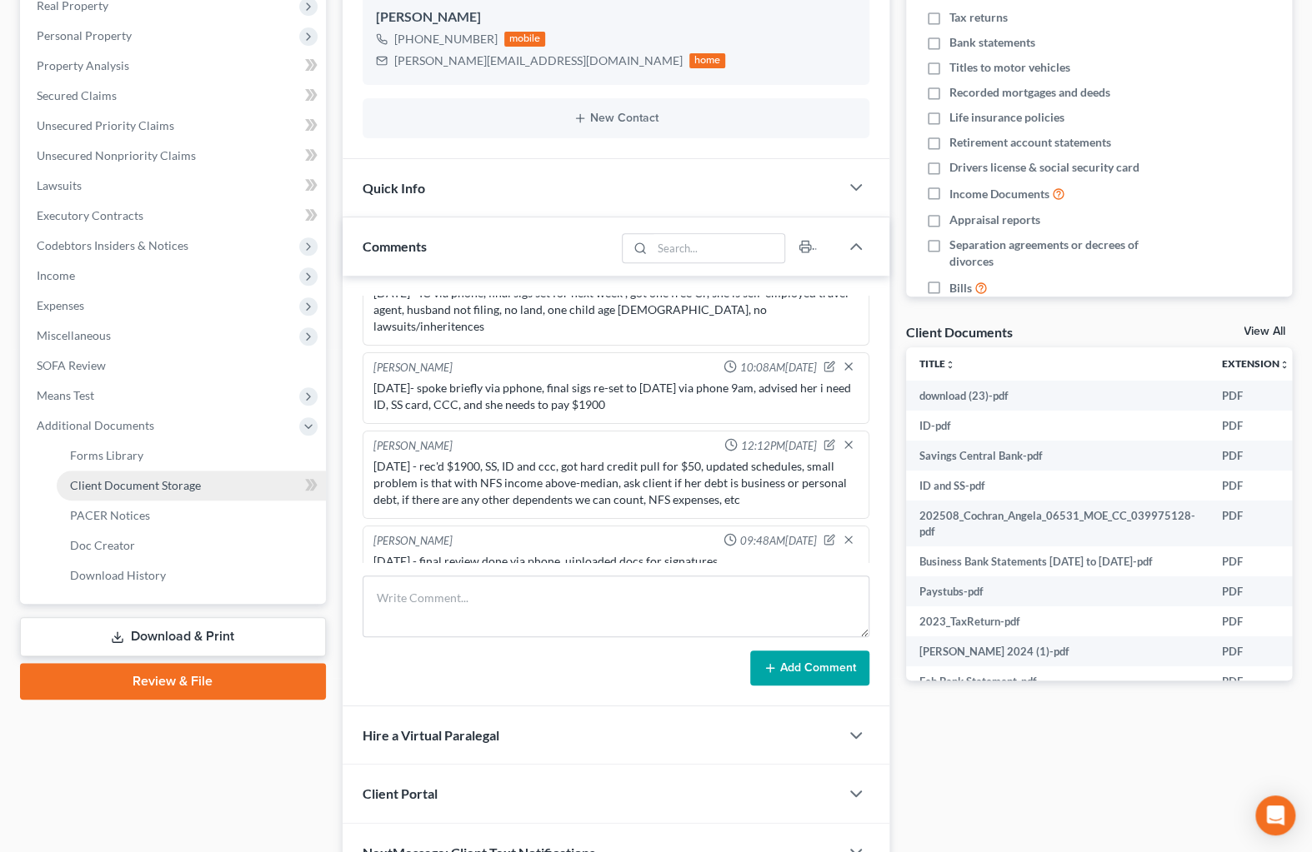
click at [204, 483] on link "Client Document Storage" at bounding box center [191, 486] width 269 height 30
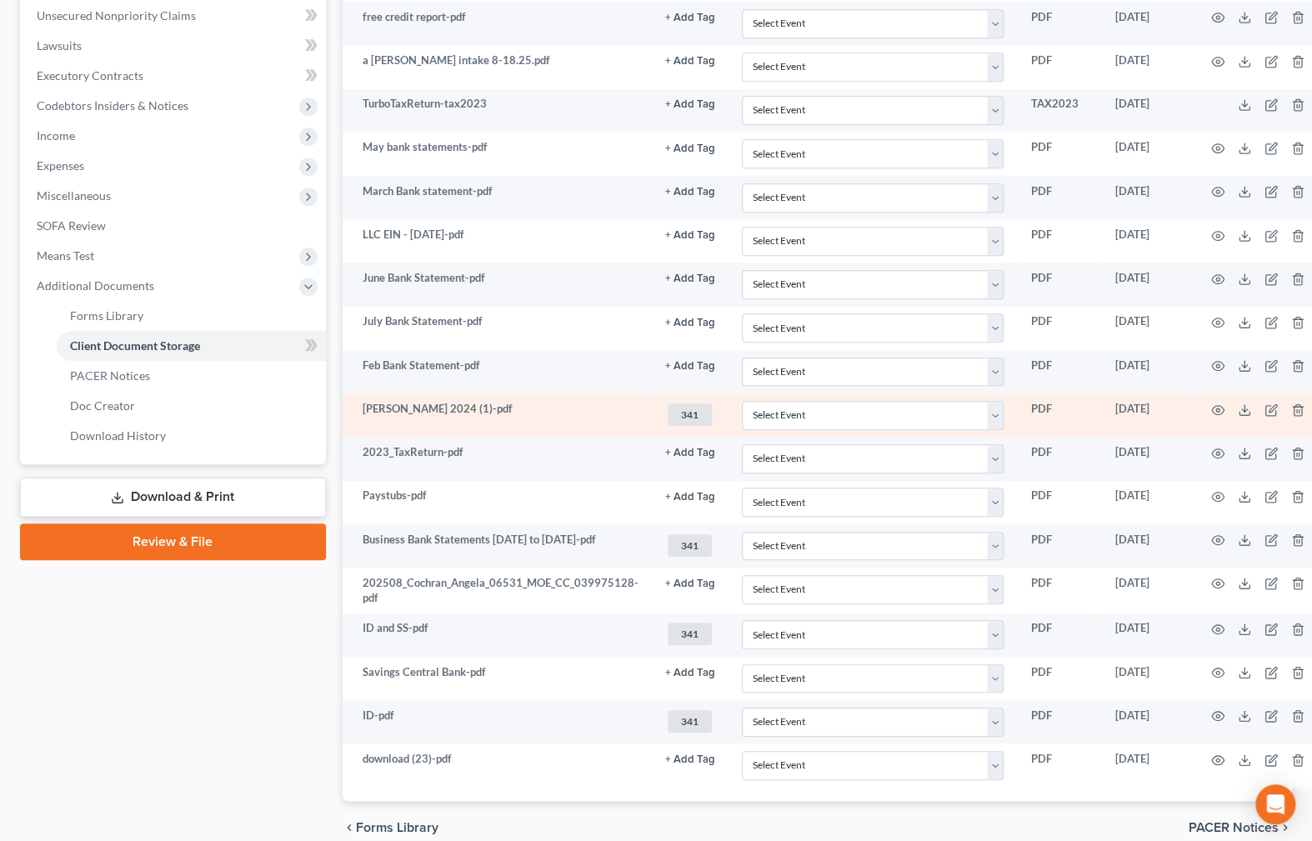
scroll to position [515, 0]
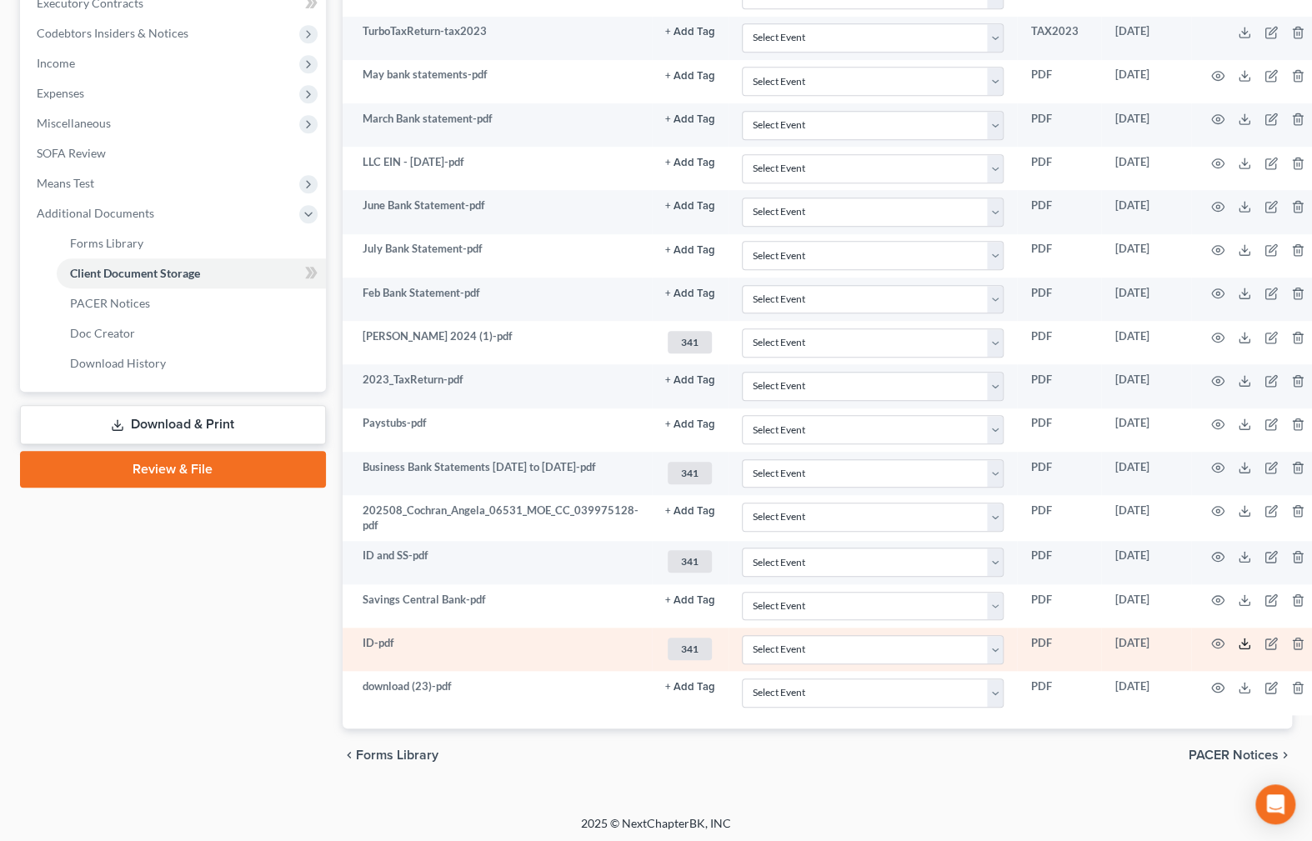
click at [1237, 642] on icon at bounding box center [1243, 643] width 13 height 13
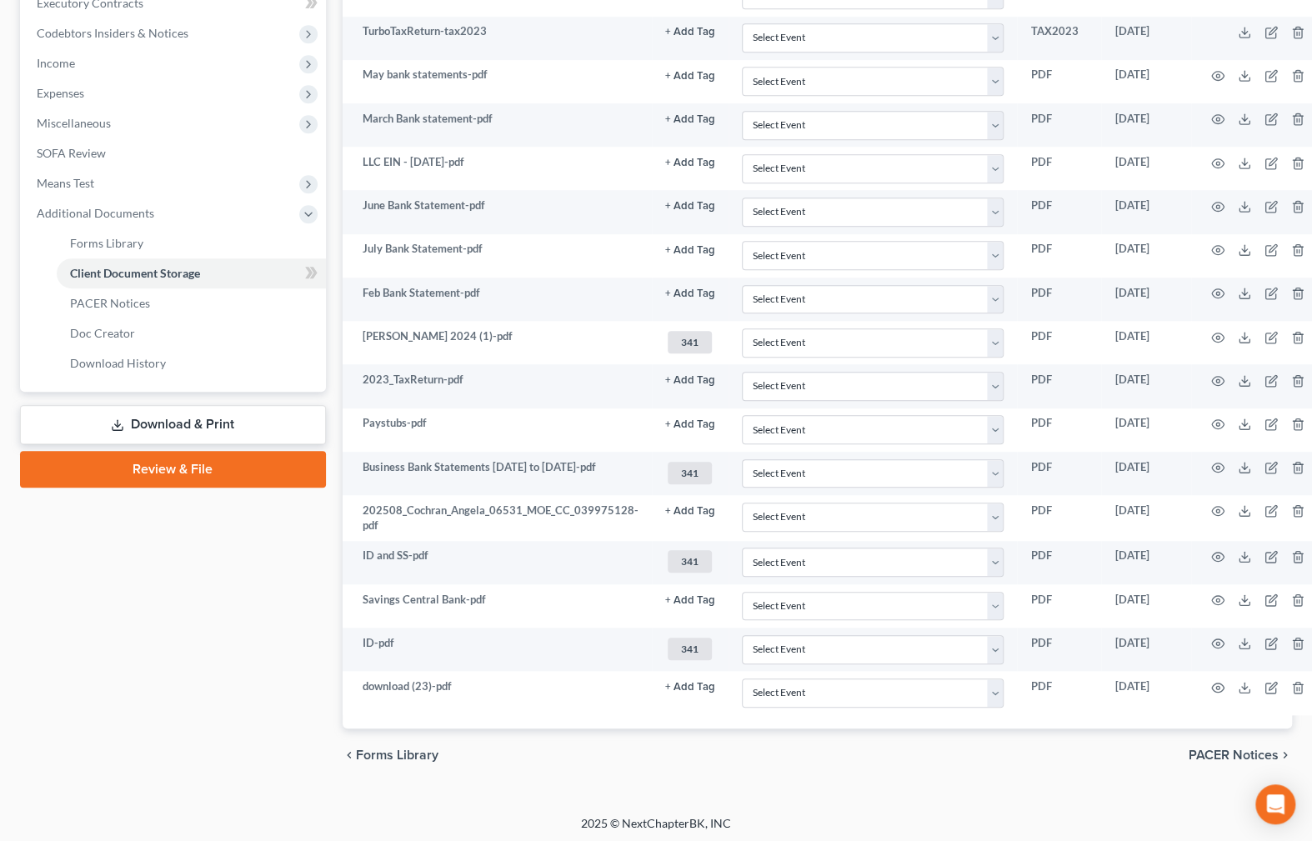
click at [875, 799] on div "[PERSON_NAME] Upgraded Case 25-20140 Chapter Chapter 7 Status Filed District MO…" at bounding box center [656, 184] width 1312 height 1262
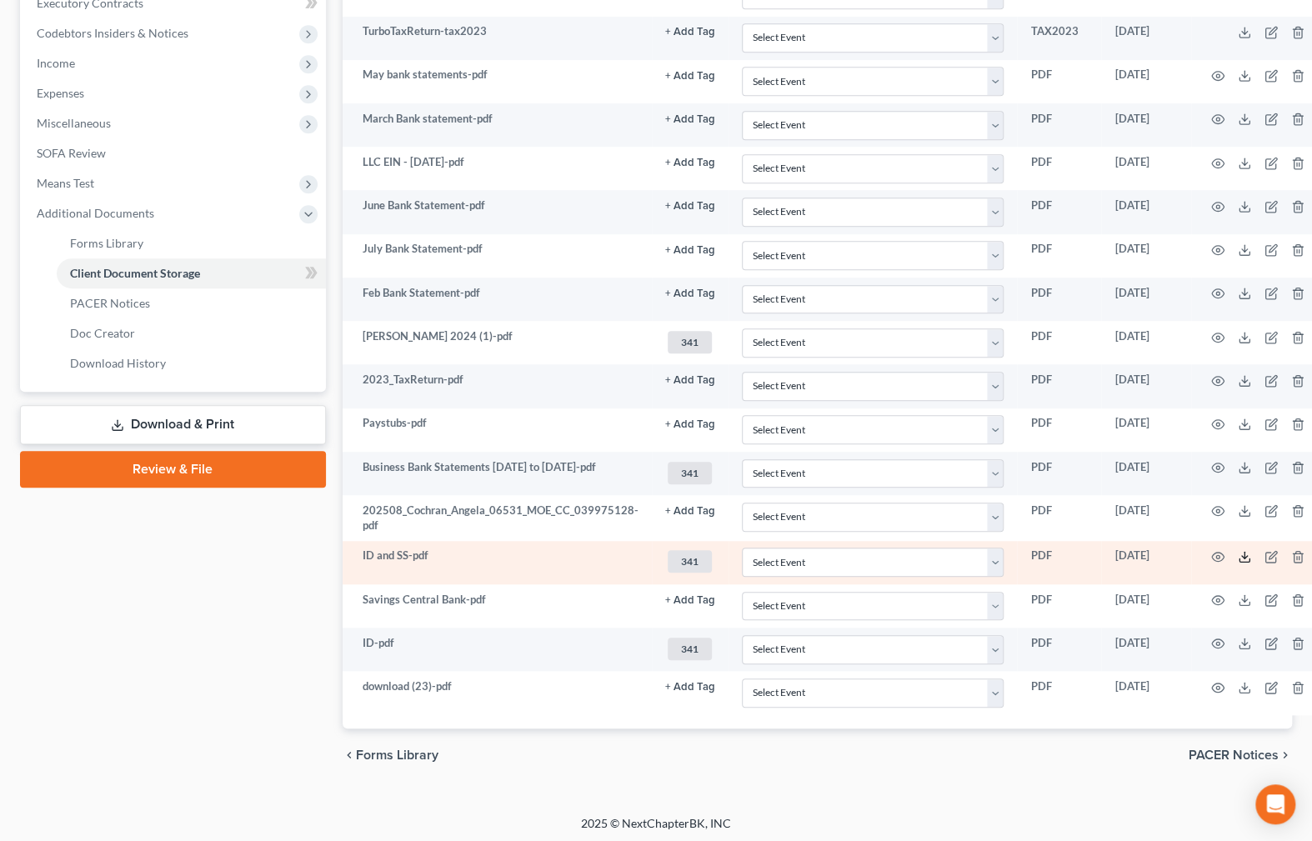
click at [1243, 553] on icon at bounding box center [1243, 556] width 13 height 13
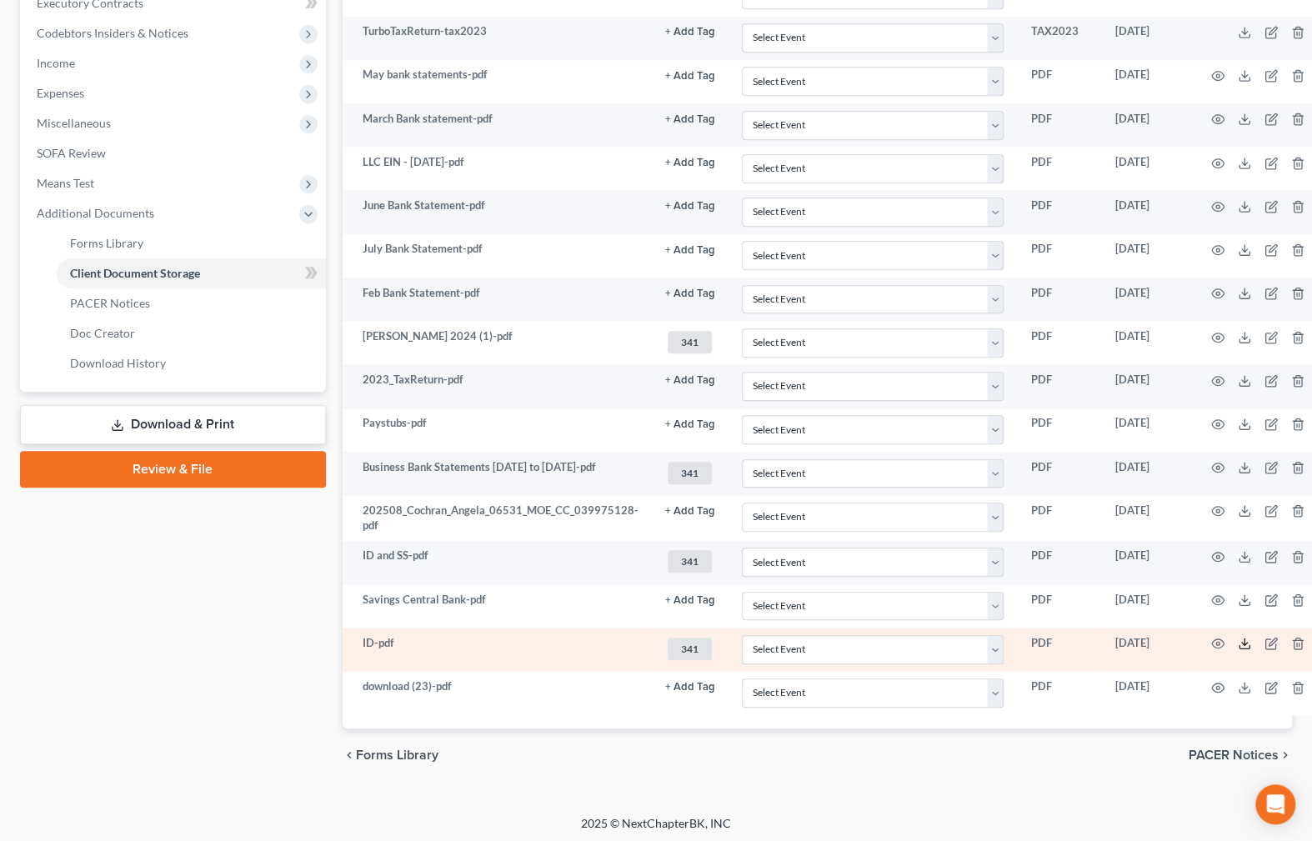
click at [1237, 640] on icon at bounding box center [1243, 643] width 13 height 13
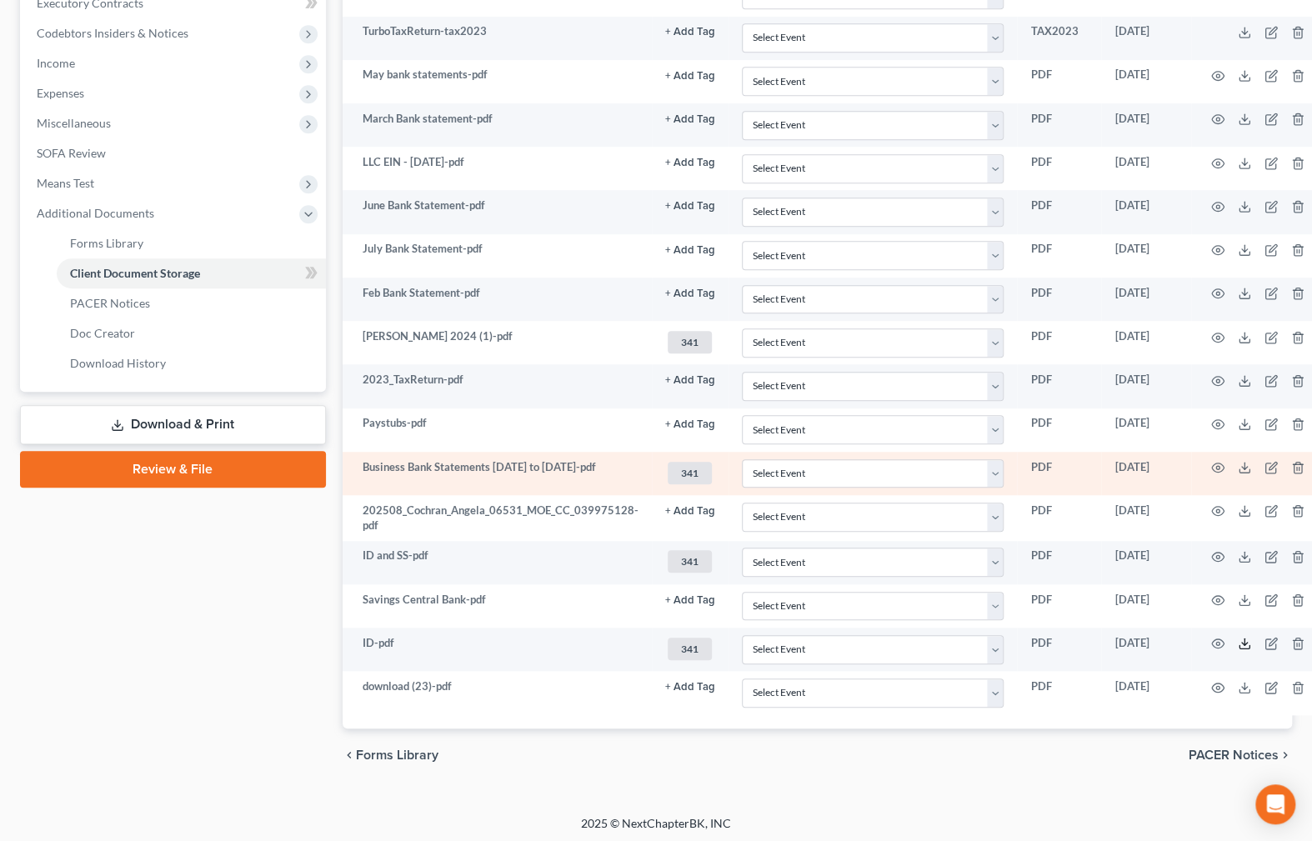
scroll to position [439, 0]
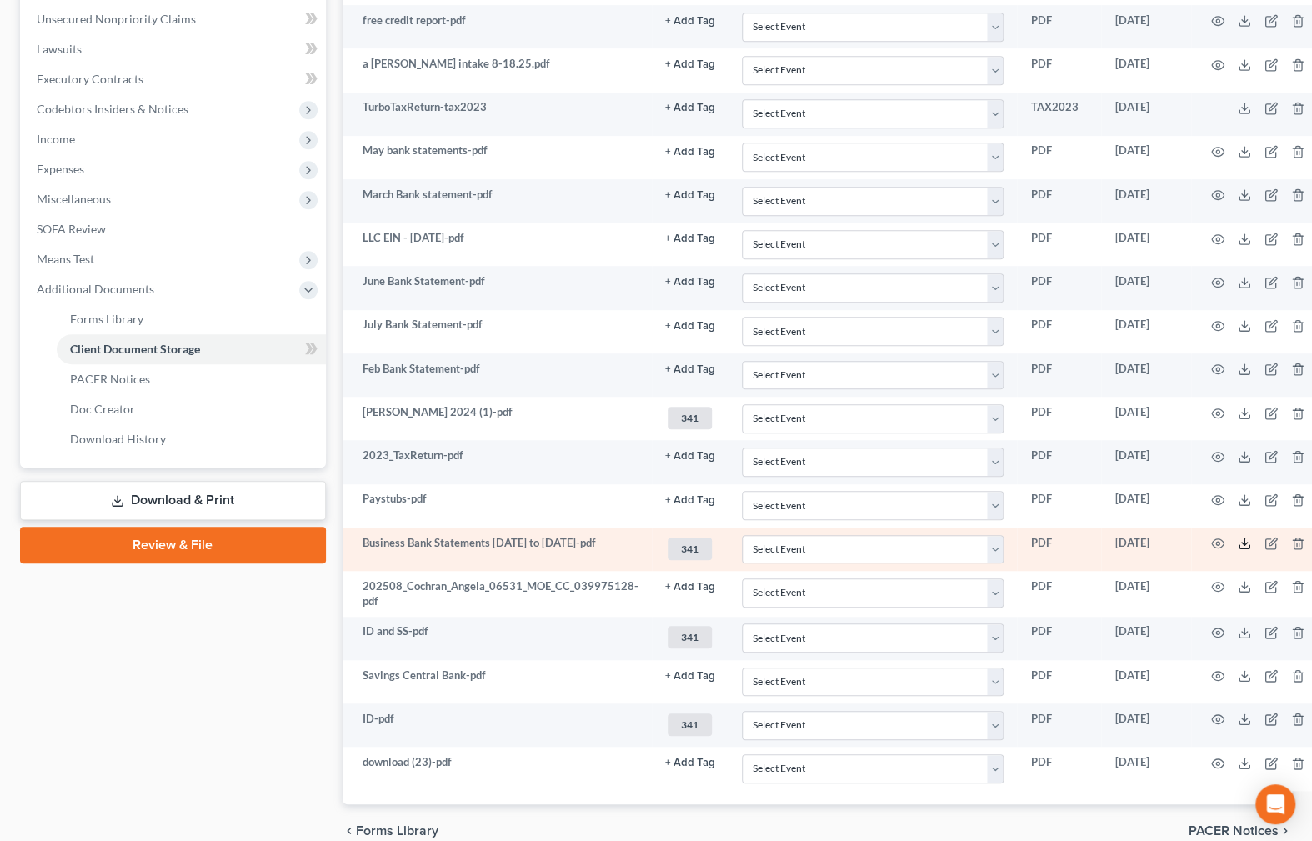
click at [1237, 540] on icon at bounding box center [1243, 543] width 13 height 13
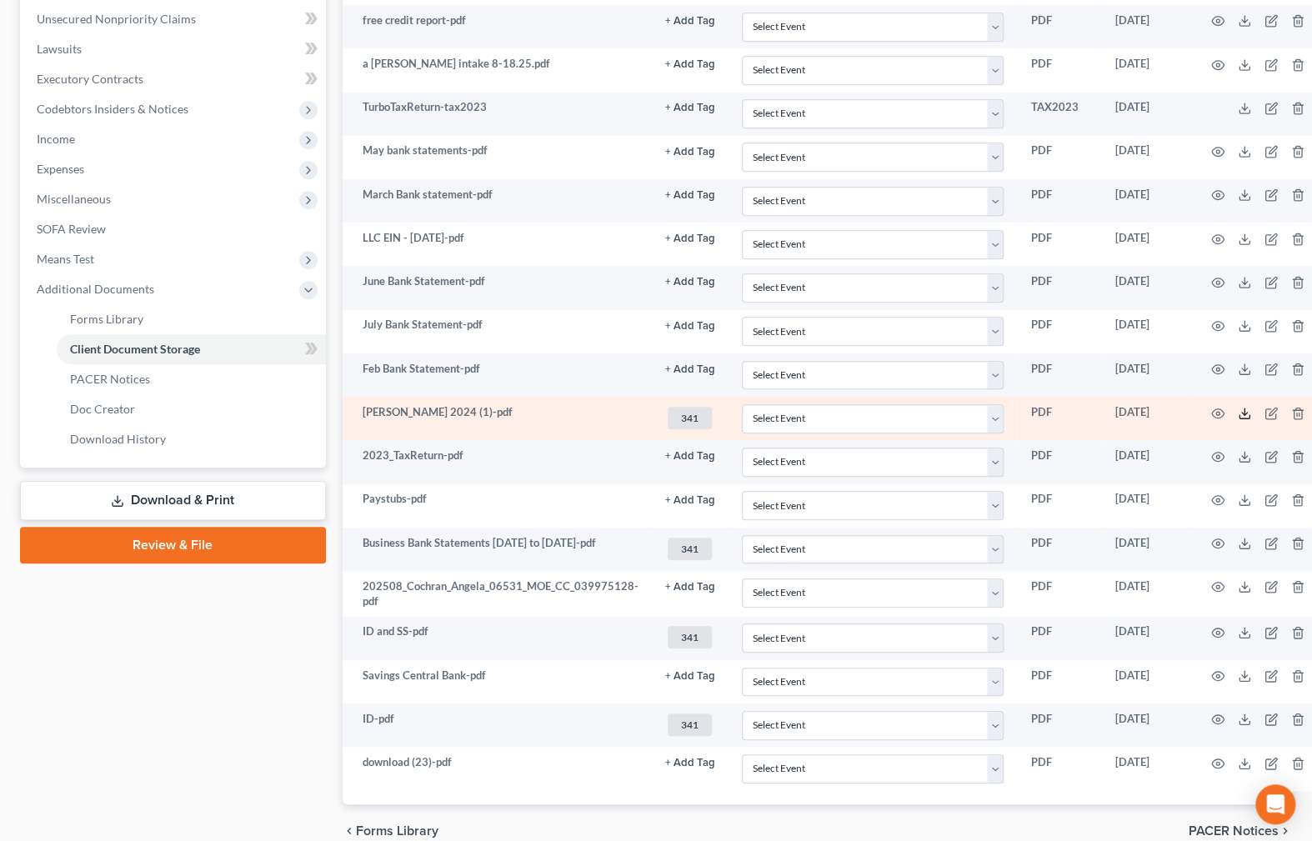
click at [1242, 412] on polyline at bounding box center [1245, 413] width 6 height 2
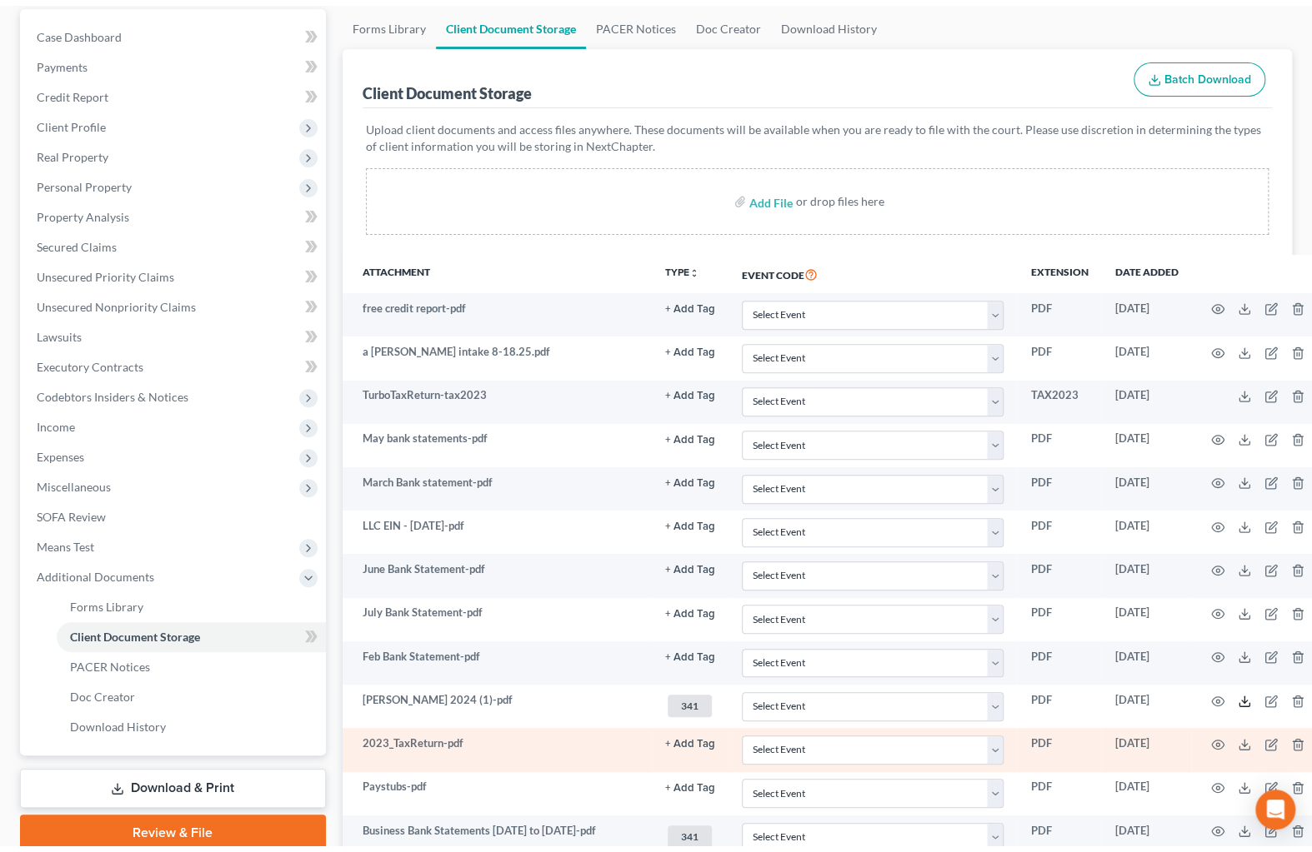
scroll to position [0, 0]
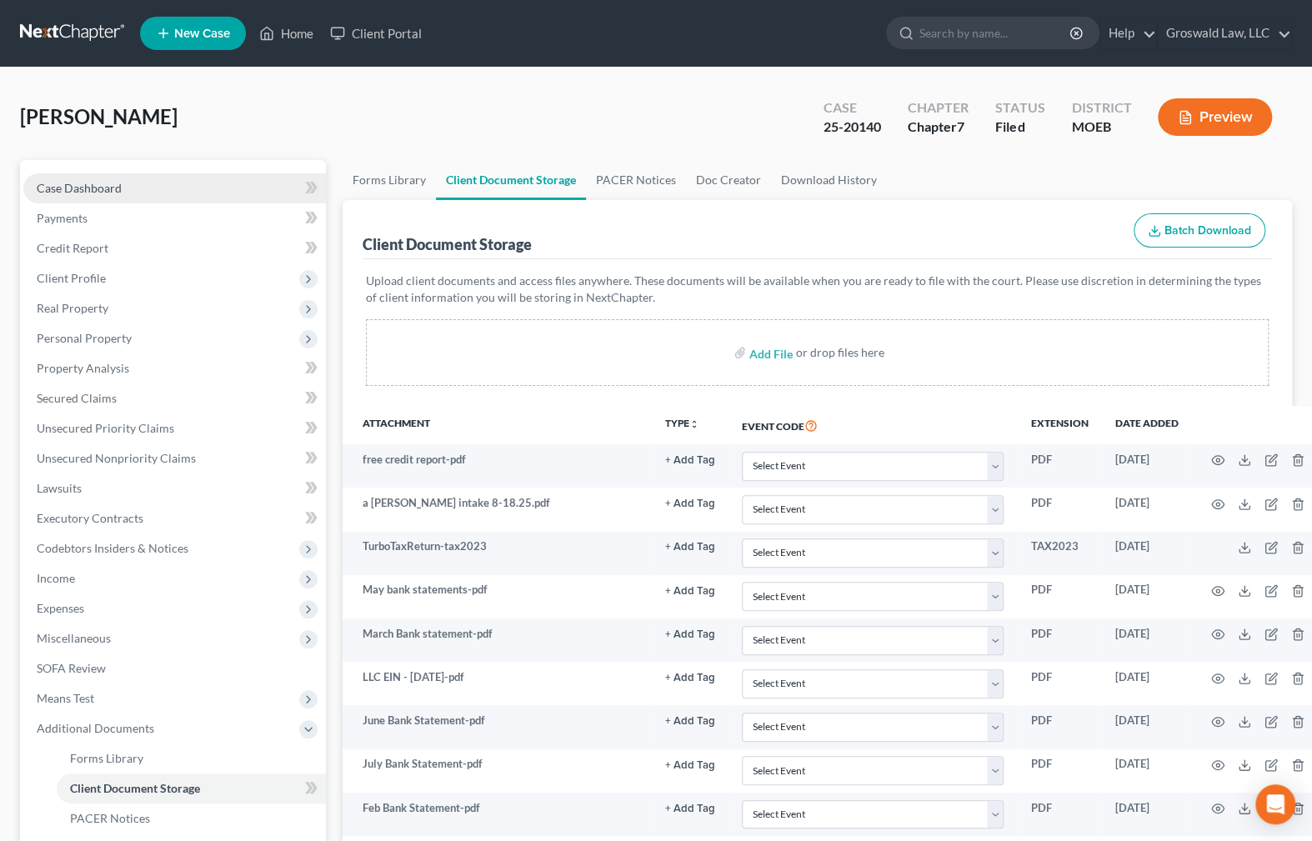
click at [112, 182] on span "Case Dashboard" at bounding box center [79, 188] width 85 height 14
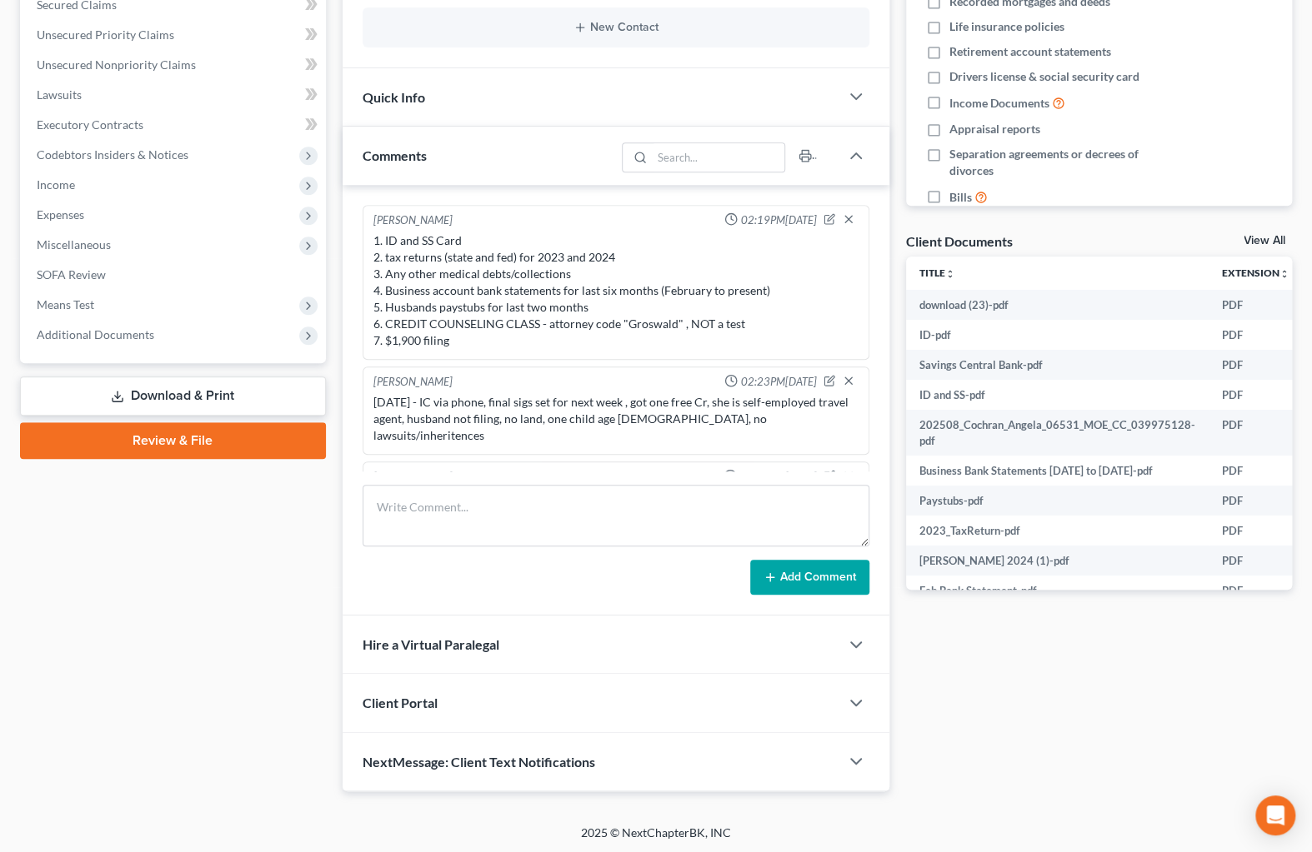
scroll to position [200, 0]
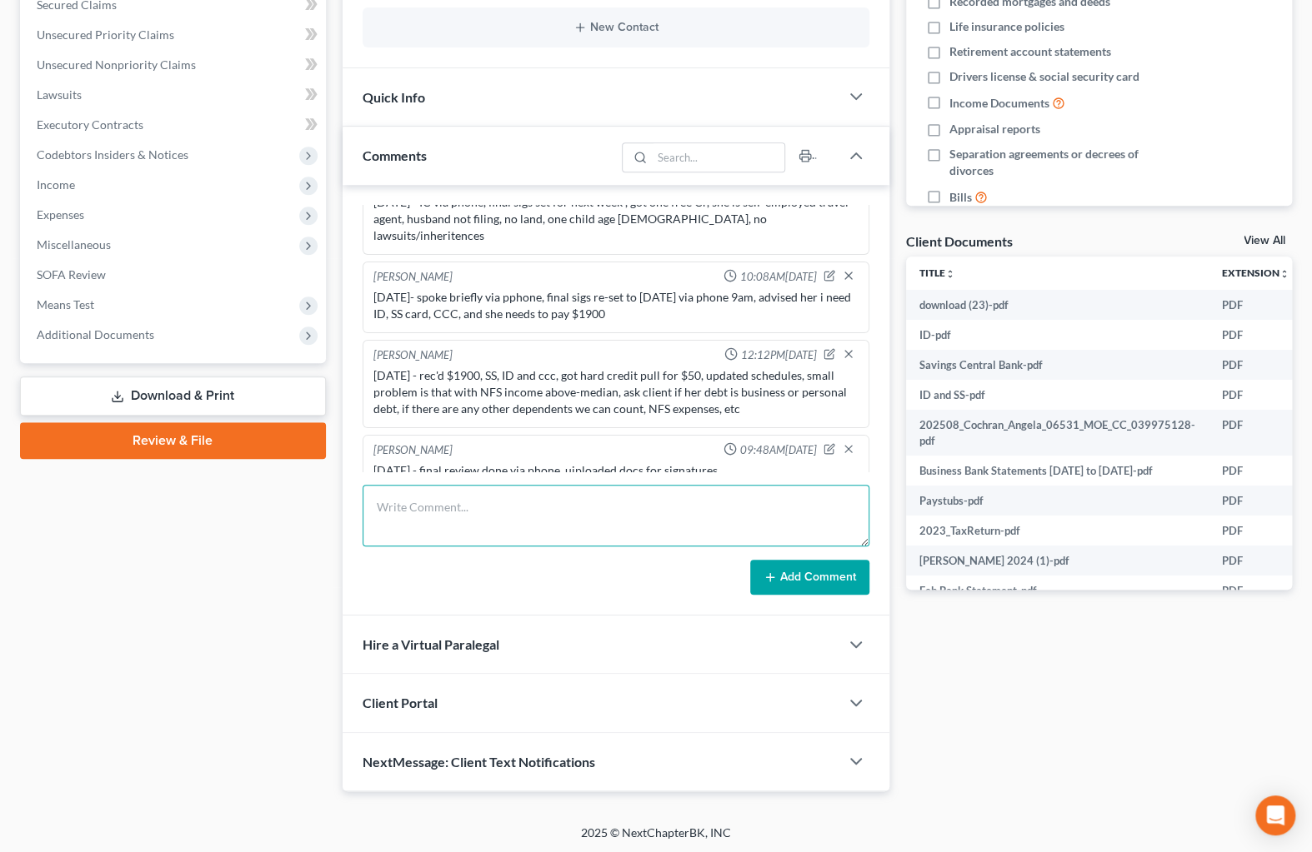
click at [497, 495] on textarea at bounding box center [615, 516] width 507 height 62
type textarea "[DATE]- emailed 341 info, sent trustee [PERSON_NAME] ID, SS card, 24 taxes, and…"
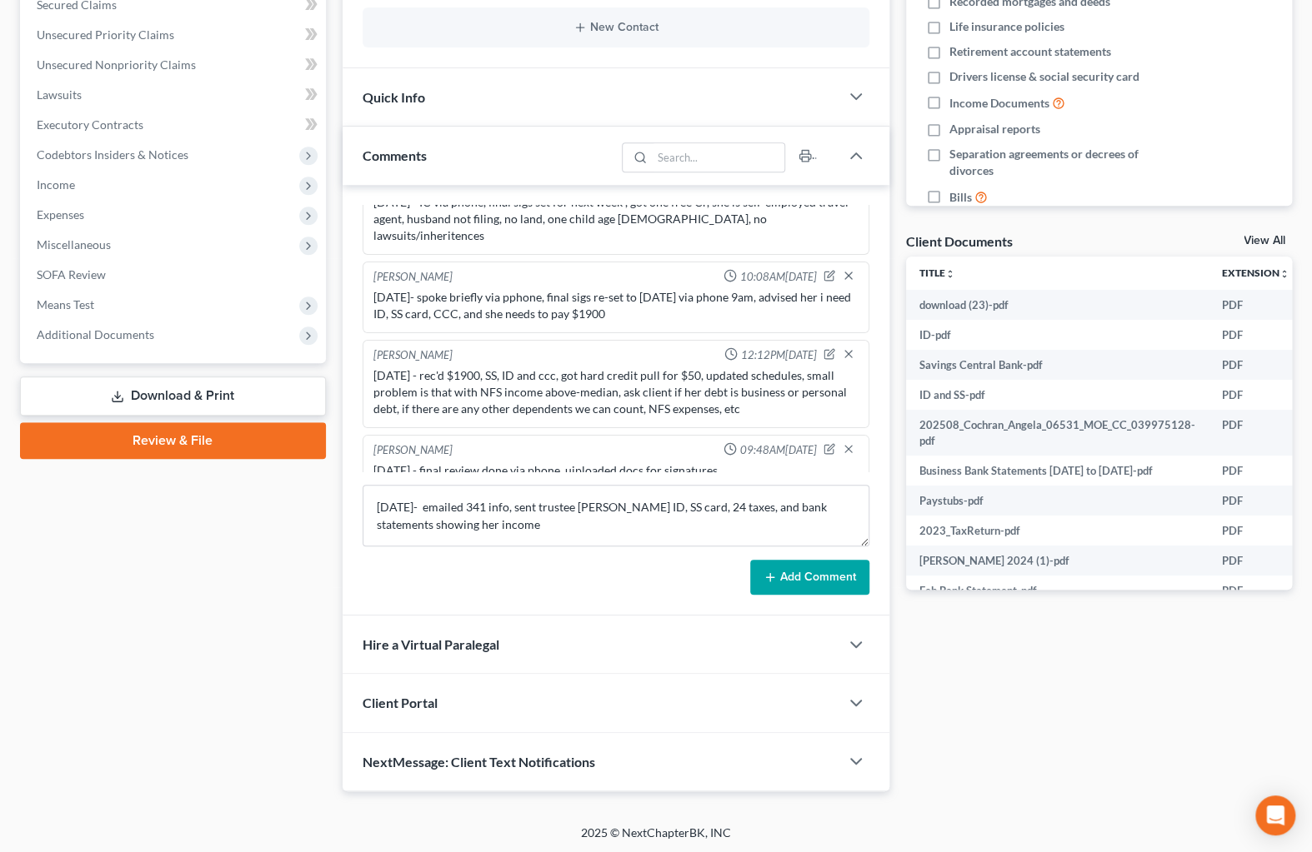
click at [792, 574] on button "Add Comment" at bounding box center [809, 577] width 119 height 35
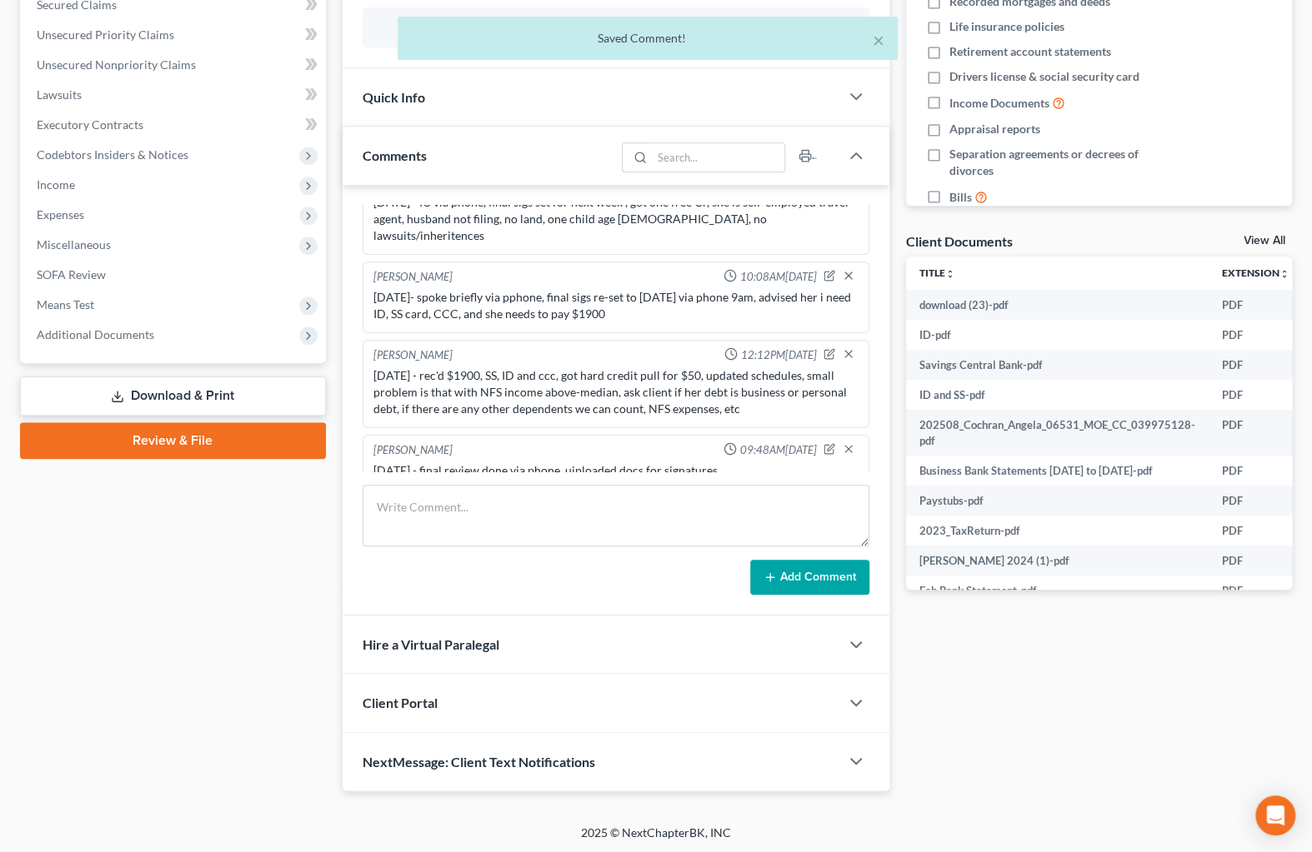
scroll to position [278, 0]
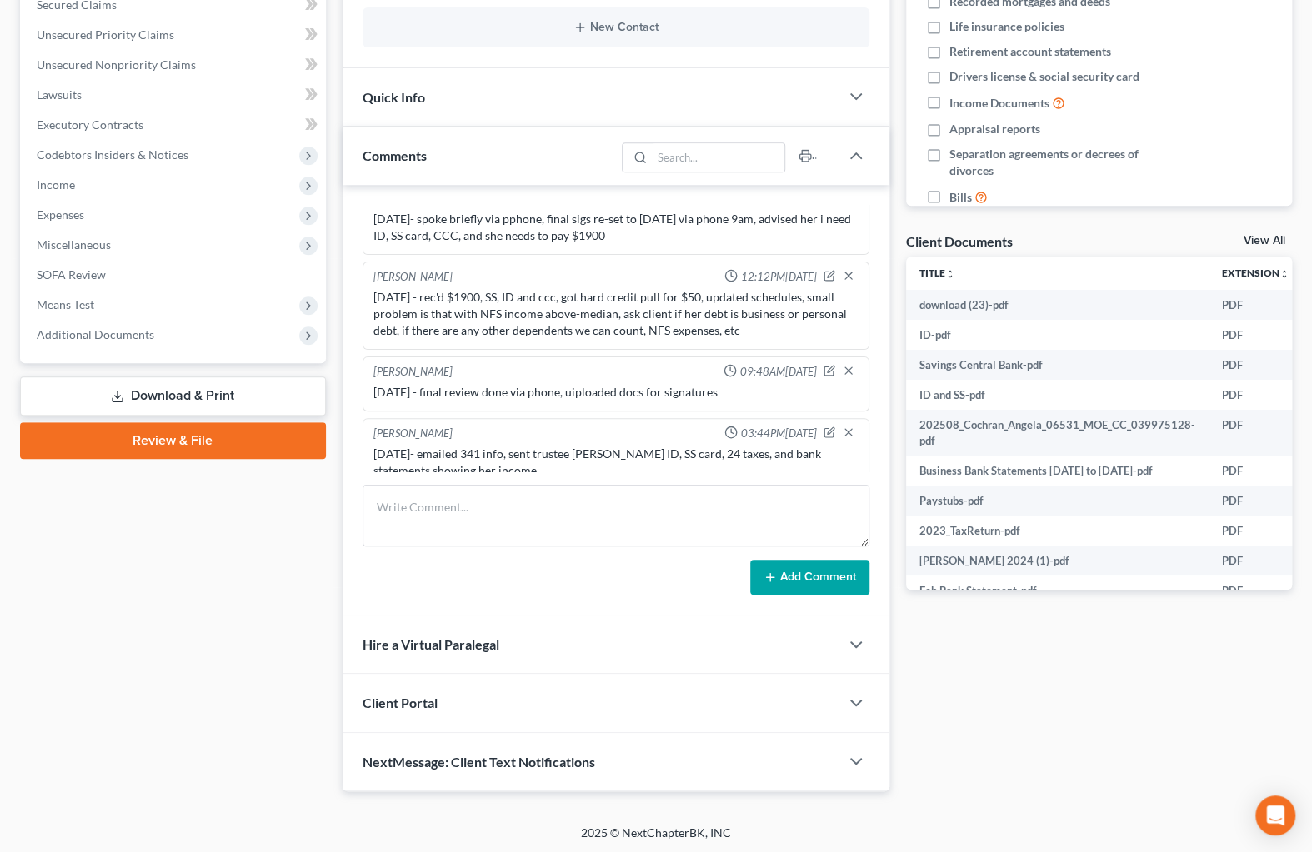
click at [1015, 653] on div "Docs Tasks Events Fees Timer 7% Completed Nothing here yet! Credit Counseling C…" at bounding box center [1098, 279] width 402 height 1025
click at [157, 332] on span "Additional Documents" at bounding box center [174, 335] width 302 height 30
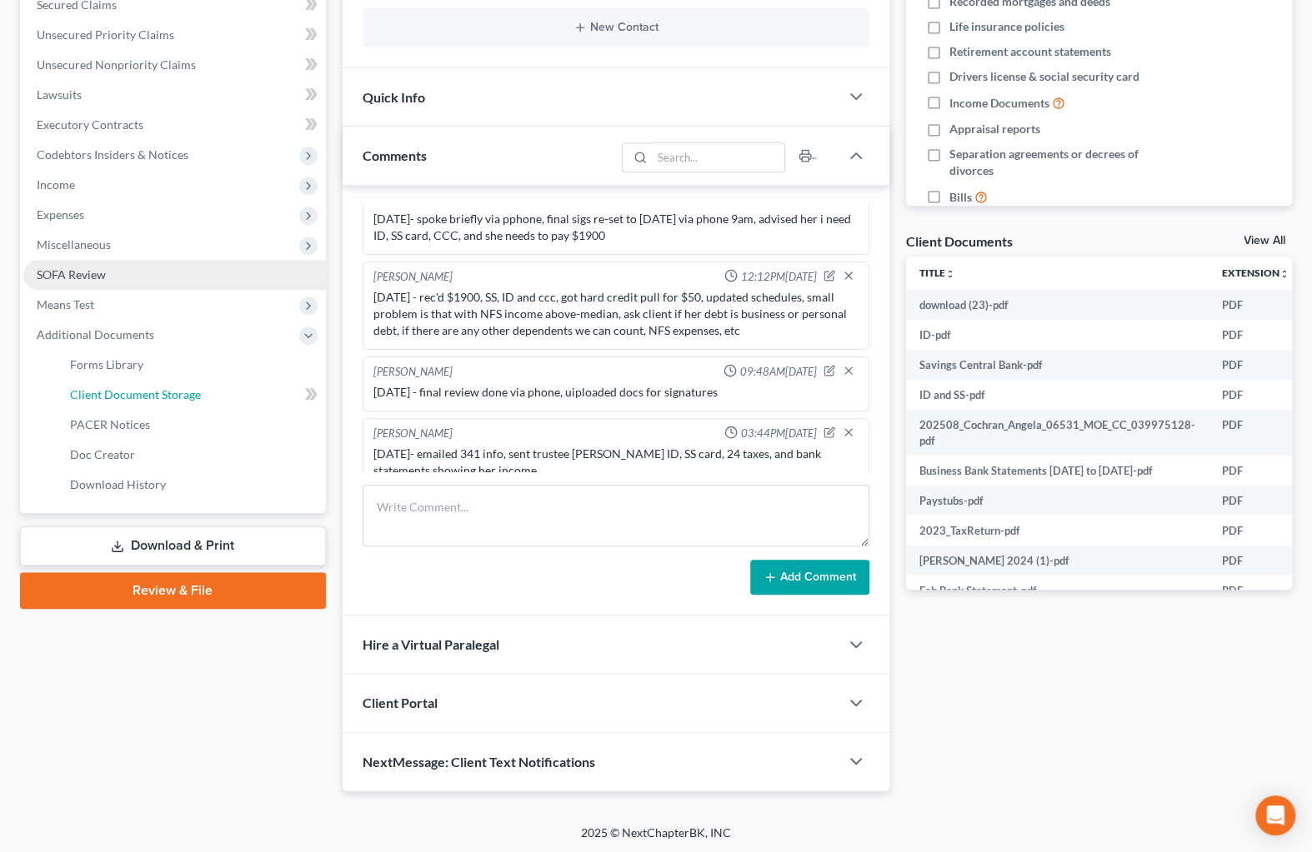
drag, startPoint x: 222, startPoint y: 391, endPoint x: 225, endPoint y: 275, distance: 115.9
click at [222, 391] on link "Client Document Storage" at bounding box center [191, 395] width 269 height 30
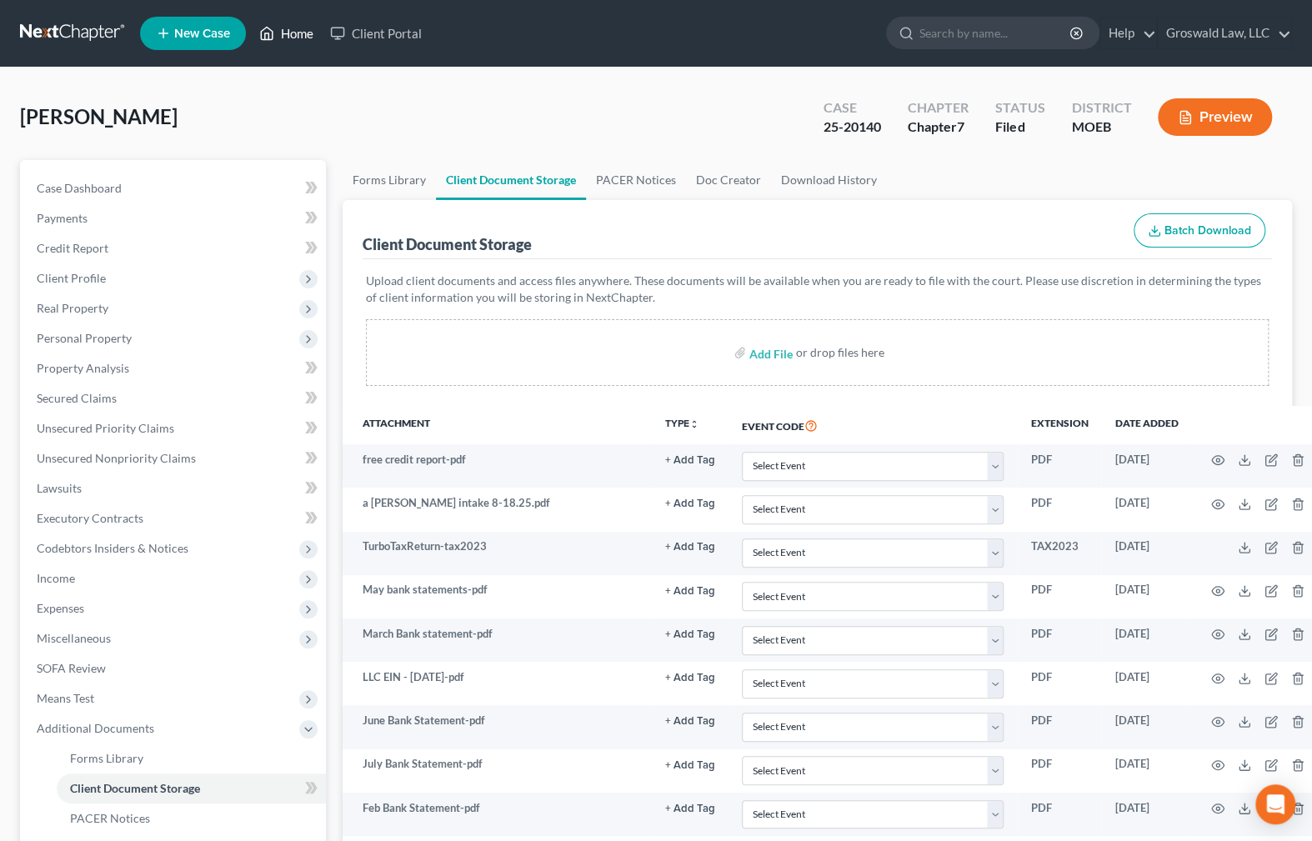
click at [298, 26] on link "Home" at bounding box center [286, 33] width 71 height 30
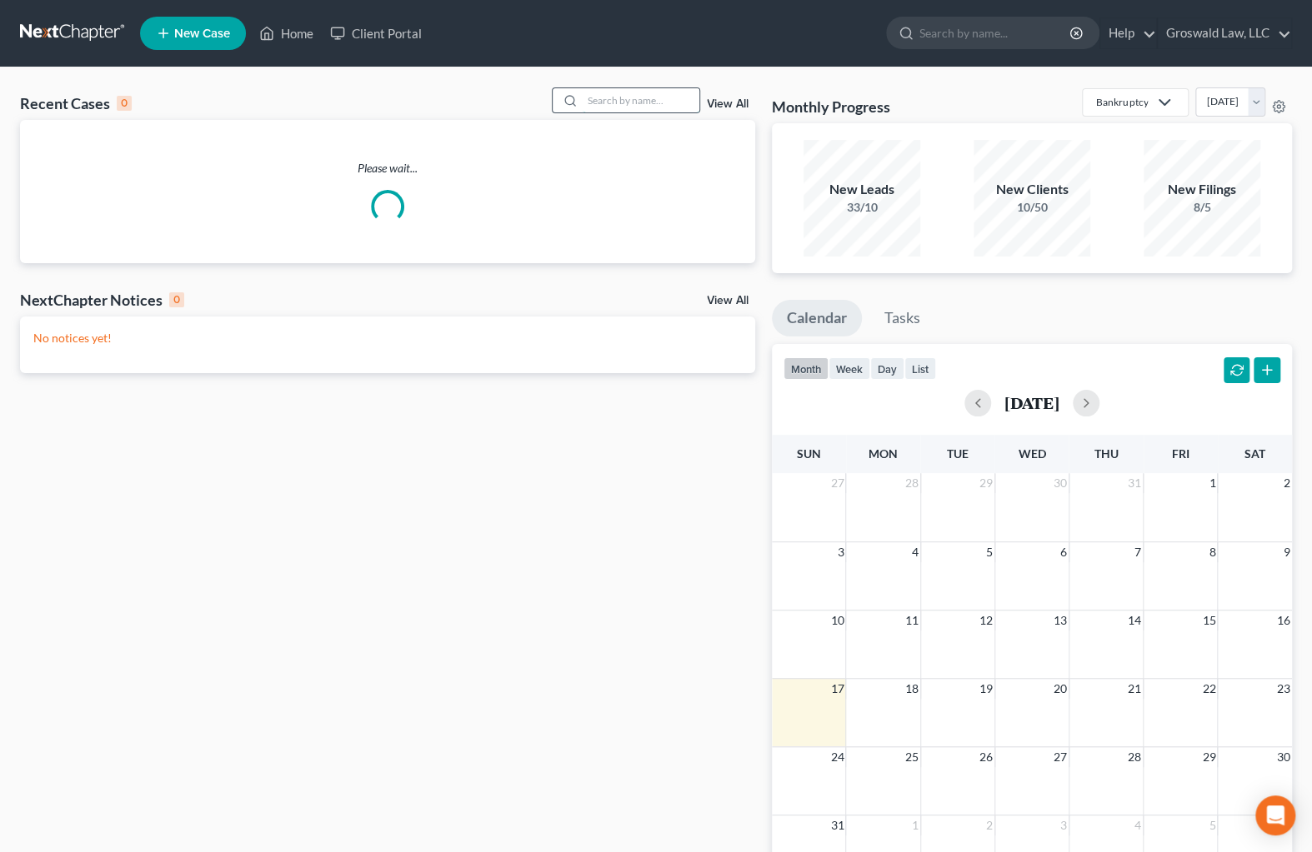
click at [609, 103] on input "search" at bounding box center [640, 100] width 117 height 24
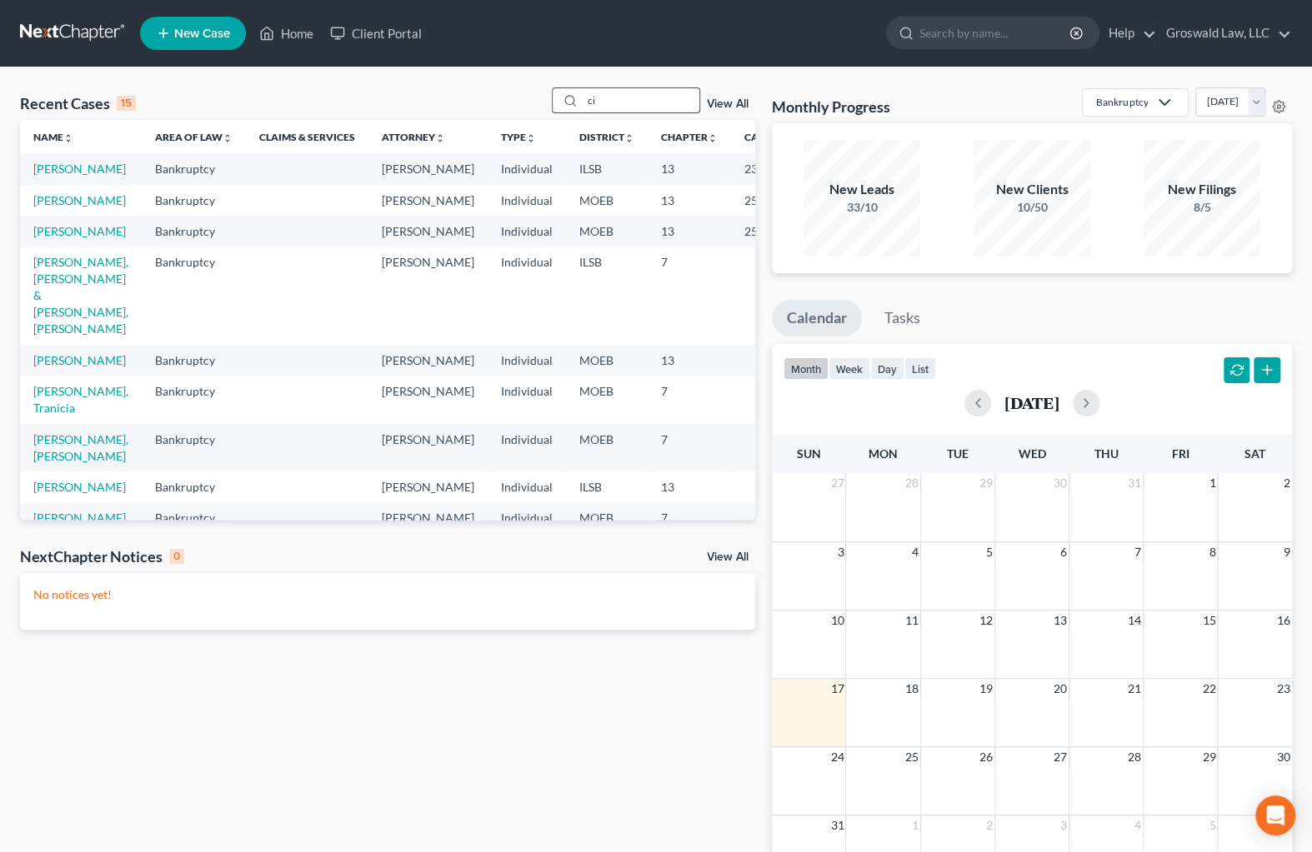
type input "c"
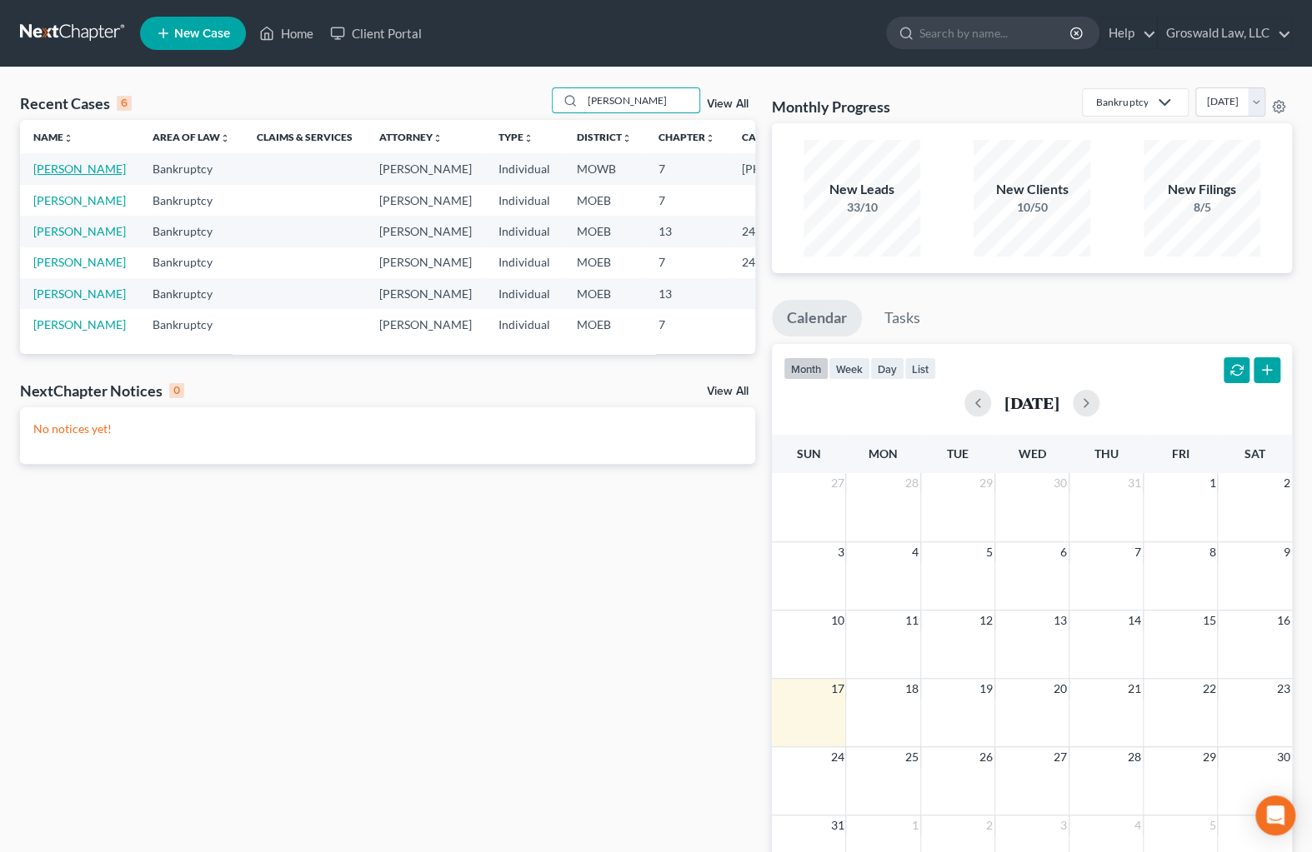
type input "[PERSON_NAME]"
click at [62, 176] on link "[PERSON_NAME]" at bounding box center [79, 169] width 92 height 14
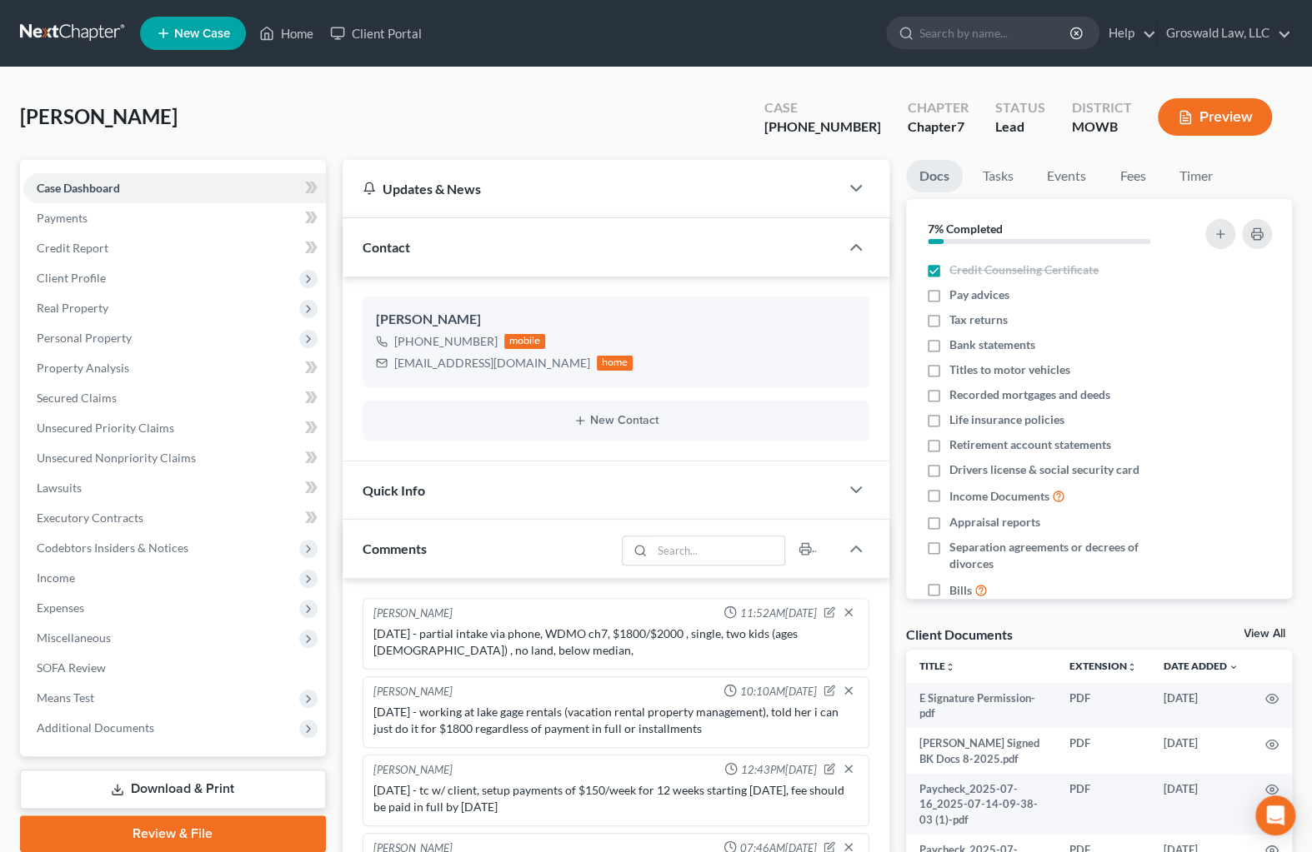
scroll to position [599, 0]
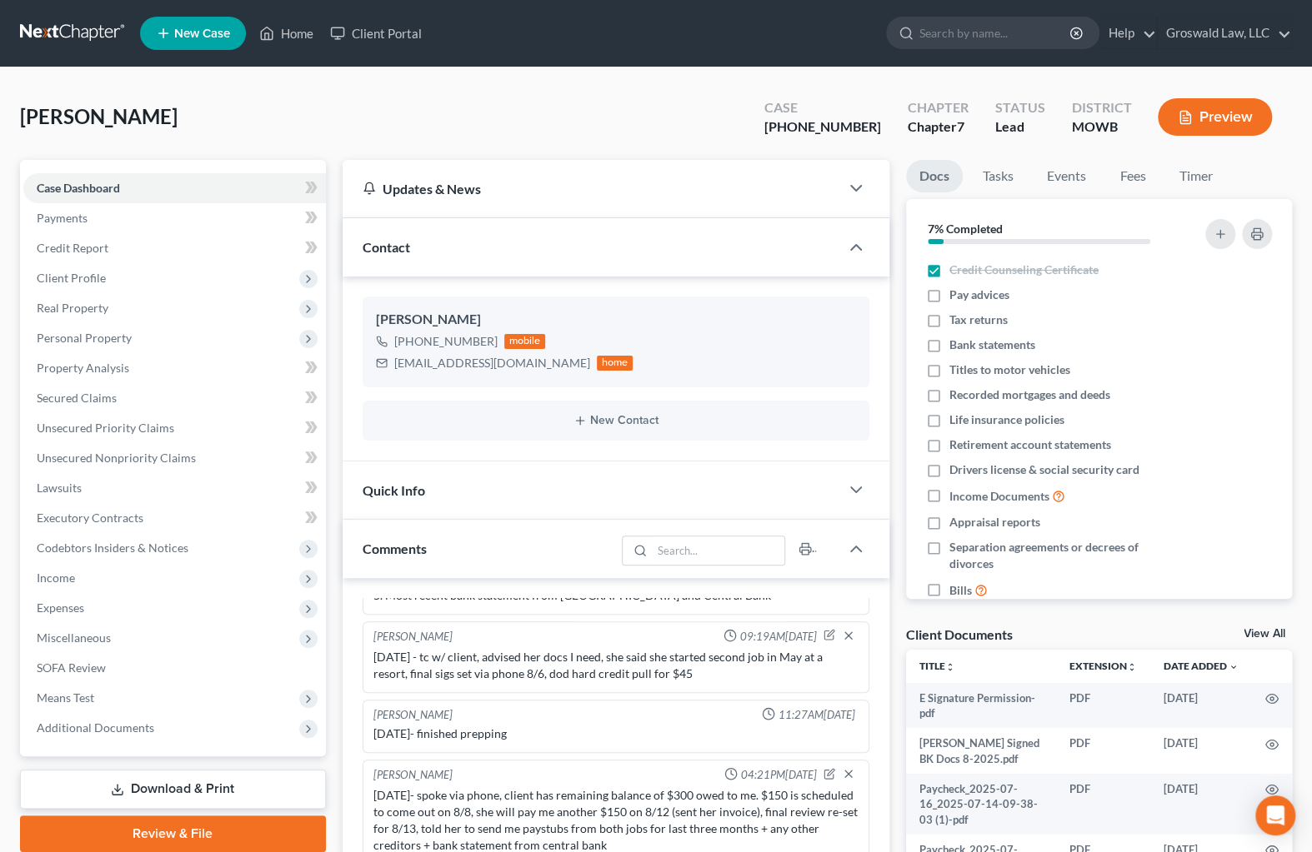
drag, startPoint x: 898, startPoint y: 434, endPoint x: 312, endPoint y: 440, distance: 585.9
click at [897, 433] on div "Docs Tasks Events Fees Timer 7% Completed Nothing here yet! Credit Counseling C…" at bounding box center [1098, 672] width 402 height 1025
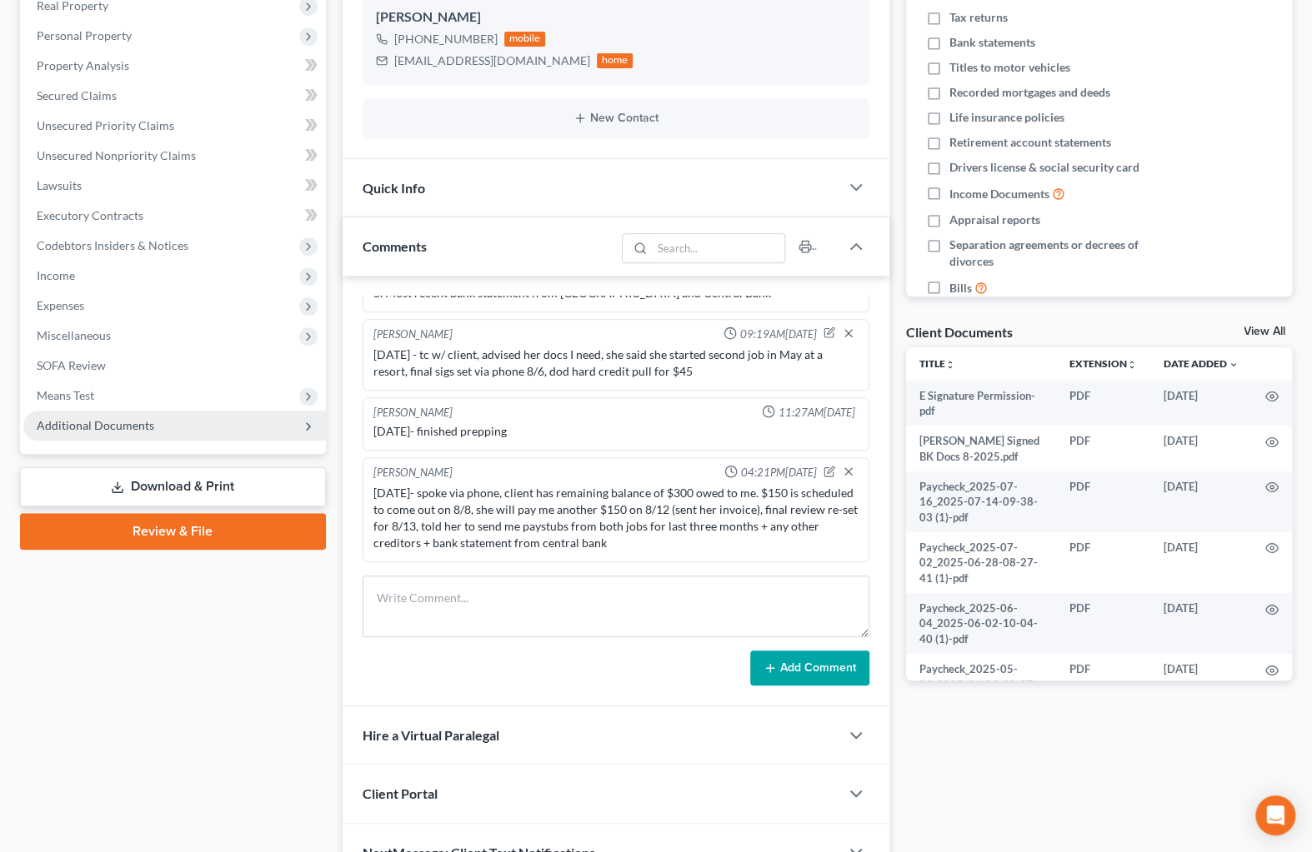
click at [256, 422] on span "Additional Documents" at bounding box center [174, 426] width 302 height 30
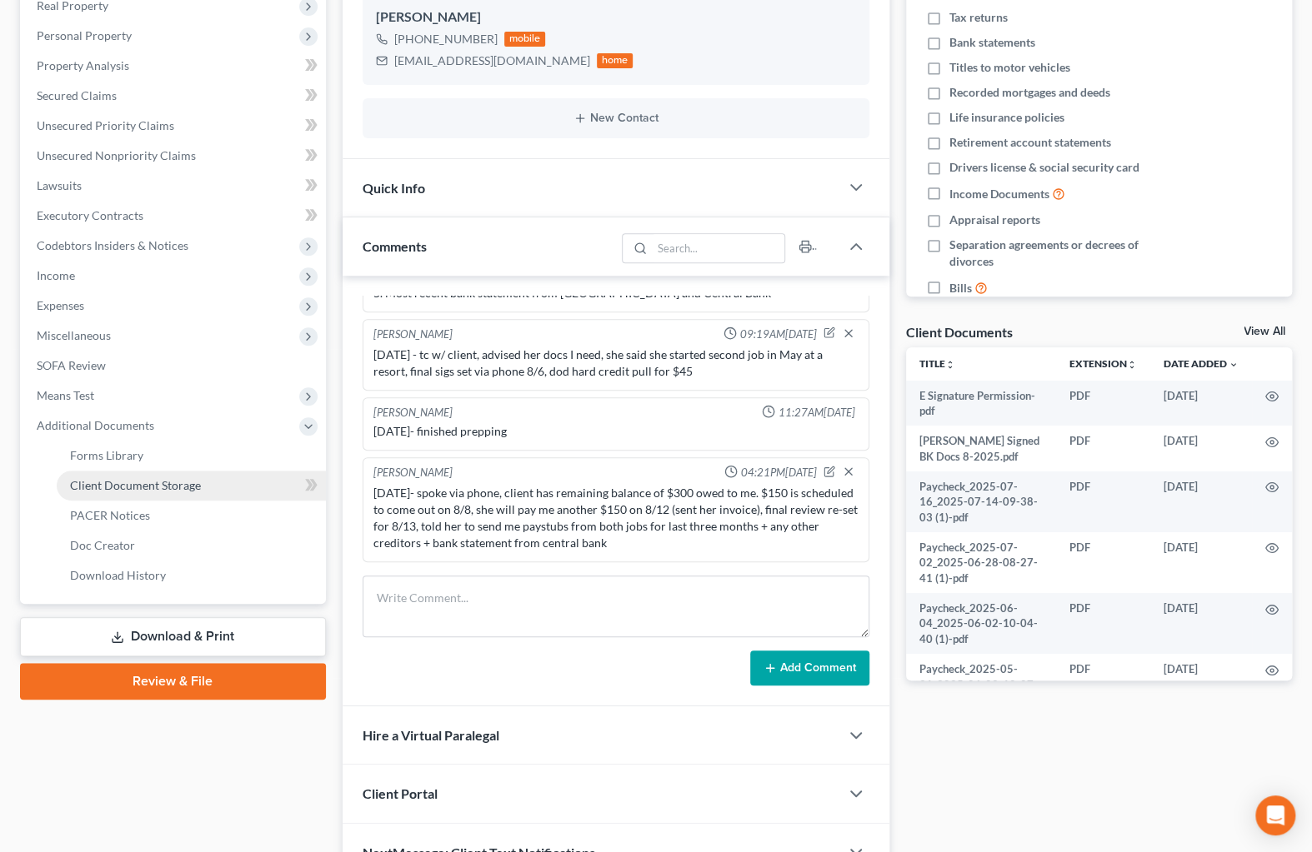
drag, startPoint x: 154, startPoint y: 482, endPoint x: 20, endPoint y: 433, distance: 142.6
click at [155, 482] on span "Client Document Storage" at bounding box center [135, 485] width 131 height 14
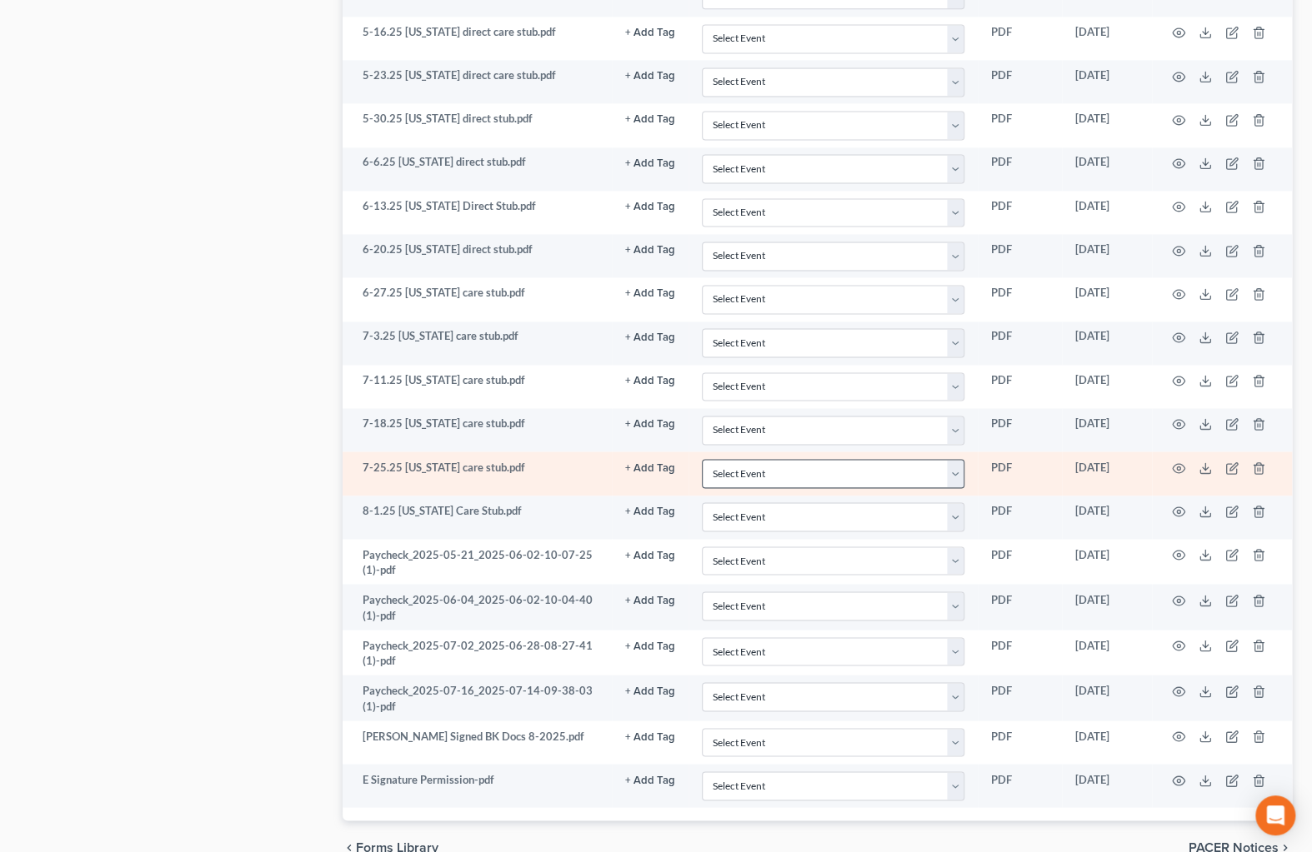
scroll to position [1421, 0]
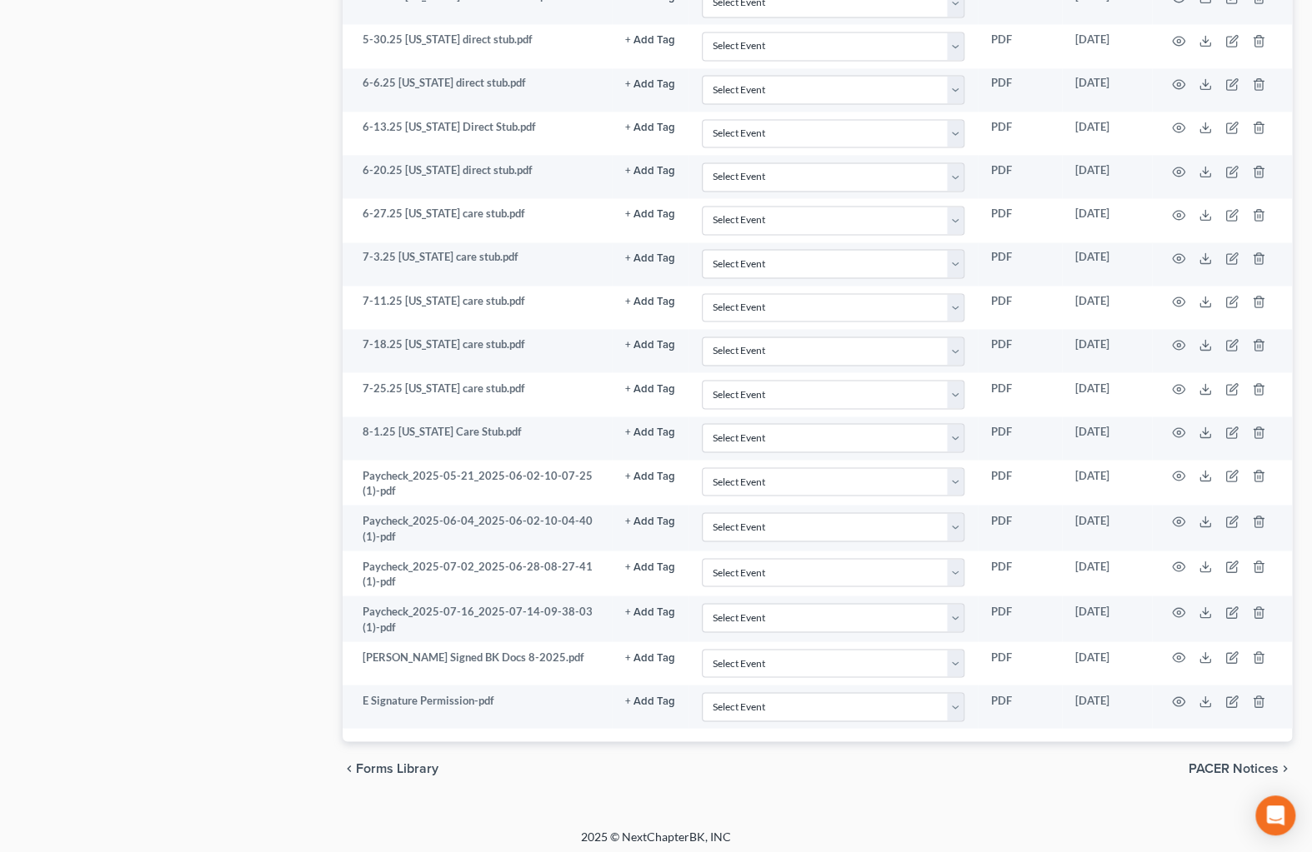
drag, startPoint x: 757, startPoint y: 762, endPoint x: 740, endPoint y: 730, distance: 36.5
click at [757, 762] on div "chevron_left Forms Library PACER Notices chevron_right" at bounding box center [817, 768] width 950 height 53
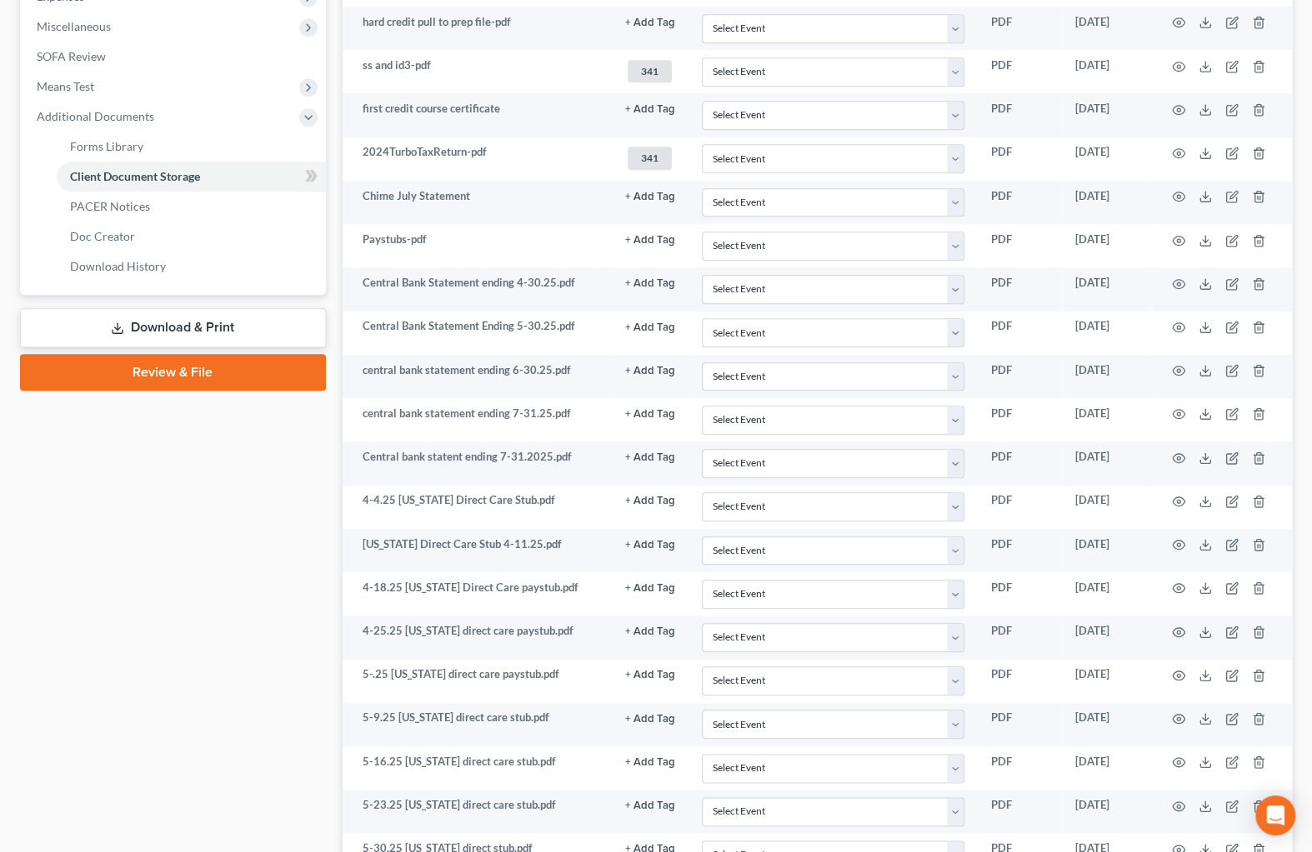
scroll to position [284, 0]
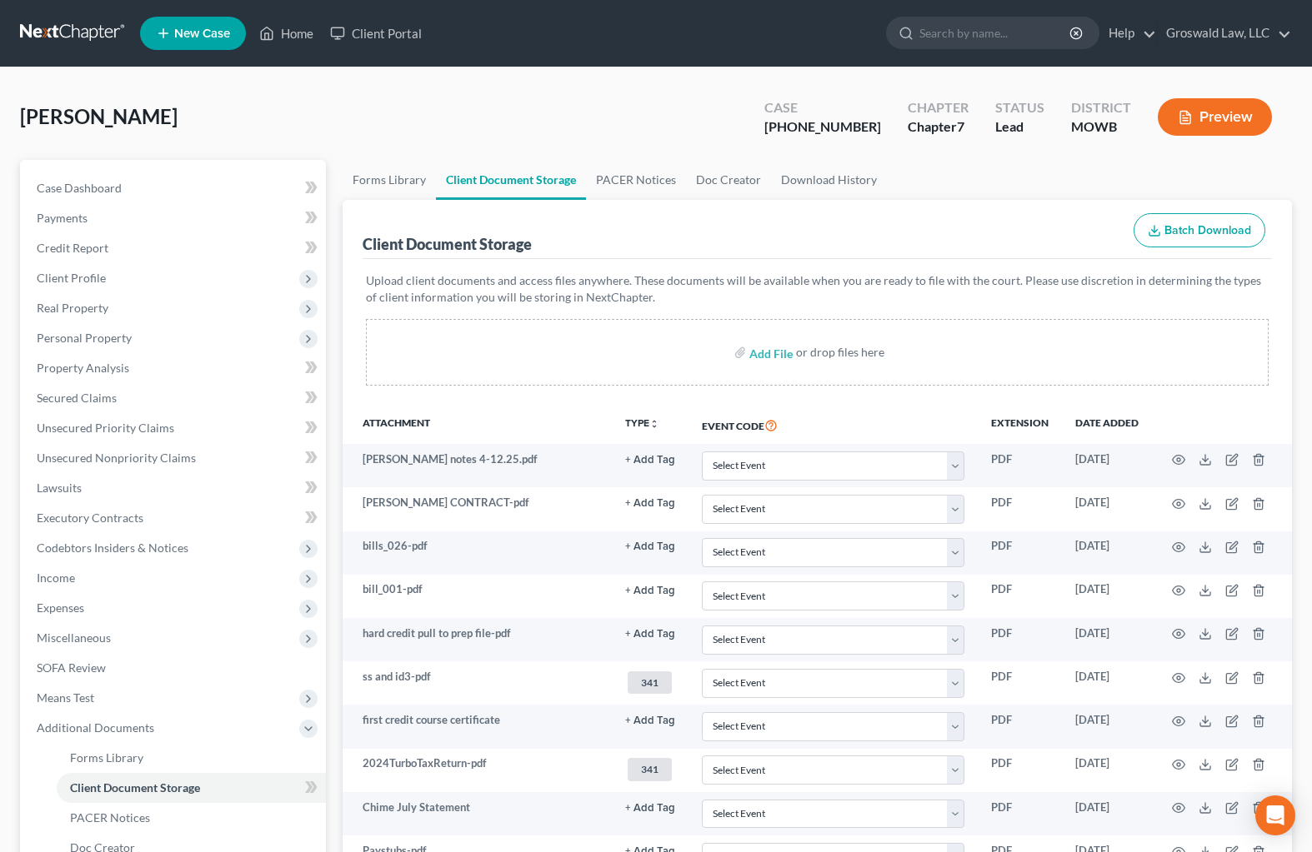
scroll to position [284, 0]
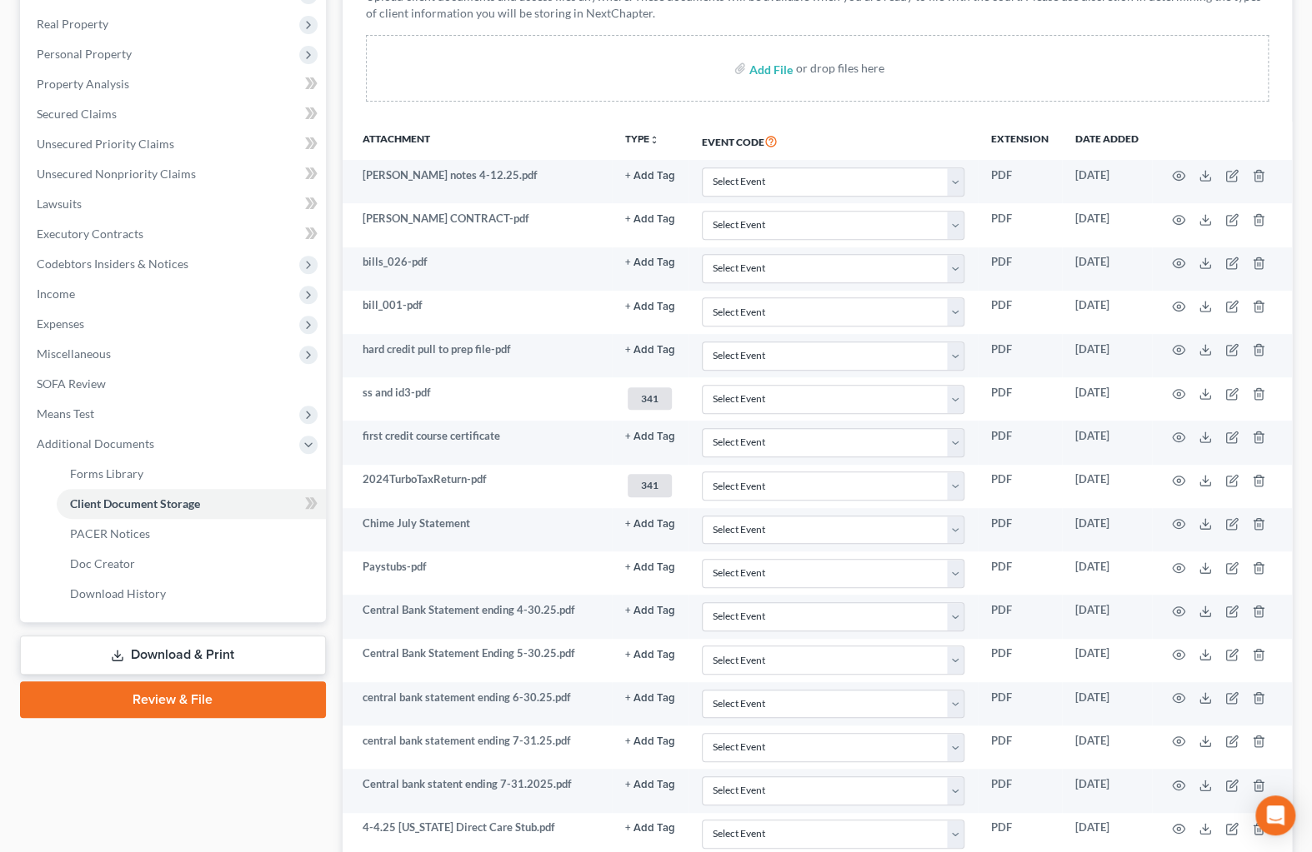
click at [900, 133] on th "Event Code" at bounding box center [832, 141] width 289 height 38
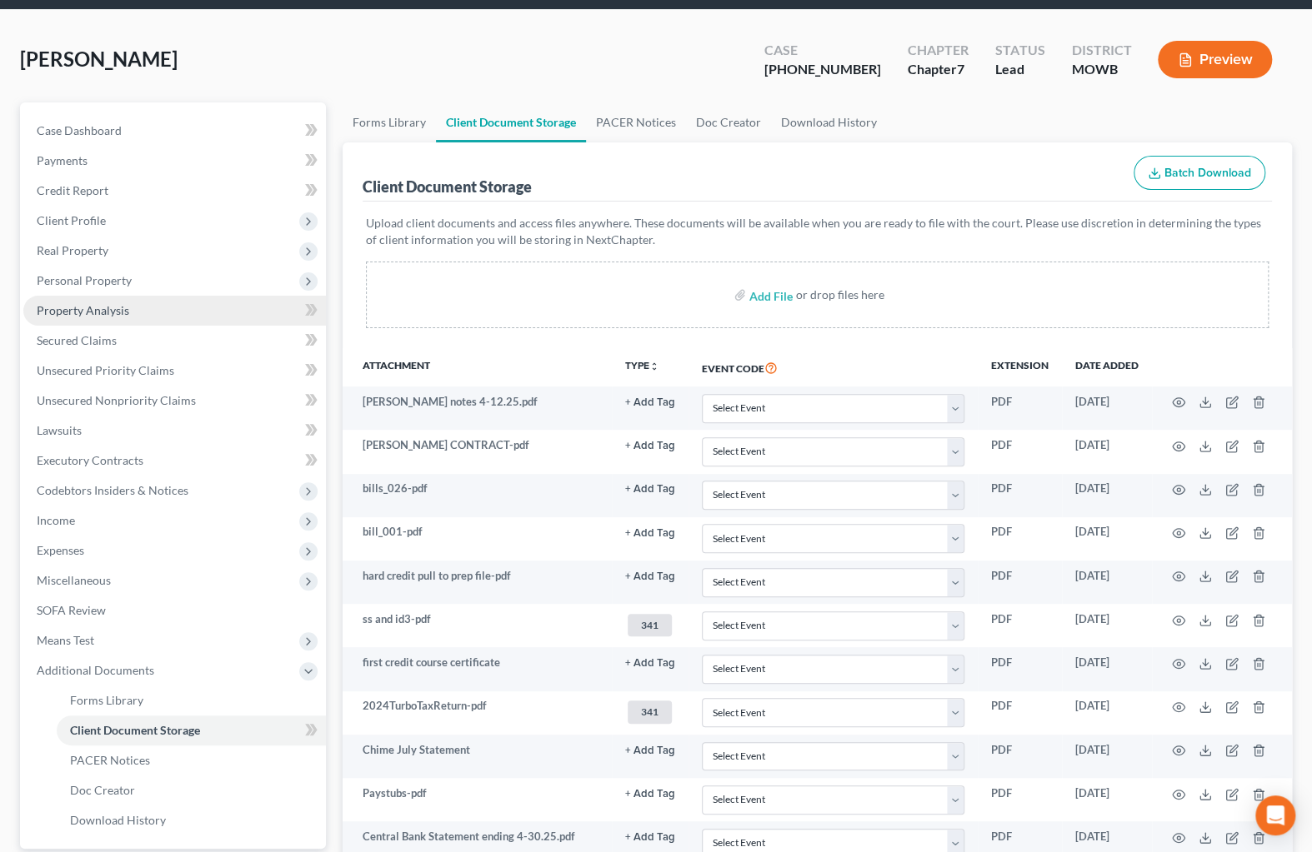
drag, startPoint x: 103, startPoint y: 288, endPoint x: 114, endPoint y: 307, distance: 22.0
click at [103, 288] on span "Personal Property" at bounding box center [174, 281] width 302 height 30
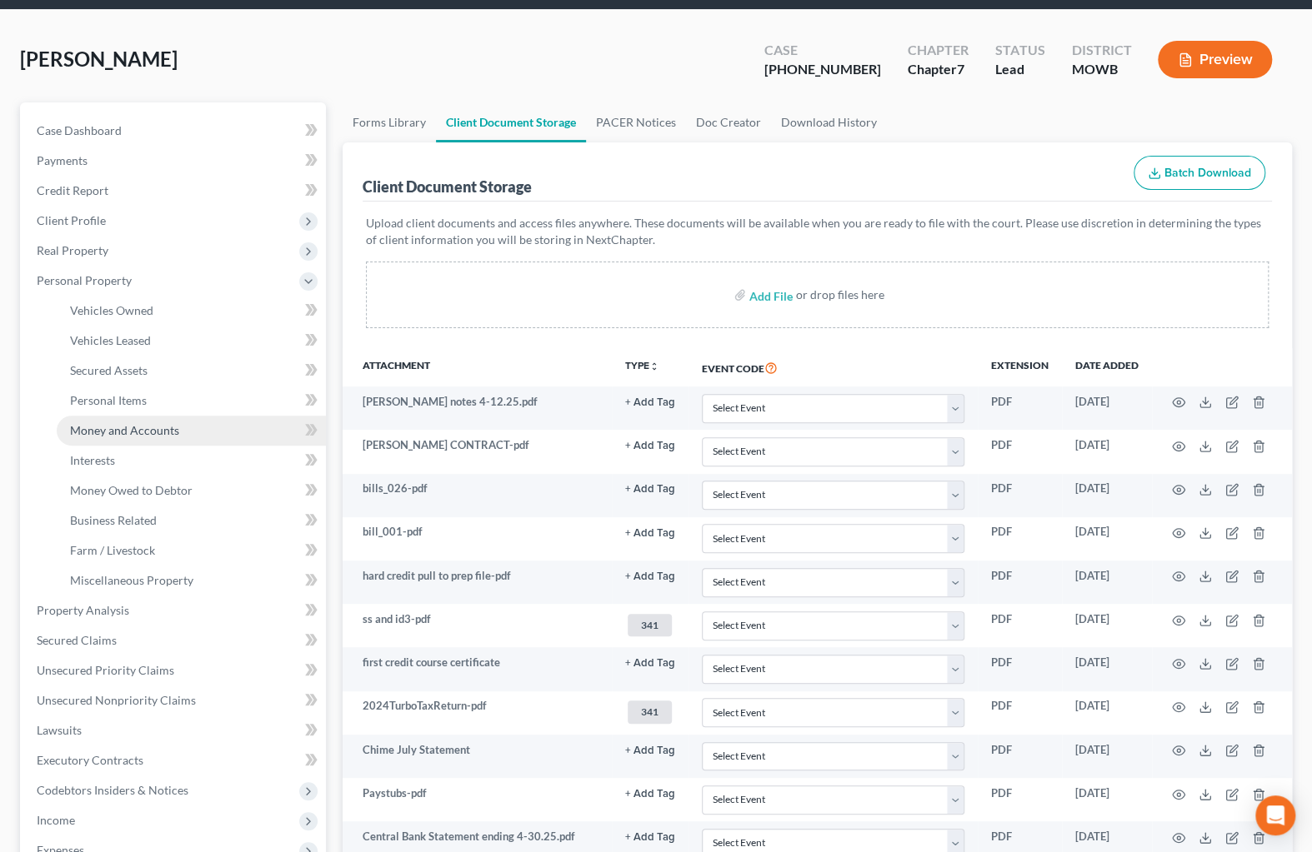
click at [132, 432] on span "Money and Accounts" at bounding box center [124, 430] width 109 height 14
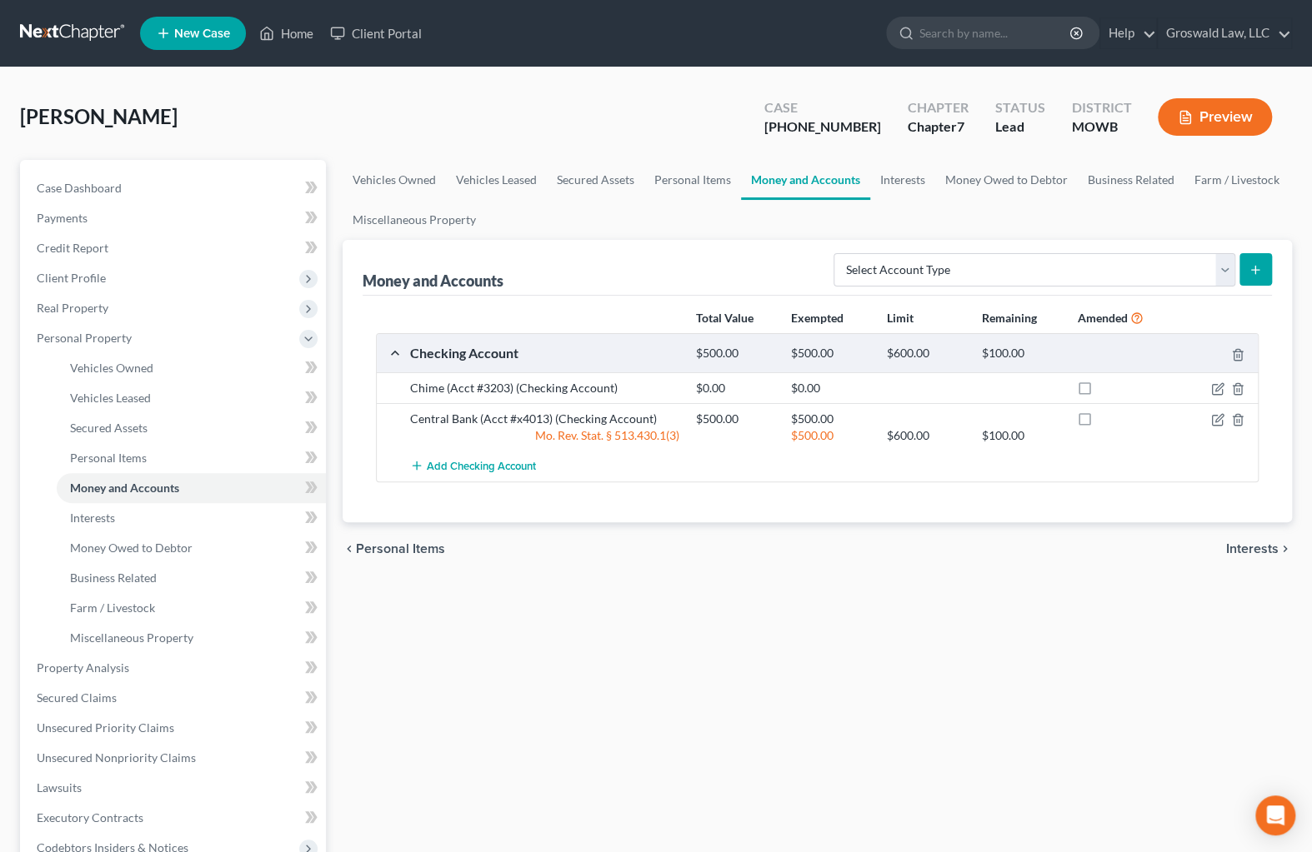
click at [903, 670] on div "Vehicles Owned Vehicles Leased Secured Assets Personal Items Money and Accounts…" at bounding box center [817, 656] width 967 height 992
click at [77, 279] on span "Client Profile" at bounding box center [71, 278] width 69 height 14
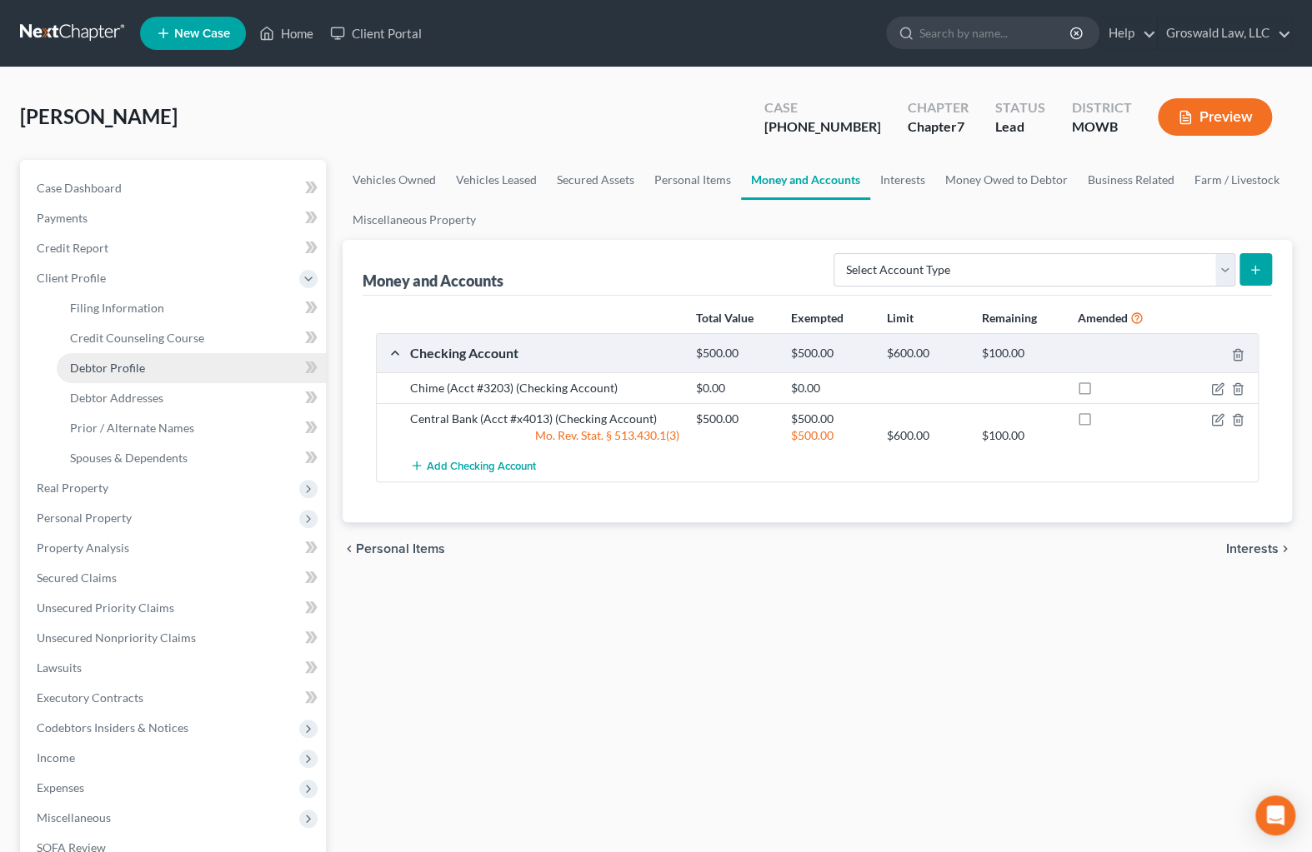
click at [137, 372] on span "Debtor Profile" at bounding box center [107, 368] width 75 height 14
select select "0"
select select "2"
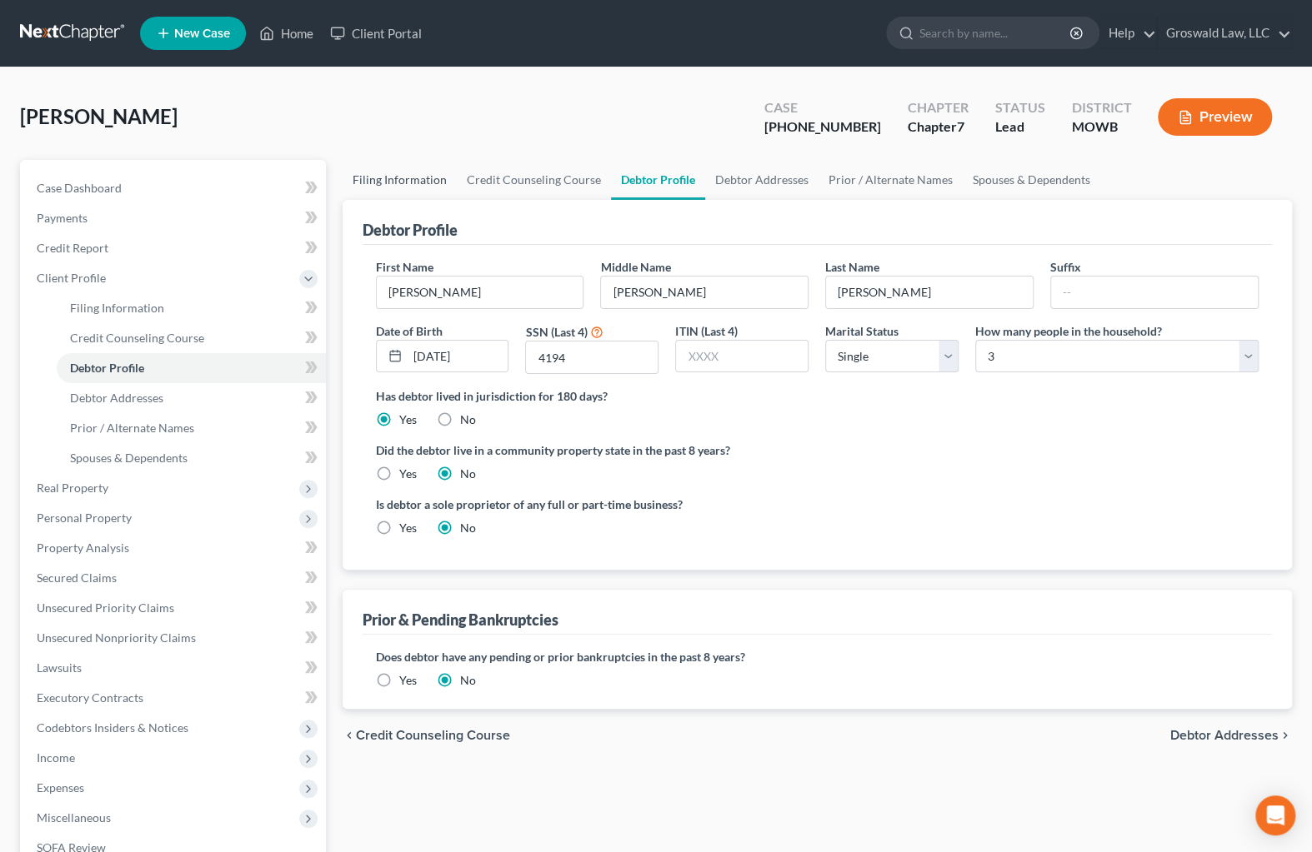
click at [398, 175] on link "Filing Information" at bounding box center [399, 180] width 114 height 40
select select "1"
select select "0"
select select "46"
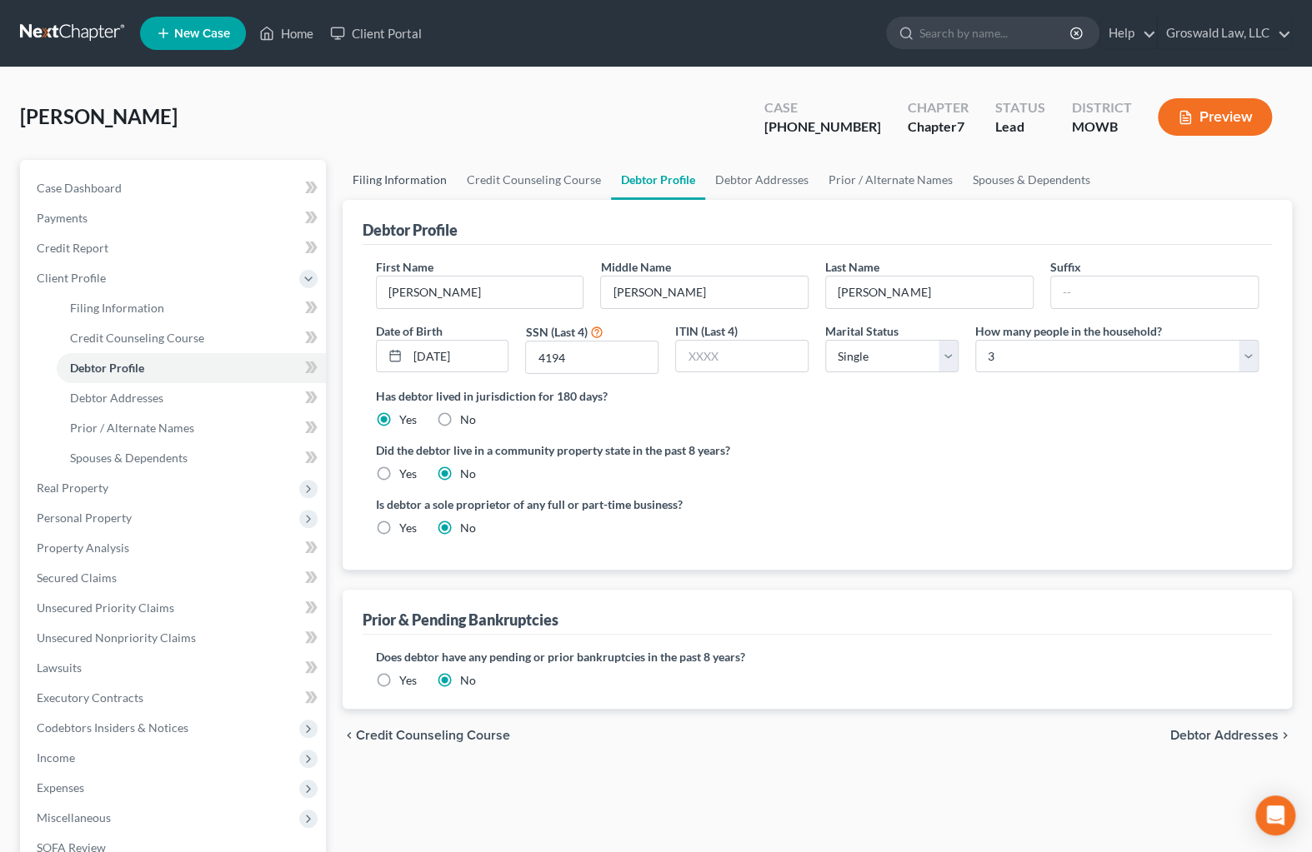
select select "0"
select select "26"
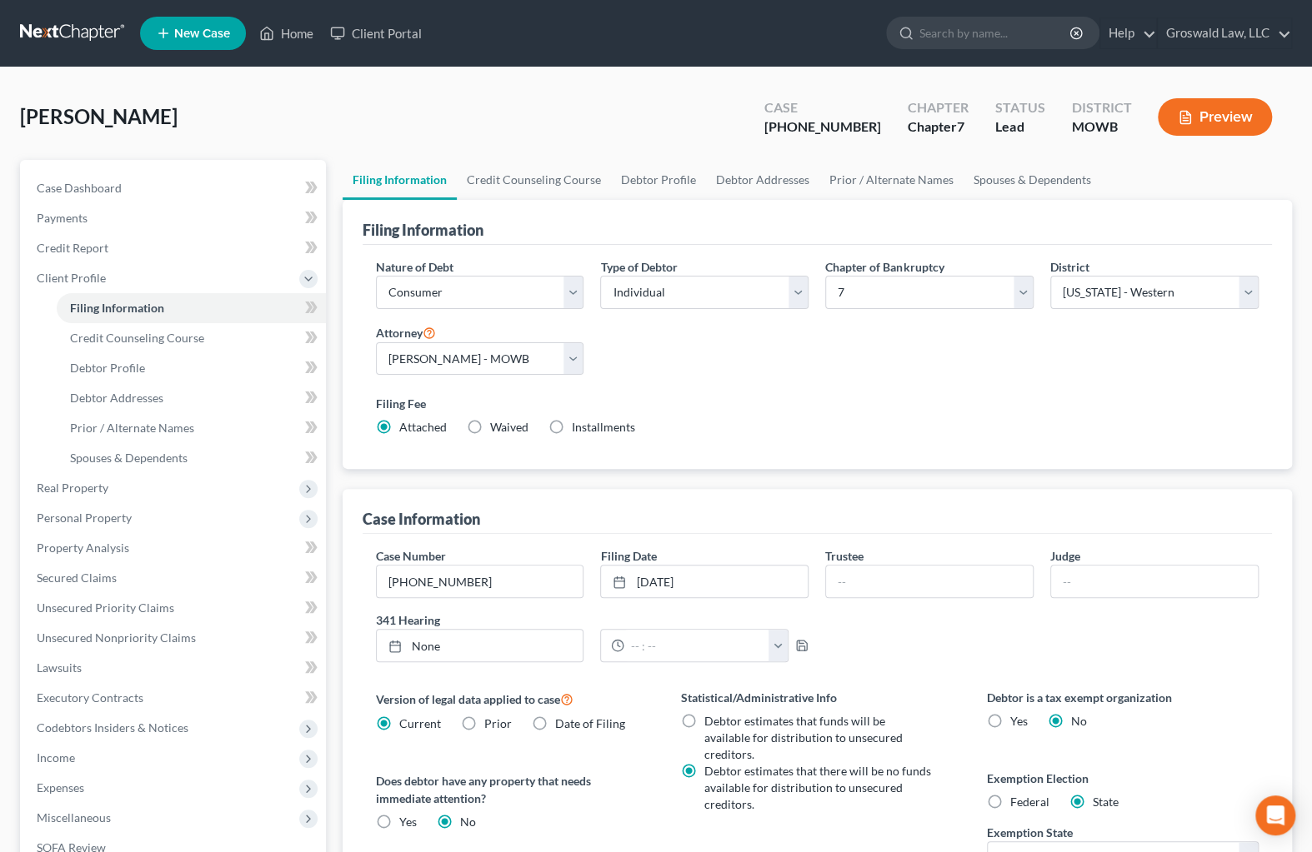
click at [769, 396] on label "Filing Fee" at bounding box center [817, 403] width 883 height 17
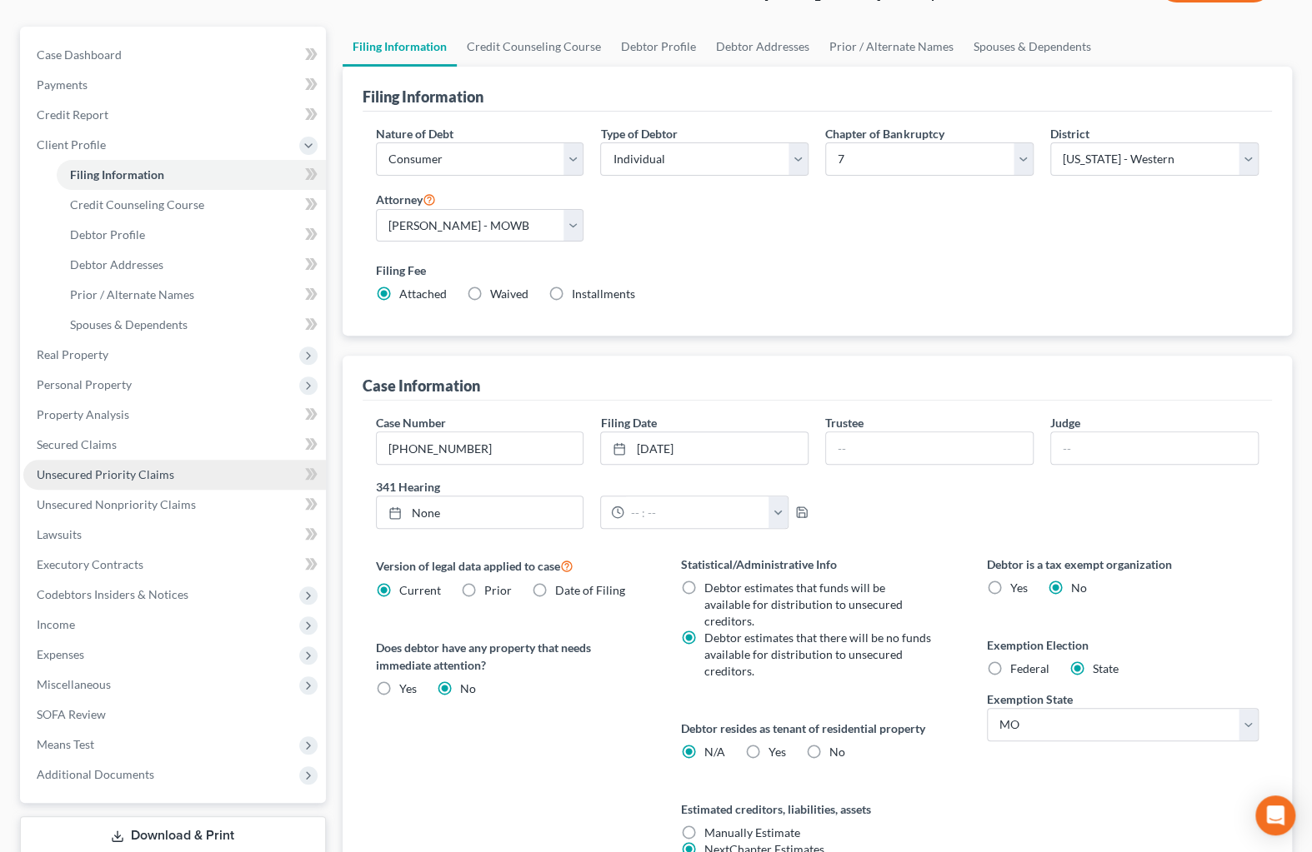
scroll to position [277, 0]
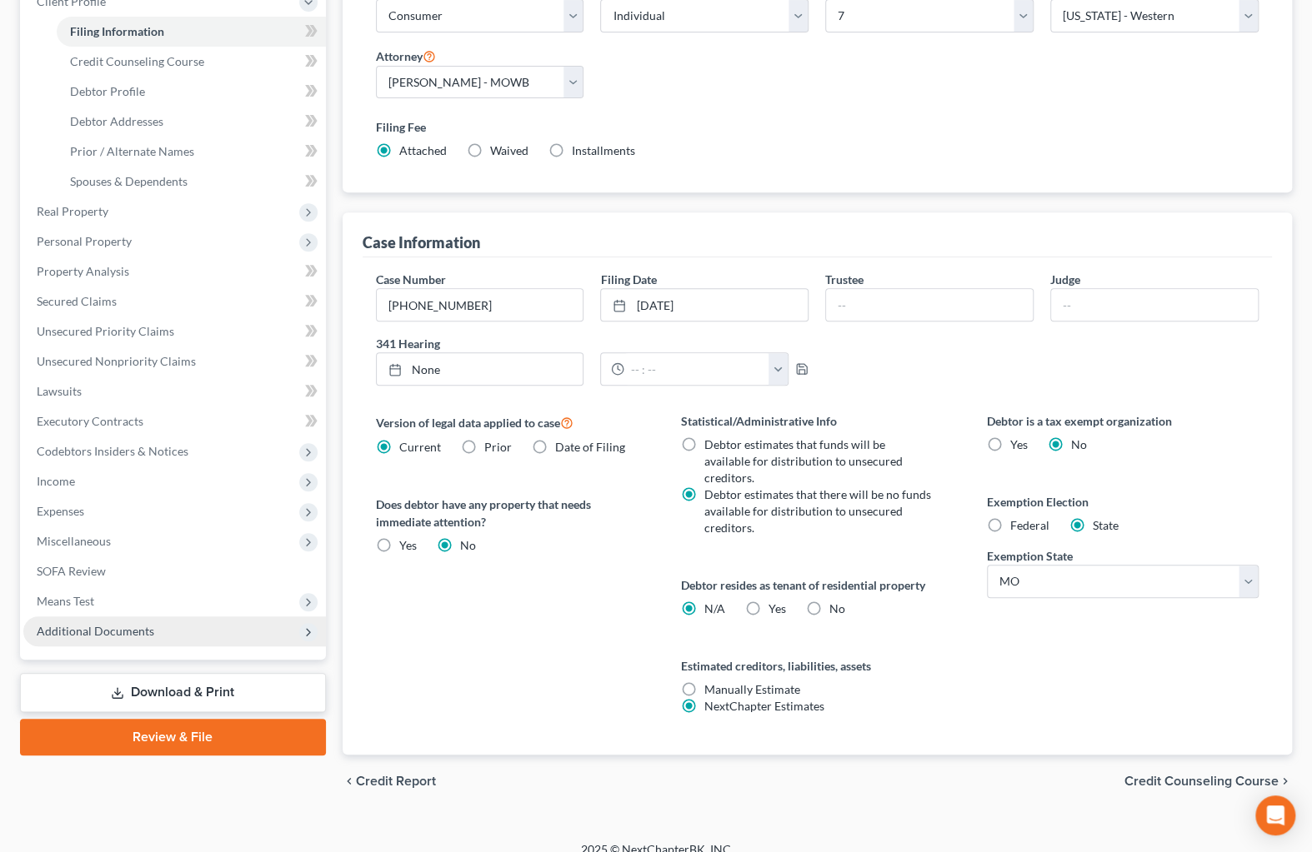
click at [171, 635] on span "Additional Documents" at bounding box center [174, 632] width 302 height 30
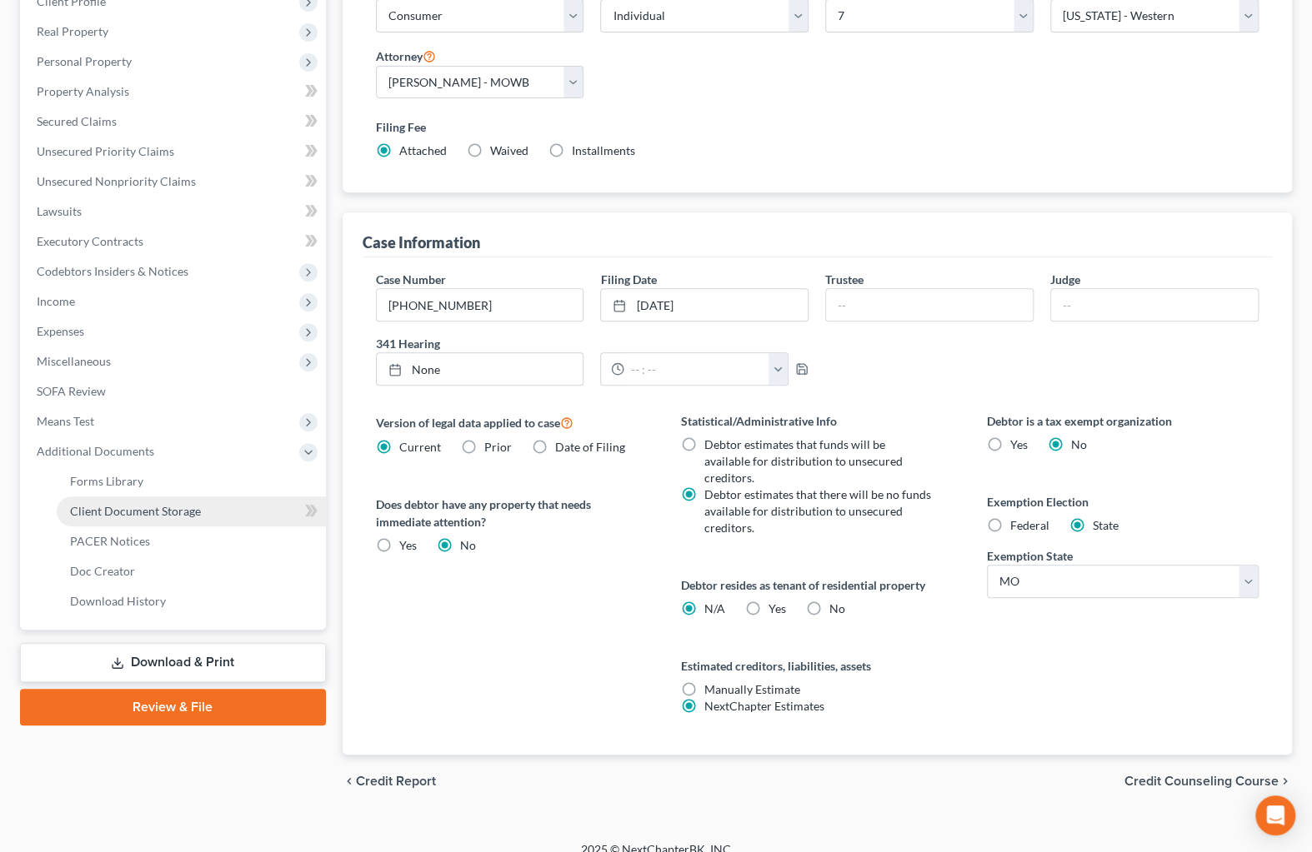
click at [183, 508] on span "Client Document Storage" at bounding box center [135, 511] width 131 height 14
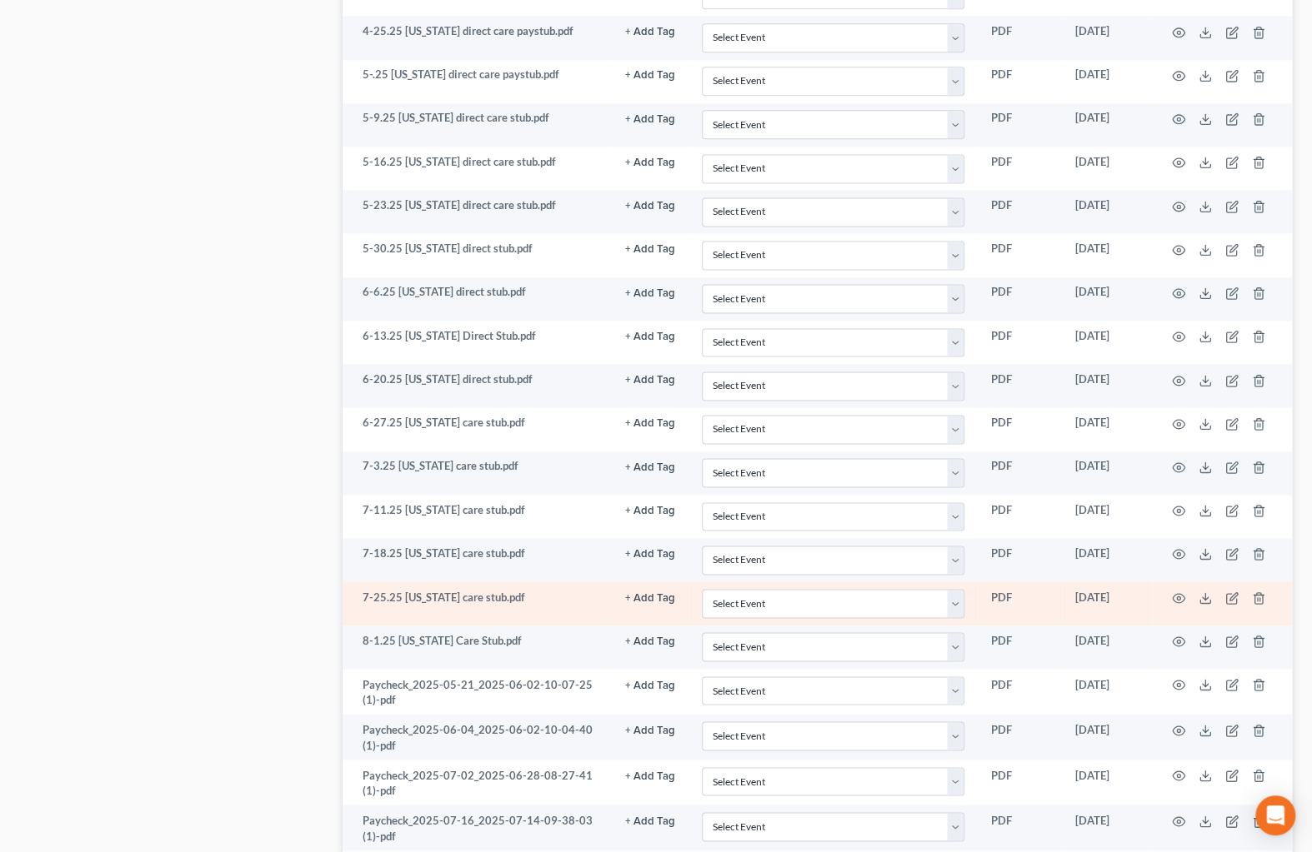
scroll to position [1464, 0]
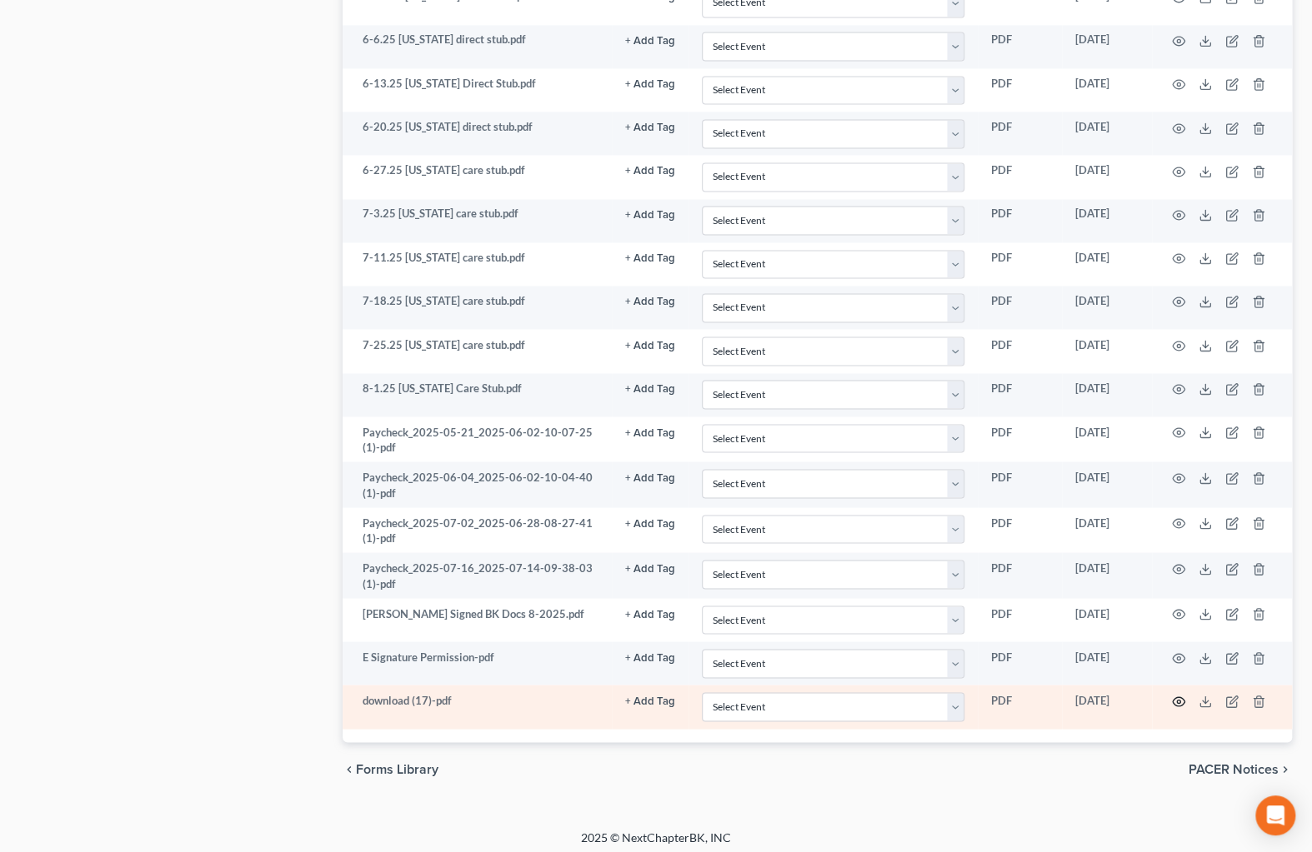
click at [1180, 695] on icon "button" at bounding box center [1178, 701] width 13 height 13
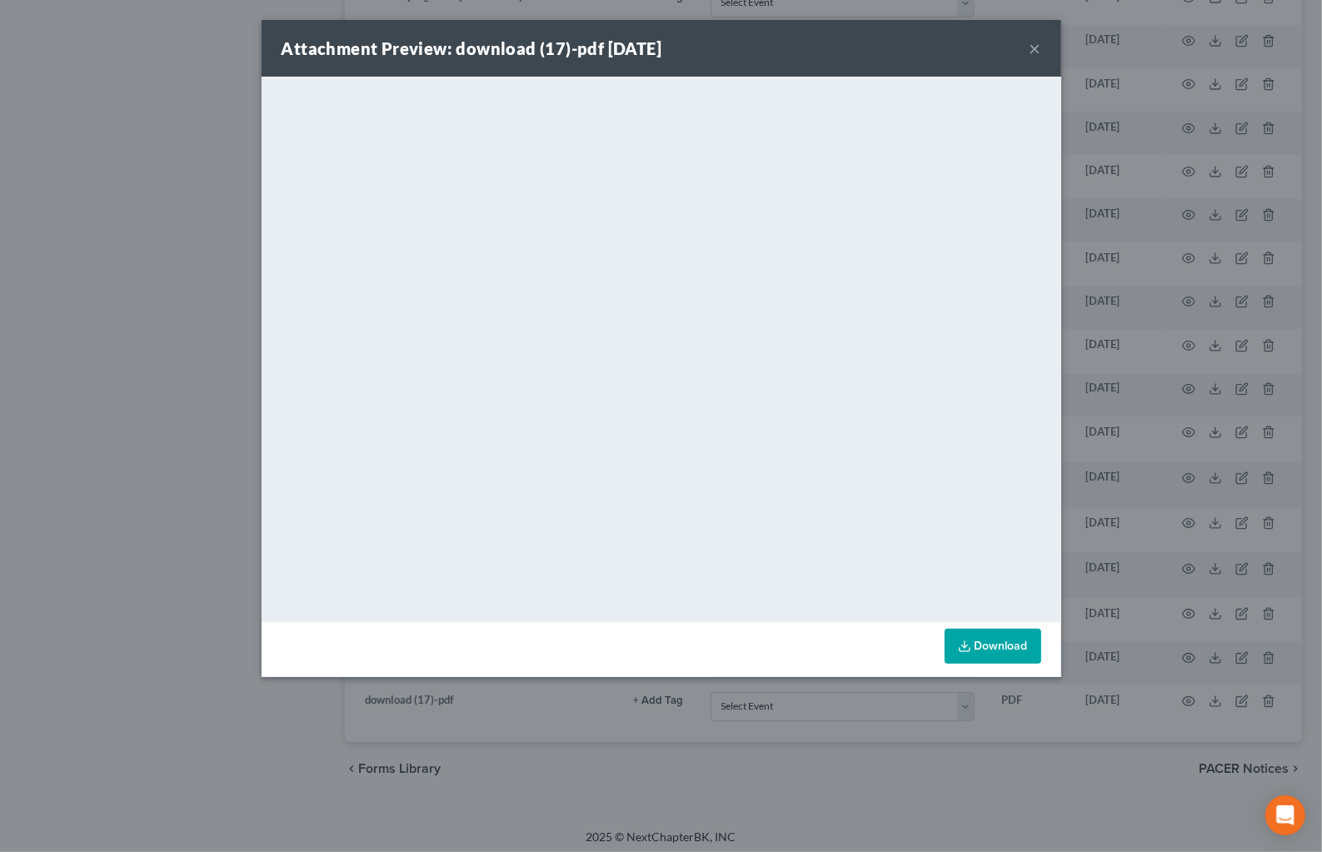
click at [1037, 53] on button "×" at bounding box center [1036, 48] width 12 height 20
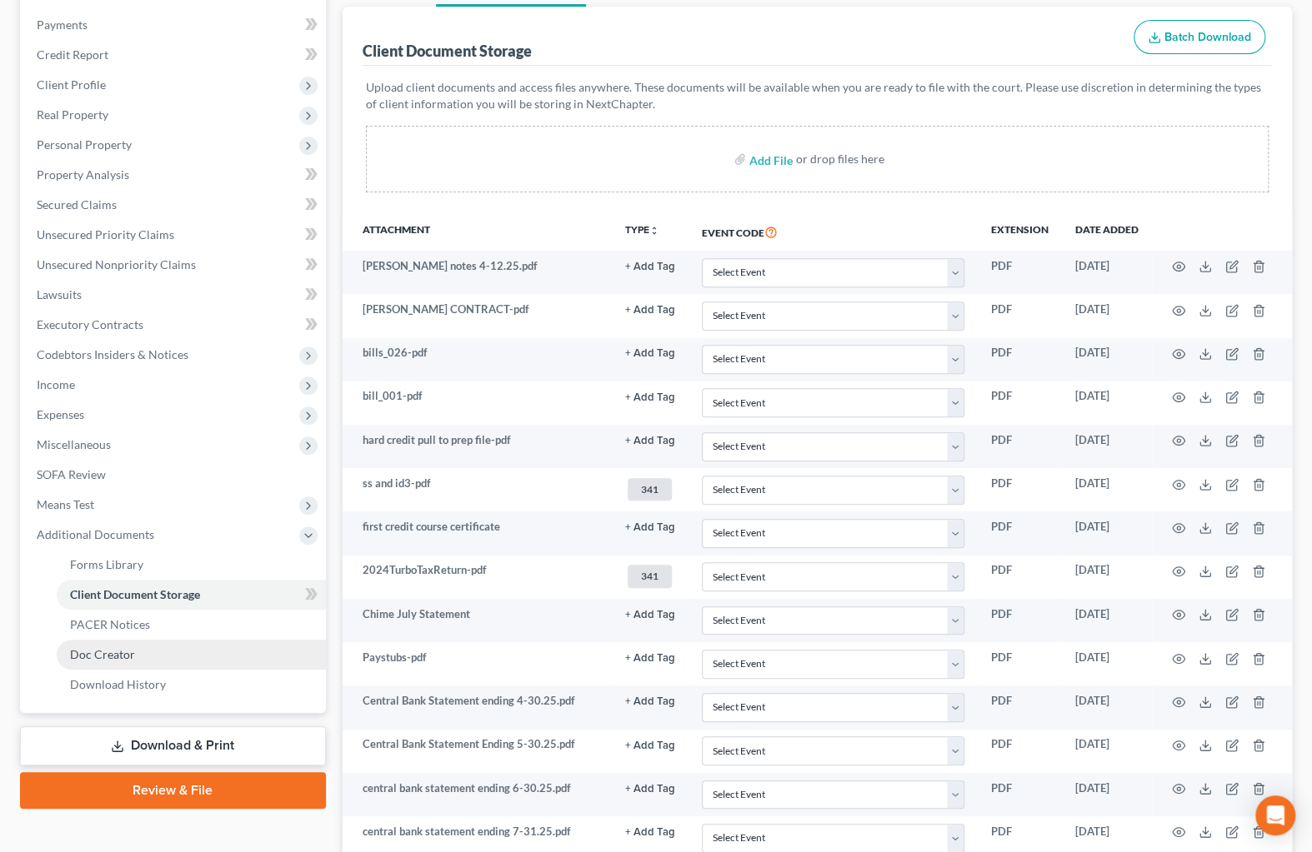
scroll to position [25, 0]
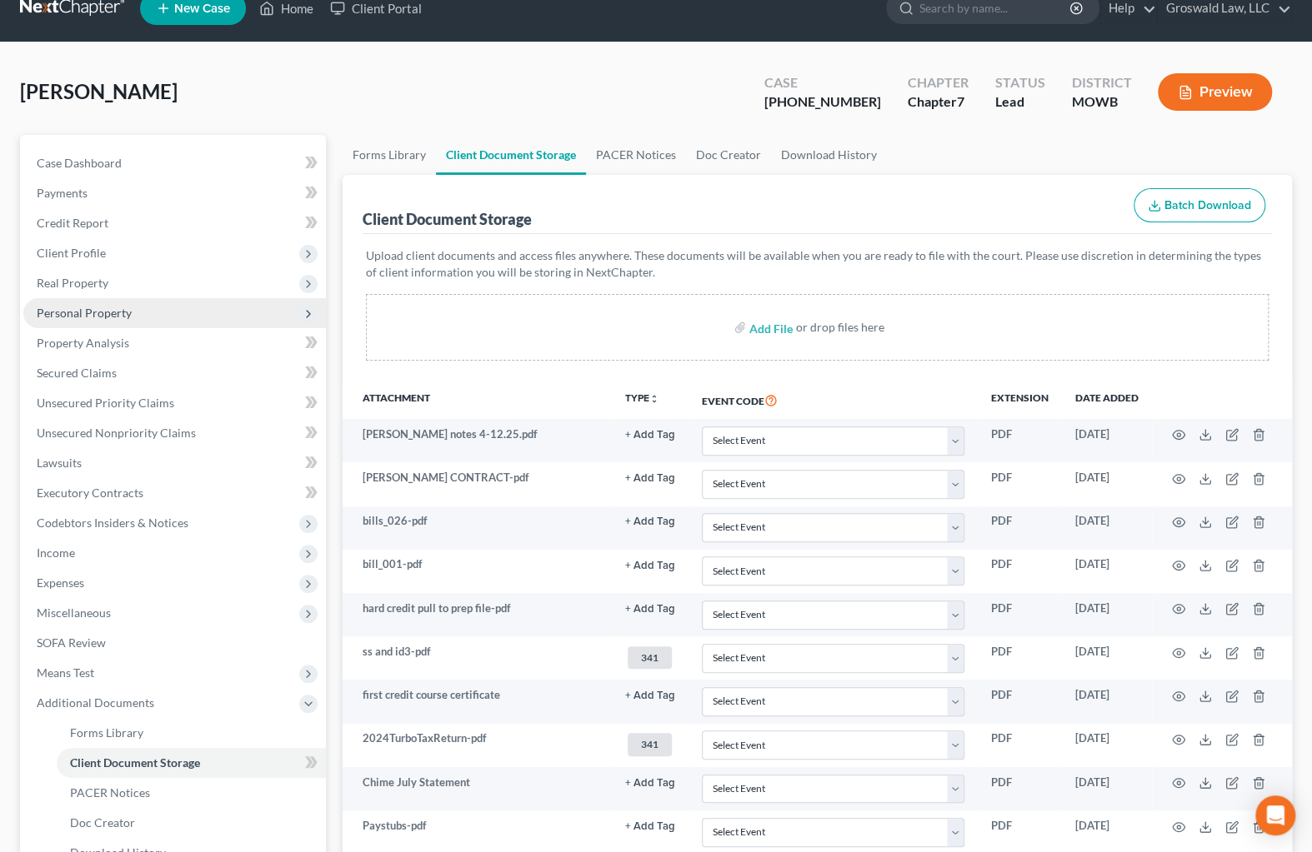
click at [127, 309] on span "Personal Property" at bounding box center [84, 313] width 95 height 14
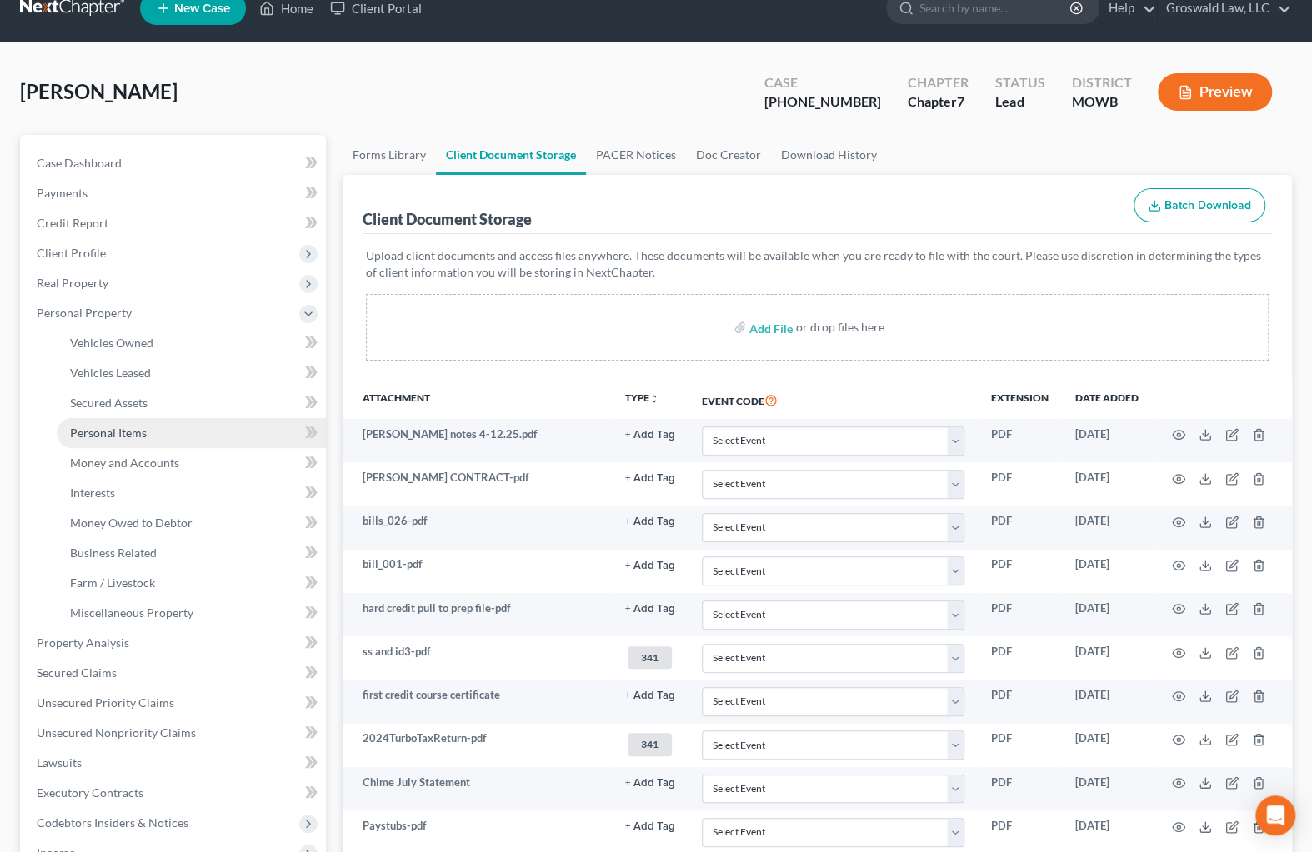
click at [142, 426] on span "Personal Items" at bounding box center [108, 433] width 77 height 14
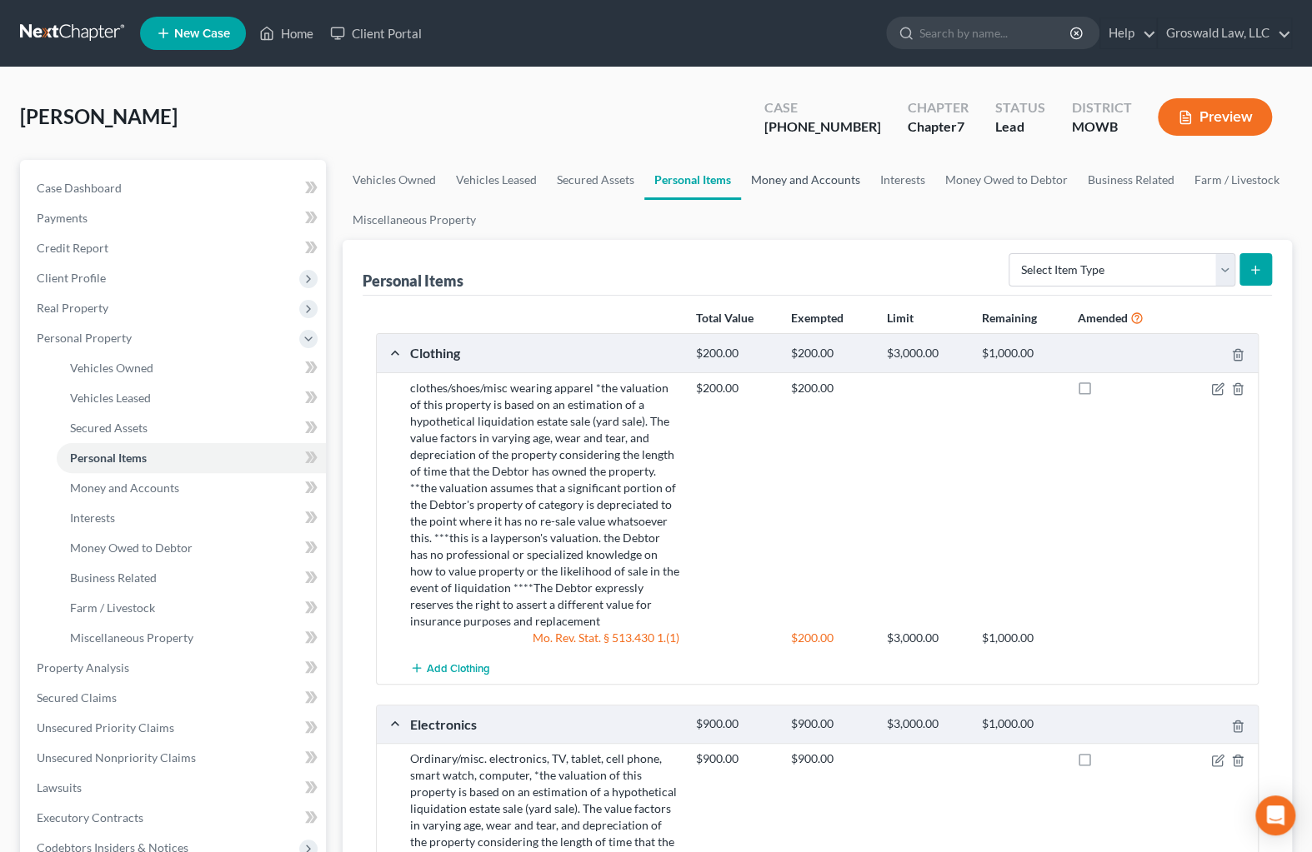
click at [787, 175] on link "Money and Accounts" at bounding box center [805, 180] width 129 height 40
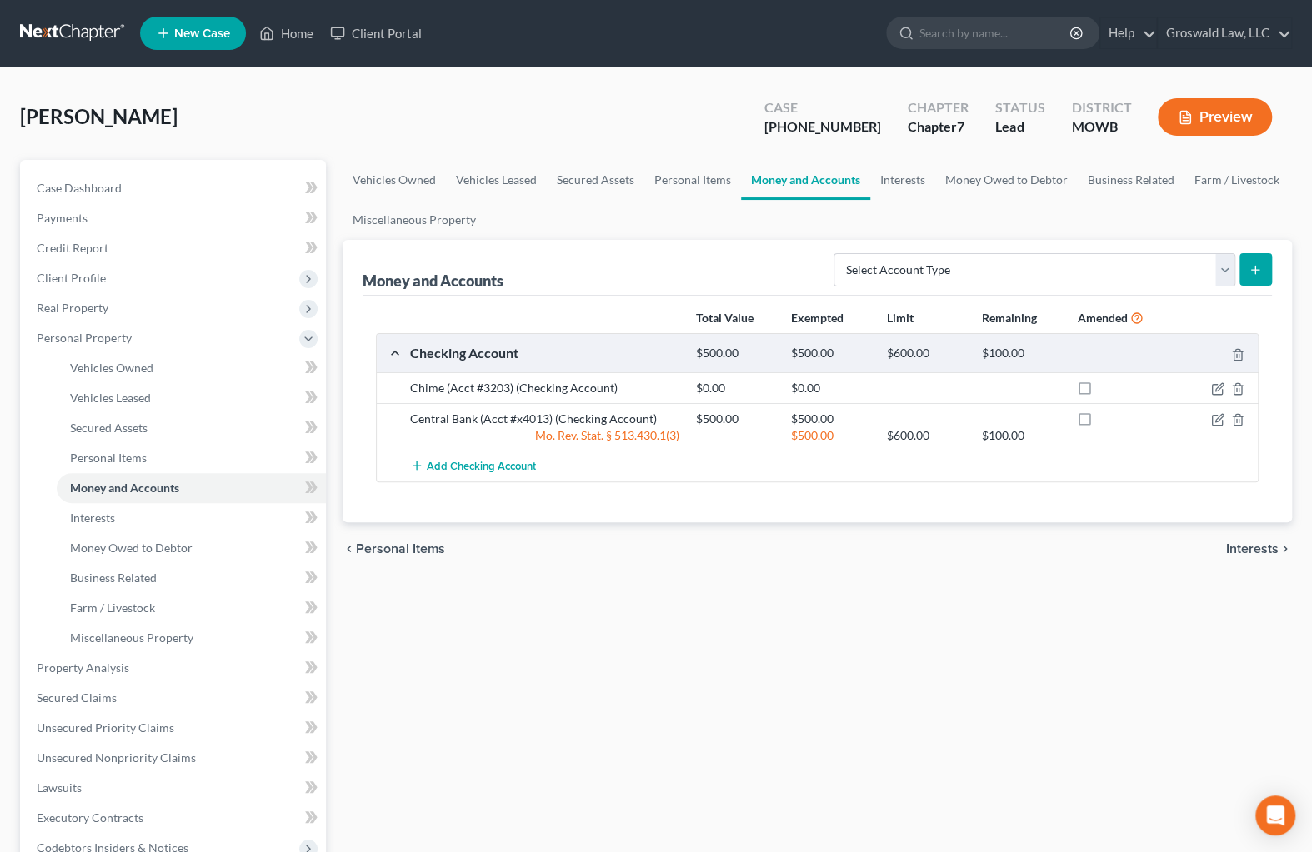
click at [693, 114] on div "Richardson, Morgan Upgraded Case 25-20374-7 Chapter Chapter 7 Status Lead Distr…" at bounding box center [656, 123] width 1272 height 72
click at [158, 183] on link "Case Dashboard" at bounding box center [174, 188] width 302 height 30
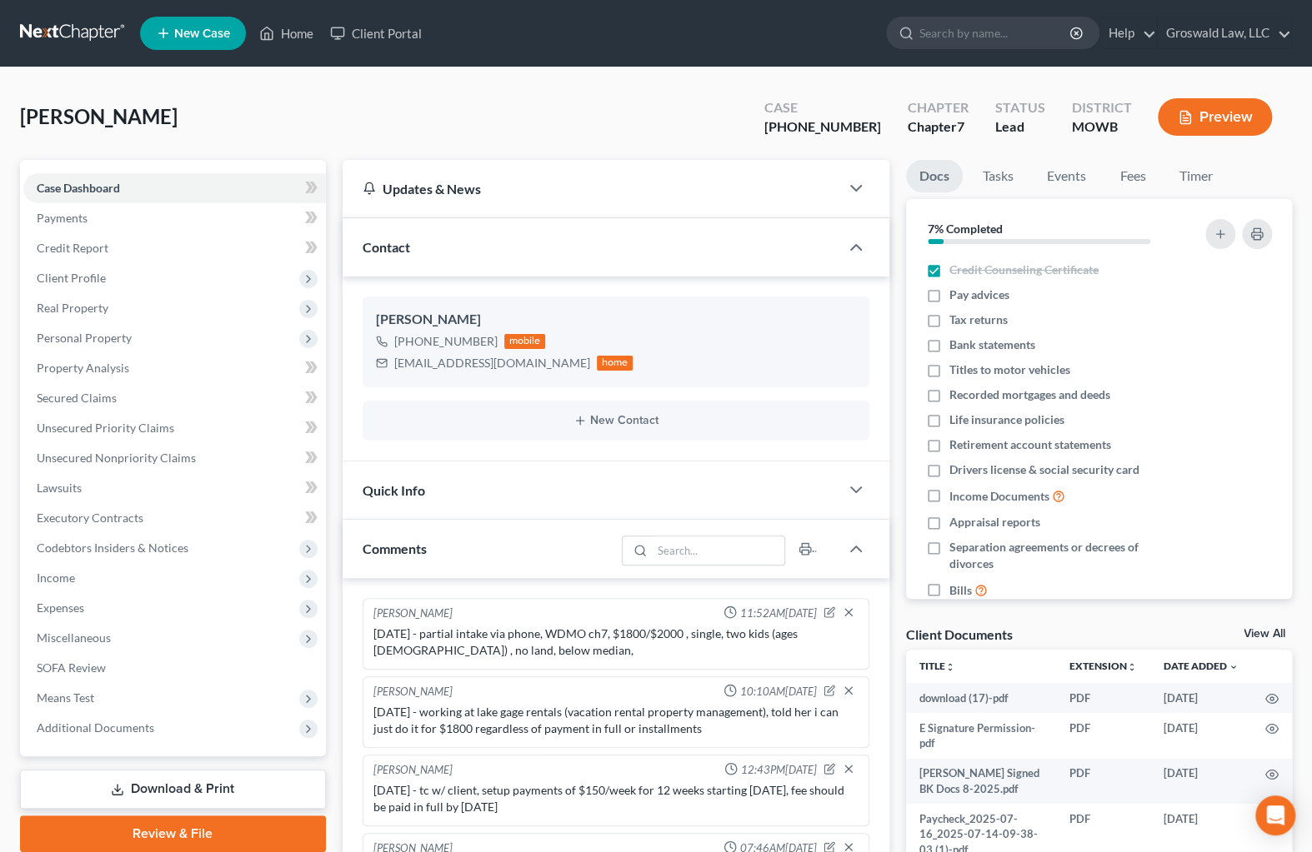
scroll to position [599, 0]
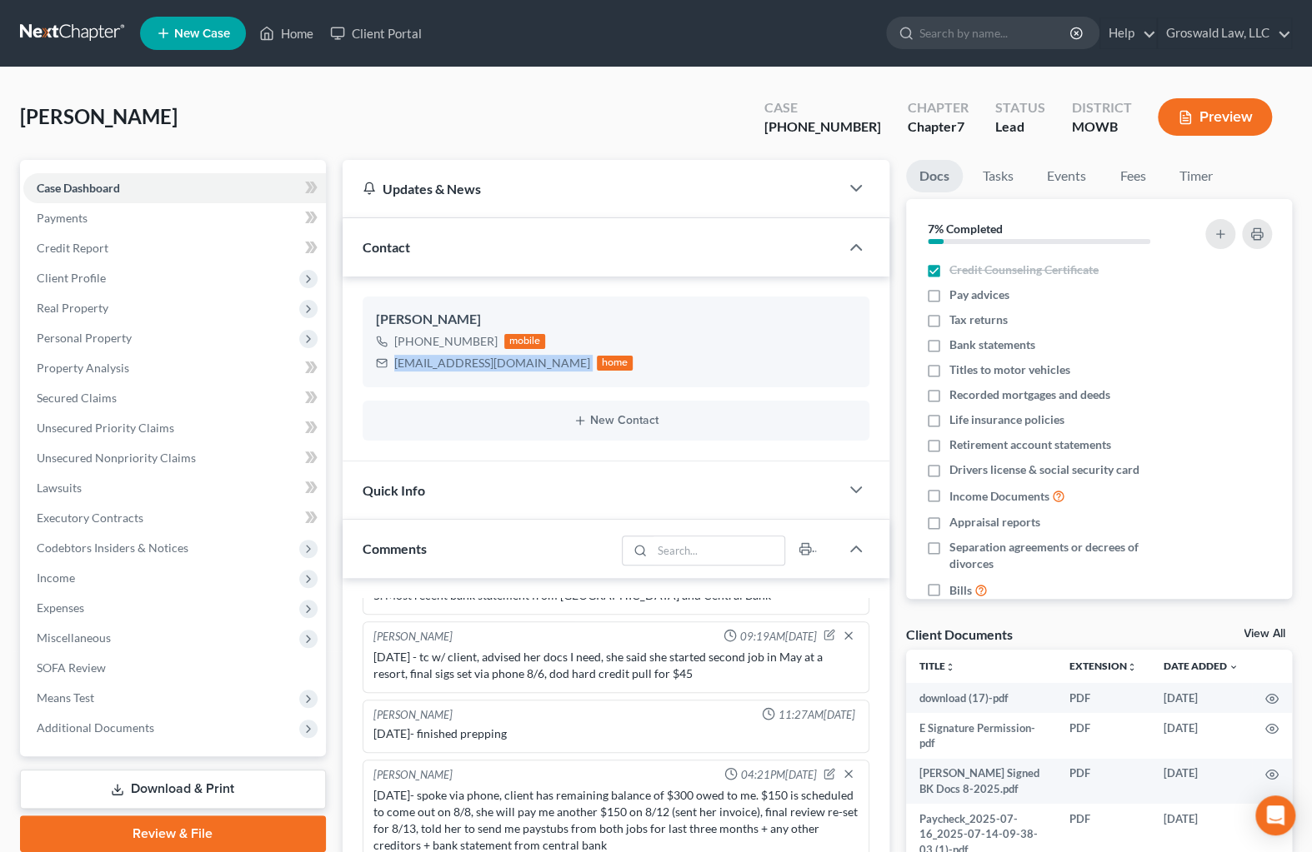
drag, startPoint x: 527, startPoint y: 367, endPoint x: 348, endPoint y: 377, distance: 179.4
click at [348, 377] on div "Morgan Richardson +1 (573) 746-0471 mobile mmrich.1192@gmail.com home New Conta…" at bounding box center [615, 369] width 547 height 184
copy div "[EMAIL_ADDRESS][DOMAIN_NAME]"
drag, startPoint x: 897, startPoint y: 361, endPoint x: 913, endPoint y: 402, distance: 44.6
click at [897, 361] on div "Docs Tasks Events Fees Timer 7% Completed Nothing here yet! Credit Counseling C…" at bounding box center [1098, 672] width 402 height 1025
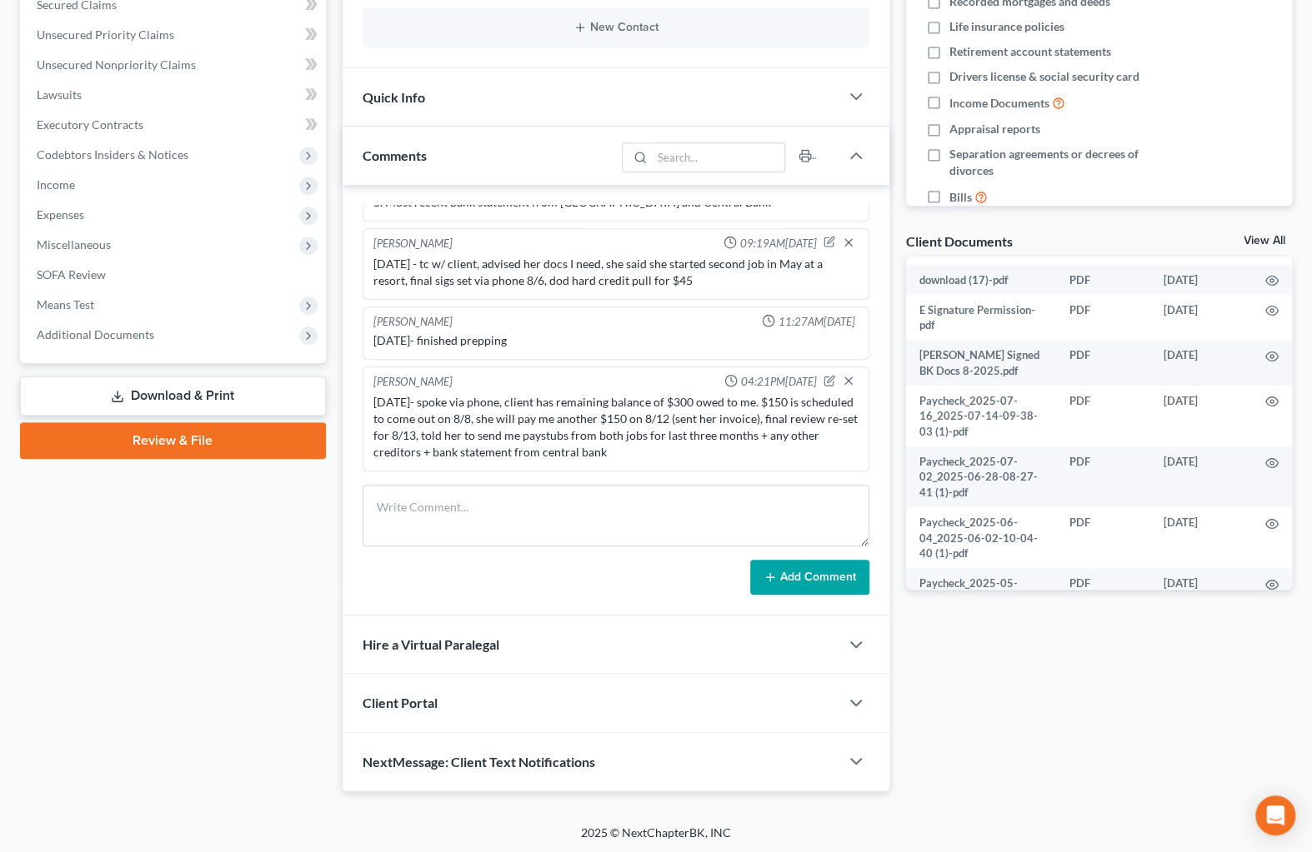
scroll to position [0, 0]
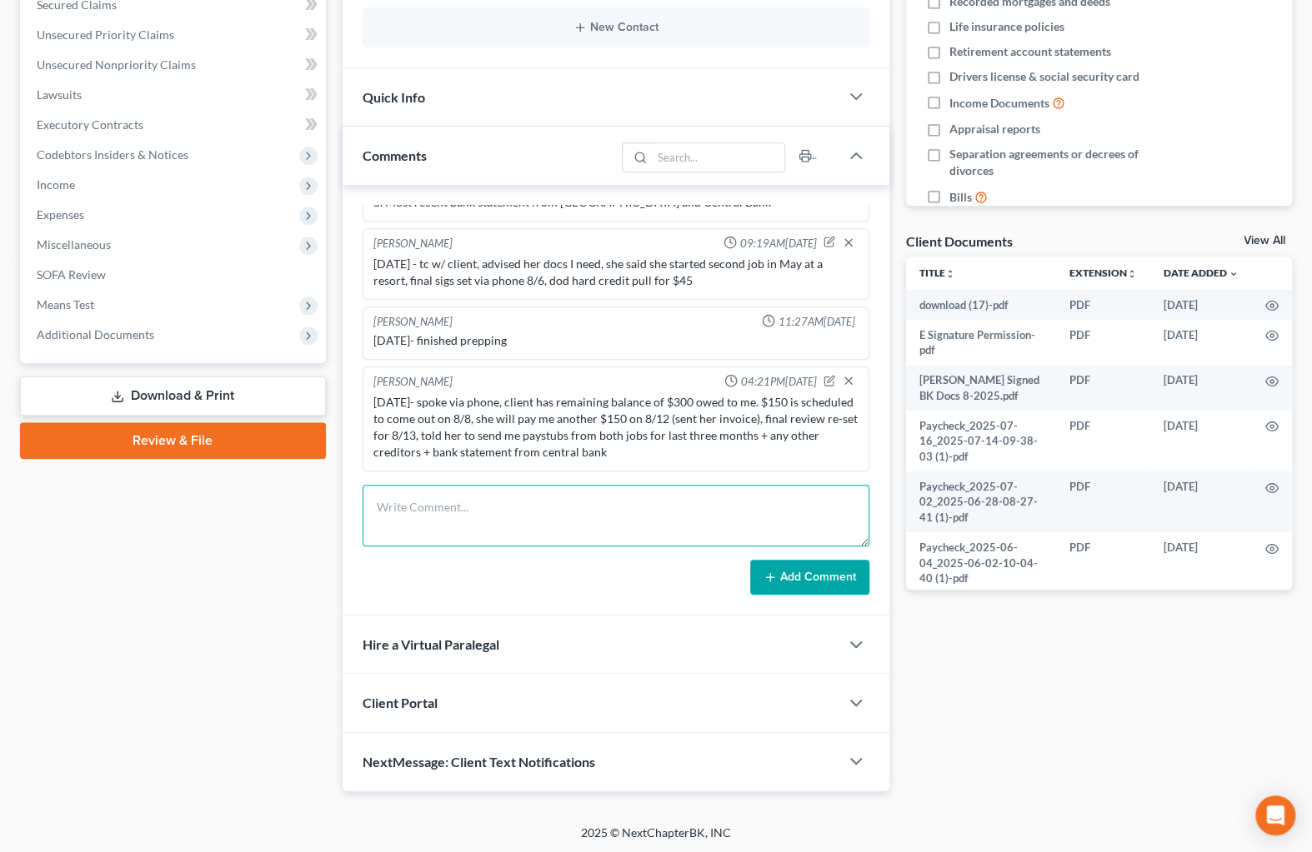
click at [473, 517] on textarea at bounding box center [615, 516] width 507 height 62
type textarea "8/17/25 - emailed 341 info to client"
click at [805, 583] on button "Add Comment" at bounding box center [809, 577] width 119 height 35
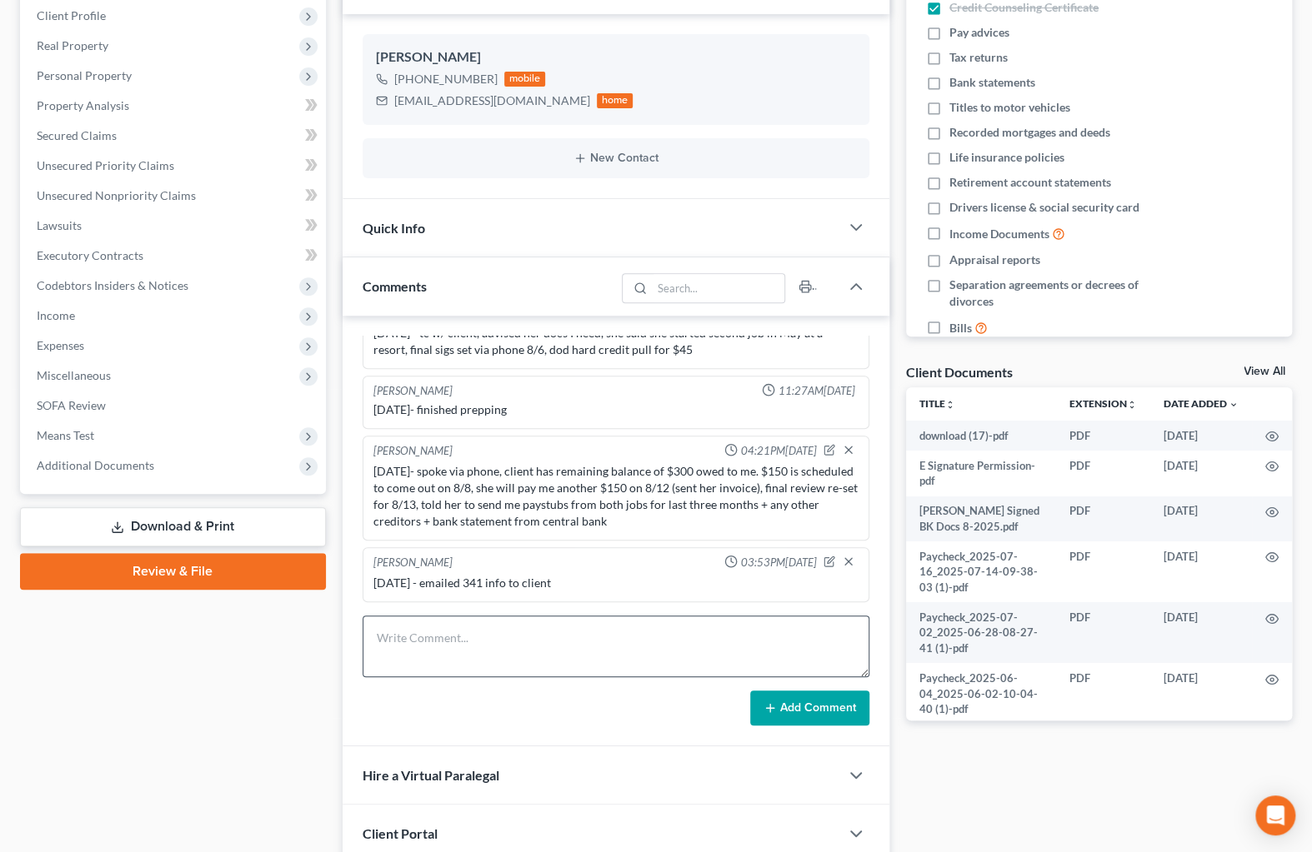
scroll to position [393, 0]
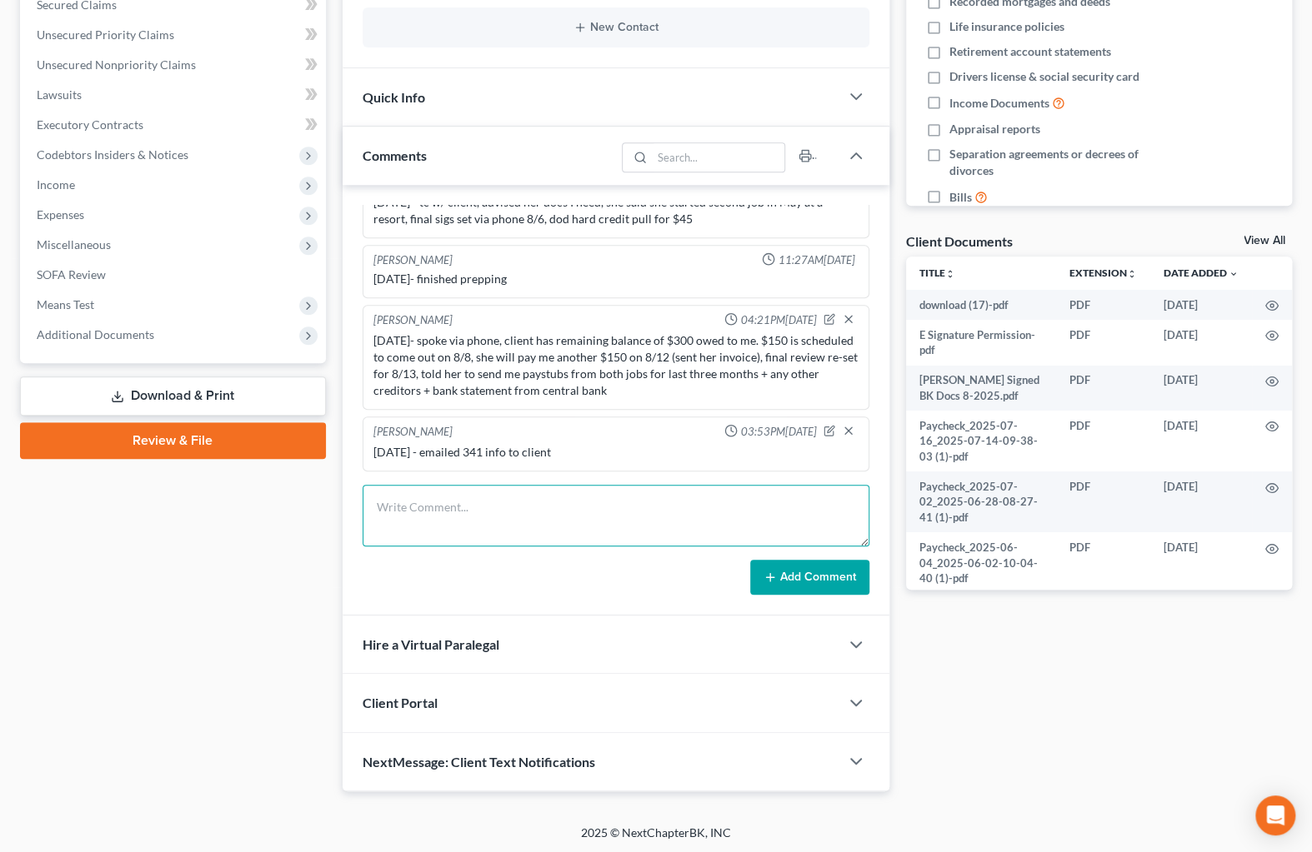
click at [556, 500] on textarea at bounding box center [615, 516] width 507 height 62
click at [823, 427] on icon "button" at bounding box center [829, 431] width 12 height 12
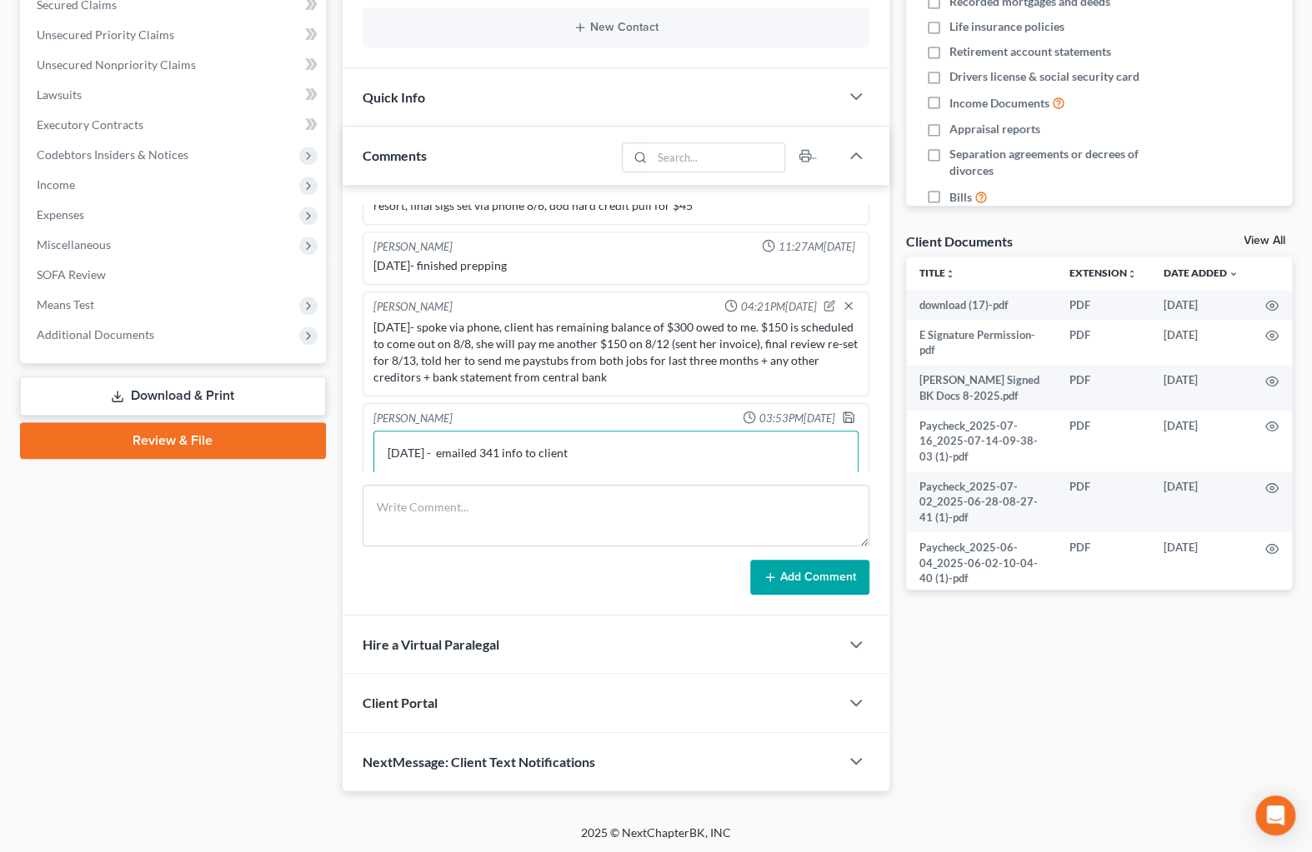
click at [479, 466] on textarea "8/17/25 - emailed 341 info to client" at bounding box center [615, 462] width 485 height 62
type textarea "8/17/25 - emailed and texted 341 info to client"
click at [846, 421] on polyline "button" at bounding box center [849, 419] width 6 height 4
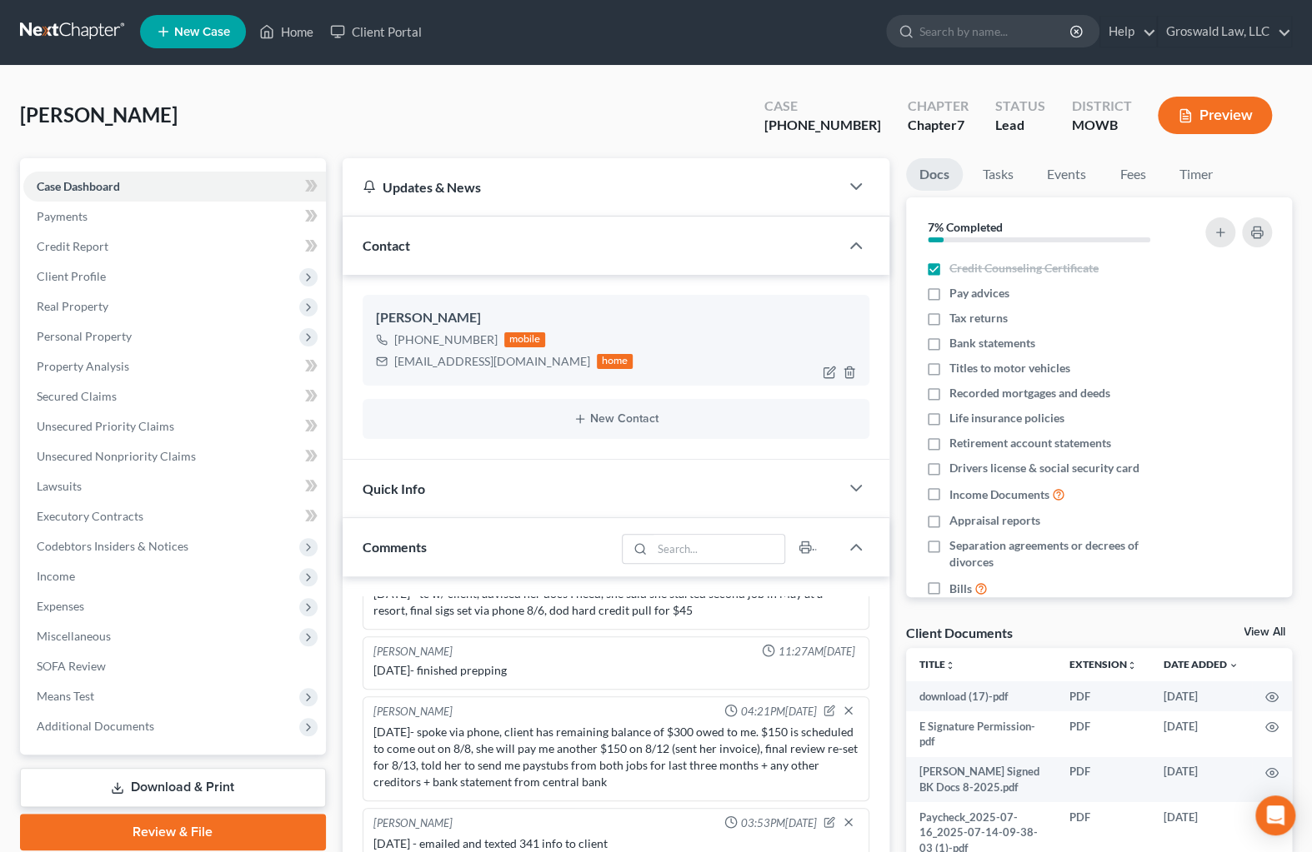
scroll to position [0, 0]
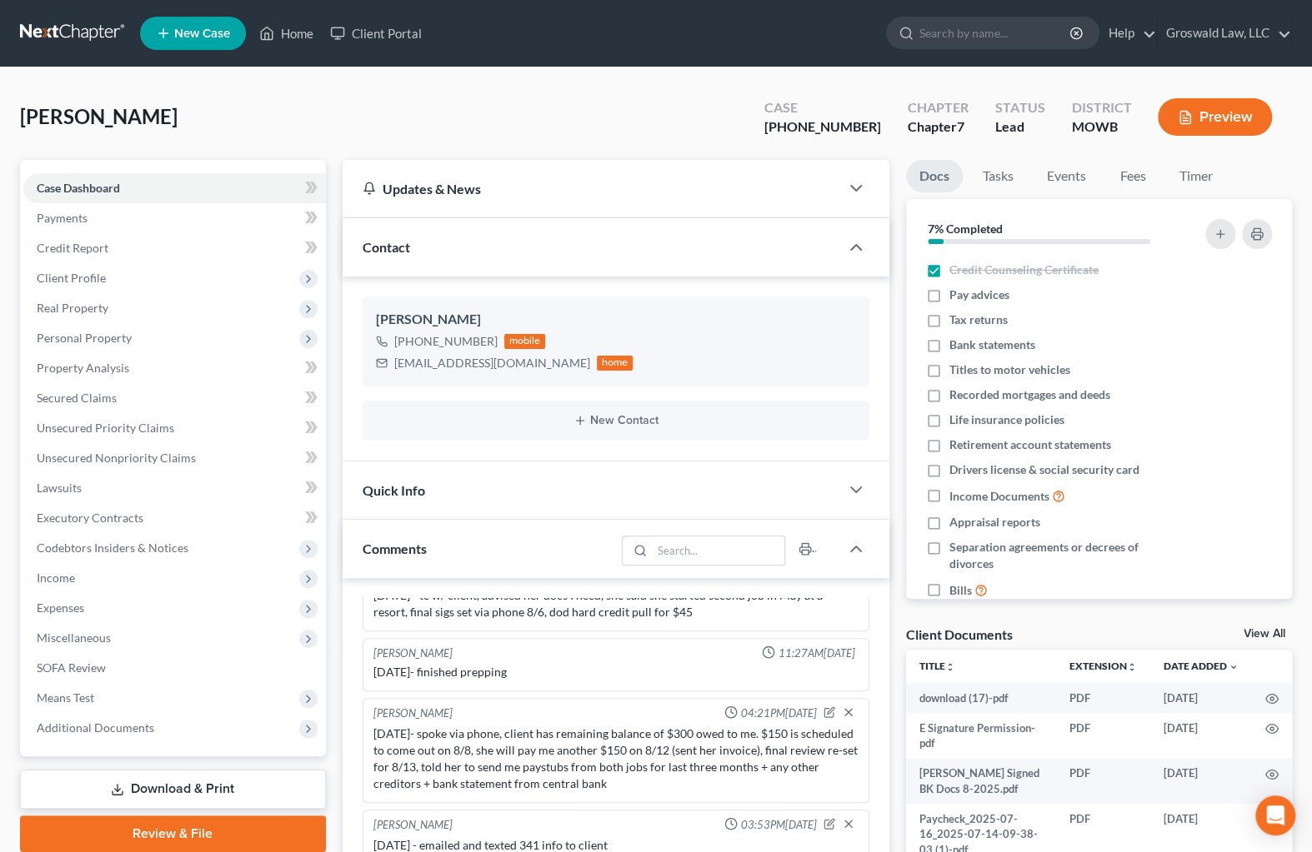
click at [708, 132] on div "Richardson, Morgan Upgraded Case 25-20374-7 Chapter Chapter 7 Status Lead Distr…" at bounding box center [656, 123] width 1272 height 72
click at [289, 27] on link "Home" at bounding box center [286, 33] width 71 height 30
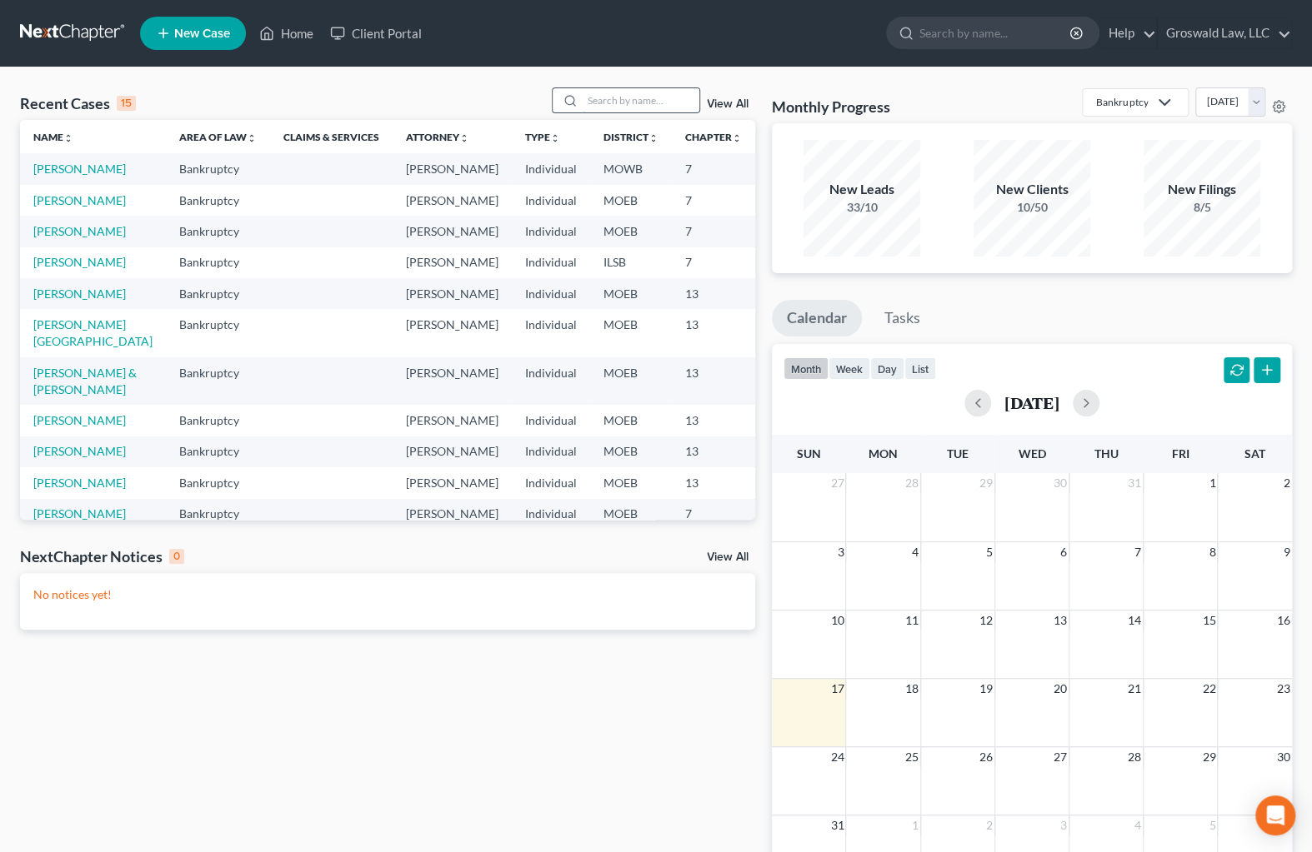
click at [619, 92] on input "search" at bounding box center [640, 100] width 117 height 24
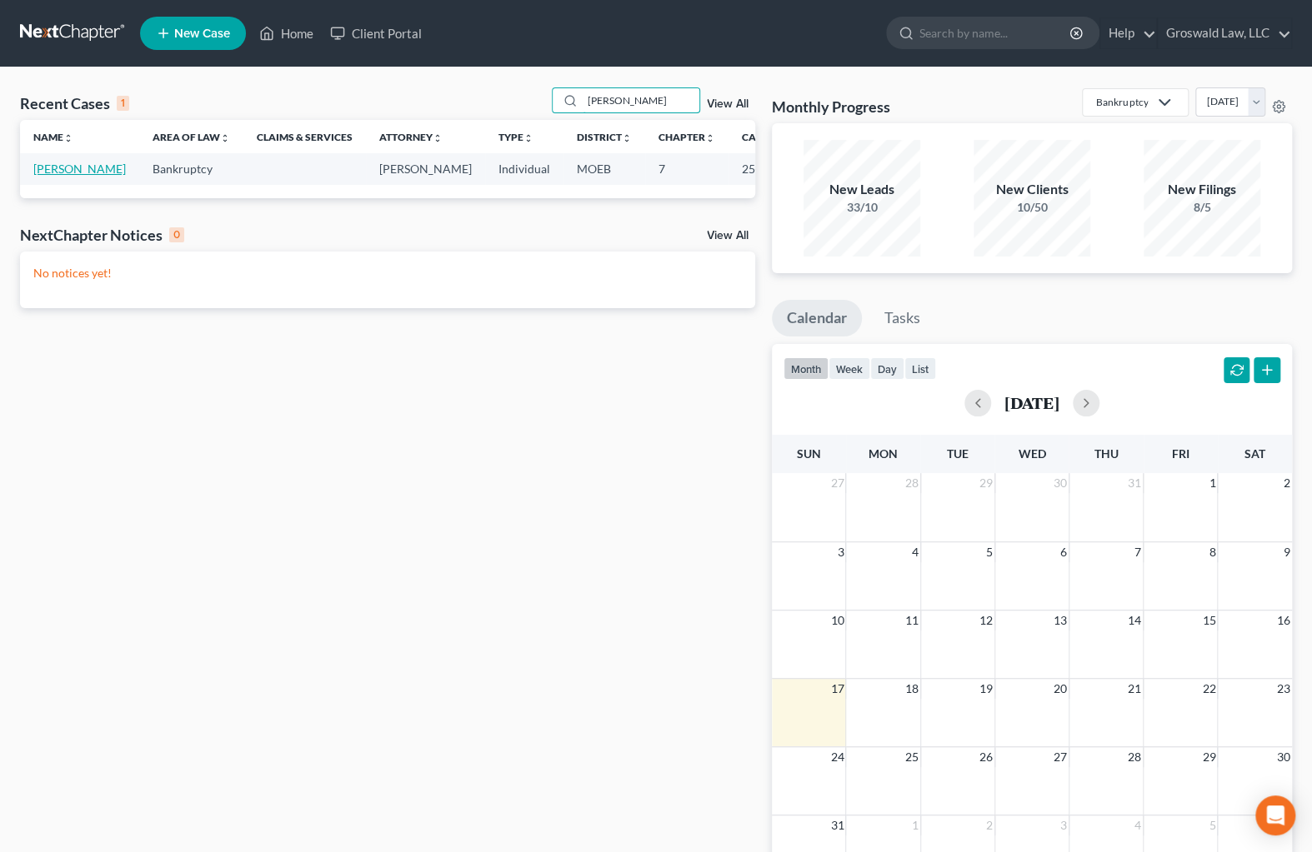
type input "[PERSON_NAME]"
click at [52, 176] on link "[PERSON_NAME]" at bounding box center [79, 169] width 92 height 14
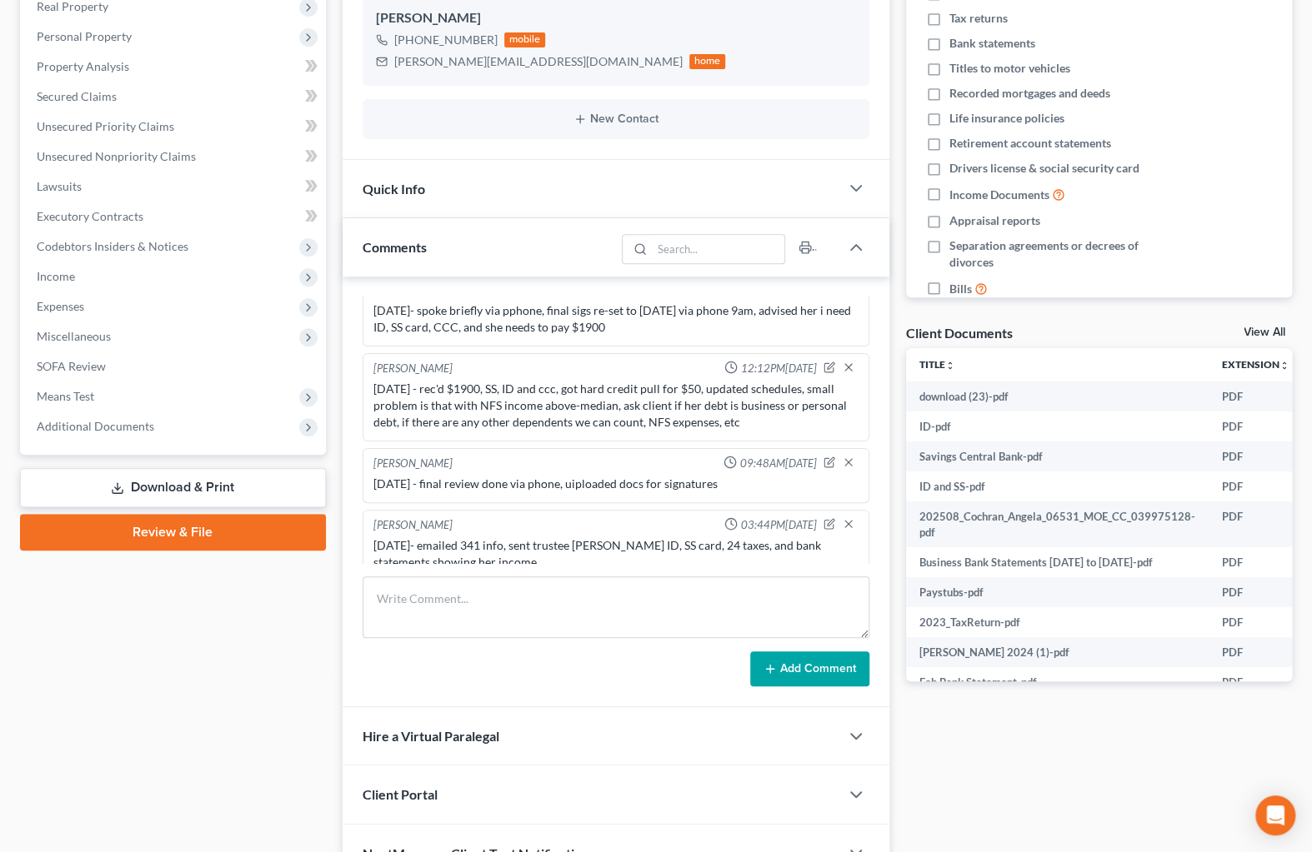
scroll to position [302, 0]
click at [137, 428] on span "Additional Documents" at bounding box center [95, 425] width 117 height 14
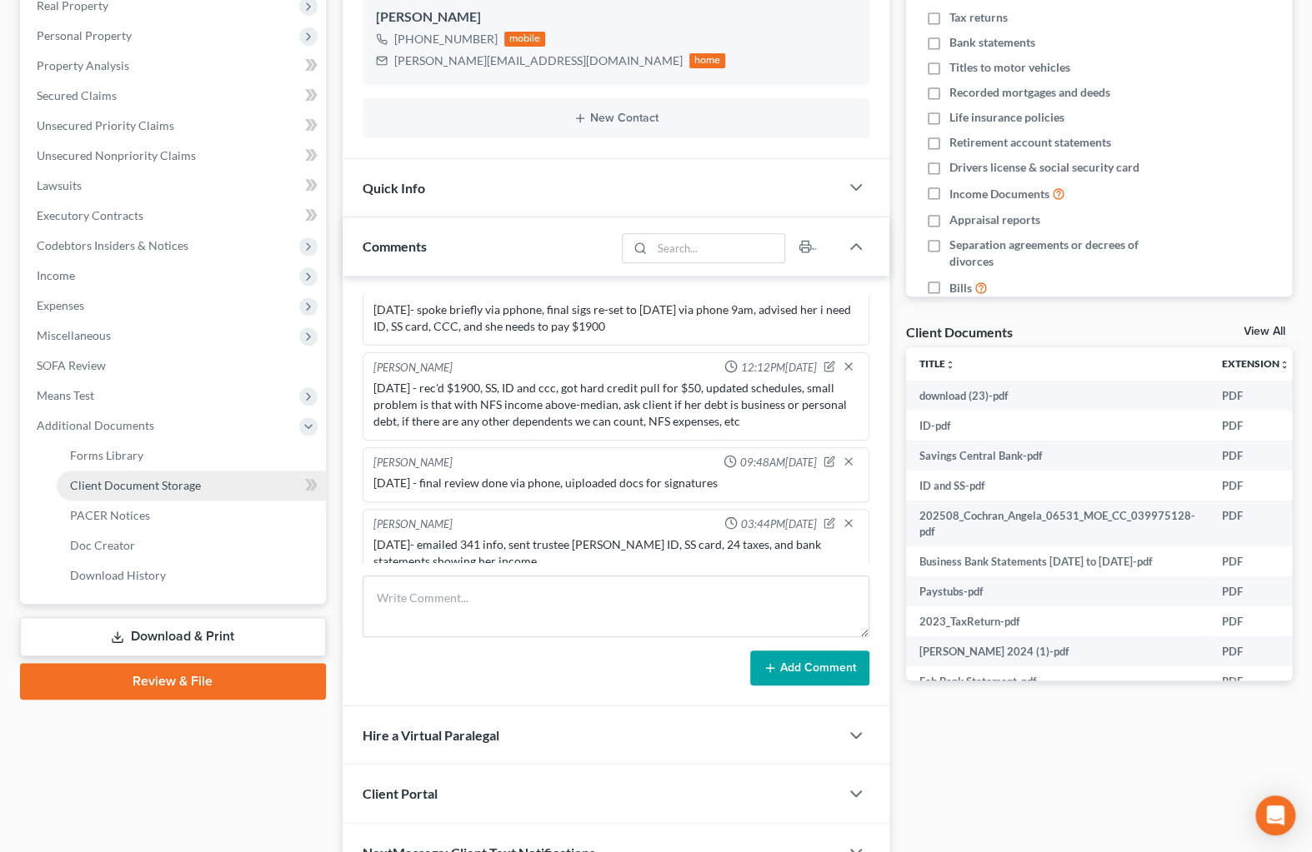
click at [158, 478] on span "Client Document Storage" at bounding box center [135, 485] width 131 height 14
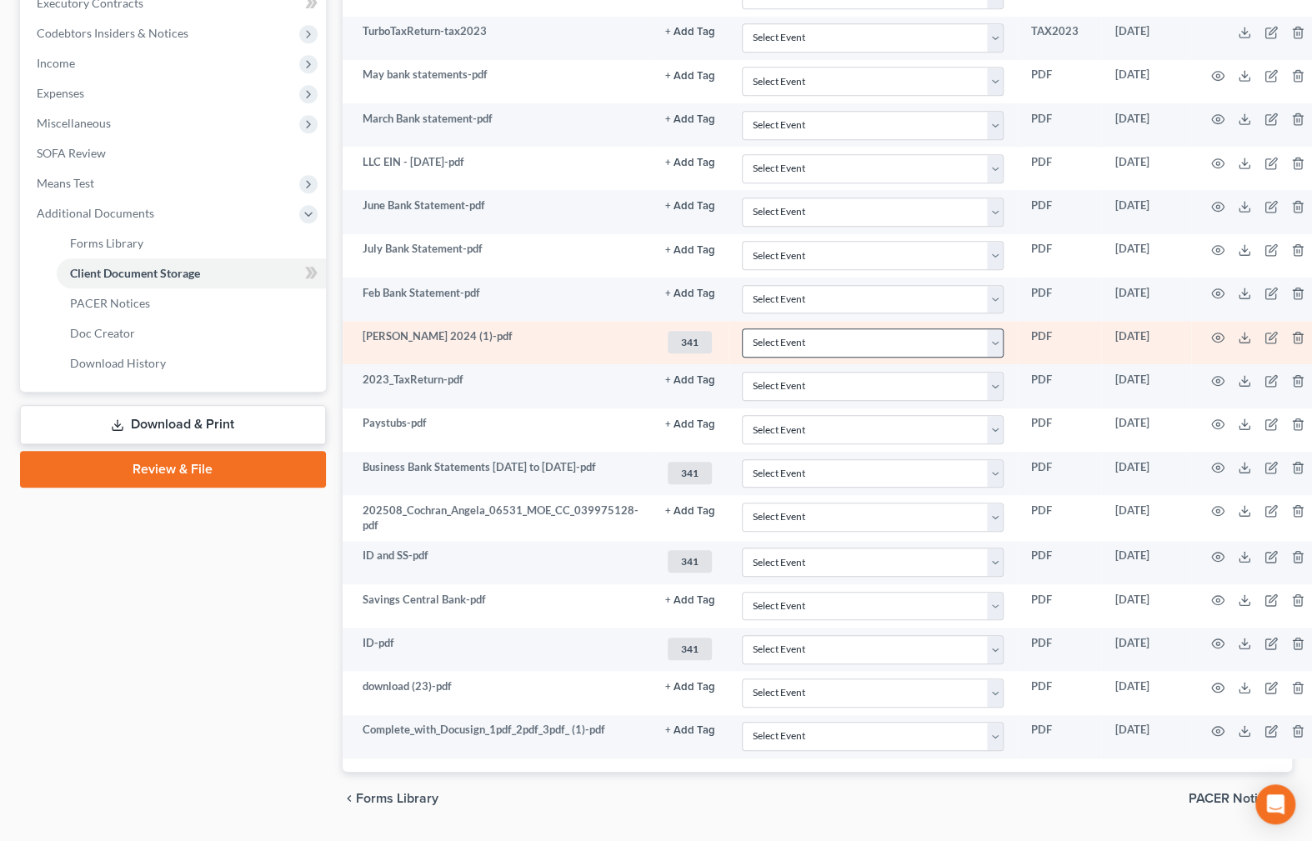
scroll to position [517, 0]
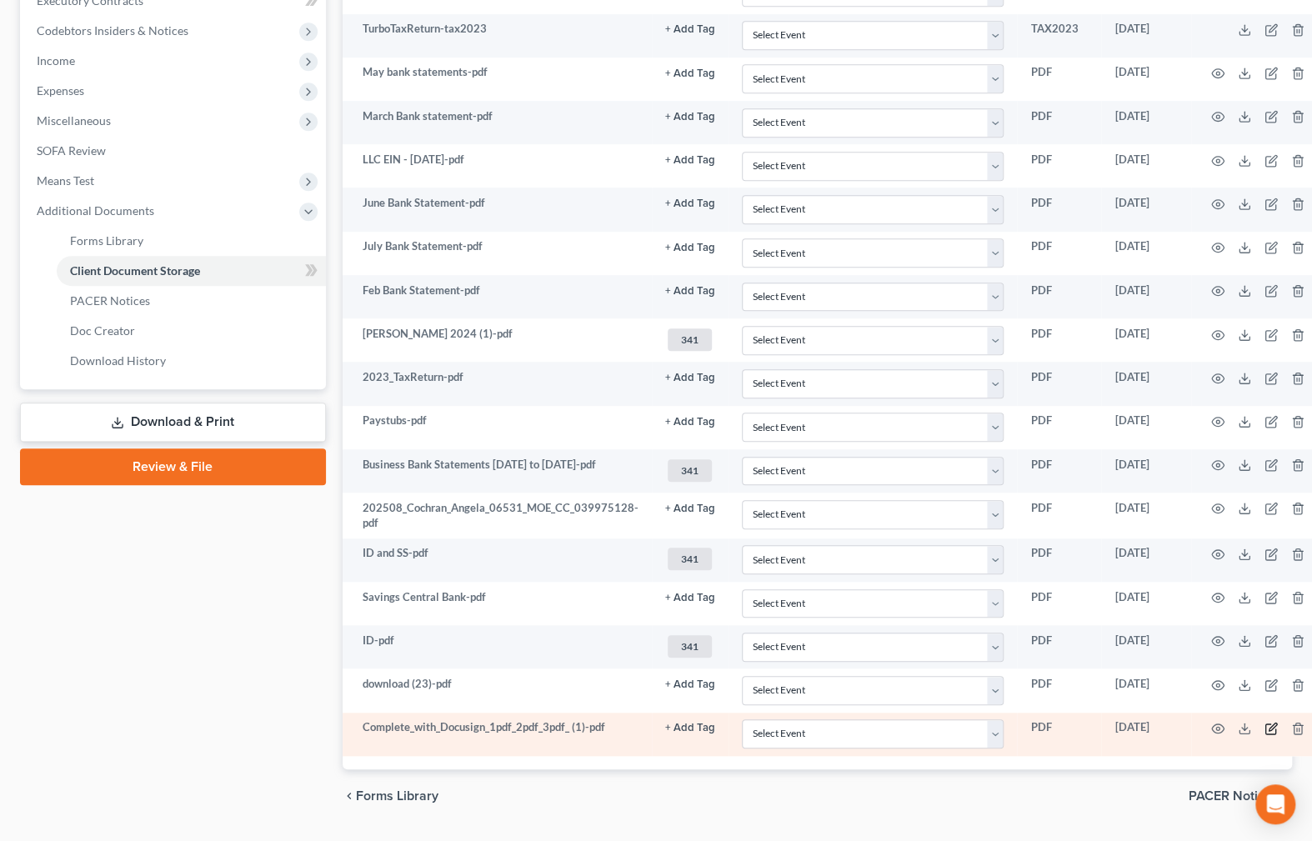
click at [1267, 724] on icon "button" at bounding box center [1270, 728] width 13 height 13
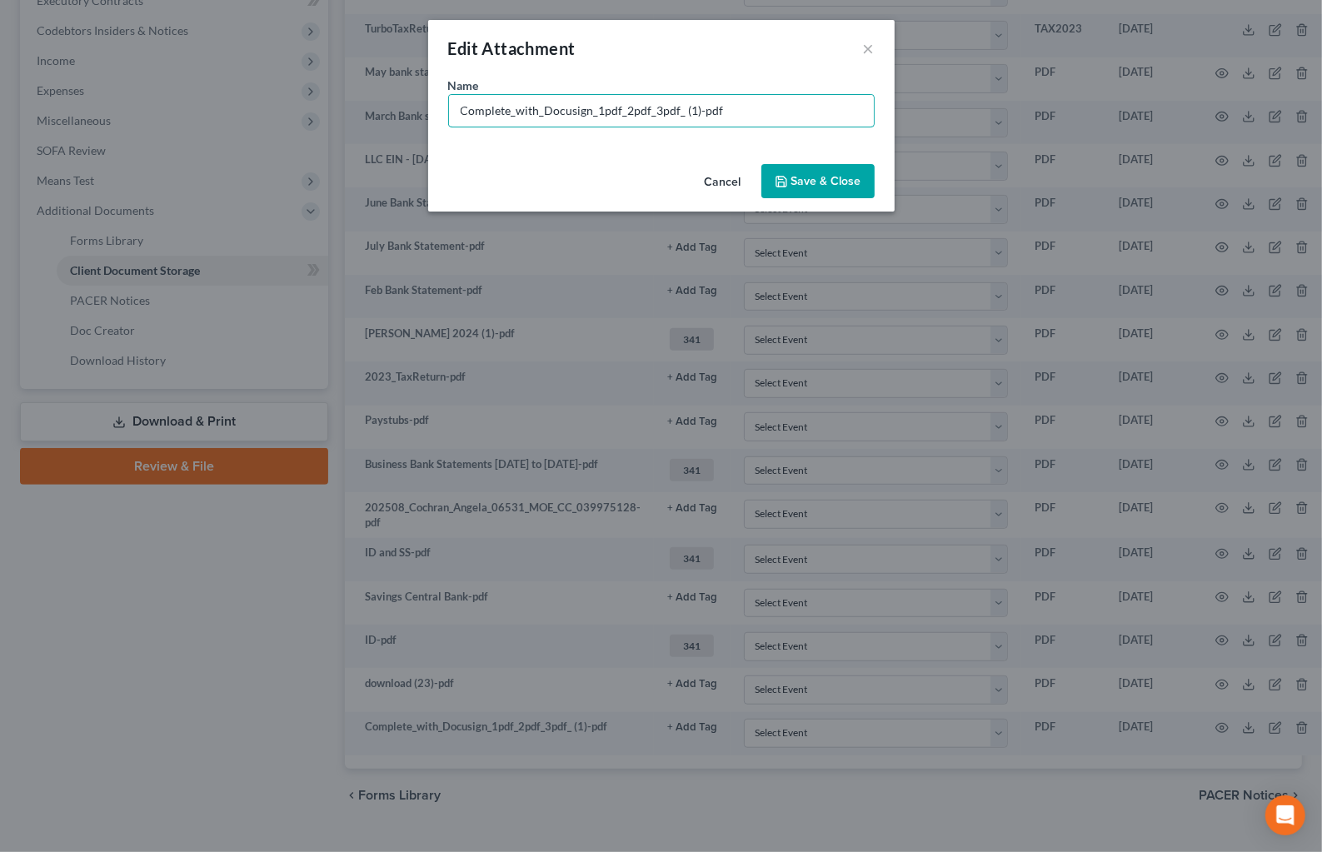
drag, startPoint x: 693, startPoint y: 117, endPoint x: 334, endPoint y: 115, distance: 359.2
click at [334, 115] on div "Edit Attachment × Name * Complete_with_Docusign_1pdf_2pdf_3pdf_ (1)-pdf Cancel …" at bounding box center [661, 426] width 1322 height 852
type input "Signed BK Docs-pdf"
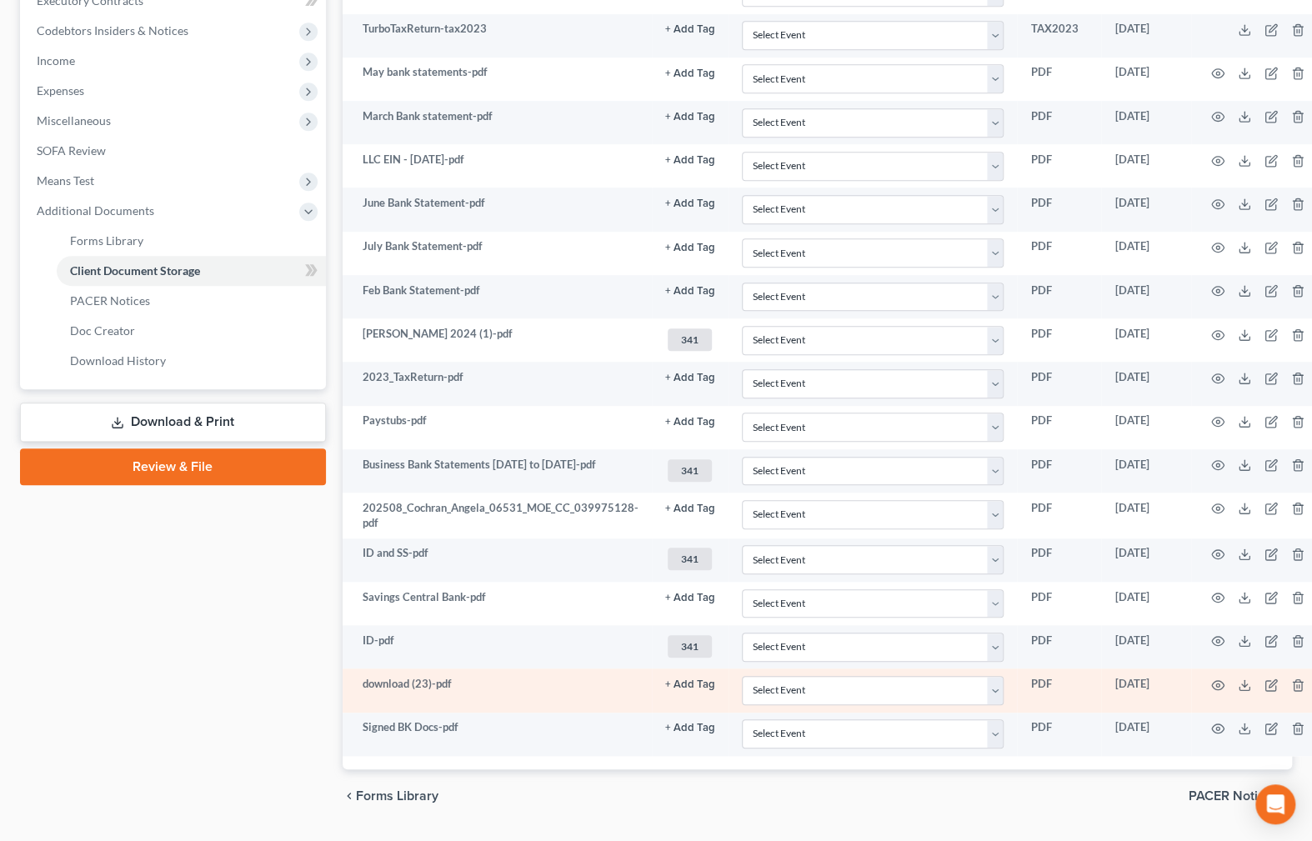
drag, startPoint x: 802, startPoint y: 811, endPoint x: 752, endPoint y: 667, distance: 152.6
click at [802, 809] on div "chevron_left Forms Library PACER Notices chevron_right" at bounding box center [817, 795] width 950 height 53
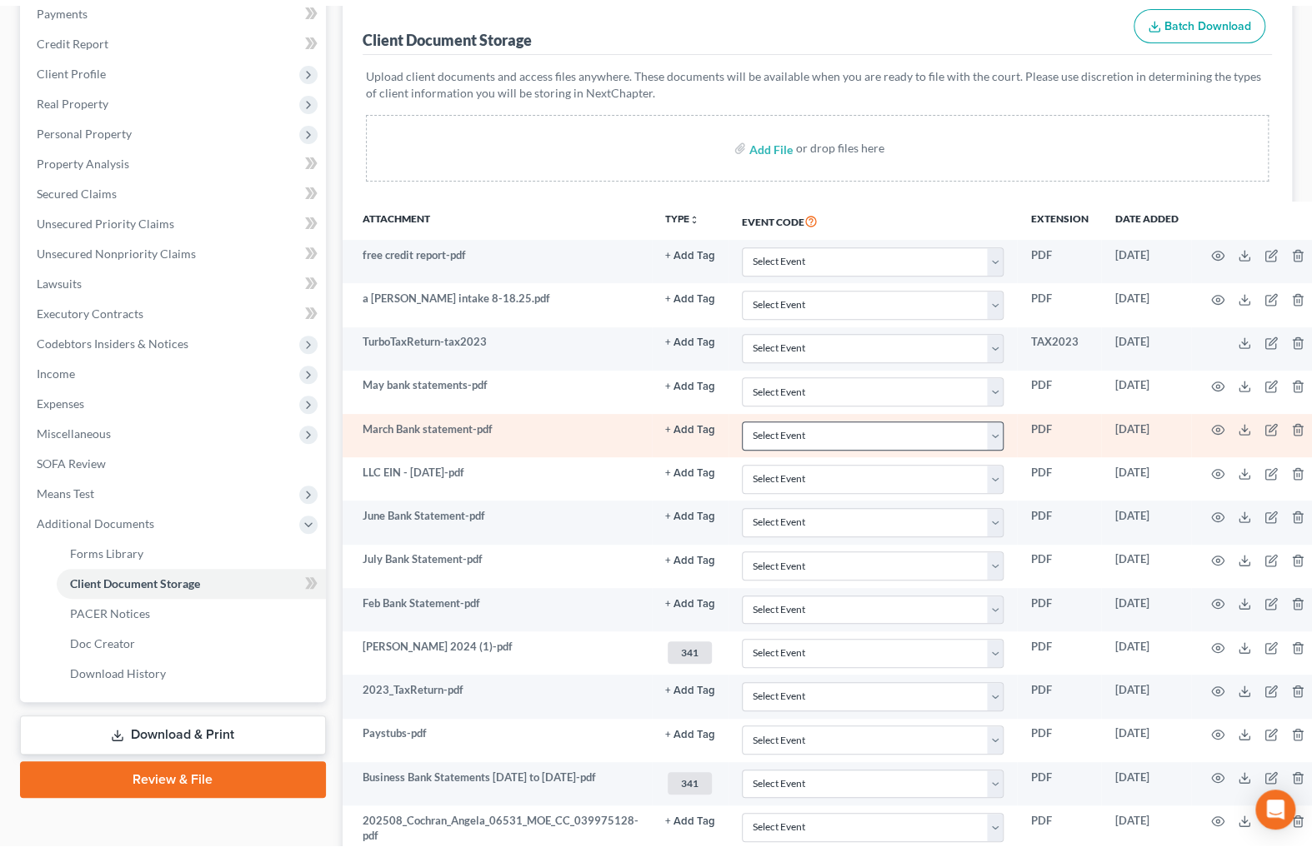
scroll to position [0, 0]
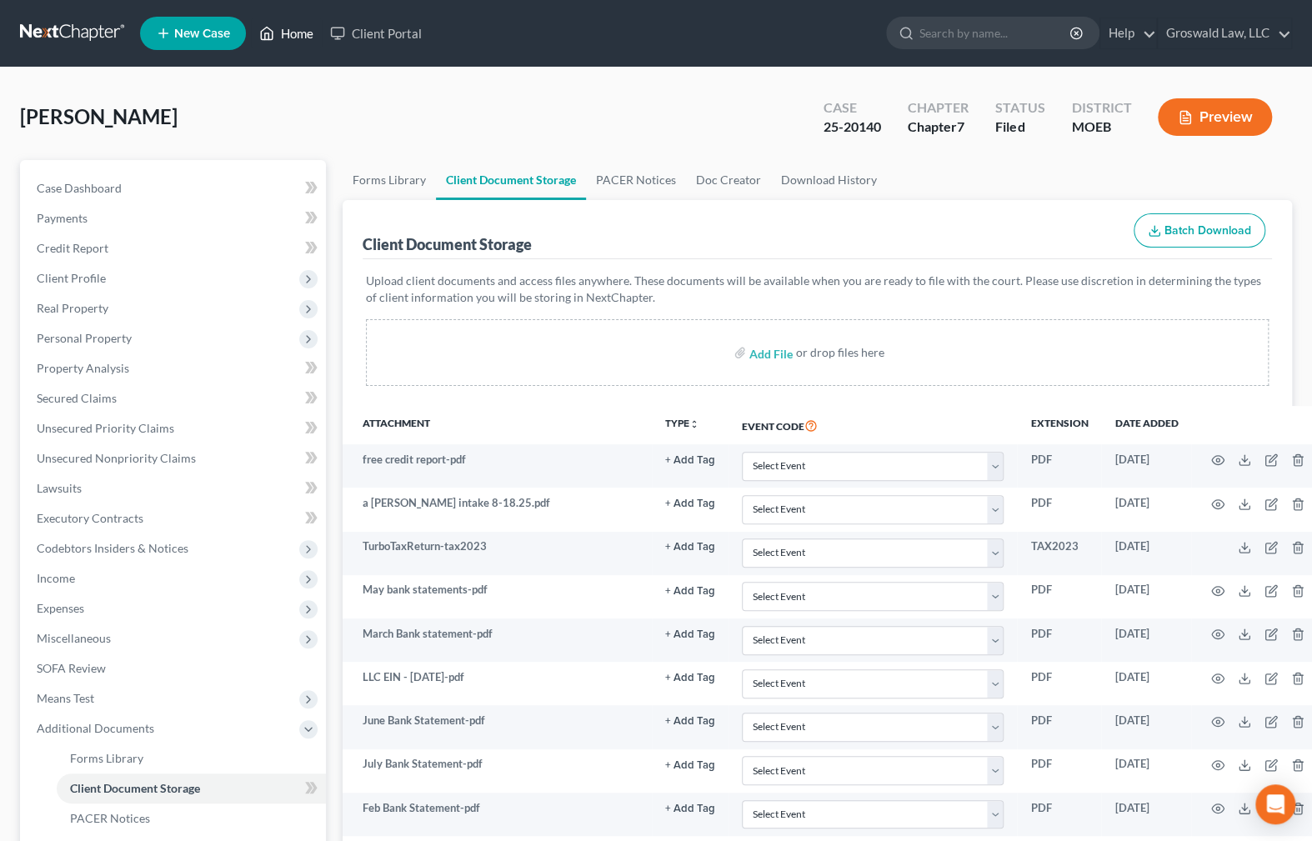
click at [300, 23] on link "Home" at bounding box center [286, 33] width 71 height 30
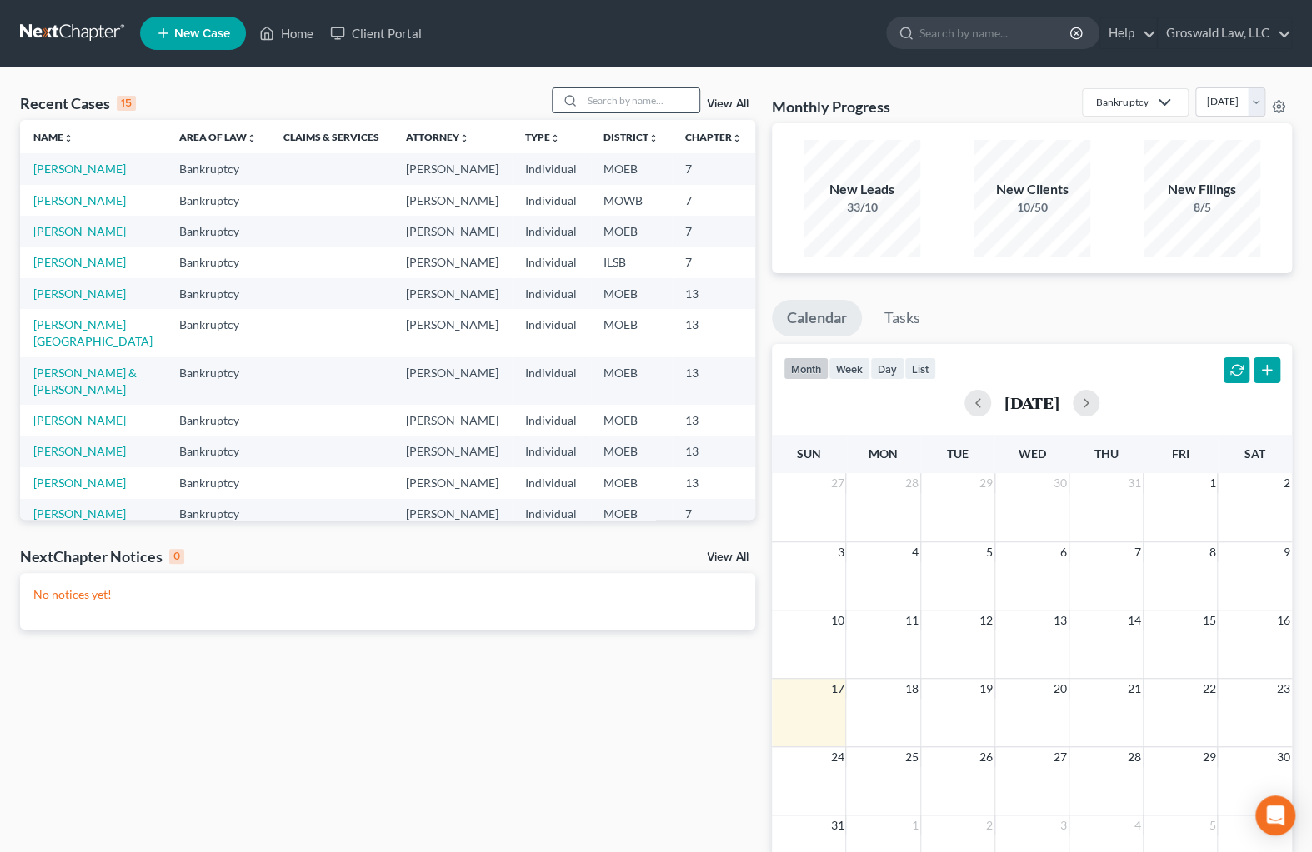
click at [611, 100] on input "search" at bounding box center [640, 100] width 117 height 24
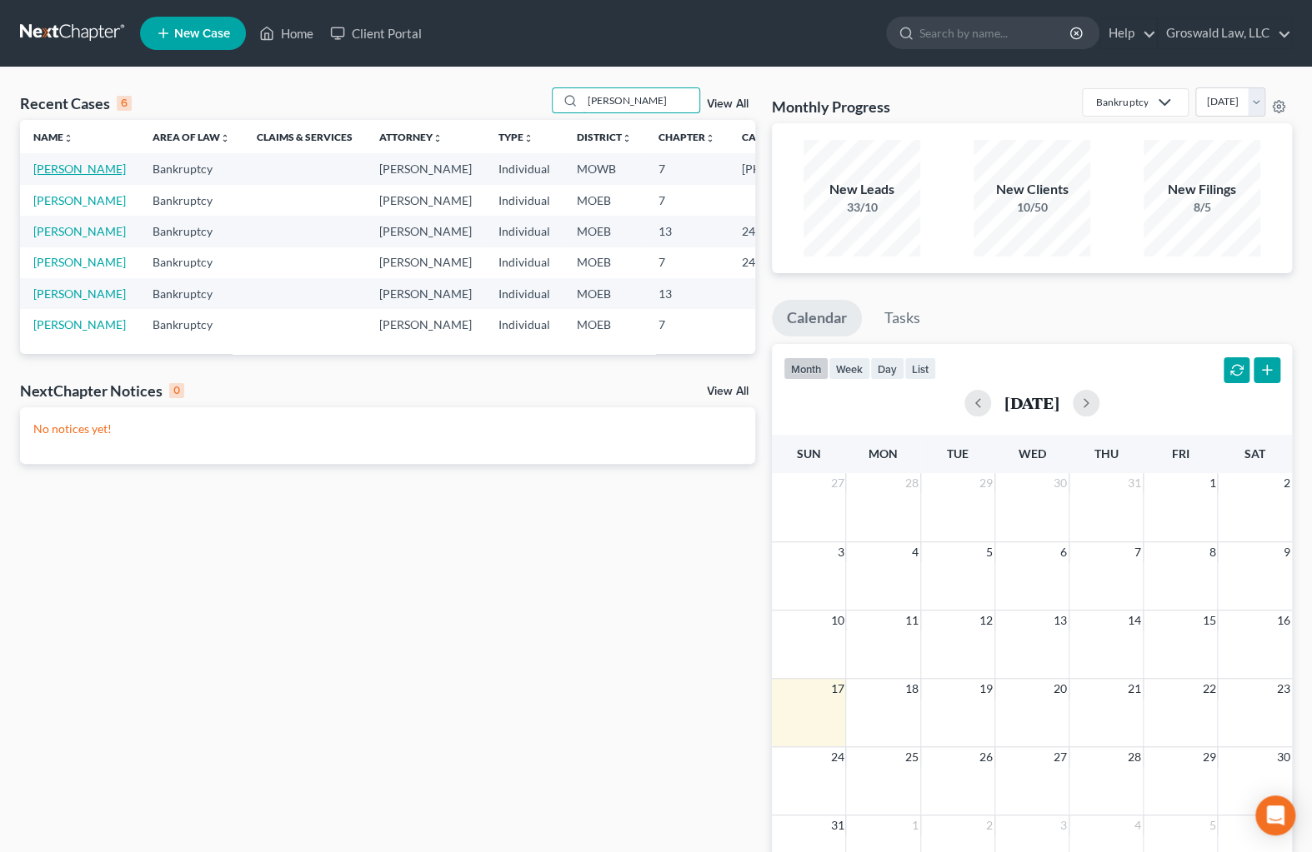
type input "[PERSON_NAME]"
click at [48, 176] on link "[PERSON_NAME]" at bounding box center [79, 169] width 92 height 14
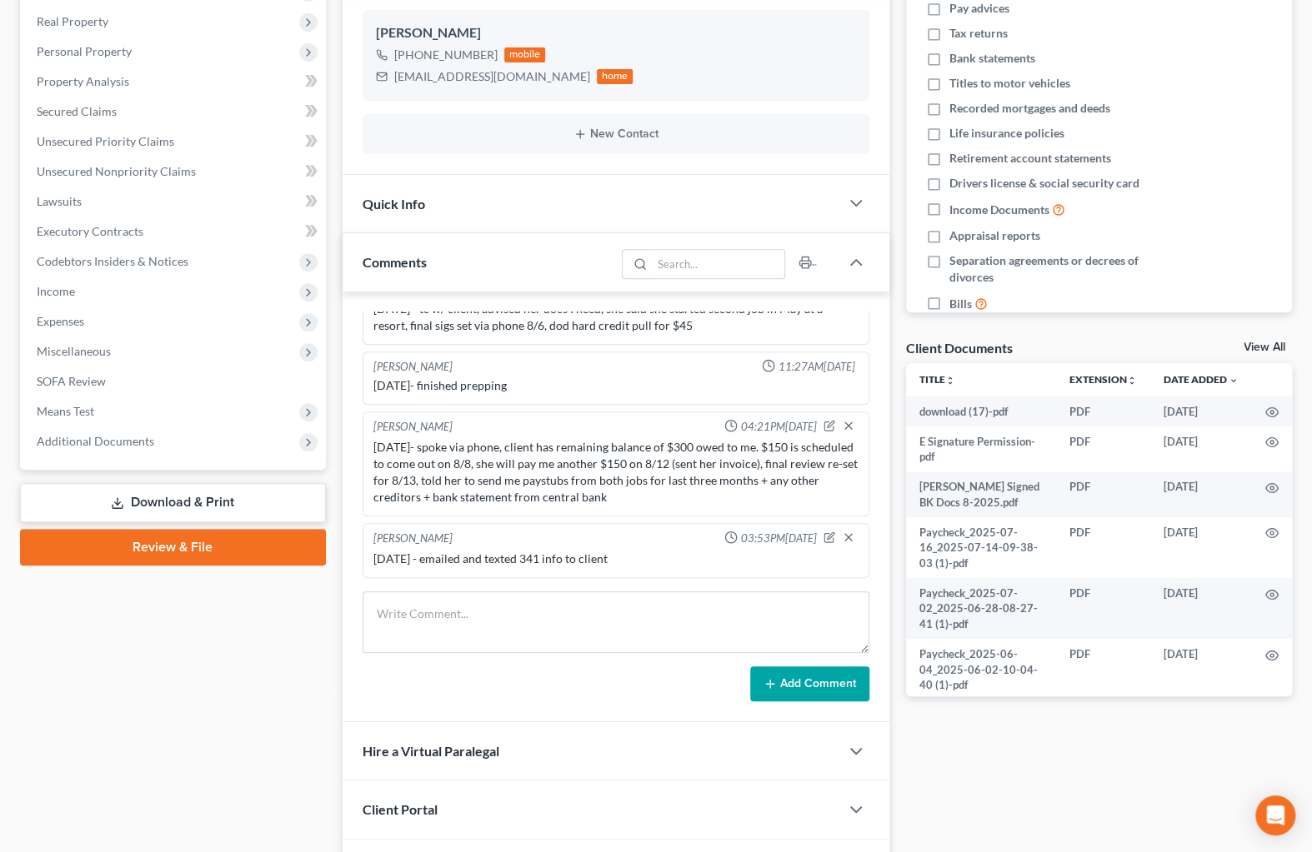
scroll to position [378, 0]
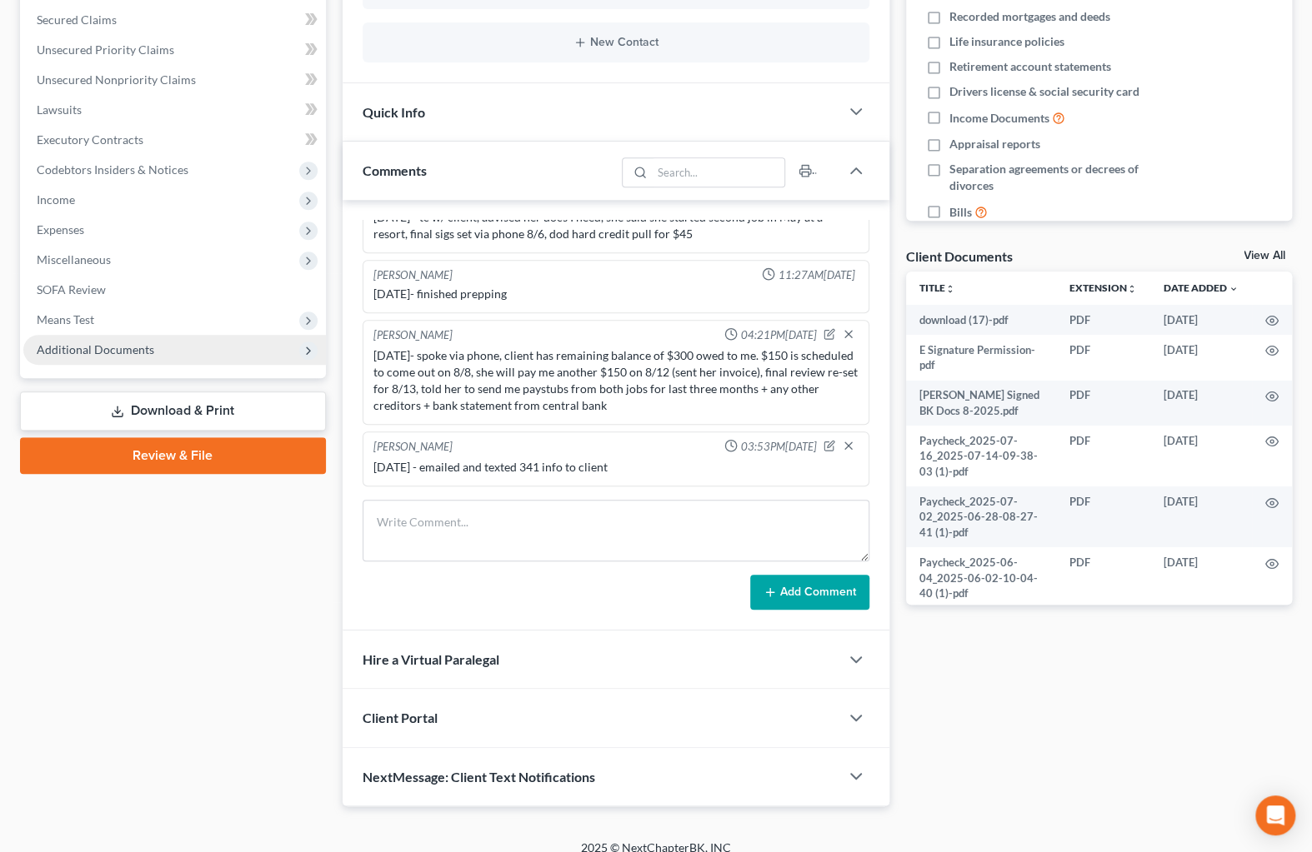
drag, startPoint x: 938, startPoint y: 697, endPoint x: 118, endPoint y: 345, distance: 892.6
click at [938, 696] on div "Docs Tasks Events Fees Timer 7% Completed Nothing here yet! Credit Counseling C…" at bounding box center [1098, 294] width 402 height 1025
click at [122, 348] on span "Additional Documents" at bounding box center [95, 349] width 117 height 14
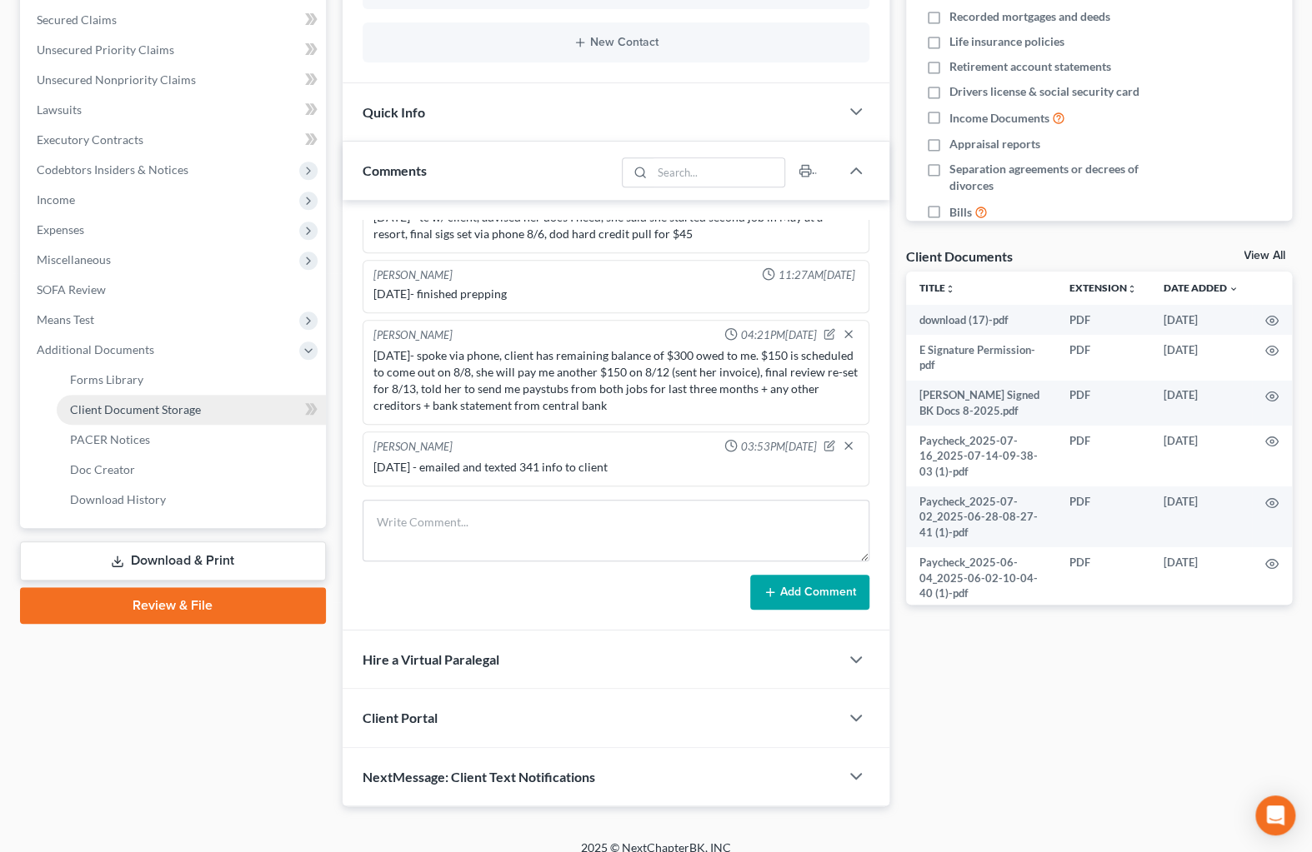
click at [202, 410] on link "Client Document Storage" at bounding box center [191, 410] width 269 height 30
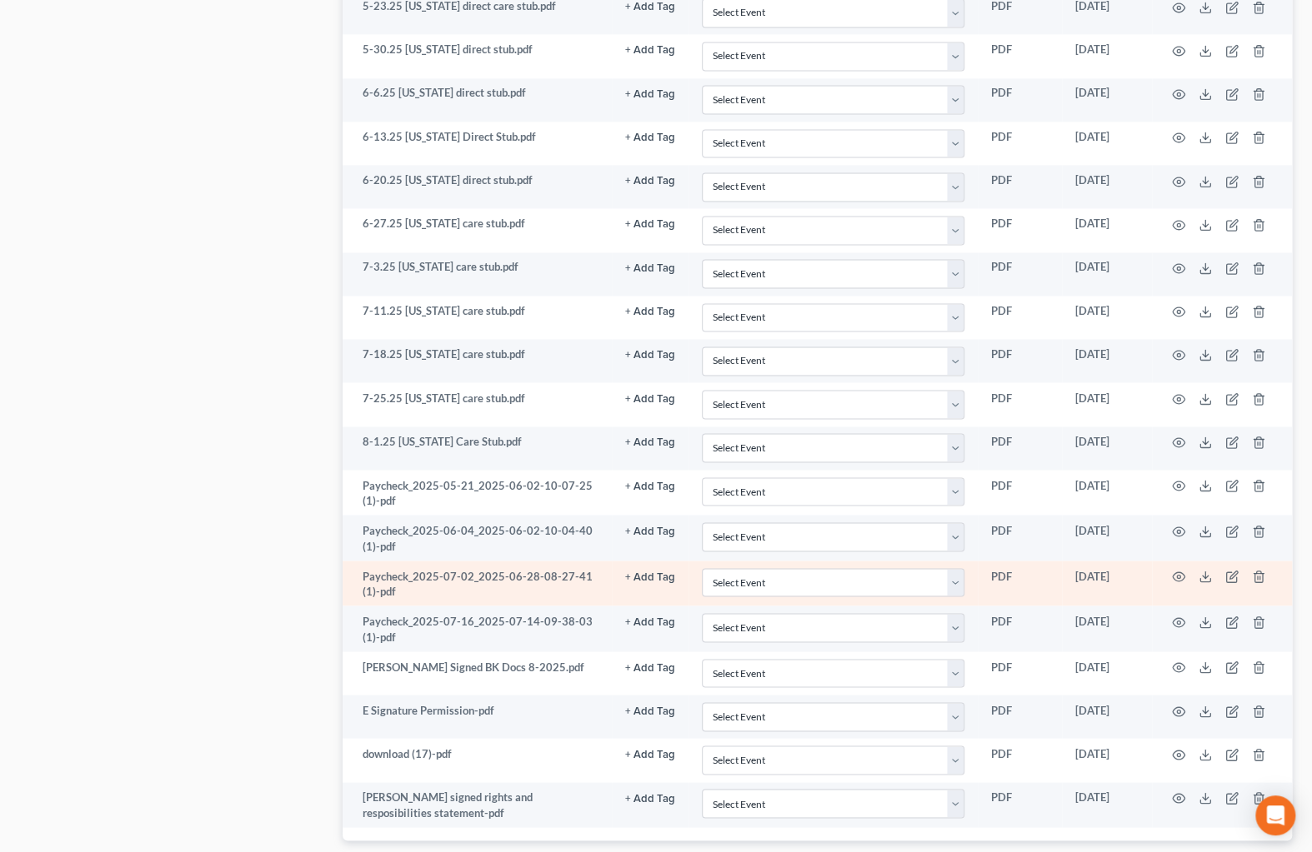
scroll to position [1509, 0]
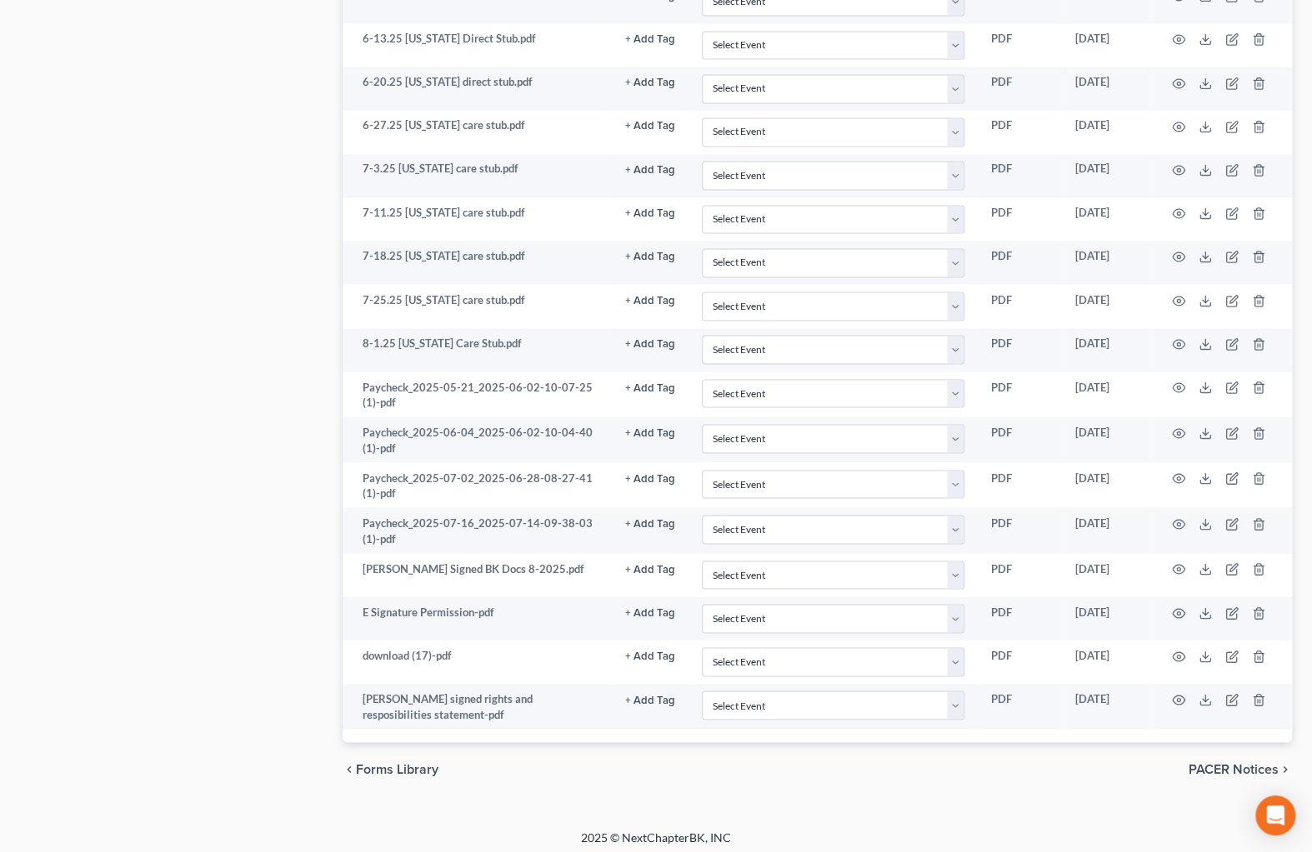
click at [914, 785] on div "chevron_left Forms Library PACER Notices chevron_right" at bounding box center [817, 768] width 950 height 53
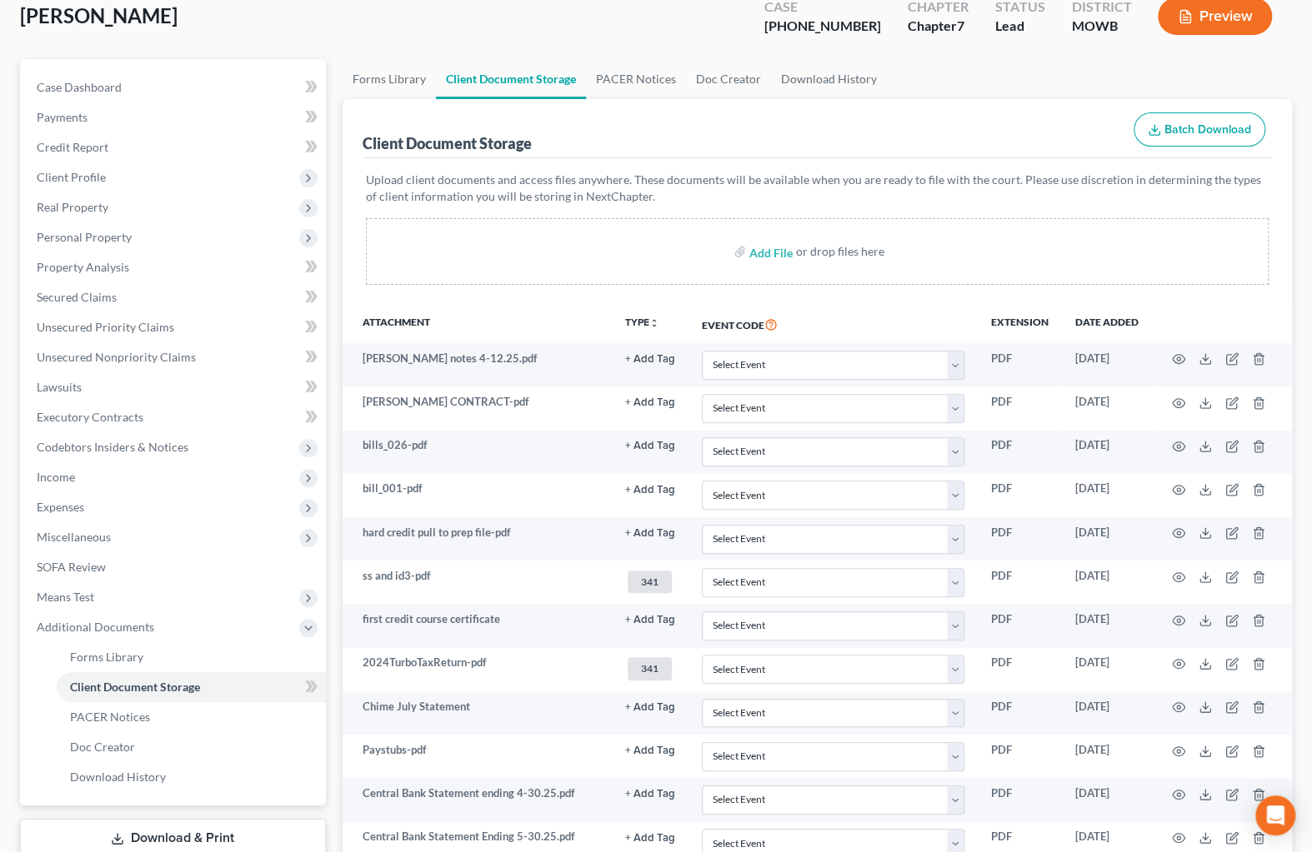
scroll to position [0, 0]
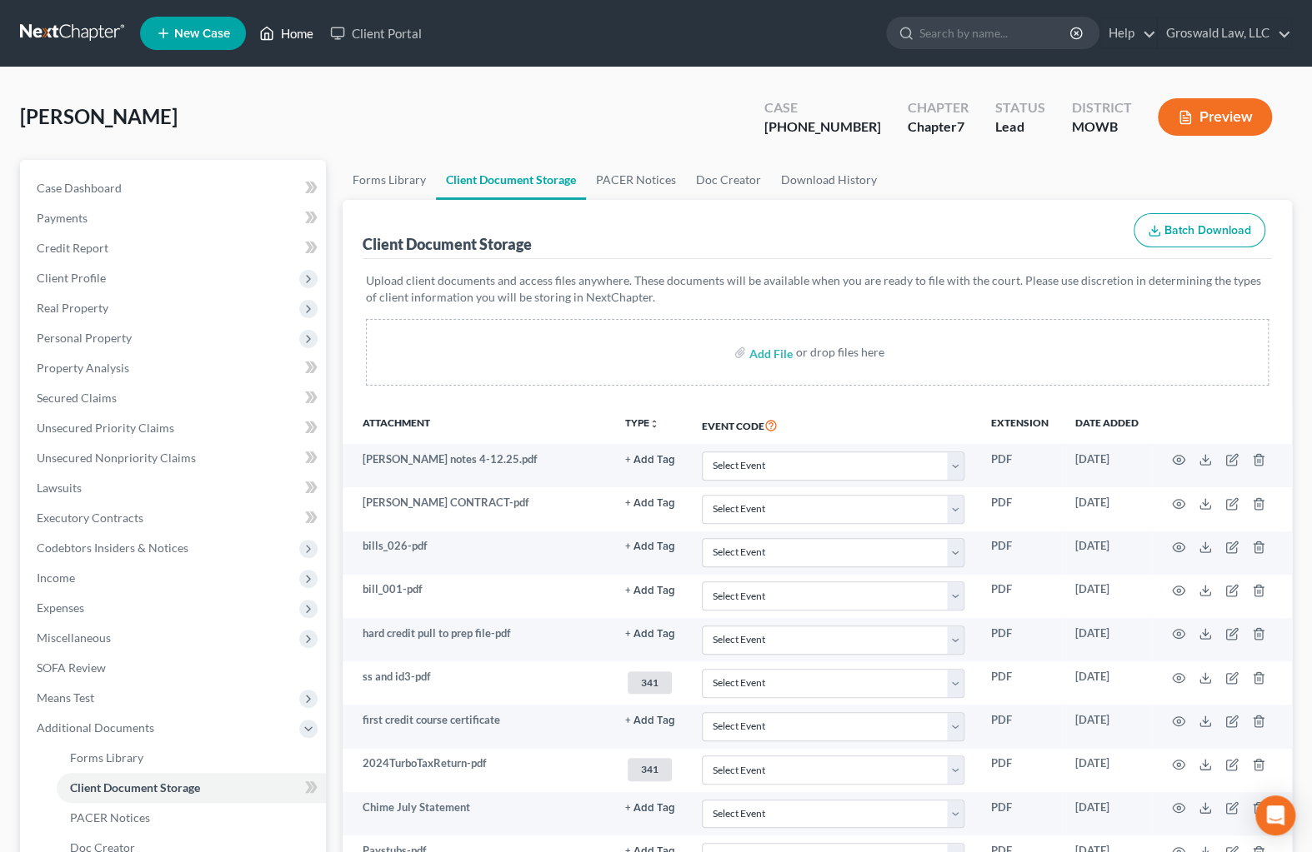
click at [303, 31] on link "Home" at bounding box center [286, 33] width 71 height 30
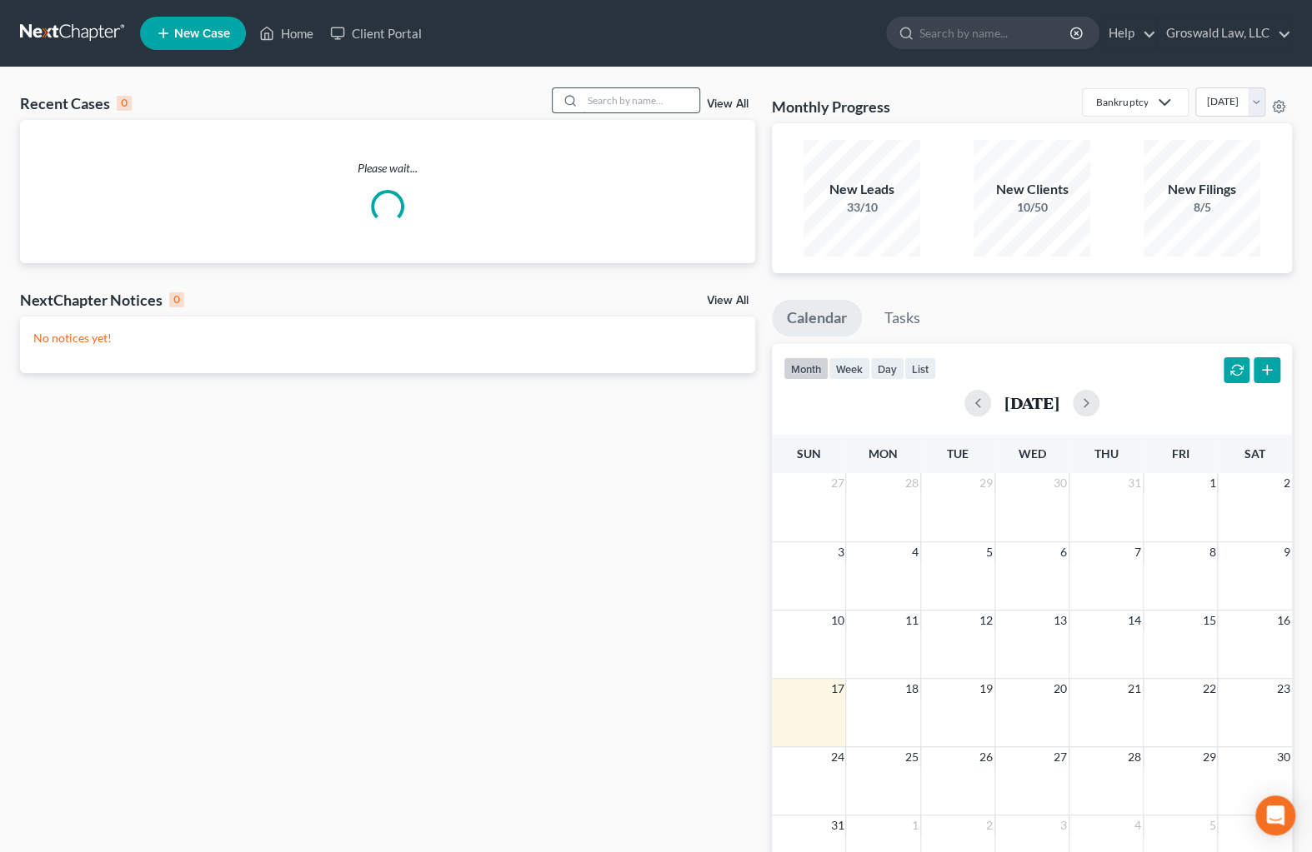
click at [621, 99] on input "search" at bounding box center [640, 100] width 117 height 24
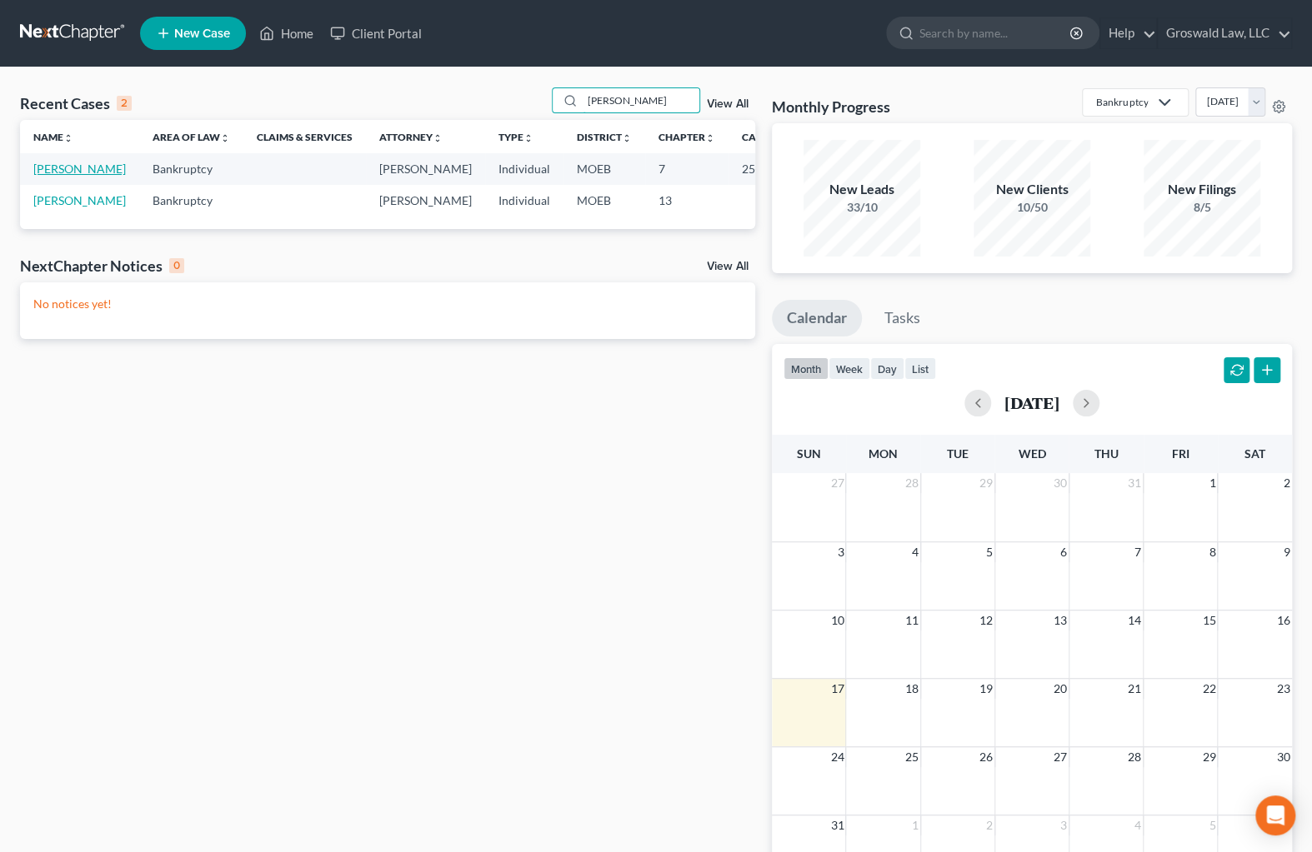
type input "mayfield"
click at [47, 167] on link "Mayfield, Anita" at bounding box center [79, 169] width 92 height 14
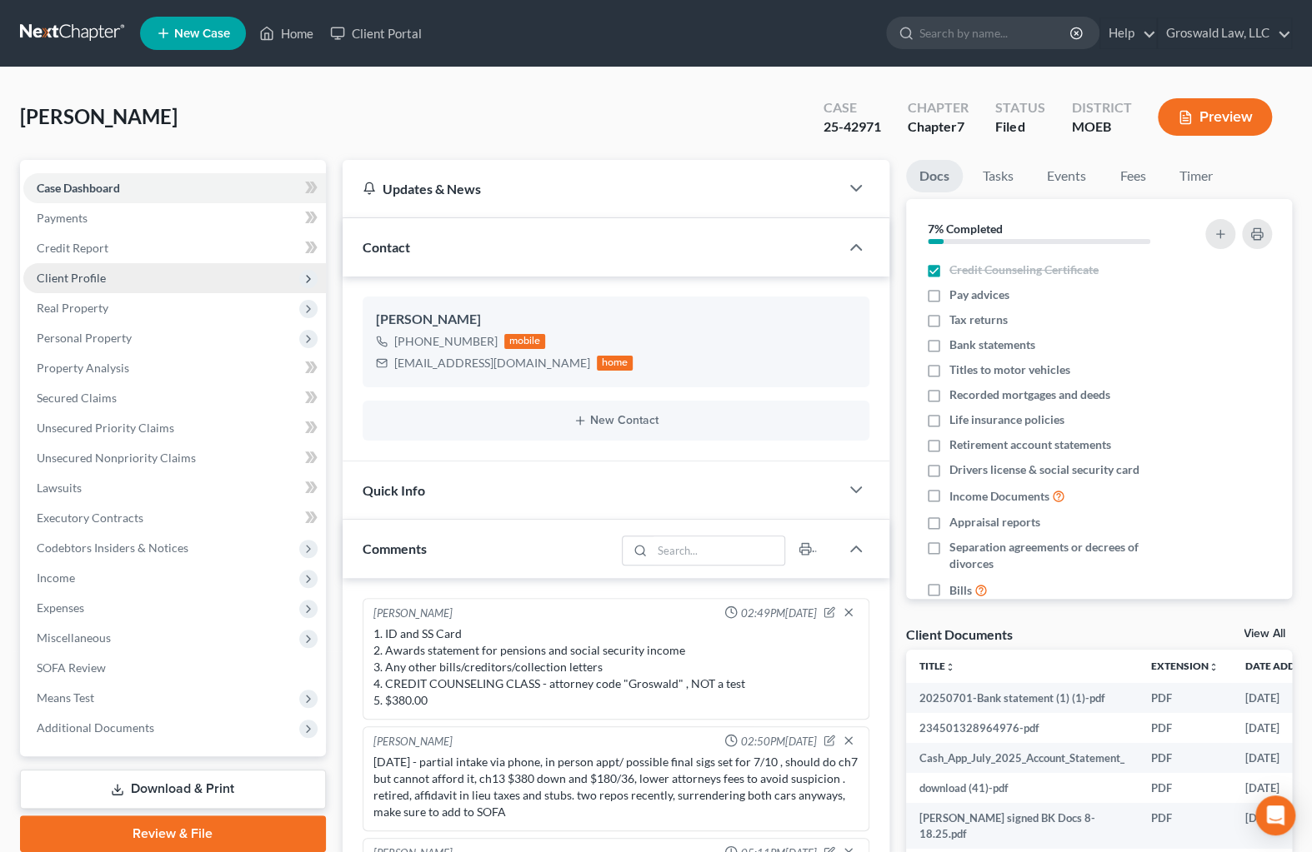
scroll to position [226, 0]
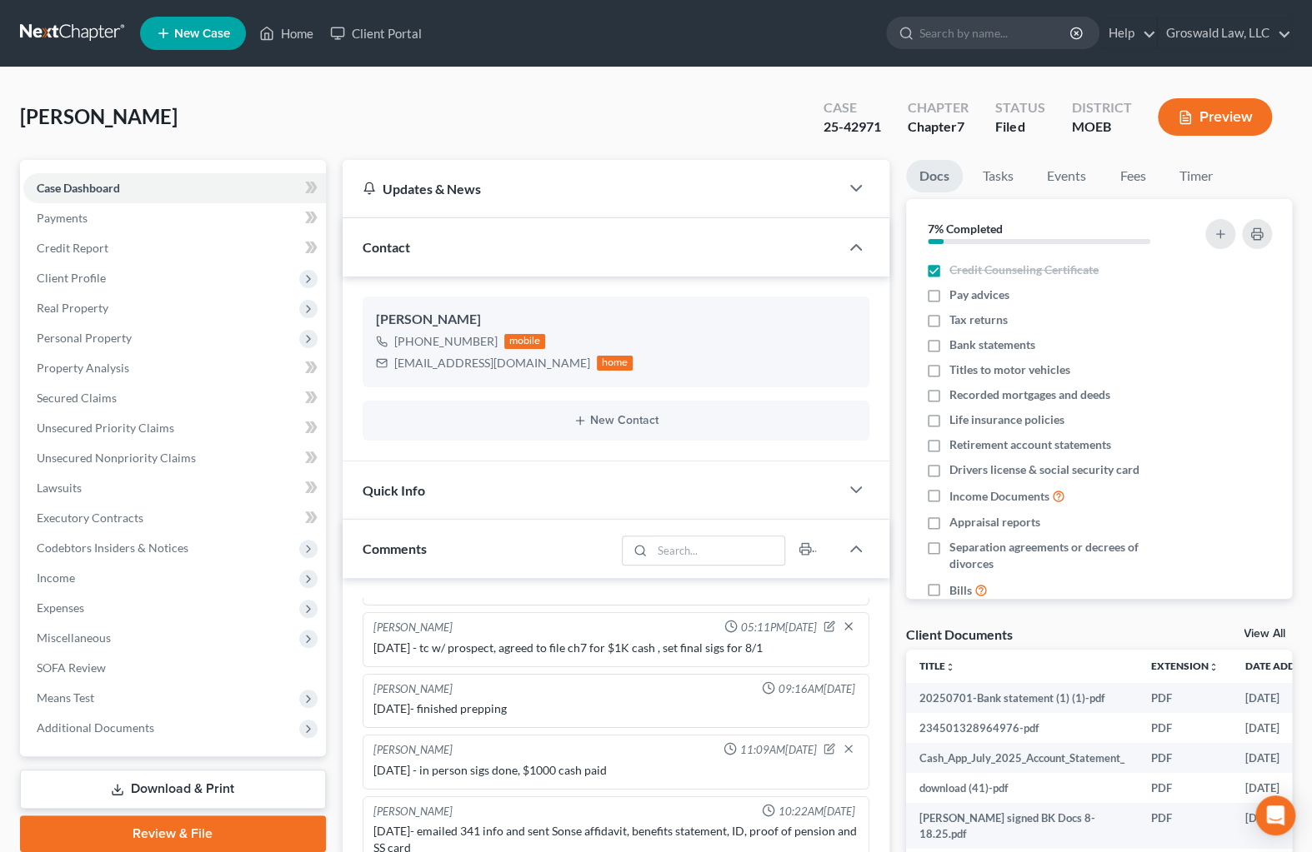
click at [903, 642] on div "Docs Tasks Events Fees Timer 7% Completed Nothing here yet! Credit Counseling C…" at bounding box center [1098, 672] width 402 height 1025
click at [106, 393] on span "Secured Claims" at bounding box center [77, 398] width 80 height 14
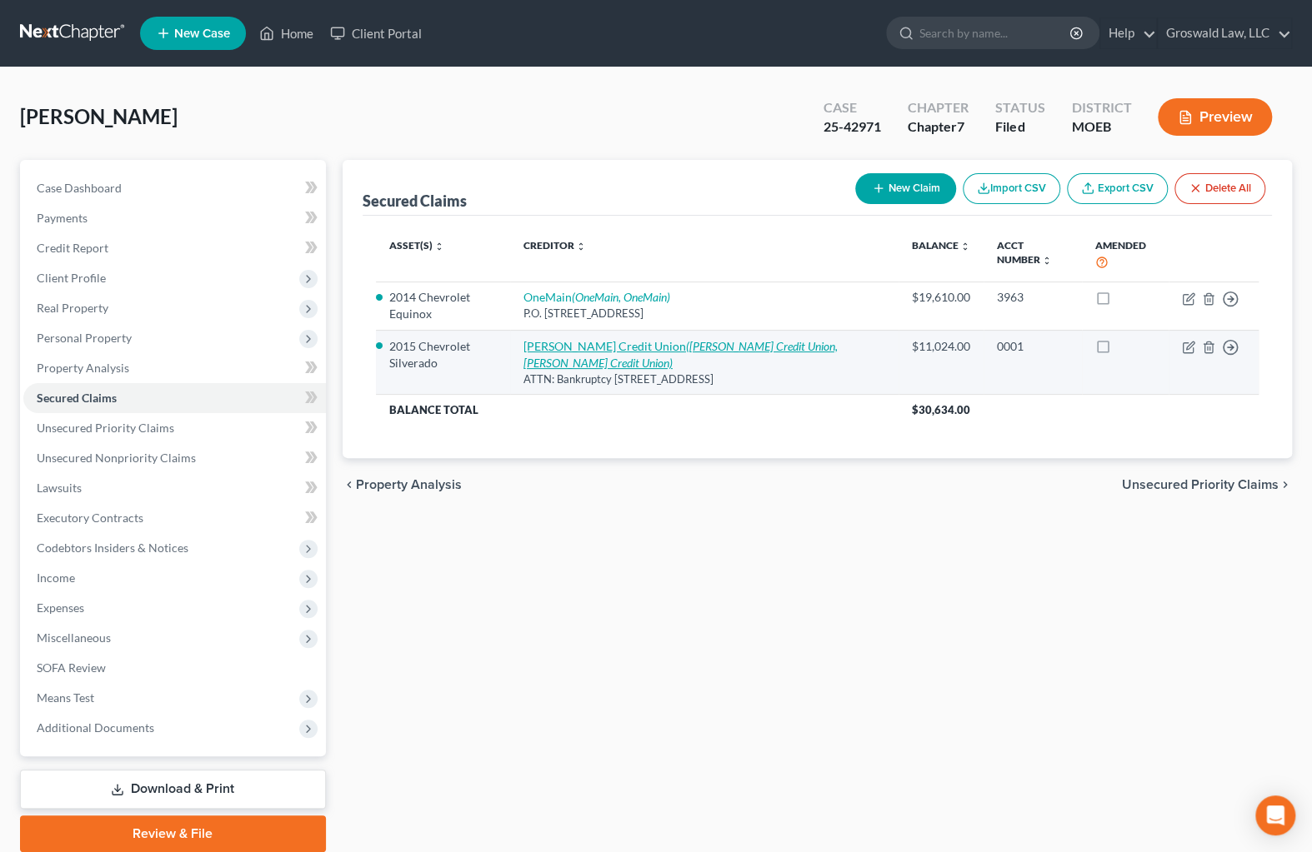
click at [637, 339] on link "Scott Credit Union (Scott Credit Union, Scott Credit Union)" at bounding box center [680, 354] width 314 height 31
select select "14"
select select "6"
select select "0"
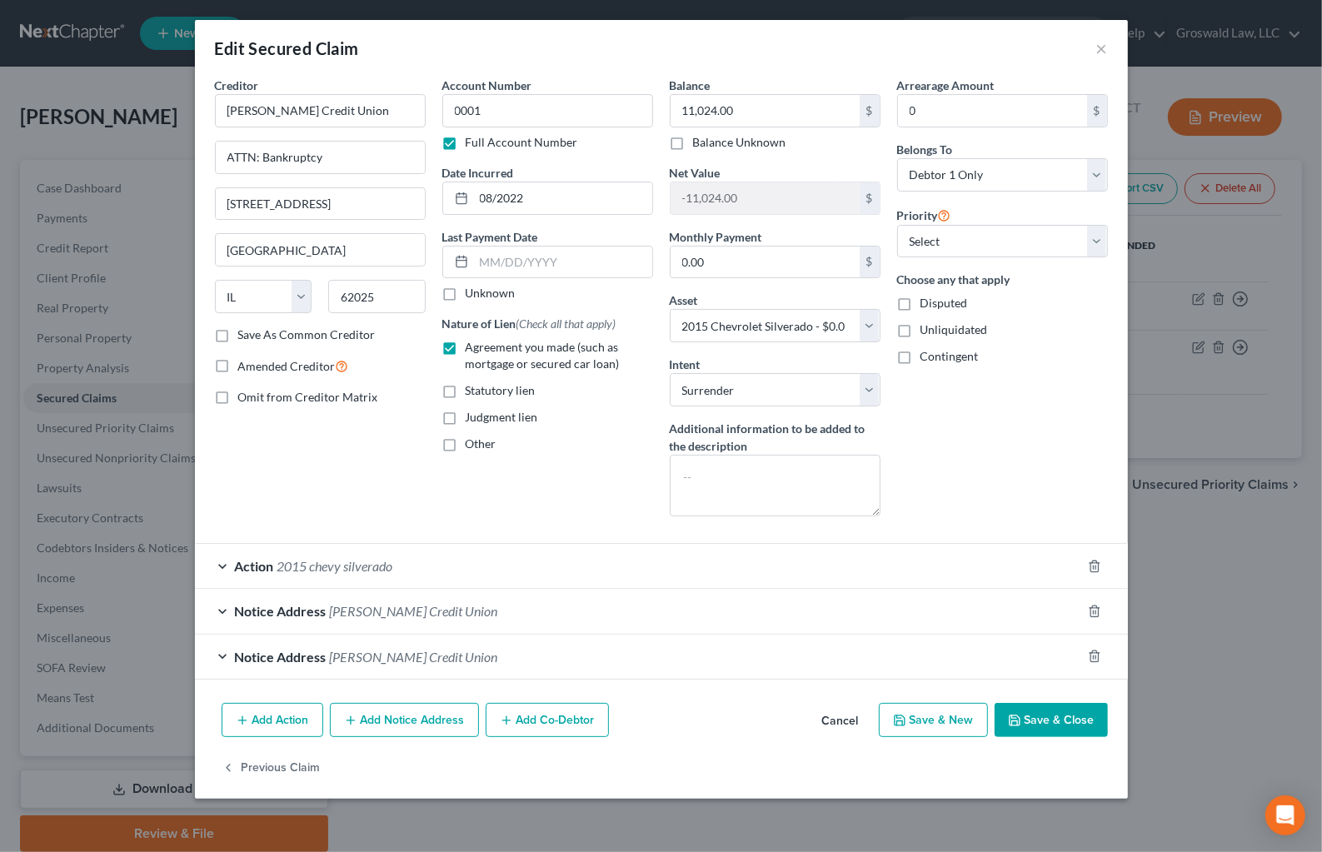
click at [837, 722] on button "Cancel" at bounding box center [840, 721] width 63 height 33
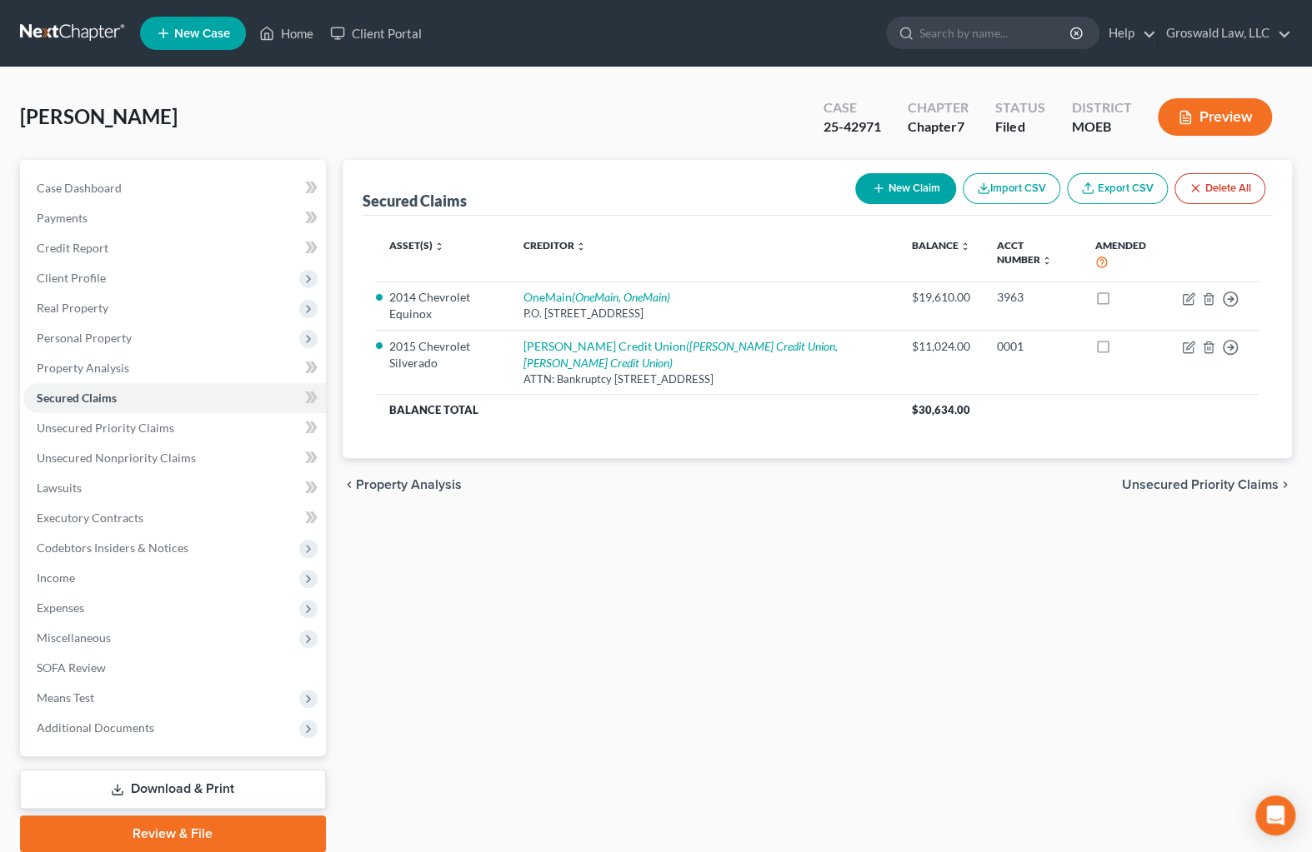
drag, startPoint x: 952, startPoint y: 557, endPoint x: 851, endPoint y: 39, distance: 528.0
click at [952, 550] on div "Secured Claims New Claim Import CSV Export CSV Delete All Asset(s) expand_more …" at bounding box center [817, 506] width 967 height 692
